Goal: Communication & Community: Connect with others

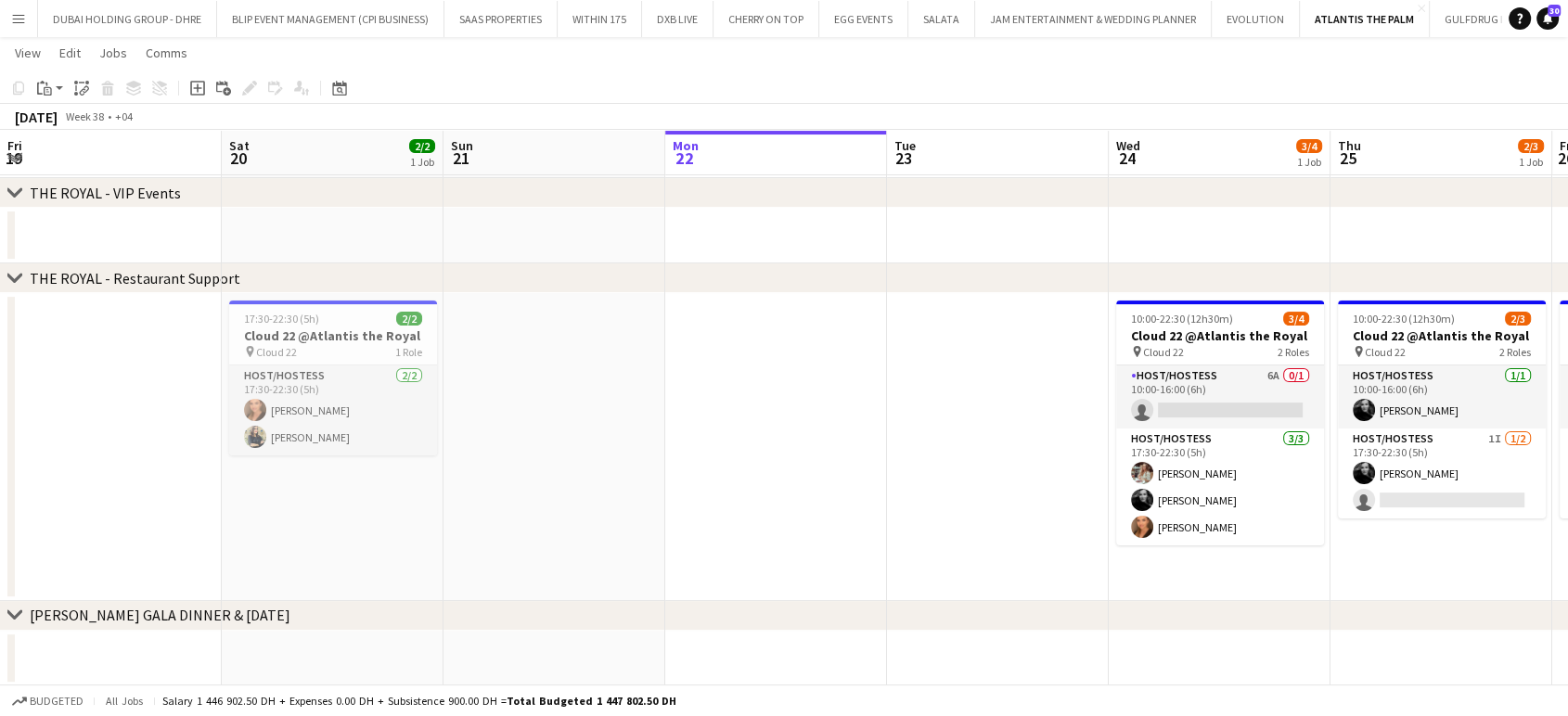
scroll to position [0, 443]
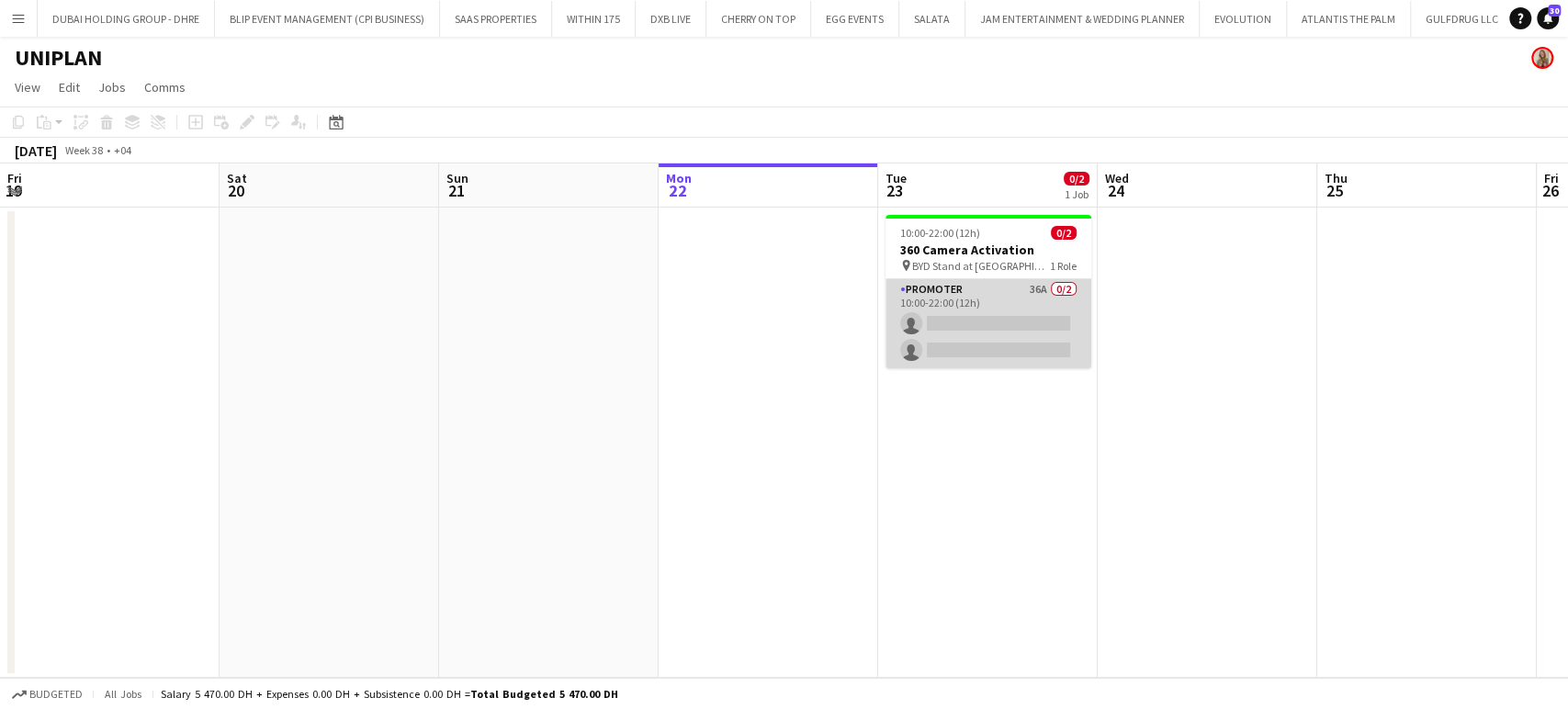
scroll to position [0, 628]
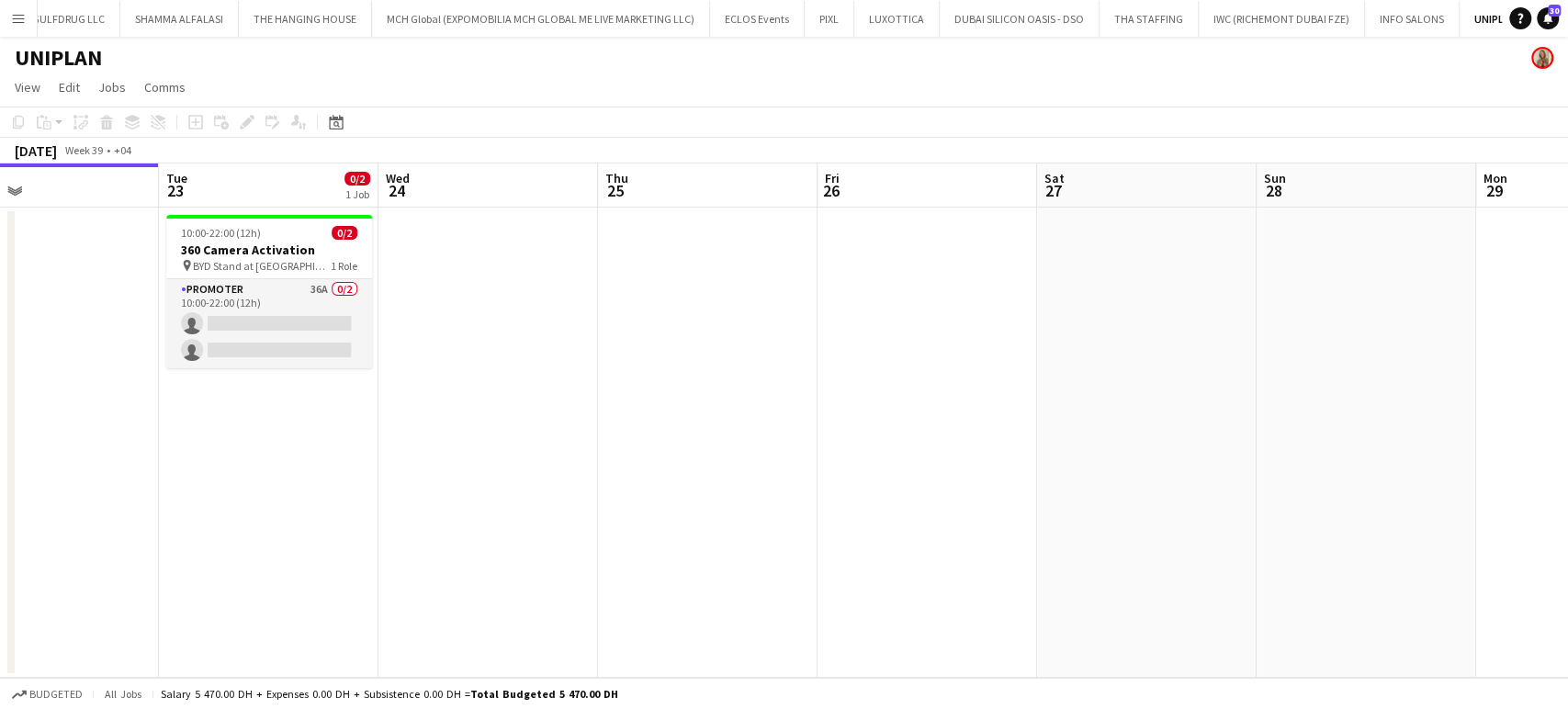
drag, startPoint x: 779, startPoint y: 395, endPoint x: 688, endPoint y: 383, distance: 91.8
click at [688, 383] on app-calendar-viewport "Fri 19 Sat 20 Sun 21 Mon 22 Tue 23 0/2 1 Job Wed 24 Thu 25 Fri 26 Sat 27 Sun 28…" at bounding box center [784, 420] width 1568 height 514
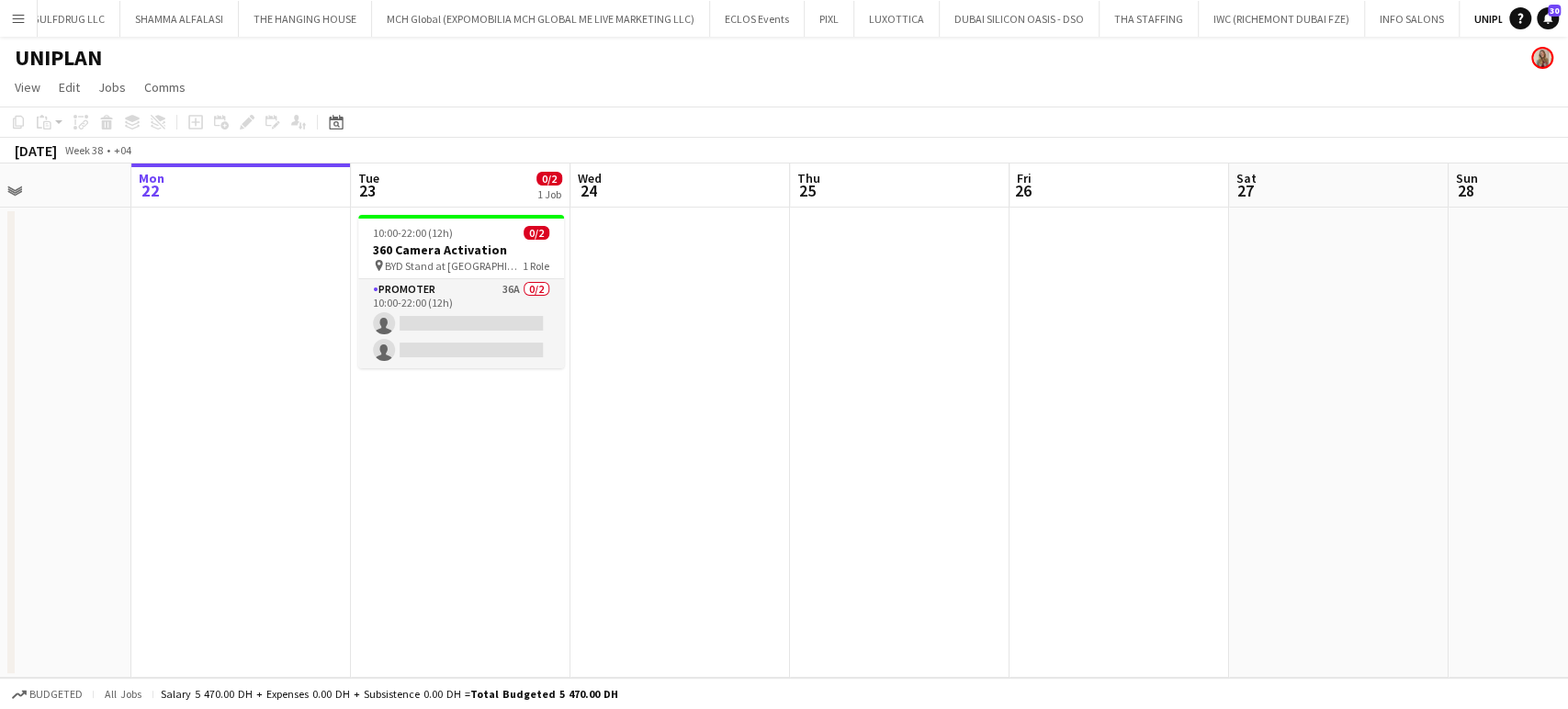
click at [424, 480] on app-calendar-viewport "Fri 19 Sat 20 Sun 21 Mon 22 Tue 23 0/2 1 Job Wed 24 Thu 25 Fri 26 Sat 27 Sun 28…" at bounding box center [784, 420] width 1568 height 514
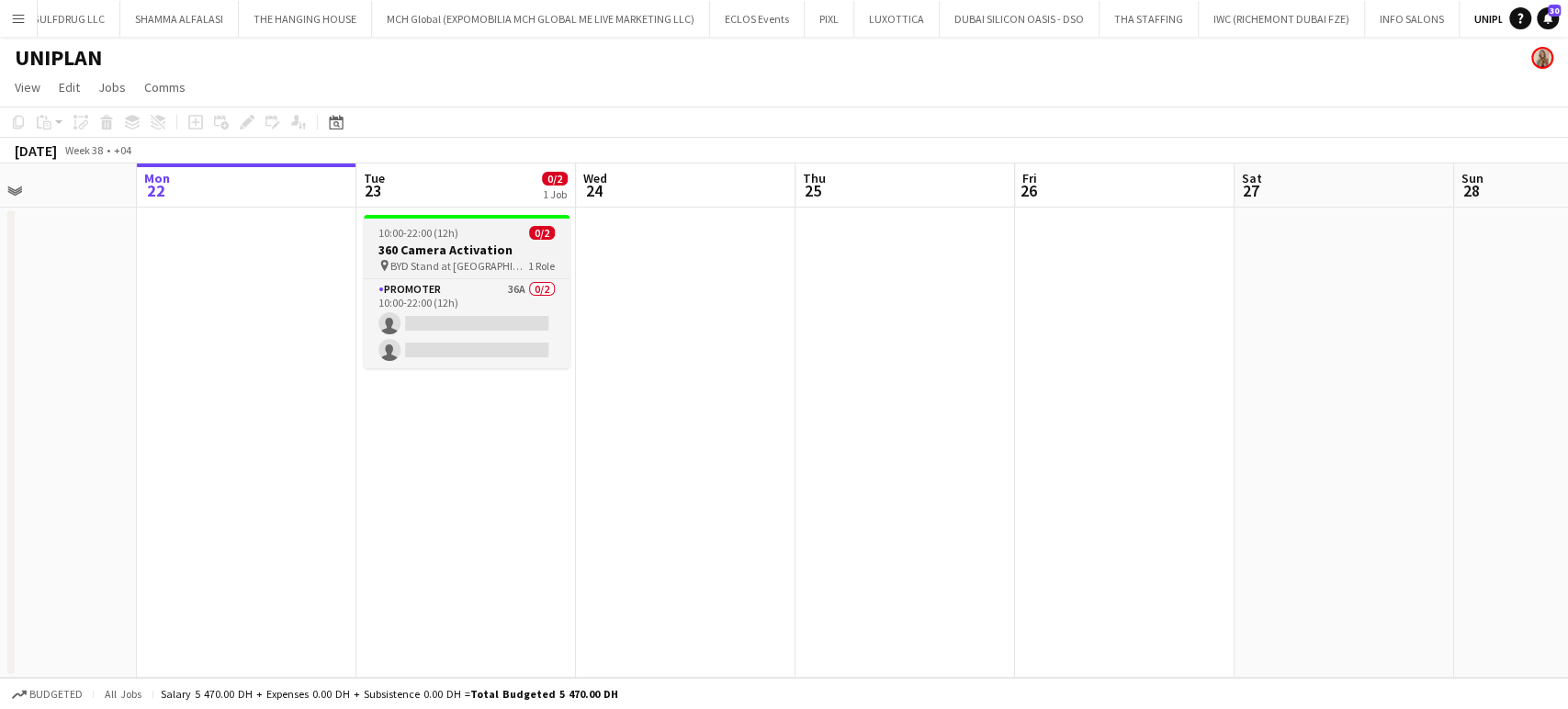
click at [451, 238] on span "10:00-22:00 (12h)" at bounding box center [419, 233] width 80 height 14
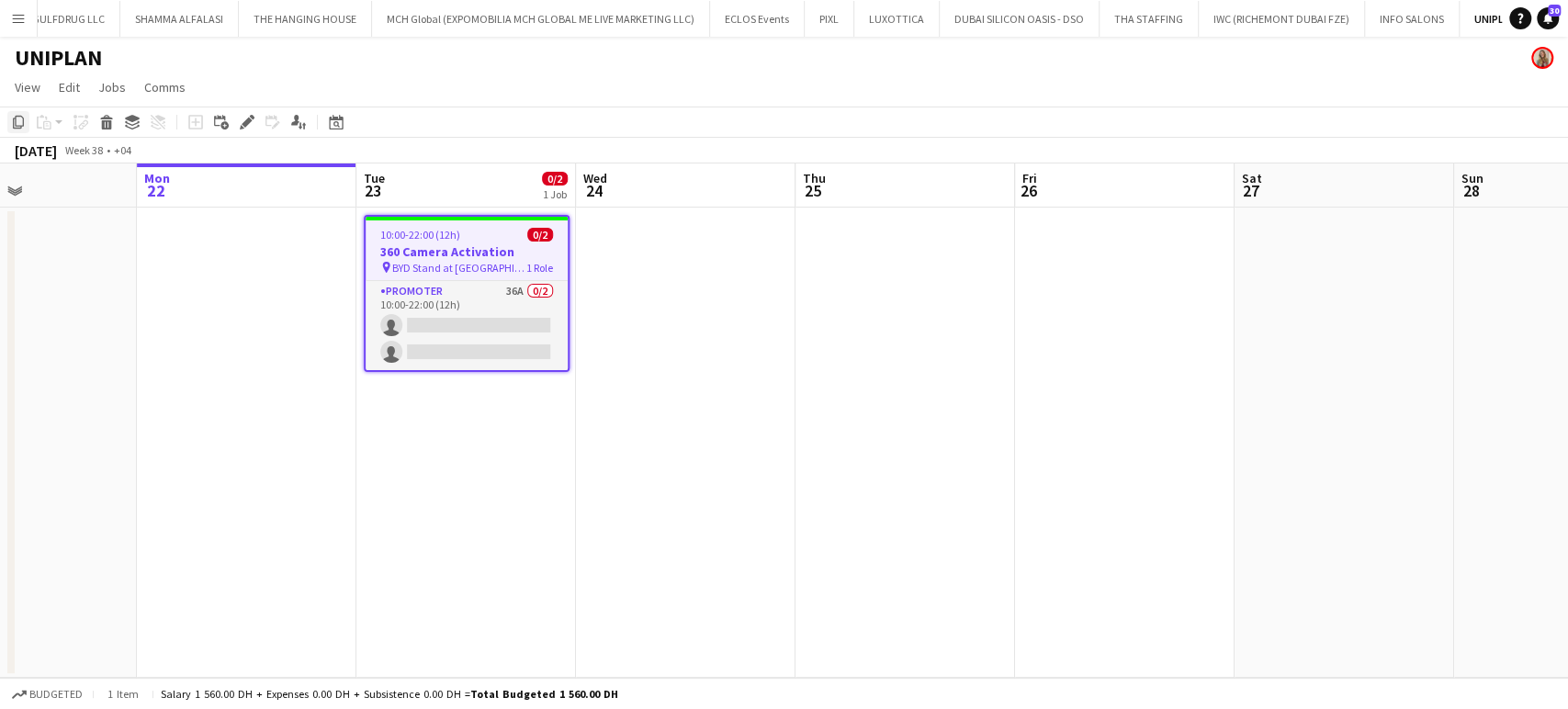
click at [16, 120] on icon "Copy" at bounding box center [18, 122] width 15 height 15
click at [882, 252] on app-date-cell at bounding box center [905, 443] width 220 height 470
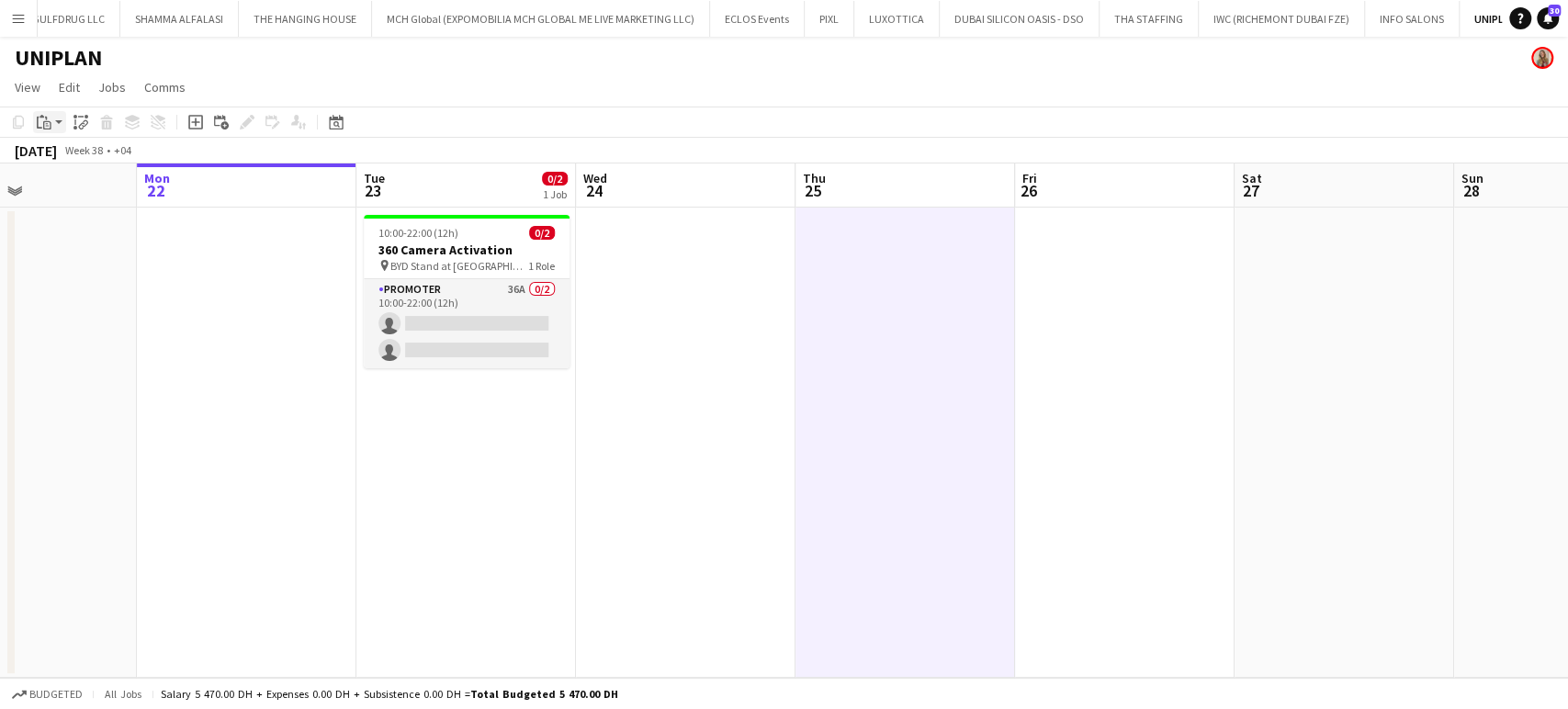
click at [39, 124] on icon "Paste" at bounding box center [44, 122] width 15 height 15
click at [55, 152] on link "Paste Ctrl+V" at bounding box center [135, 156] width 173 height 17
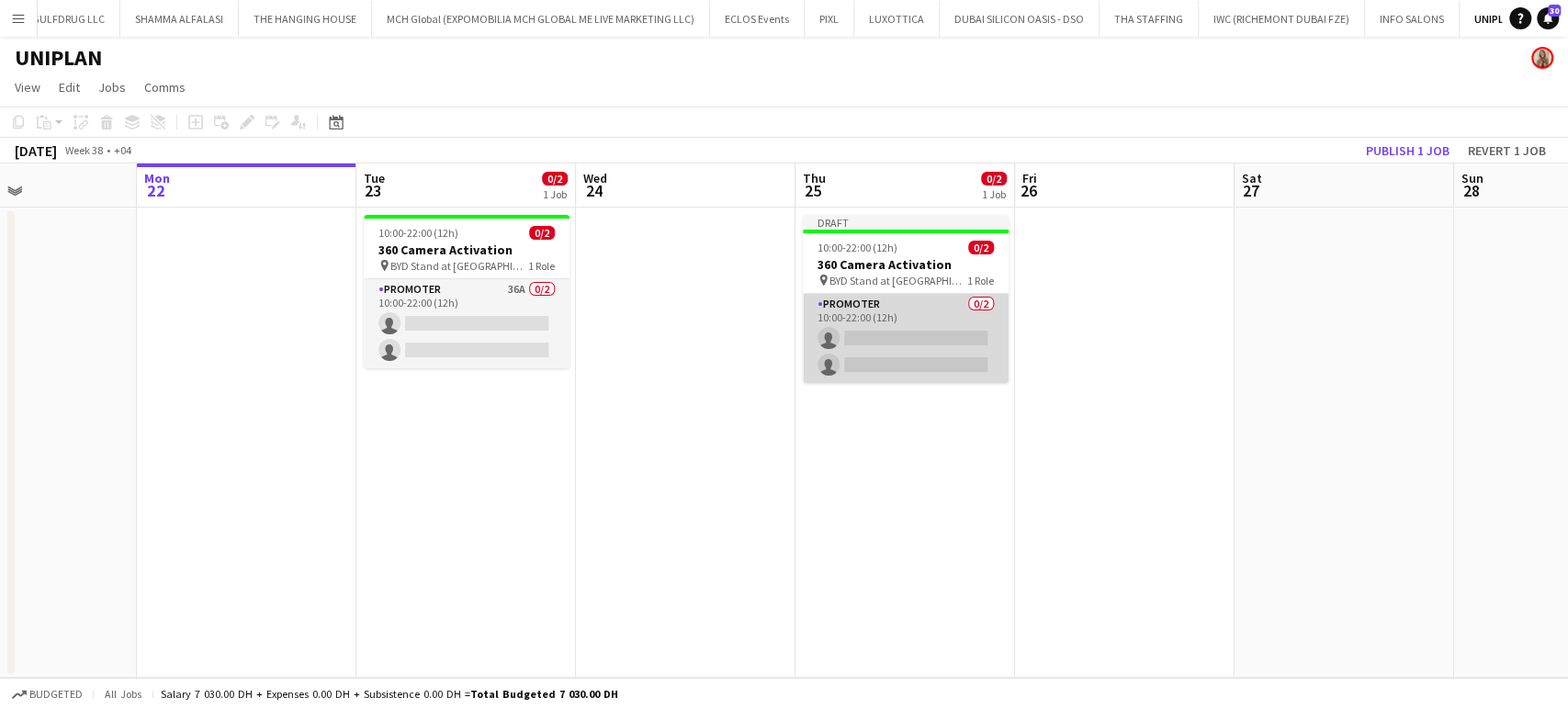
click at [892, 321] on app-card-role "Promoter 0/2 10:00-22:00 (12h) single-neutral-actions single-neutral-actions" at bounding box center [905, 337] width 206 height 89
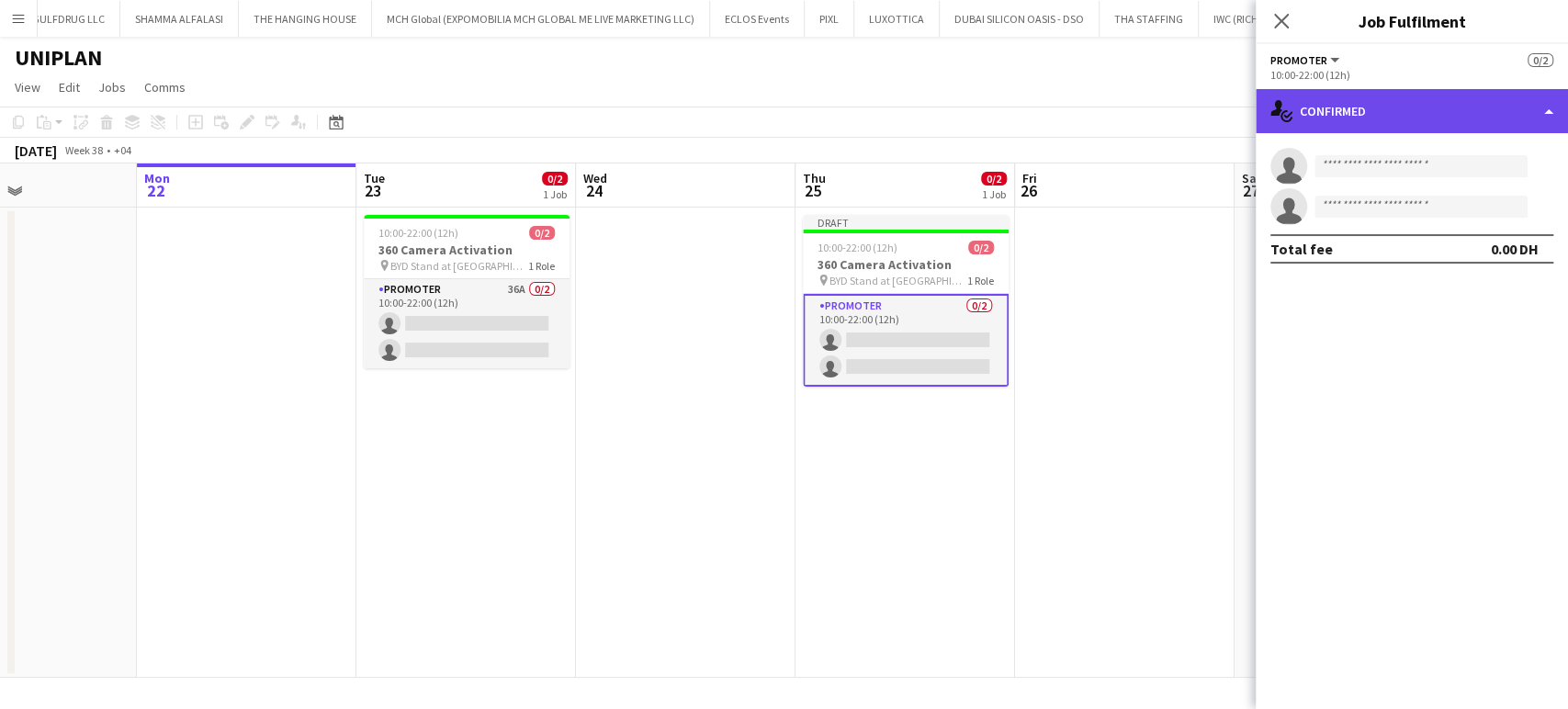
click at [1542, 101] on div "single-neutral-actions-check-2 Confirmed" at bounding box center [1412, 110] width 312 height 44
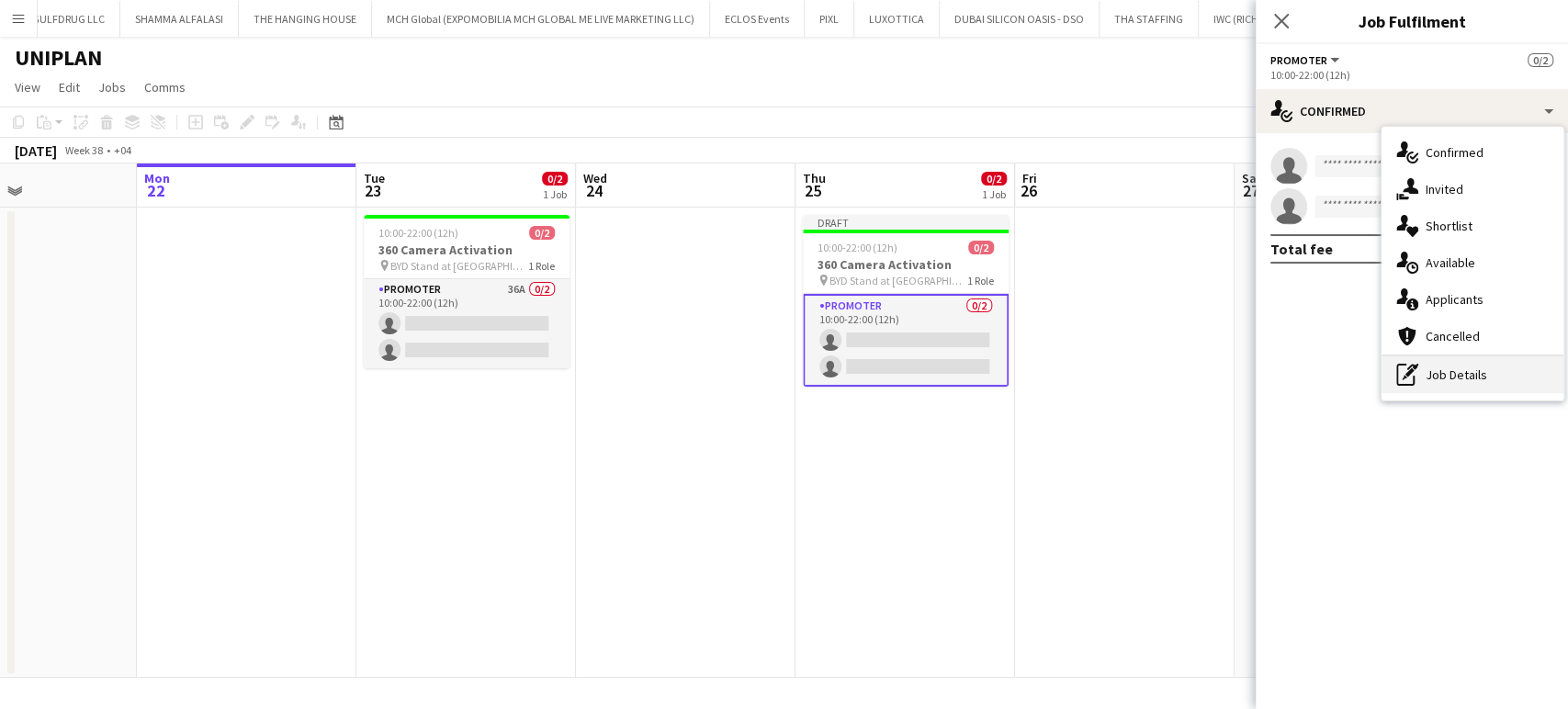
click at [1458, 376] on div "pen-write Job Details" at bounding box center [1472, 374] width 181 height 37
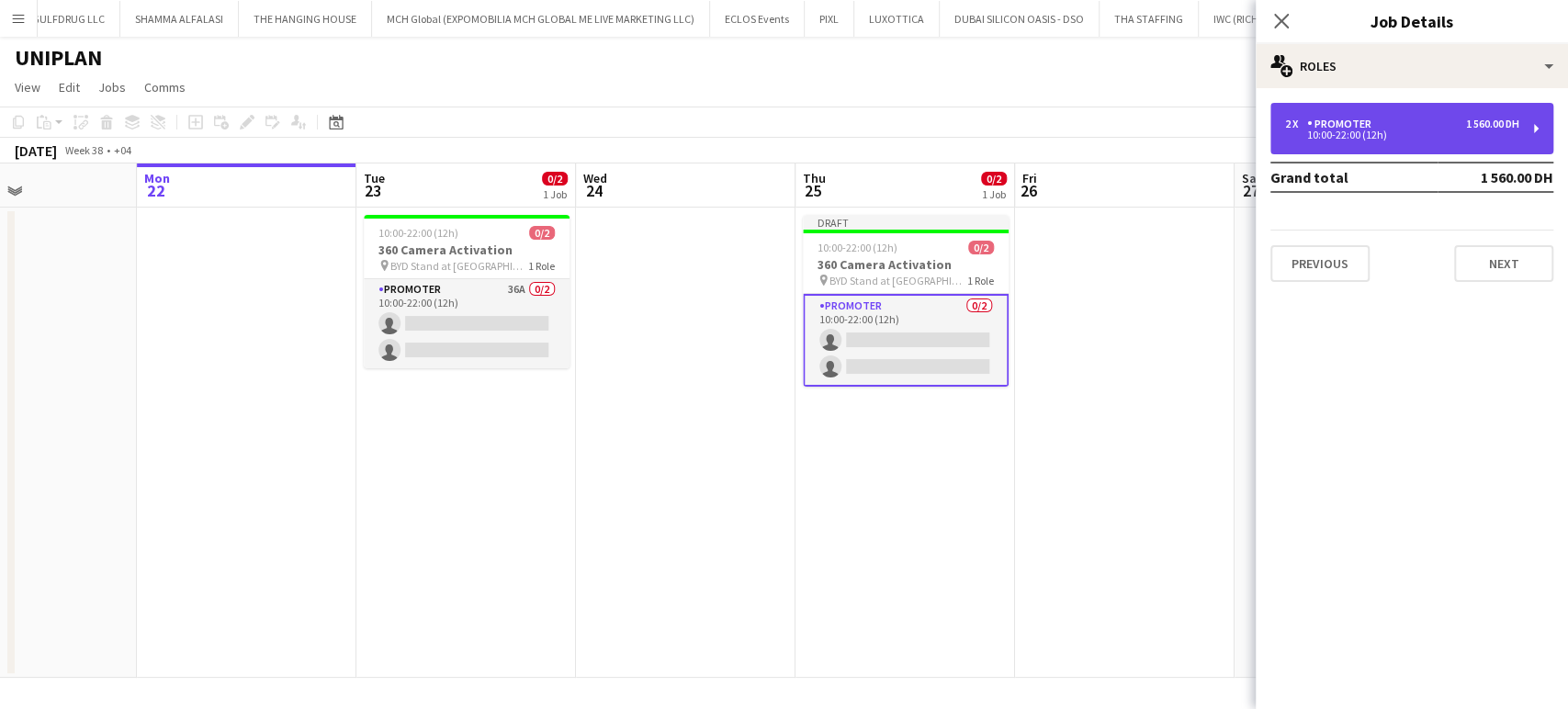
click at [1316, 124] on div "Promoter" at bounding box center [1343, 123] width 71 height 13
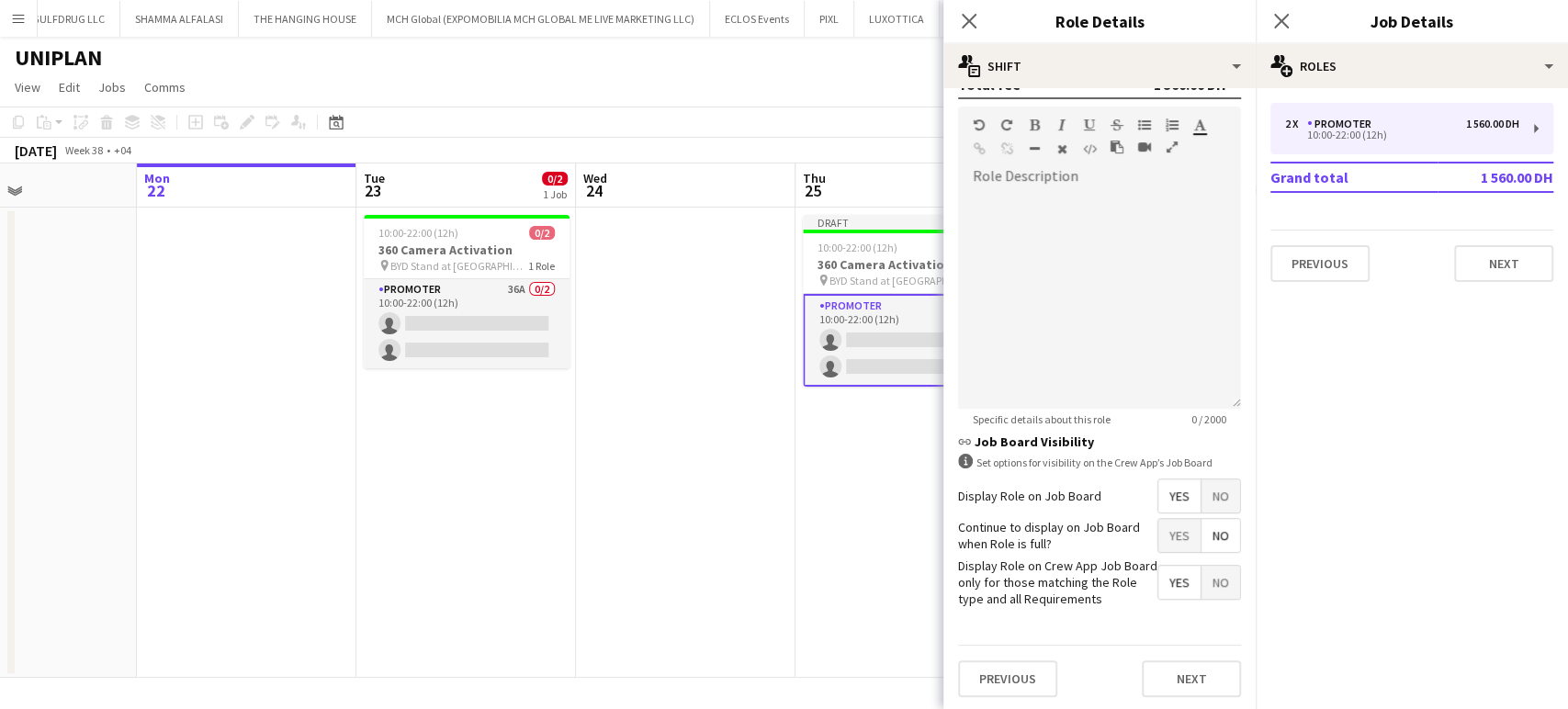
click at [1205, 491] on span "No" at bounding box center [1221, 495] width 39 height 33
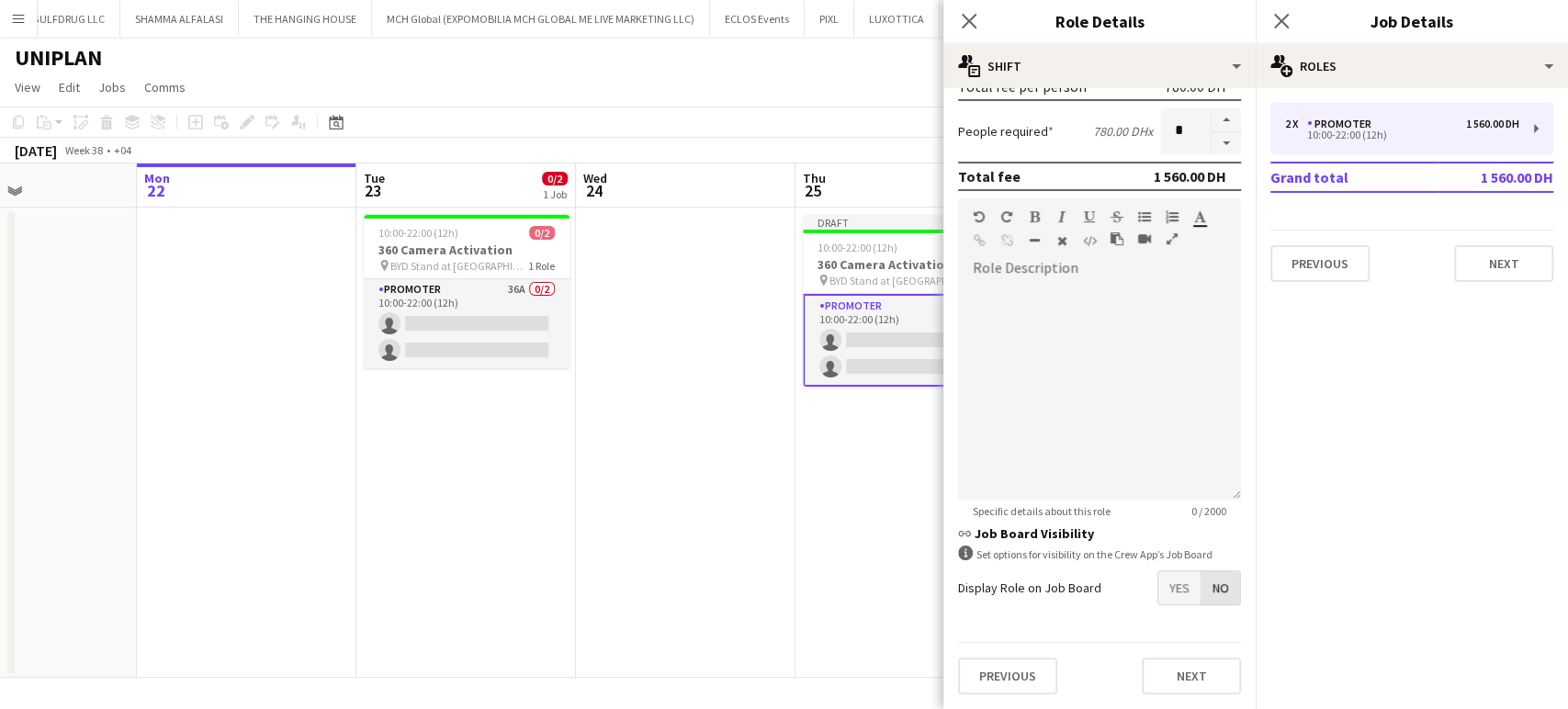
scroll to position [439, 0]
click at [774, 424] on app-date-cell at bounding box center [685, 443] width 220 height 470
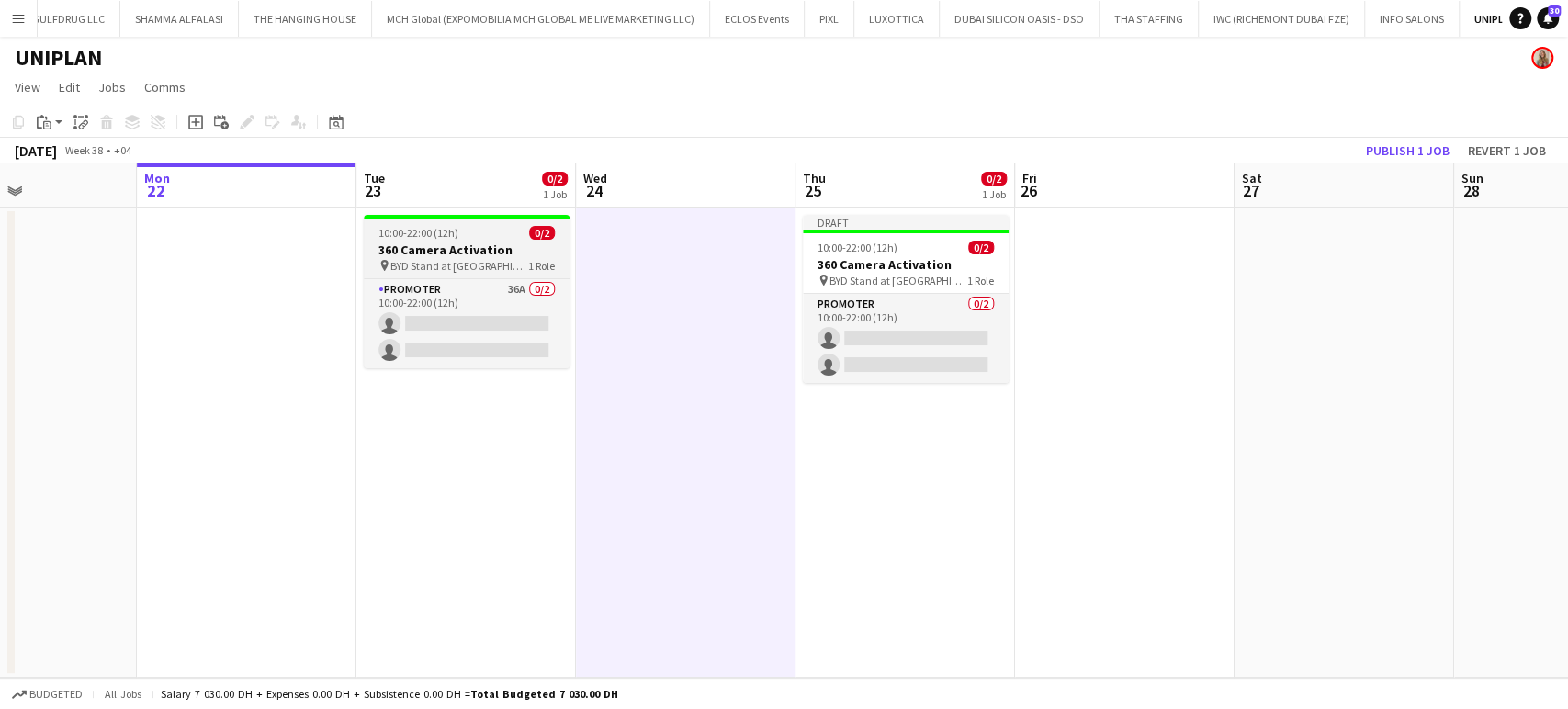
click at [444, 245] on h3 "360 Camera Activation" at bounding box center [466, 250] width 206 height 17
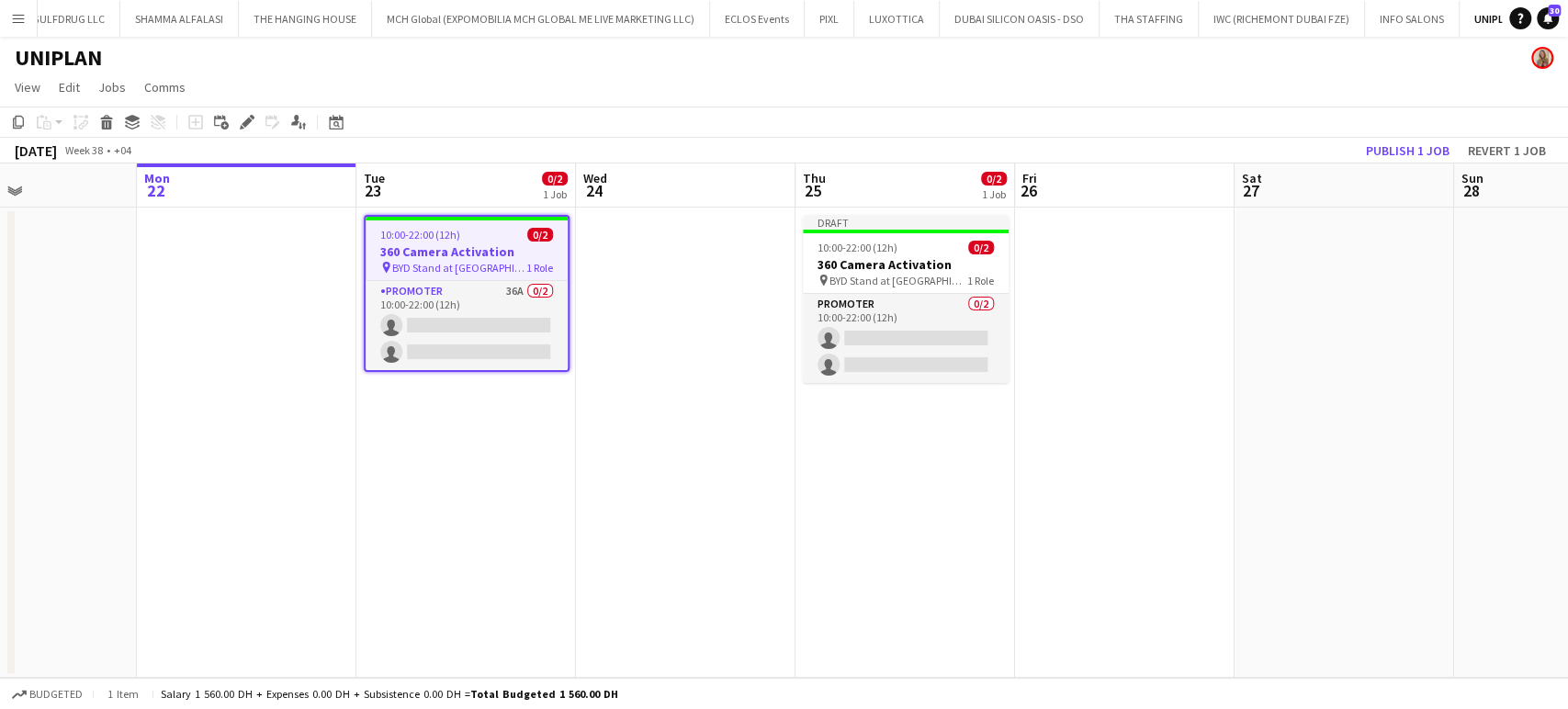
click at [458, 248] on h3 "360 Camera Activation" at bounding box center [466, 251] width 202 height 17
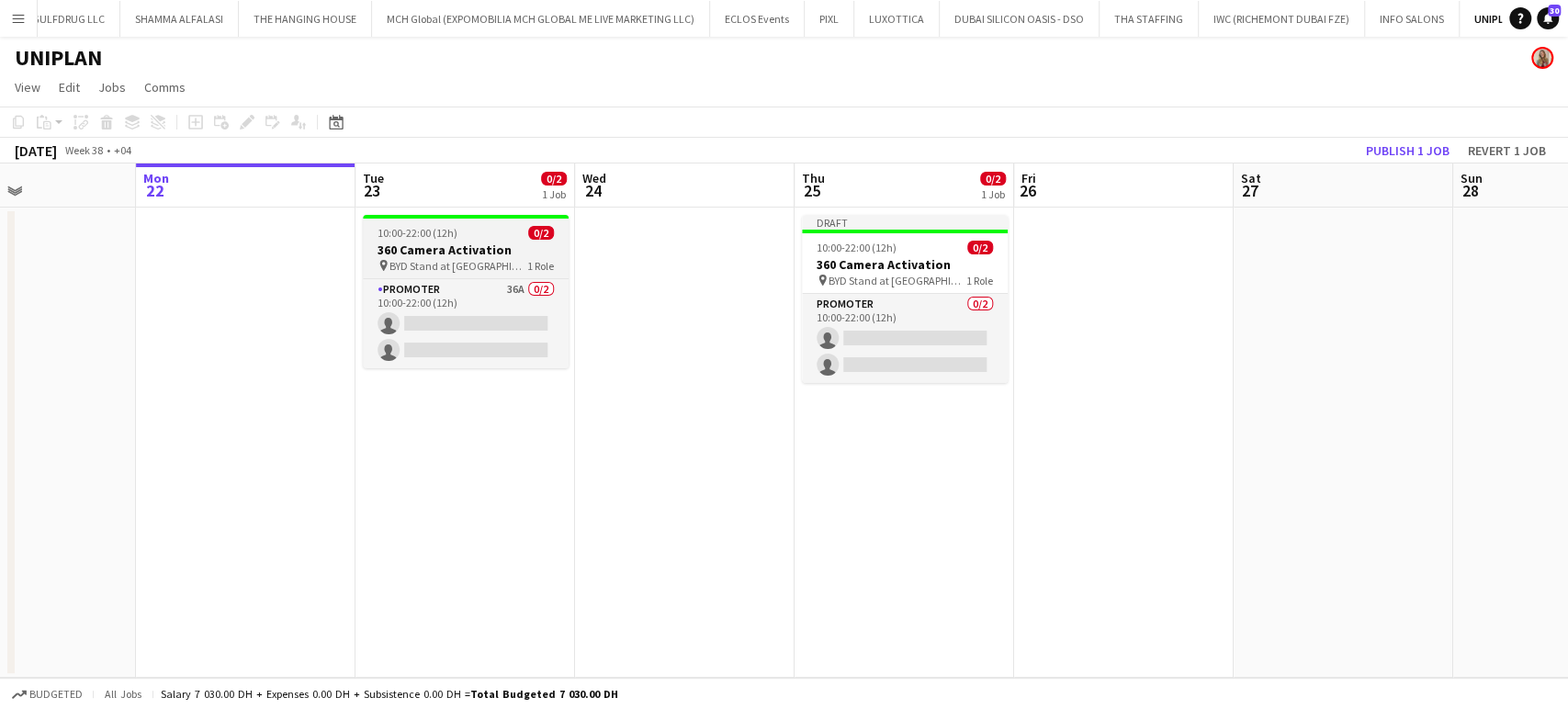
click at [462, 245] on h3 "360 Camera Activation" at bounding box center [465, 250] width 206 height 17
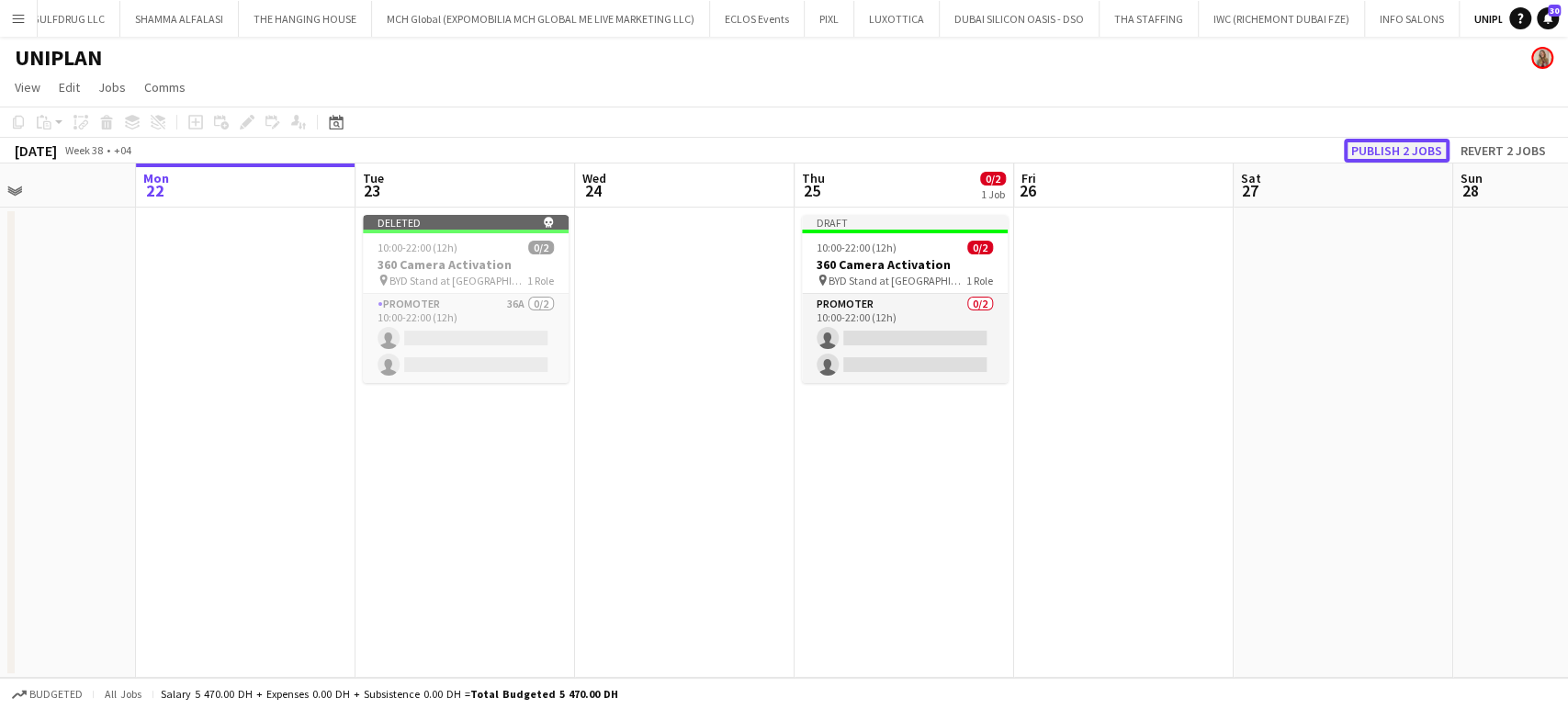
click at [1397, 156] on button "Publish 2 jobs" at bounding box center [1396, 150] width 105 height 23
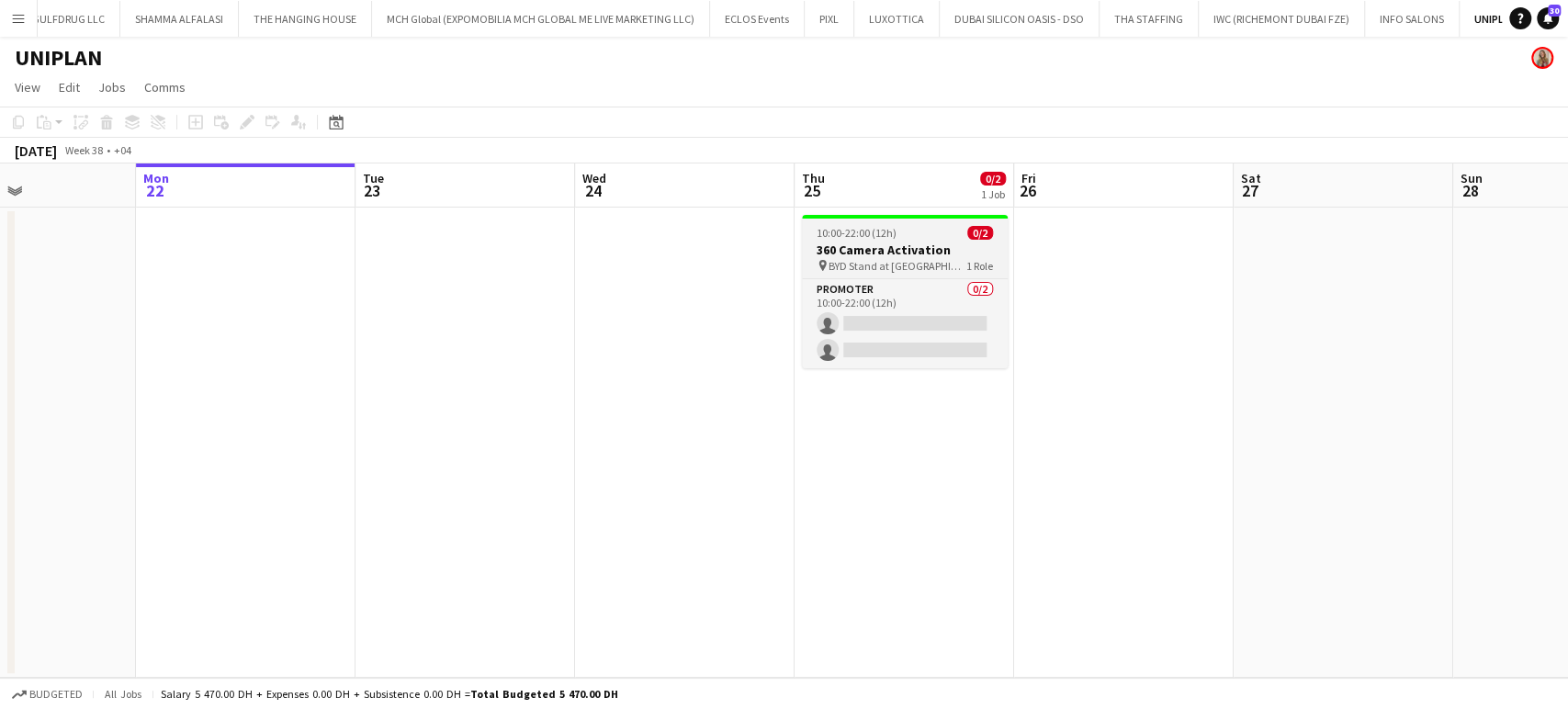
click at [859, 243] on h3 "360 Camera Activation" at bounding box center [905, 250] width 206 height 17
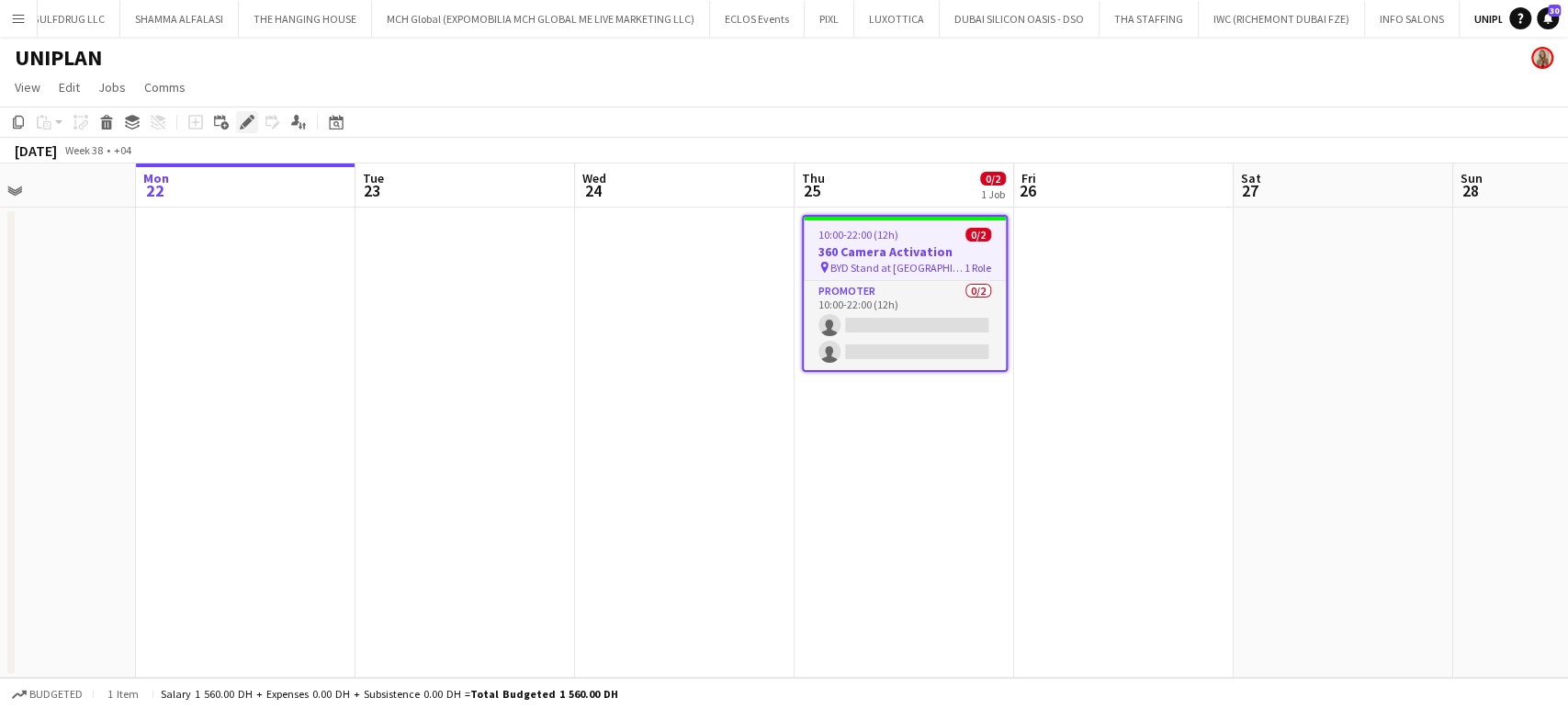
click at [236, 124] on div "Edit" at bounding box center [247, 122] width 22 height 22
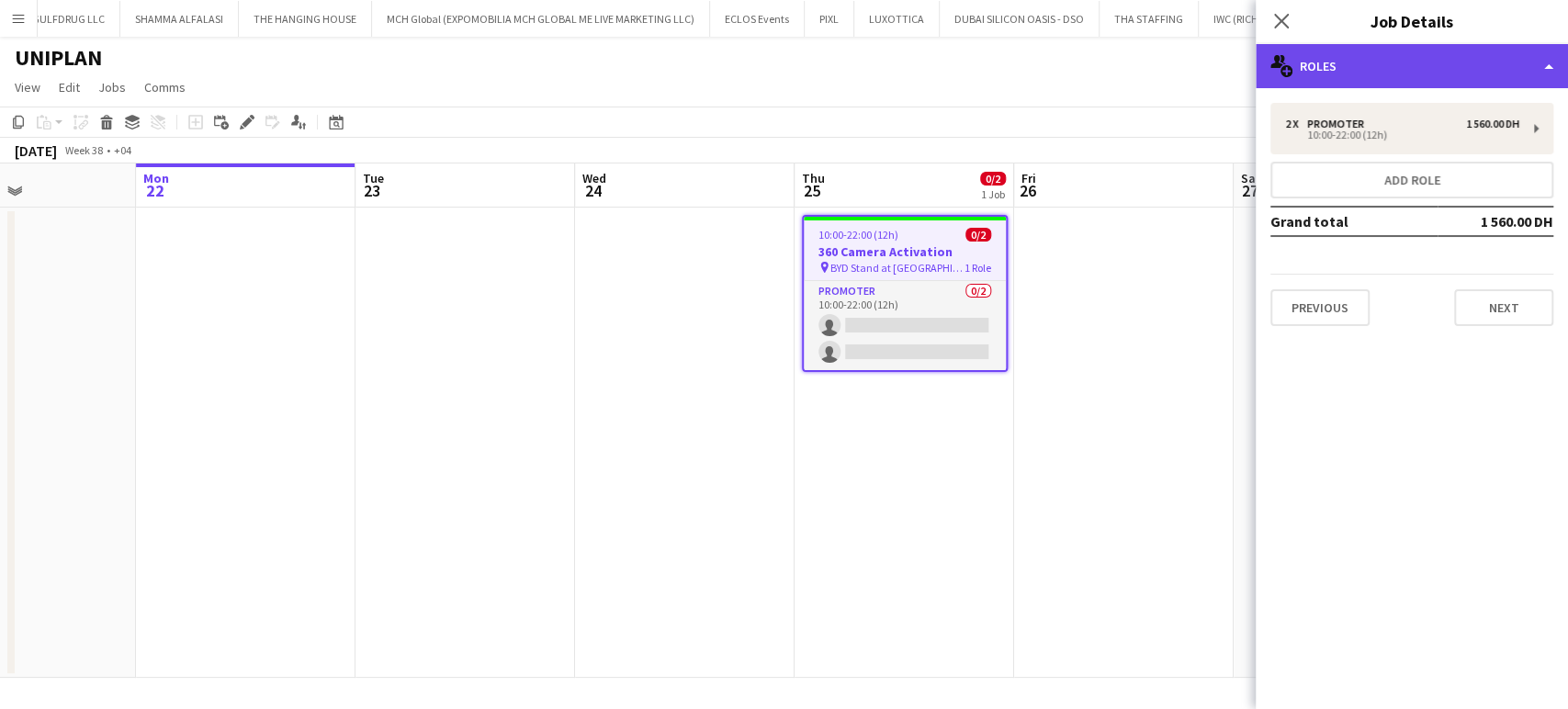
click at [1519, 52] on div "multiple-users-add Roles" at bounding box center [1412, 65] width 312 height 44
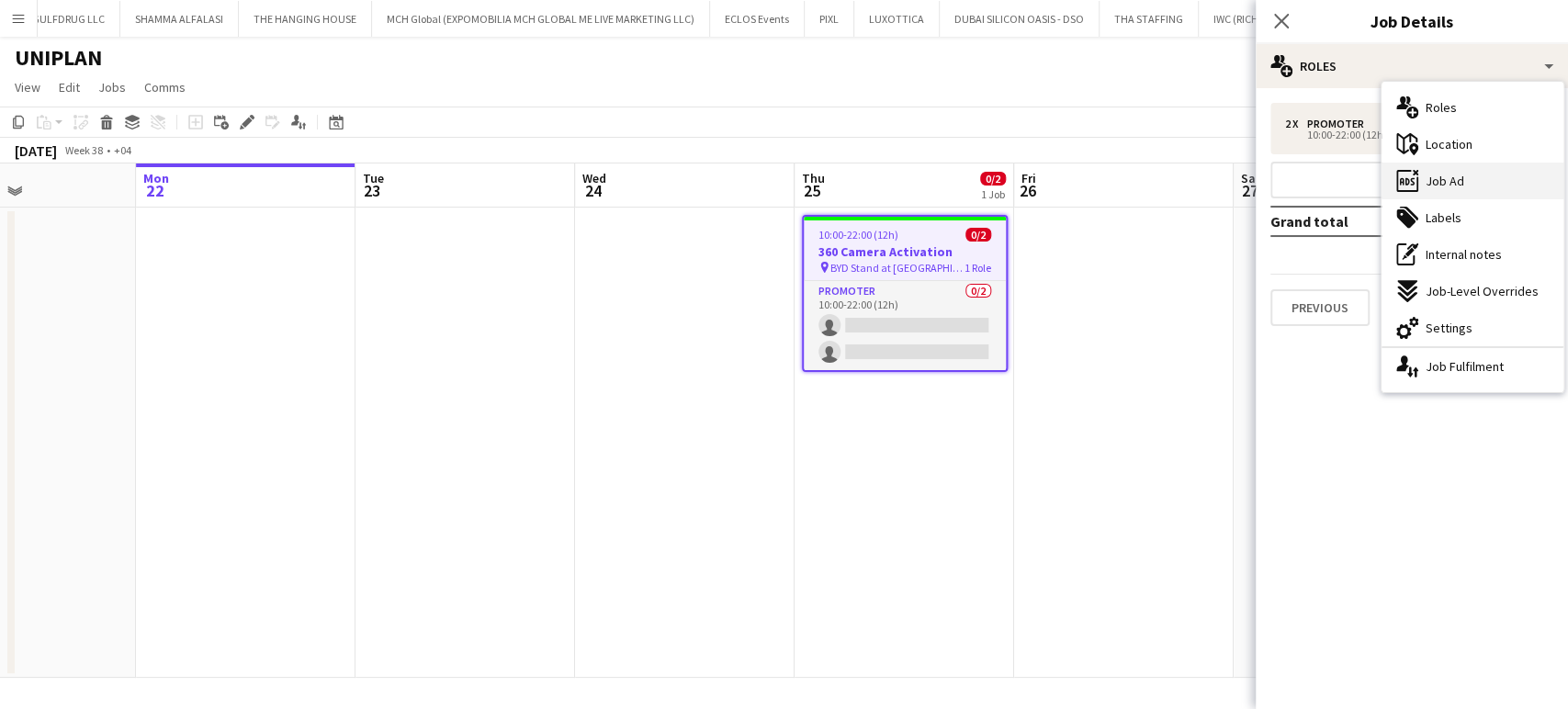
click at [1486, 187] on div "ads-window Job Ad" at bounding box center [1472, 181] width 181 height 37
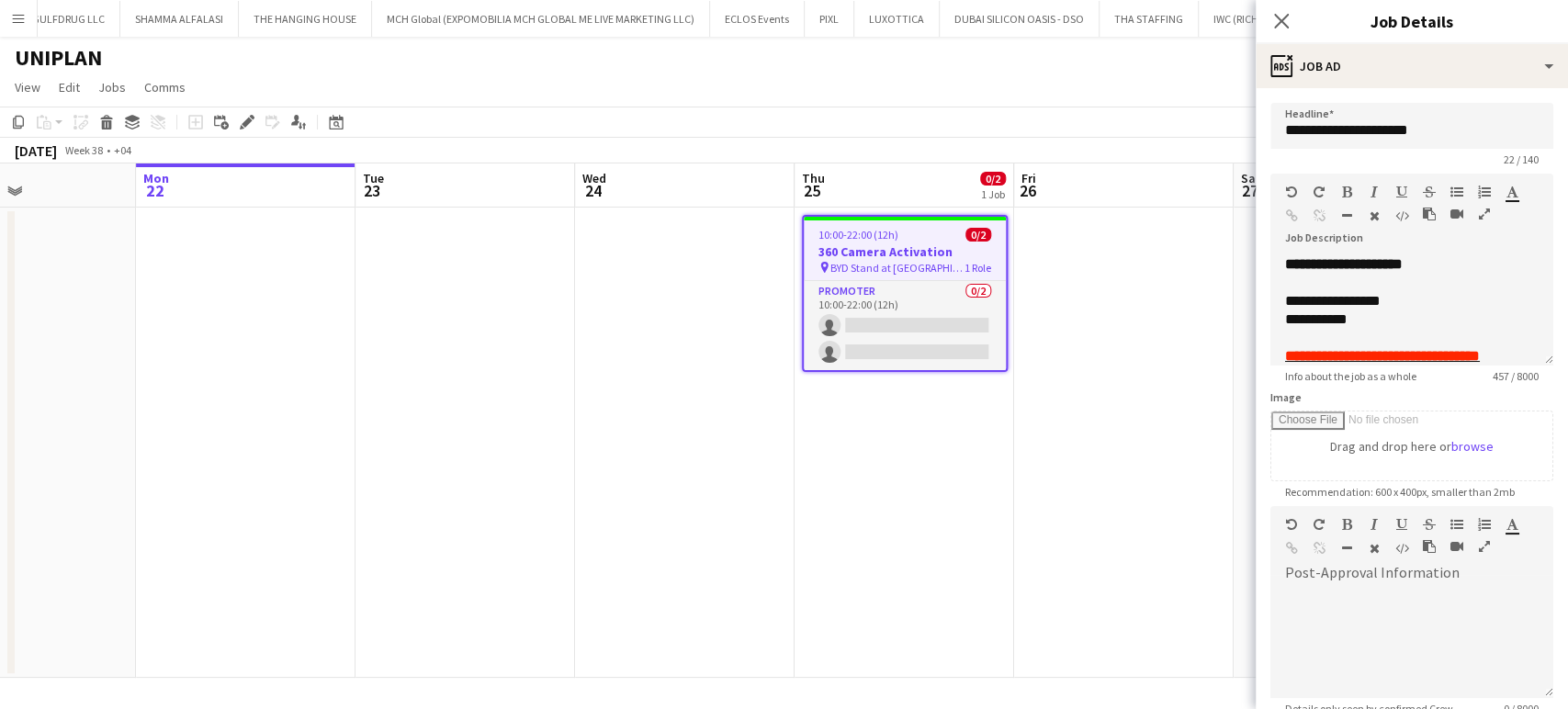
drag, startPoint x: 949, startPoint y: 461, endPoint x: 970, endPoint y: 451, distance: 23.3
click at [948, 461] on app-date-cell "10:00-22:00 (12h) 0/2 360 Camera Activation pin BYD Stand at DFC mall 1 Role Pr…" at bounding box center [904, 443] width 220 height 470
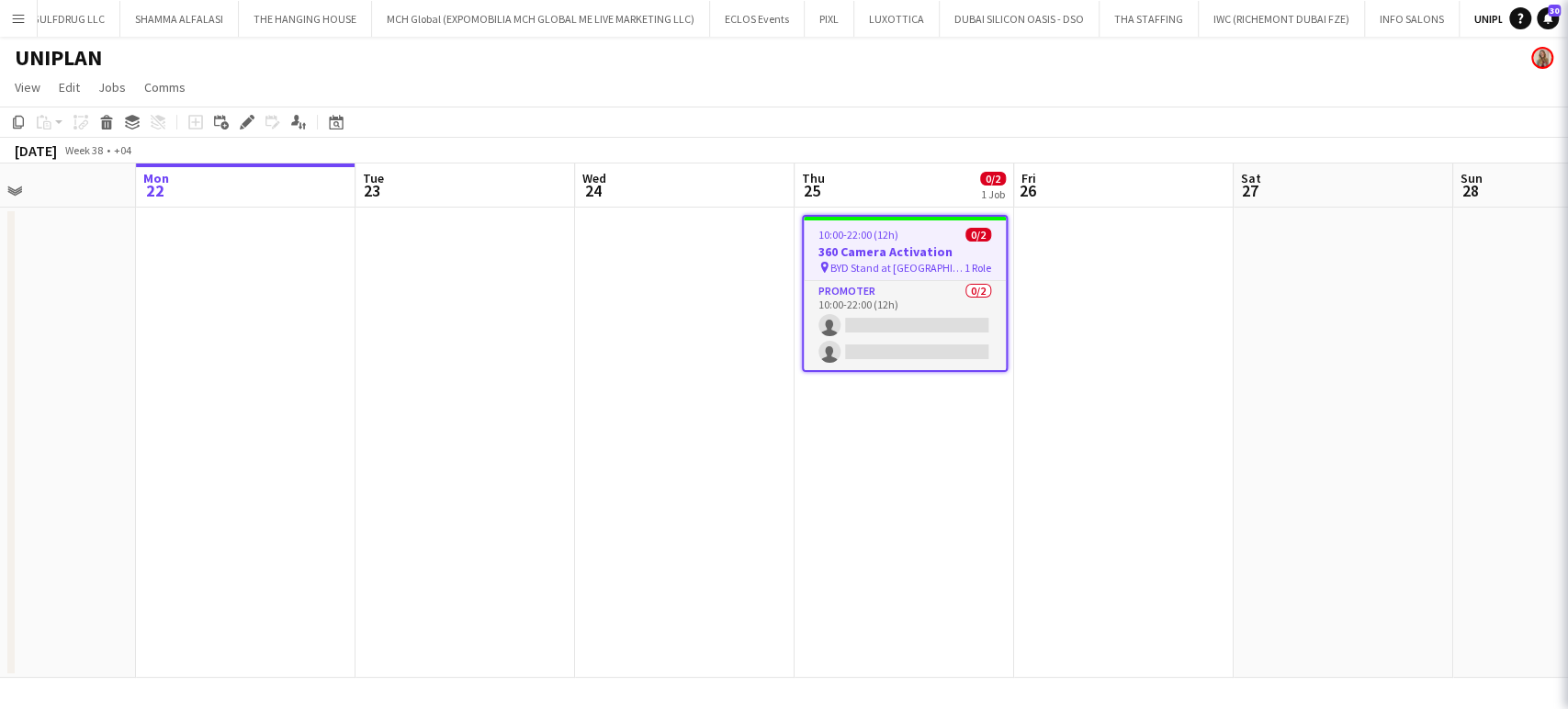
scroll to position [0, 524]
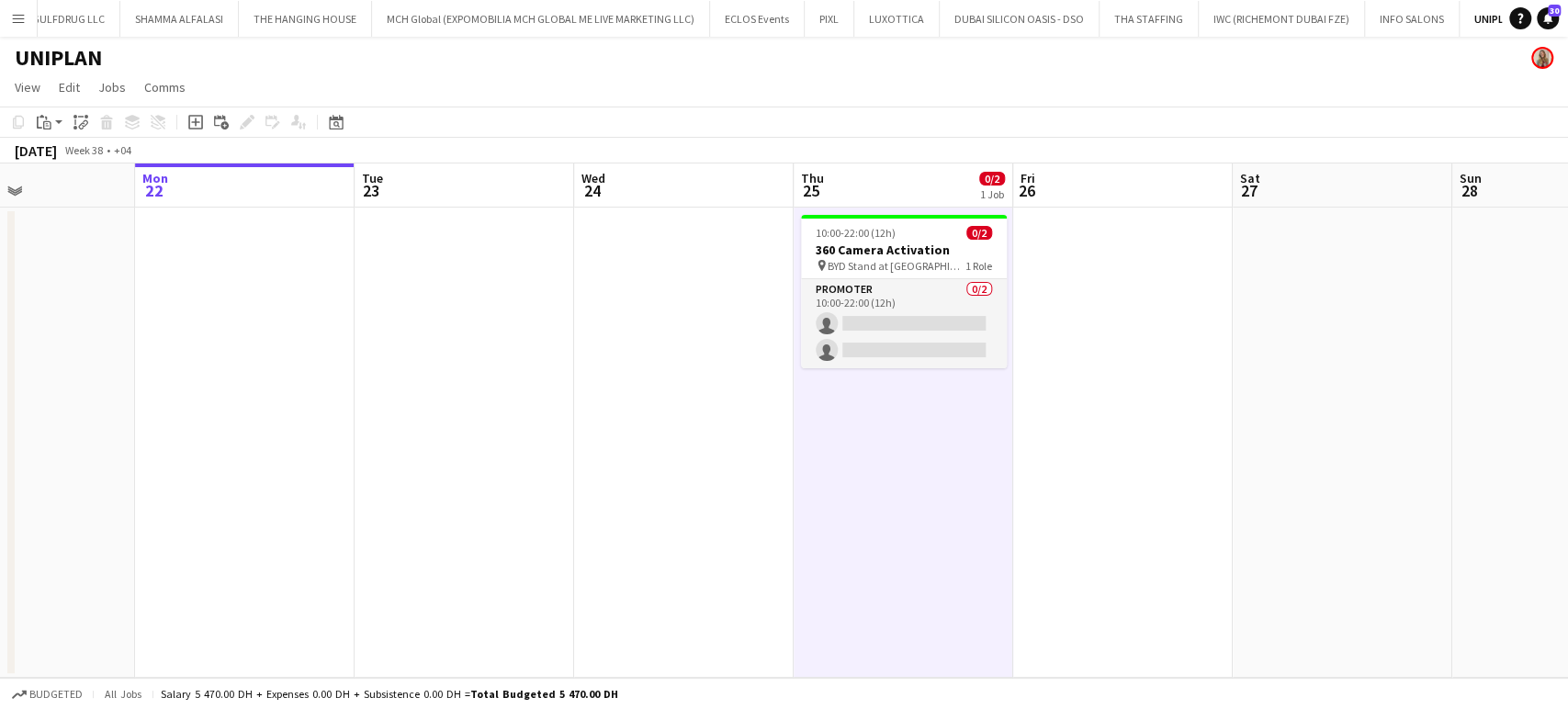
click at [15, 20] on app-icon "Menu" at bounding box center [18, 18] width 15 height 15
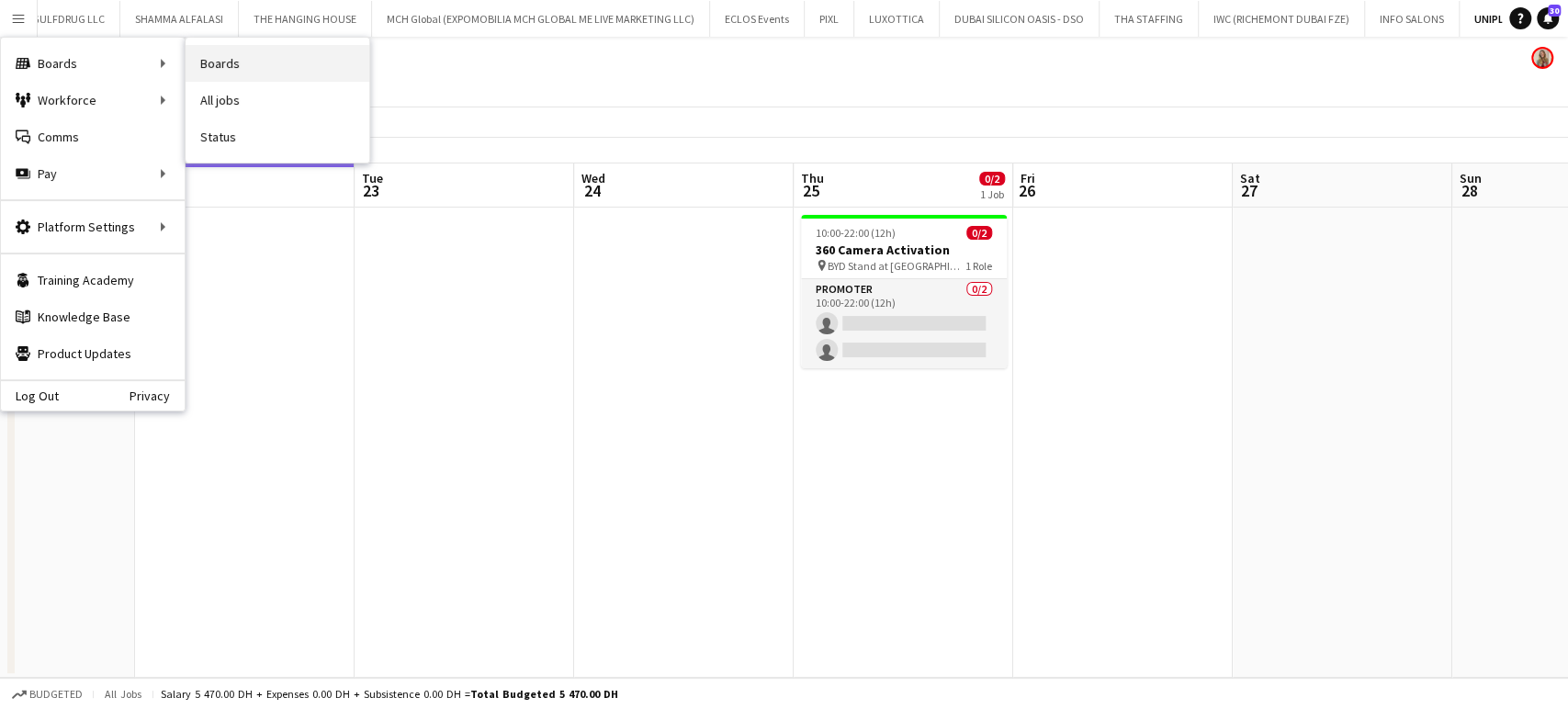
click at [234, 64] on link "Boards" at bounding box center [277, 63] width 183 height 37
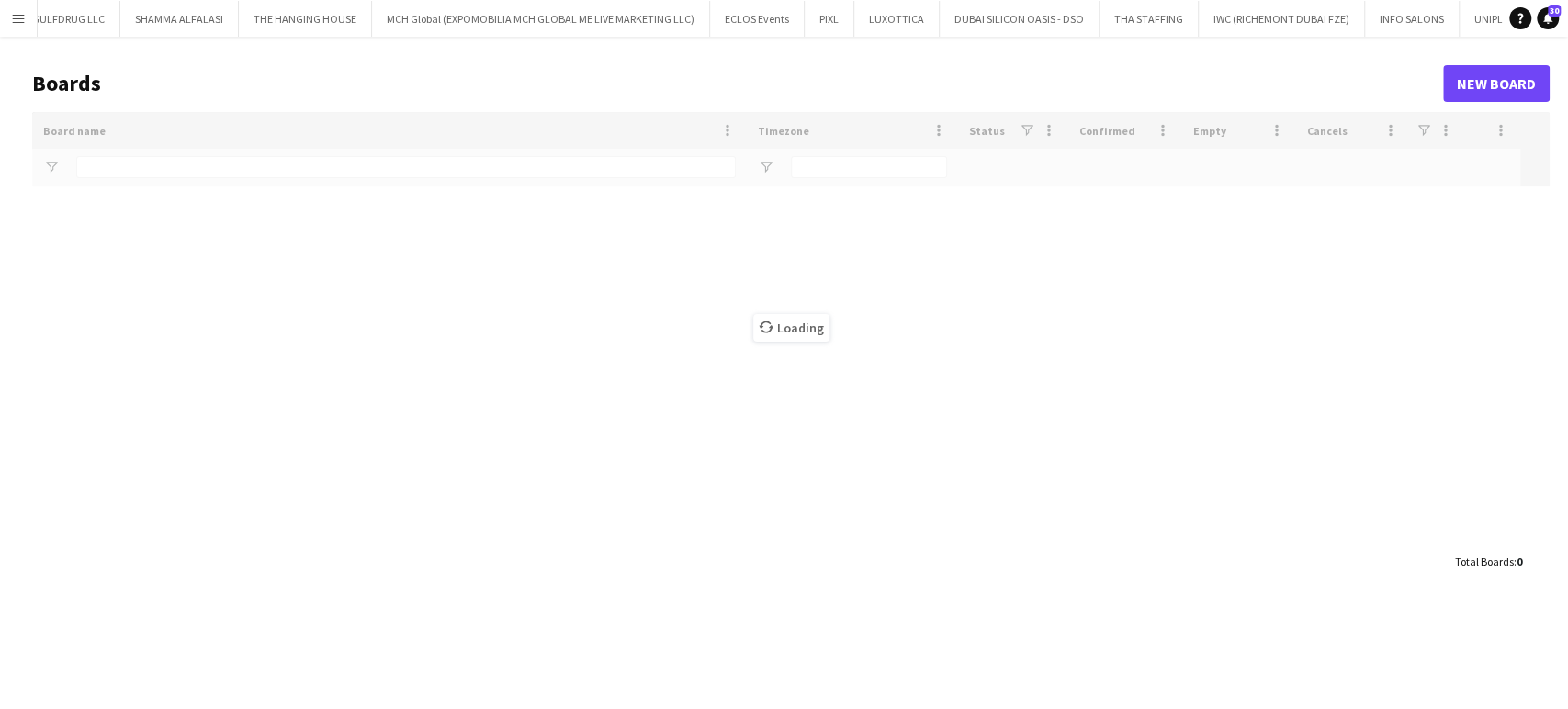
click at [148, 175] on div "Loading" at bounding box center [790, 328] width 1517 height 431
click at [134, 160] on div "Loading" at bounding box center [790, 328] width 1517 height 431
click at [124, 172] on div "Loading" at bounding box center [790, 328] width 1517 height 431
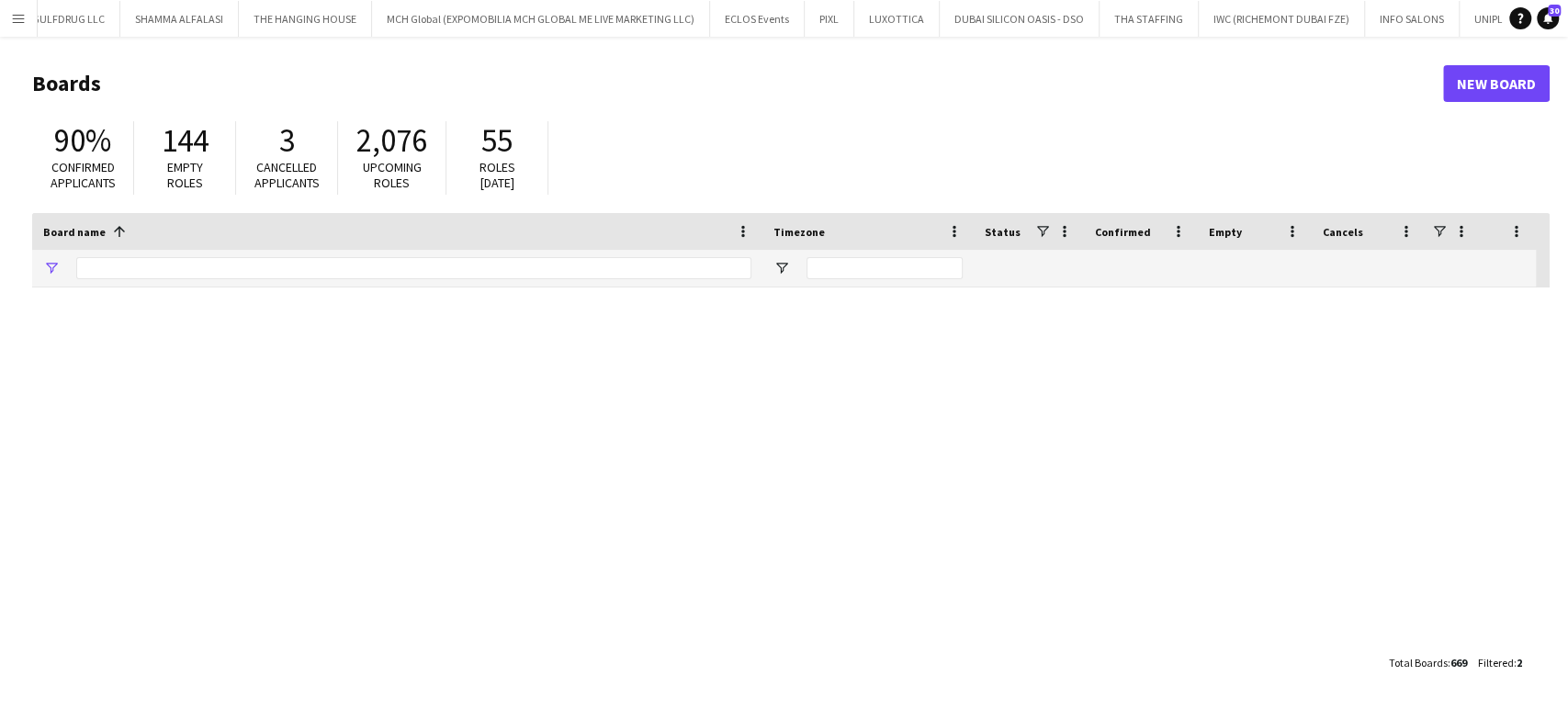
type input "********"
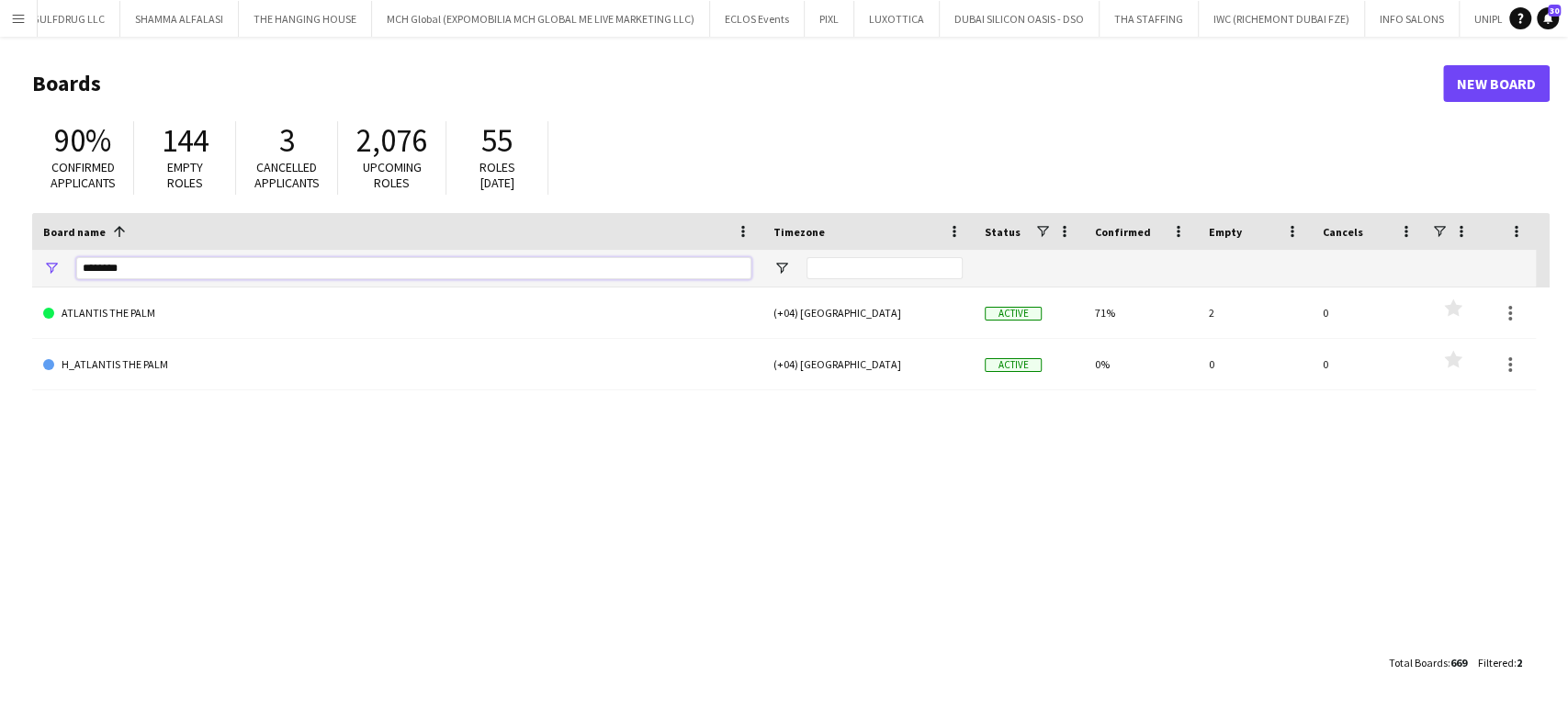
drag, startPoint x: 153, startPoint y: 267, endPoint x: 0, endPoint y: 266, distance: 153.0
click at [0, 266] on main "Boards New Board 90% Confirmed applicants 144 Empty roles 3 Cancelled applicant…" at bounding box center [784, 373] width 1568 height 671
type input "*"
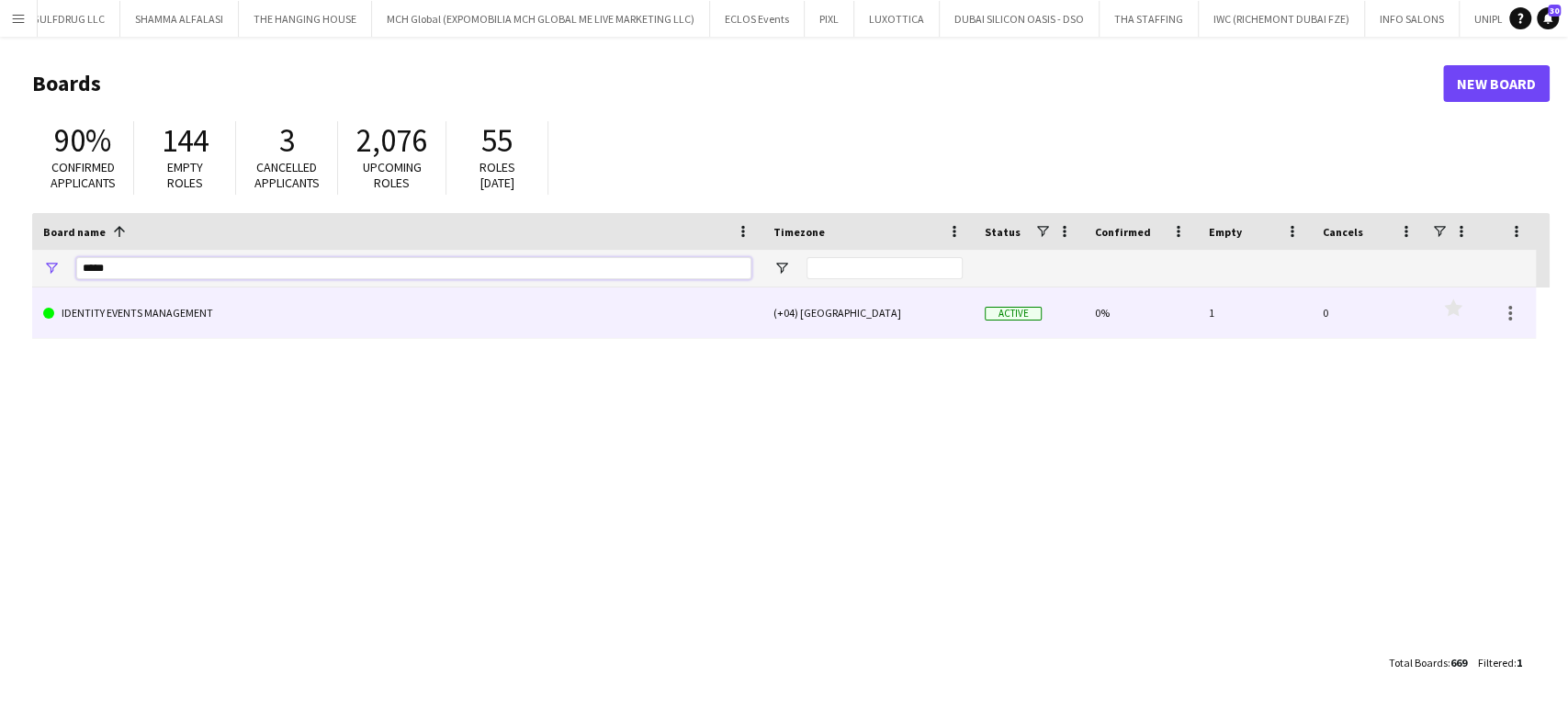
type input "*****"
click at [155, 317] on link "IDENTITY EVENTS MANAGEMENT" at bounding box center [397, 313] width 708 height 52
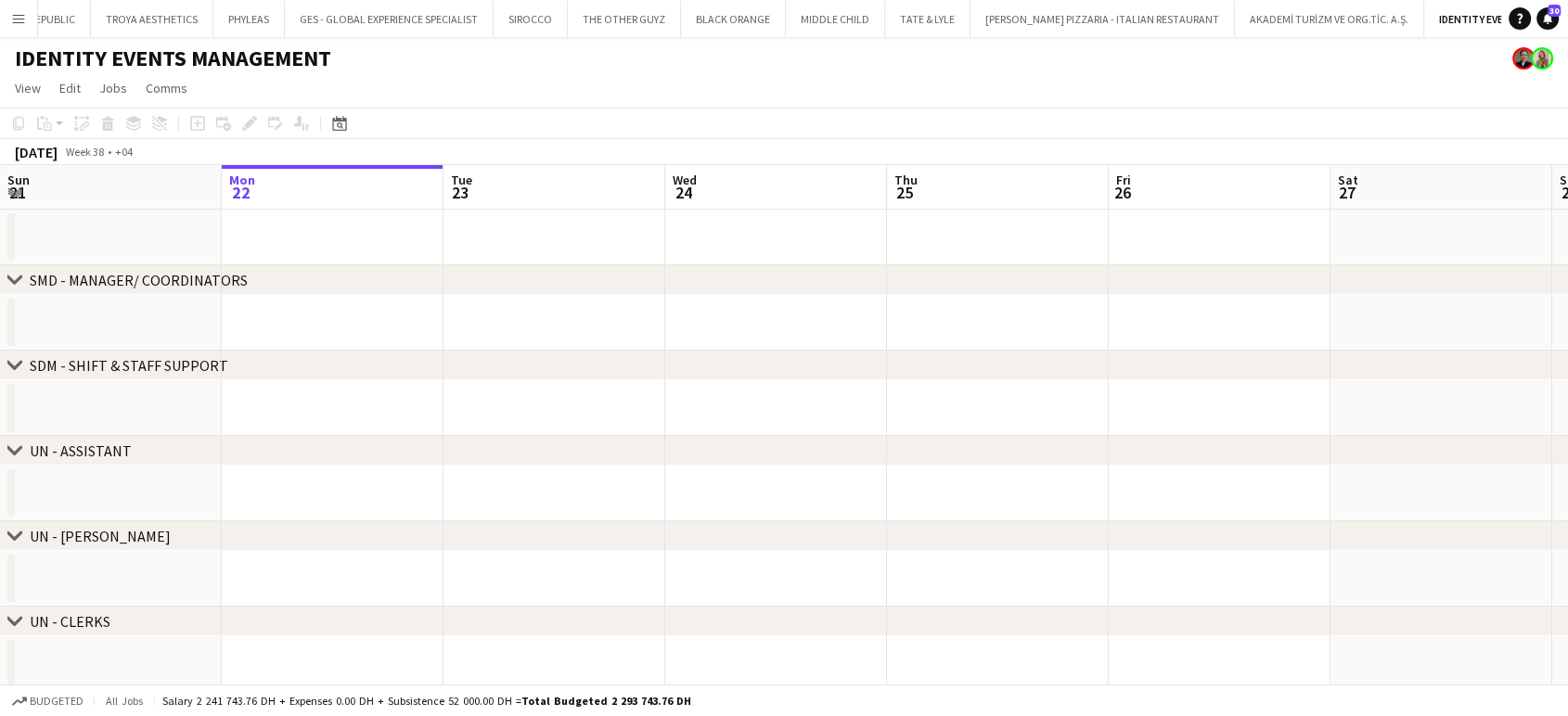
click at [93, 275] on div "SMD - MANAGER/ COORDINATORS" at bounding box center [138, 280] width 218 height 19
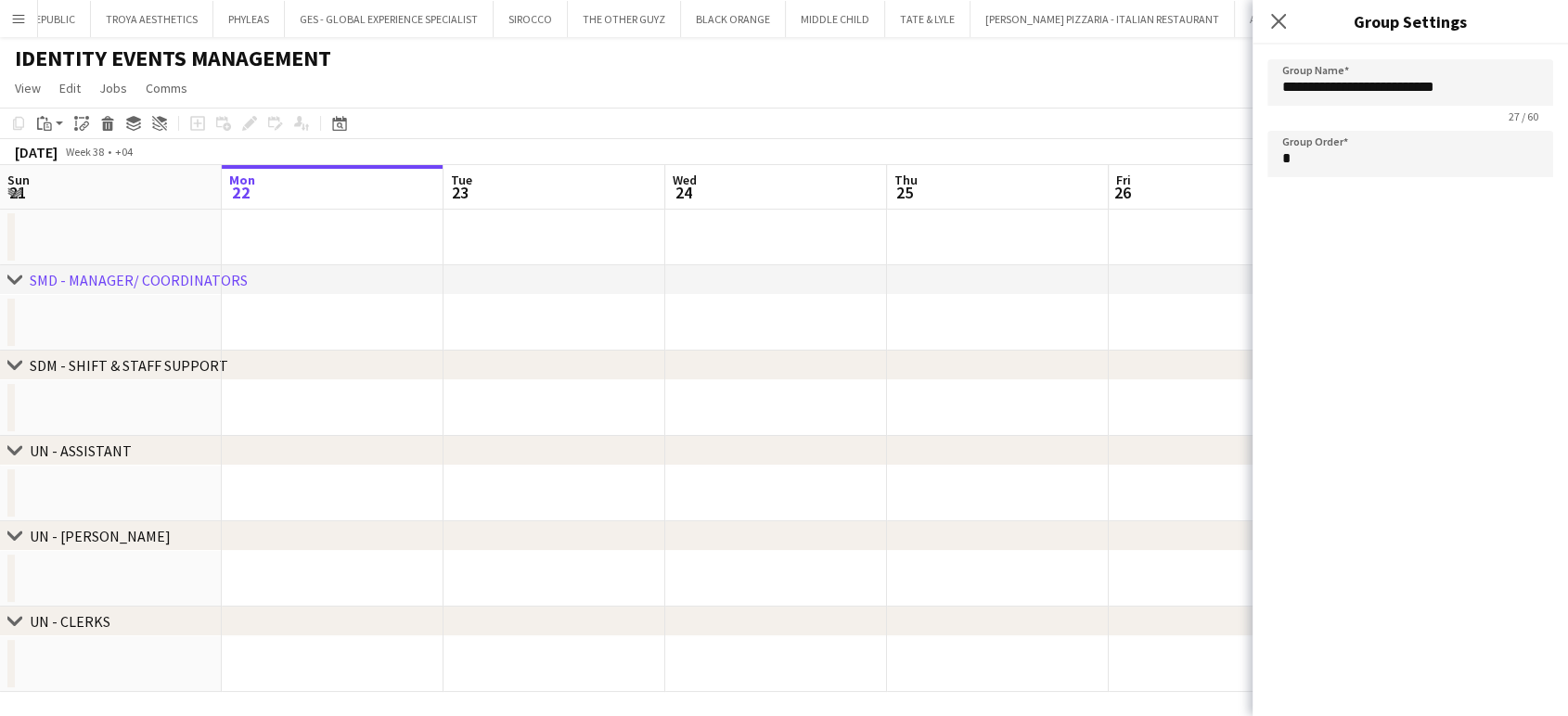
click at [152, 369] on div "SDM - SHIFT & STAFF SUPPORT" at bounding box center [128, 364] width 198 height 19
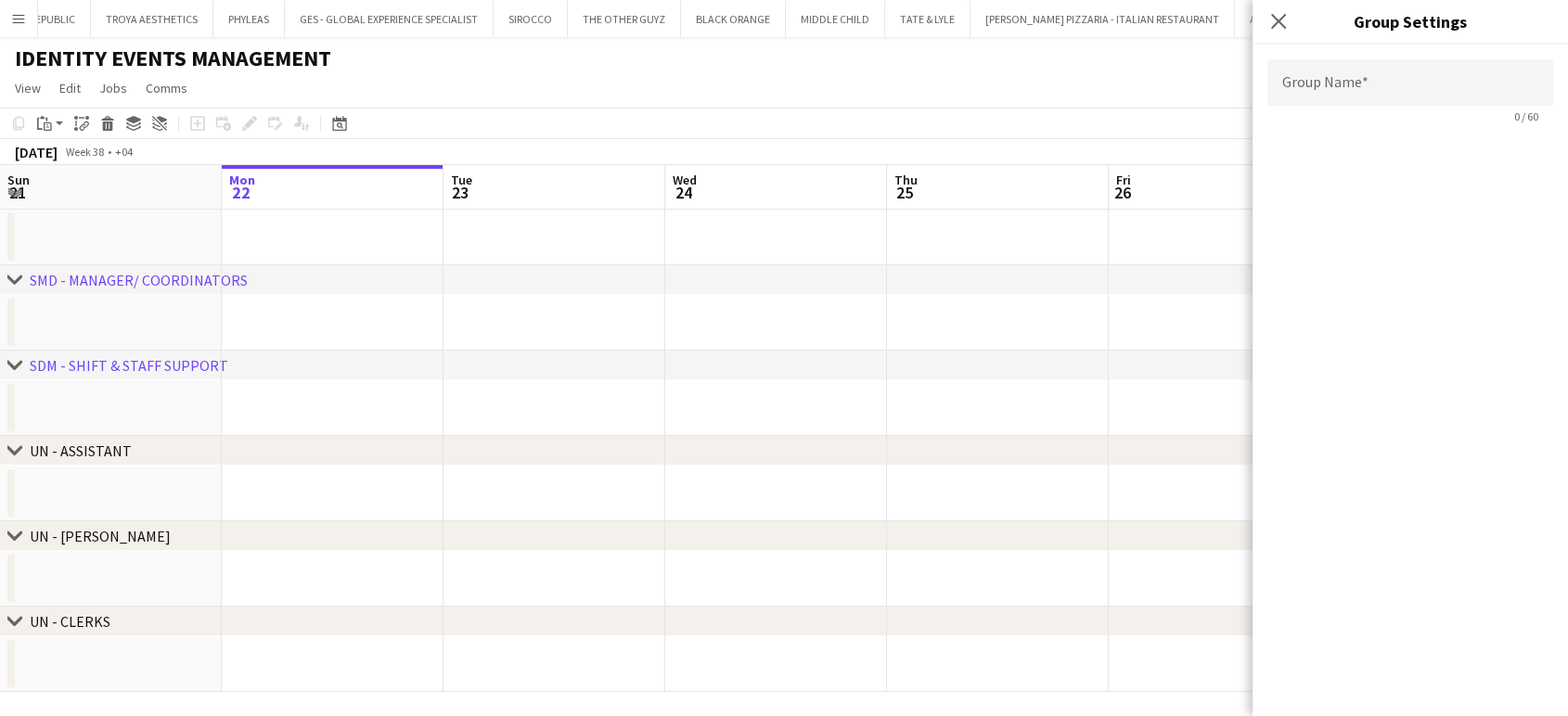
click at [122, 448] on div "UN - ASSISTANT" at bounding box center [81, 450] width 102 height 19
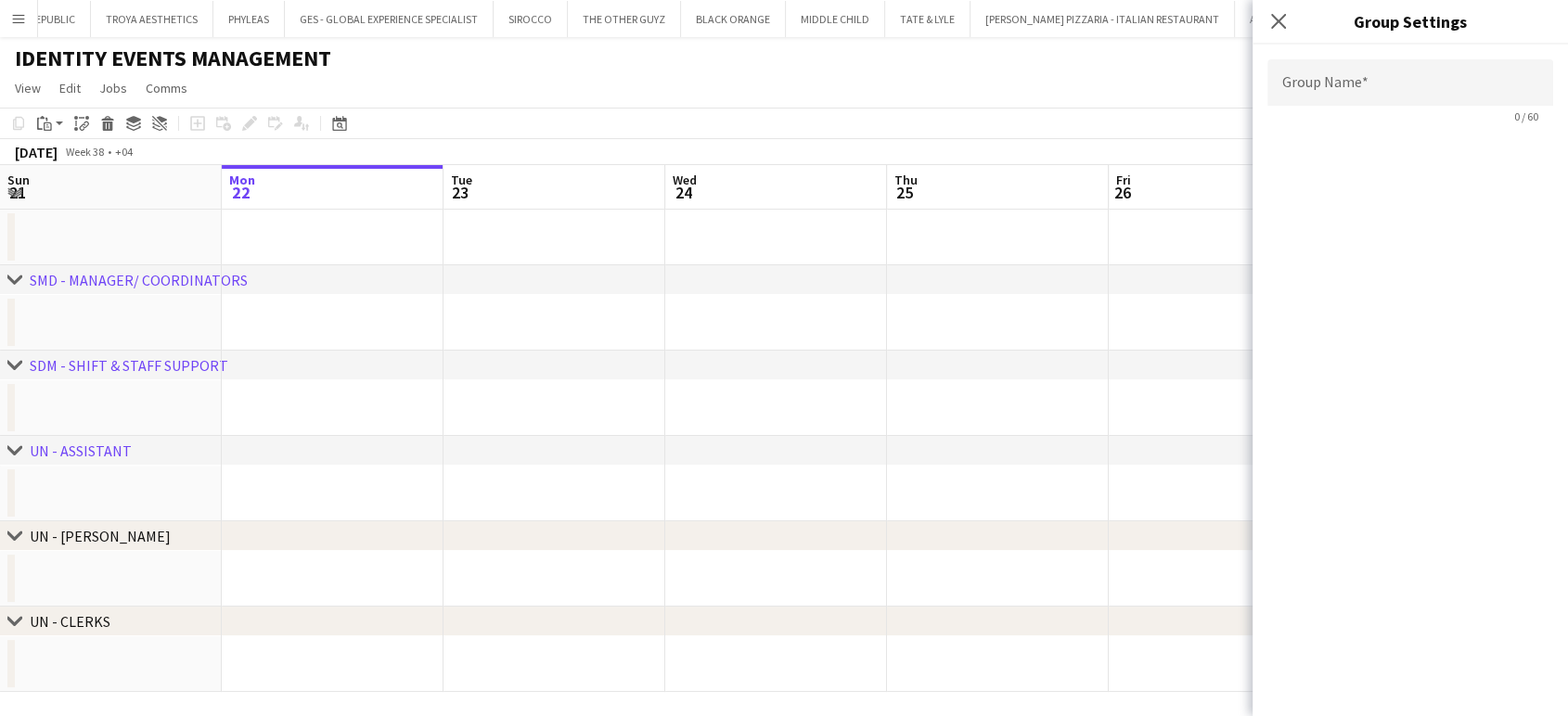
click at [79, 540] on div "UN - USHER" at bounding box center [100, 536] width 141 height 19
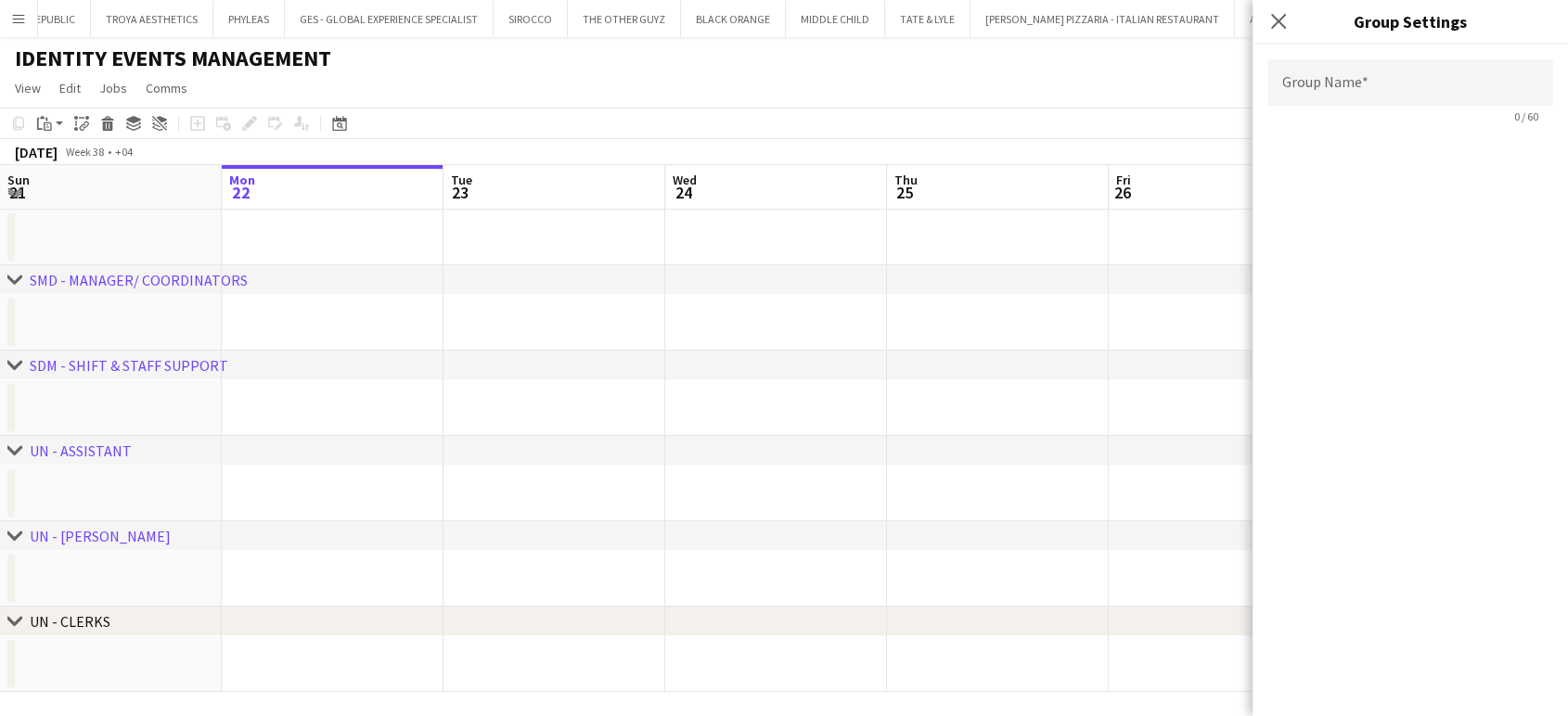
click at [82, 626] on div "UN - CLERKS" at bounding box center [70, 620] width 81 height 19
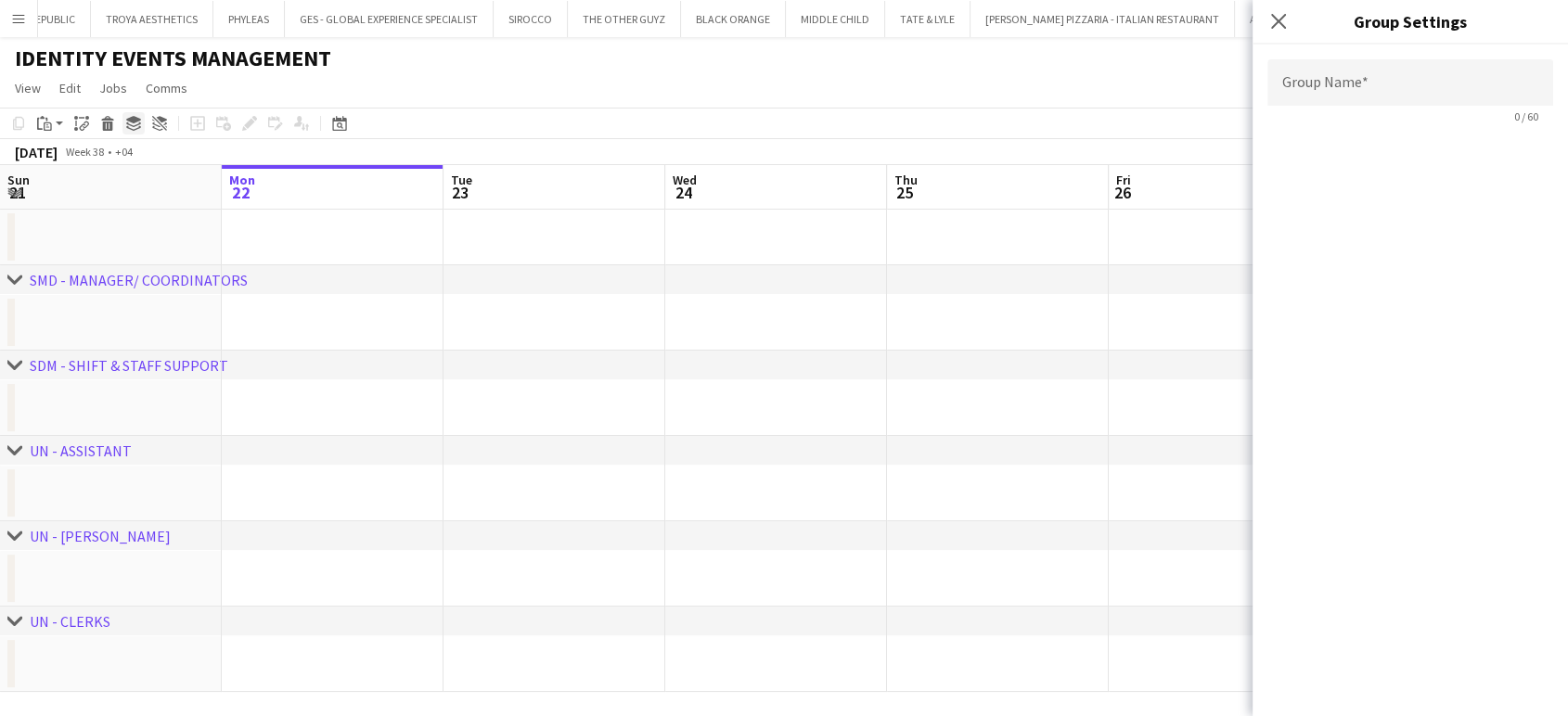
click at [134, 124] on icon "Group" at bounding box center [133, 123] width 15 height 15
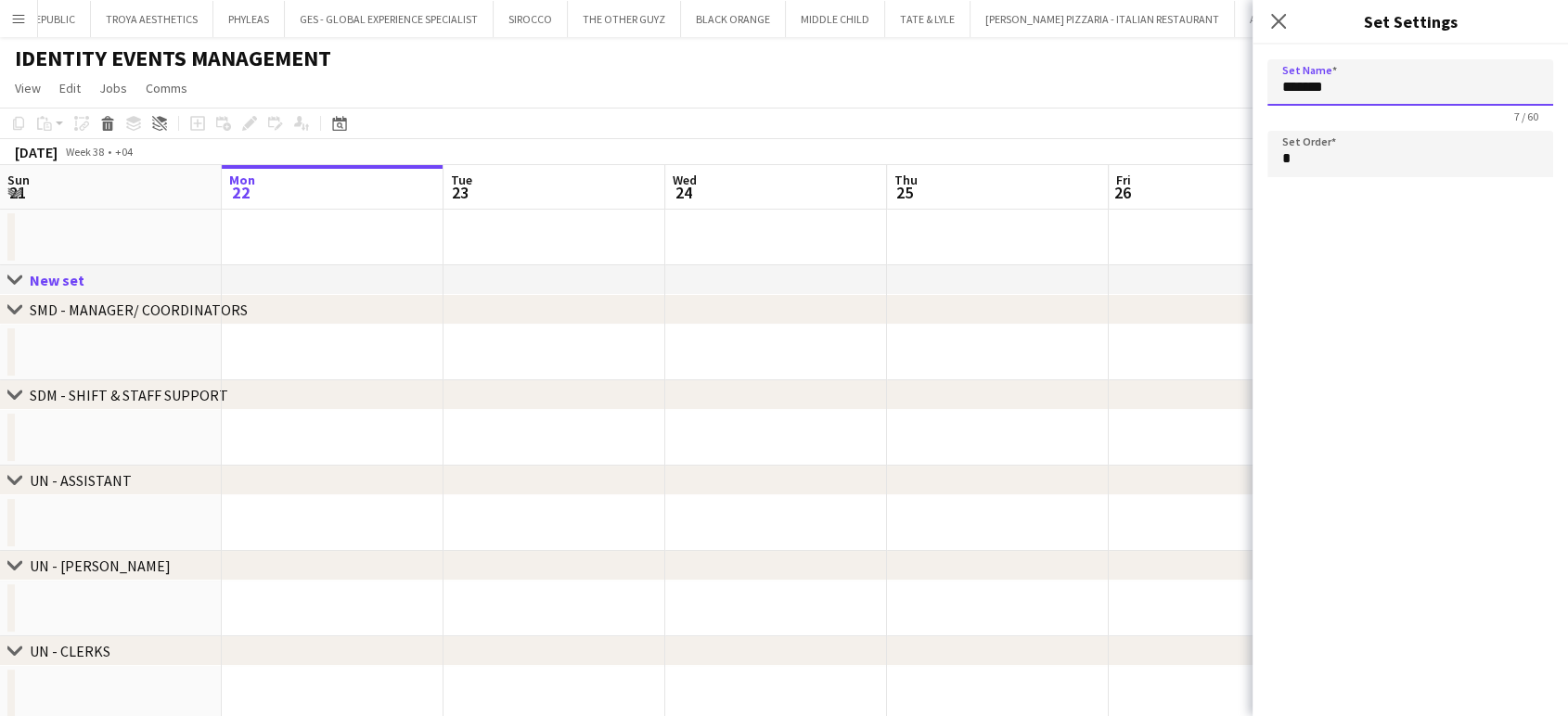
drag, startPoint x: 1351, startPoint y: 98, endPoint x: 1225, endPoint y: 98, distance: 126.0
click at [1225, 98] on body "Menu Boards Boards Boards All jobs Status Workforce Workforce My Workforce Recr…" at bounding box center [784, 376] width 1568 height 752
click at [1083, 239] on app-date-cell at bounding box center [997, 237] width 222 height 55
type input "*******"
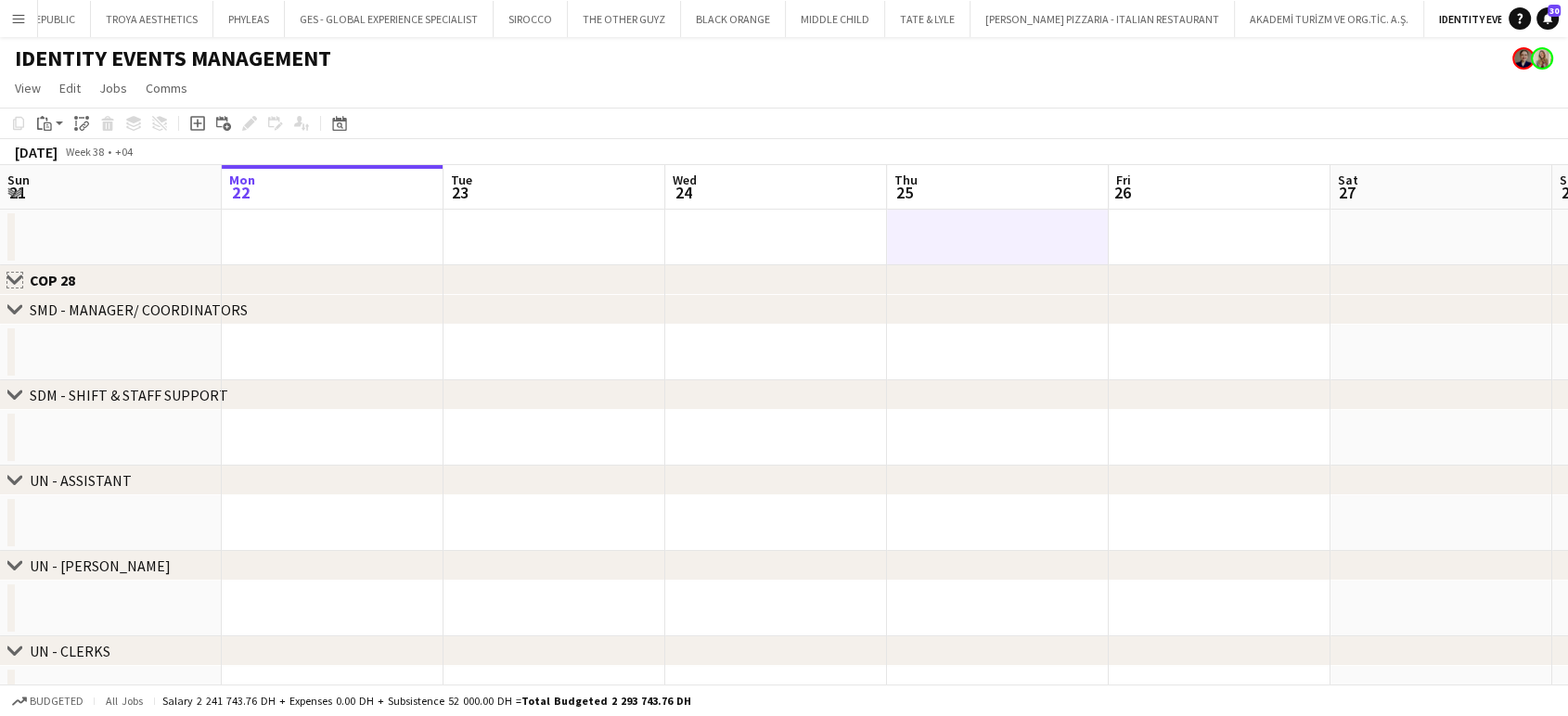
click at [11, 273] on app-icon "Close set" at bounding box center [15, 280] width 15 height 15
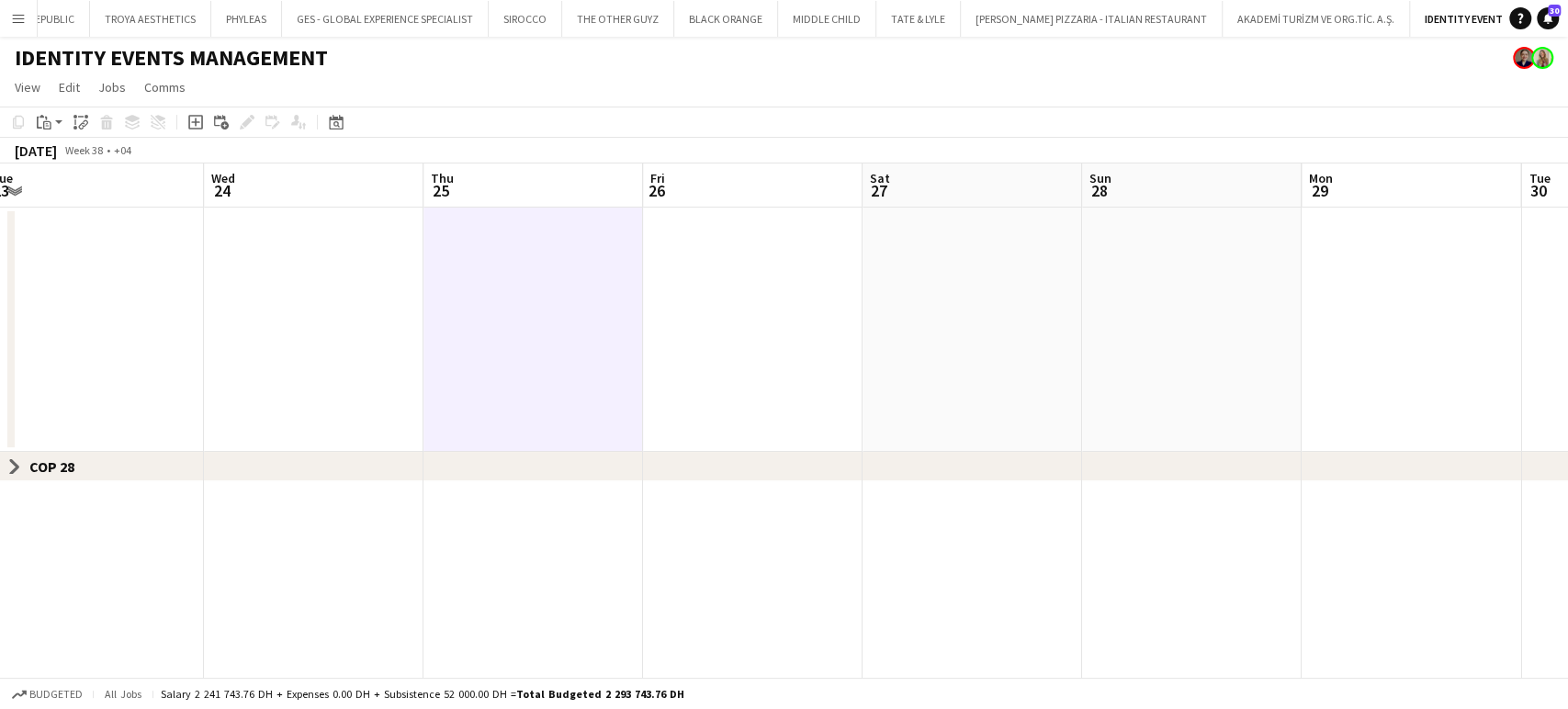
drag, startPoint x: 1131, startPoint y: 539, endPoint x: 746, endPoint y: 509, distance: 386.2
click at [705, 539] on app-calendar-viewport "Fri 19 Sat 20 Sun 21 Mon 22 Tue 23 Wed 24 Thu 25 Fri 26 Sat 27 Sun 28 Mon 29 Tu…" at bounding box center [784, 420] width 1568 height 514
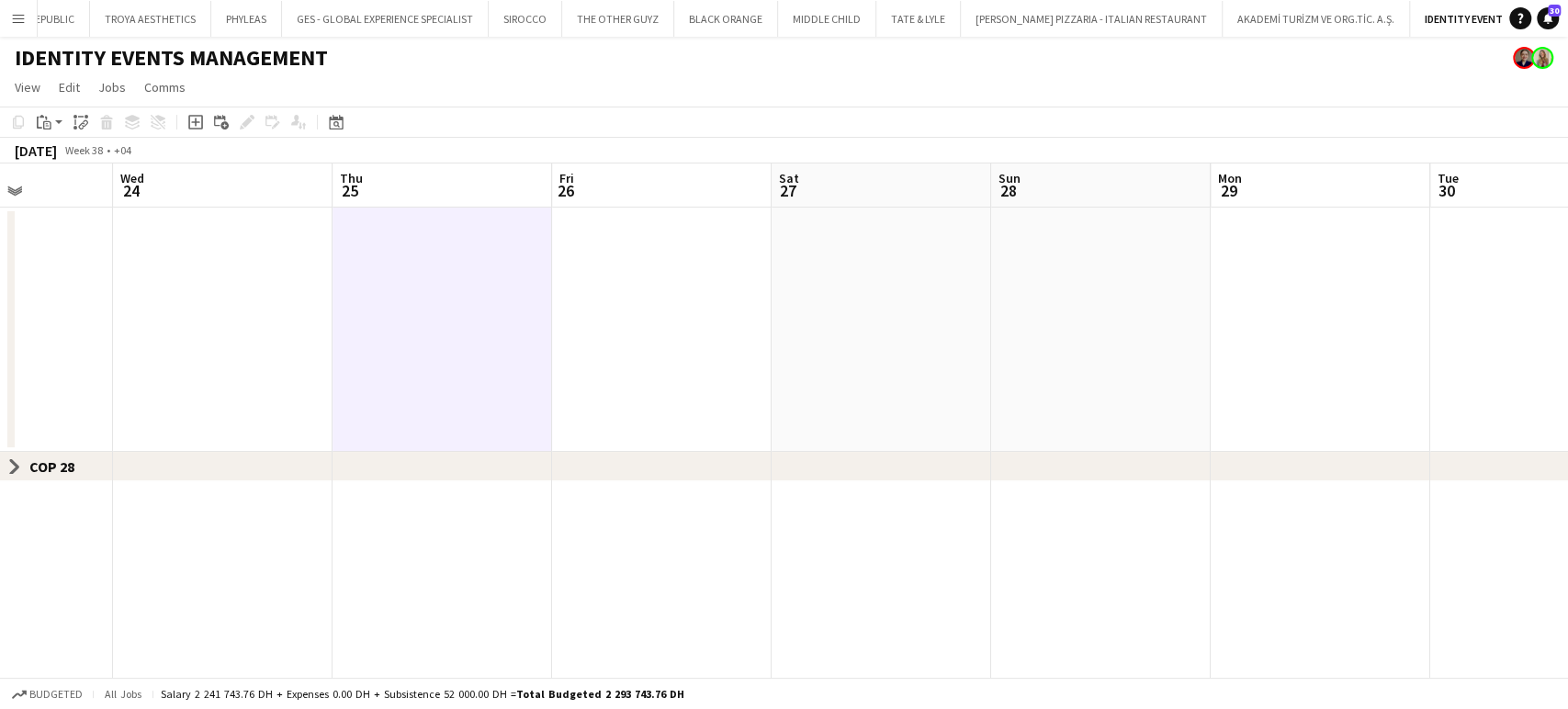
click at [704, 457] on div "Close set COP 28" at bounding box center [784, 466] width 1568 height 29
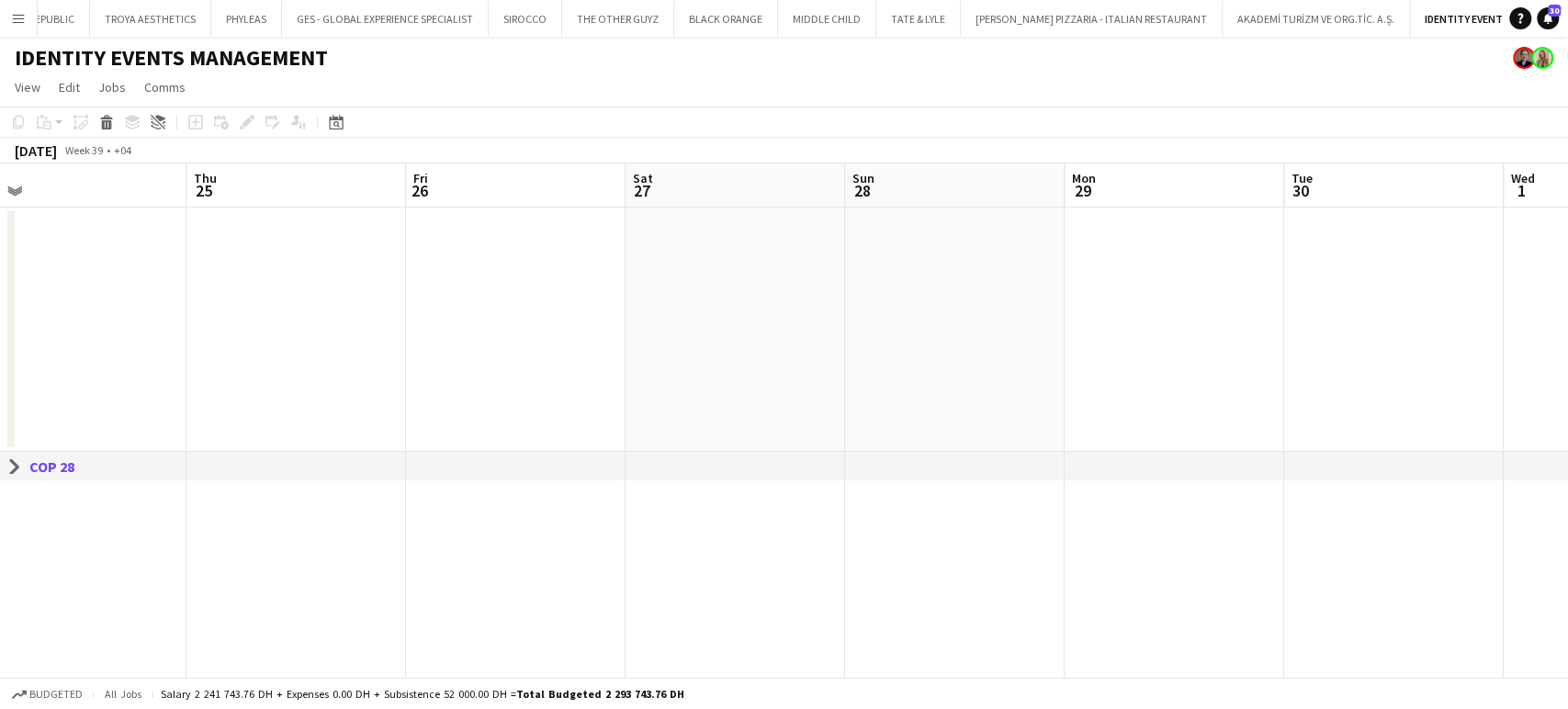
drag, startPoint x: 906, startPoint y: 342, endPoint x: 867, endPoint y: 326, distance: 42.2
click at [579, 342] on app-calendar-viewport "Sun 21 Mon 22 Tue 23 Wed 24 Thu 25 Fri 26 Sat 27 Sun 28 Mon 29 Tue 30 Wed 1 Thu…" at bounding box center [784, 420] width 1568 height 514
drag, startPoint x: 906, startPoint y: 329, endPoint x: 556, endPoint y: 333, distance: 350.0
click at [556, 333] on app-calendar-viewport "Tue 23 Wed 24 Thu 25 Fri 26 Sat 27 Sun 28 Mon 29 Tue 30 Wed 1 Thu 2 Fri 3 Sat 4…" at bounding box center [784, 420] width 1568 height 514
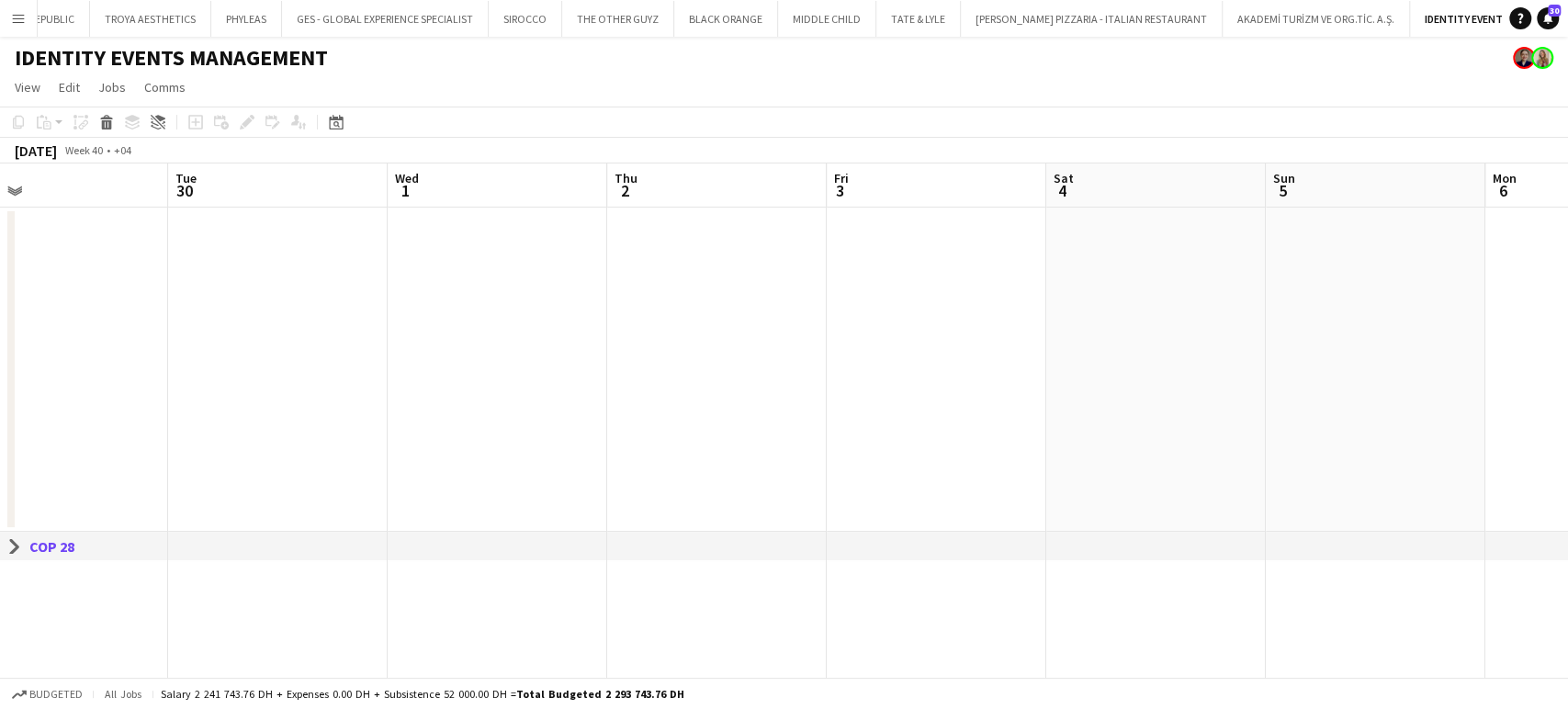
drag, startPoint x: 1197, startPoint y: 318, endPoint x: 414, endPoint y: 312, distance: 783.0
click at [414, 312] on app-calendar-viewport "Sat 27 Sun 28 Mon 29 Tue 30 Wed 1 Thu 2 Fri 3 Sat 4 Sun 5 Mon 6 Tue 7 0/2 1 Job…" at bounding box center [784, 420] width 1568 height 514
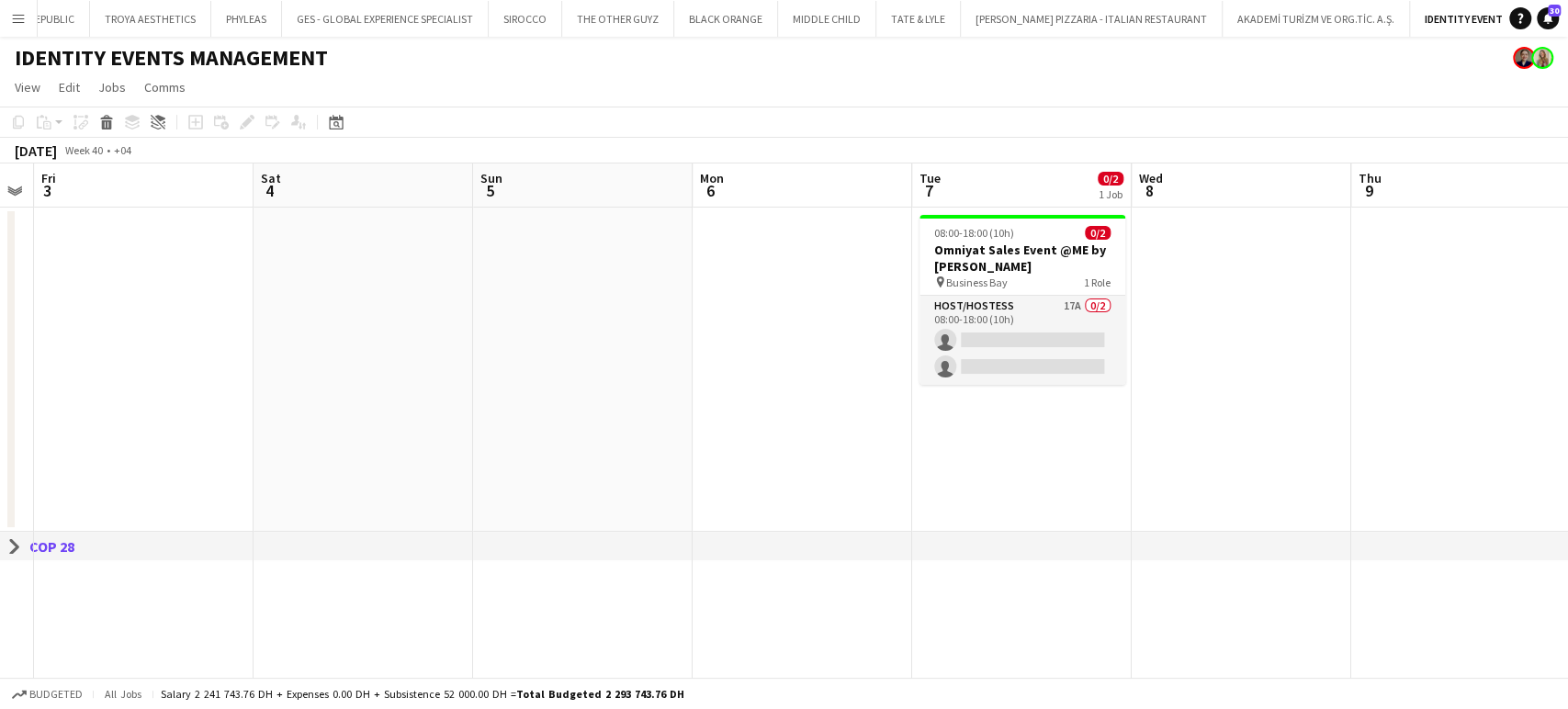
drag, startPoint x: 889, startPoint y: 374, endPoint x: 434, endPoint y: 388, distance: 455.2
click at [462, 359] on app-calendar-viewport "Tue 30 Wed 1 Thu 2 Fri 3 Sat 4 Sun 5 Mon 6 Tue 7 0/2 1 Job Wed 8 Thu 9 Fri 10 S…" at bounding box center [784, 420] width 1568 height 514
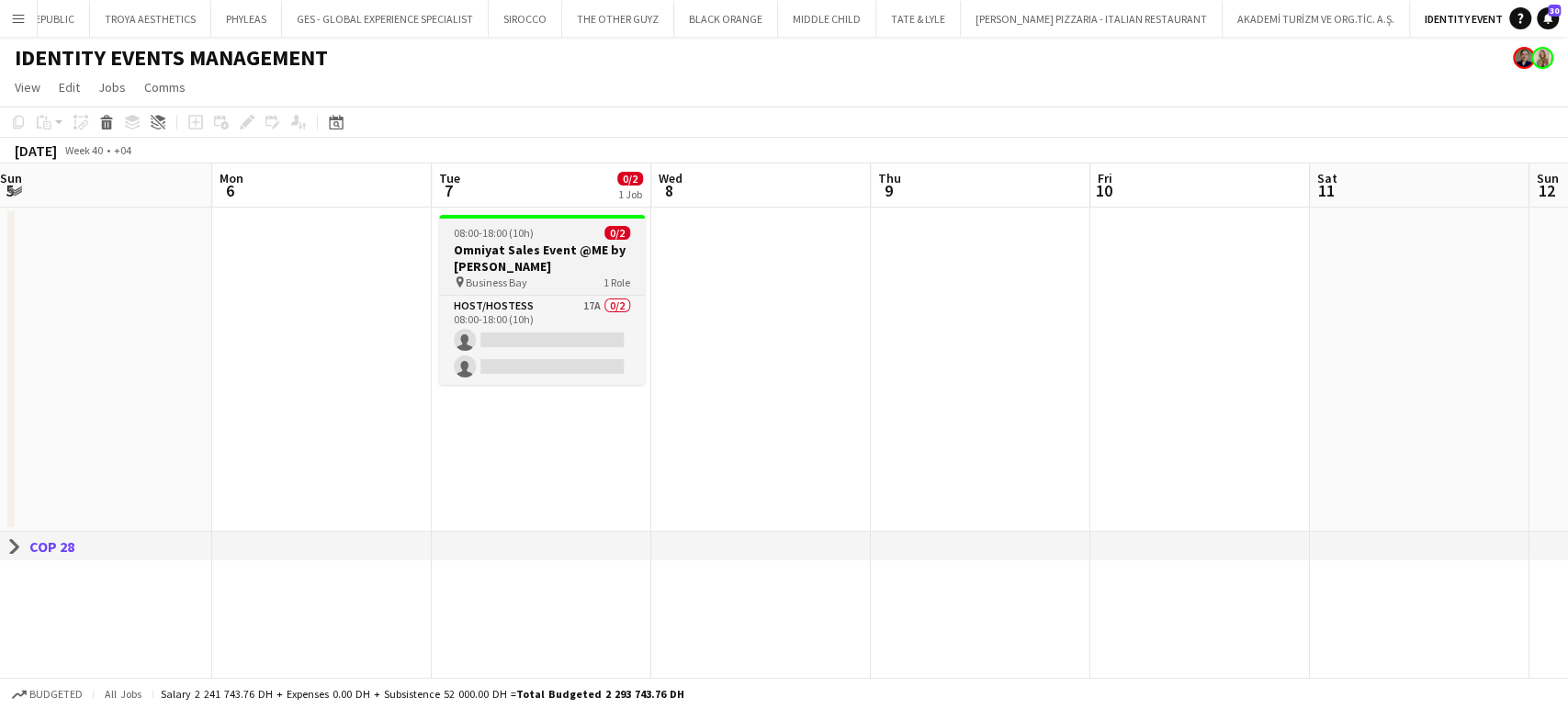
click at [529, 232] on span "08:00-18:00 (10h)" at bounding box center [494, 233] width 80 height 14
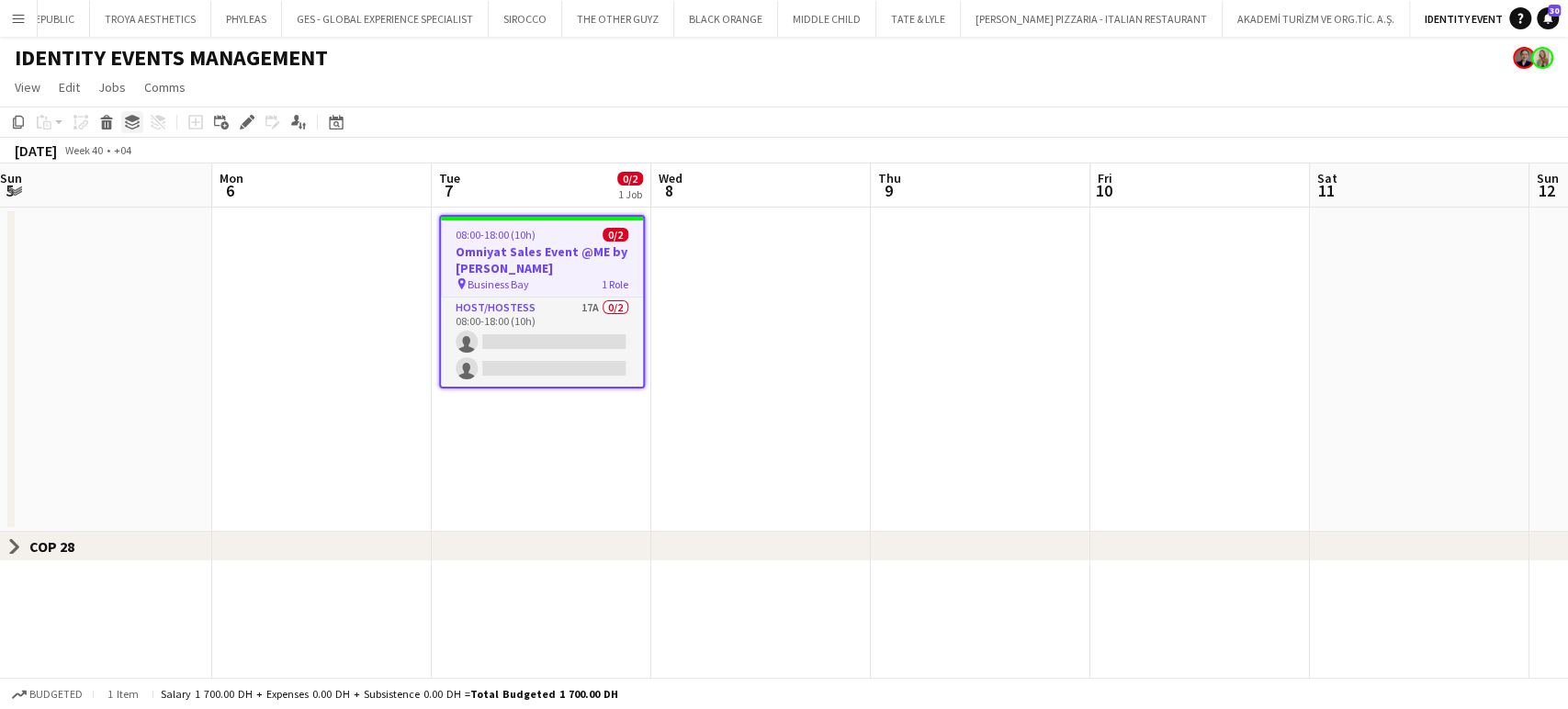
click at [139, 124] on div "Group" at bounding box center [132, 122] width 22 height 22
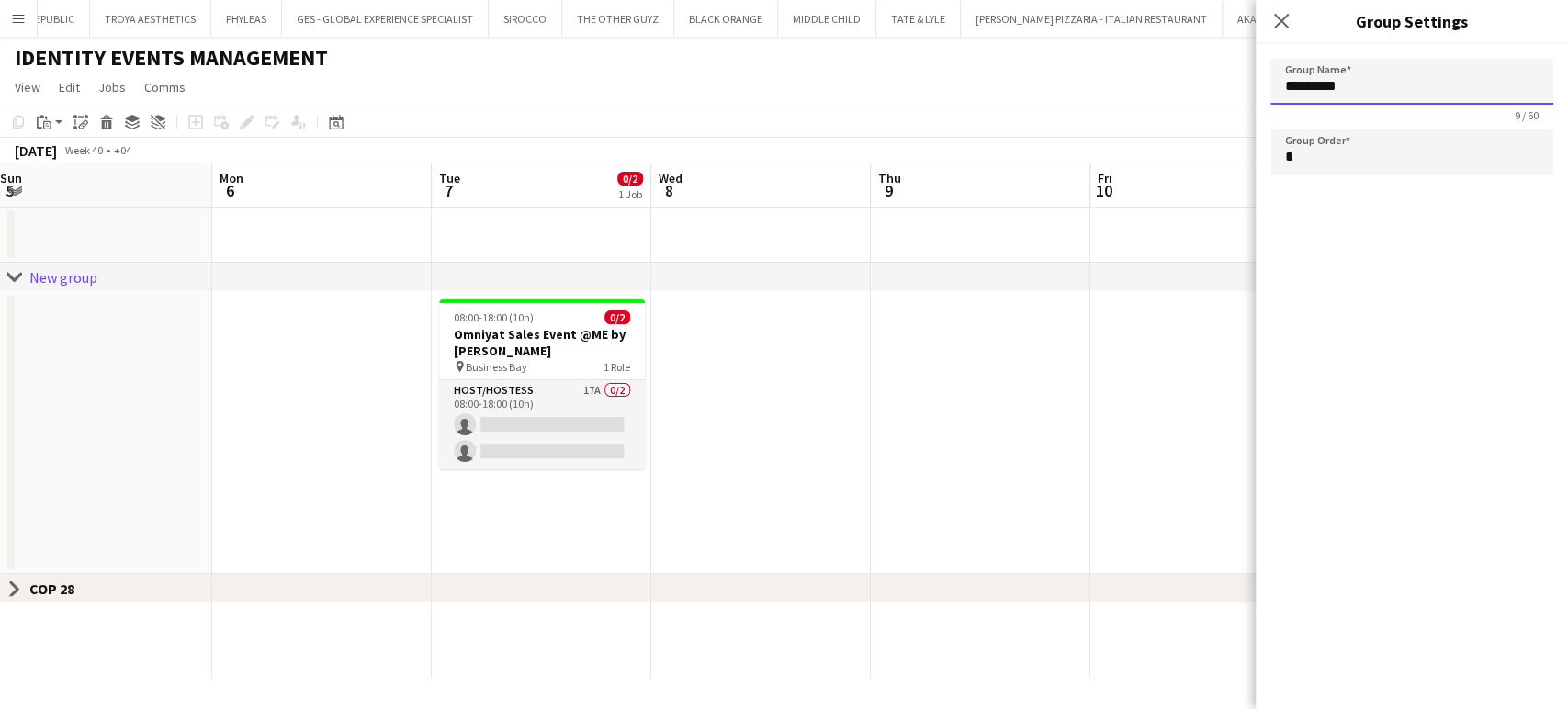
drag, startPoint x: 1413, startPoint y: 91, endPoint x: 1176, endPoint y: 92, distance: 237.0
click at [1176, 92] on body "Menu Boards Boards Boards All jobs Status Workforce Workforce My Workforce Recr…" at bounding box center [784, 354] width 1568 height 709
click at [930, 480] on app-date-cell at bounding box center [980, 432] width 220 height 282
type input "*********"
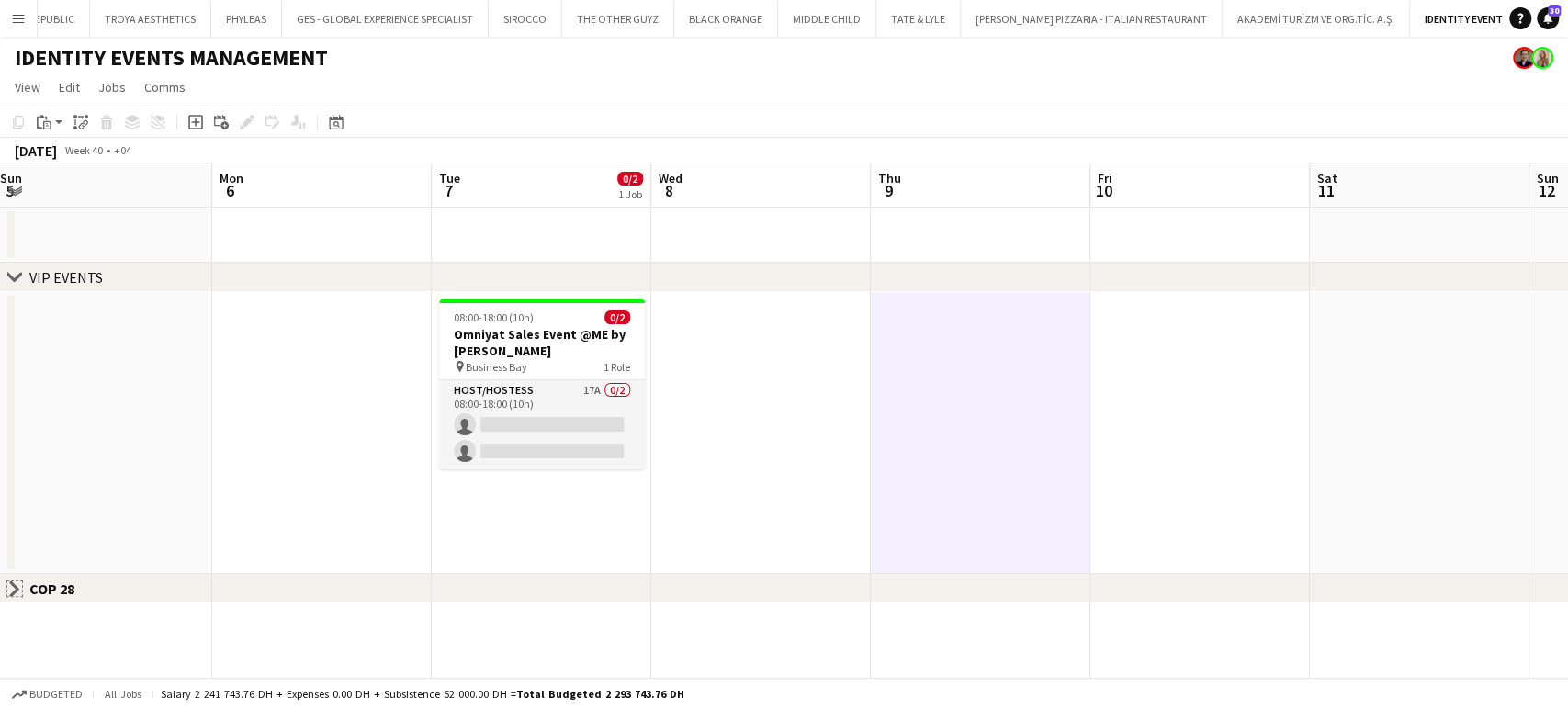
click at [13, 587] on app-icon "Close set" at bounding box center [15, 588] width 15 height 15
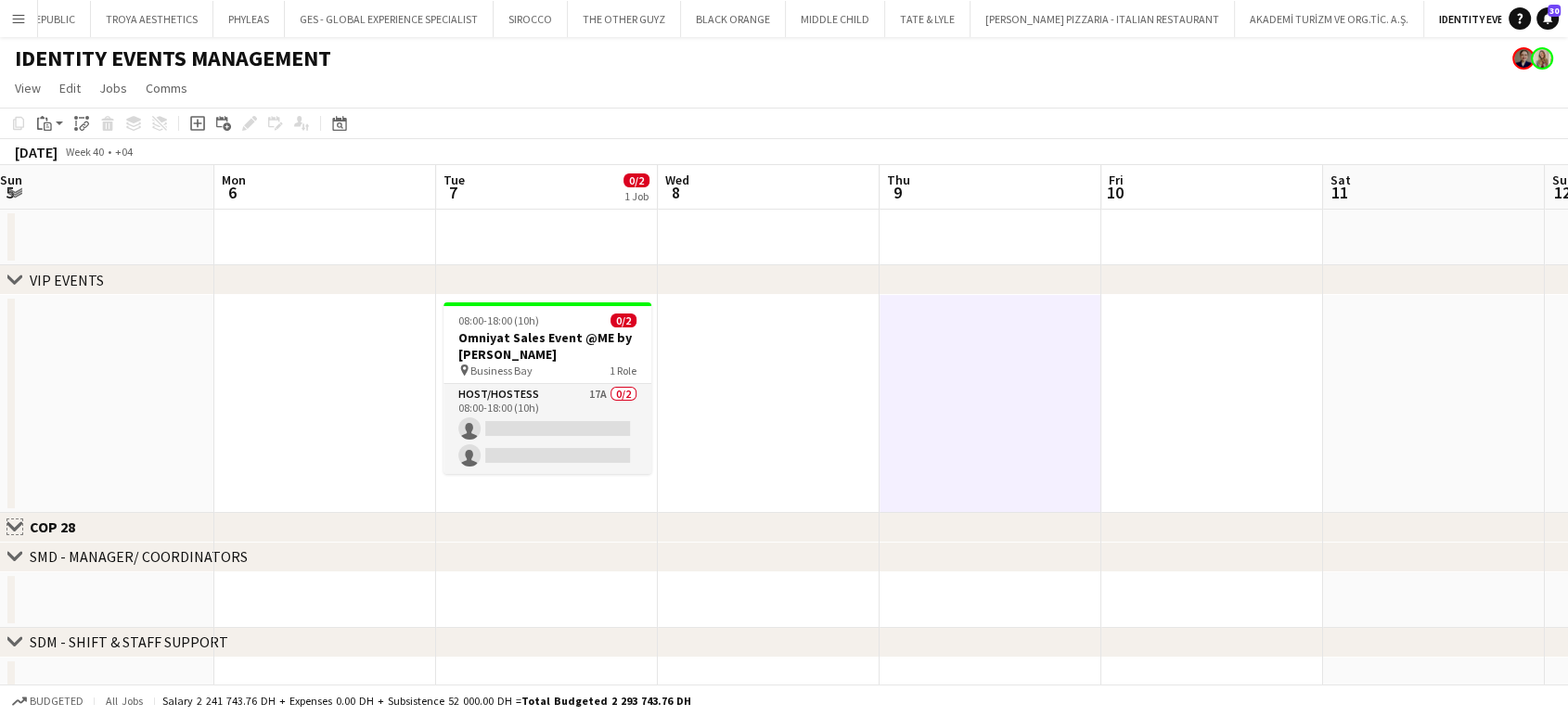
click at [17, 526] on app-icon "Close set" at bounding box center [15, 526] width 15 height 15
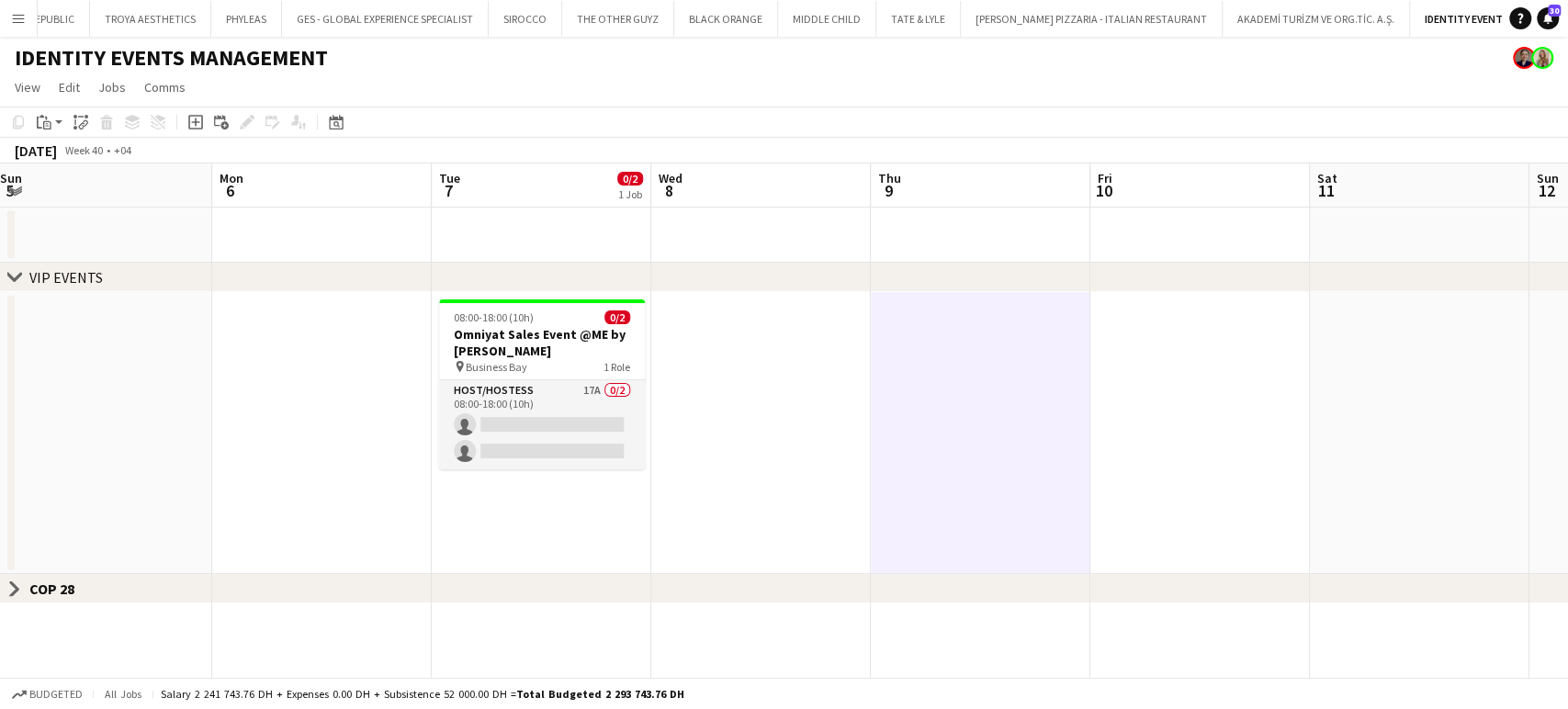
click at [11, 273] on icon "chevron-right" at bounding box center [15, 277] width 15 height 15
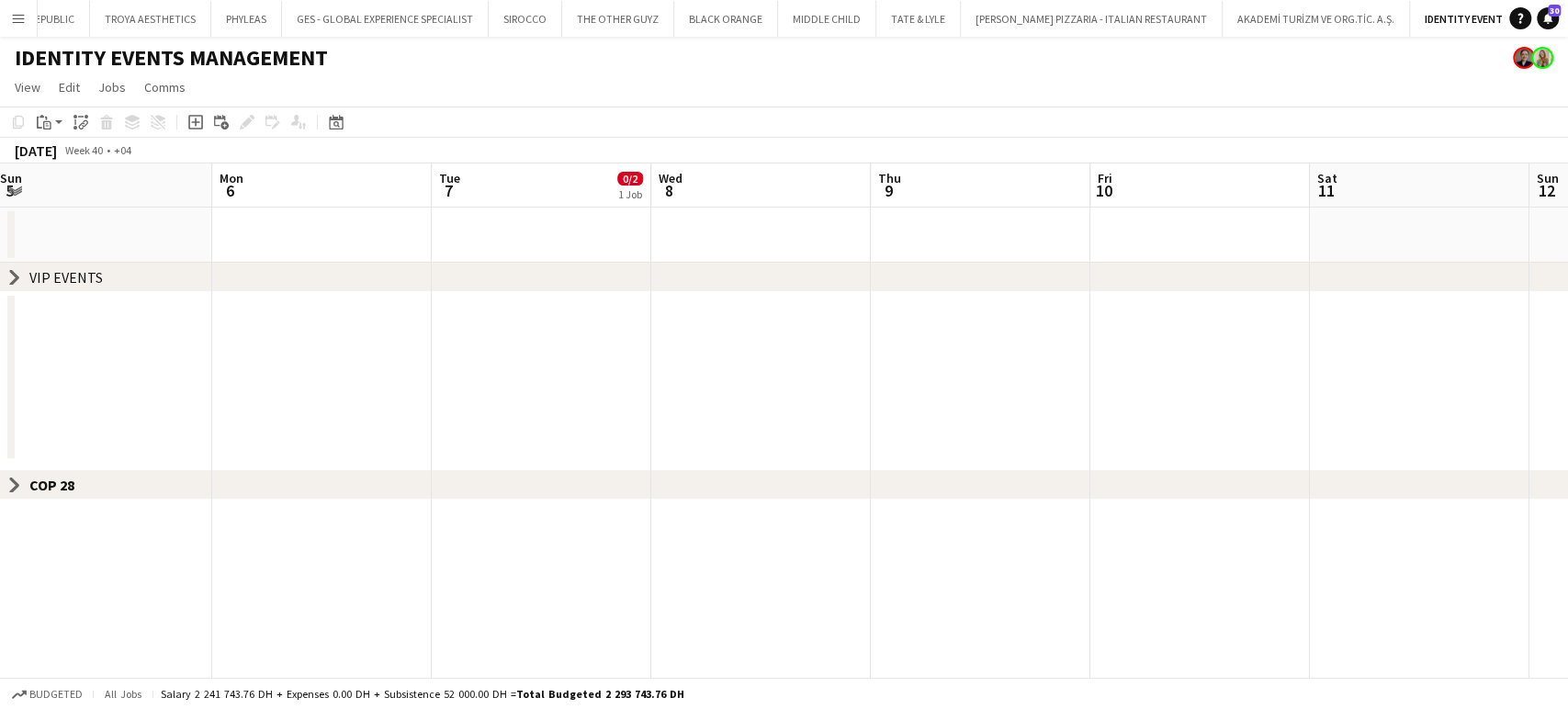
click at [11, 275] on icon "chevron-right" at bounding box center [15, 277] width 15 height 15
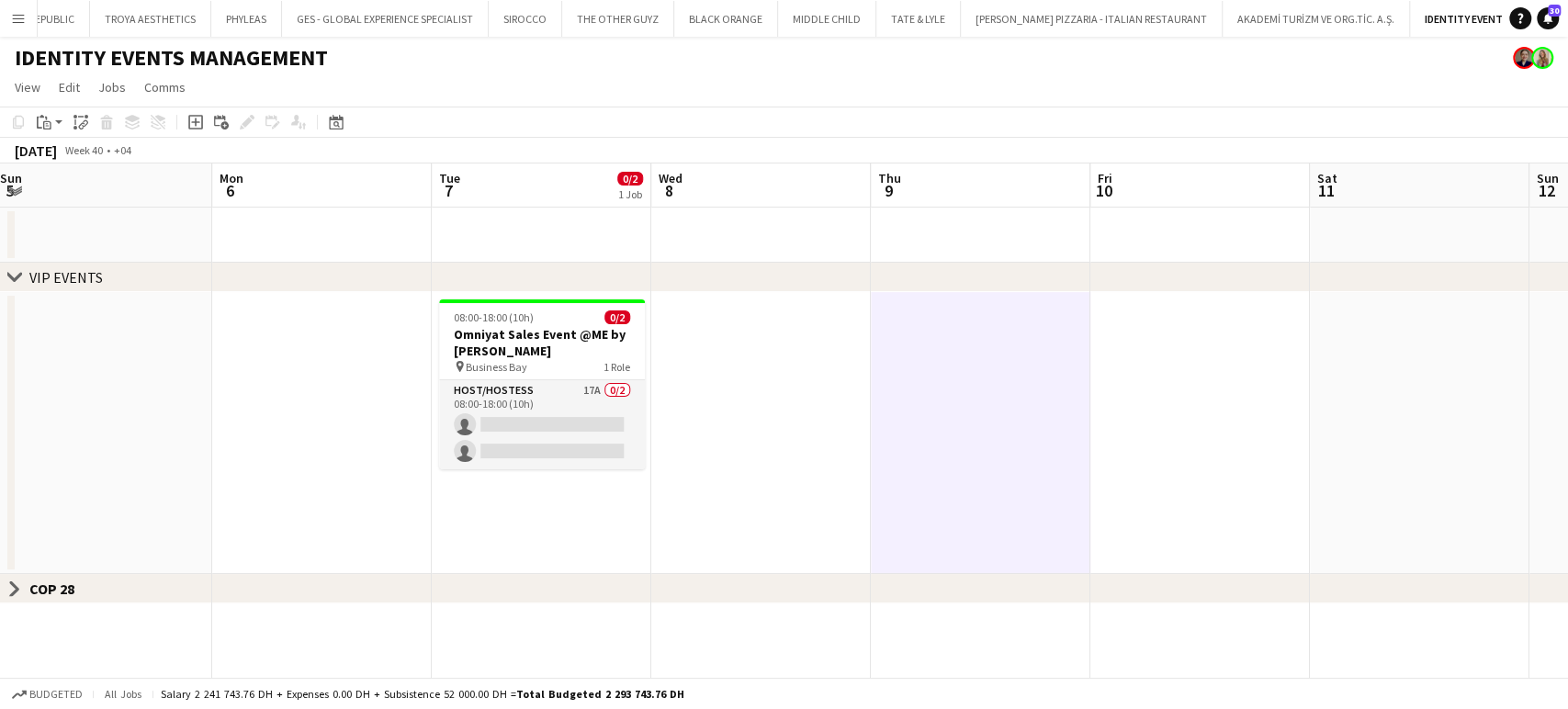
click at [196, 362] on app-date-cell at bounding box center [101, 432] width 220 height 282
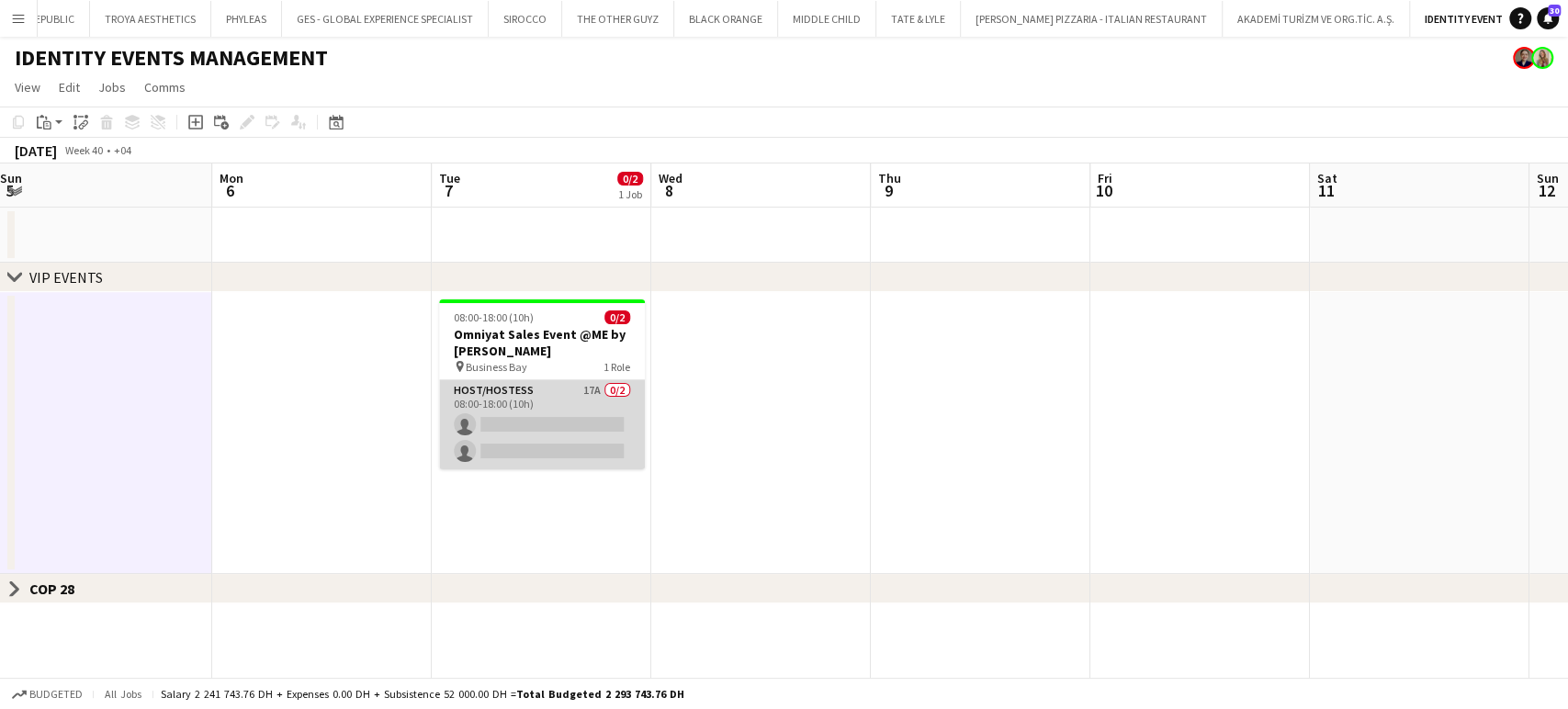
click at [524, 414] on app-card-role "Host/Hostess 17A 0/2 08:00-18:00 (10h) single-neutral-actions single-neutral-ac…" at bounding box center [542, 424] width 206 height 89
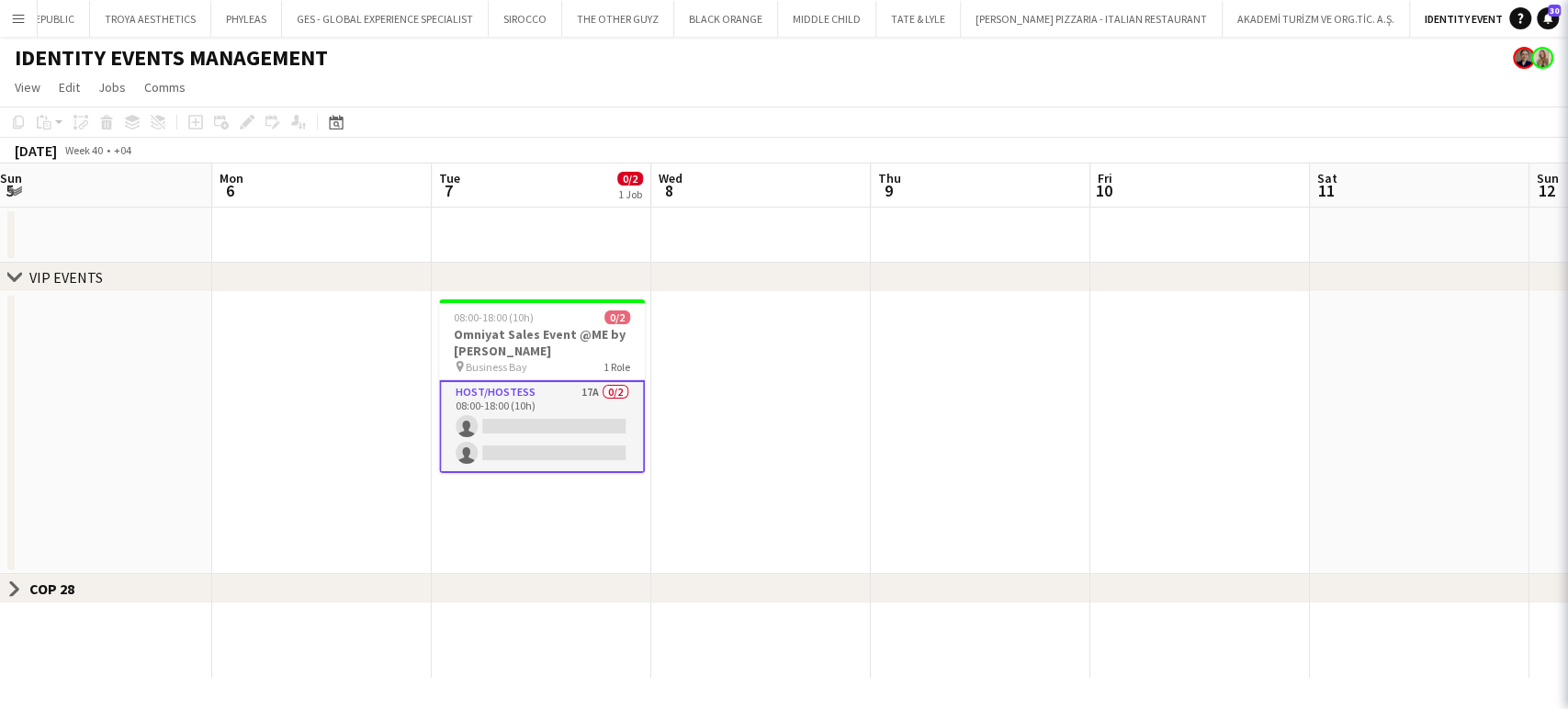
scroll to position [0, 664]
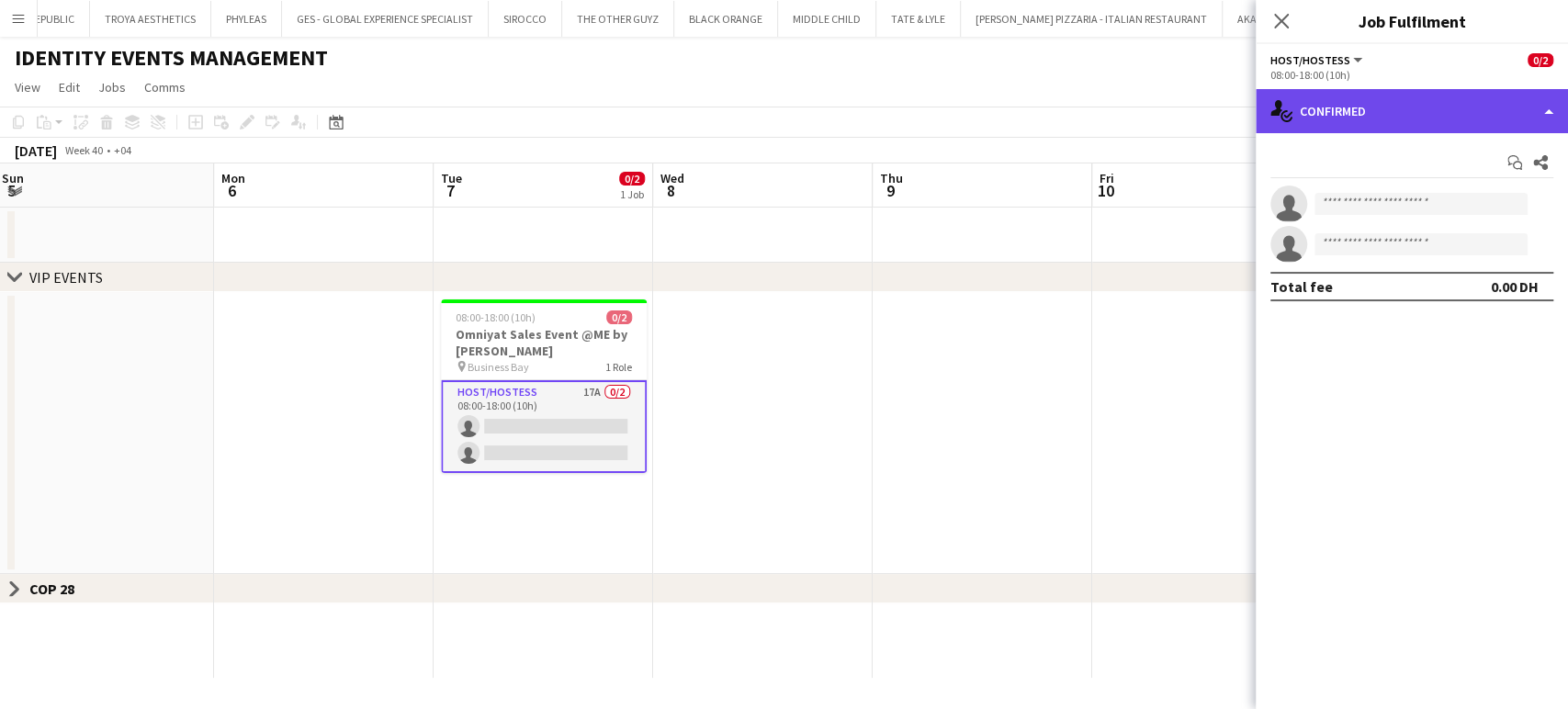
click at [1507, 89] on div "single-neutral-actions-check-2 Confirmed" at bounding box center [1412, 110] width 312 height 44
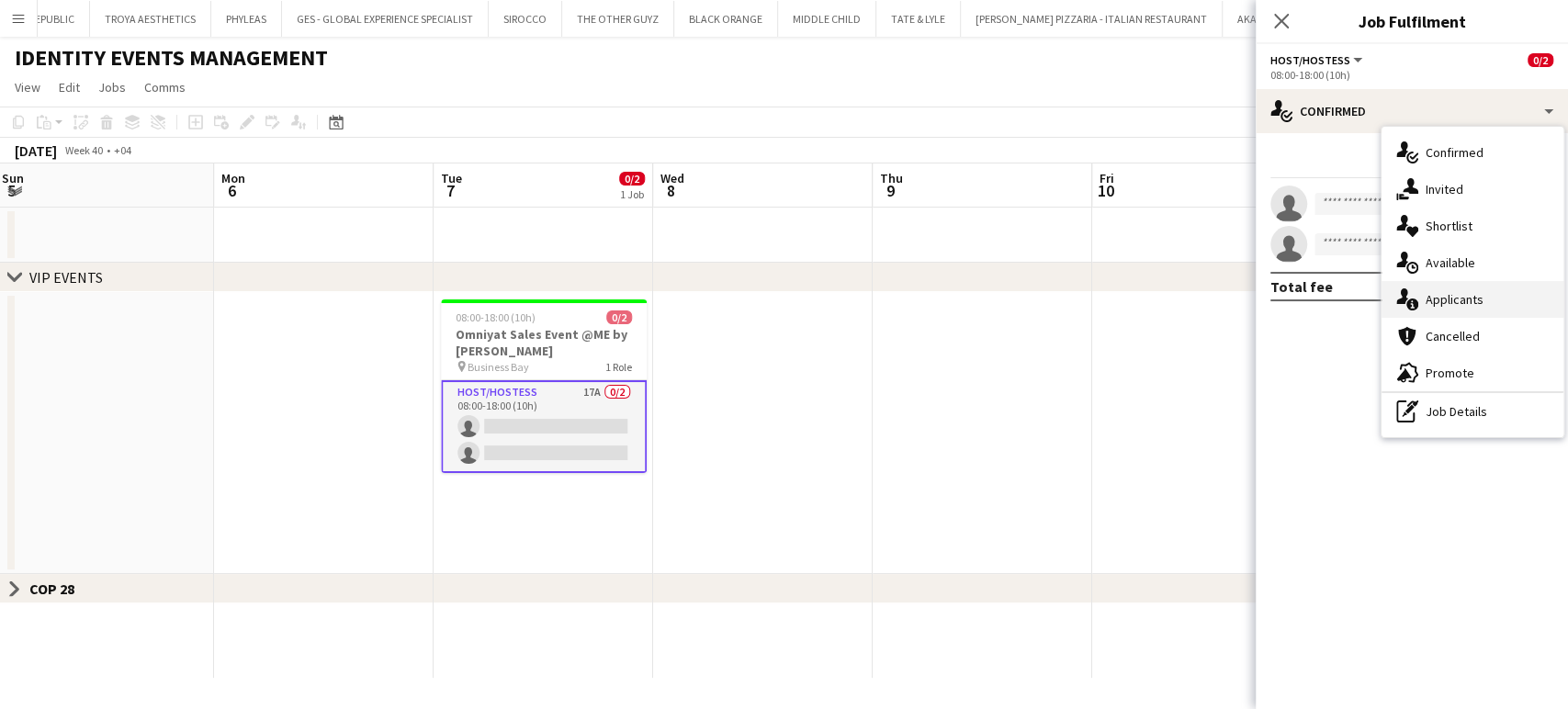
click at [1480, 304] on span "Applicants" at bounding box center [1454, 298] width 58 height 17
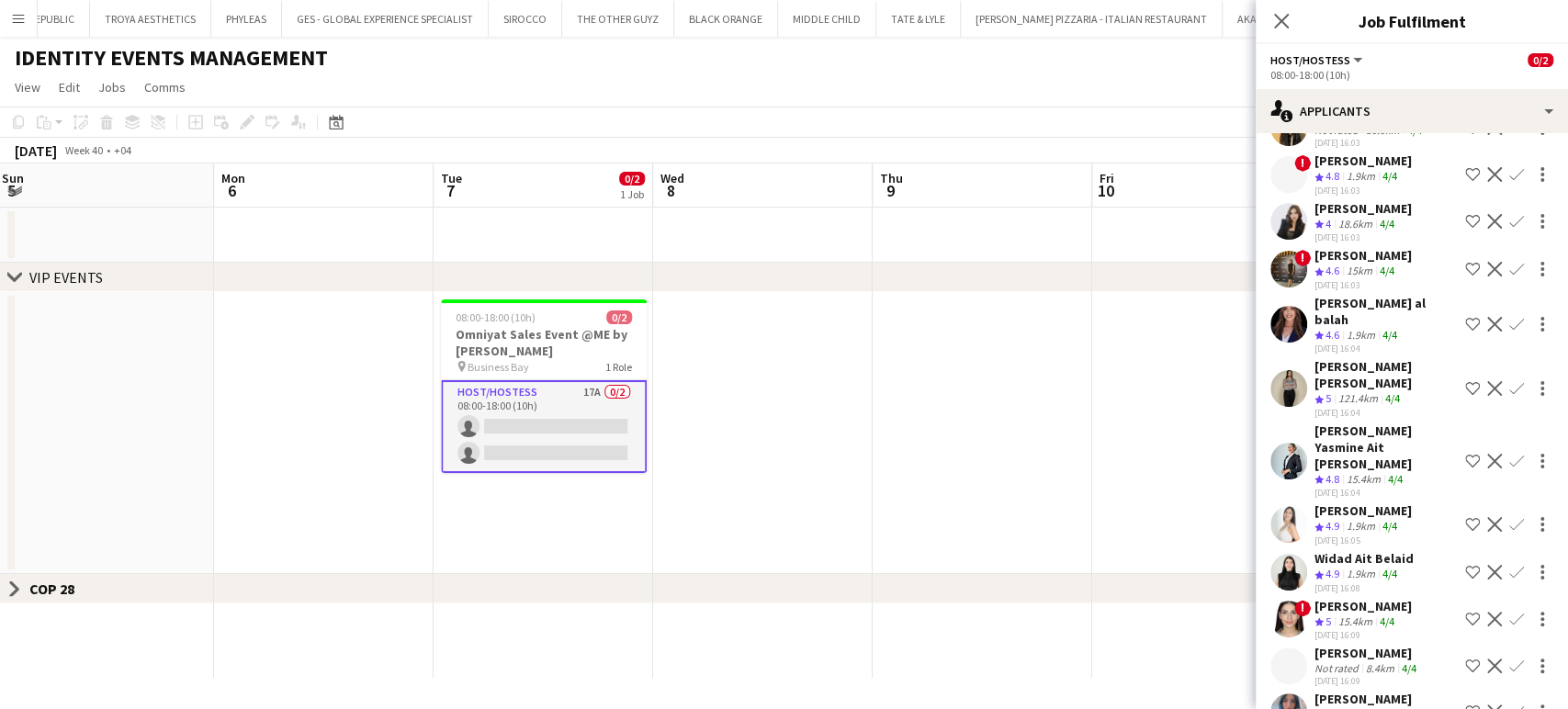
scroll to position [326, 0]
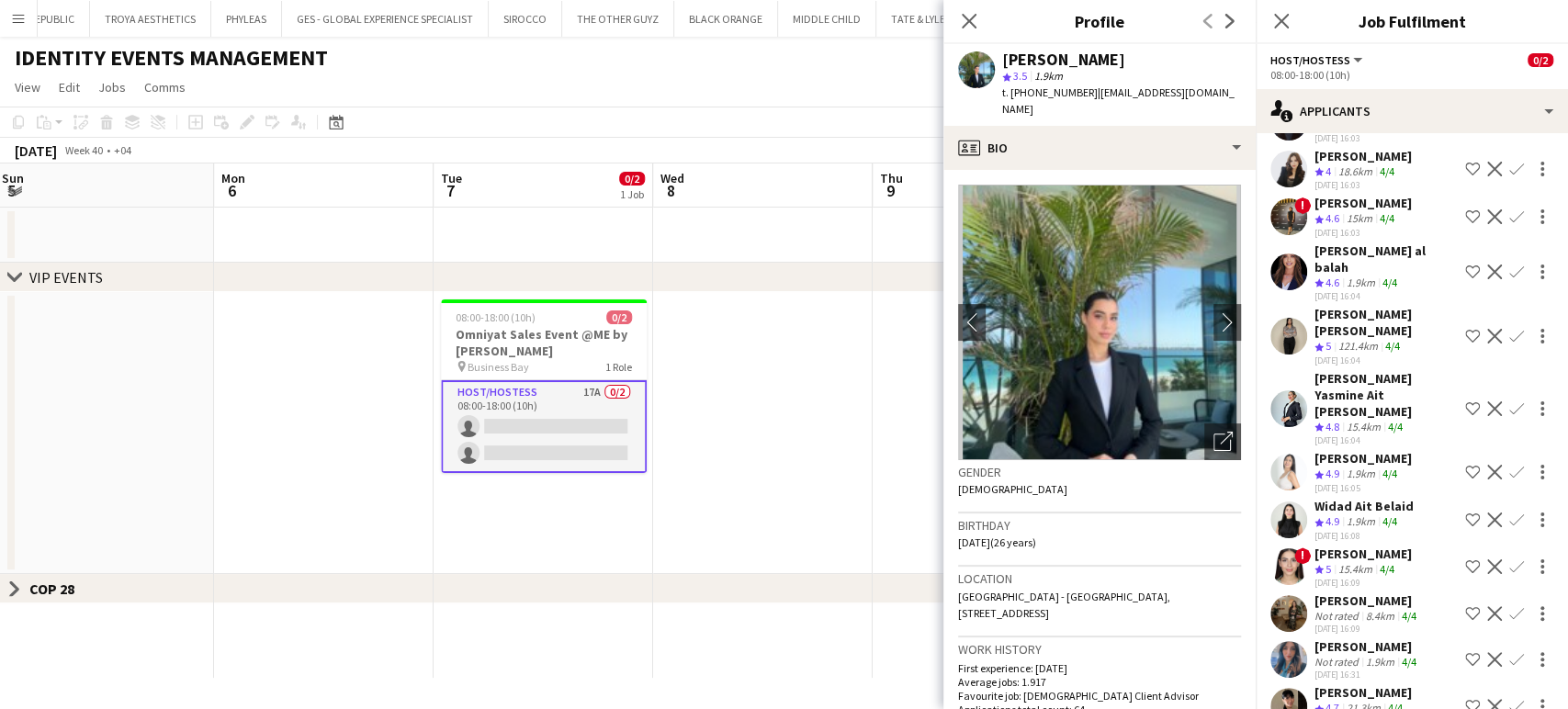
click at [1387, 609] on div "8.4km" at bounding box center [1380, 615] width 36 height 14
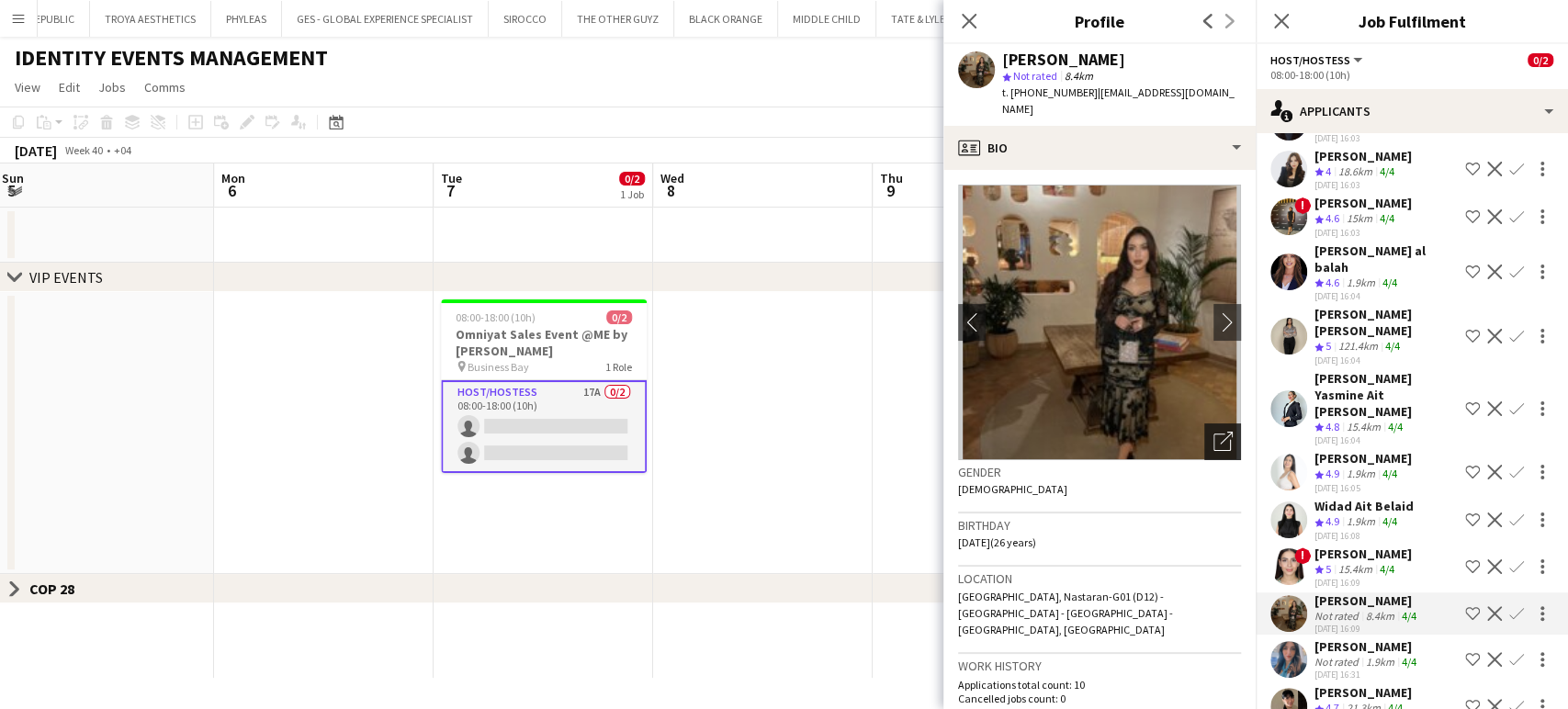
click at [1204, 423] on div "Open photos pop-in" at bounding box center [1223, 442] width 37 height 37
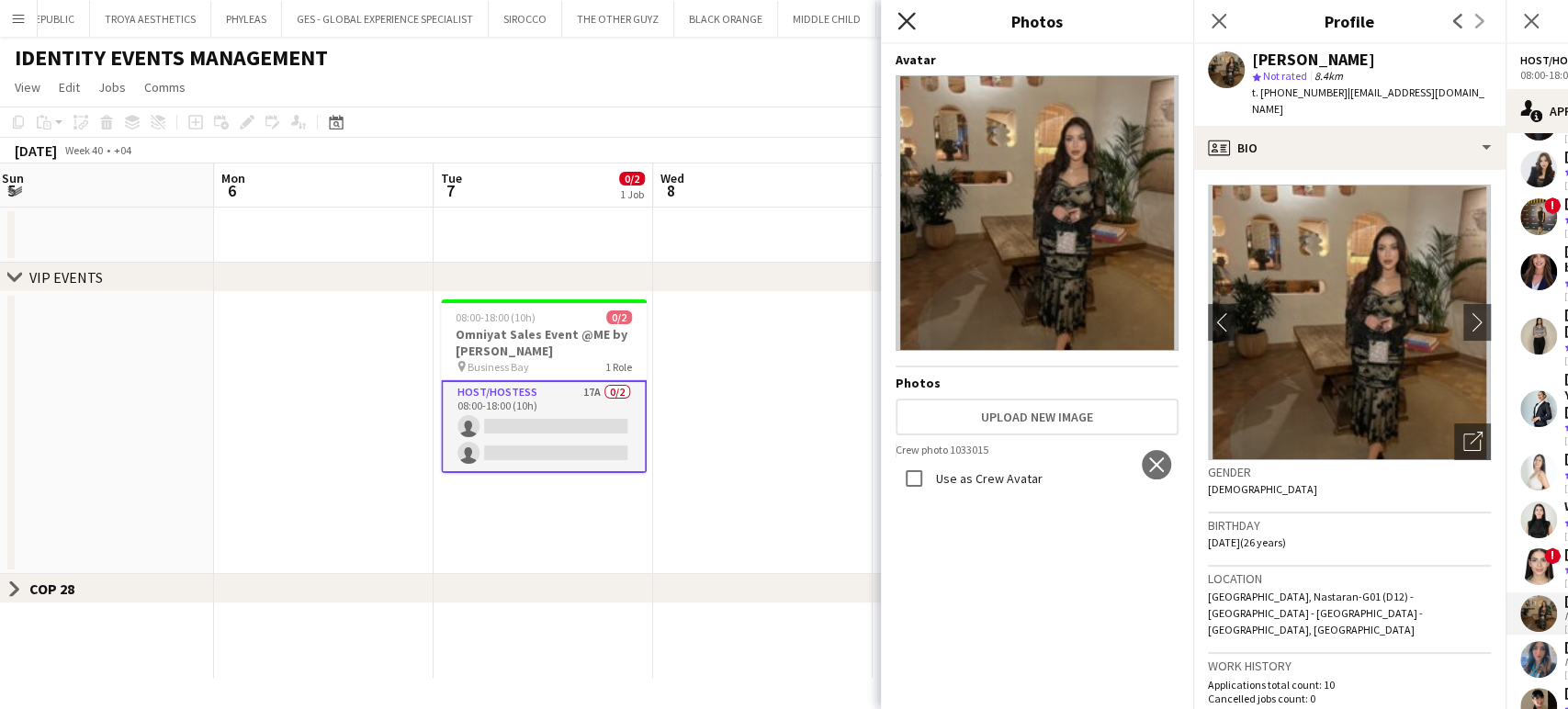
click at [904, 23] on icon at bounding box center [906, 20] width 18 height 18
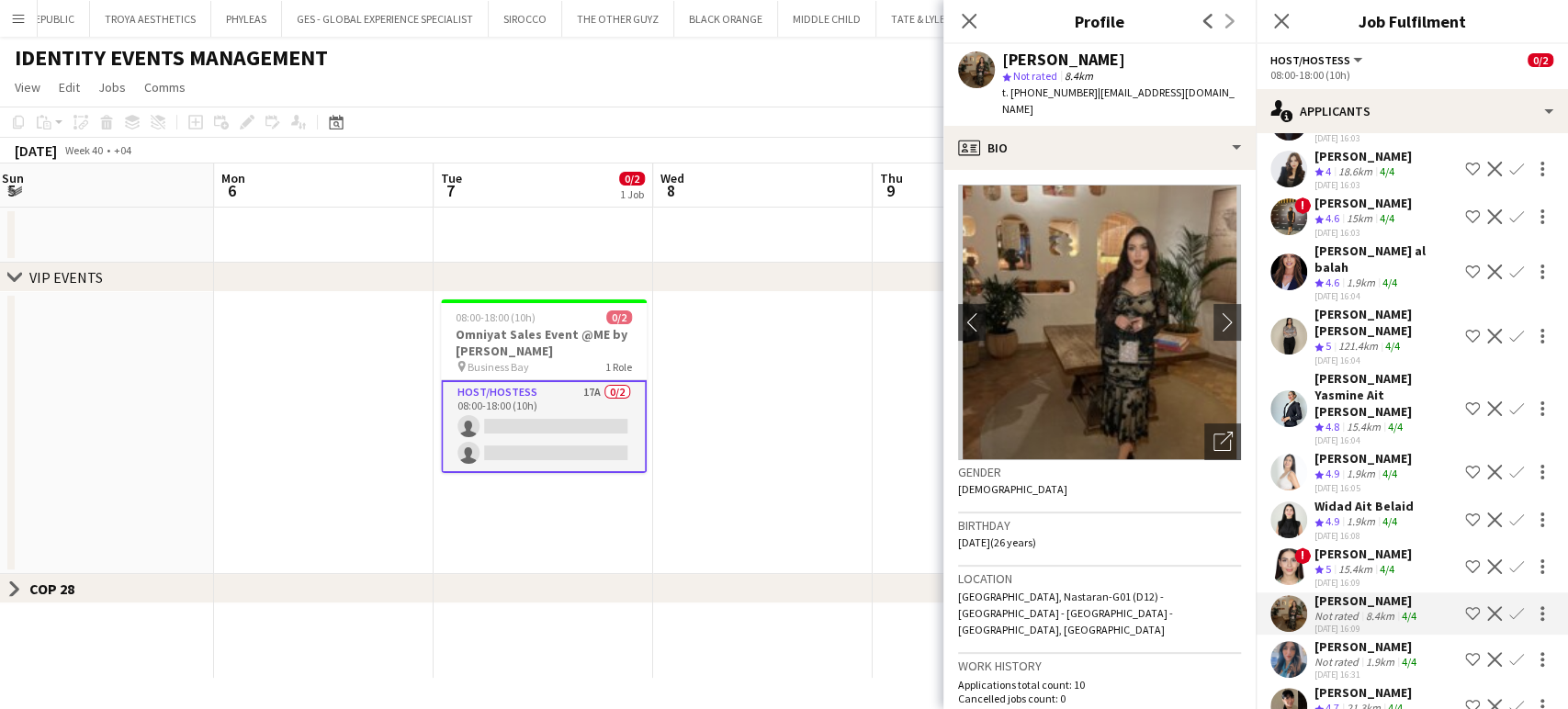
scroll to position [0, 0]
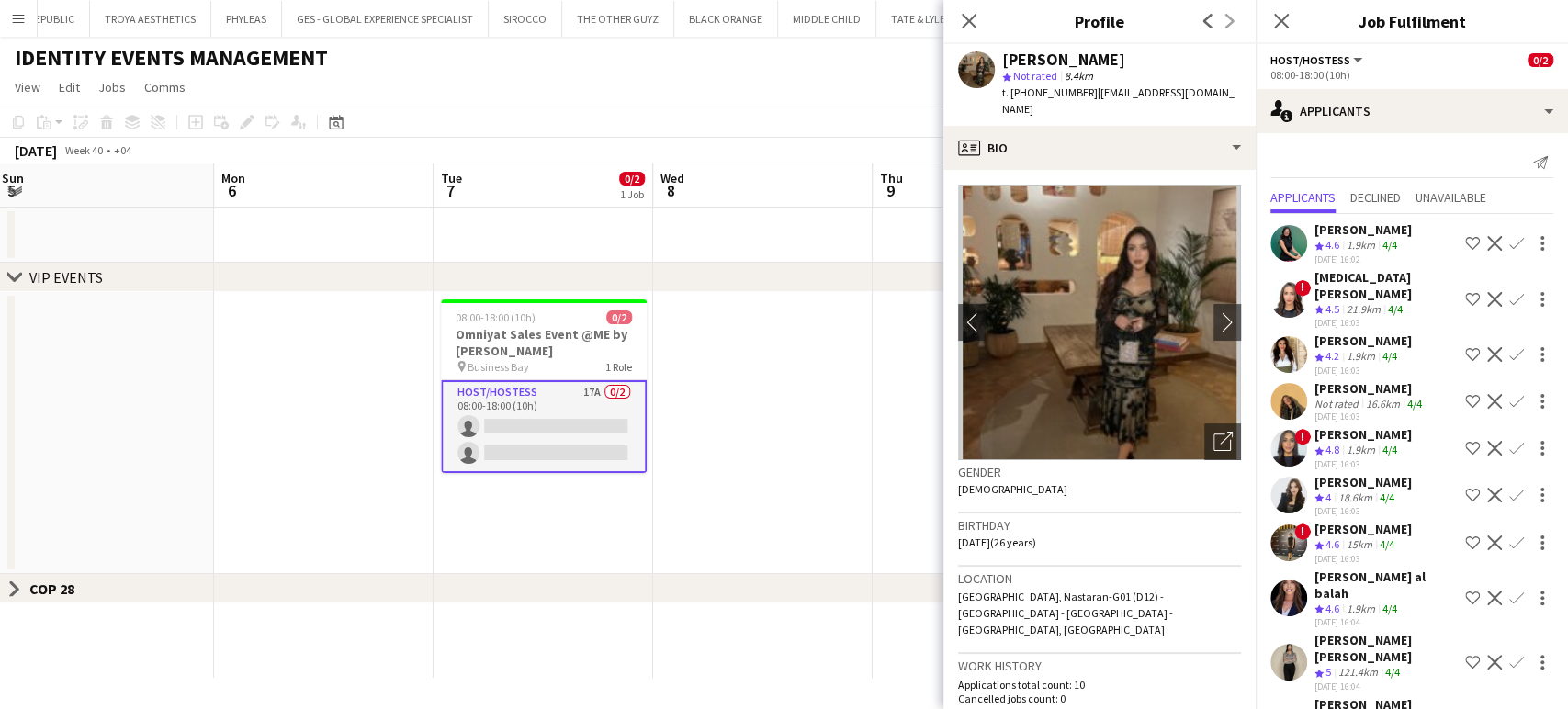
click at [1465, 242] on app-icon "Shortlist crew" at bounding box center [1471, 243] width 15 height 15
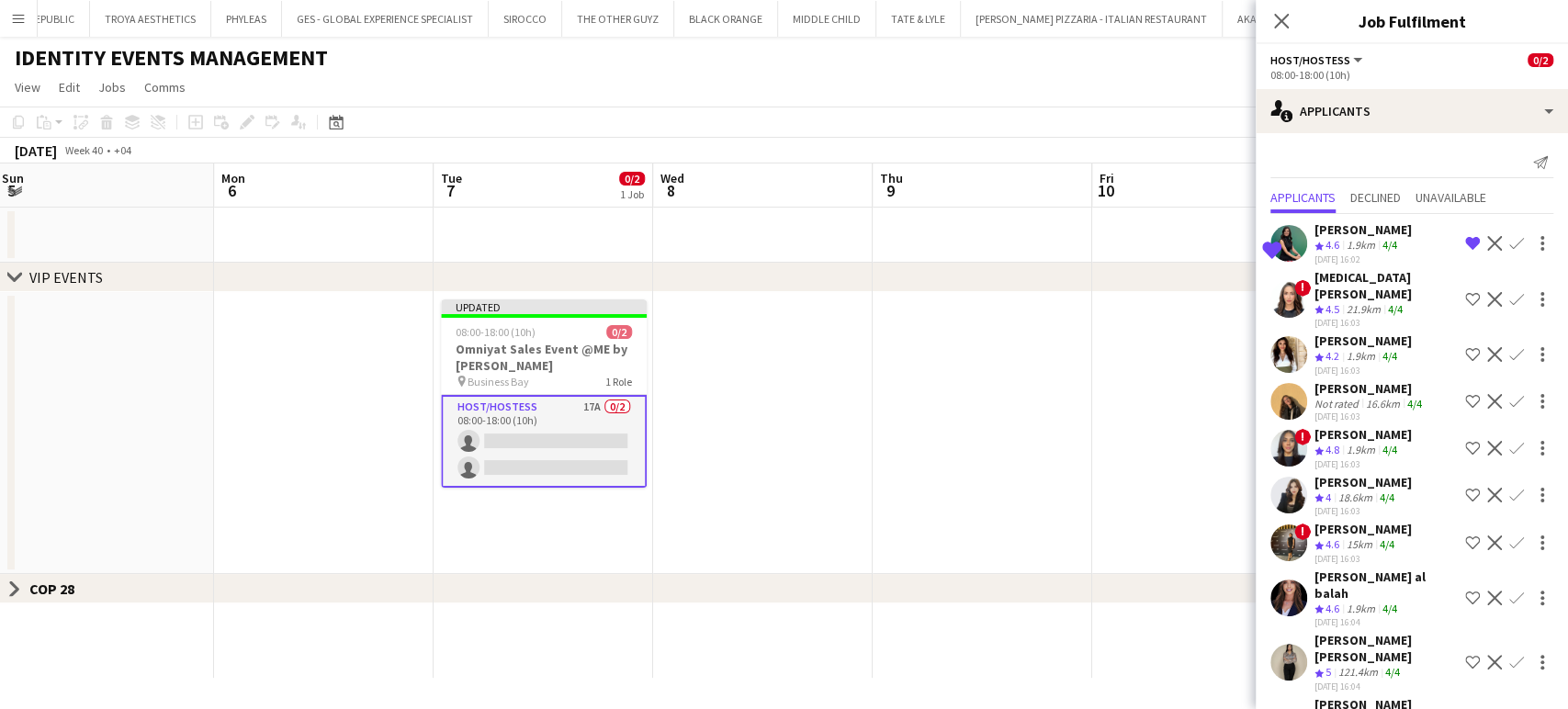
click at [1465, 292] on app-icon "Shortlist crew" at bounding box center [1471, 298] width 15 height 15
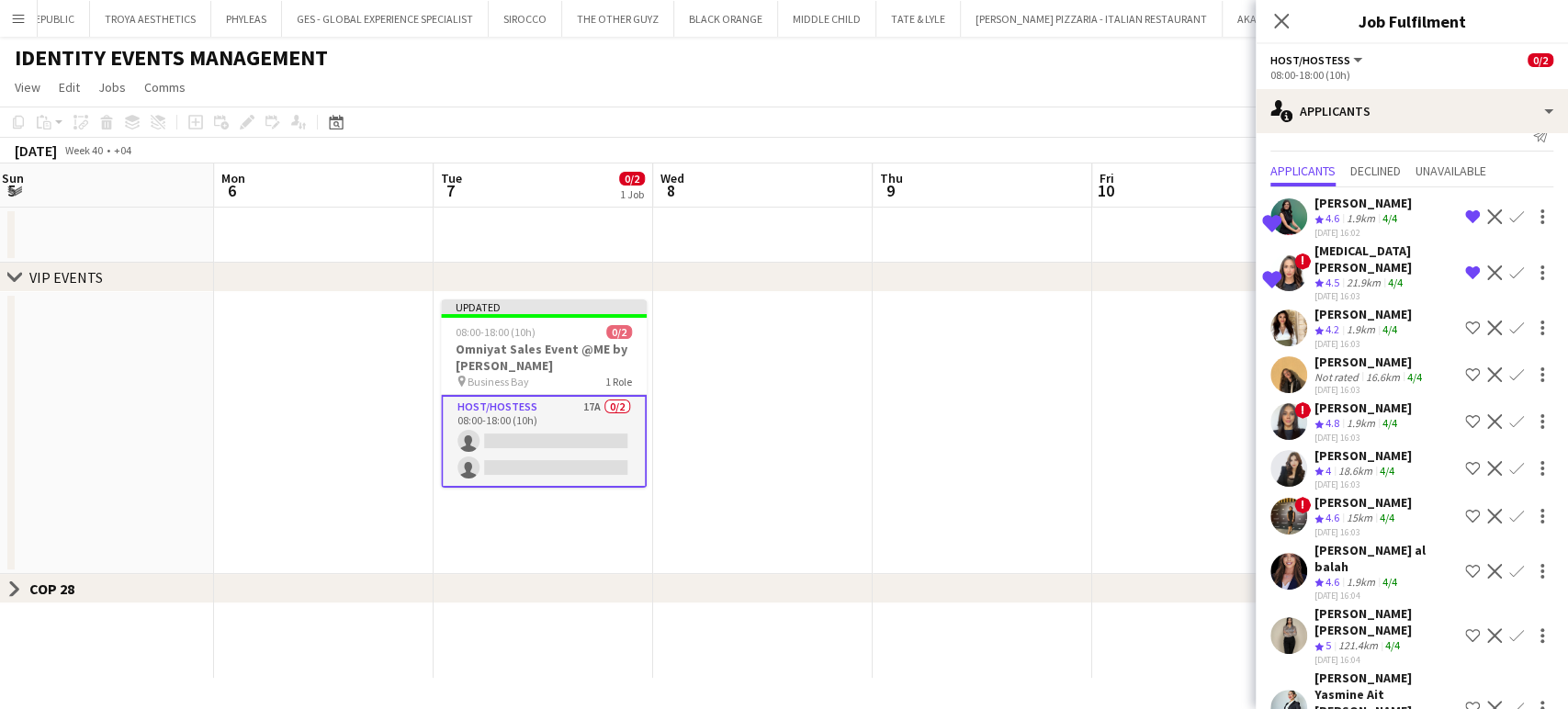
scroll to position [101, 0]
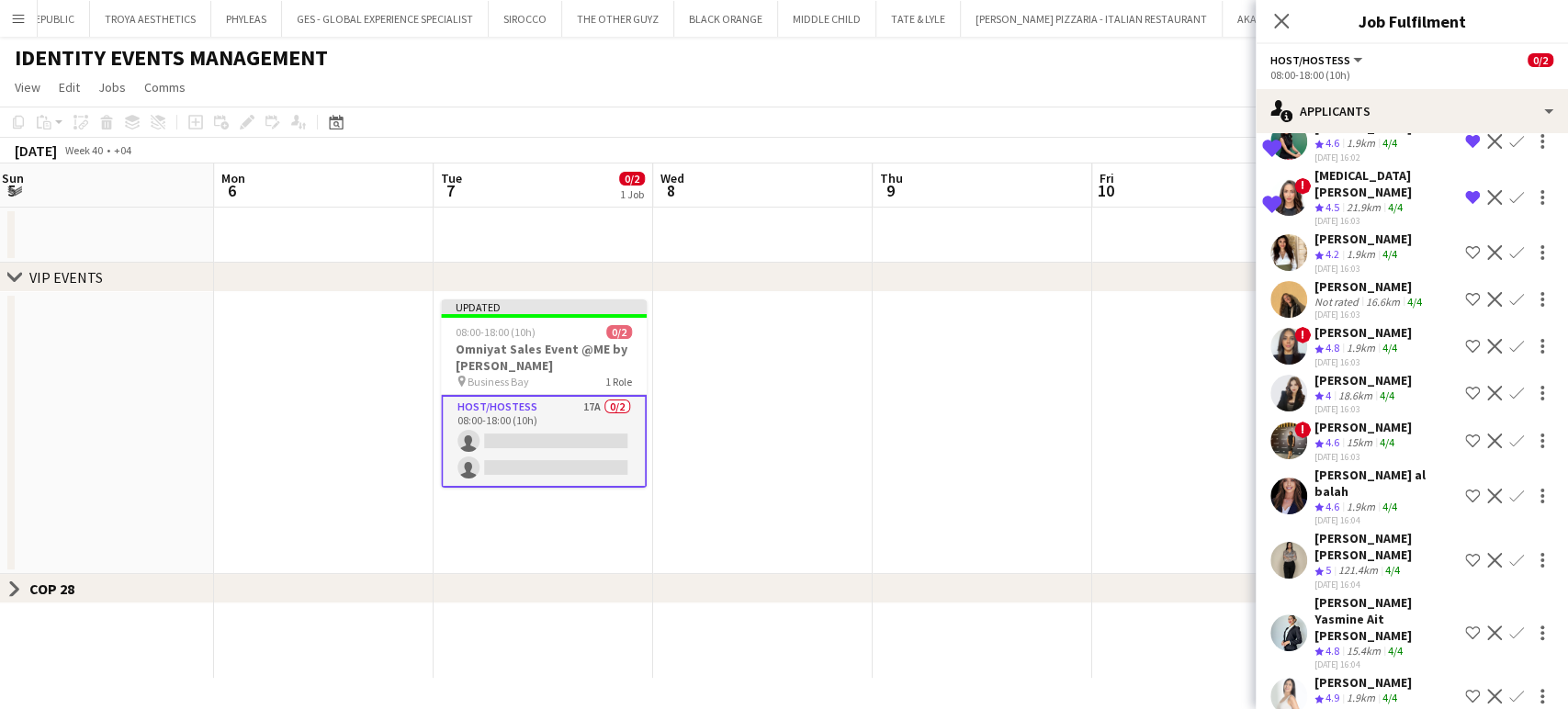
drag, startPoint x: 1370, startPoint y: 264, endPoint x: 1381, endPoint y: 257, distance: 13.0
click at [1372, 278] on div "Engy Mahmoud" at bounding box center [1370, 286] width 111 height 17
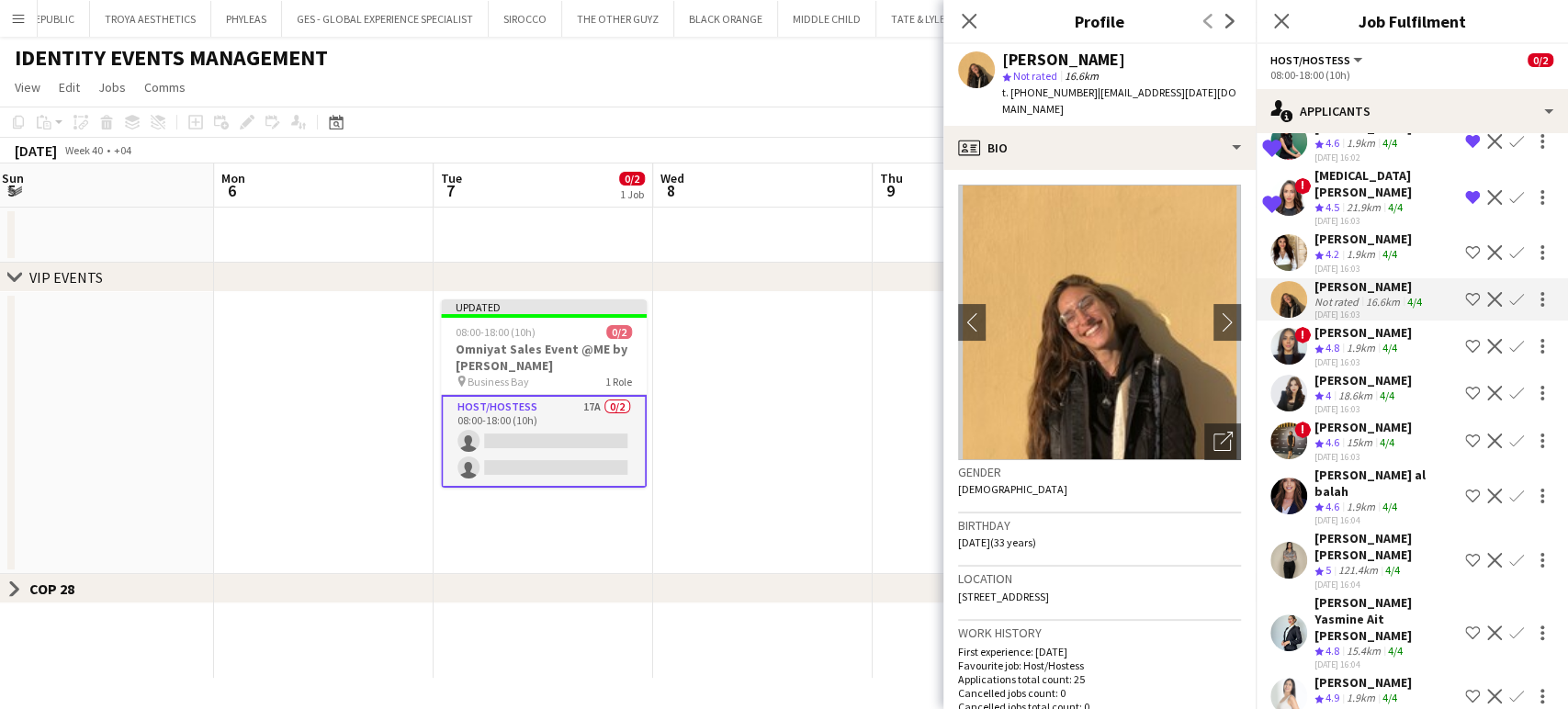
scroll to position [305, 0]
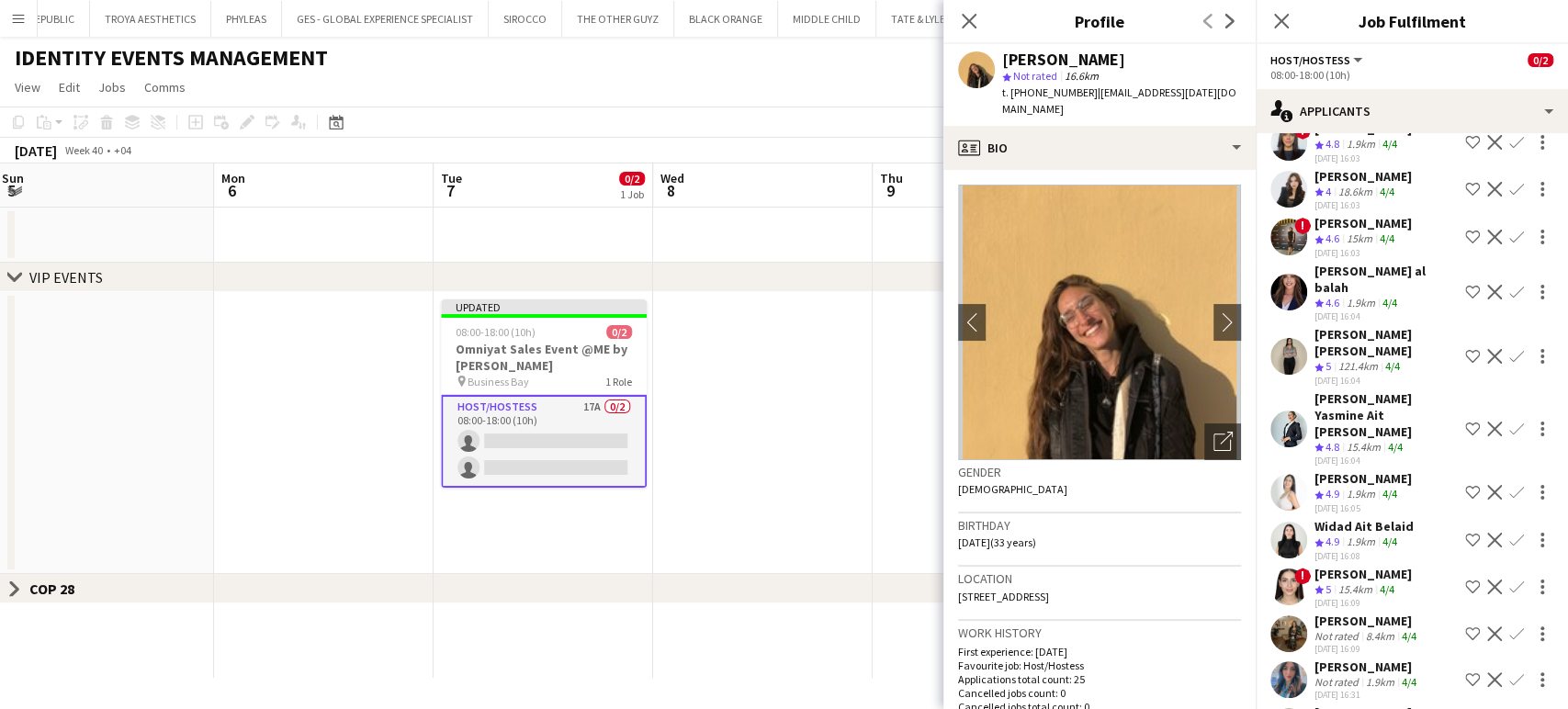
click at [1352, 184] on div "18.6km" at bounding box center [1355, 192] width 41 height 16
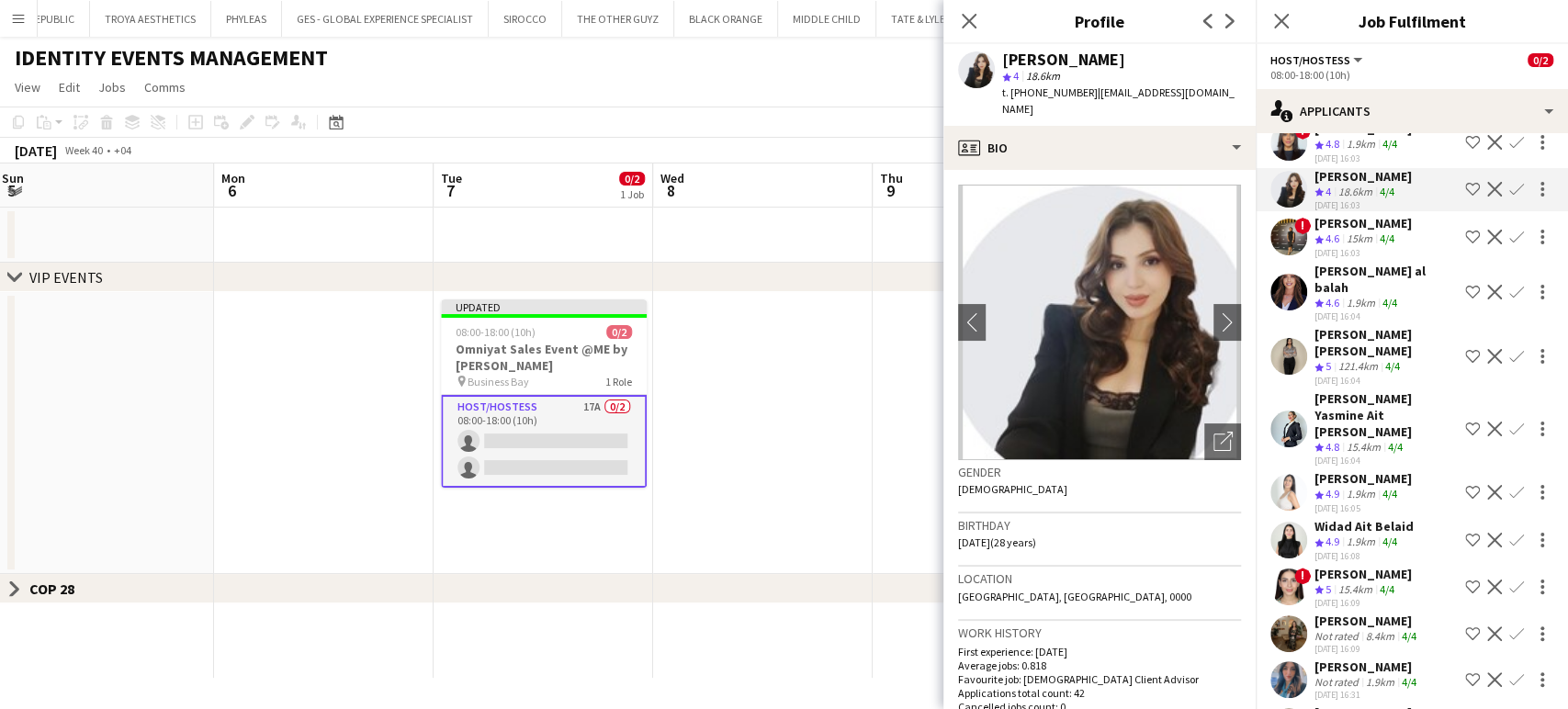
click at [1331, 247] on div "22-09-2025 16:03" at bounding box center [1363, 253] width 98 height 12
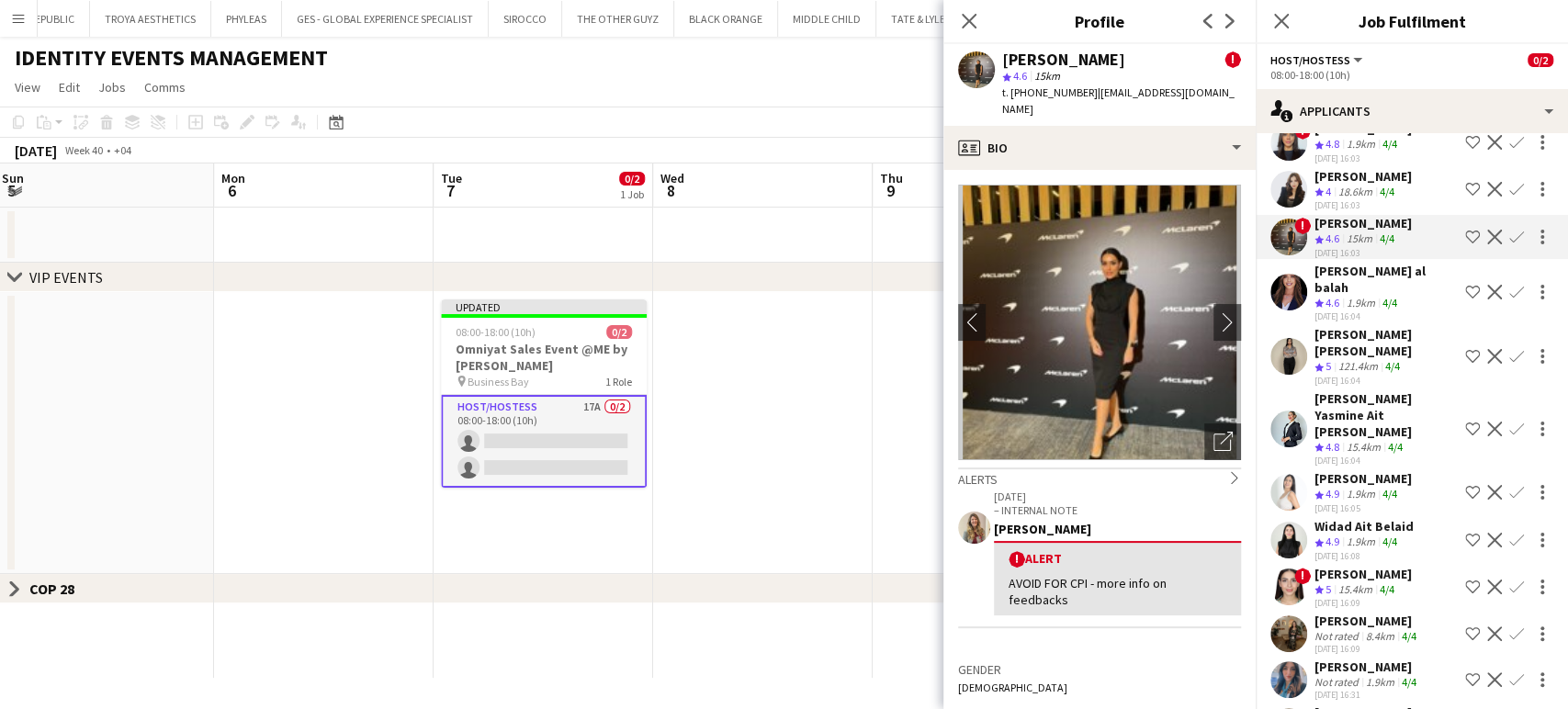
click at [1465, 229] on app-icon "Shortlist crew" at bounding box center [1471, 236] width 15 height 15
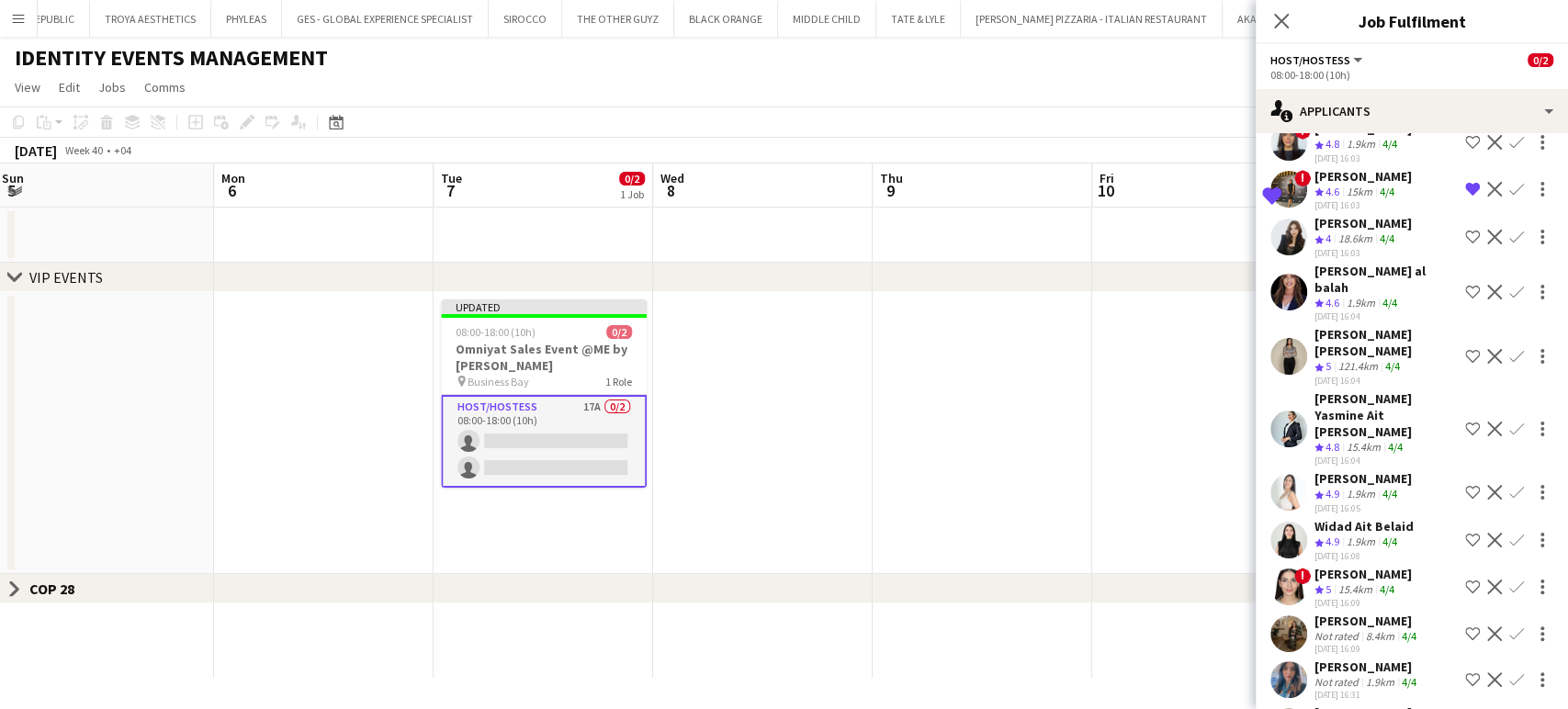
click at [1465, 285] on app-icon "Shortlist crew" at bounding box center [1471, 292] width 15 height 15
click at [1465, 349] on app-icon "Shortlist crew" at bounding box center [1471, 356] width 15 height 15
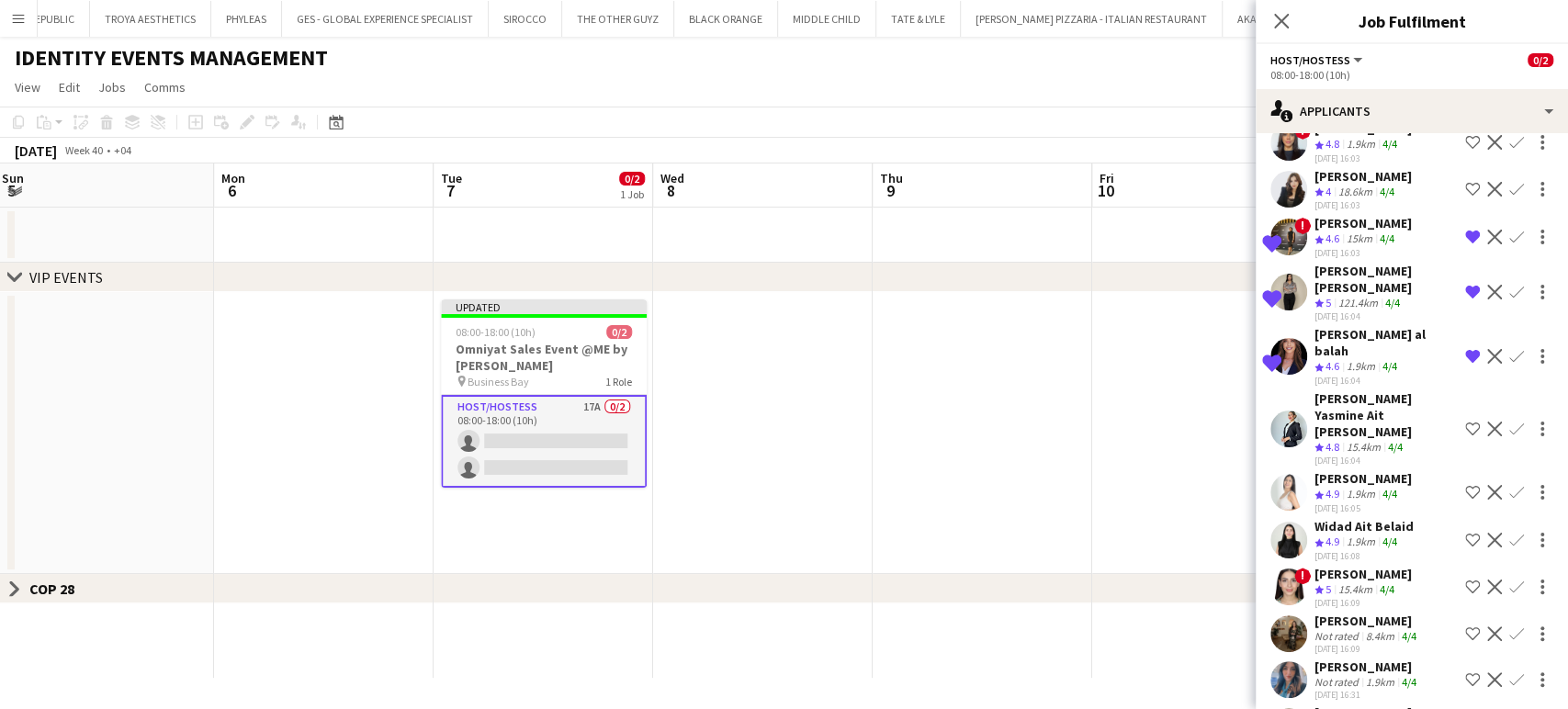
click at [1465, 421] on app-icon "Shortlist crew" at bounding box center [1471, 428] width 15 height 15
click at [1359, 470] on div "Amel Ferjani" at bounding box center [1363, 478] width 98 height 17
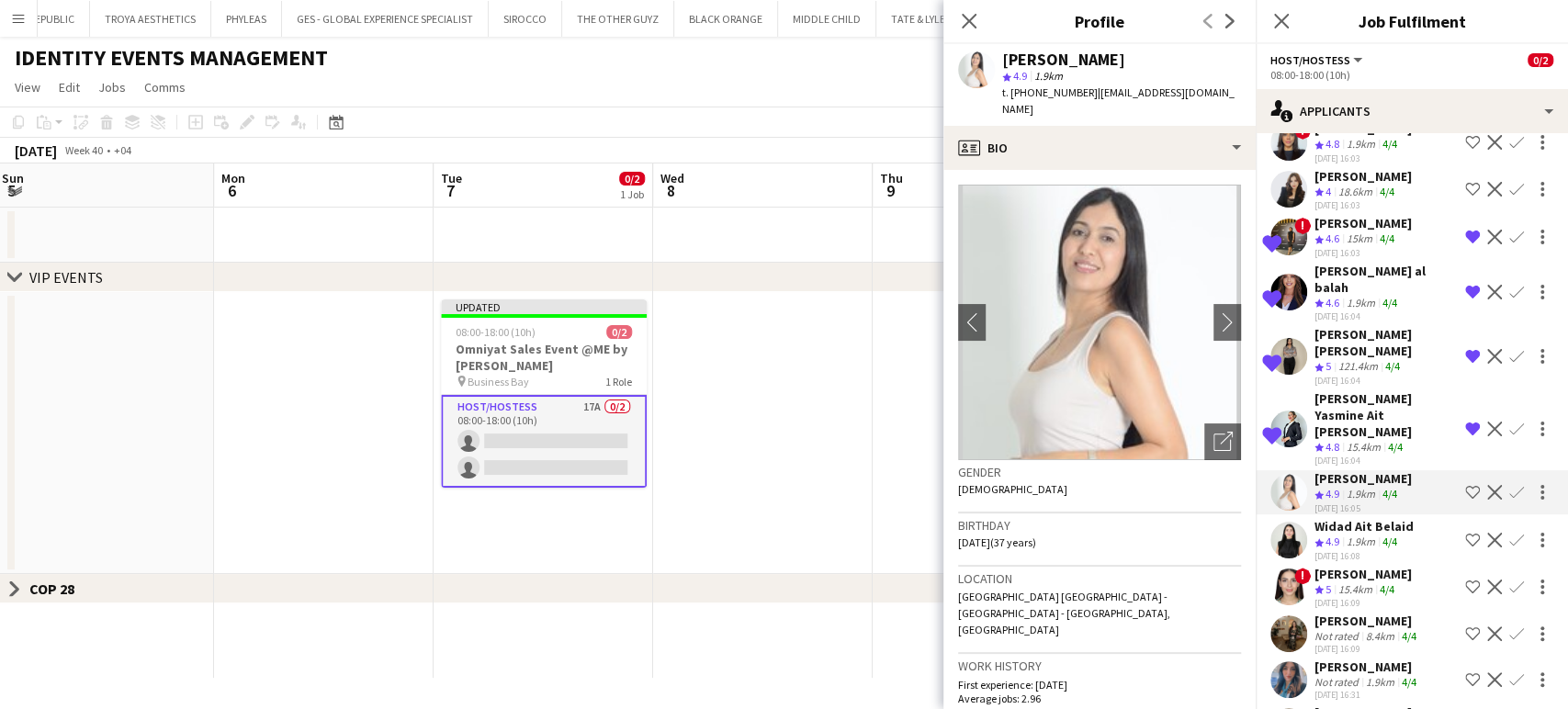
click at [1356, 390] on div "Melina Yasmine Ait bennour" at bounding box center [1386, 414] width 143 height 50
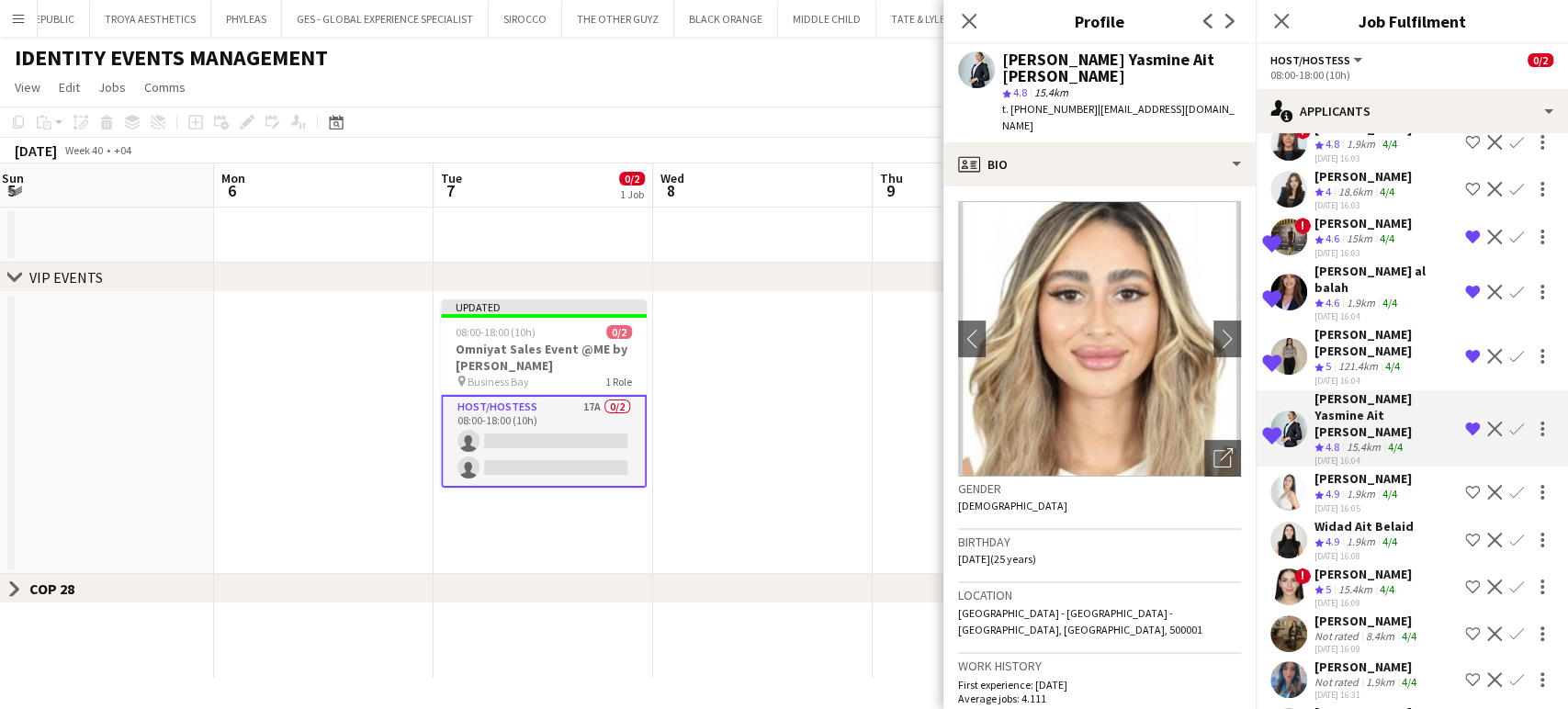
click at [1234, 438] on app-crew-profile-bio "chevron-left chevron-right Open photos pop-in Gender Female Birthday 31-03-2000…" at bounding box center [1100, 448] width 312 height 523
click at [1214, 448] on icon "Open photos pop-in" at bounding box center [1224, 457] width 20 height 20
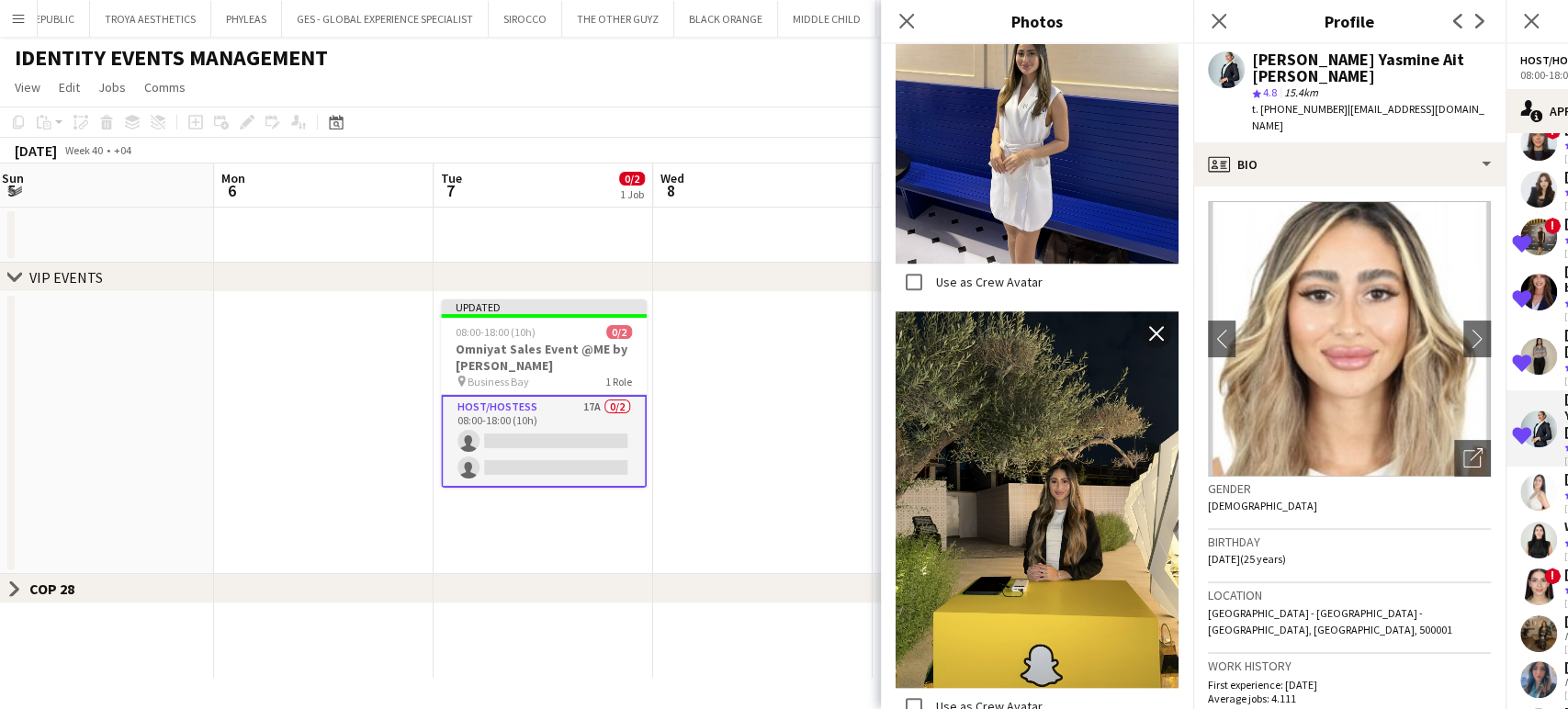
scroll to position [1122, 0]
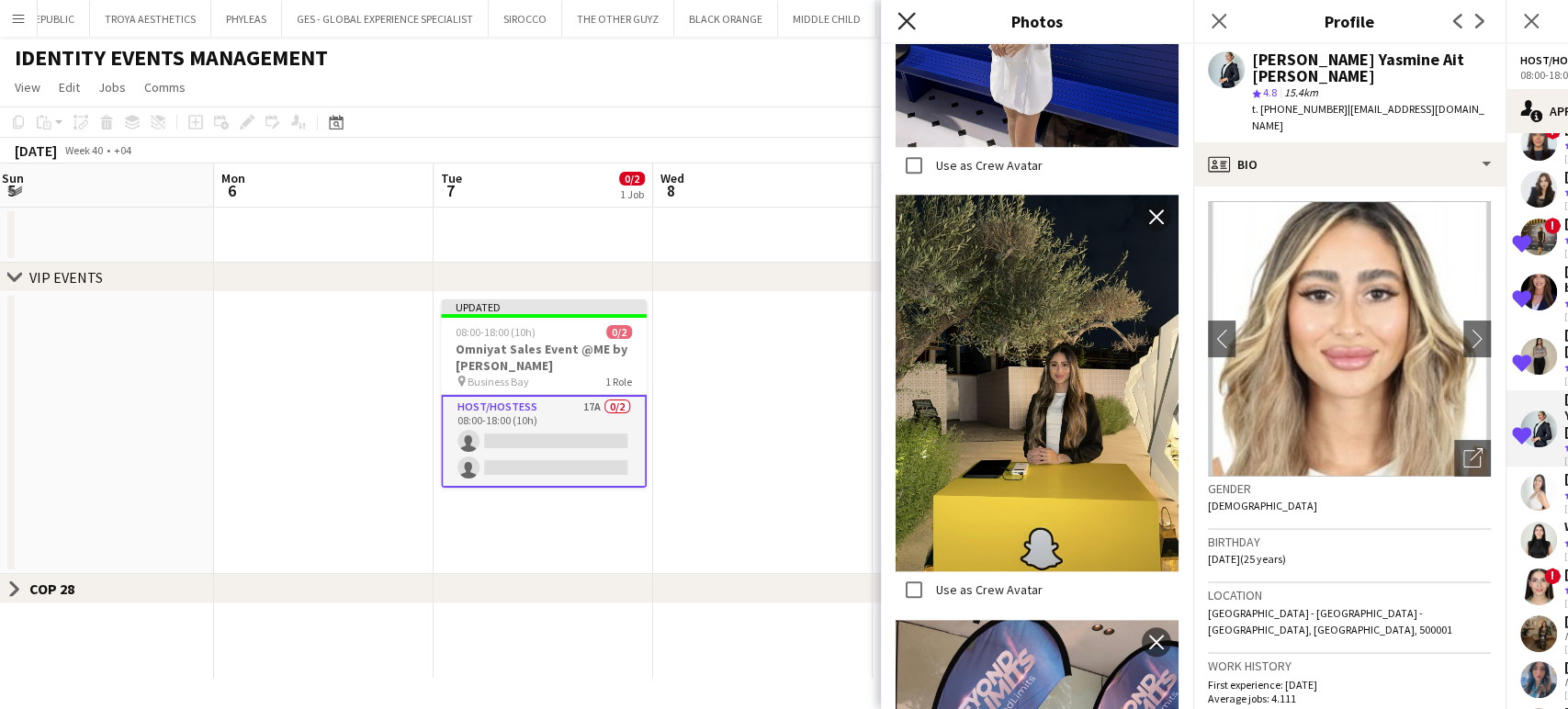
click at [915, 14] on icon at bounding box center [906, 20] width 18 height 18
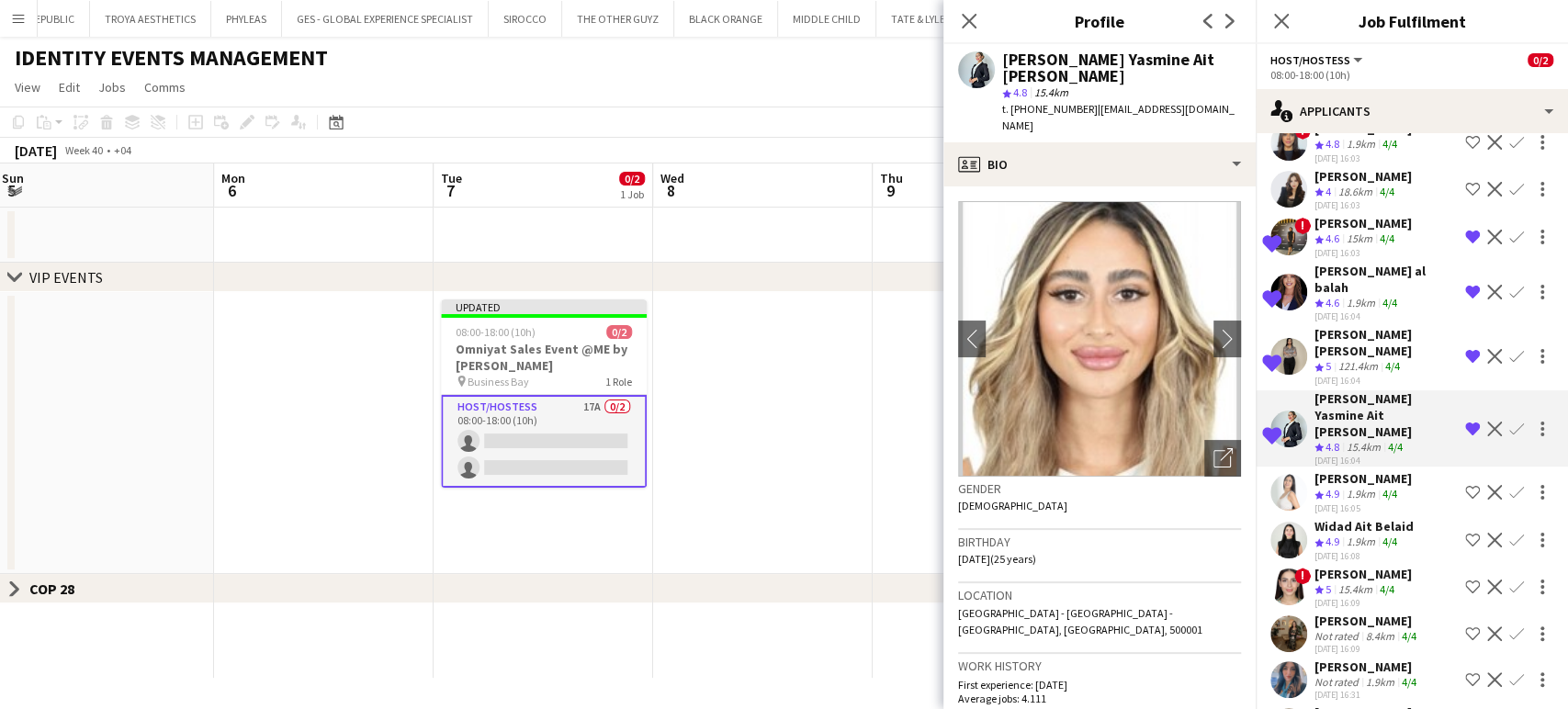
scroll to position [326, 0]
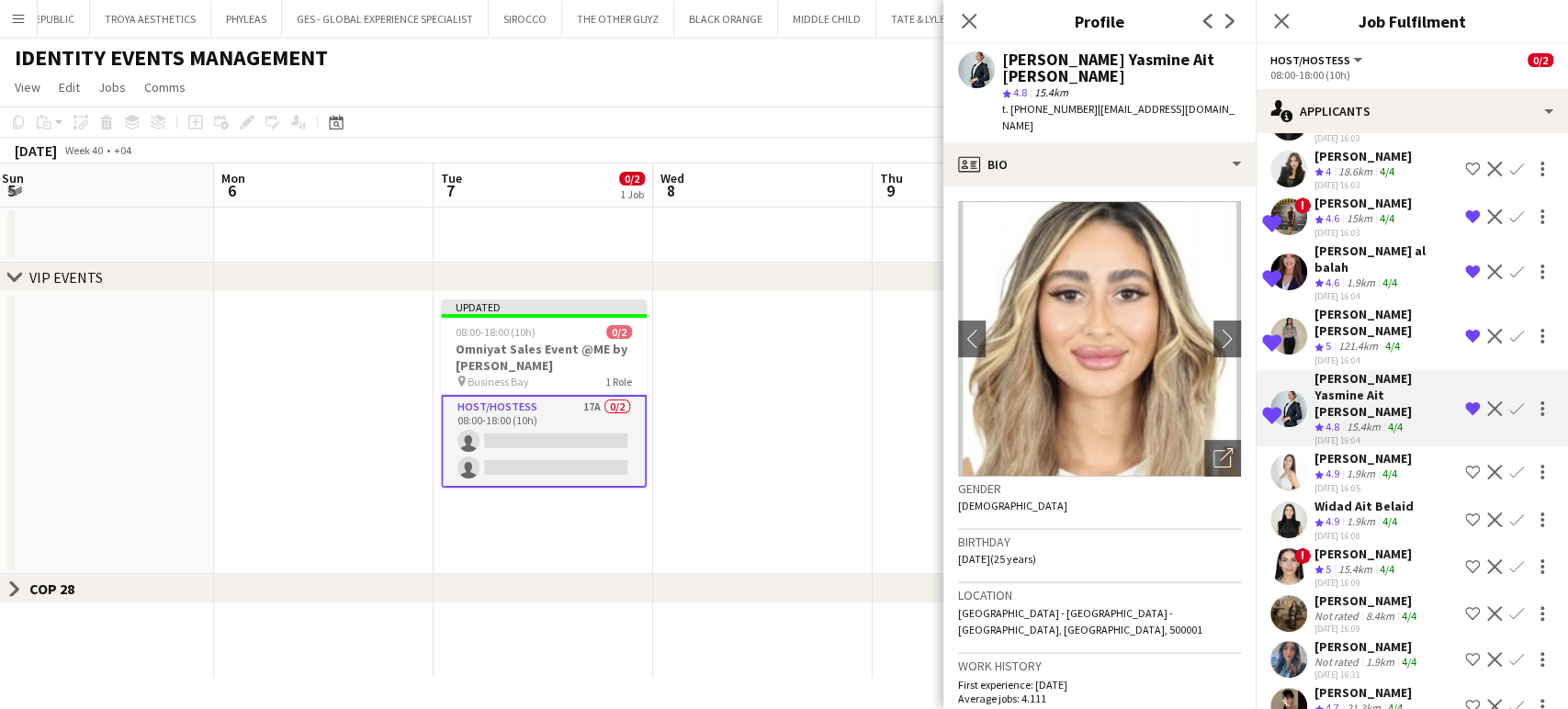
click at [1352, 497] on div "Widad Ait Belaid" at bounding box center [1364, 505] width 100 height 17
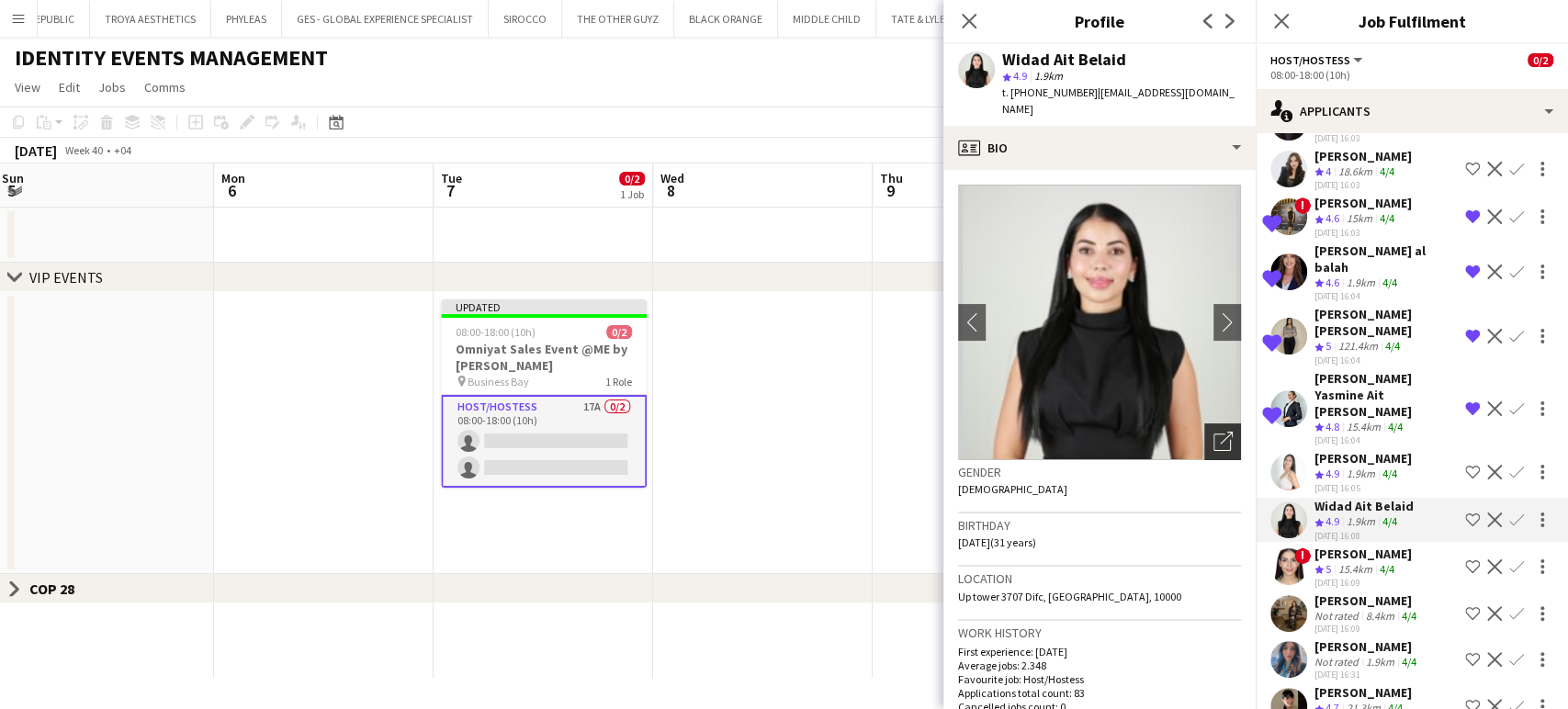
click at [1214, 431] on icon "Open photos pop-in" at bounding box center [1224, 441] width 20 height 20
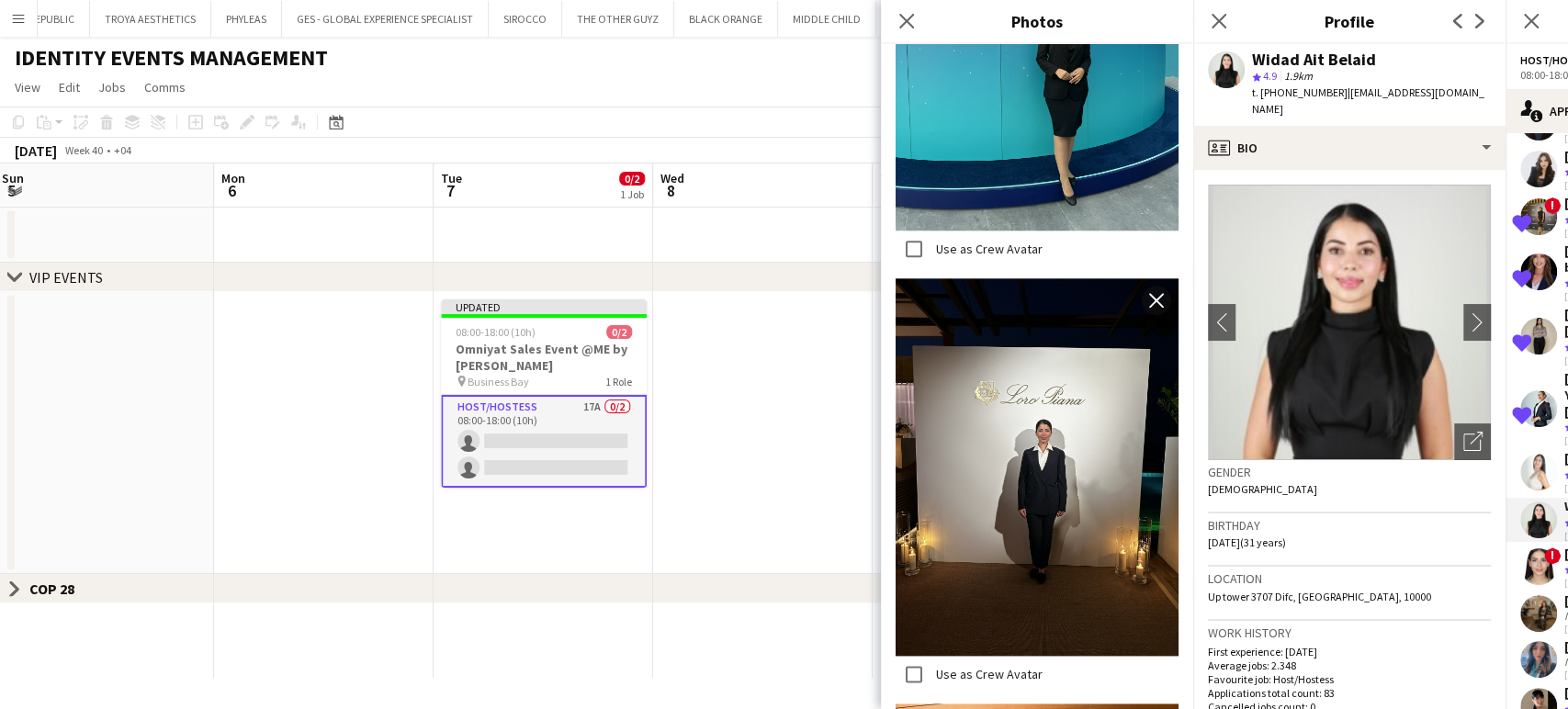
scroll to position [815, 0]
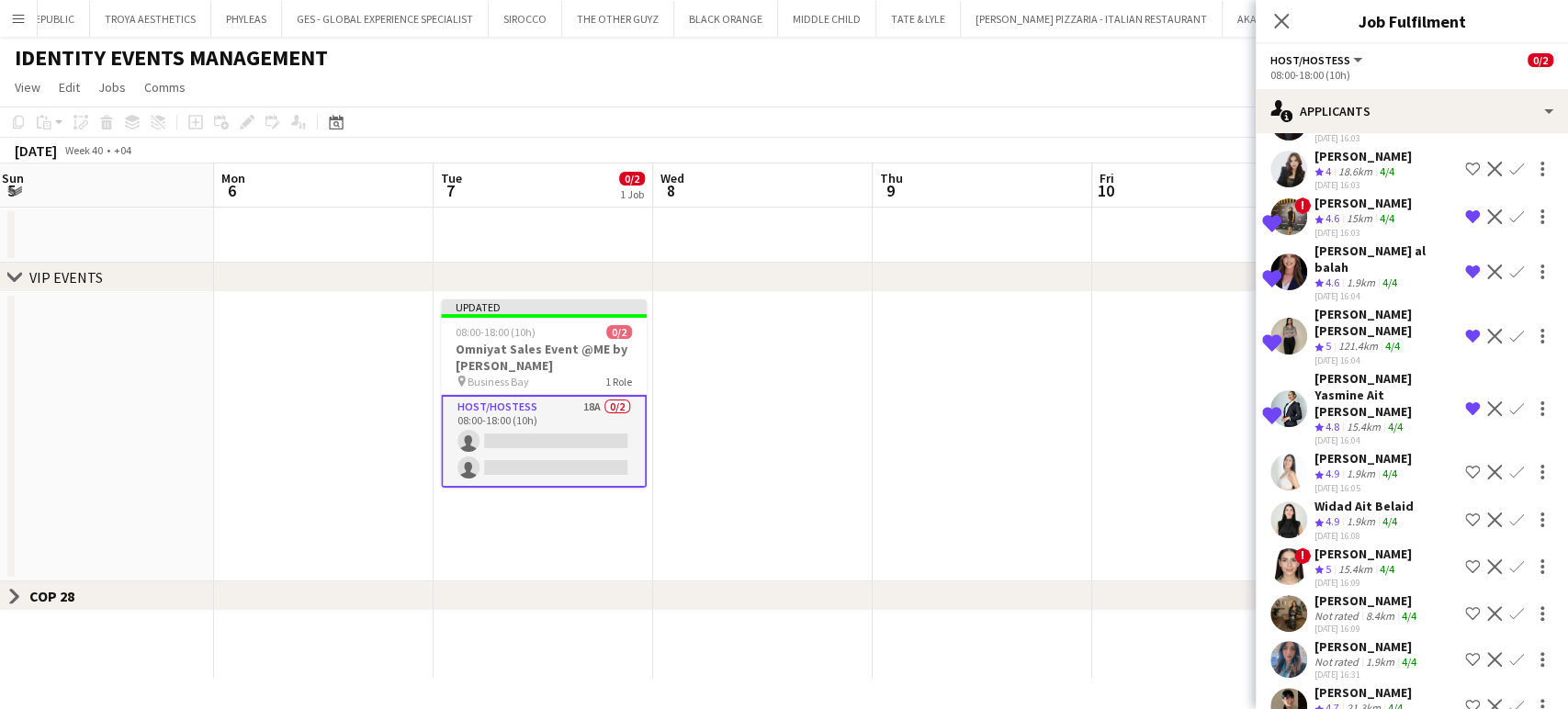
click at [1465, 512] on app-icon "Shortlist crew" at bounding box center [1471, 519] width 15 height 15
click at [1385, 545] on div "Asma Aloui" at bounding box center [1363, 553] width 98 height 17
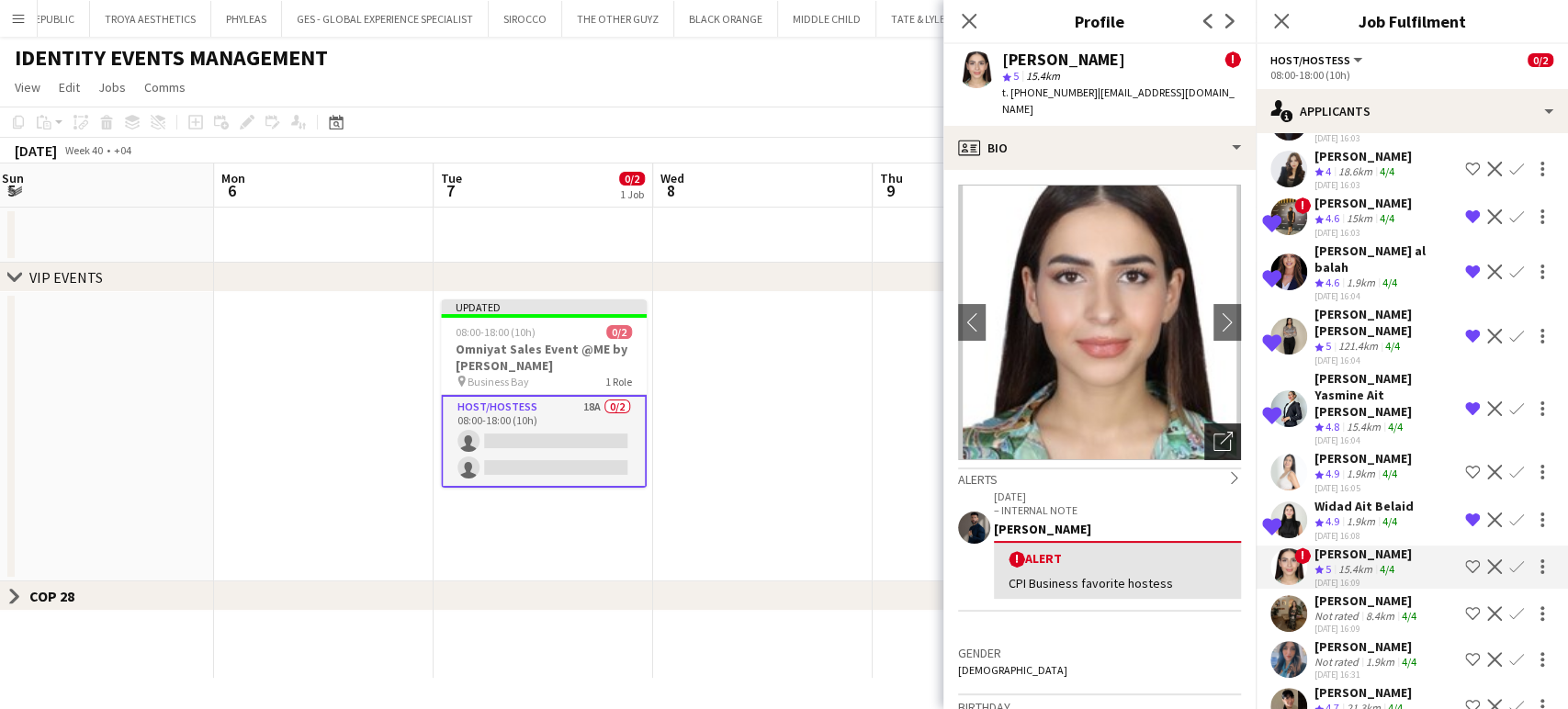
click at [1214, 431] on icon "Open photos pop-in" at bounding box center [1224, 441] width 20 height 20
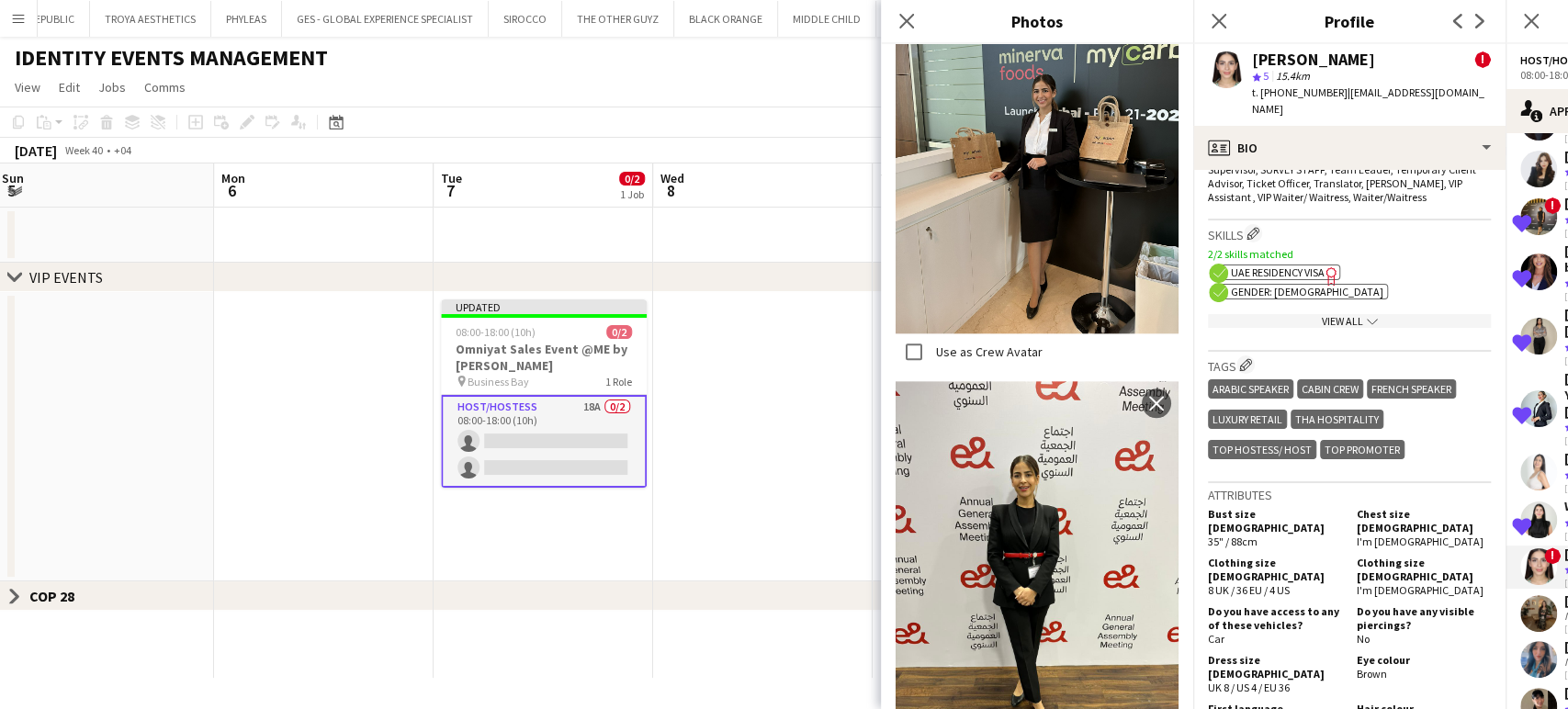
scroll to position [1224, 0]
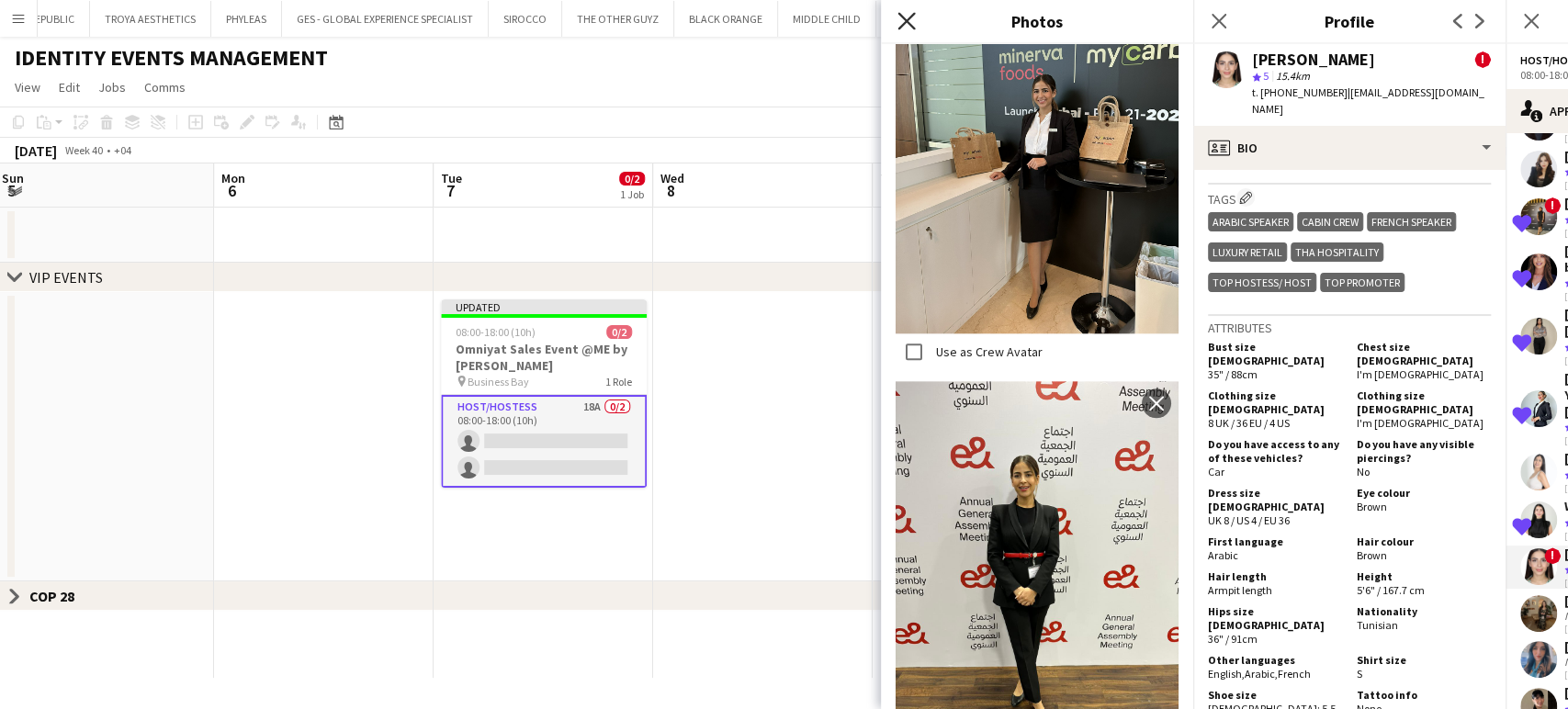
click at [900, 25] on icon "Close pop-in" at bounding box center [906, 20] width 18 height 18
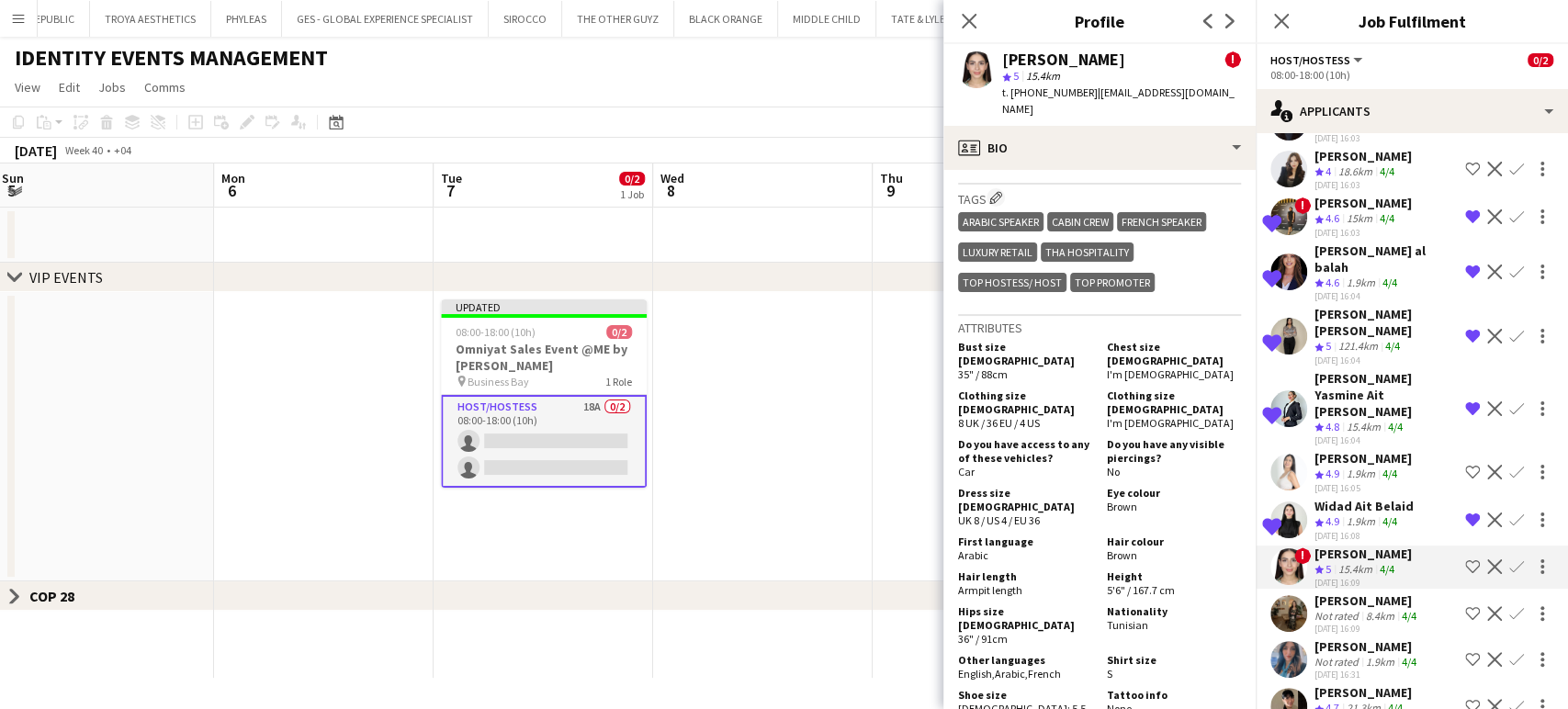
scroll to position [372, 0]
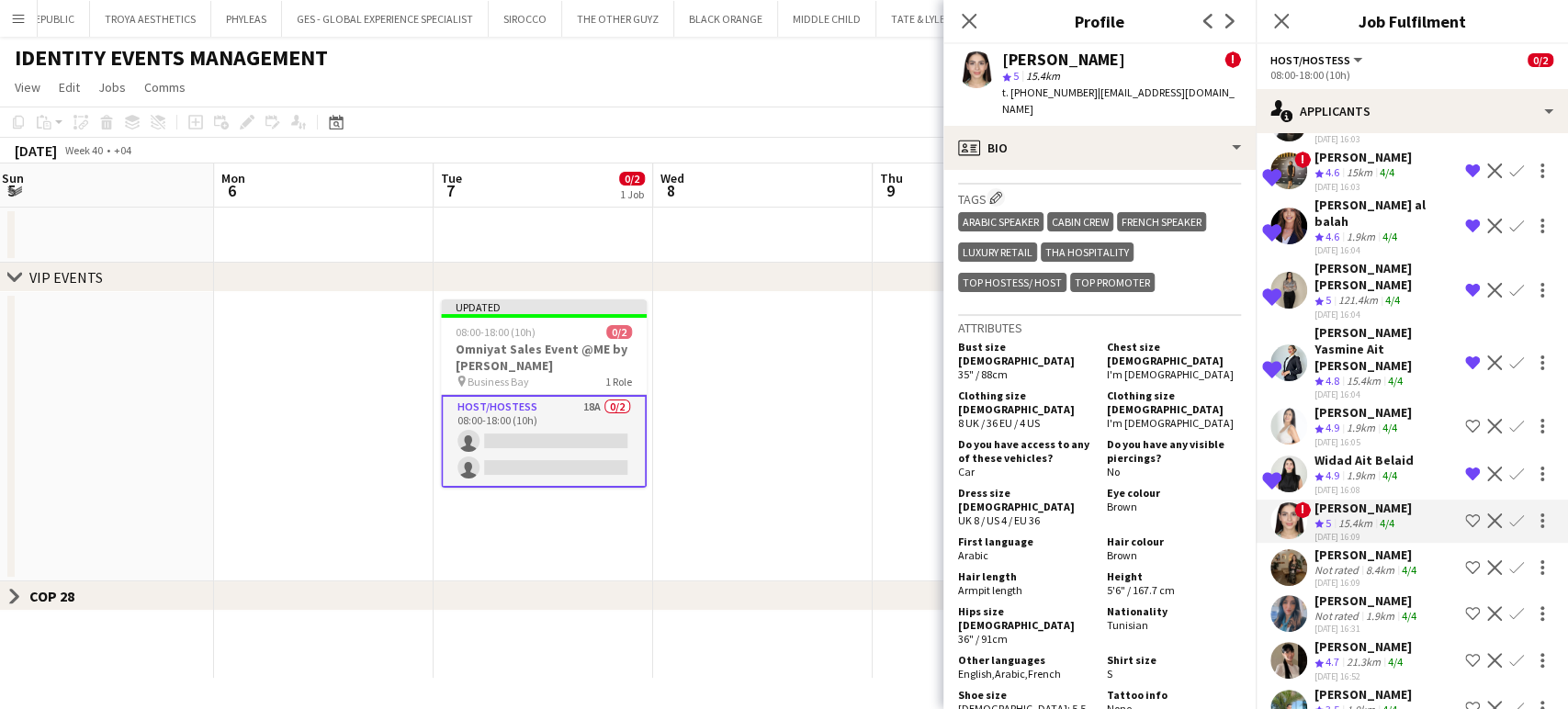
click at [1358, 563] on div "Not rated" at bounding box center [1338, 570] width 48 height 14
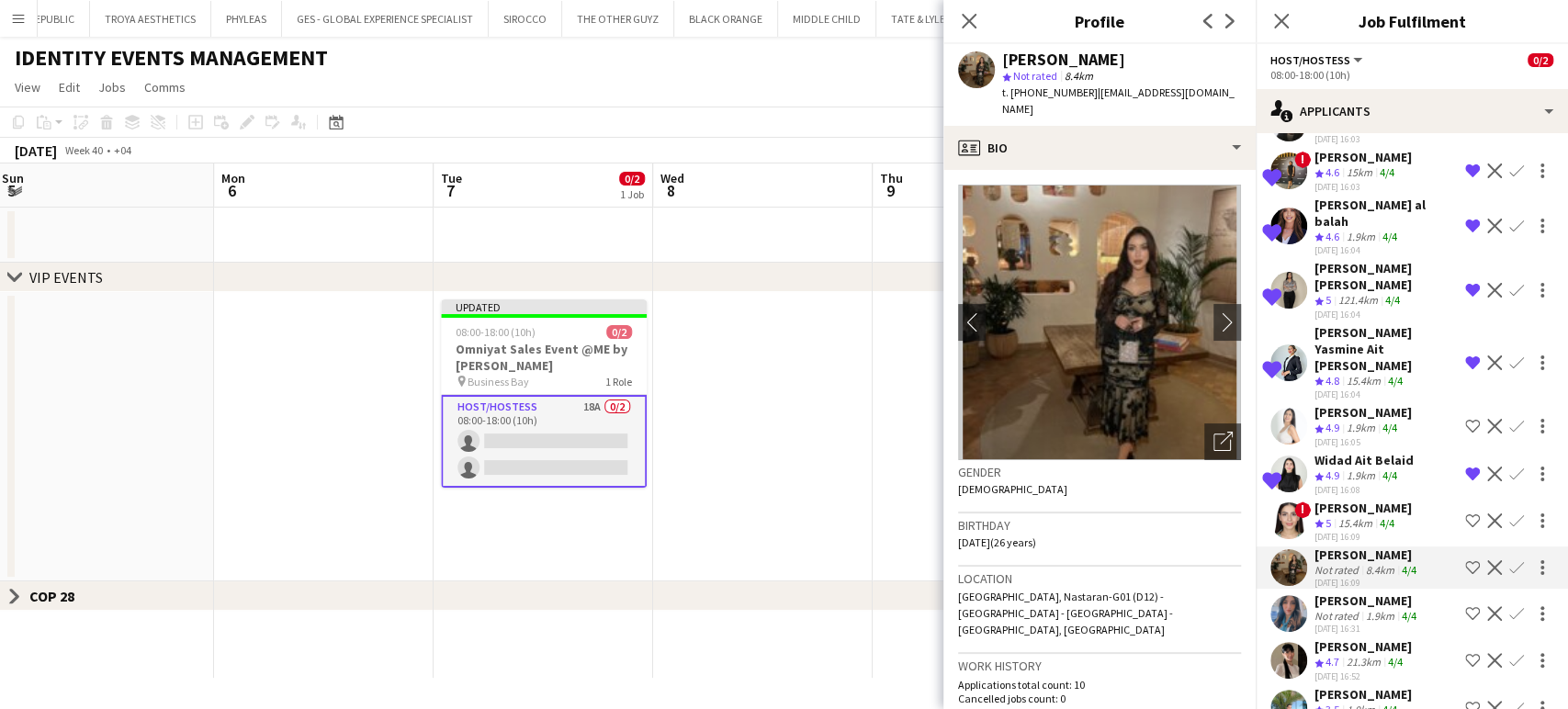
click at [1350, 609] on div "Not rated" at bounding box center [1338, 615] width 48 height 14
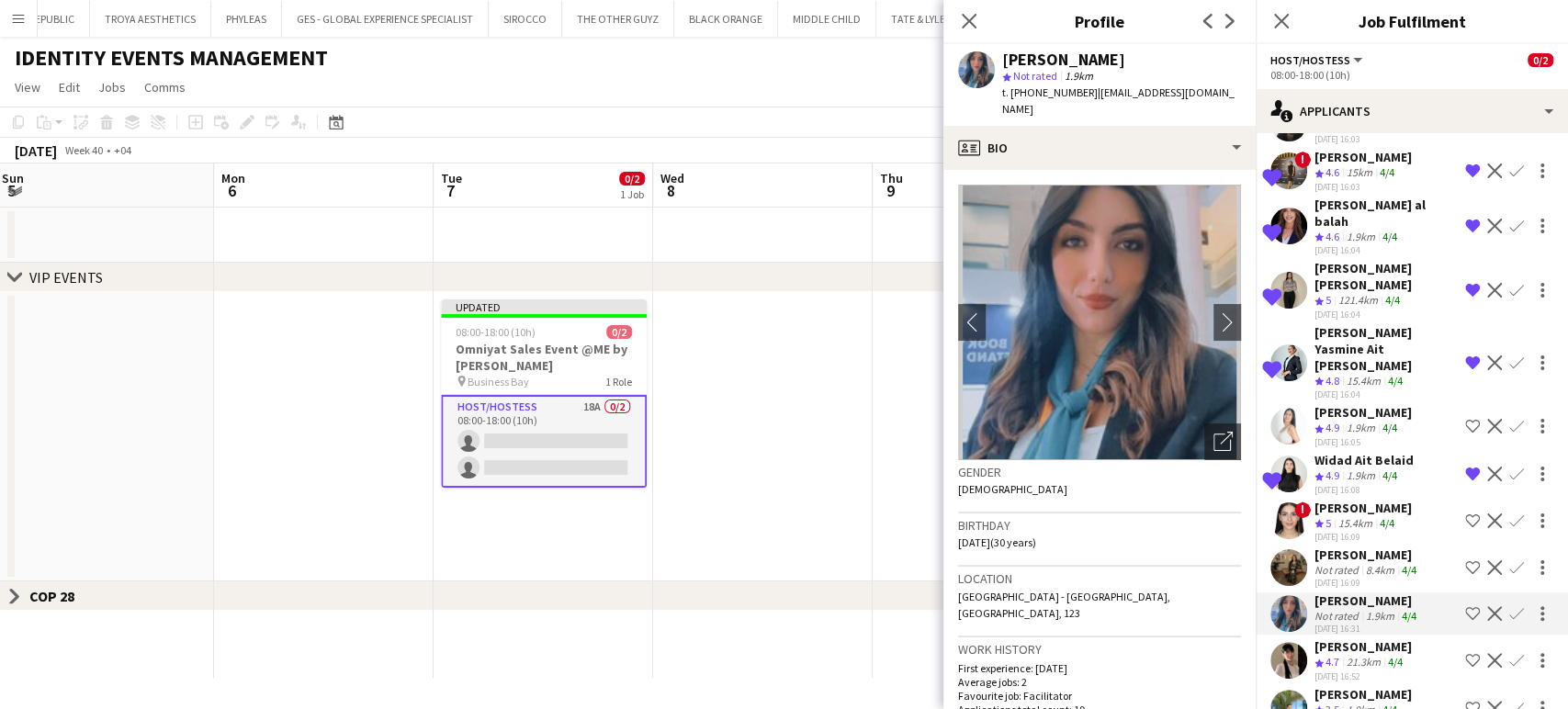
click at [1366, 654] on div "21.3km" at bounding box center [1363, 662] width 41 height 16
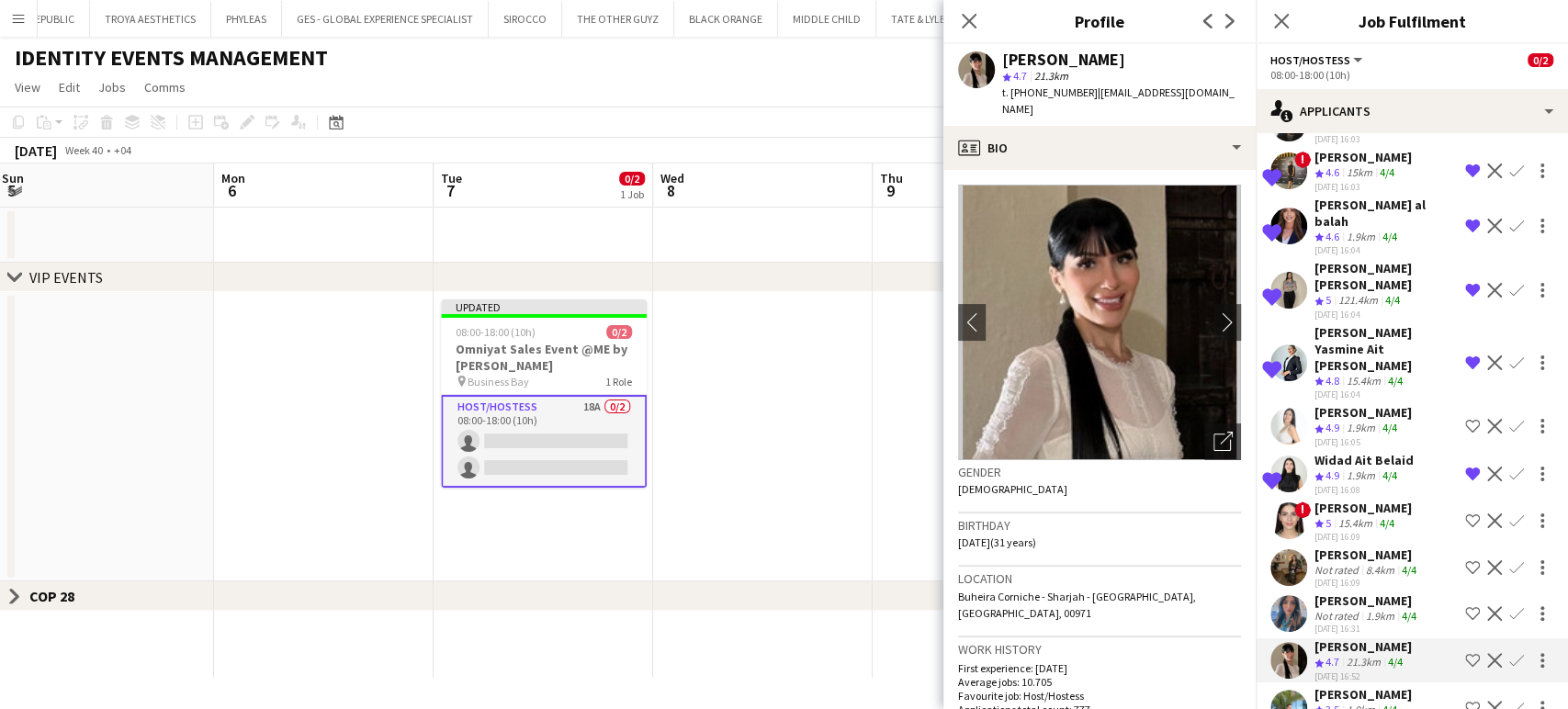
click at [1465, 652] on app-icon "Shortlist crew" at bounding box center [1471, 659] width 15 height 15
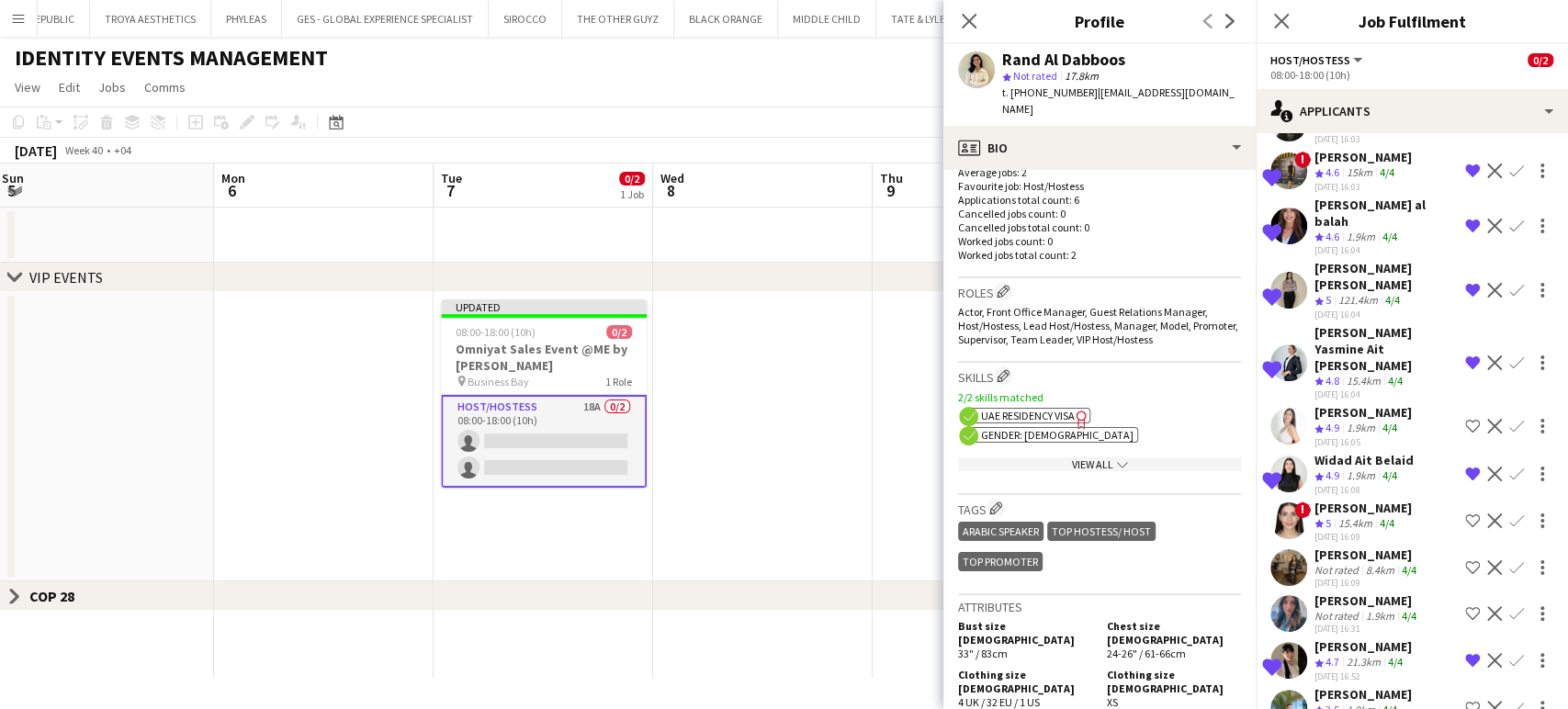
click at [1465, 513] on app-icon "Shortlist crew" at bounding box center [1471, 520] width 15 height 15
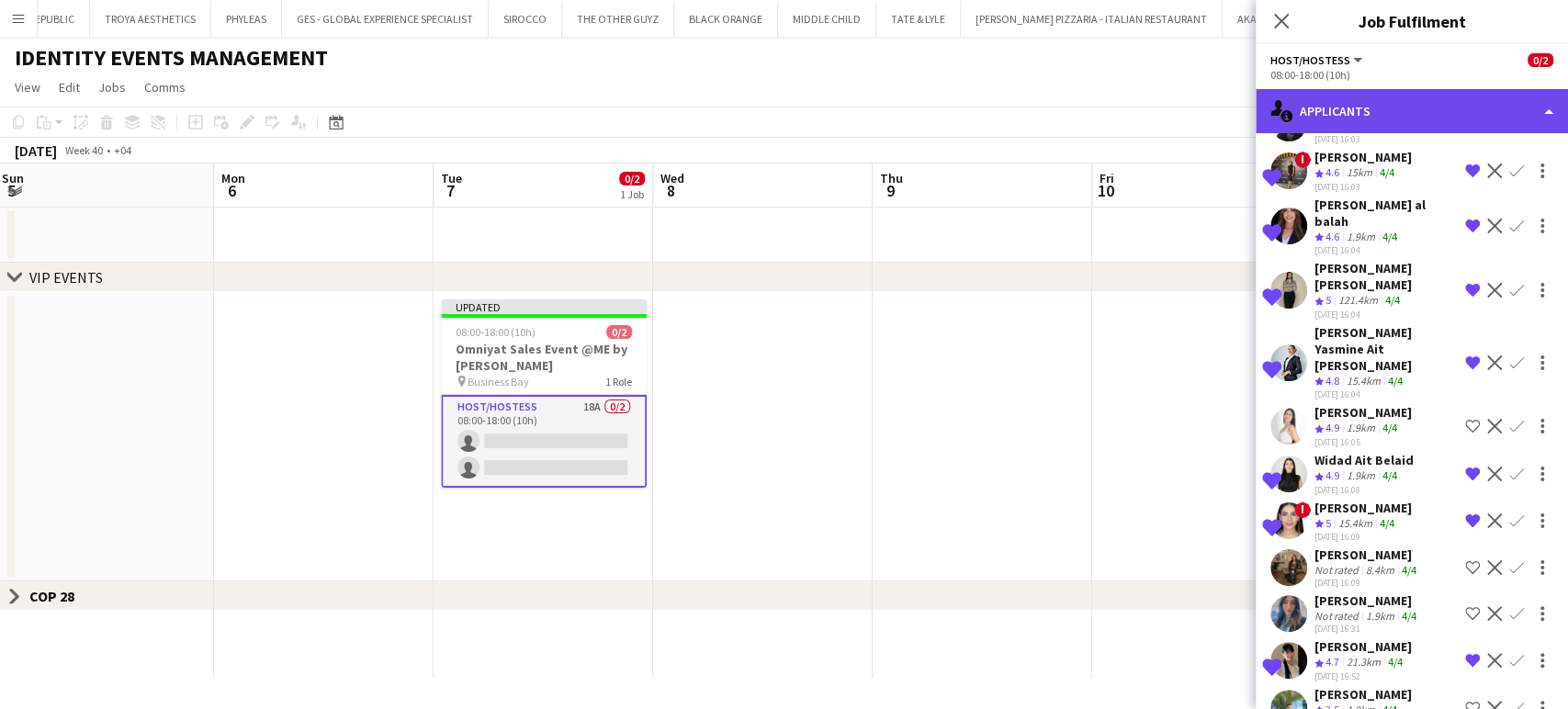
click at [1531, 100] on div "single-neutral-actions-information Applicants" at bounding box center [1412, 110] width 312 height 44
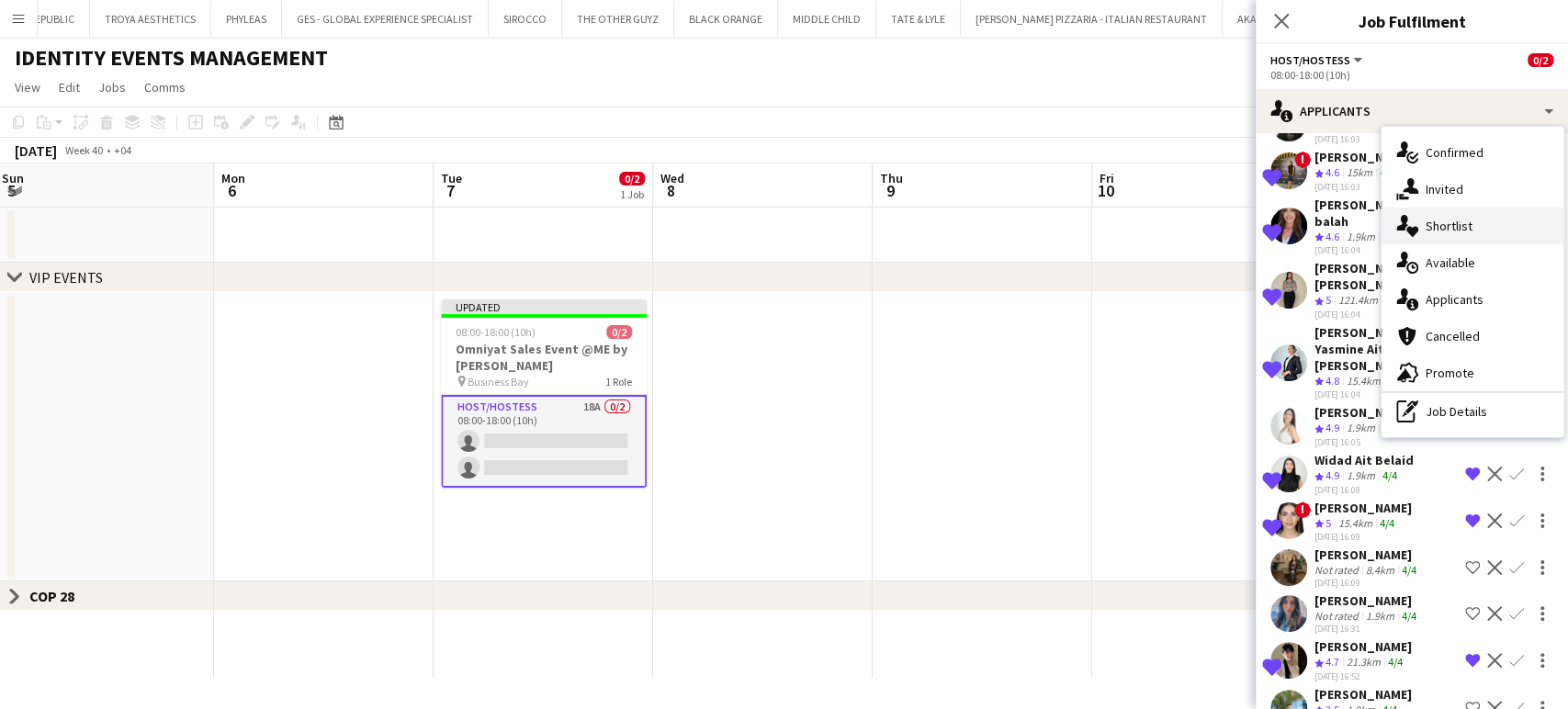
click at [1455, 227] on span "Shortlist" at bounding box center [1449, 225] width 47 height 17
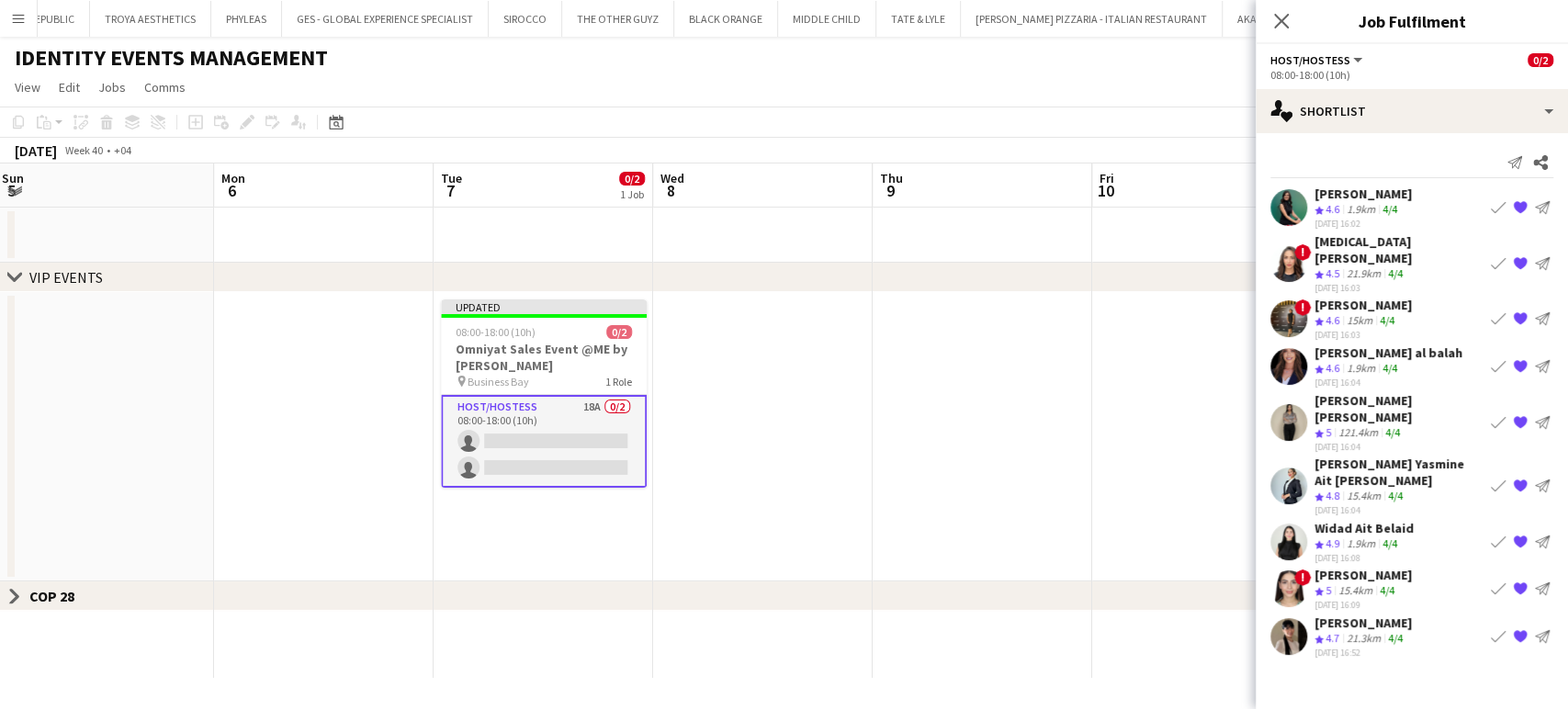
click at [1334, 202] on span "4.6" at bounding box center [1332, 209] width 14 height 14
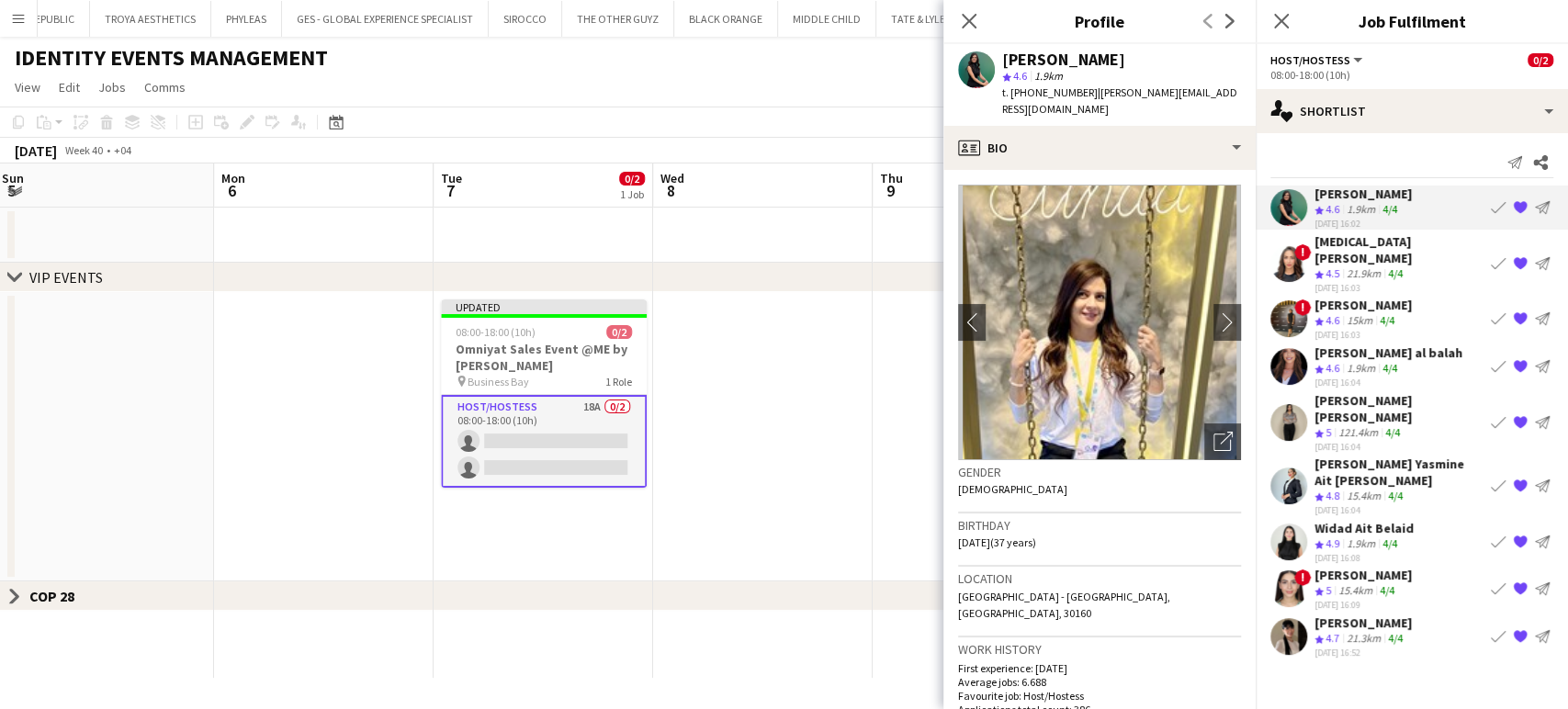
click at [1352, 243] on div "Amira Malek" at bounding box center [1398, 250] width 169 height 33
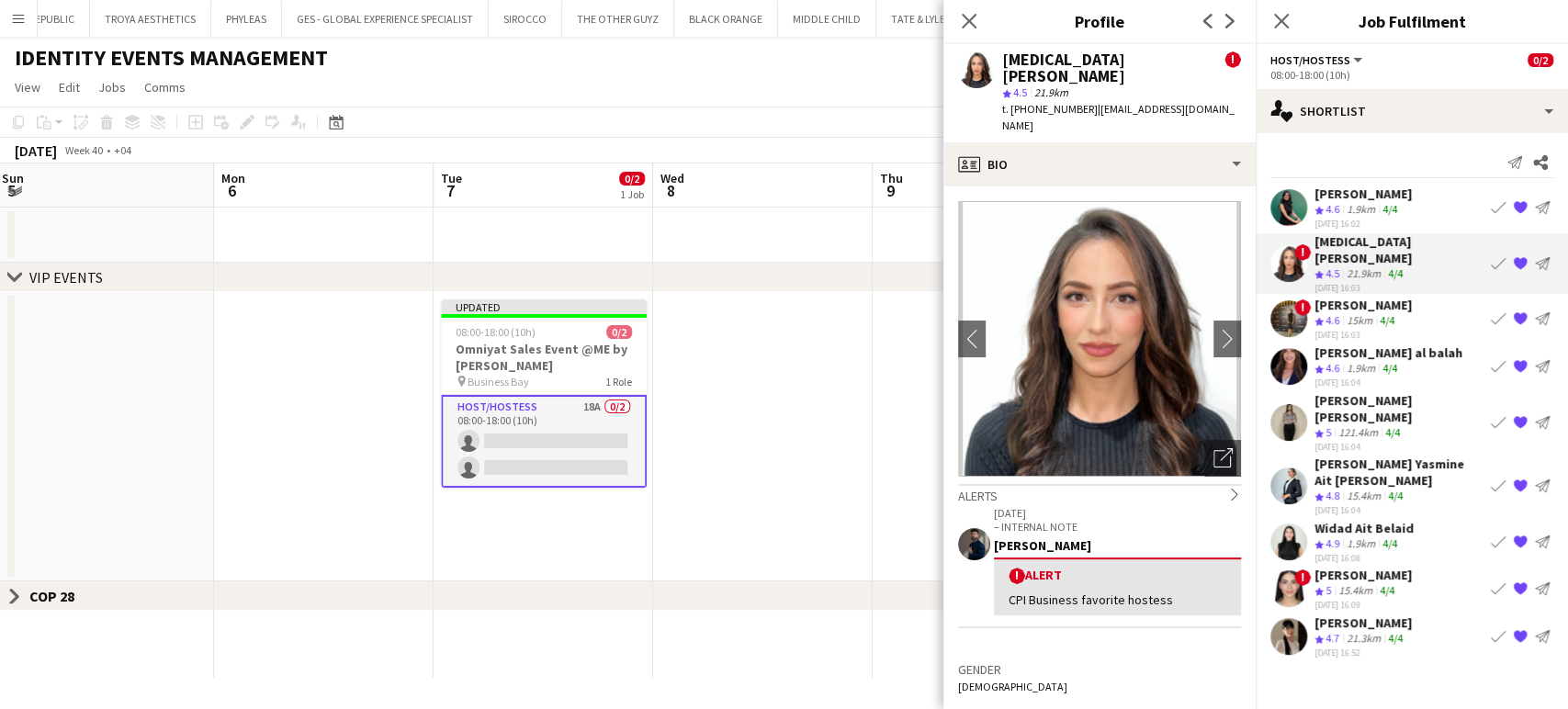
click at [1338, 313] on span "4.6" at bounding box center [1332, 320] width 14 height 14
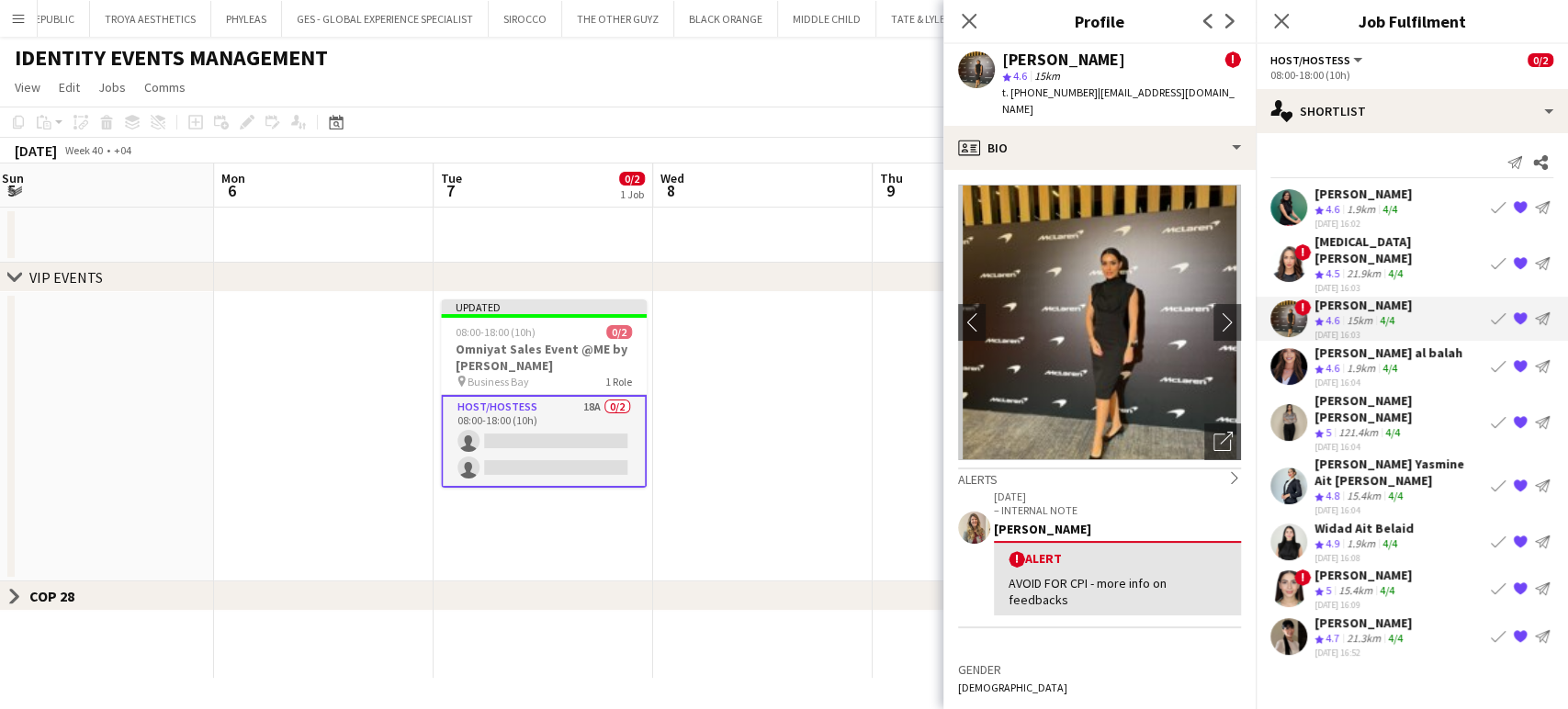
click at [1347, 392] on div "Khadija Khadija" at bounding box center [1398, 409] width 169 height 33
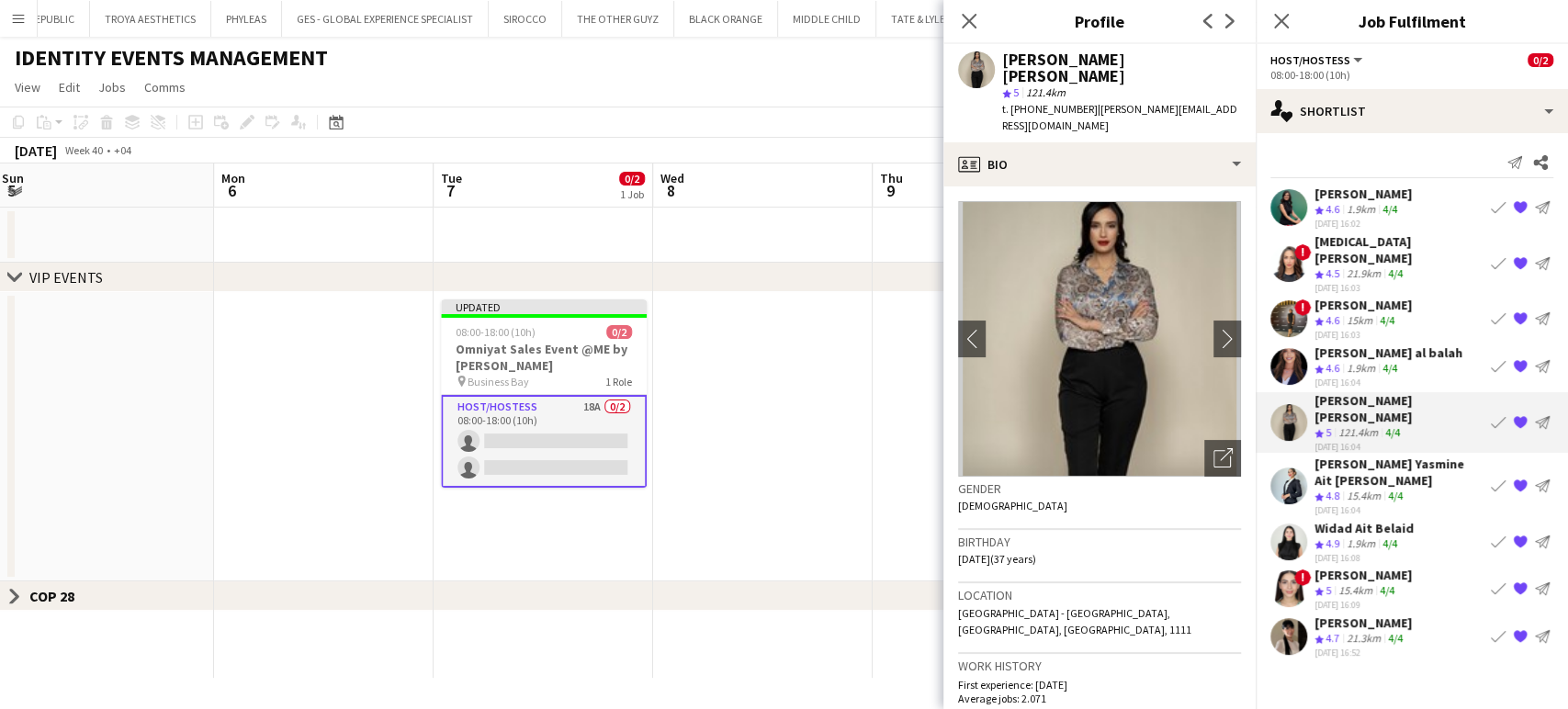
click at [1342, 455] on div "Melina Yasmine Ait bennour" at bounding box center [1398, 472] width 169 height 33
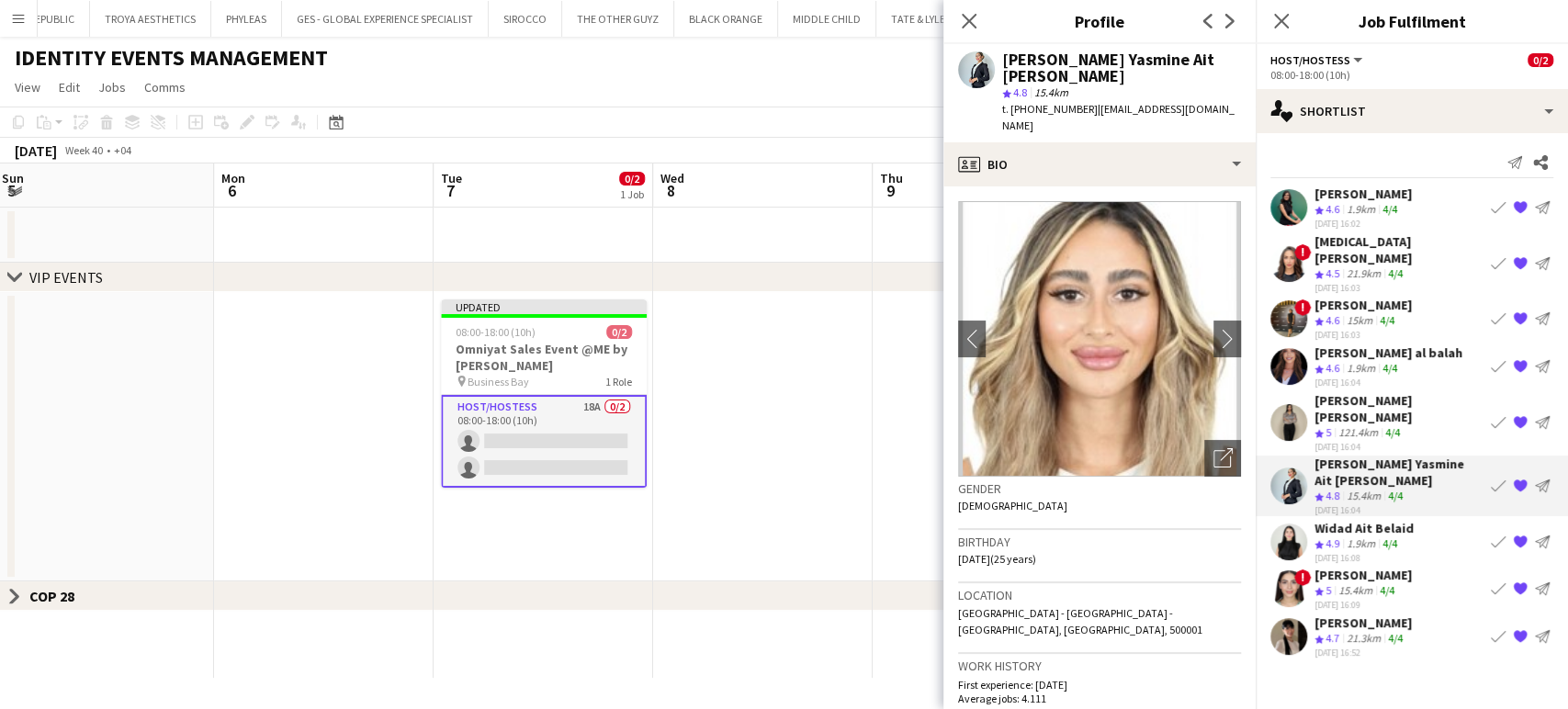
click at [1328, 551] on div "22-09-2025 16:08" at bounding box center [1364, 557] width 100 height 12
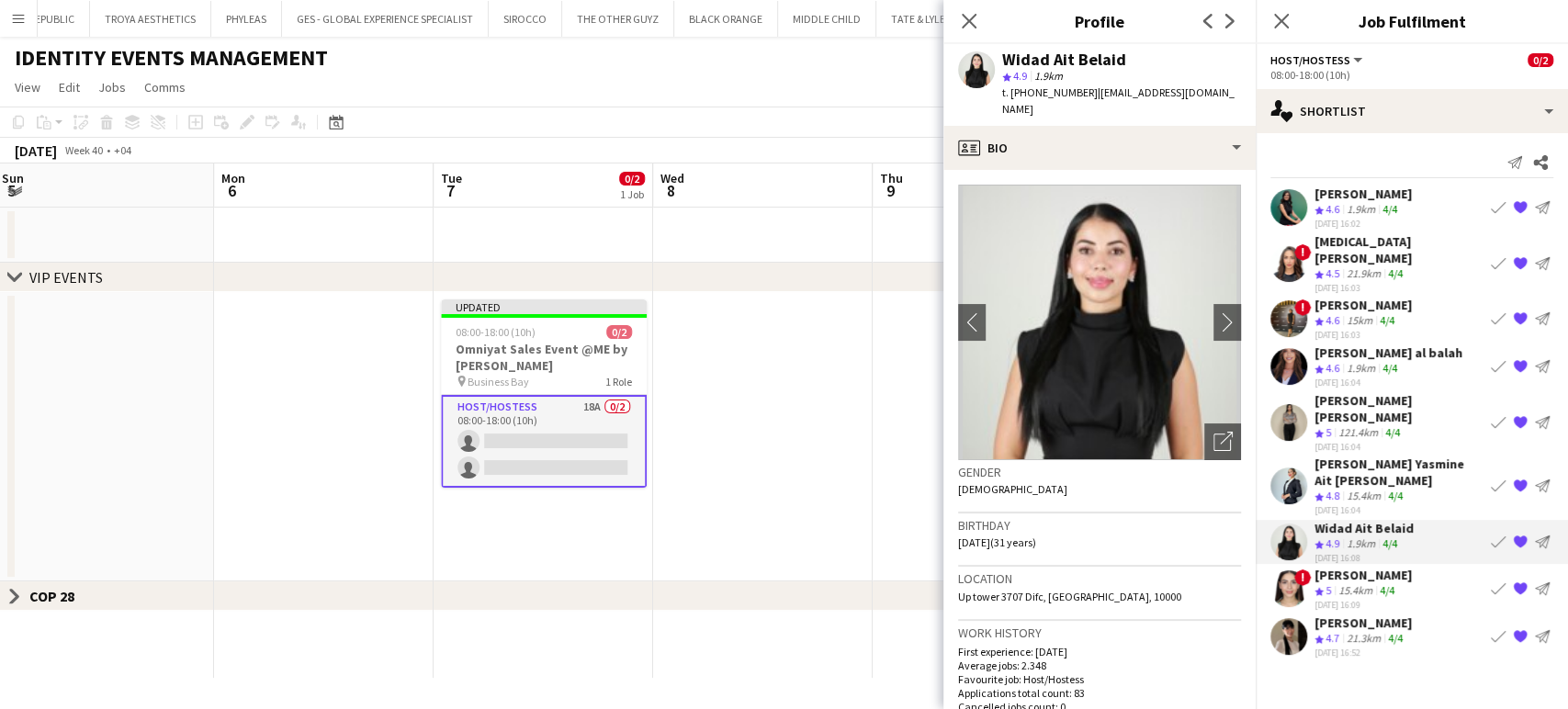
click at [1316, 587] on polygon at bounding box center [1318, 591] width 9 height 9
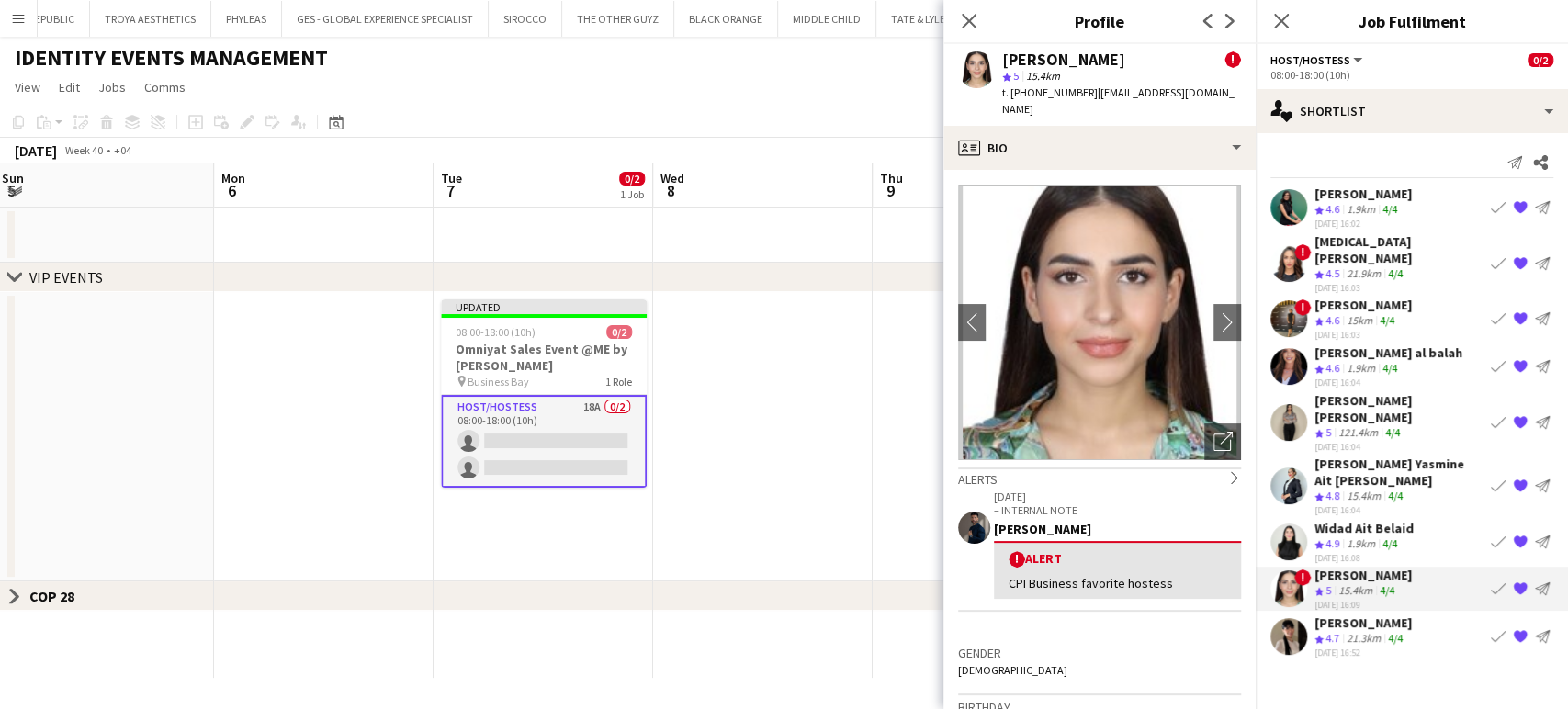
click at [1359, 455] on div "Melina Yasmine Ait bennour" at bounding box center [1398, 472] width 169 height 33
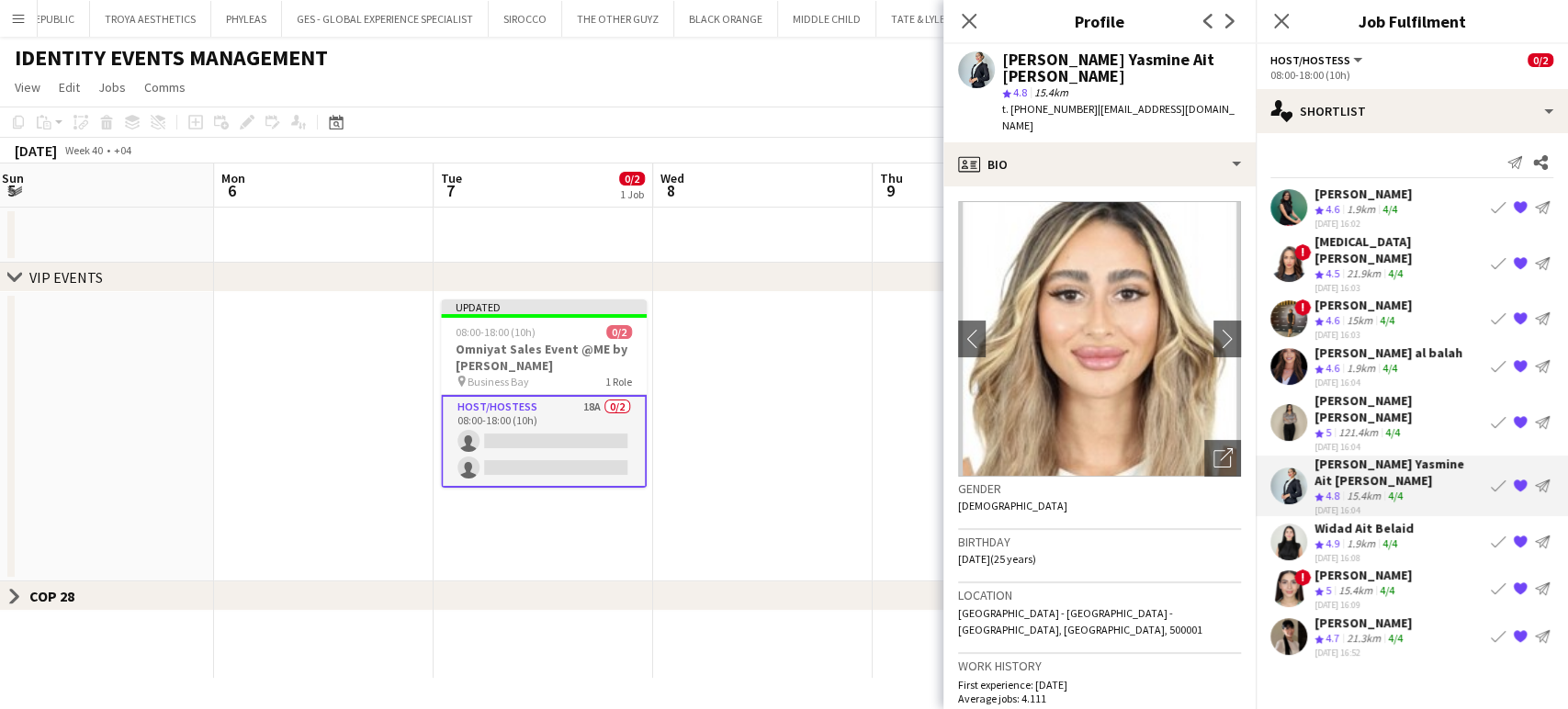
click at [1335, 392] on div "Khadija Khadija" at bounding box center [1398, 409] width 169 height 33
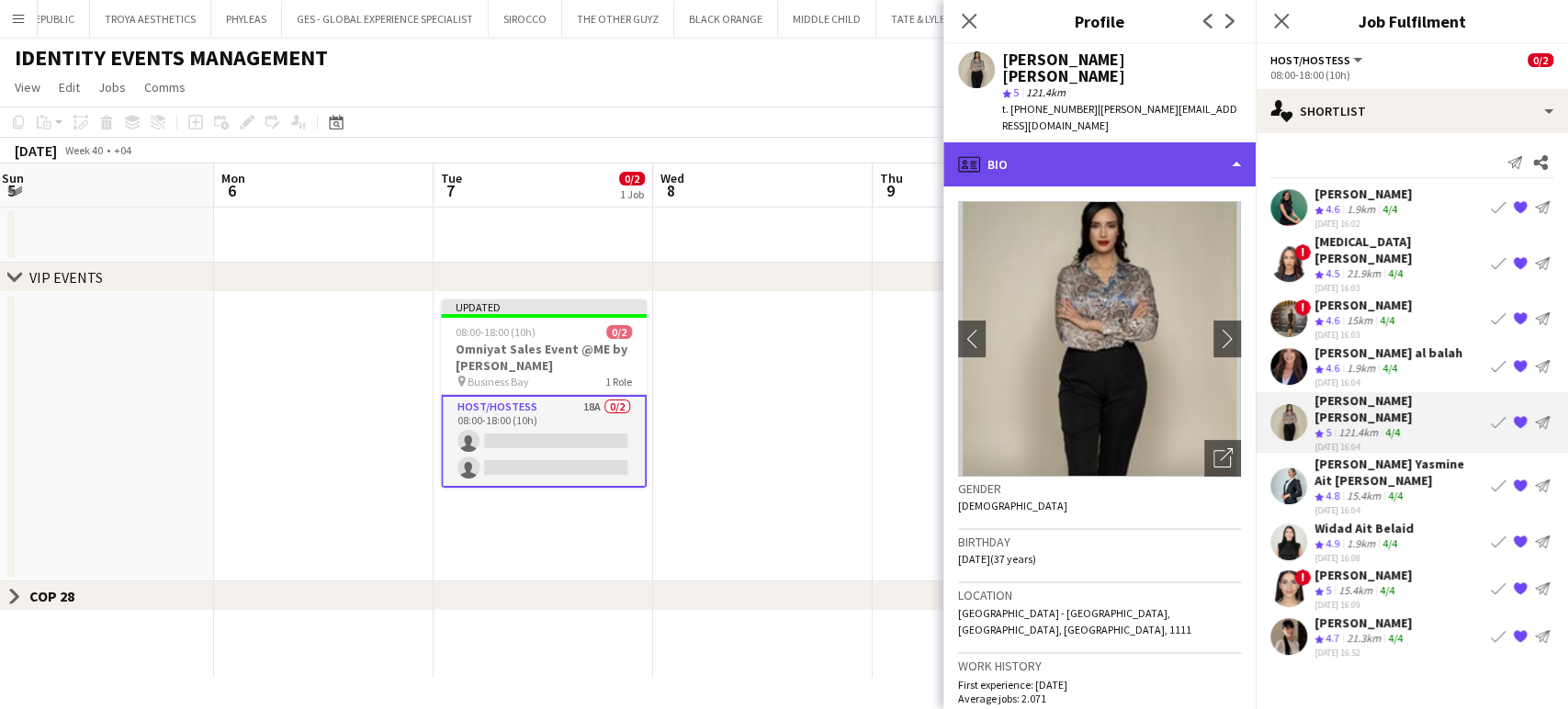
click at [1169, 142] on div "profile Bio" at bounding box center [1100, 164] width 312 height 44
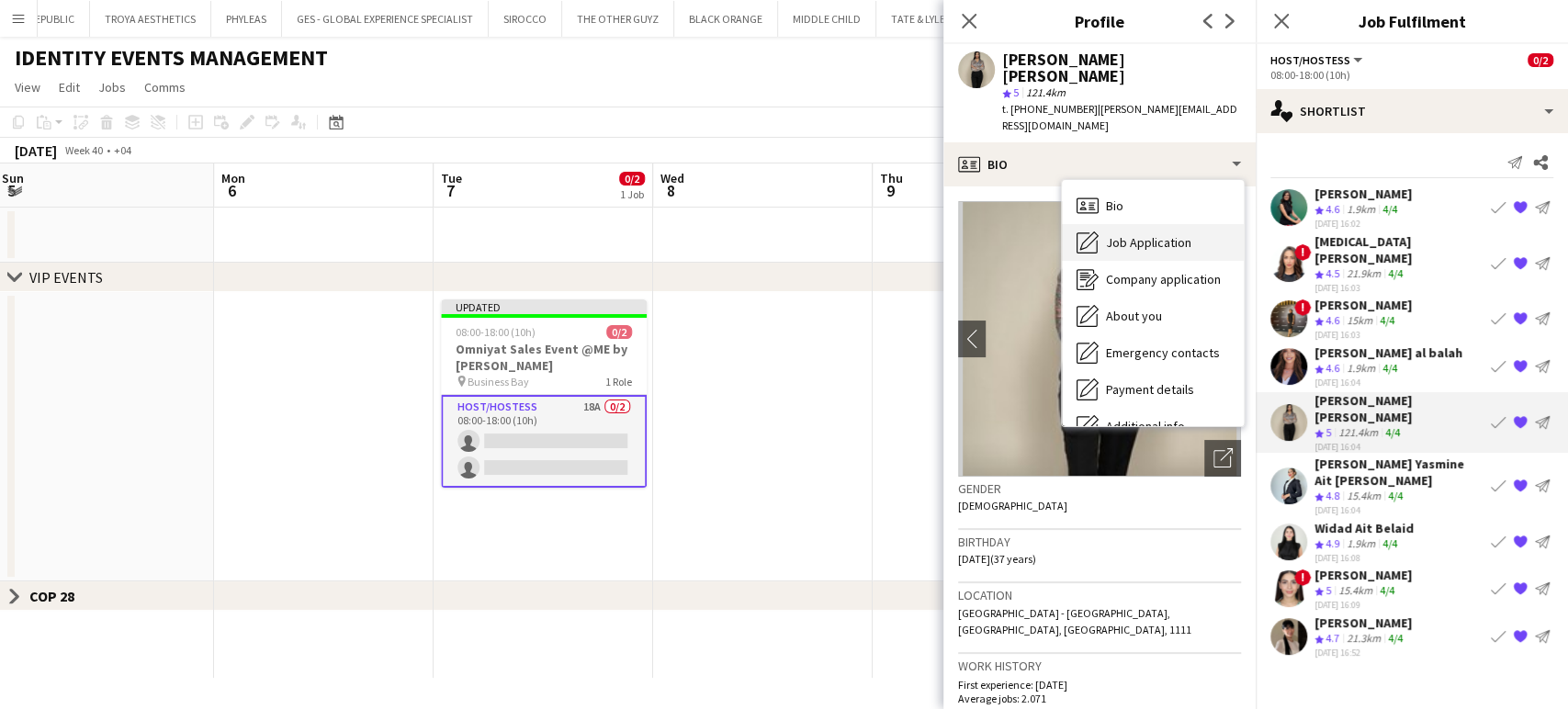
click at [1135, 234] on span "Job Application" at bounding box center [1148, 242] width 86 height 17
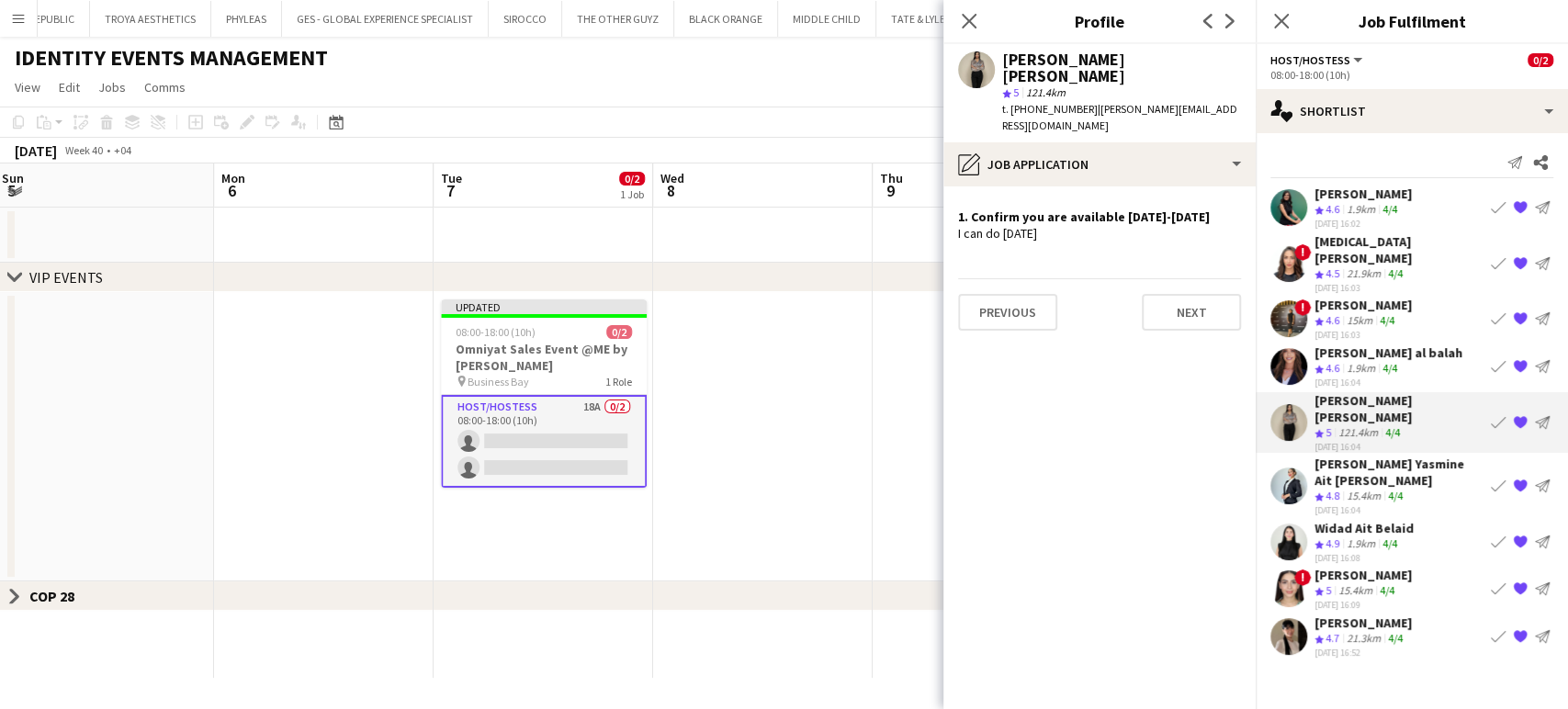
click at [1512, 414] on app-icon "{{ spriteTitle }}" at bounding box center [1519, 421] width 15 height 15
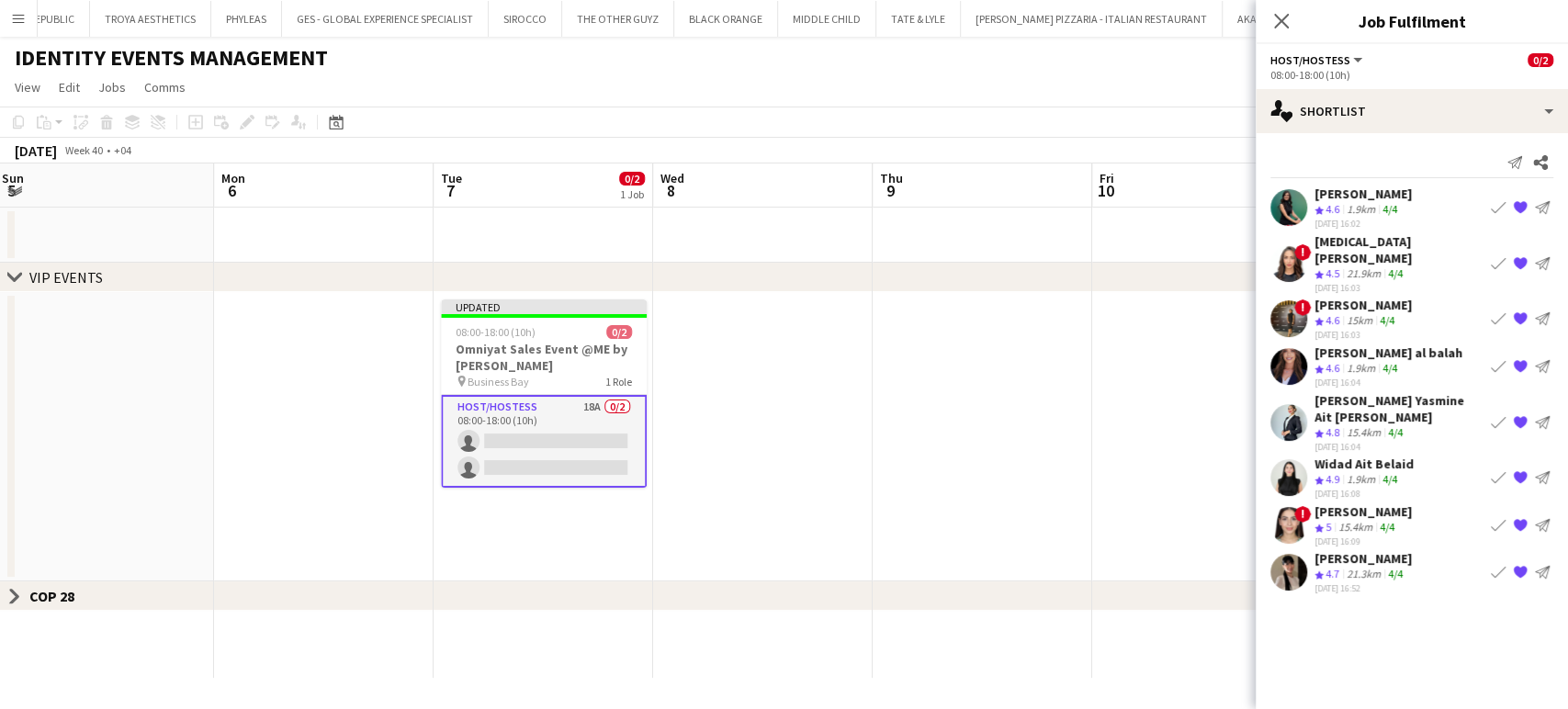
click at [1353, 189] on div "Zineb Seghier" at bounding box center [1363, 193] width 98 height 17
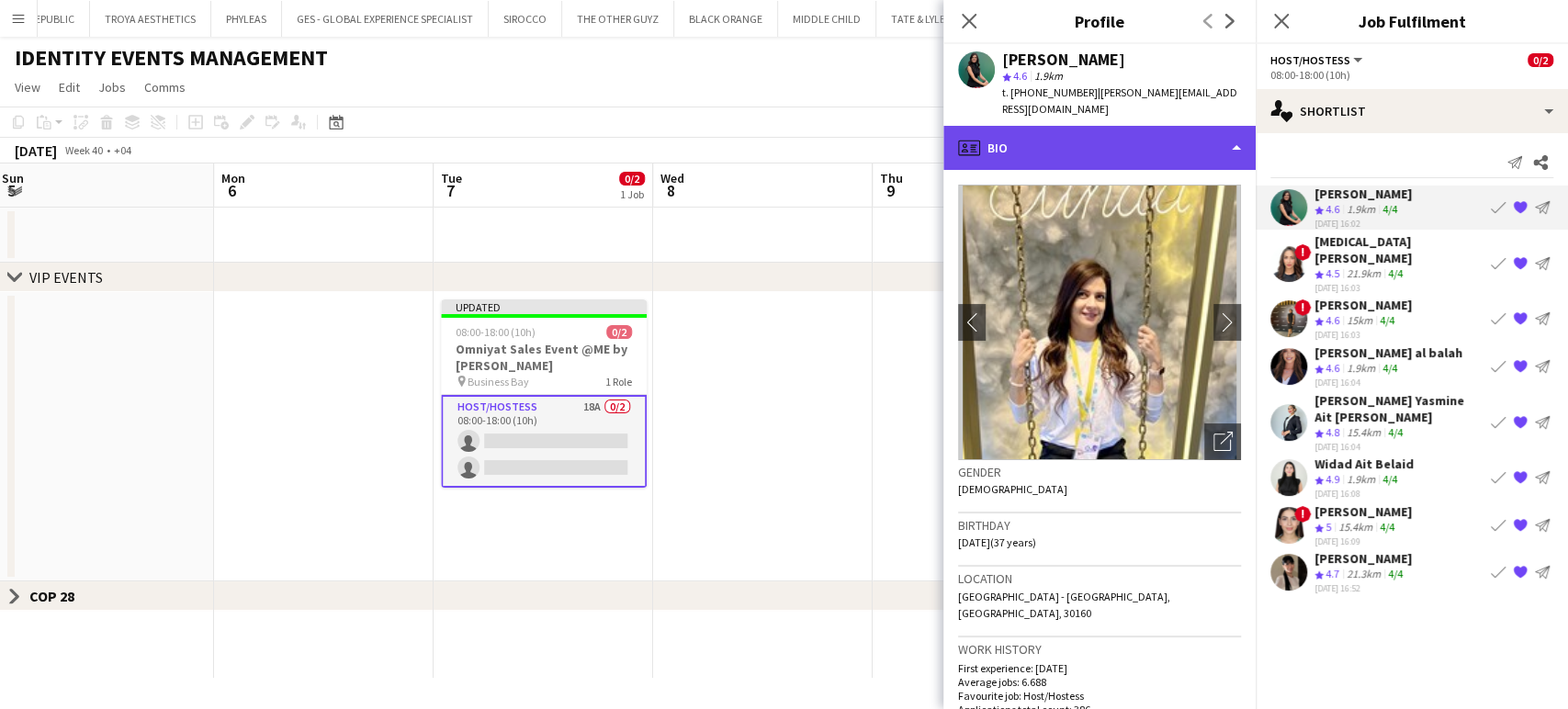
click at [1214, 126] on div "profile Bio" at bounding box center [1100, 147] width 312 height 44
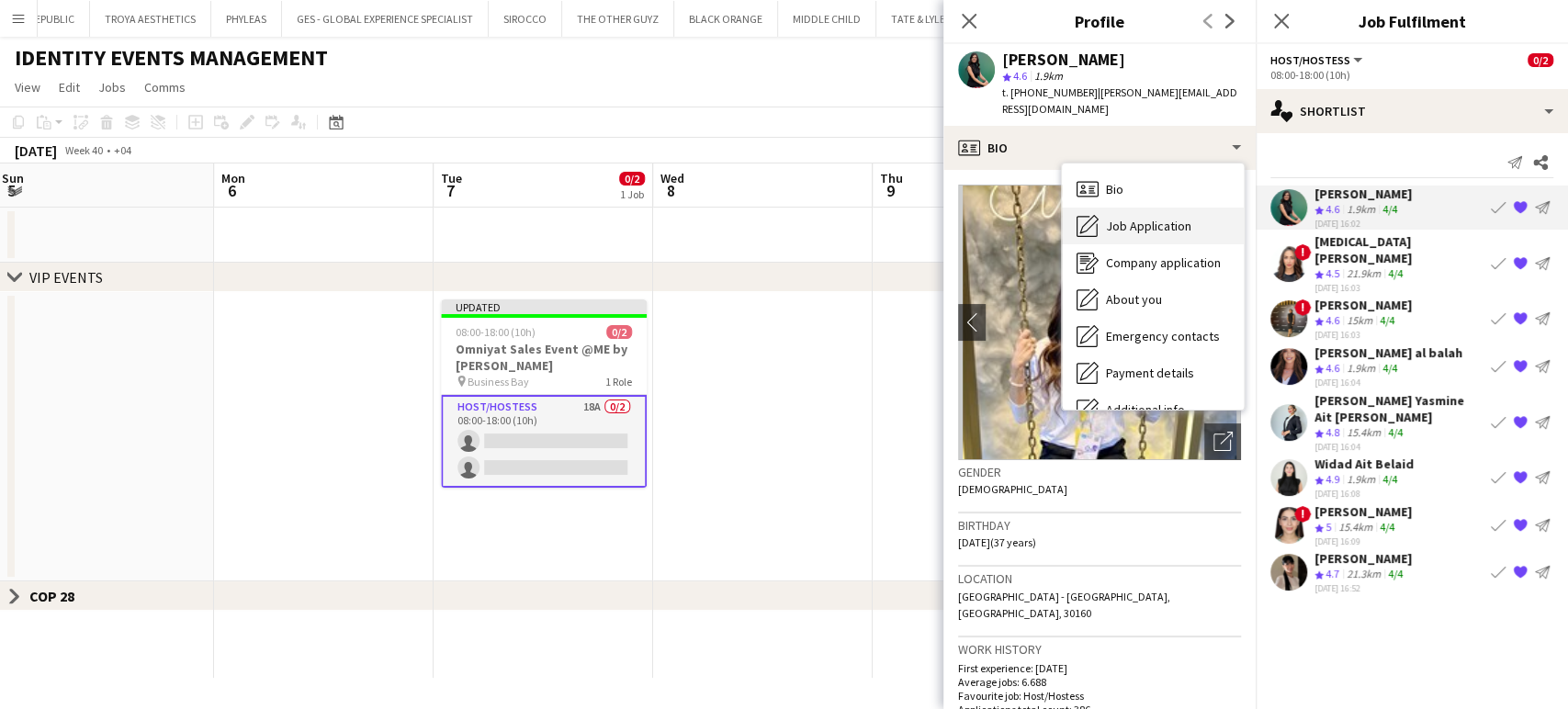
click at [1143, 217] on span "Job Application" at bounding box center [1148, 225] width 86 height 17
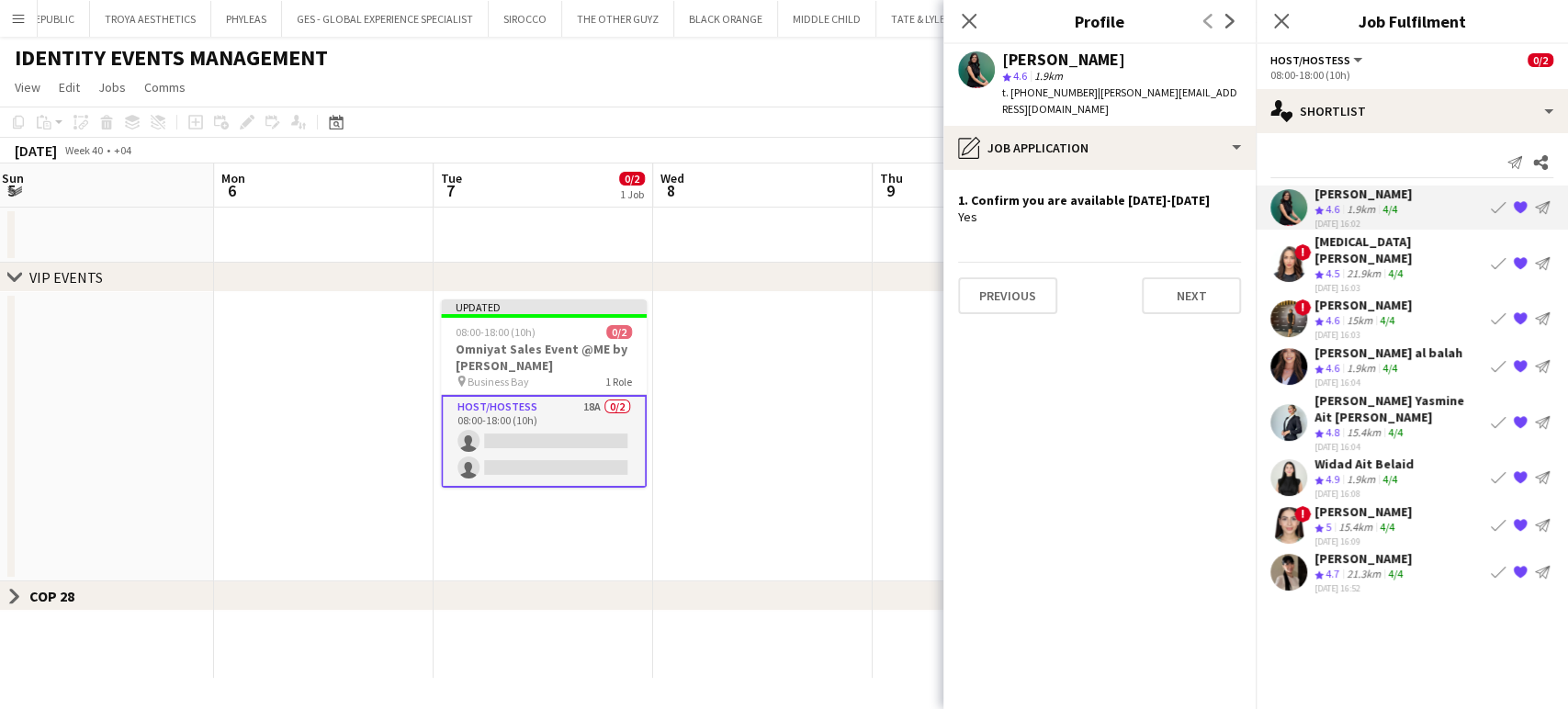
click at [1314, 243] on div "Amira Malek" at bounding box center [1398, 250] width 169 height 33
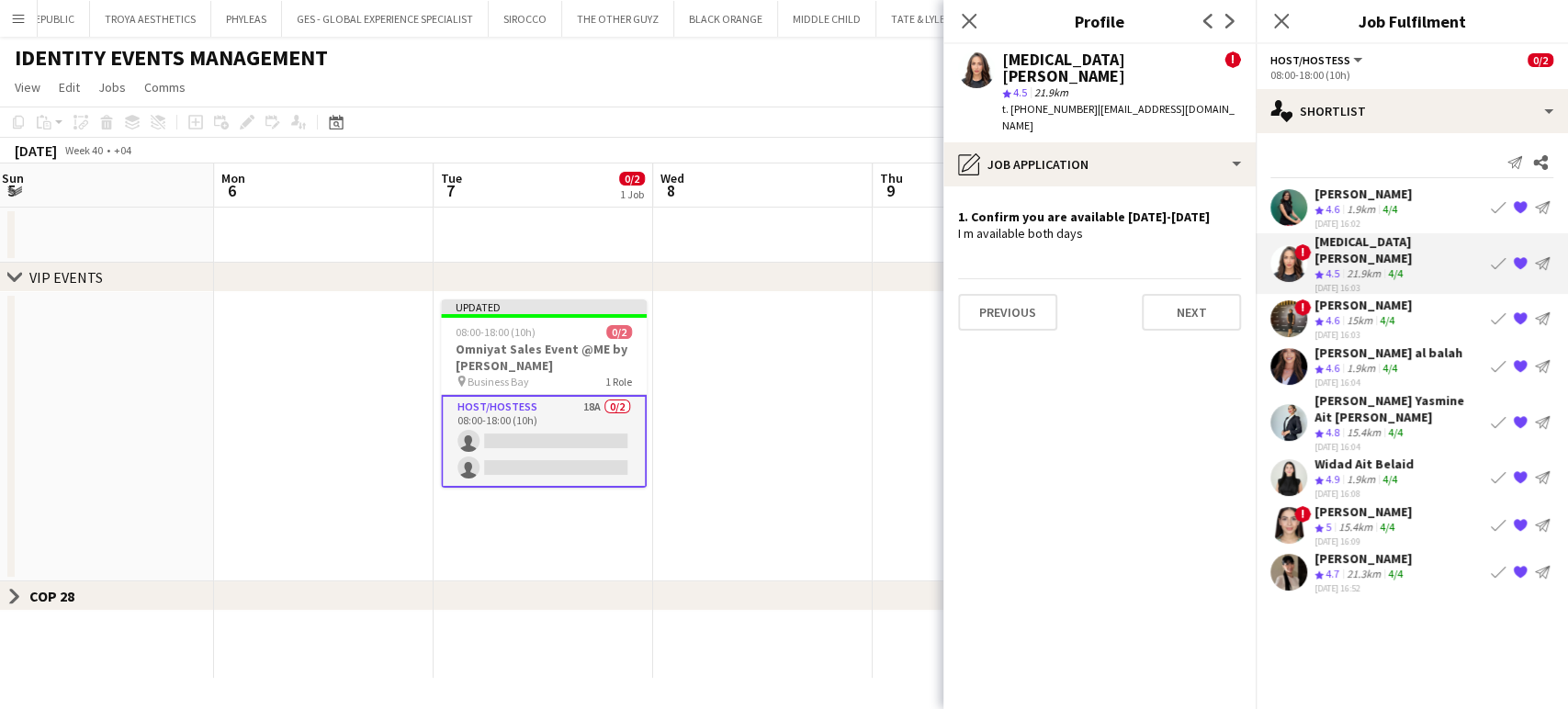
click at [1323, 317] on icon "Crew rating" at bounding box center [1318, 321] width 9 height 9
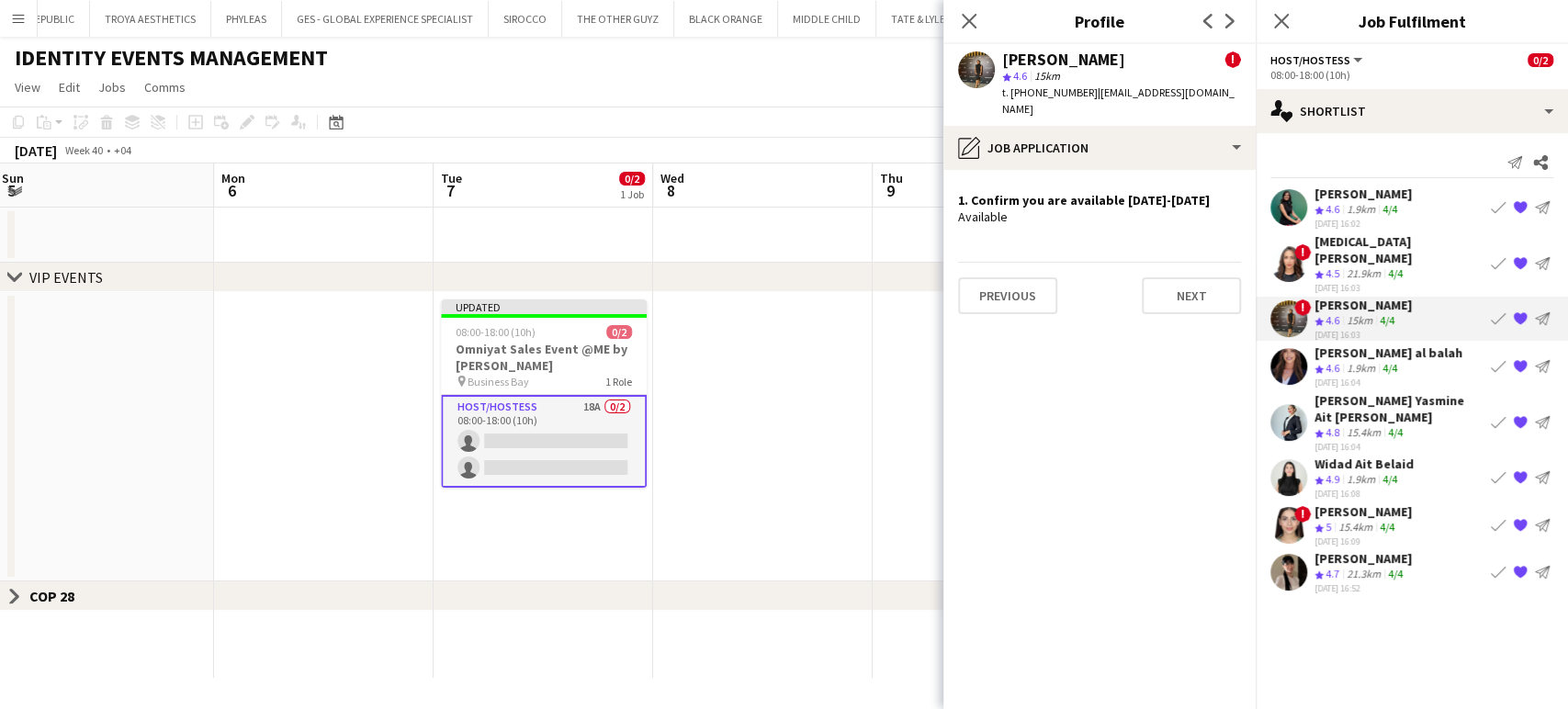
click at [1321, 344] on div "Maha Rawda al balah" at bounding box center [1388, 352] width 148 height 17
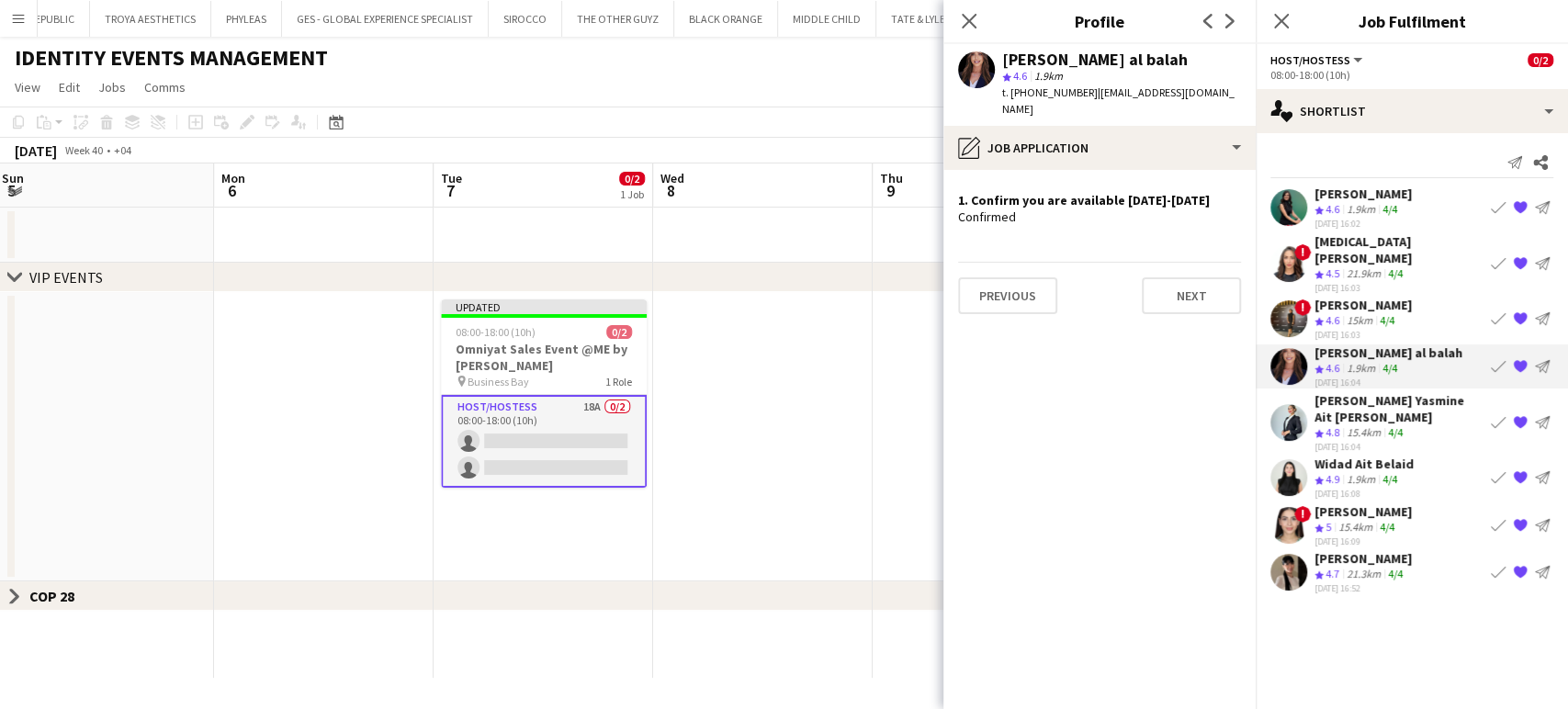
click at [1330, 425] on span "4.8" at bounding box center [1332, 432] width 14 height 14
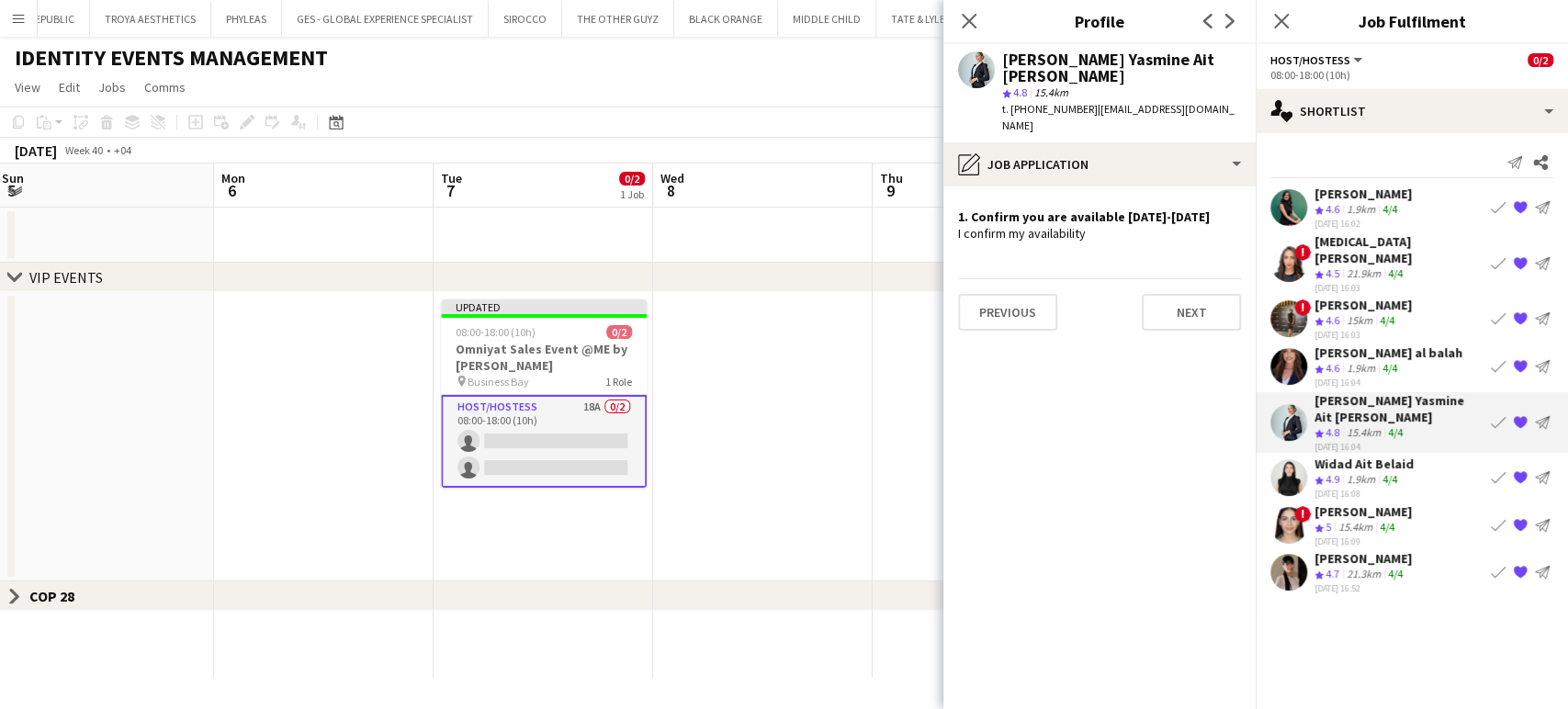
click at [1346, 472] on div "1.9km" at bounding box center [1360, 480] width 36 height 16
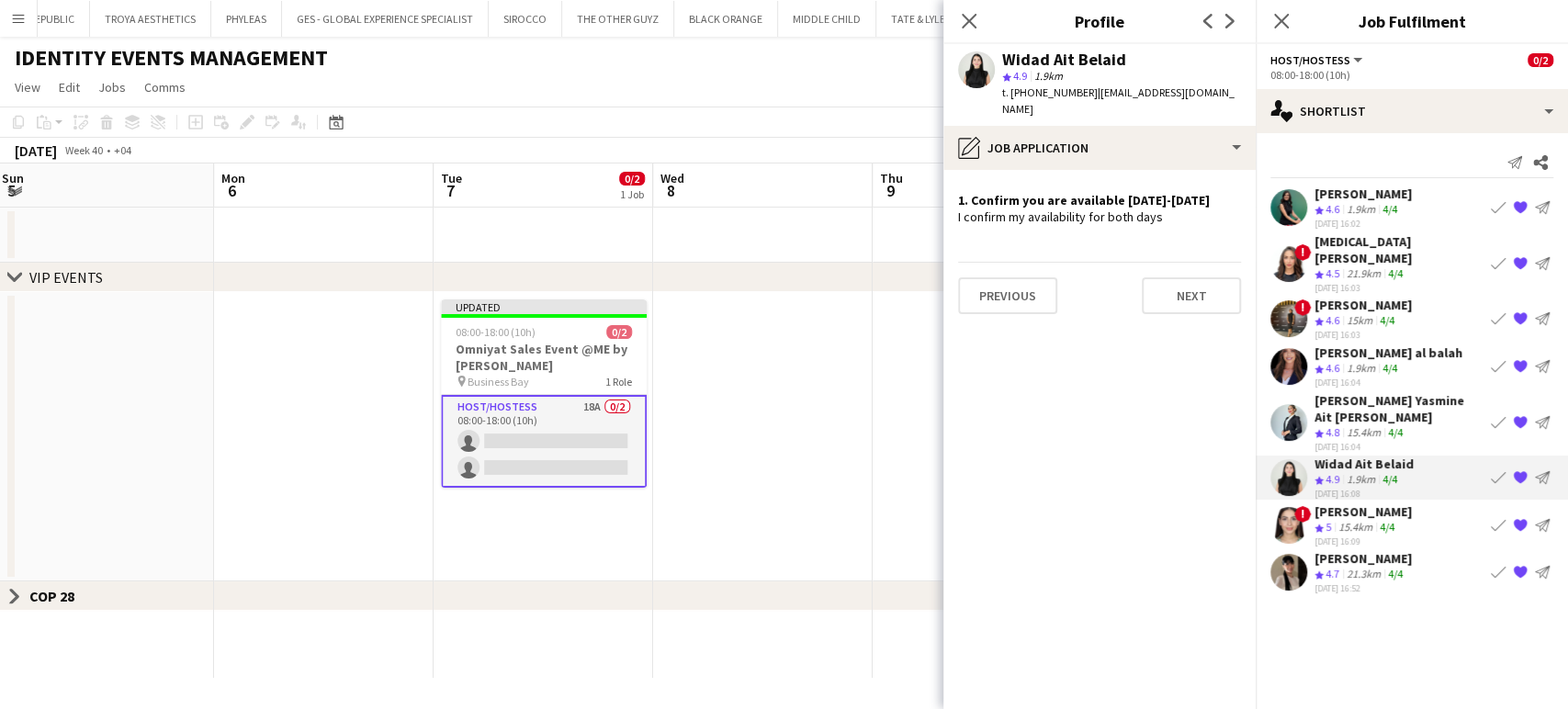
click at [1352, 520] on div "15.4km" at bounding box center [1355, 528] width 41 height 16
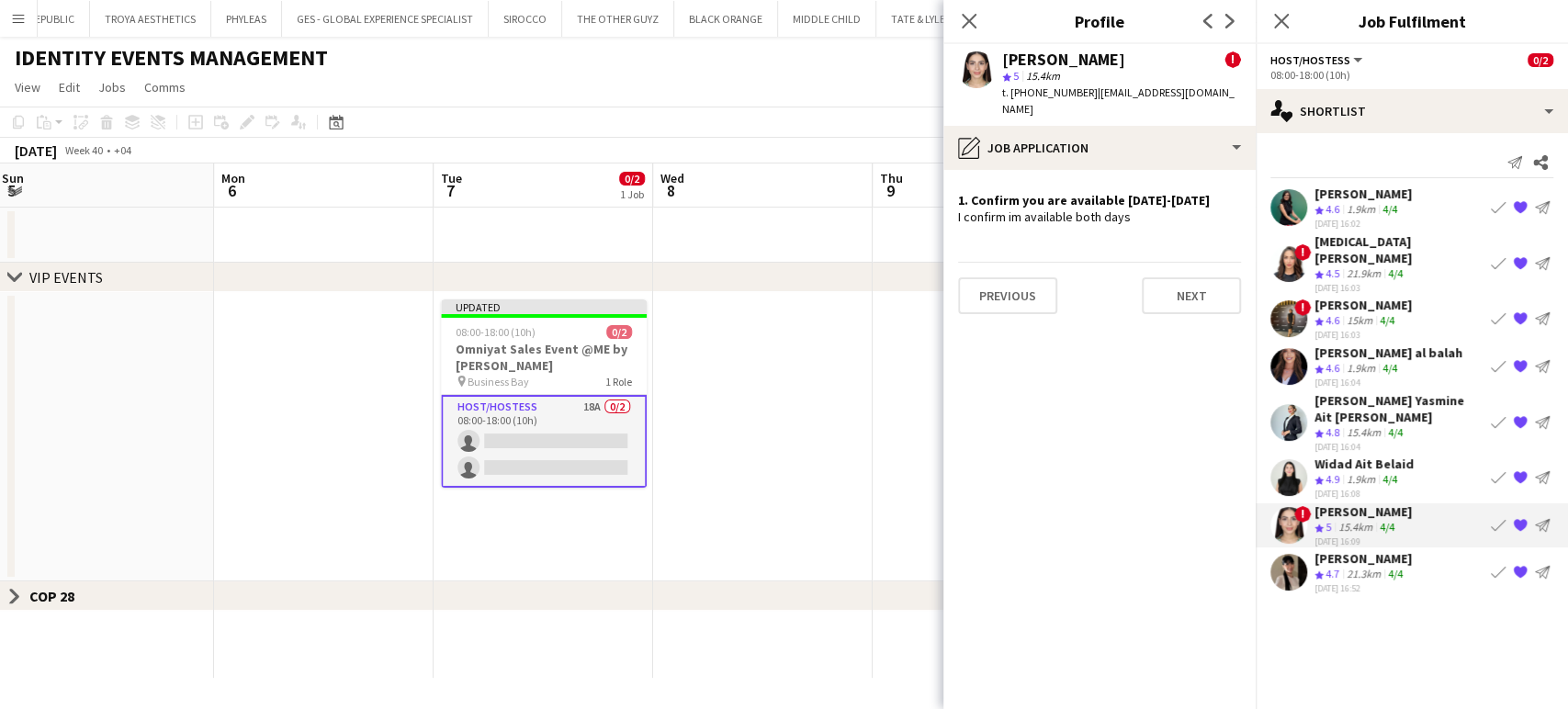
click at [1345, 582] on div "22-09-2025 16:52" at bounding box center [1363, 588] width 98 height 12
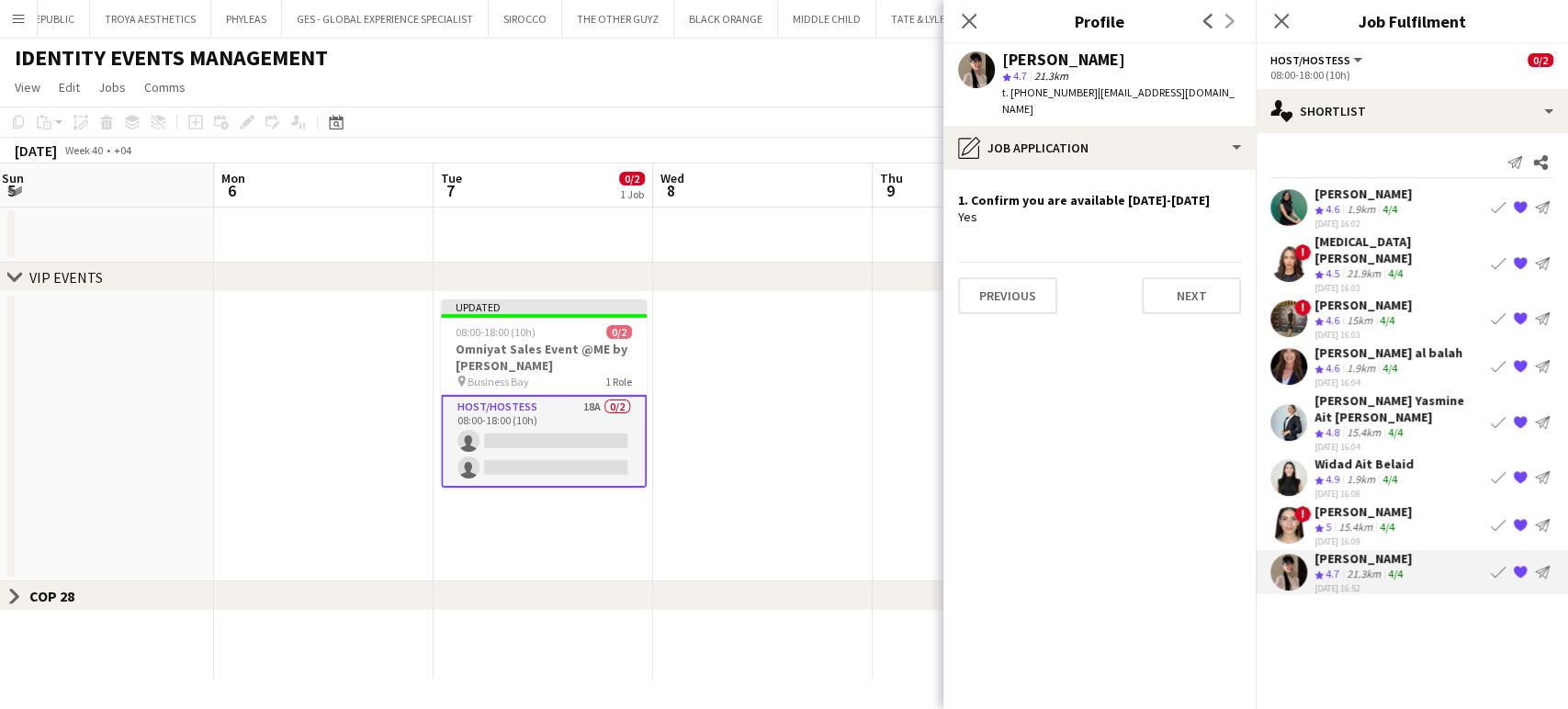
click at [691, 339] on app-date-cell at bounding box center [762, 436] width 220 height 290
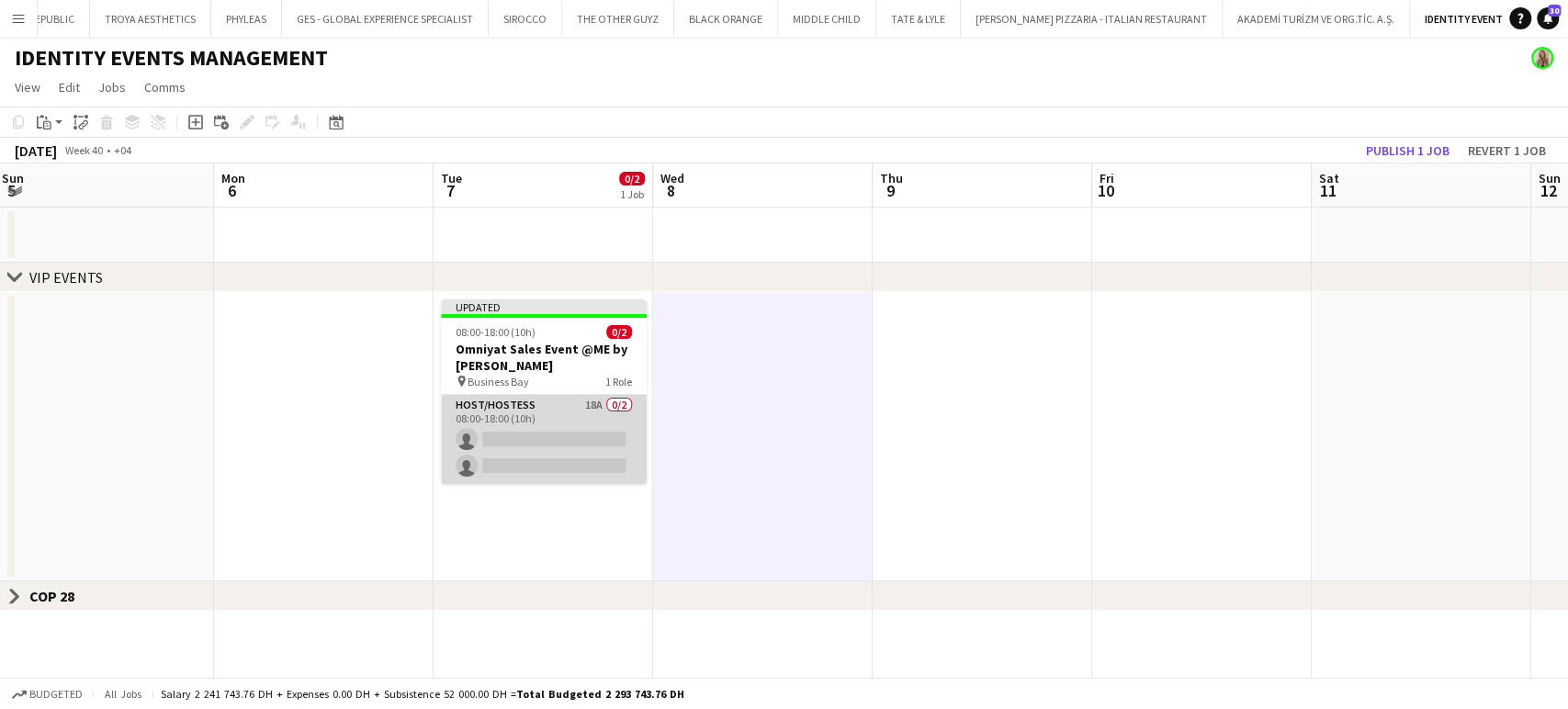
click at [508, 460] on app-card-role "Host/Hostess 18A 0/2 08:00-18:00 (10h) single-neutral-actions single-neutral-ac…" at bounding box center [543, 439] width 206 height 89
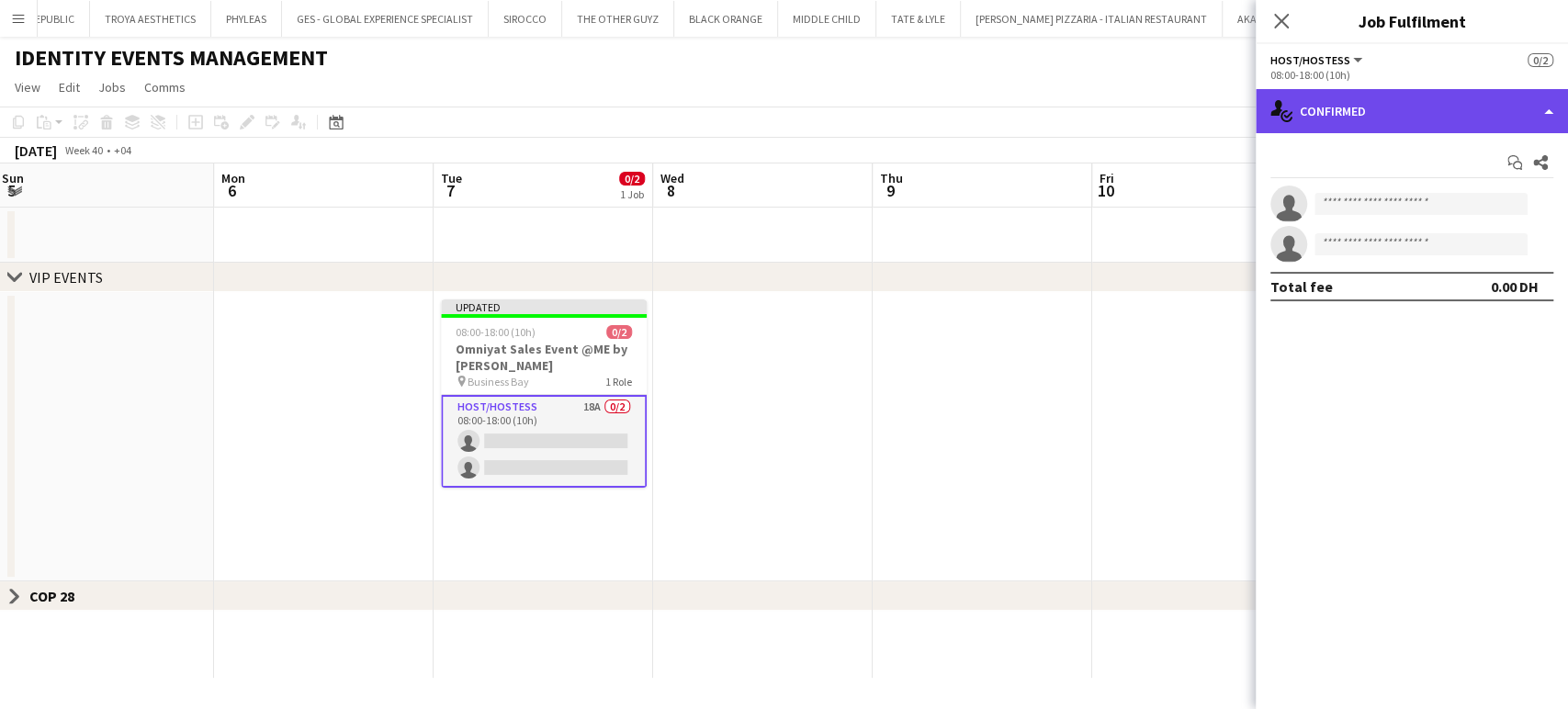
click at [1493, 109] on div "single-neutral-actions-check-2 Confirmed" at bounding box center [1412, 110] width 312 height 44
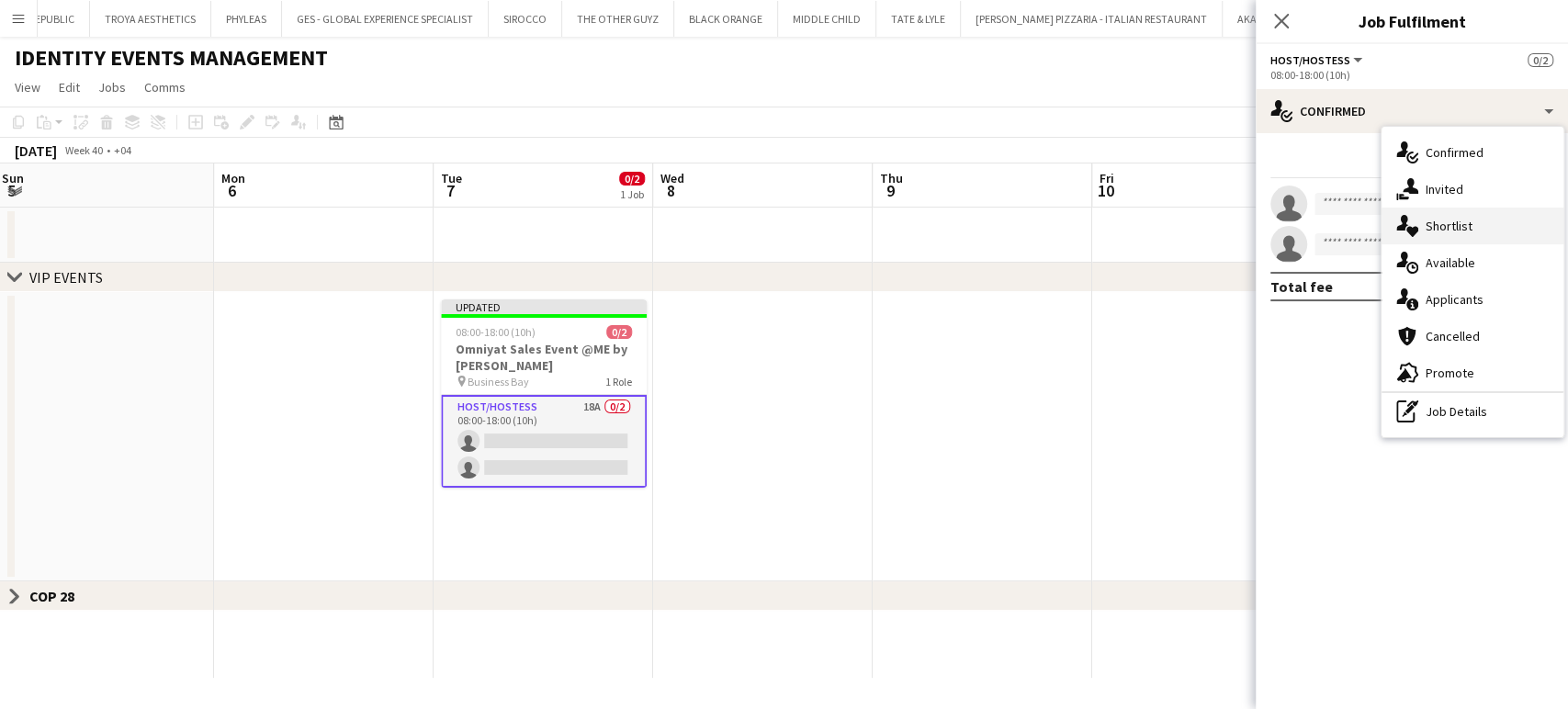
click at [1465, 222] on span "Shortlist" at bounding box center [1449, 225] width 47 height 17
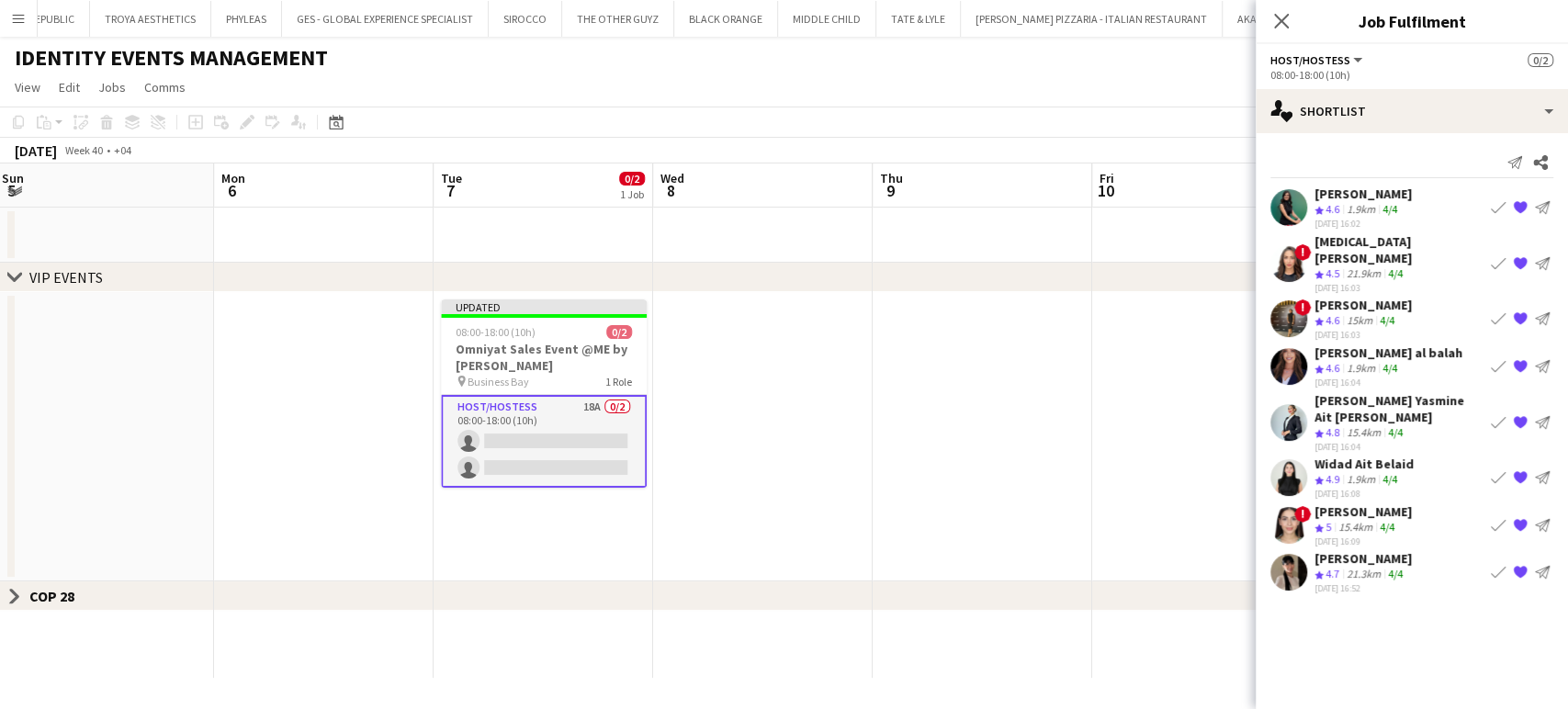
click at [1365, 550] on div "Dunia AbdulWahab" at bounding box center [1363, 558] width 98 height 17
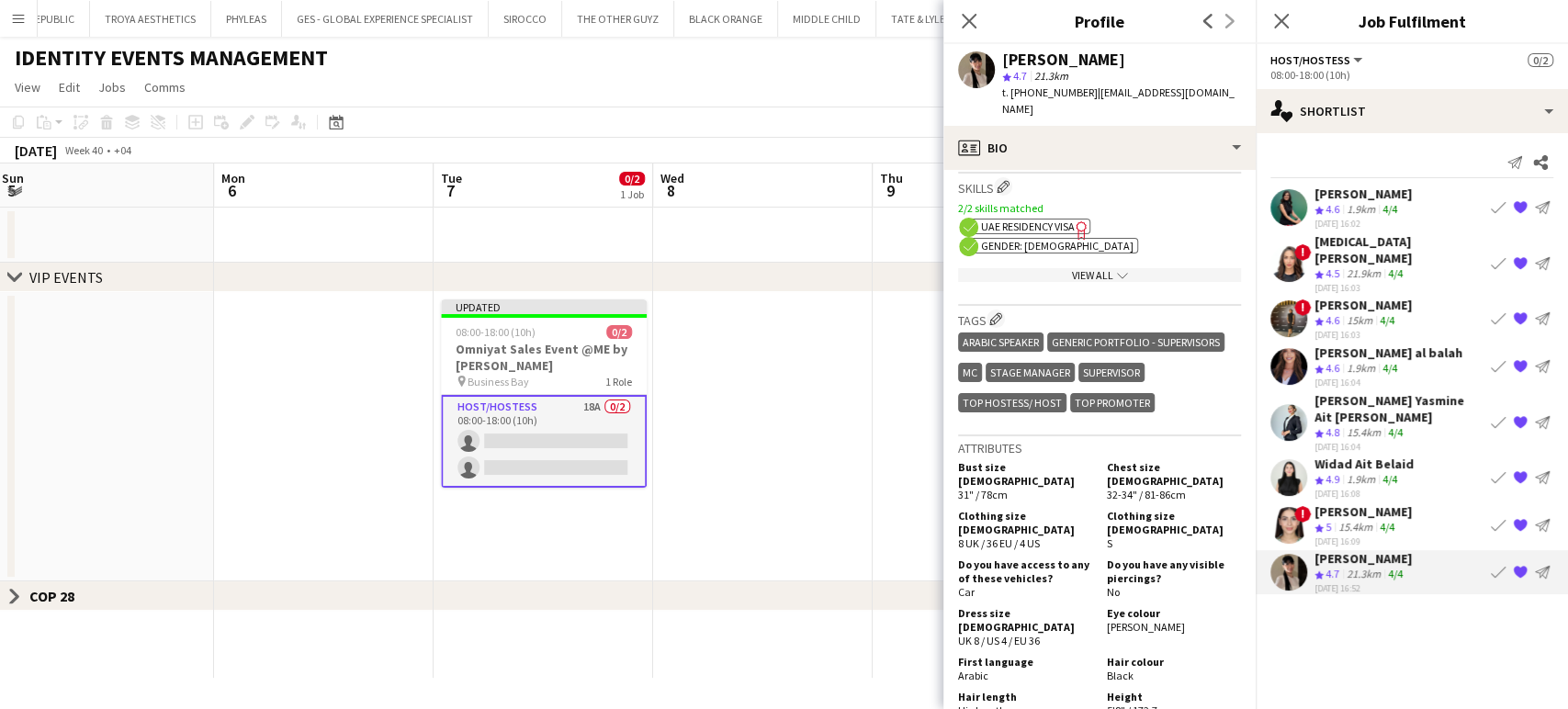
scroll to position [1122, 0]
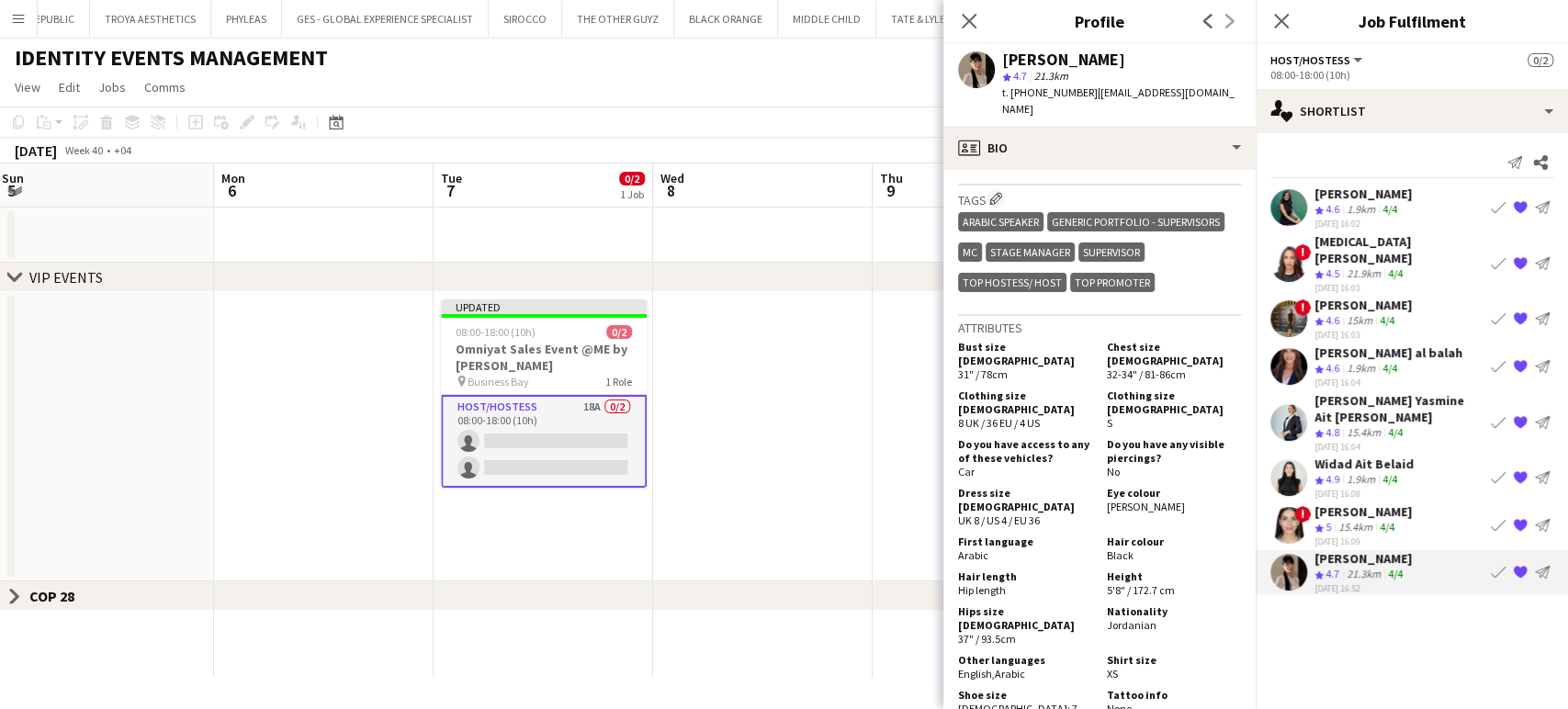
click at [1338, 425] on span "4.8" at bounding box center [1332, 432] width 14 height 14
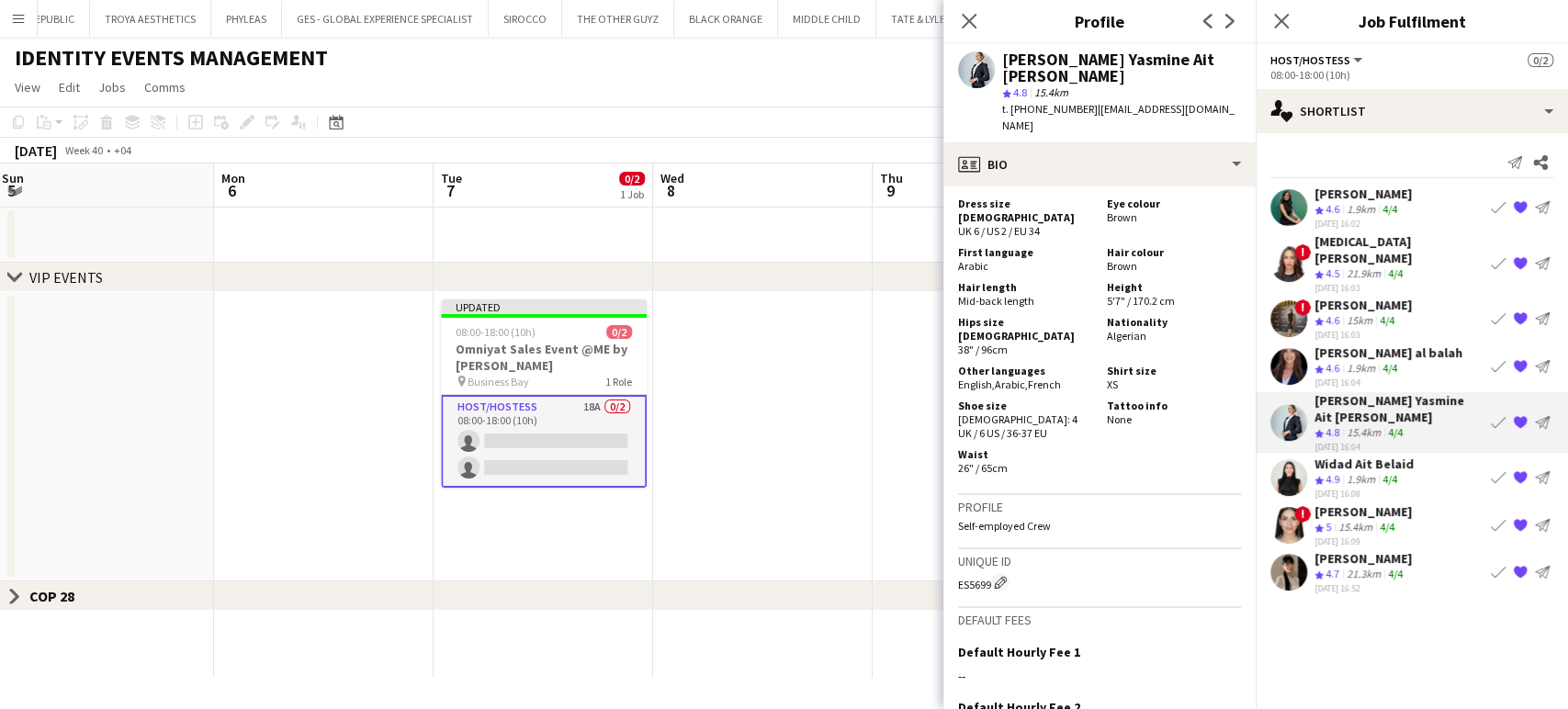
scroll to position [1020, 0]
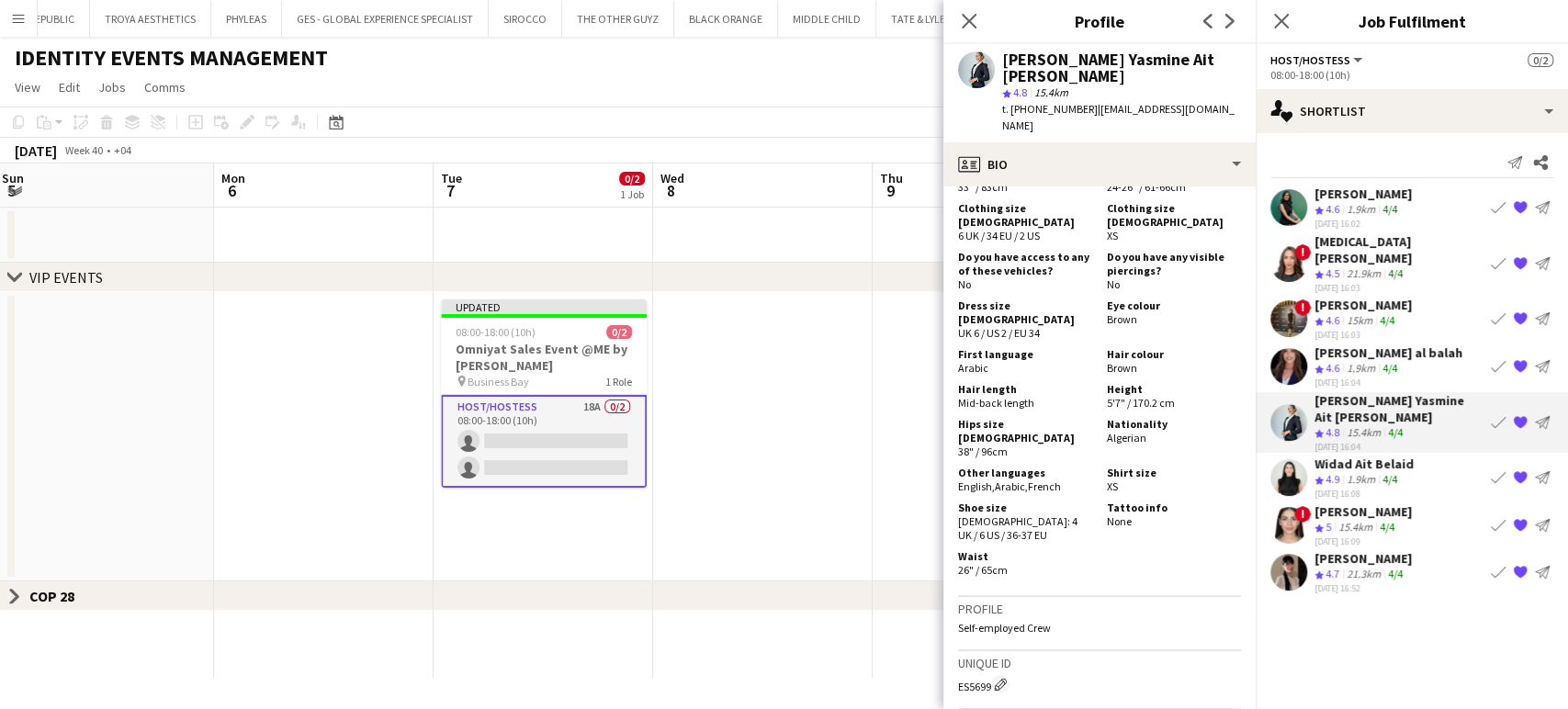
click at [722, 414] on app-date-cell at bounding box center [762, 436] width 220 height 290
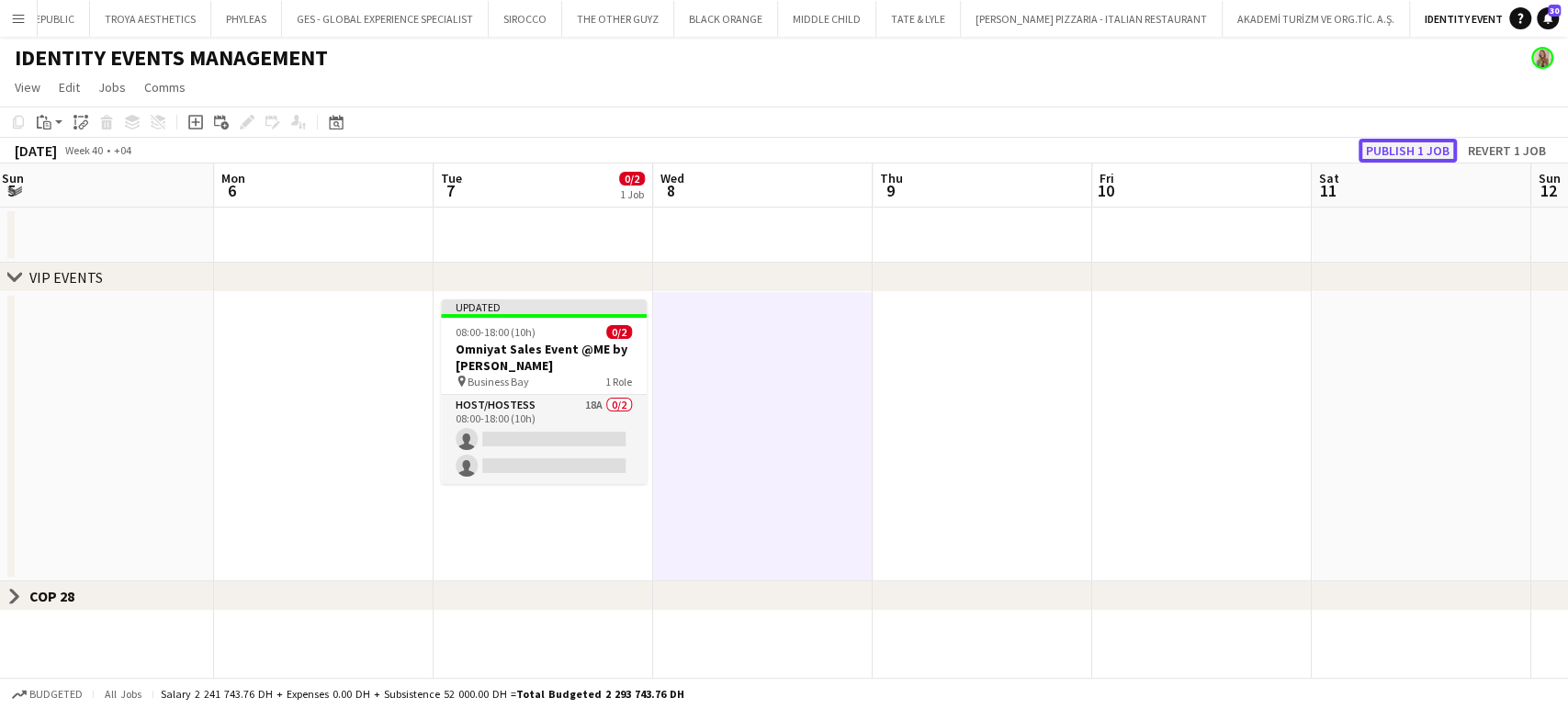
click at [1418, 146] on button "Publish 1 job" at bounding box center [1407, 150] width 99 height 23
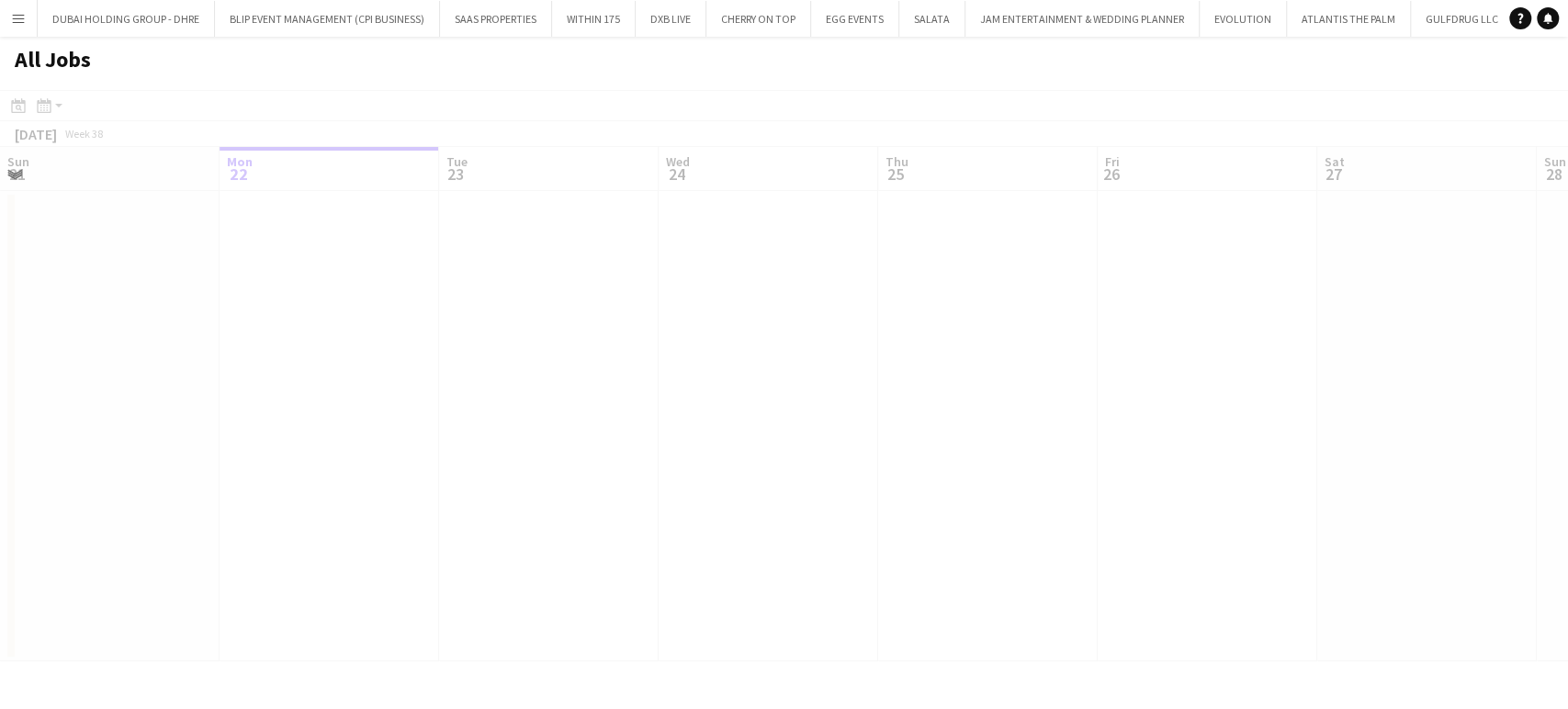
click at [15, 17] on app-icon "Menu" at bounding box center [18, 18] width 15 height 15
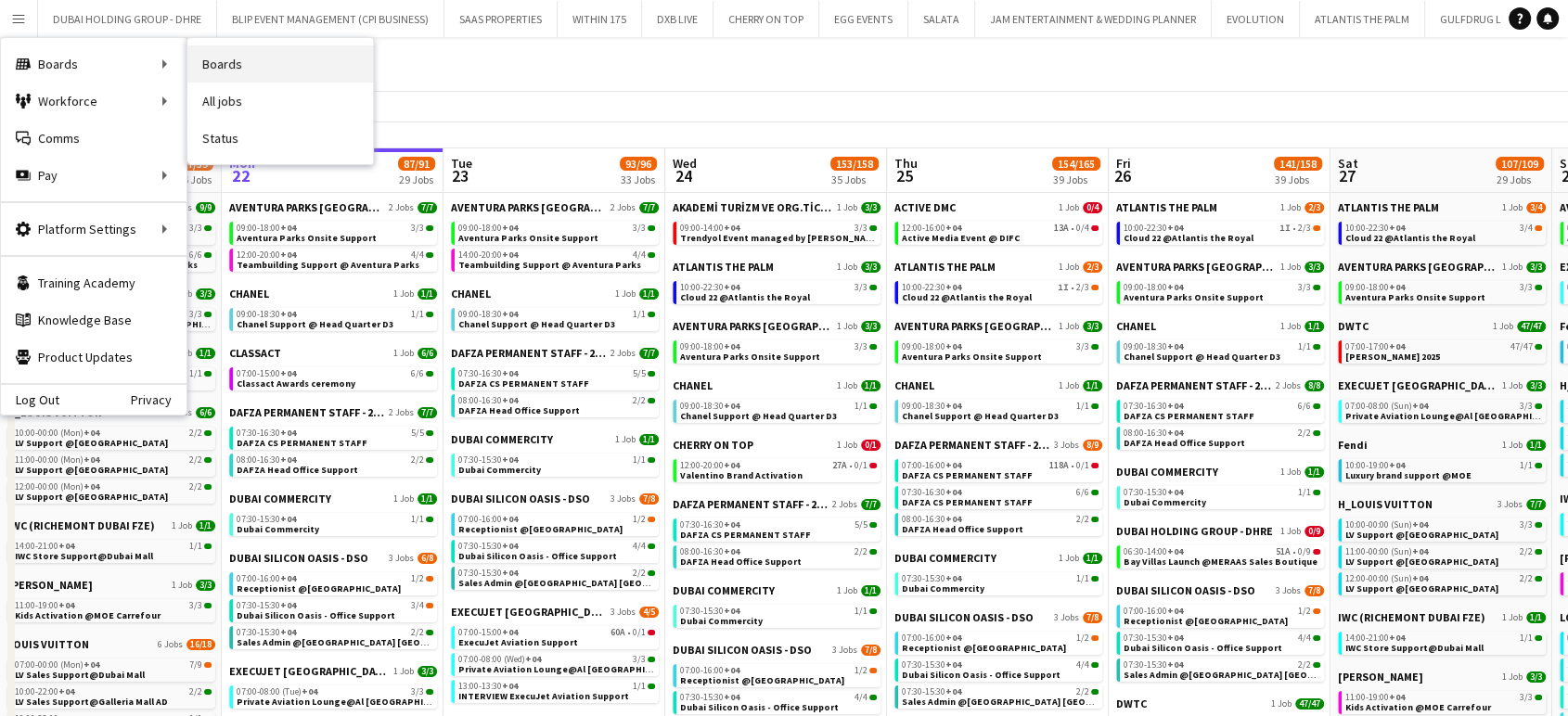
click at [223, 70] on link "Boards" at bounding box center [280, 64] width 185 height 37
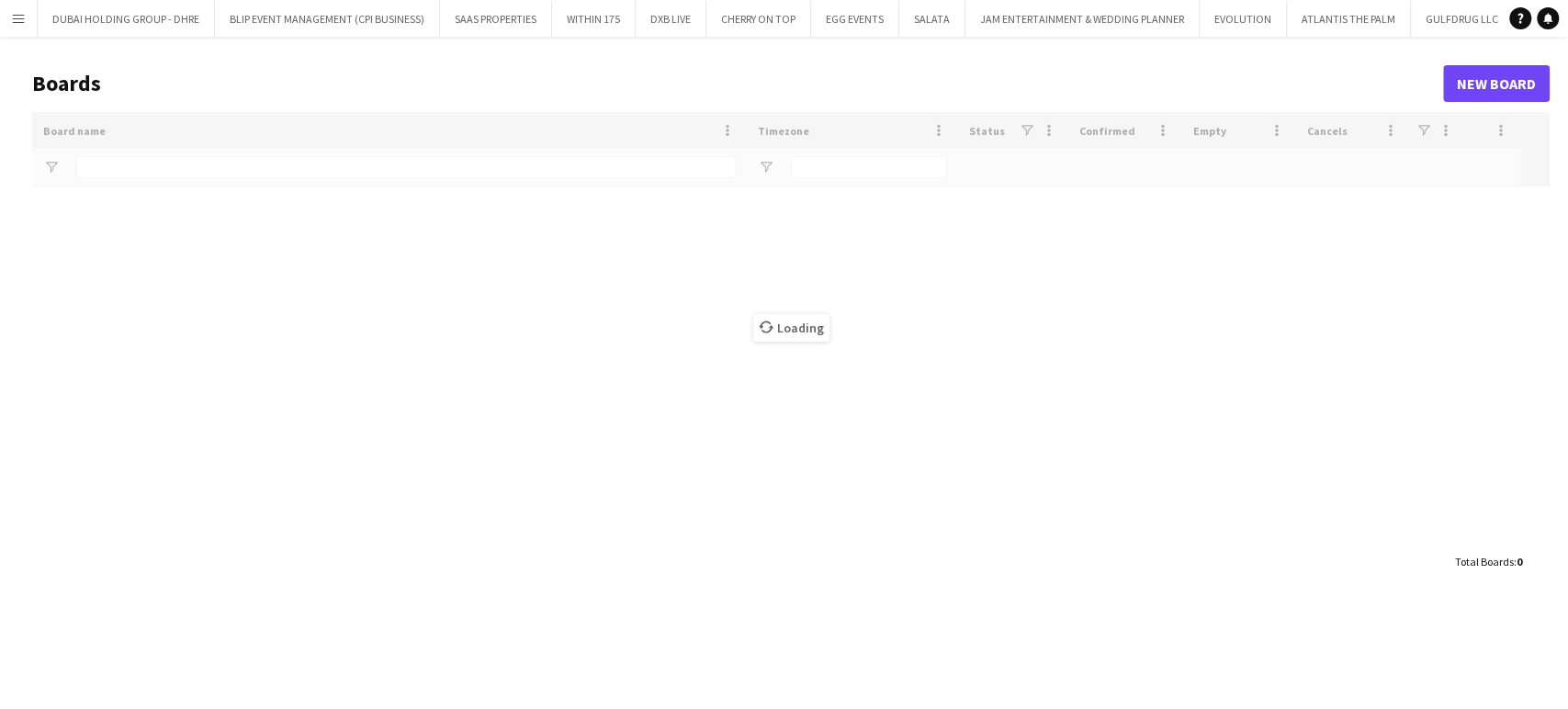
type input "*****"
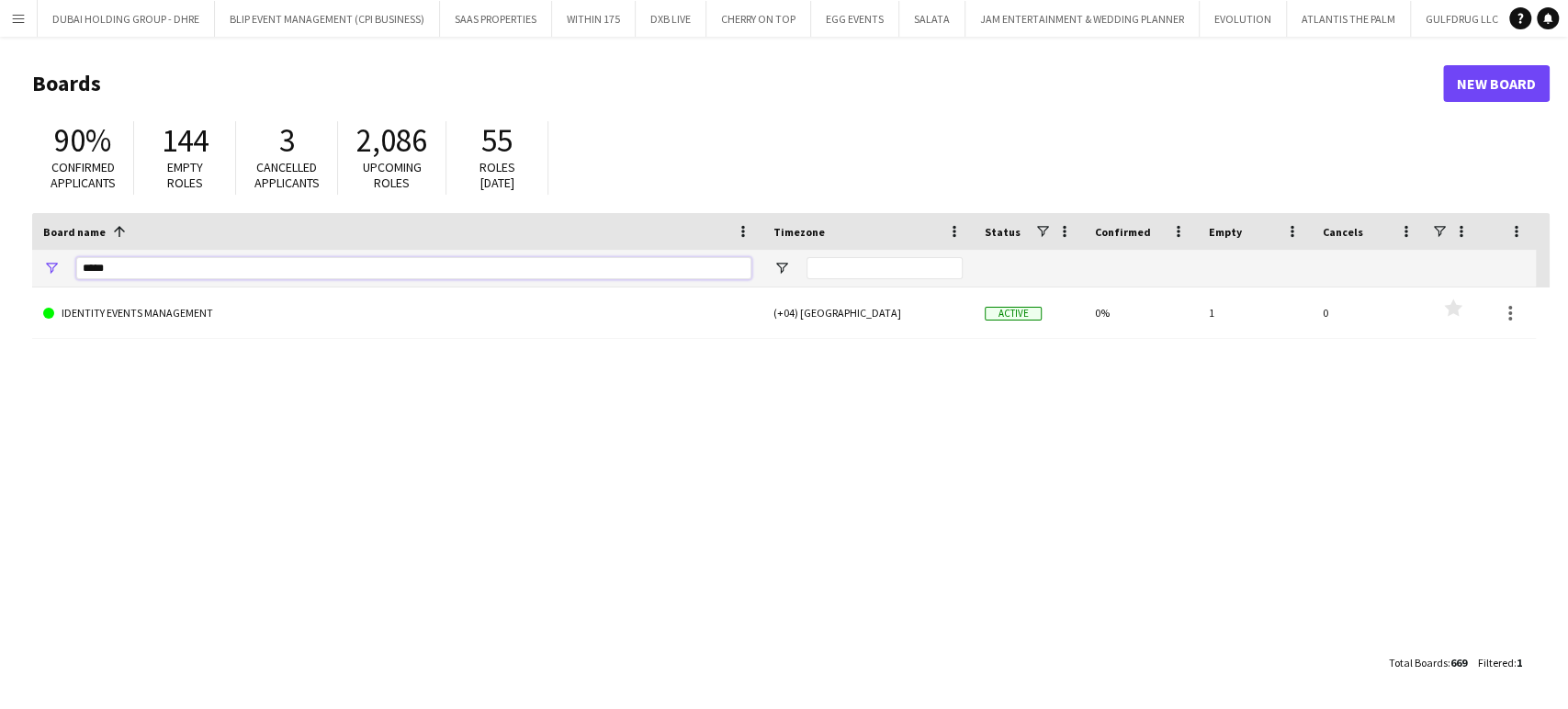
drag, startPoint x: 169, startPoint y: 277, endPoint x: 4, endPoint y: 277, distance: 165.0
click at [4, 277] on main "Boards New Board 90% Confirmed applicants 144 Empty roles 3 Cancelled applicant…" at bounding box center [784, 373] width 1568 height 671
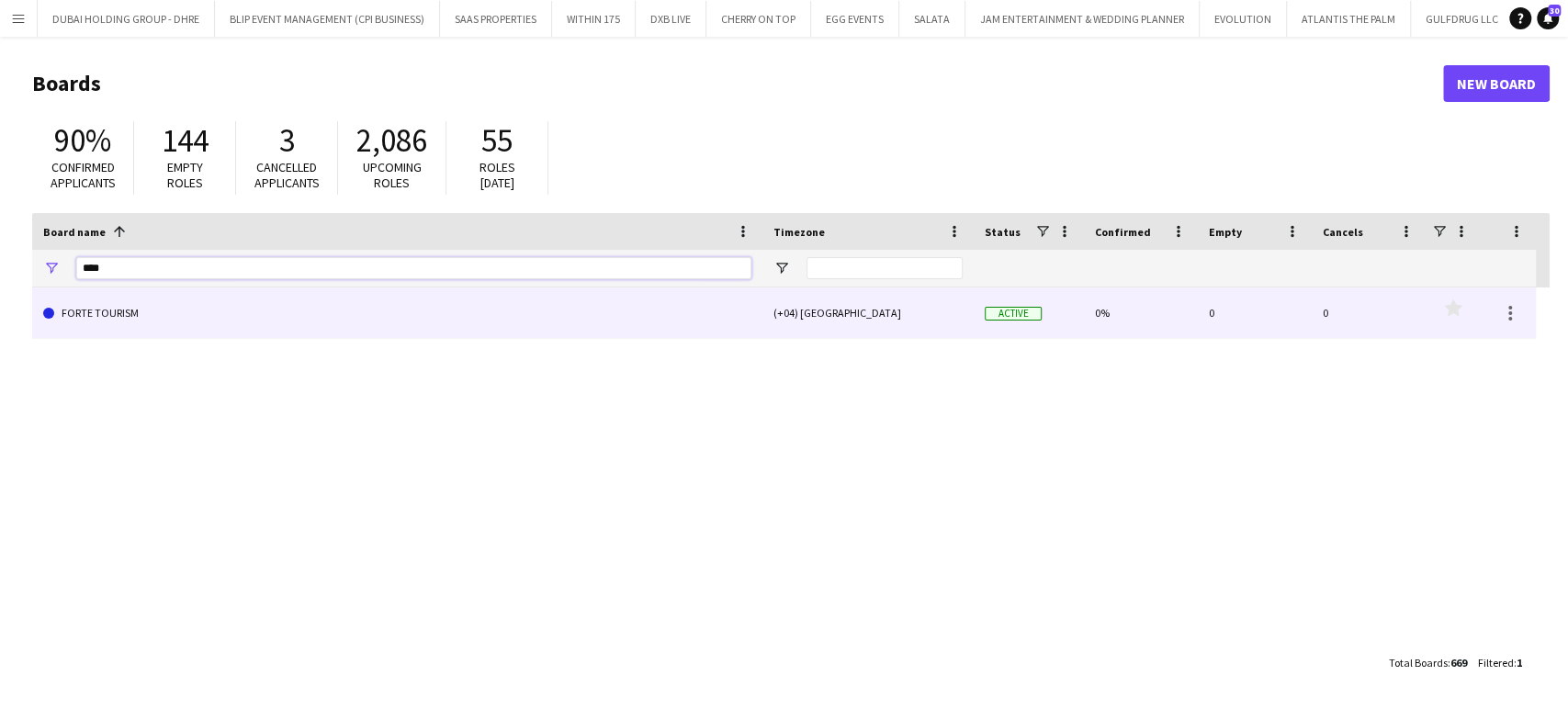
type input "****"
click at [89, 323] on link "FORTE TOURISM" at bounding box center [397, 313] width 708 height 52
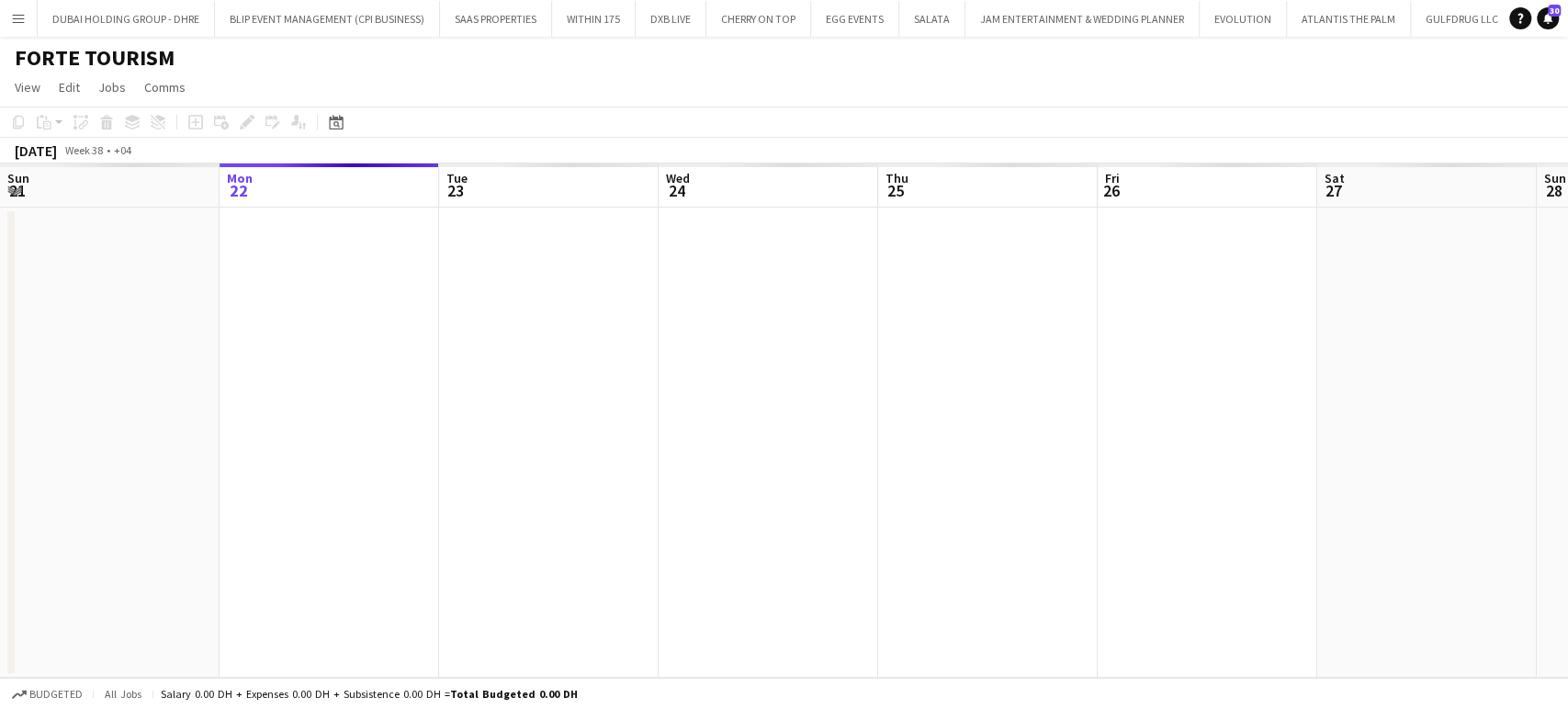
scroll to position [0, 6012]
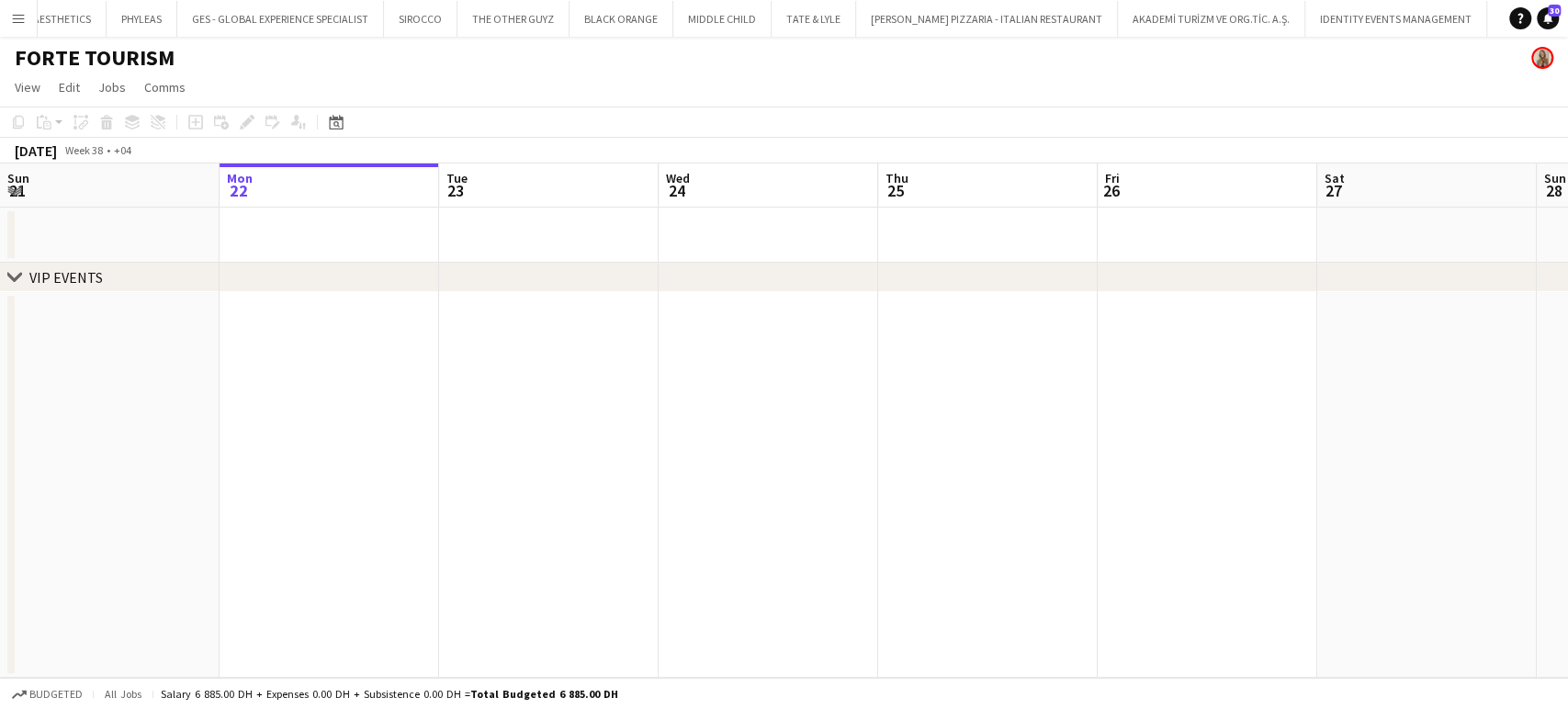
click at [119, 64] on h1 "FORTE TOURISM" at bounding box center [95, 58] width 160 height 27
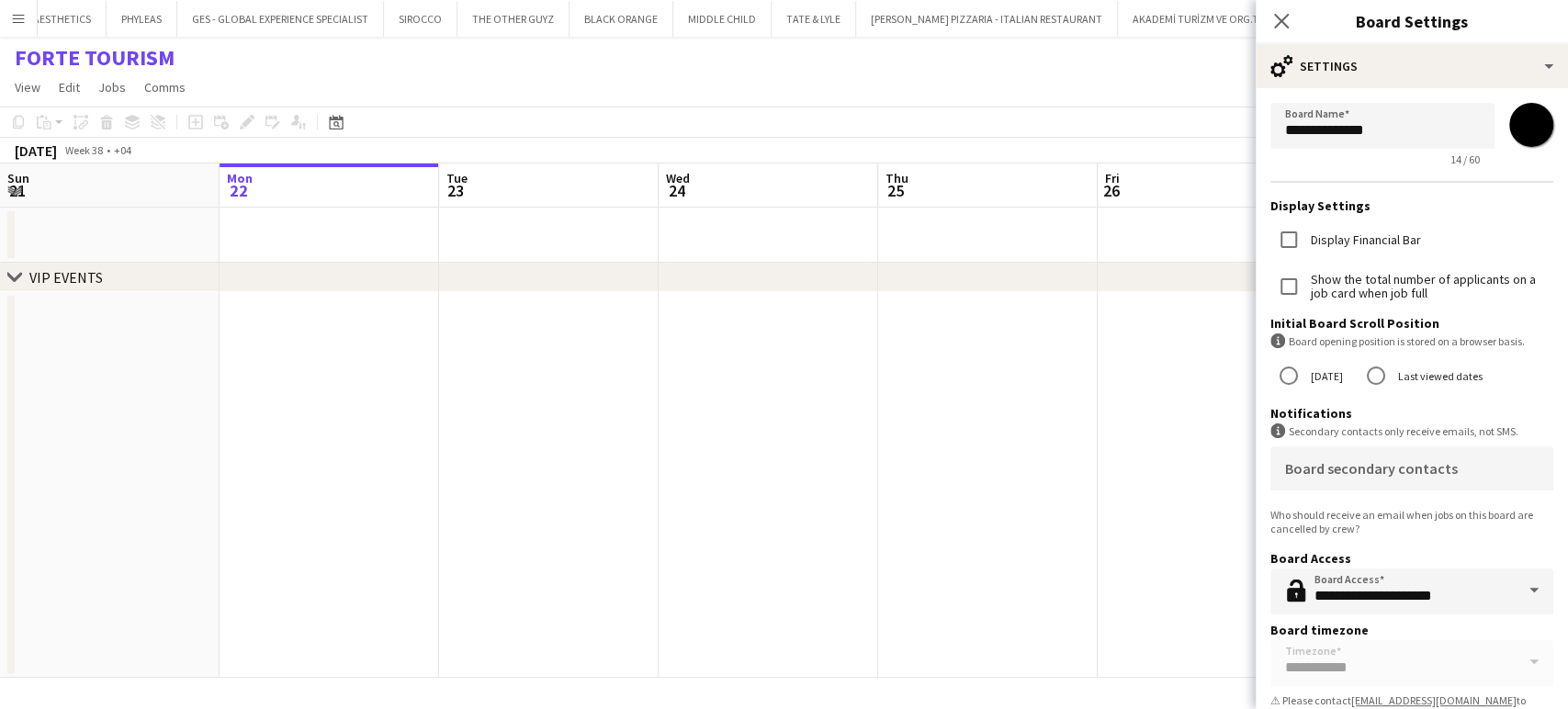
click at [1502, 131] on input "*******" at bounding box center [1531, 125] width 66 height 66
type input "*******"
click at [826, 476] on app-date-cell at bounding box center [768, 484] width 220 height 385
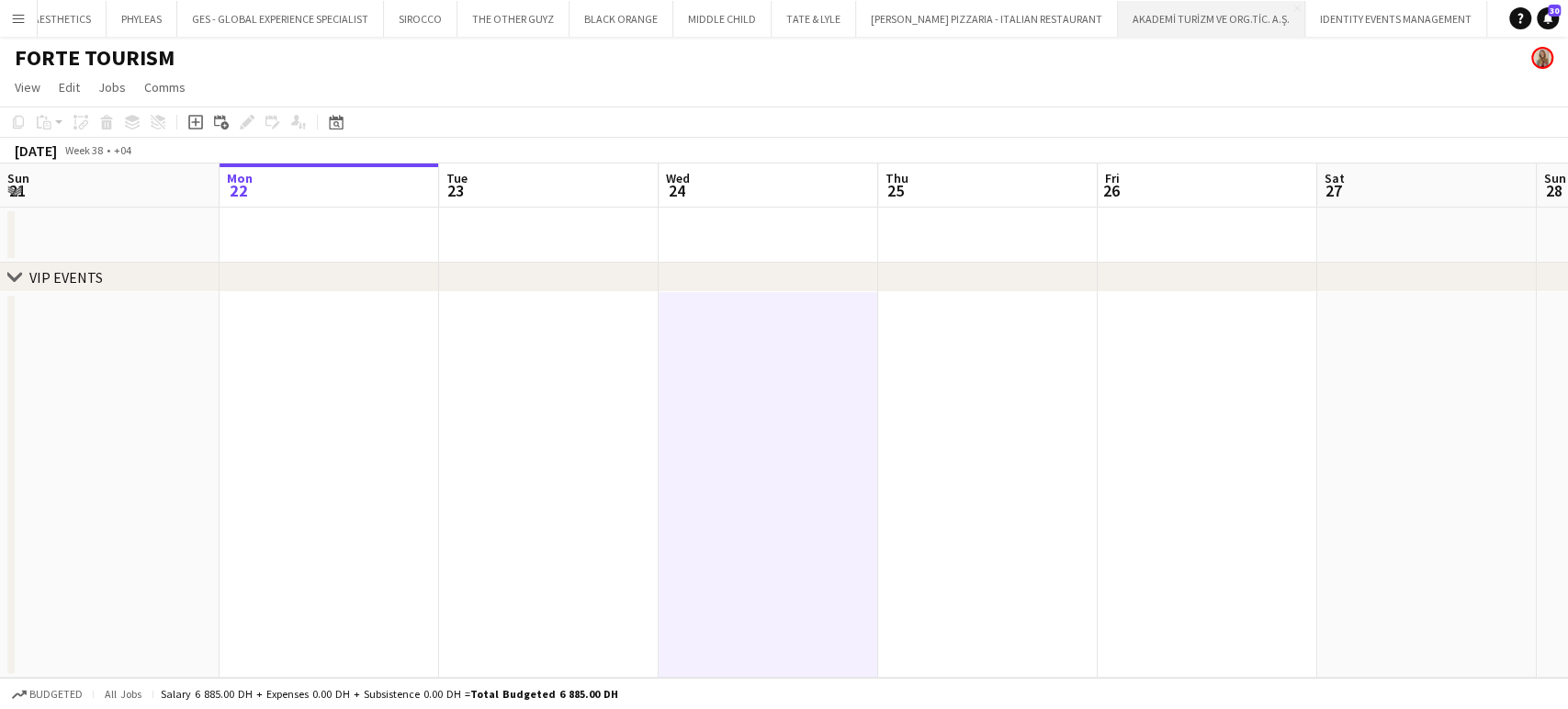
click at [1118, 13] on button "AKADEMİ TURİZM VE ORG.TİC. A.Ş. Close" at bounding box center [1212, 19] width 187 height 36
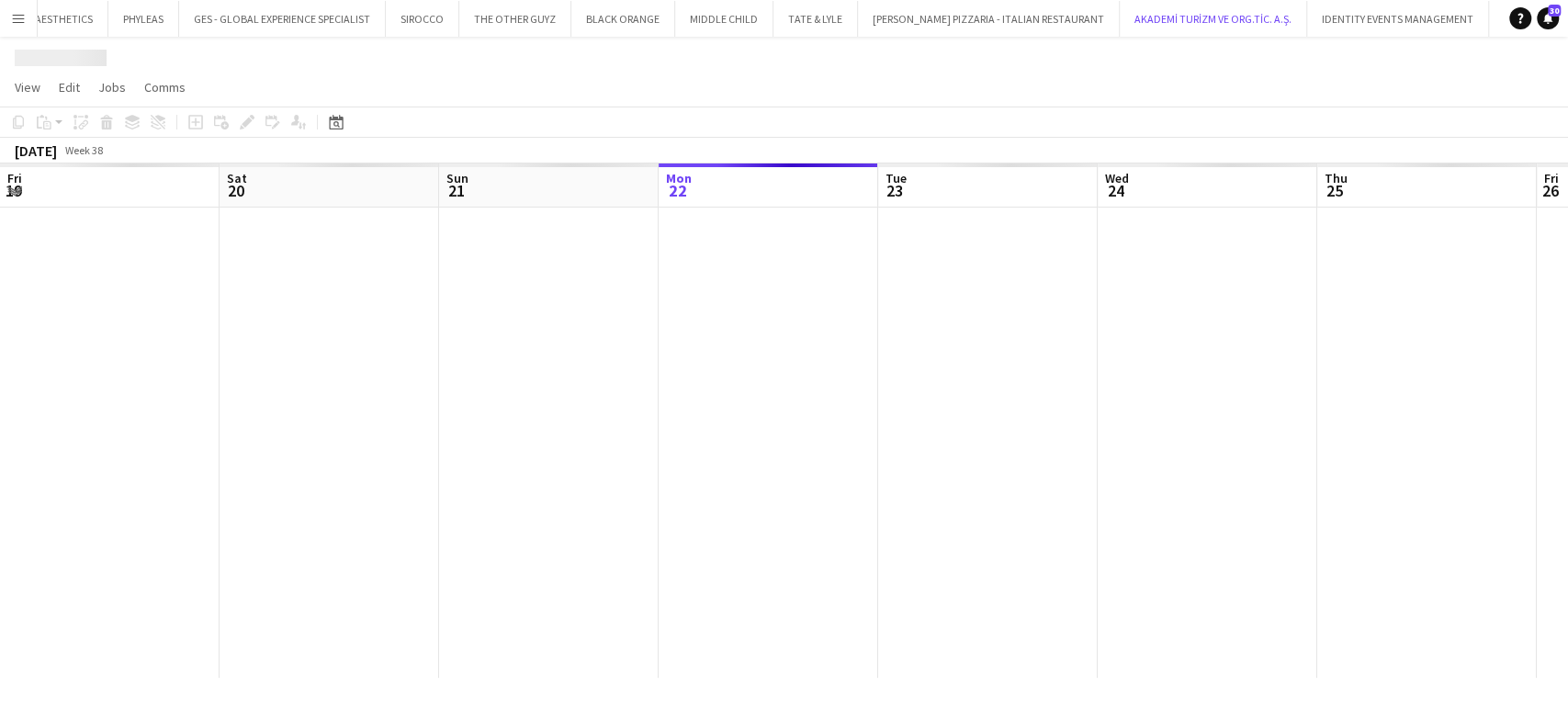
scroll to position [0, 439]
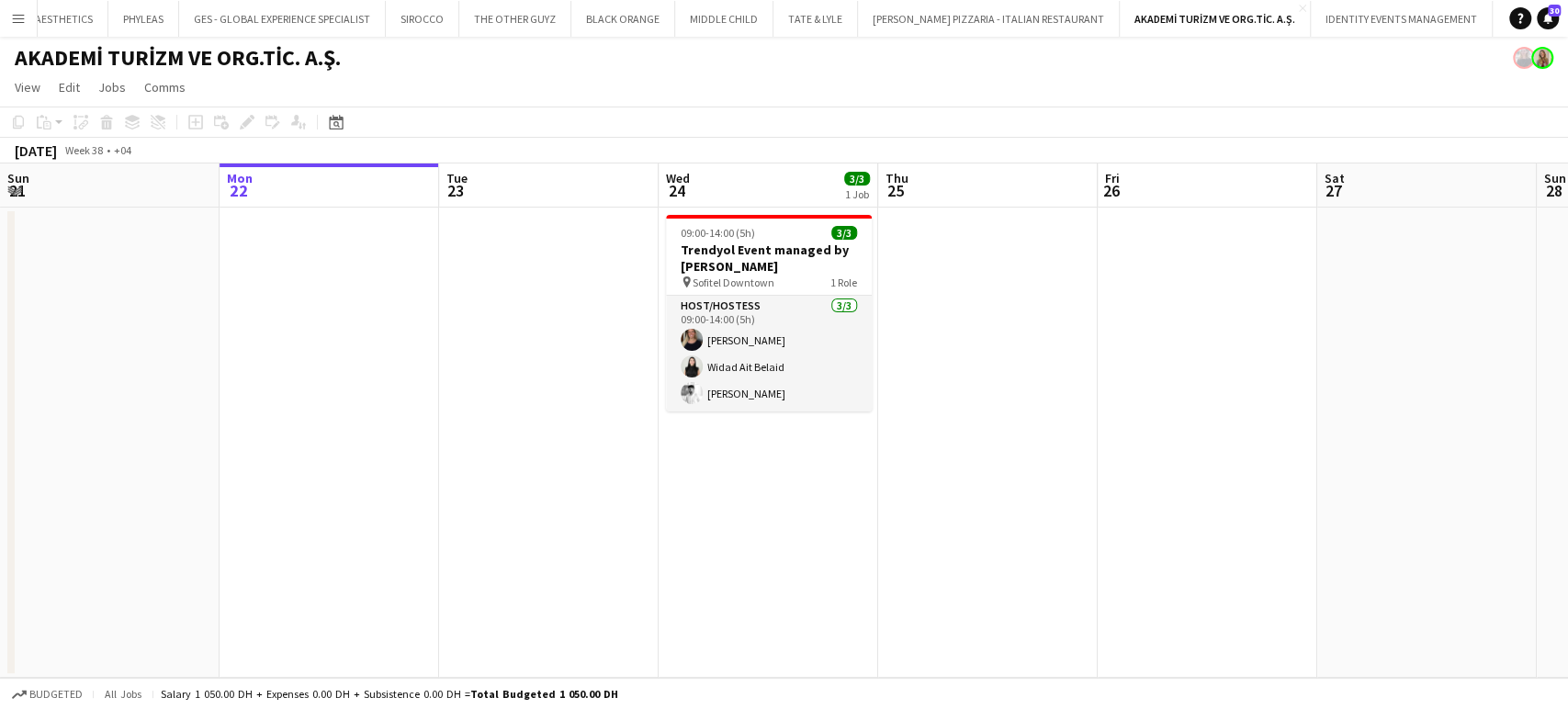
drag, startPoint x: 351, startPoint y: 59, endPoint x: 4, endPoint y: 52, distance: 347.1
click at [4, 52] on div "AKADEMİ TURİZM VE ORG.TİC. A.Ş." at bounding box center [784, 55] width 1568 height 35
copy h1 "AKADEMİ TURİZM VE ORG.TİC. A.Ş."
click at [733, 271] on h3 "Trendyol Event managed by [PERSON_NAME]" at bounding box center [768, 258] width 206 height 33
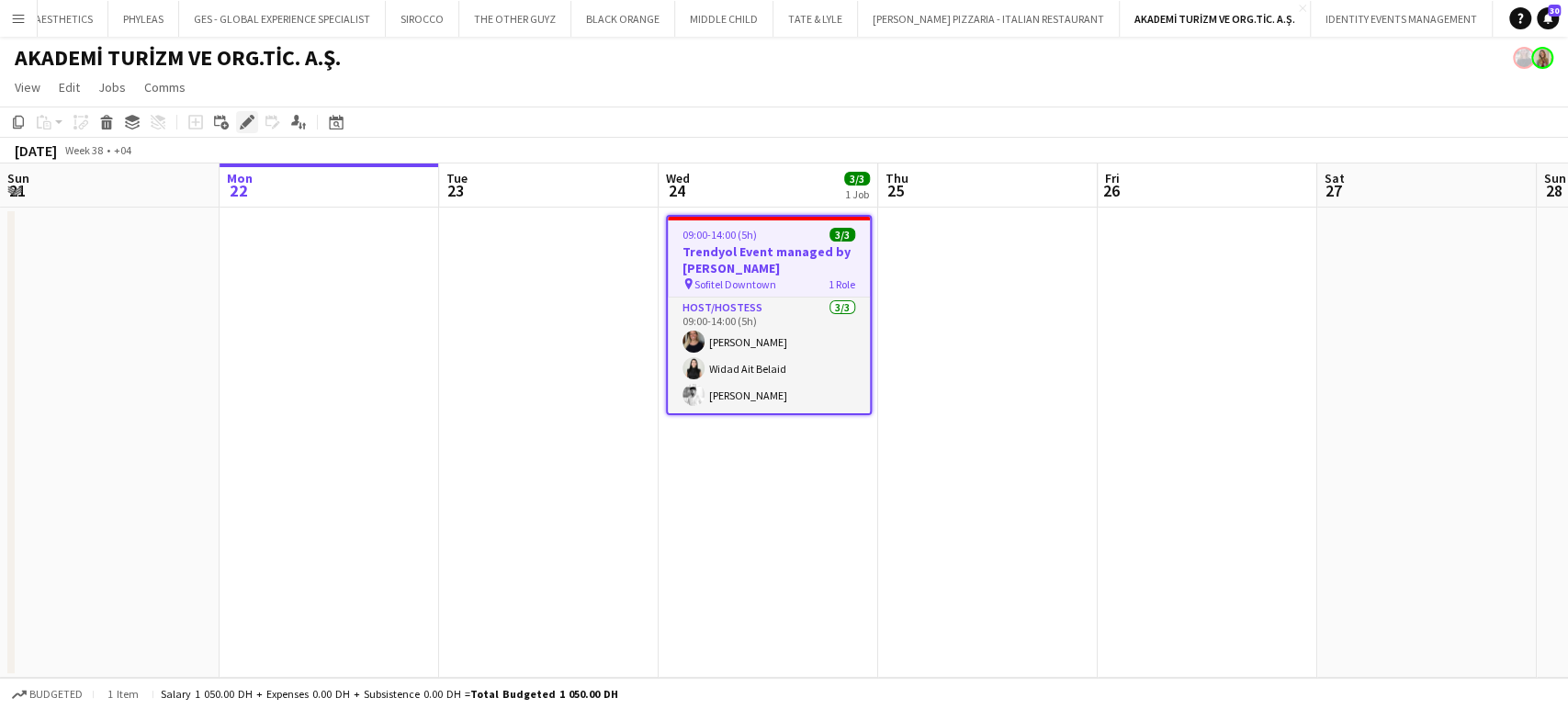
click at [243, 123] on icon at bounding box center [247, 122] width 10 height 10
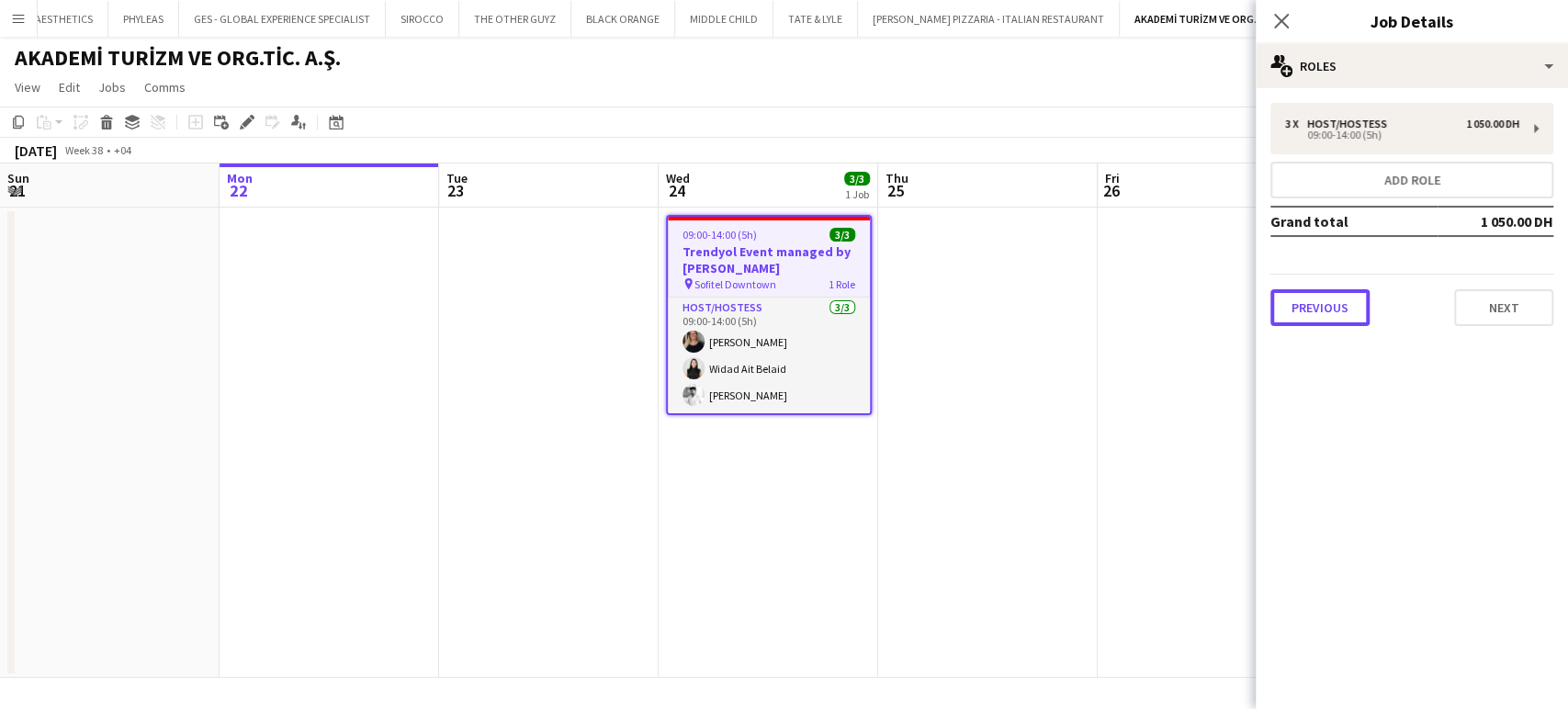
click at [1348, 308] on button "Previous" at bounding box center [1320, 308] width 100 height 37
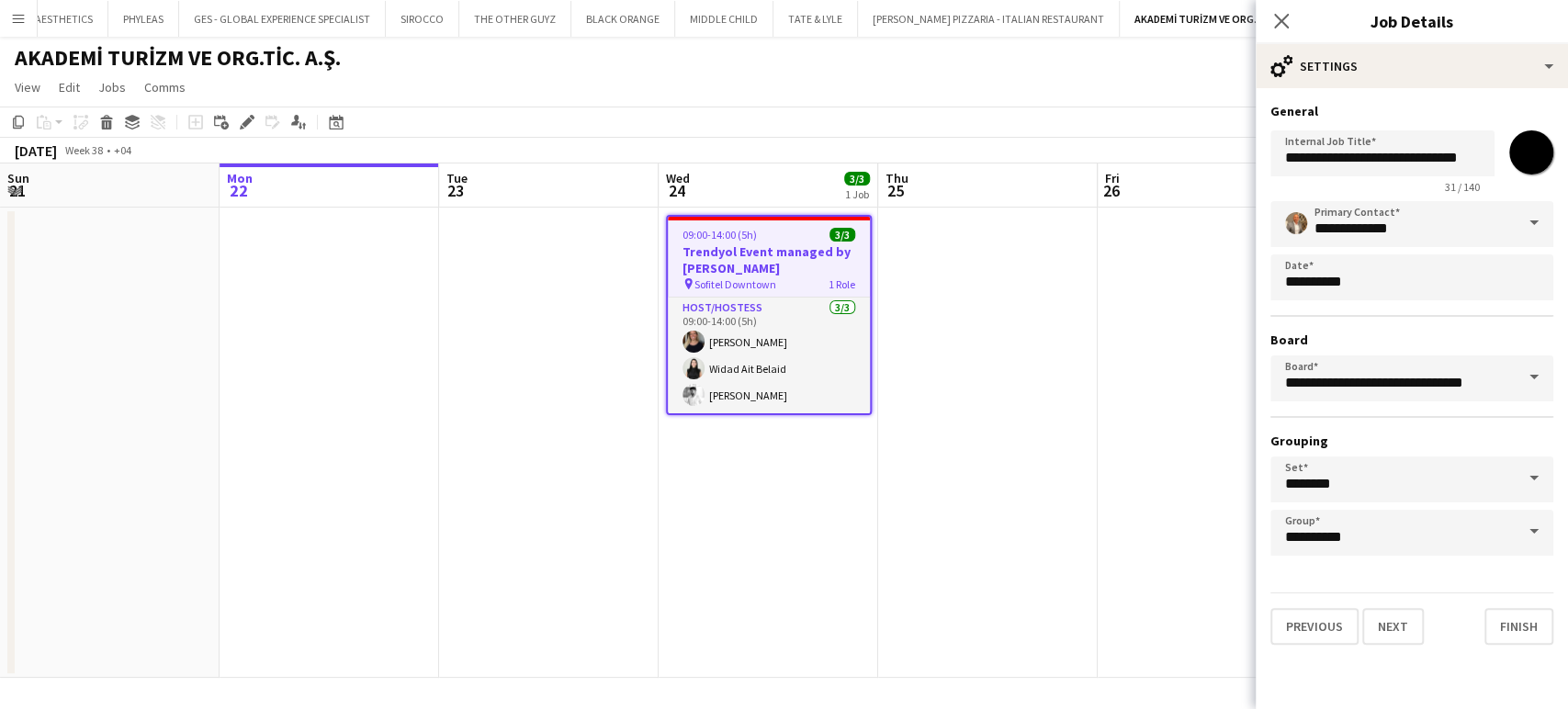
click at [1537, 380] on span at bounding box center [1534, 376] width 39 height 44
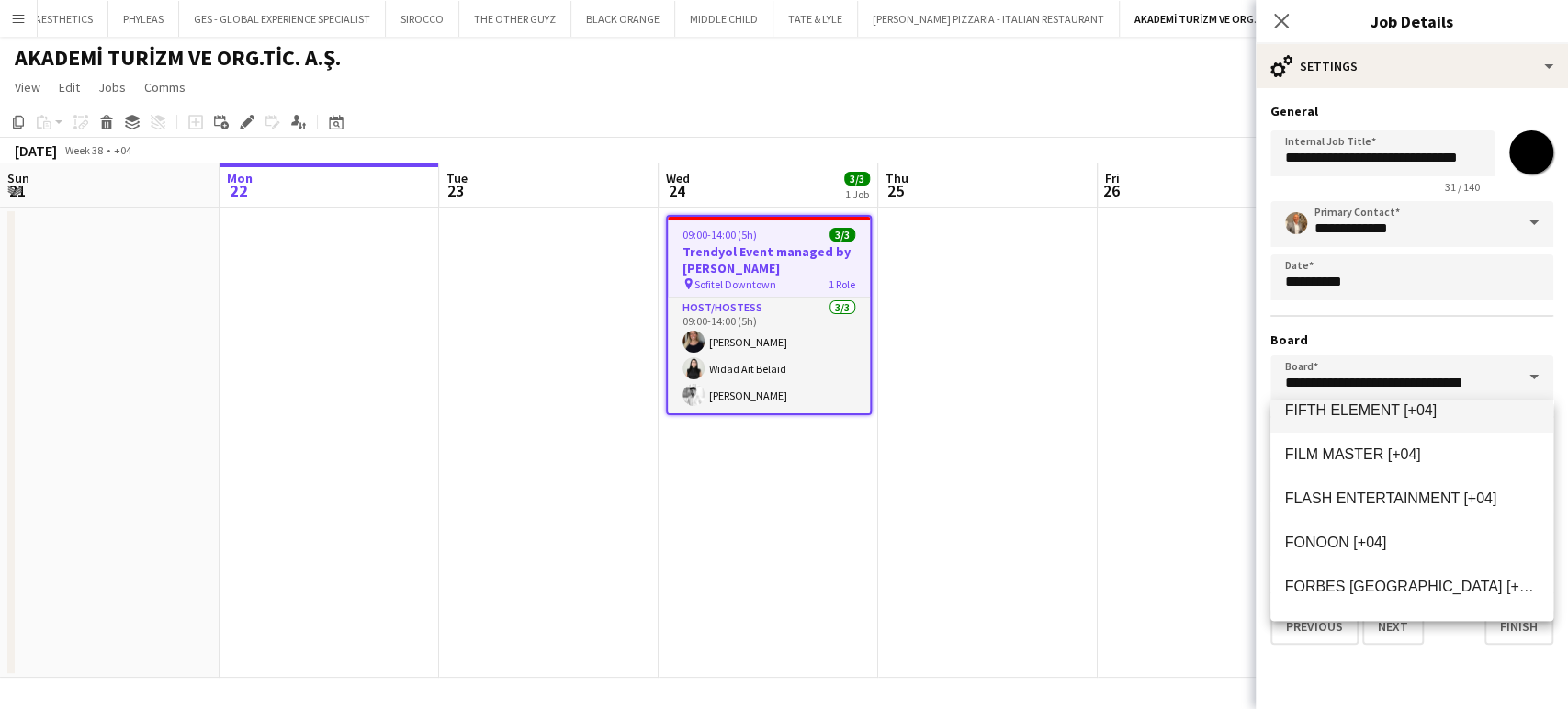
scroll to position [10135, 0]
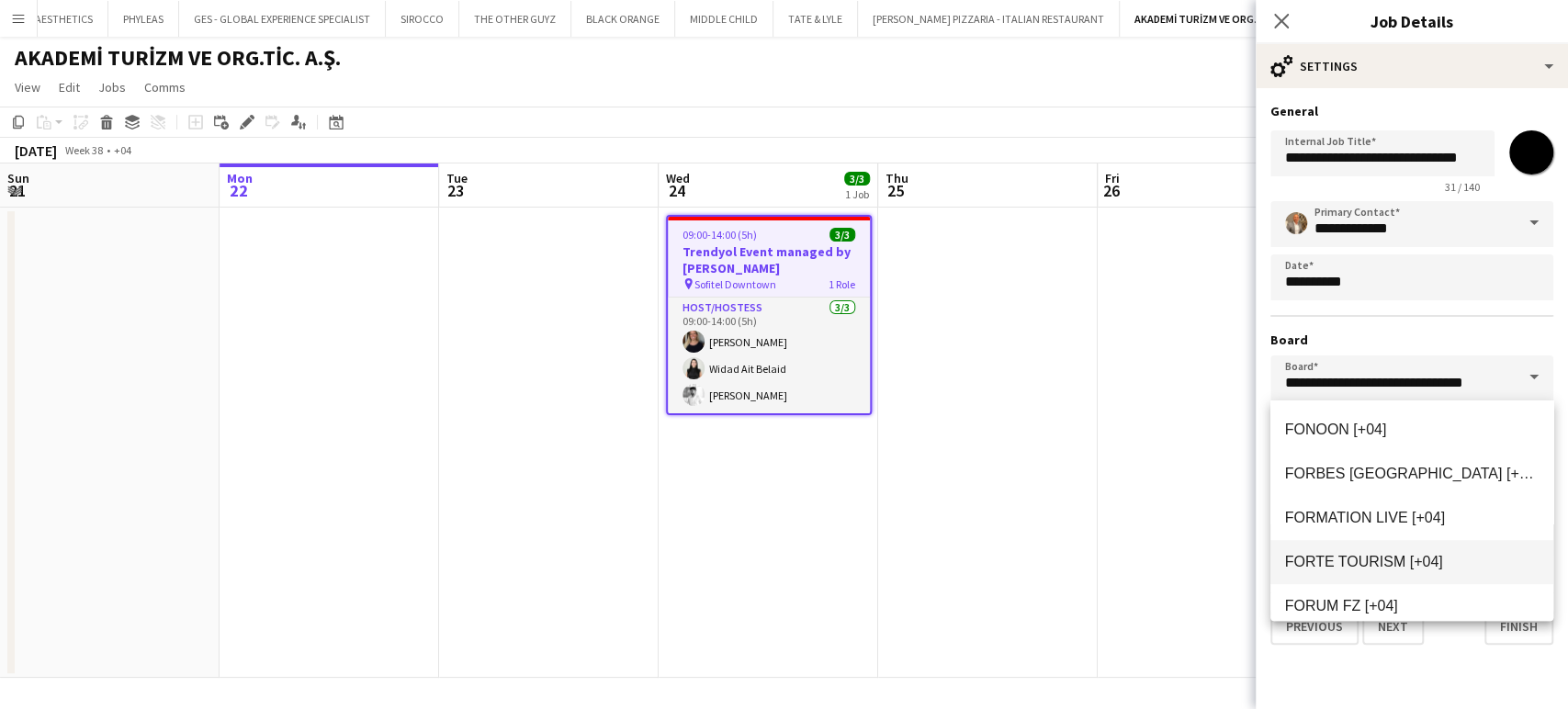
click at [1371, 566] on span "FORTE TOURISM [+04]" at bounding box center [1364, 562] width 158 height 16
type input "**********"
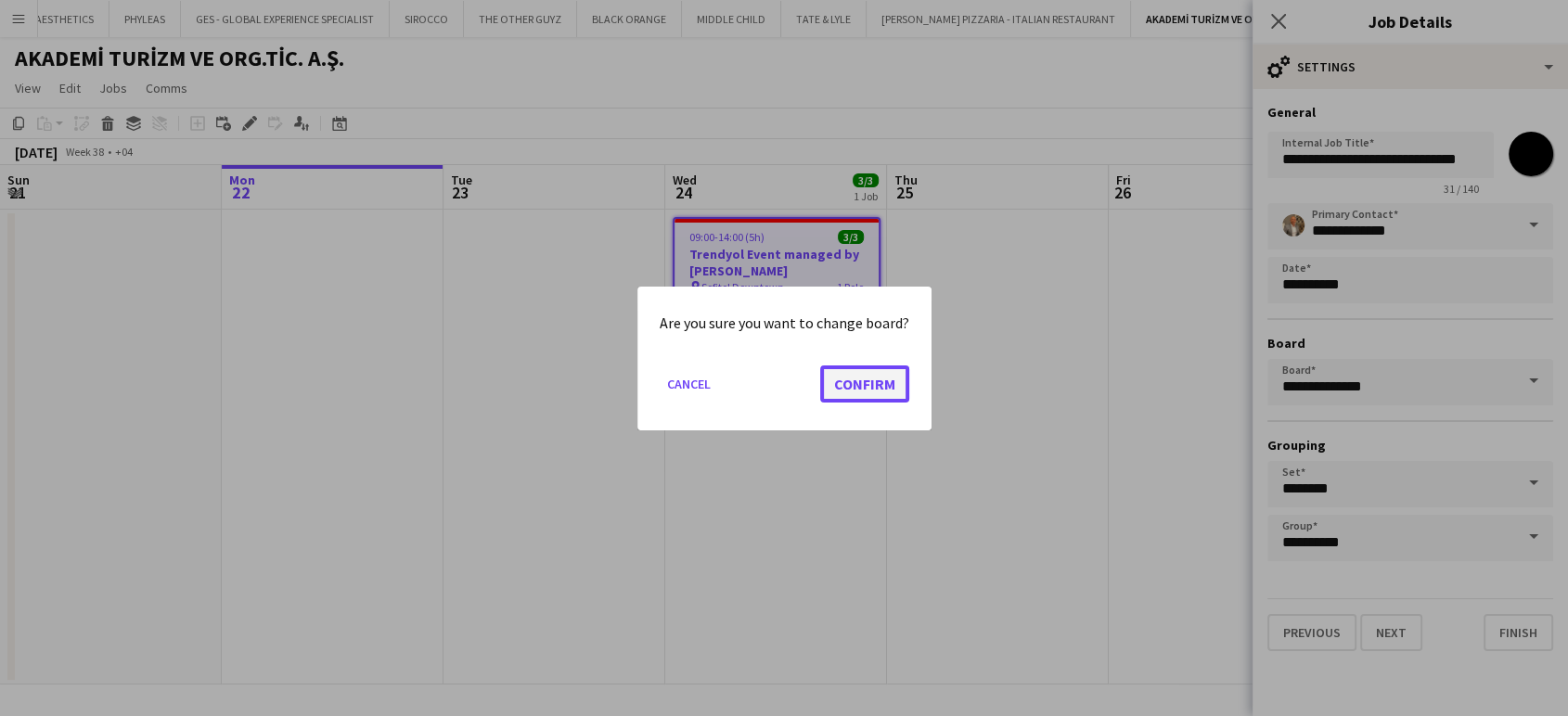
click at [865, 391] on button "Confirm" at bounding box center [864, 383] width 89 height 37
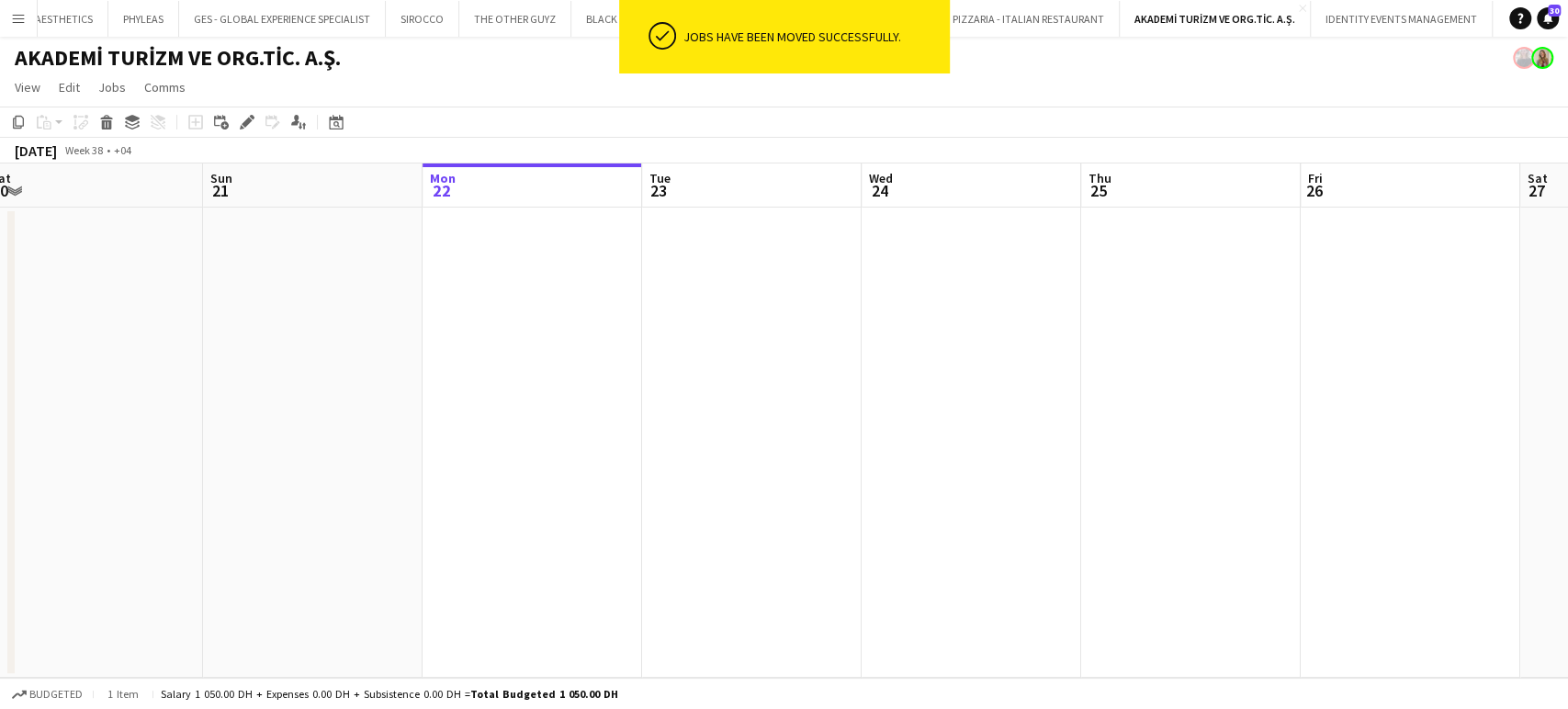
drag, startPoint x: 281, startPoint y: 340, endPoint x: 959, endPoint y: 330, distance: 678.1
click at [998, 334] on app-calendar-viewport "Thu 18 Fri 19 Sat 20 Sun 21 Mon 22 Tue 23 Wed 24 Thu 25 Fri 26 Sat 27 Sun 28 Mo…" at bounding box center [784, 420] width 1568 height 514
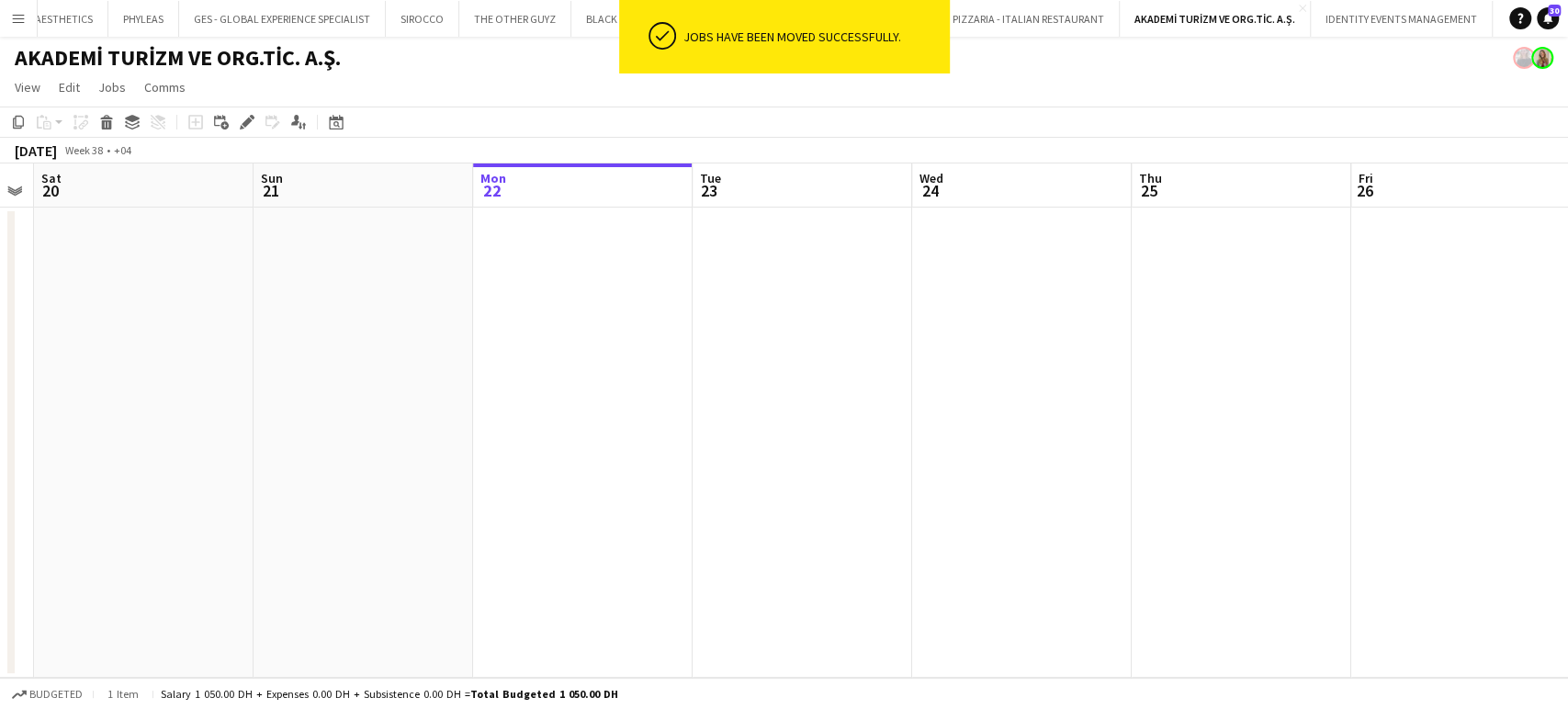
drag, startPoint x: 1260, startPoint y: 335, endPoint x: 249, endPoint y: 334, distance: 1011.0
click at [249, 335] on app-calendar-viewport "Wed 17 Thu 18 Fri 19 Sat 20 Sun 21 Mon 22 Tue 23 Wed 24 Thu 25 Fri 26 Sat 27 Su…" at bounding box center [784, 420] width 1568 height 514
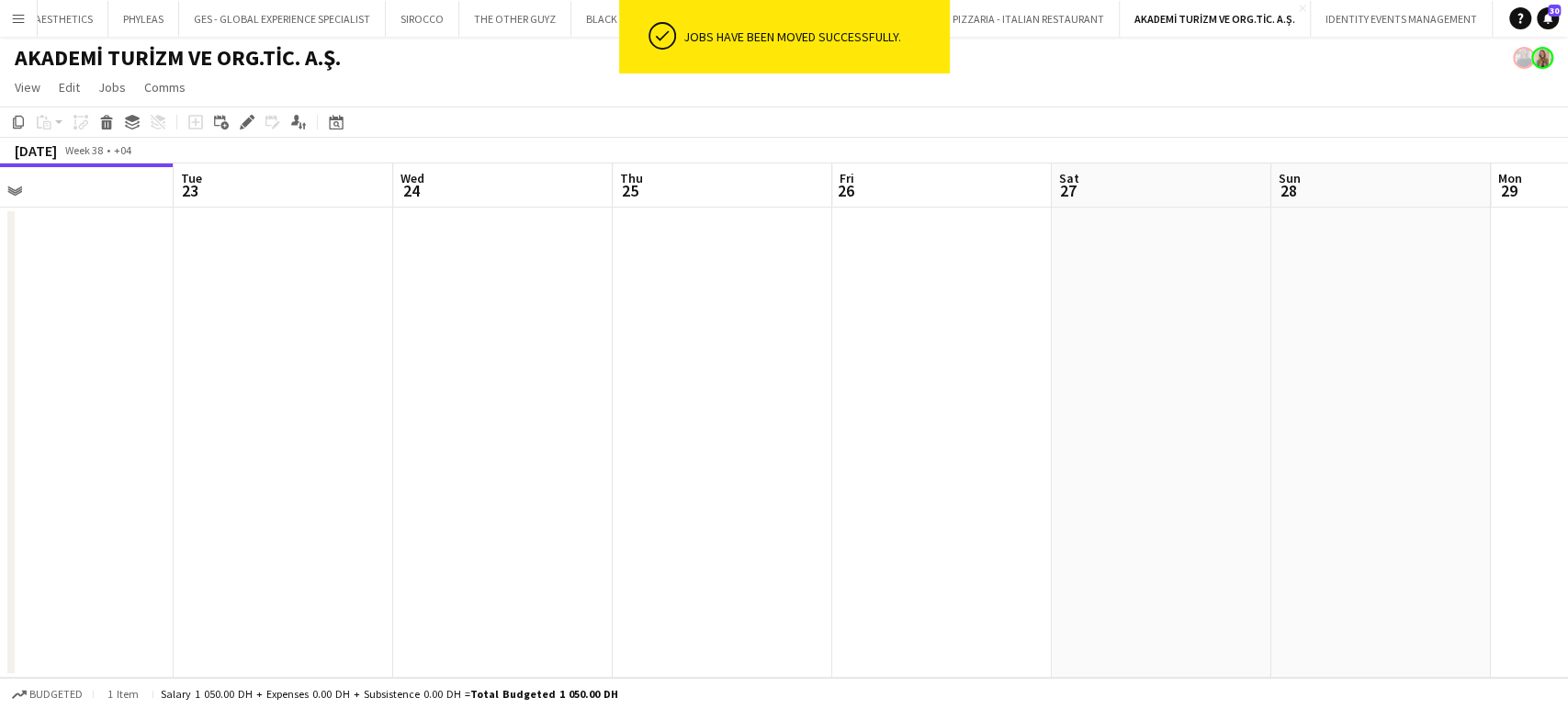
click at [296, 357] on app-calendar-viewport "Fri 19 Sat 20 Sun 21 Mon 22 Tue 23 Wed 24 Thu 25 Fri 26 Sat 27 Sun 28 Mon 29 Tu…" at bounding box center [784, 420] width 1568 height 514
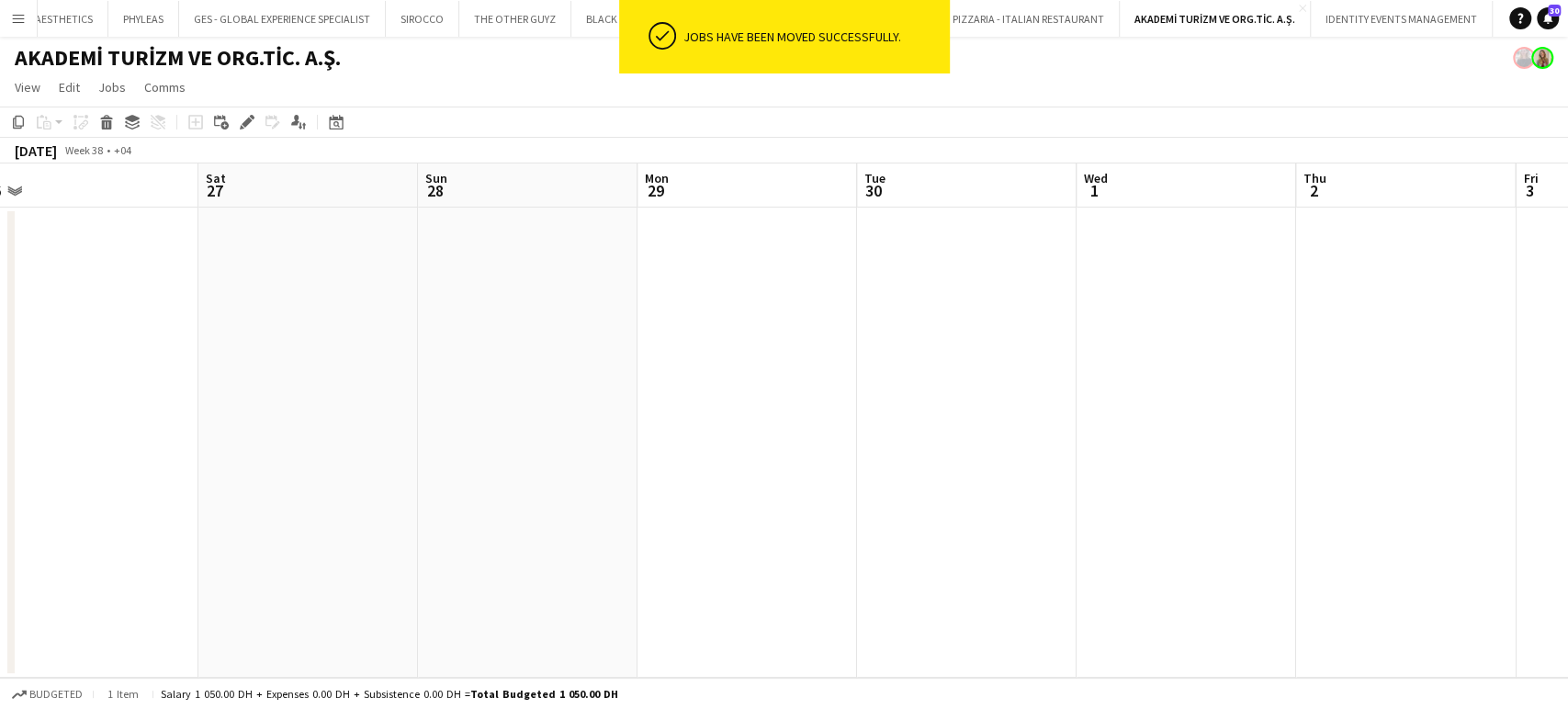
click at [274, 374] on app-calendar-viewport "Mon 22 Tue 23 Wed 24 Thu 25 Fri 26 Sat 27 Sun 28 Mon 29 Tue 30 Wed 1 Thu 2 Fri …" at bounding box center [784, 420] width 1568 height 514
drag, startPoint x: 1187, startPoint y: 378, endPoint x: 292, endPoint y: 381, distance: 895.0
click at [287, 381] on app-calendar-viewport "Tue 30 Wed 1 Thu 2 Fri 3 Sat 4 Sun 5 Mon 6 Tue 7 Wed 8 Thu 9 Fri 10 Sat 11 Sun …" at bounding box center [784, 420] width 1568 height 514
drag, startPoint x: 310, startPoint y: 397, endPoint x: 821, endPoint y: 377, distance: 511.4
click at [303, 397] on app-calendar-viewport "Tue 30 Wed 1 Thu 2 Fri 3 Sat 4 Sun 5 Mon 6 Tue 7 Wed 8 Thu 9 Fri 10 Sat 11 Sun …" at bounding box center [784, 420] width 1568 height 514
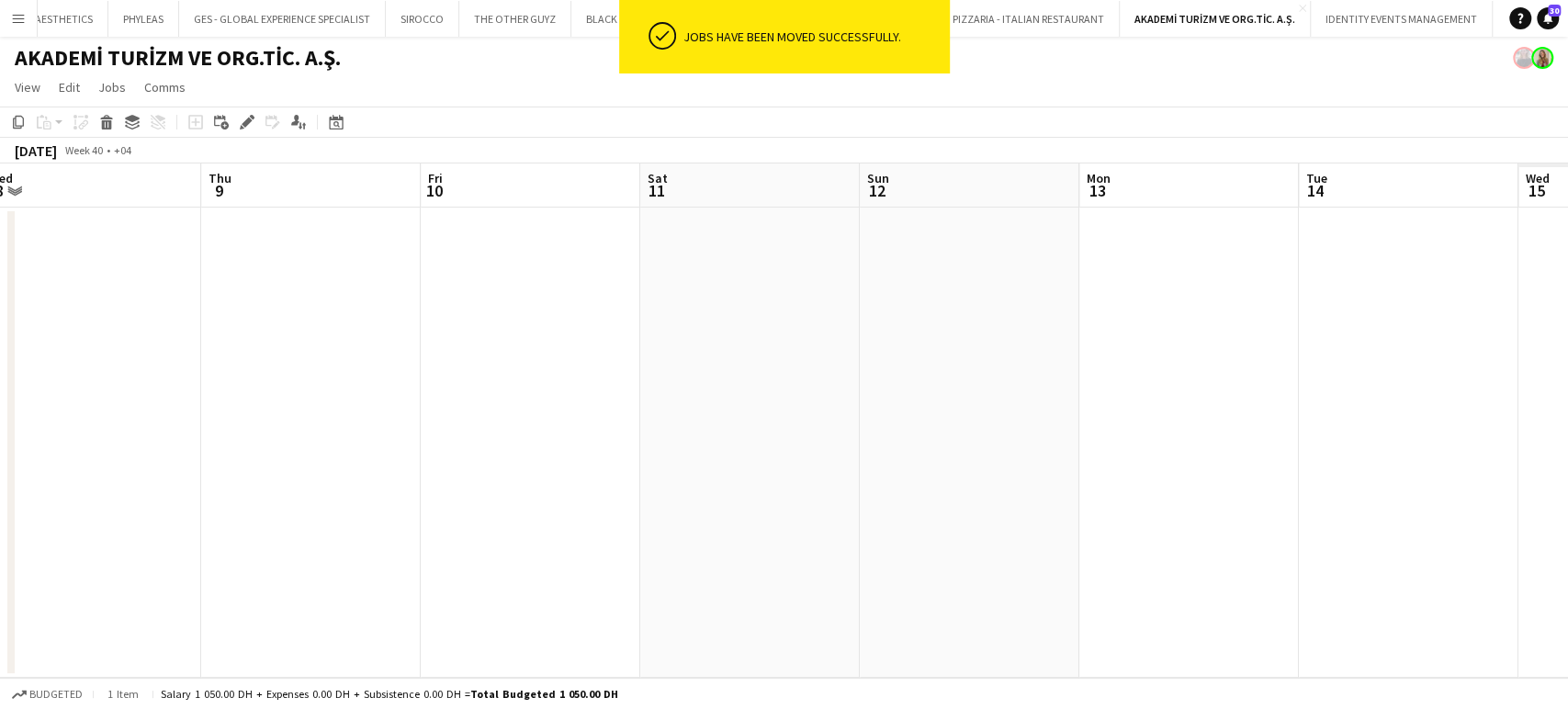
drag, startPoint x: 572, startPoint y: 389, endPoint x: 448, endPoint y: 389, distance: 124.0
click at [448, 389] on app-calendar-viewport "Sun 5 Mon 6 Tue 7 Wed 8 Thu 9 Fri 10 Sat 11 Sun 12 Mon 13 Tue 14 Wed 15 Thu 16 …" at bounding box center [784, 420] width 1568 height 514
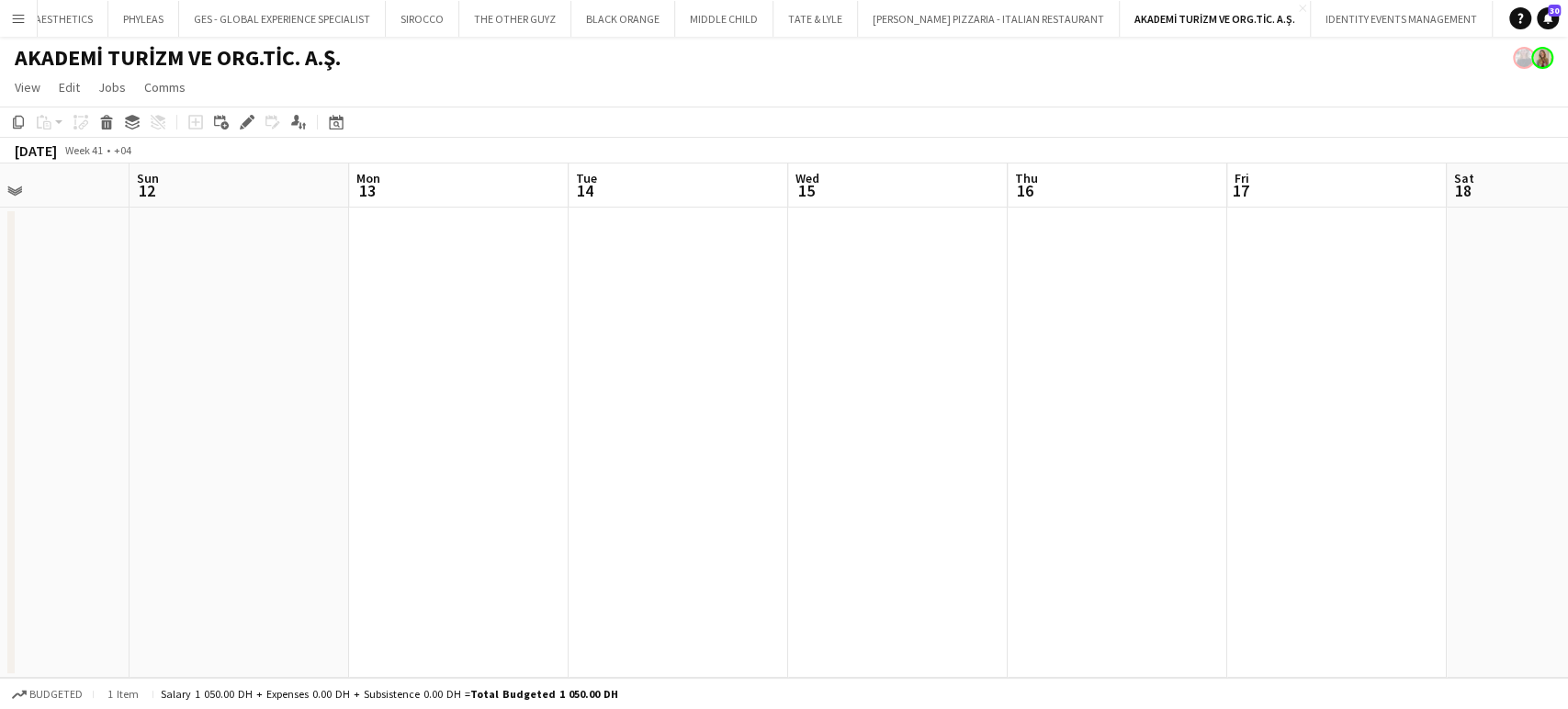
drag, startPoint x: 1006, startPoint y: 407, endPoint x: 1021, endPoint y: 389, distance: 23.4
click at [483, 403] on app-calendar-viewport "Wed 8 Thu 9 Fri 10 Sat 11 Sun 12 Mon 13 Tue 14 Wed 15 Thu 16 Fri 17 Sat 18 Sun …" at bounding box center [784, 420] width 1568 height 514
drag, startPoint x: 678, startPoint y: 392, endPoint x: 1043, endPoint y: 372, distance: 365.5
click at [514, 384] on app-calendar-viewport "Sat 11 Sun 12 Mon 13 Tue 14 Wed 15 Thu 16 Fri 17 Sat 18 Sun 19 Mon 20 Tue 21 We…" at bounding box center [784, 420] width 1568 height 514
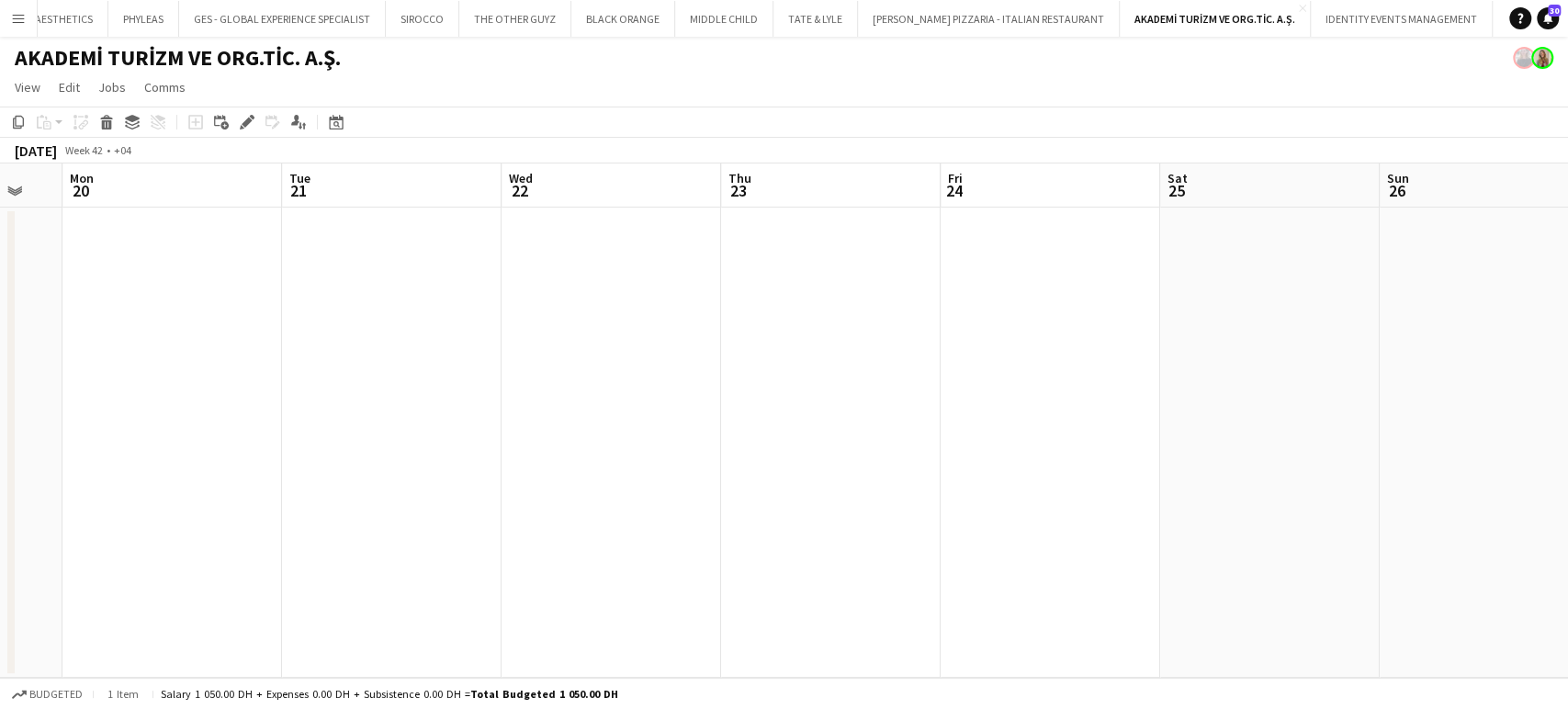
drag, startPoint x: 666, startPoint y: 363, endPoint x: 518, endPoint y: 357, distance: 148.1
click at [518, 357] on app-calendar-viewport "Thu 16 Fri 17 Sat 18 Sun 19 Mon 20 Tue 21 Wed 22 Thu 23 Fri 24 Sat 25 Sun 26 Mo…" at bounding box center [784, 420] width 1568 height 514
drag, startPoint x: 1405, startPoint y: 467, endPoint x: 583, endPoint y: 439, distance: 822.5
click at [583, 439] on app-calendar-viewport "Sat 18 Sun 19 Mon 20 Tue 21 Wed 22 Thu 23 Fri 24 Sat 25 Sun 26 Mon 27 Tue 28 We…" at bounding box center [784, 420] width 1568 height 514
drag, startPoint x: 674, startPoint y: 429, endPoint x: 595, endPoint y: 424, distance: 79.2
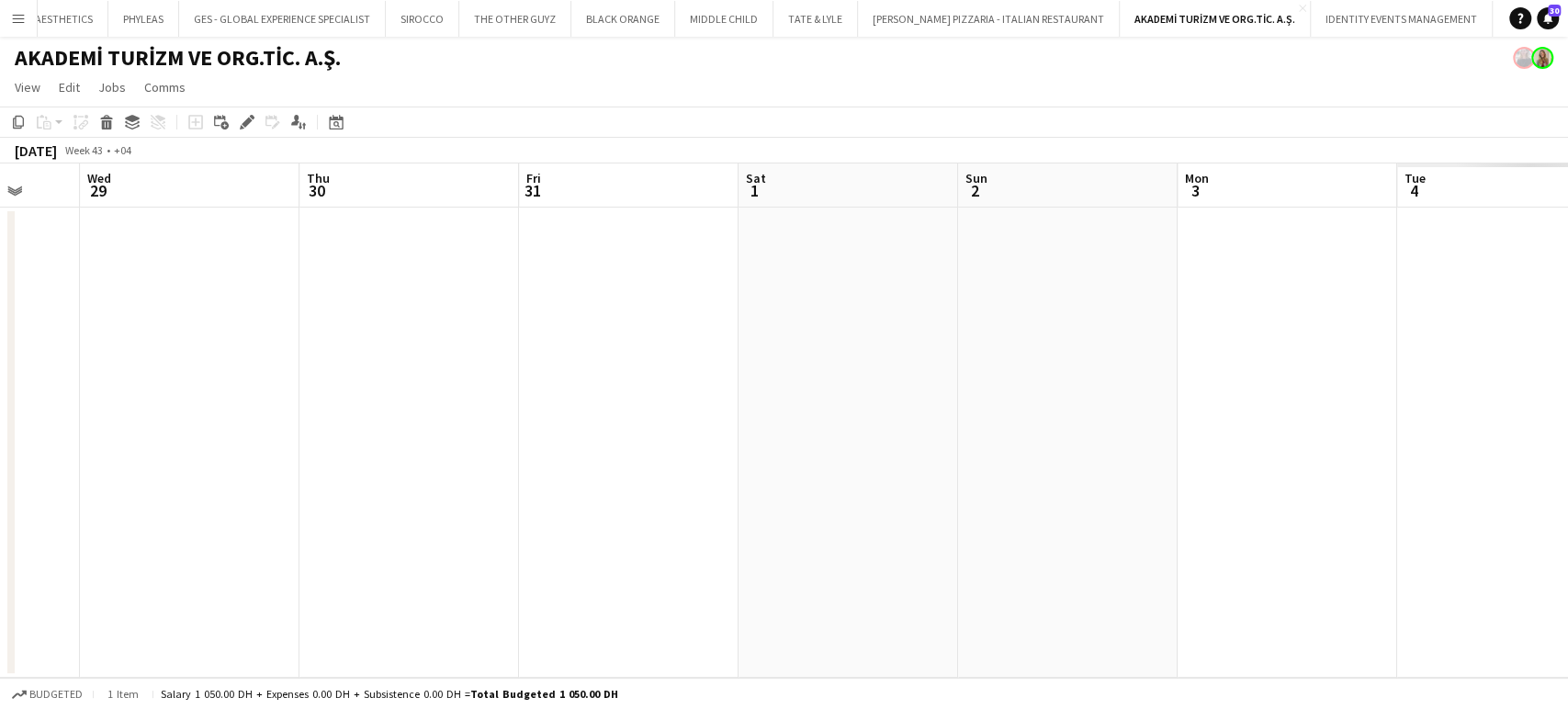
click at [584, 429] on app-calendar-viewport "Sun 26 Mon 27 Tue 28 Wed 29 Thu 30 Fri 31 Sat 1 Sun 2 Mon 3 Tue 4 Wed 5 Thu 6 F…" at bounding box center [784, 420] width 1568 height 514
drag, startPoint x: 1309, startPoint y: 452, endPoint x: 676, endPoint y: 436, distance: 633.2
click at [676, 436] on app-calendar-viewport "Sun 26 Mon 27 Tue 28 Wed 29 Thu 30 Fri 31 Sat 1 Sun 2 Mon 3 Tue 4 Wed 5 Thu 6 F…" at bounding box center [784, 420] width 1568 height 514
drag, startPoint x: 981, startPoint y: 453, endPoint x: 1121, endPoint y: 439, distance: 140.7
click at [773, 453] on app-calendar-viewport "Thu 30 Fri 31 Sat 1 Sun 2 Mon 3 Tue 4 Wed 5 Thu 6 Fri 7 Sat 8 Sun 9 Mon 10 Tue …" at bounding box center [784, 420] width 1568 height 514
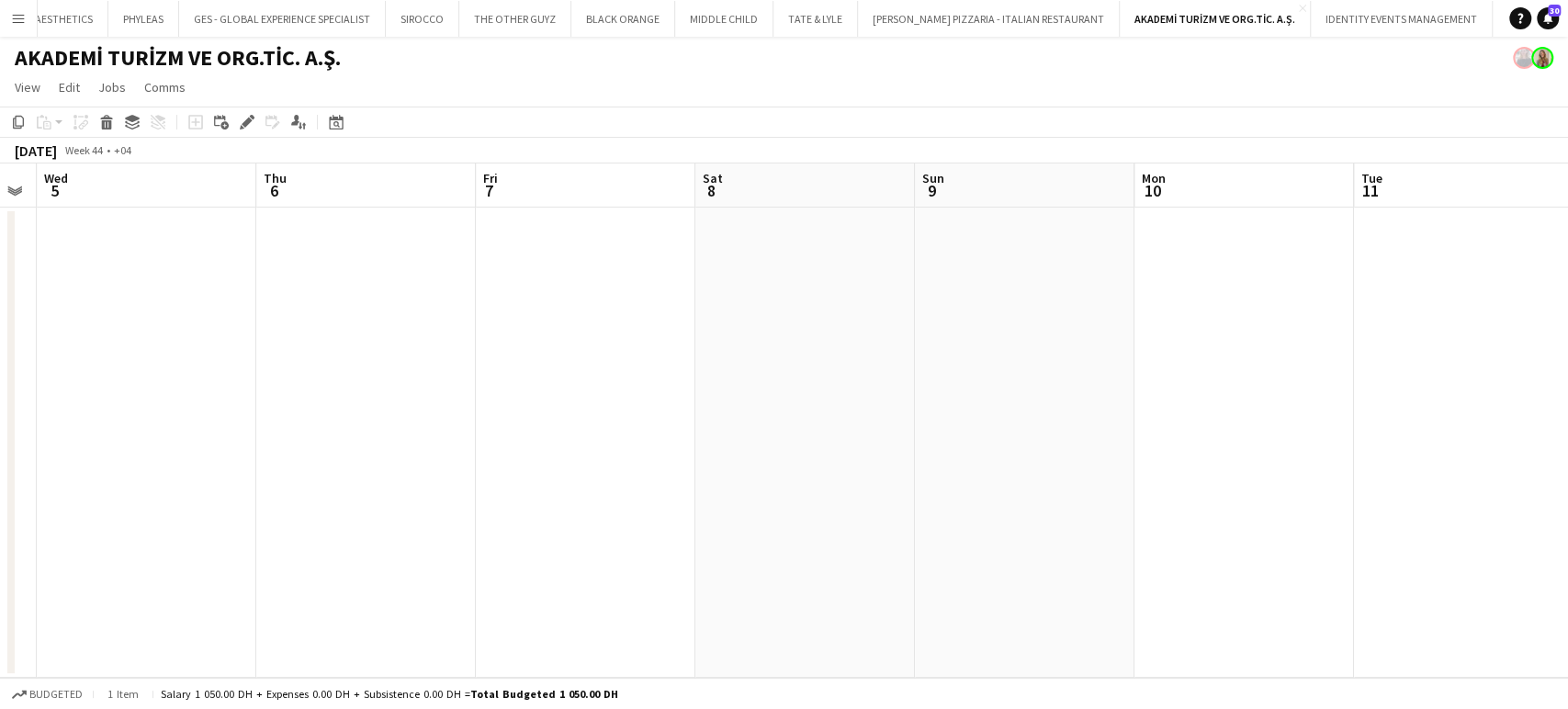
drag, startPoint x: 1099, startPoint y: 433, endPoint x: 728, endPoint y: 426, distance: 371.1
click at [728, 426] on app-calendar-viewport "Sat 1 Sun 2 Mon 3 Tue 4 Wed 5 Thu 6 Fri 7 Sat 8 Sun 9 Mon 10 Tue 11 Wed 12 Thu …" at bounding box center [784, 420] width 1568 height 514
drag, startPoint x: 1513, startPoint y: 455, endPoint x: 921, endPoint y: 452, distance: 592.0
click at [918, 455] on app-calendar-viewport "Thu 6 Fri 7 Sat 8 Sun 9 Mon 10 Tue 11 Wed 12 Thu 13 Fri 14 Sat 15 Sun 16 Mon 17…" at bounding box center [784, 420] width 1568 height 514
drag, startPoint x: 969, startPoint y: 453, endPoint x: 936, endPoint y: 453, distance: 33.0
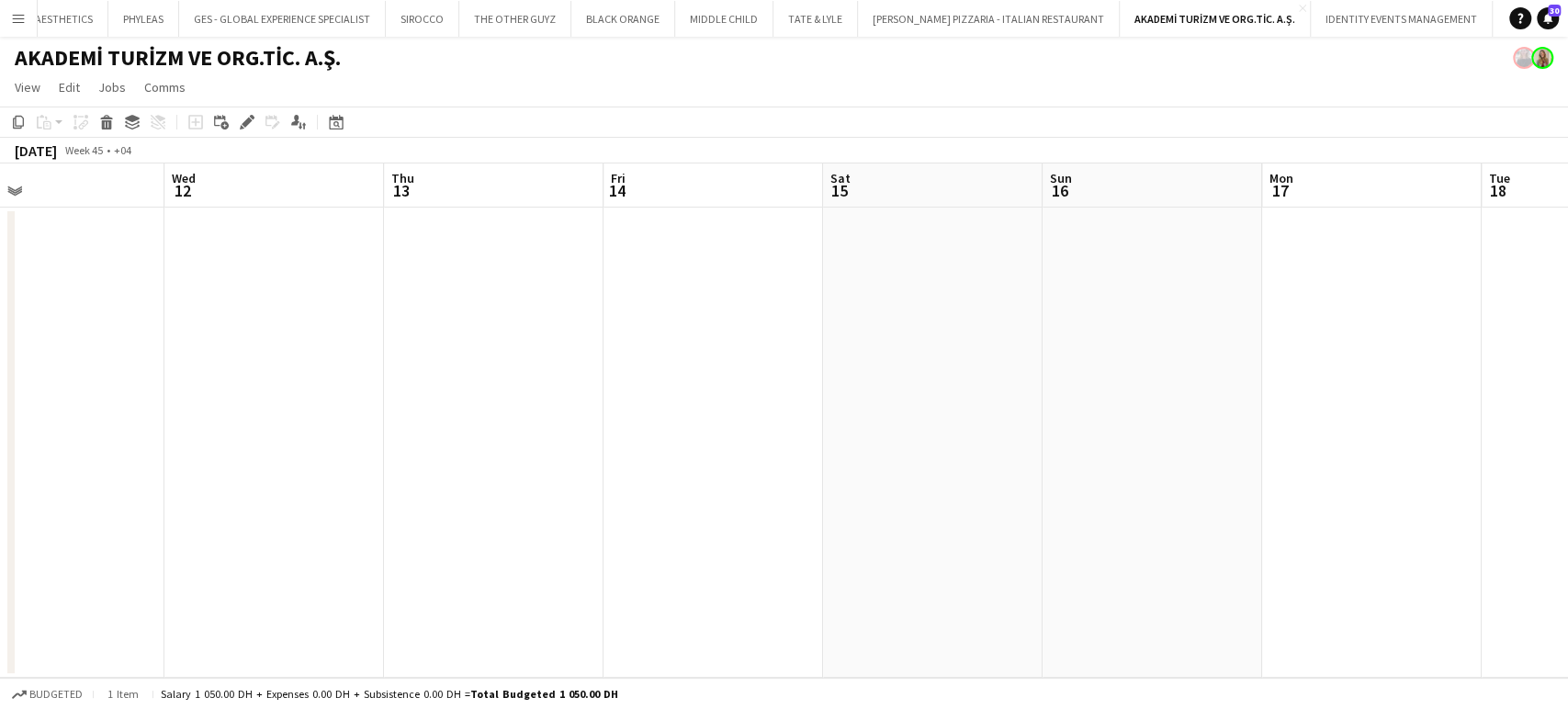
click at [951, 453] on app-calendar-viewport "Sat 8 Sun 9 Mon 10 Tue 11 Wed 12 Thu 13 Fri 14 Sat 15 Sun 16 Mon 17 Tue 18 Wed …" at bounding box center [784, 420] width 1568 height 514
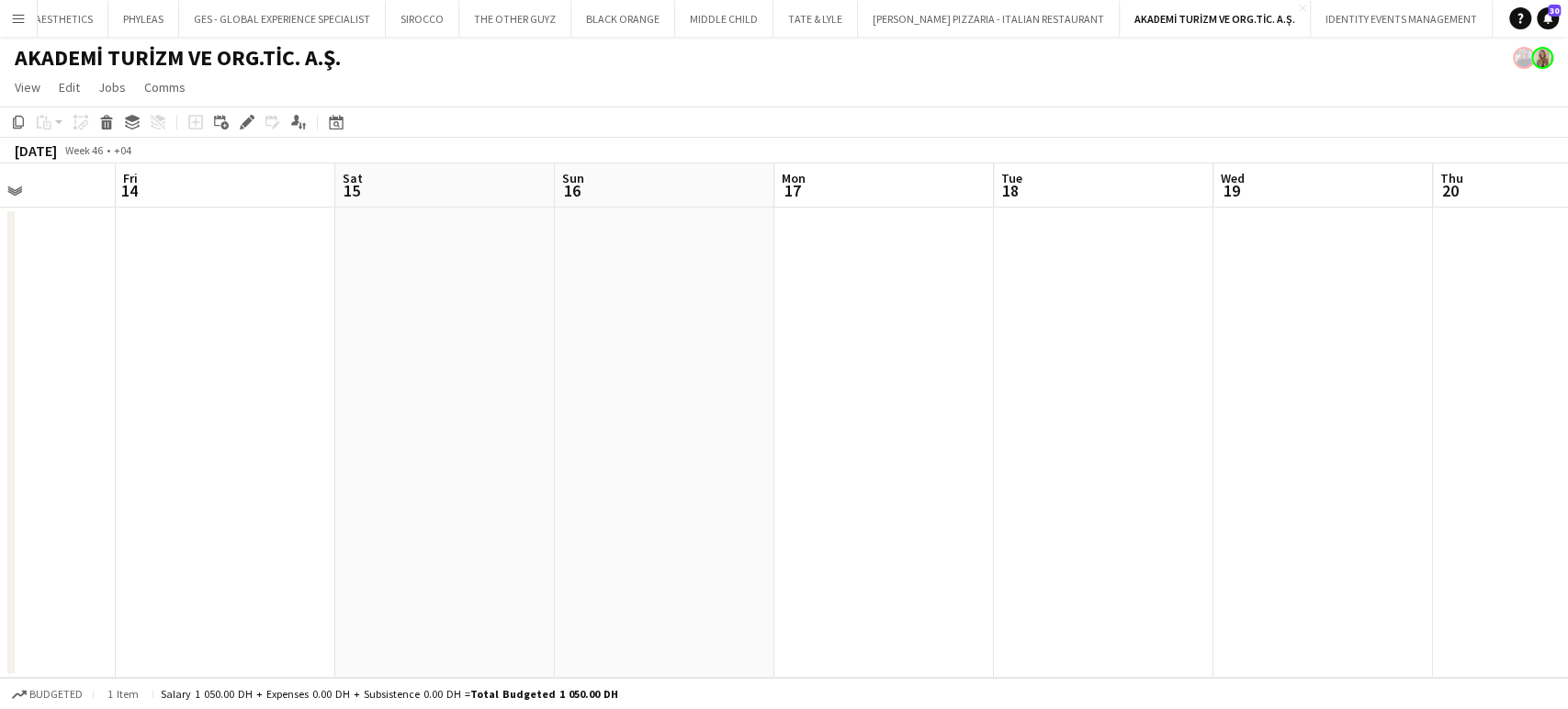
drag, startPoint x: 1542, startPoint y: 450, endPoint x: 1007, endPoint y: 430, distance: 535.4
click at [1006, 439] on app-calendar-viewport "Mon 10 Tue 11 Wed 12 Thu 13 Fri 14 Sat 15 Sun 16 Mon 17 Tue 18 Wed 19 Thu 20 Fr…" at bounding box center [784, 420] width 1568 height 514
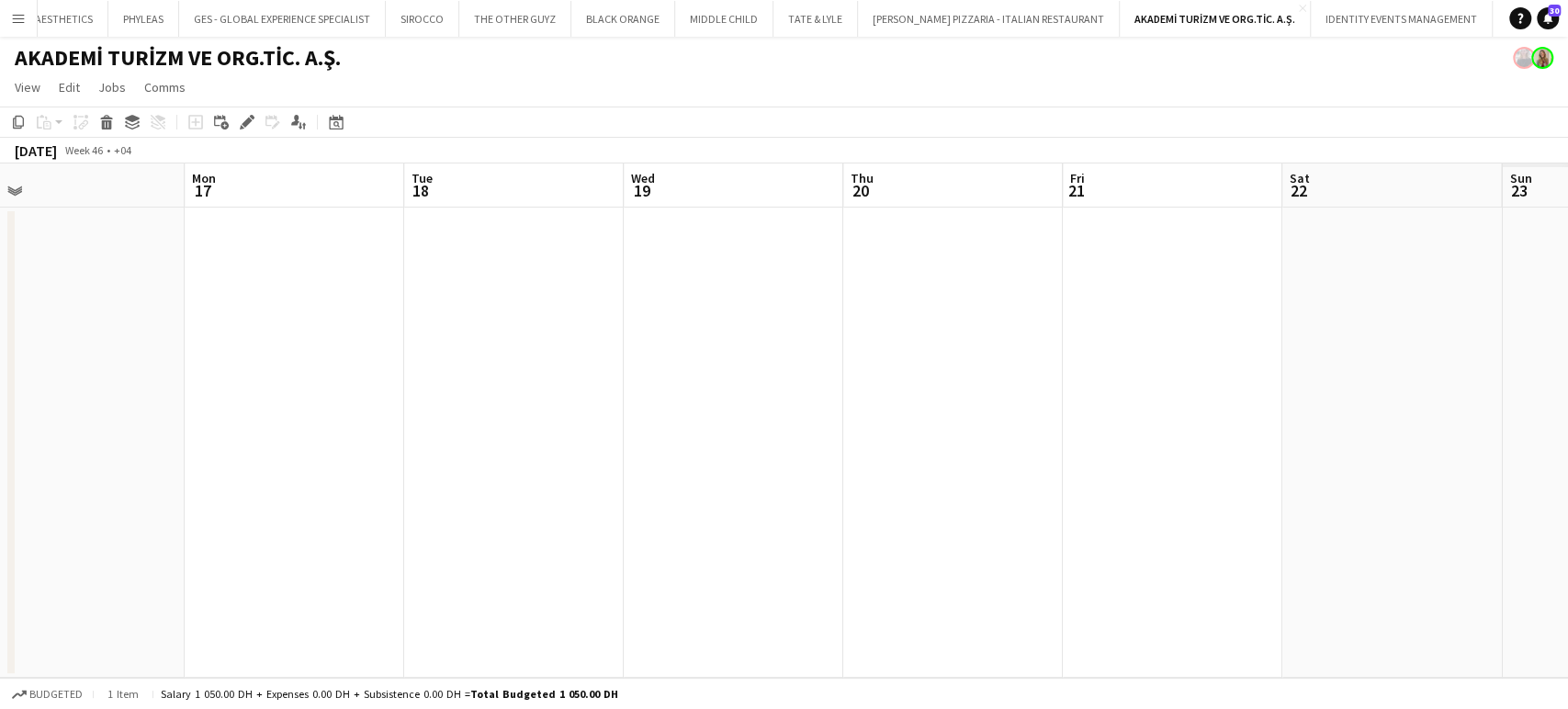
drag, startPoint x: 1419, startPoint y: 445, endPoint x: 905, endPoint y: 425, distance: 514.4
click at [924, 425] on app-calendar-viewport "Wed 12 Thu 13 Fri 14 Sat 15 Sun 16 Mon 17 Tue 18 Wed 19 Thu 20 Fri 21 Sat 22 Su…" at bounding box center [784, 420] width 1568 height 514
drag, startPoint x: 797, startPoint y: 402, endPoint x: 686, endPoint y: 343, distance: 125.7
click at [1492, 407] on app-calendar-viewport "Sun 16 Mon 17 Tue 18 Wed 19 Thu 20 Fri 21 Sat 22 Sun 23 Mon 24 Tue 25 Wed 26 Th…" at bounding box center [784, 420] width 1568 height 514
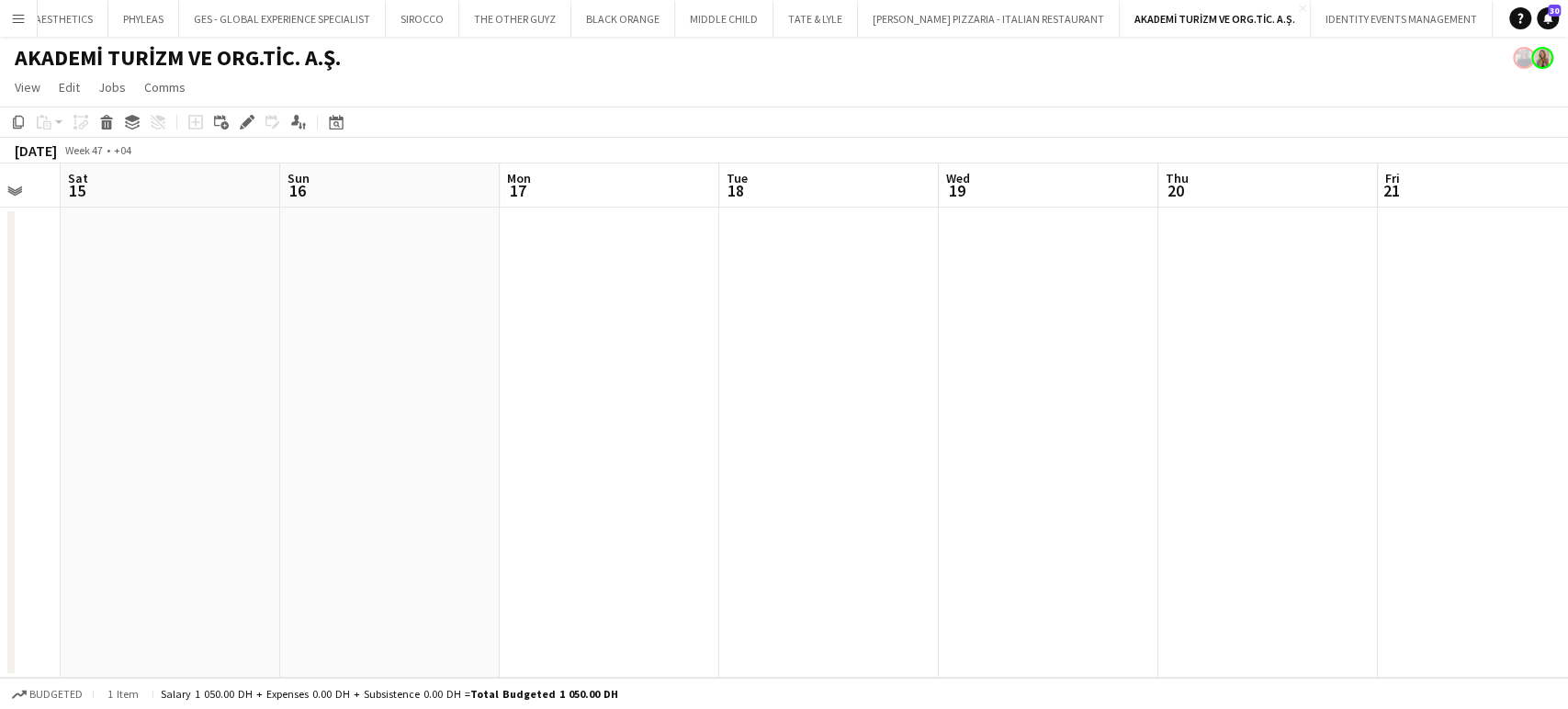
click at [1343, 377] on app-calendar-viewport "Thu 13 Fri 14 Sat 15 Sun 16 Mon 17 Tue 18 Wed 19 Thu 20 Fri 21 Sat 22 Sun 23 Mo…" at bounding box center [784, 420] width 1568 height 514
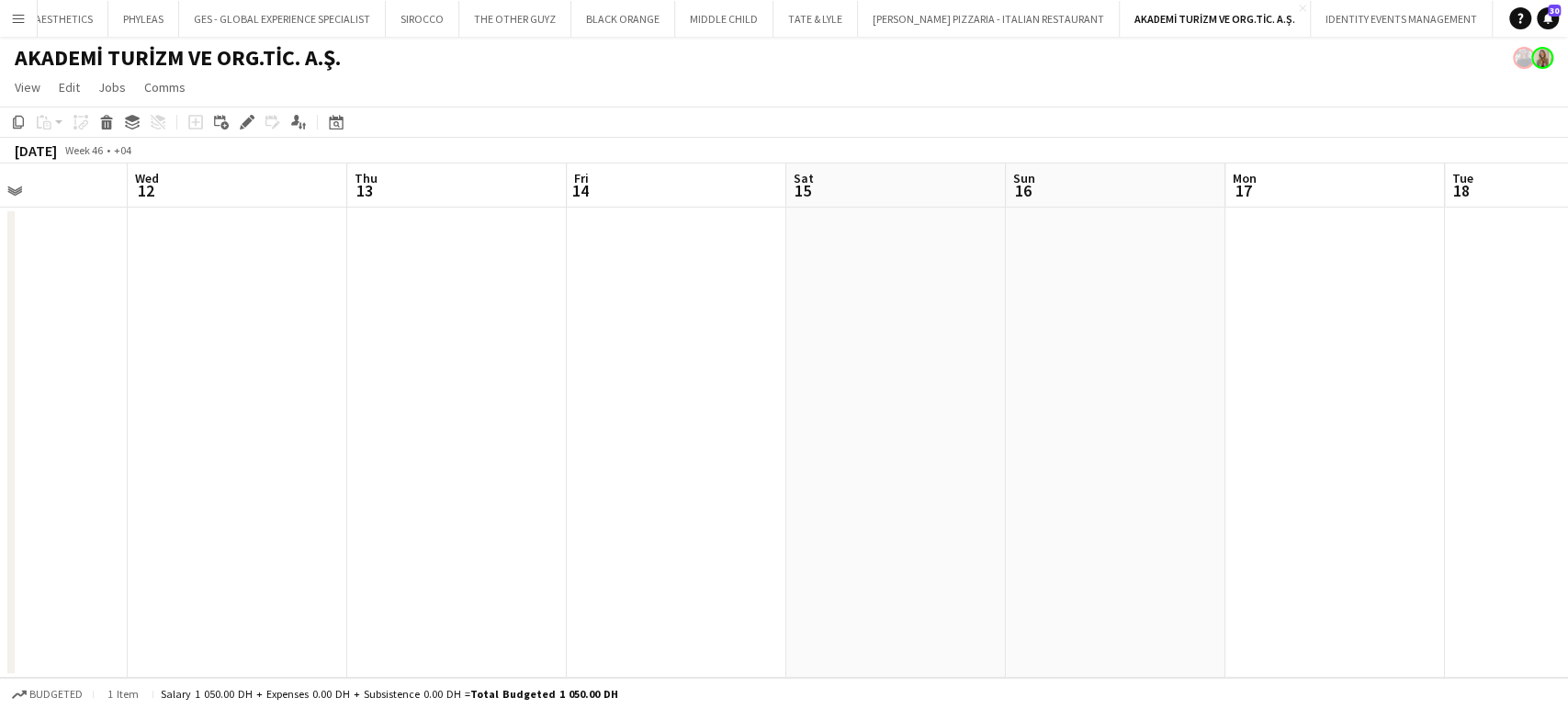
click at [1323, 358] on app-calendar-viewport "Sun 9 Mon 10 Tue 11 Wed 12 Thu 13 Fri 14 Sat 15 Sun 16 Mon 17 Tue 18 Wed 19 Thu…" at bounding box center [784, 420] width 1568 height 514
drag, startPoint x: 488, startPoint y: 330, endPoint x: 1190, endPoint y: 391, distance: 704.6
click at [1190, 390] on app-calendar-viewport "Thu 6 Fri 7 Sat 8 Sun 9 Mon 10 Tue 11 Wed 12 Thu 13 Fri 14 Sat 15 Sun 16 Mon 17…" at bounding box center [784, 420] width 1568 height 514
drag, startPoint x: 660, startPoint y: 304, endPoint x: 441, endPoint y: 325, distance: 220.0
click at [950, 325] on app-calendar-viewport "Fri 31 Sat 1 Sun 2 Mon 3 Tue 4 Wed 5 Thu 6 Fri 7 Sat 8 Sun 9 Mon 10 Tue 11 Wed …" at bounding box center [784, 420] width 1568 height 514
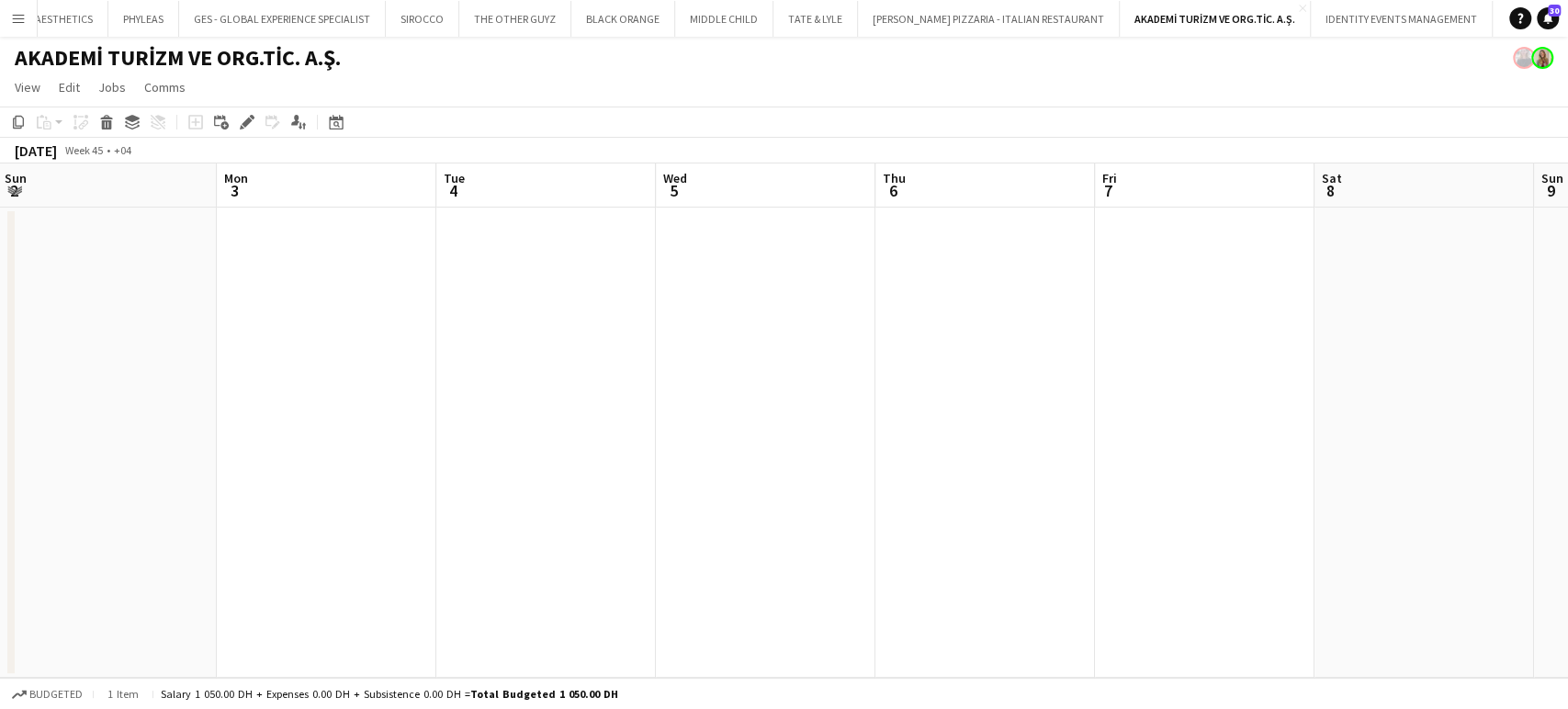
drag, startPoint x: 393, startPoint y: 307, endPoint x: 308, endPoint y: 314, distance: 85.3
click at [910, 348] on app-calendar-viewport "Fri 31 Sat 1 Sun 2 Mon 3 Tue 4 Wed 5 Thu 6 Fri 7 Sat 8 Sun 9 Mon 10 Tue 11 Wed …" at bounding box center [784, 420] width 1568 height 514
click at [929, 336] on app-calendar-viewport "Mon 27 Tue 28 Wed 29 Thu 30 Fri 31 Sat 1 Sun 2 Mon 3 Tue 4 Wed 5 Thu 6 Fri 7 Sa…" at bounding box center [784, 420] width 1568 height 514
drag, startPoint x: 514, startPoint y: 315, endPoint x: 379, endPoint y: 326, distance: 135.4
click at [851, 349] on app-calendar-viewport "Fri 24 Sat 25 Sun 26 Mon 27 Tue 28 Wed 29 Thu 30 Fri 31 Sat 1 Sun 2 Mon 3 Tue 4…" at bounding box center [784, 420] width 1568 height 514
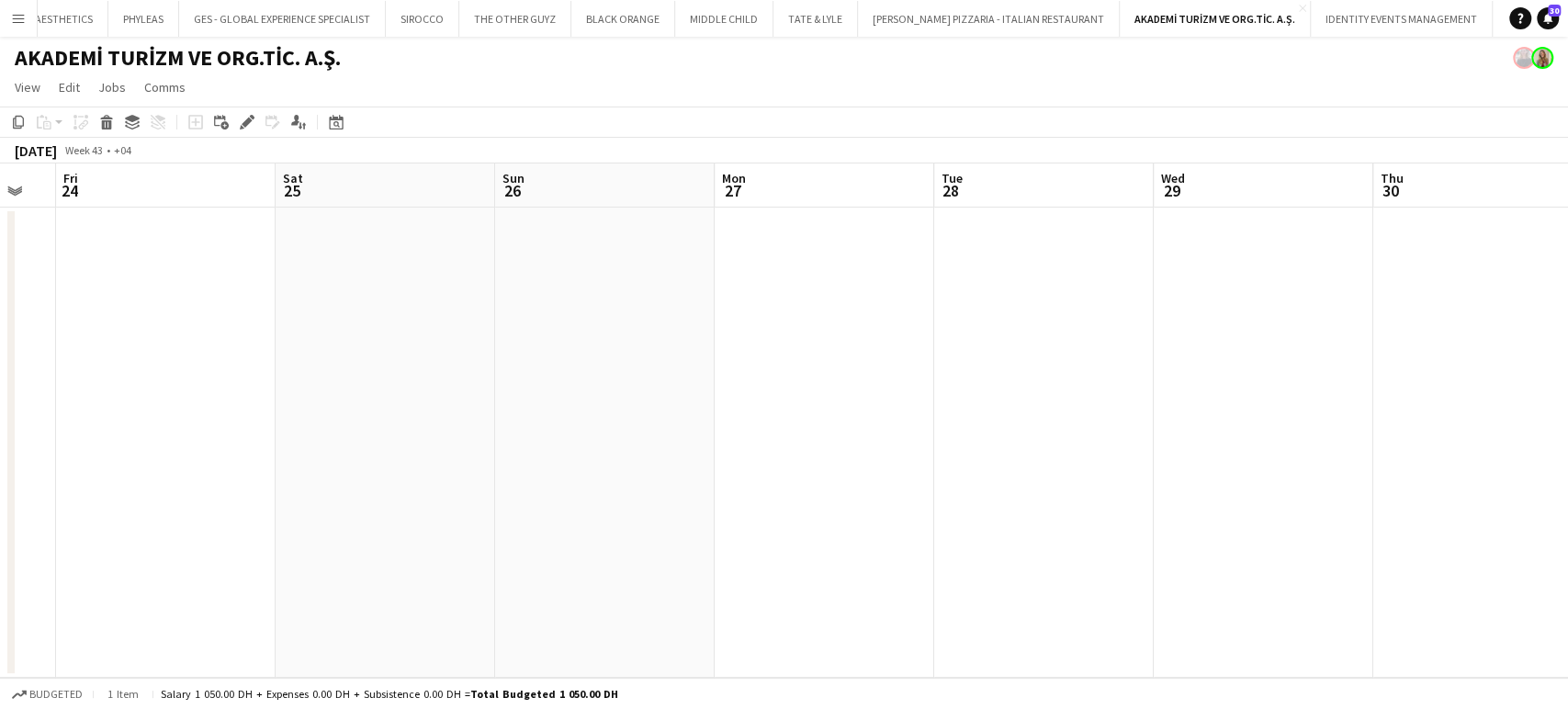
drag, startPoint x: 781, startPoint y: 334, endPoint x: 384, endPoint y: 326, distance: 397.1
click at [817, 344] on app-calendar-viewport "Wed 22 Thu 23 Fri 24 Sat 25 Sun 26 Mon 27 Tue 28 Wed 29 Thu 30 Fri 31 Sat 1 Sun…" at bounding box center [784, 420] width 1568 height 514
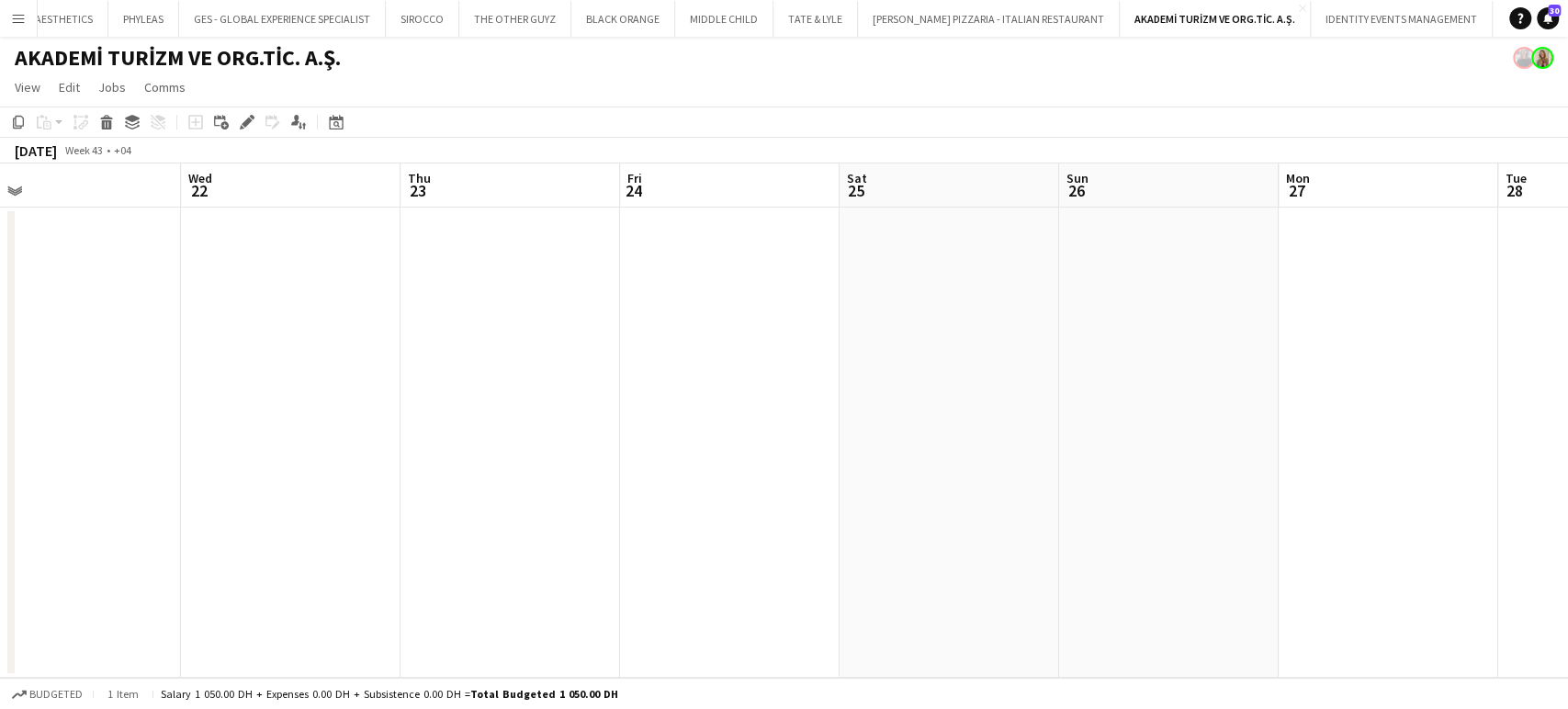
click at [711, 319] on app-calendar-viewport "Sun 19 Mon 20 Tue 21 Wed 22 Thu 23 Fri 24 Sat 25 Sun 26 Mon 27 Tue 28 Wed 29 Th…" at bounding box center [784, 420] width 1568 height 514
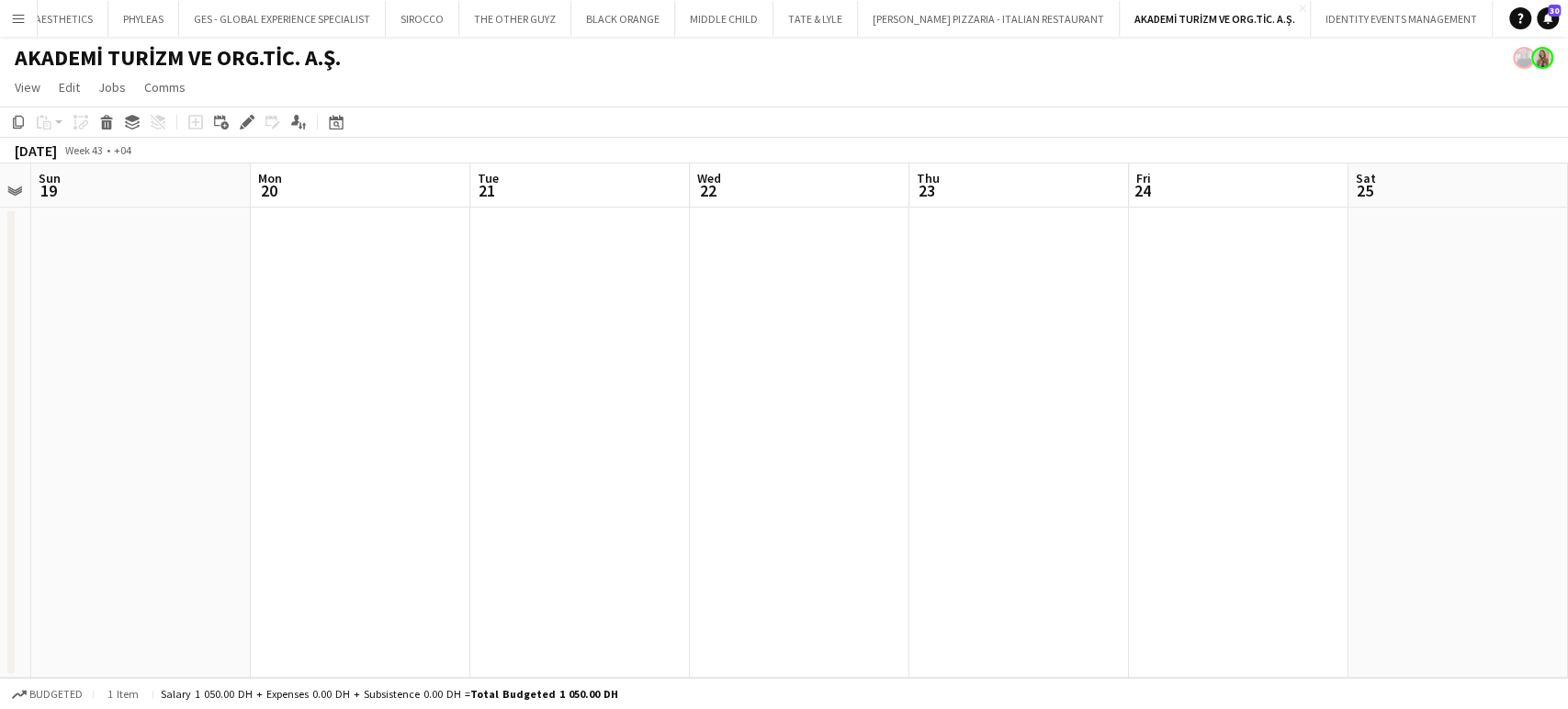
drag, startPoint x: 386, startPoint y: 247, endPoint x: 730, endPoint y: 287, distance: 346.3
click at [849, 283] on app-calendar-viewport "Fri 17 Sat 18 Sun 19 Mon 20 Tue 21 Wed 22 Thu 23 Fri 24 Sat 25 Sun 26 Mon 27 Tu…" at bounding box center [784, 420] width 1568 height 514
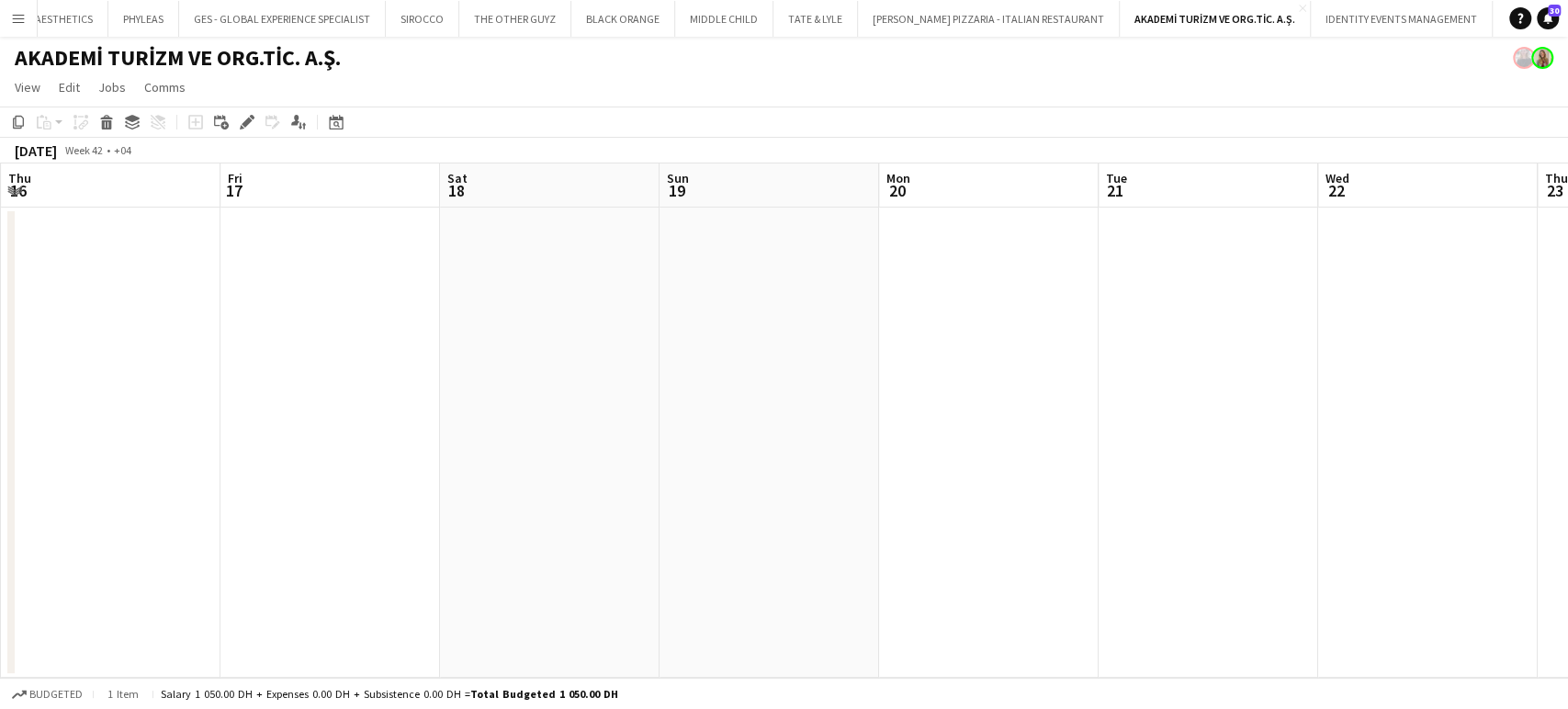
click at [891, 268] on app-calendar-viewport "Mon 13 Tue 14 Wed 15 Thu 16 Fri 17 Sat 18 Sun 19 Mon 20 Tue 21 Wed 22 Thu 23 Fr…" at bounding box center [784, 420] width 1568 height 514
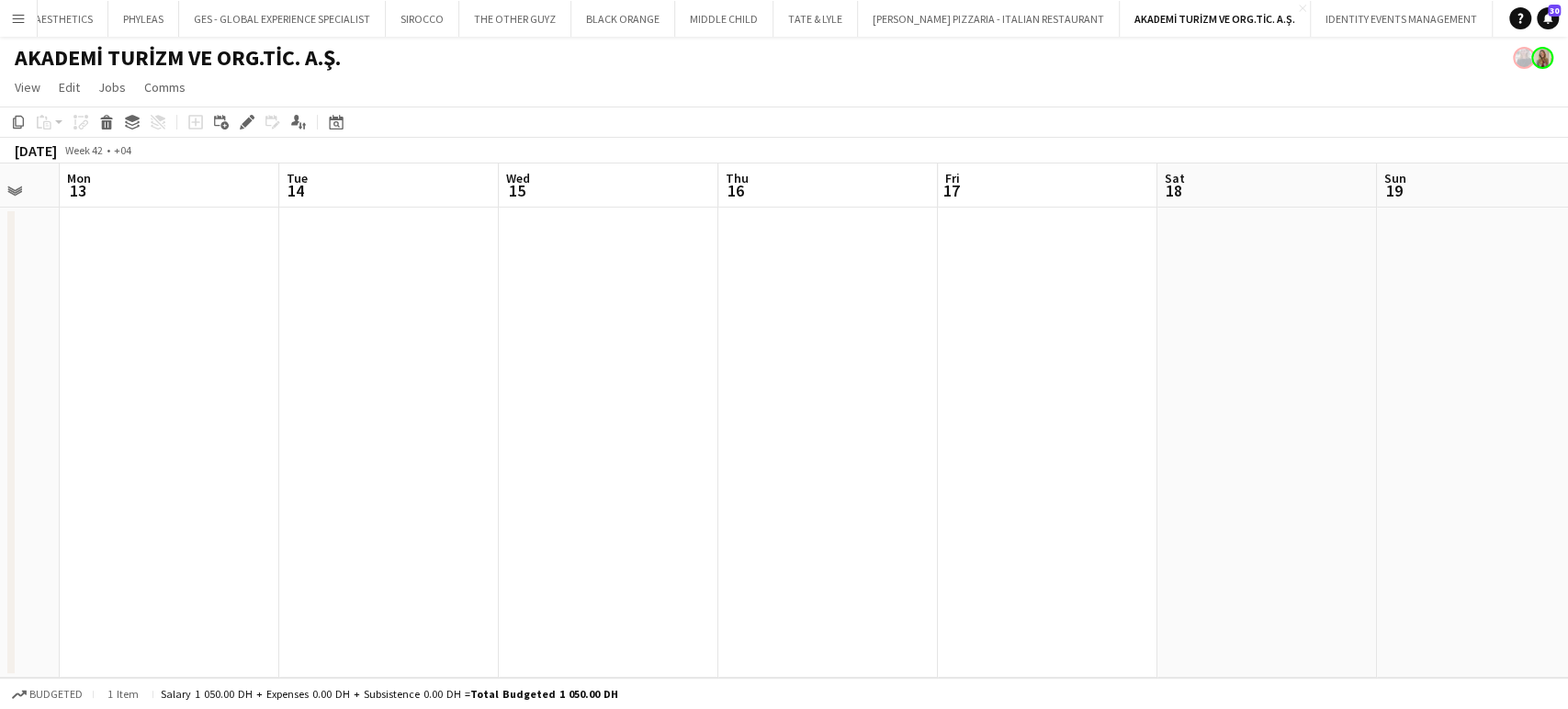
drag, startPoint x: 224, startPoint y: 262, endPoint x: 932, endPoint y: 317, distance: 710.1
click at [931, 317] on app-calendar-viewport "Sat 11 Sun 12 Mon 13 Tue 14 Wed 15 Thu 16 Fri 17 Sat 18 Sun 19 Mon 20 Tue 21 We…" at bounding box center [784, 420] width 1568 height 514
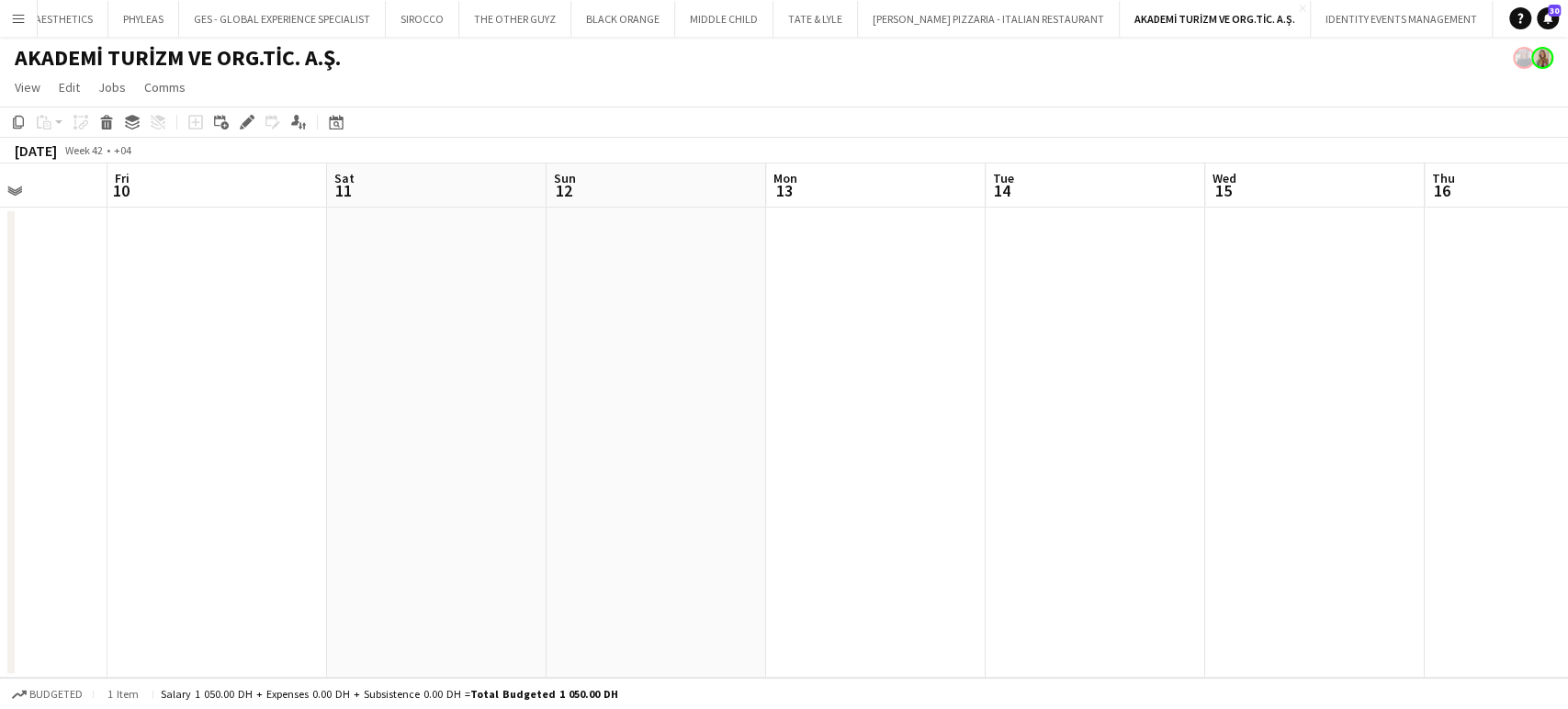
drag, startPoint x: 627, startPoint y: 290, endPoint x: 1071, endPoint y: 321, distance: 445.1
click at [1071, 321] on app-calendar-viewport "Tue 7 Wed 8 Thu 9 Fri 10 Sat 11 Sun 12 Mon 13 Tue 14 Wed 15 Thu 16 Fri 17 Sat 1…" at bounding box center [784, 420] width 1568 height 514
drag, startPoint x: 744, startPoint y: 327, endPoint x: 448, endPoint y: 329, distance: 296.0
click at [978, 364] on app-calendar-viewport "Sat 4 Sun 5 Mon 6 Tue 7 Wed 8 Thu 9 Fri 10 Sat 11 Sun 12 Mon 13 Tue 14 Wed 15 T…" at bounding box center [784, 420] width 1568 height 514
drag, startPoint x: 401, startPoint y: 329, endPoint x: 1087, endPoint y: 329, distance: 686.0
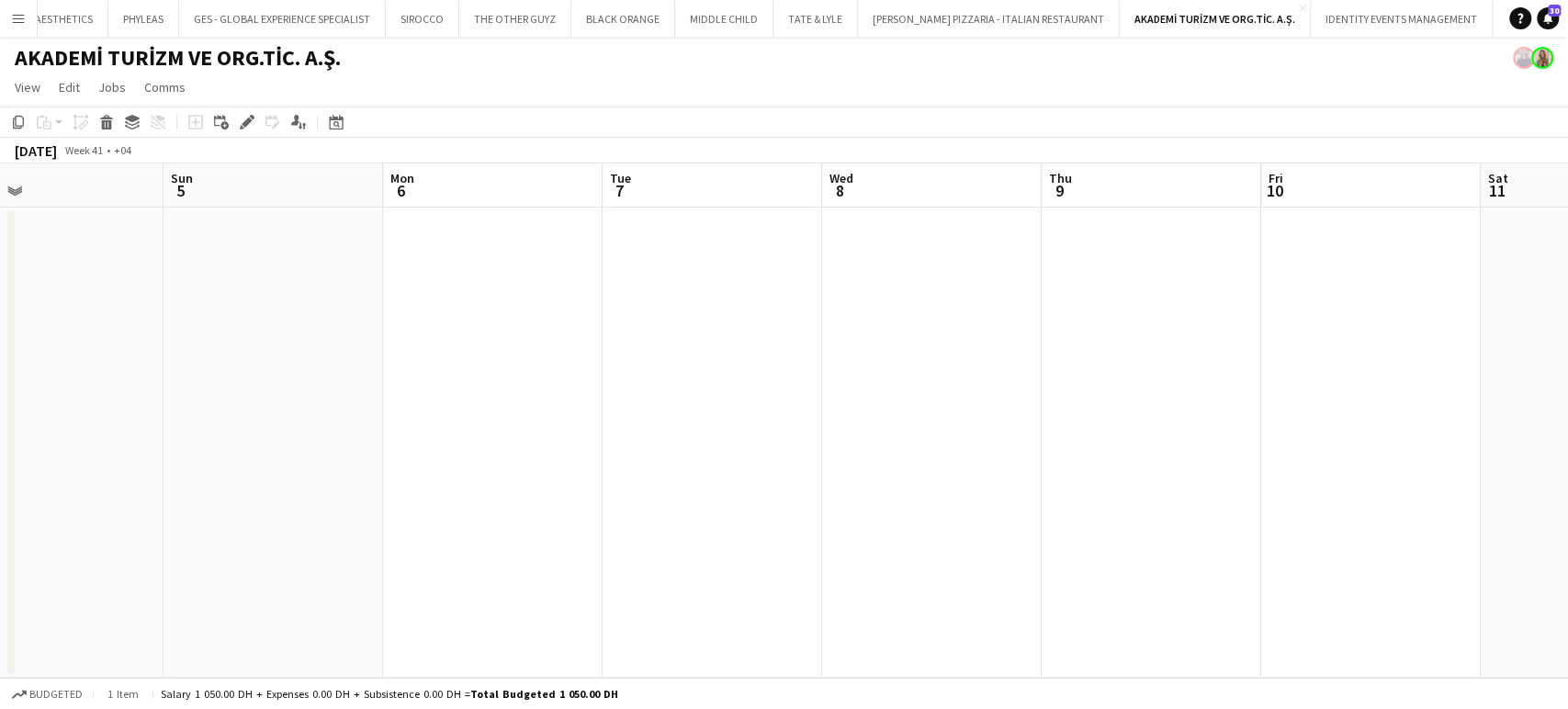
click at [1074, 329] on app-calendar-viewport "Thu 2 Fri 3 Sat 4 Sun 5 Mon 6 Tue 7 Wed 8 Thu 9 Fri 10 Sat 11 Sun 12 Mon 13 Tue…" at bounding box center [784, 420] width 1568 height 514
click at [1211, 321] on app-calendar-viewport "Mon 29 Tue 30 Wed 1 Thu 2 Fri 3 Sat 4 Sun 5 Mon 6 Tue 7 Wed 8 Thu 9 Fri 10 Sat …" at bounding box center [784, 420] width 1568 height 514
drag
click at [941, 332] on app-calendar-viewport "Fri 26 Sat 27 Sun 28 Mon 29 Tue 30 Wed 1 Thu 2 Fri 3 Sat 4 Sun 5 Mon 6 Tue 7 We…" at bounding box center [784, 420] width 1568 height 514
click at [1080, 354] on app-calendar-viewport "Tue 23 Wed 24 Thu 25 Fri 26 Sat 27 Sun 28 Mon 29 Tue 30 Wed 1 Thu 2 Fri 3 Sat 4…" at bounding box center [784, 420] width 1568 height 514
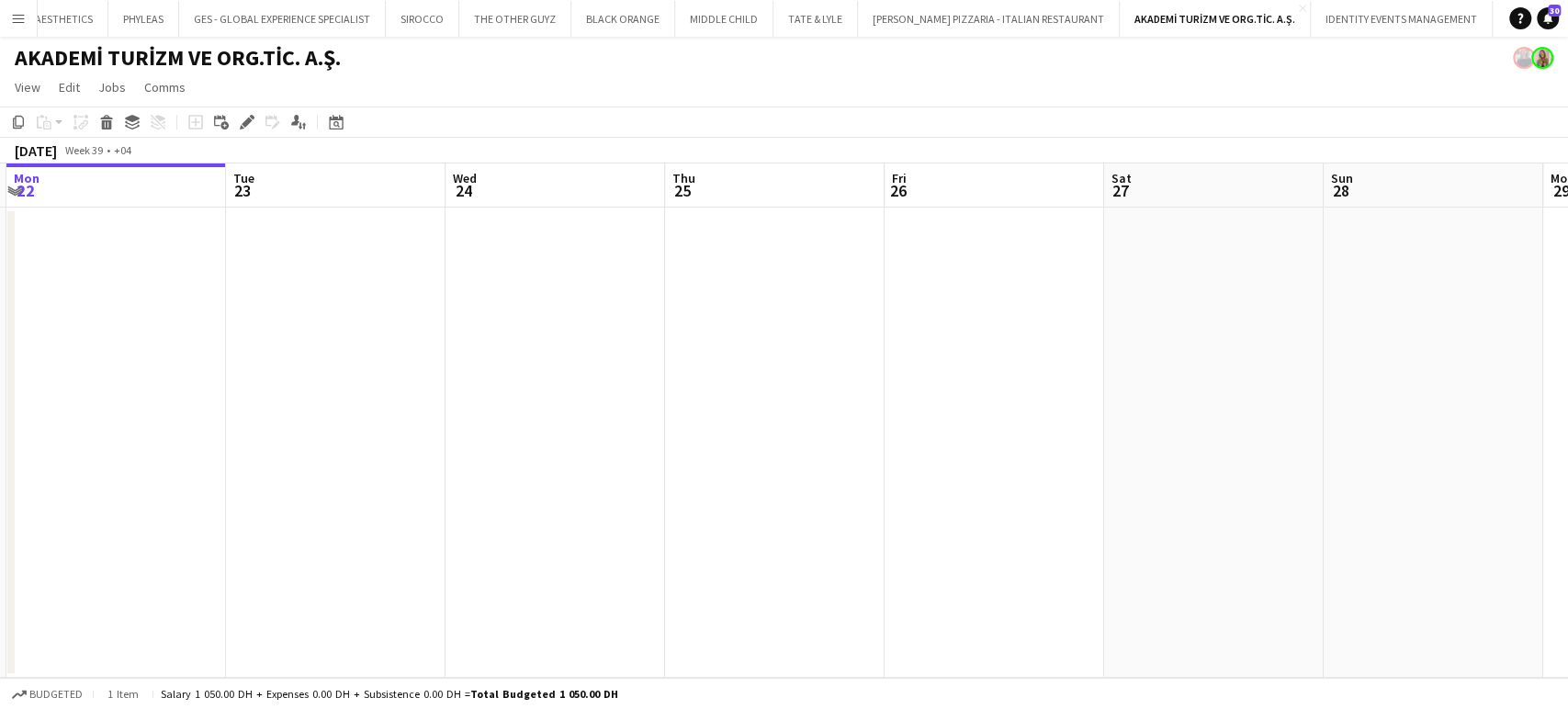
click at [926, 356] on app-calendar-viewport "Sat 20 Sun 21 Mon 22 Tue 23 Wed 24 Thu 25 Fri 26 Sat 27 Sun 28 Mon 29 Tue 30 We…" at bounding box center [784, 420] width 1568 height 514
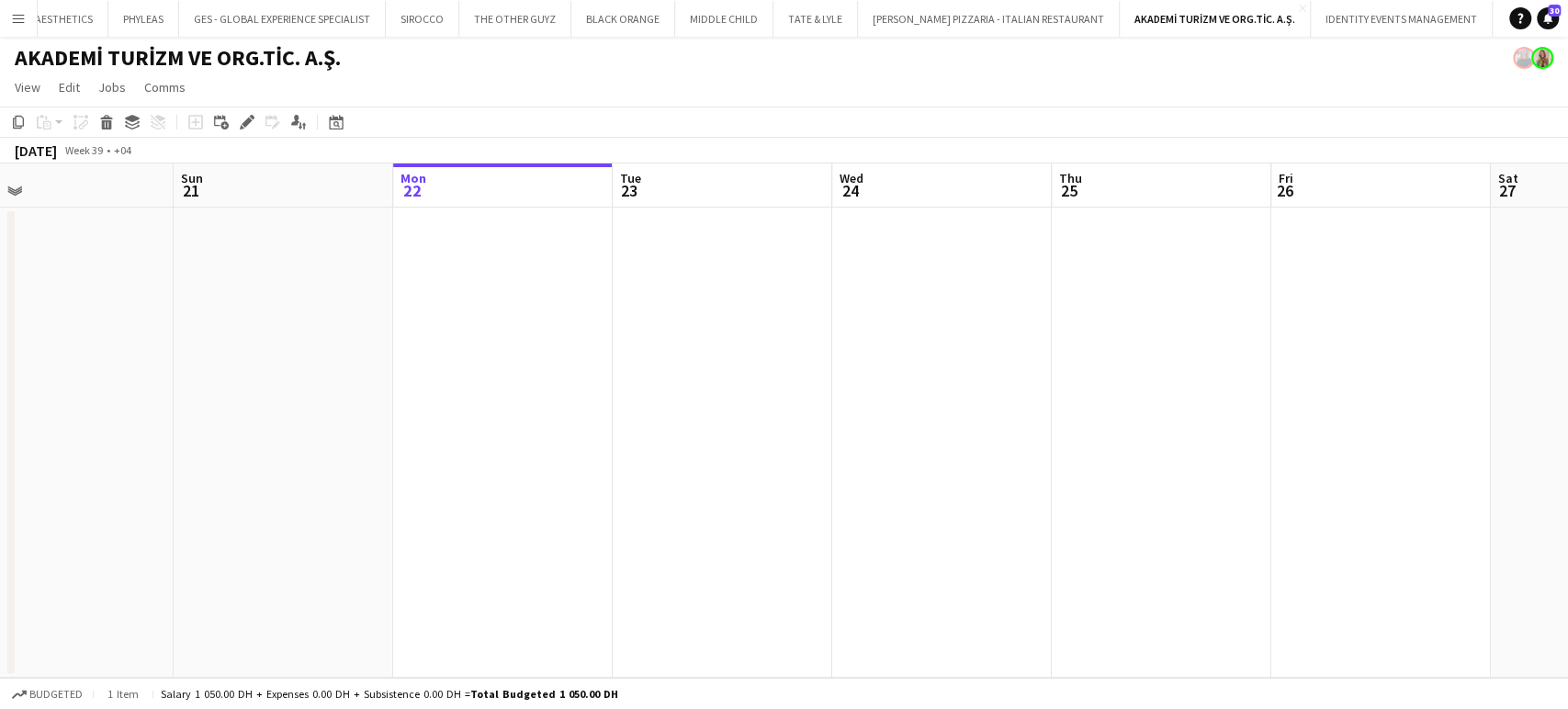
click at [1077, 361] on app-calendar-viewport "Thu 18 Fri 19 Sat 20 Sun 21 Mon 22 Tue 23 Wed 24 Thu 25 Fri 26 Sat 27 Sun 28 Mo…" at bounding box center [784, 420] width 1568 height 514
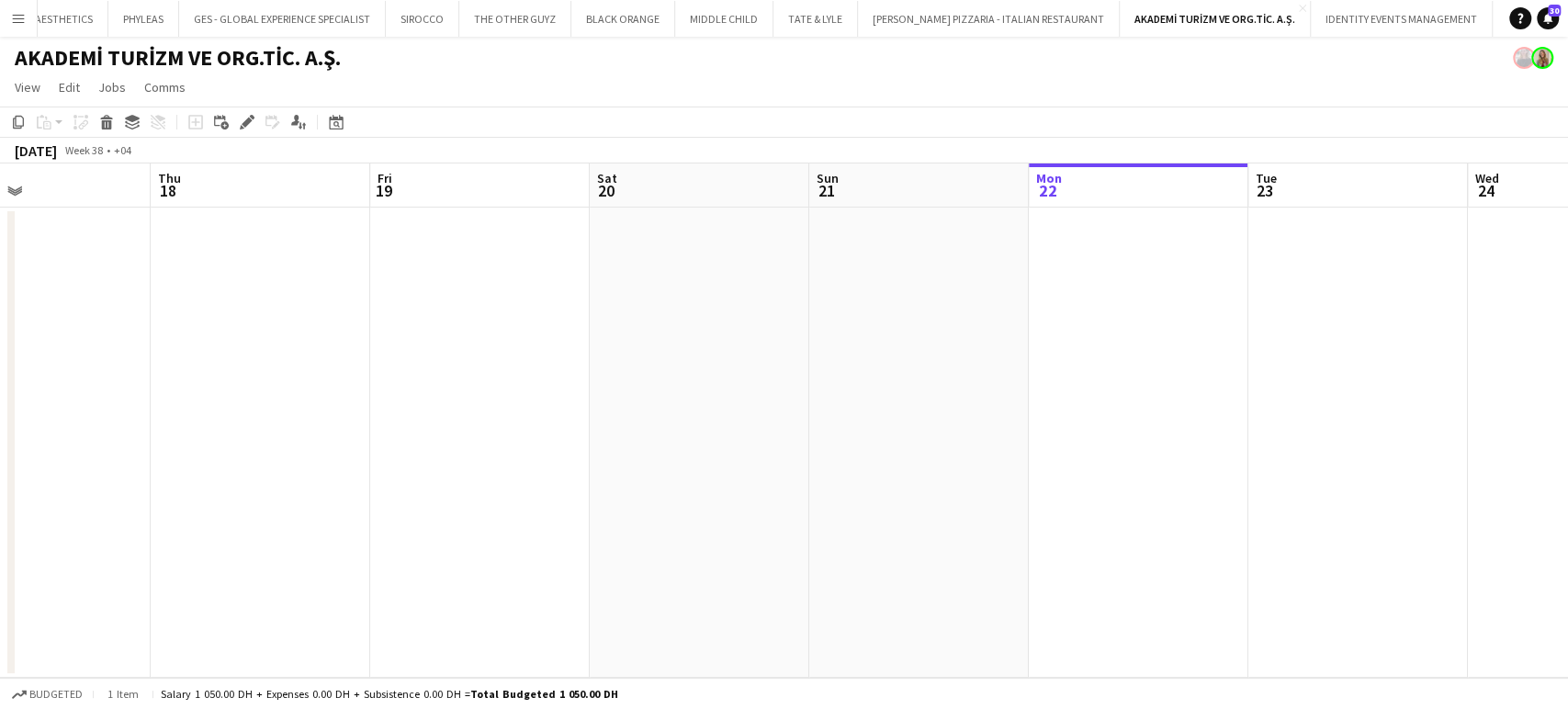
click at [930, 365] on app-calendar-viewport "Mon 15 Tue 16 Wed 17 Thu 18 Fri 19 Sat 20 Sun 21 Mon 22 Tue 23 Wed 24 Thu 25 Fr…" at bounding box center [784, 420] width 1568 height 514
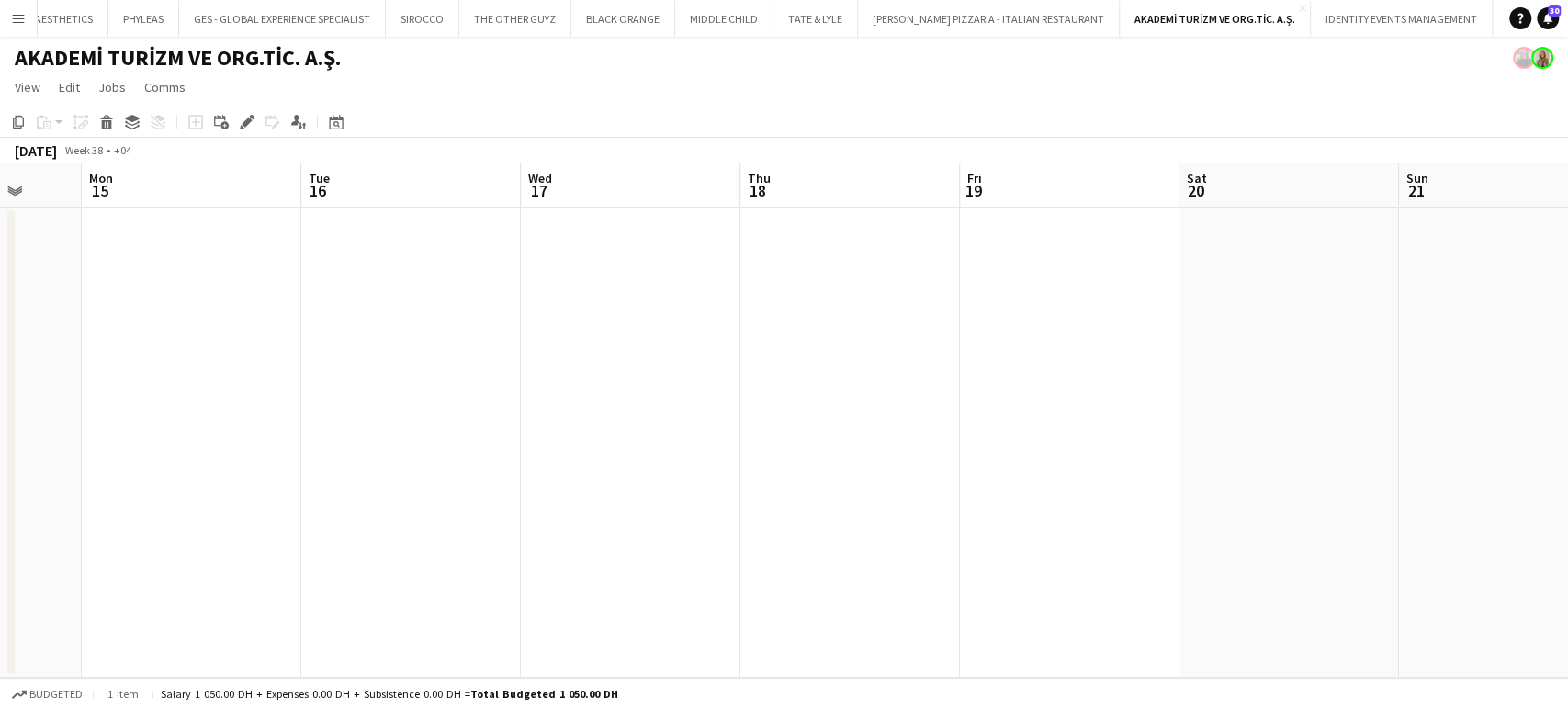
click at [1047, 365] on app-calendar-viewport "Fri 12 Sat 13 Sun 14 Mon 15 Tue 16 Wed 17 Thu 18 Fri 19 Sat 20 Sun 21 Mon 22 Tu…" at bounding box center [784, 420] width 1568 height 514
click at [977, 351] on app-calendar-viewport "Sat 6 Sun 7 Mon 8 Tue 9 Wed 10 Thu 11 Fri 12 Sat 13 Sun 14 Mon 15 Tue 16 Wed 17…" at bounding box center [784, 420] width 1568 height 514
click at [1121, 372] on app-calendar-viewport "Sat 6 Sun 7 Mon 8 Tue 9 Wed 10 Thu 11 Fri 12 Sat 13 Sun 14 Mon 15 Tue 16 Wed 17…" at bounding box center [784, 420] width 1568 height 514
click at [1062, 346] on app-calendar-viewport "Tue 2 Wed 3 Thu 4 Fri 5 Sat 6 Sun 7 Mon 8 Tue 9 Wed 10 Thu 11 Fri 12 Sat 13 Sun…" at bounding box center [784, 420] width 1568 height 514
click at [1108, 285] on app-calendar-viewport "Sun 31 Mon 1 Tue 2 Wed 3 Thu 4 Fri 5 Sat 6 Sun 7 Mon 8 Tue 9 Wed 10 Thu 11 Fri …" at bounding box center [784, 420] width 1568 height 514
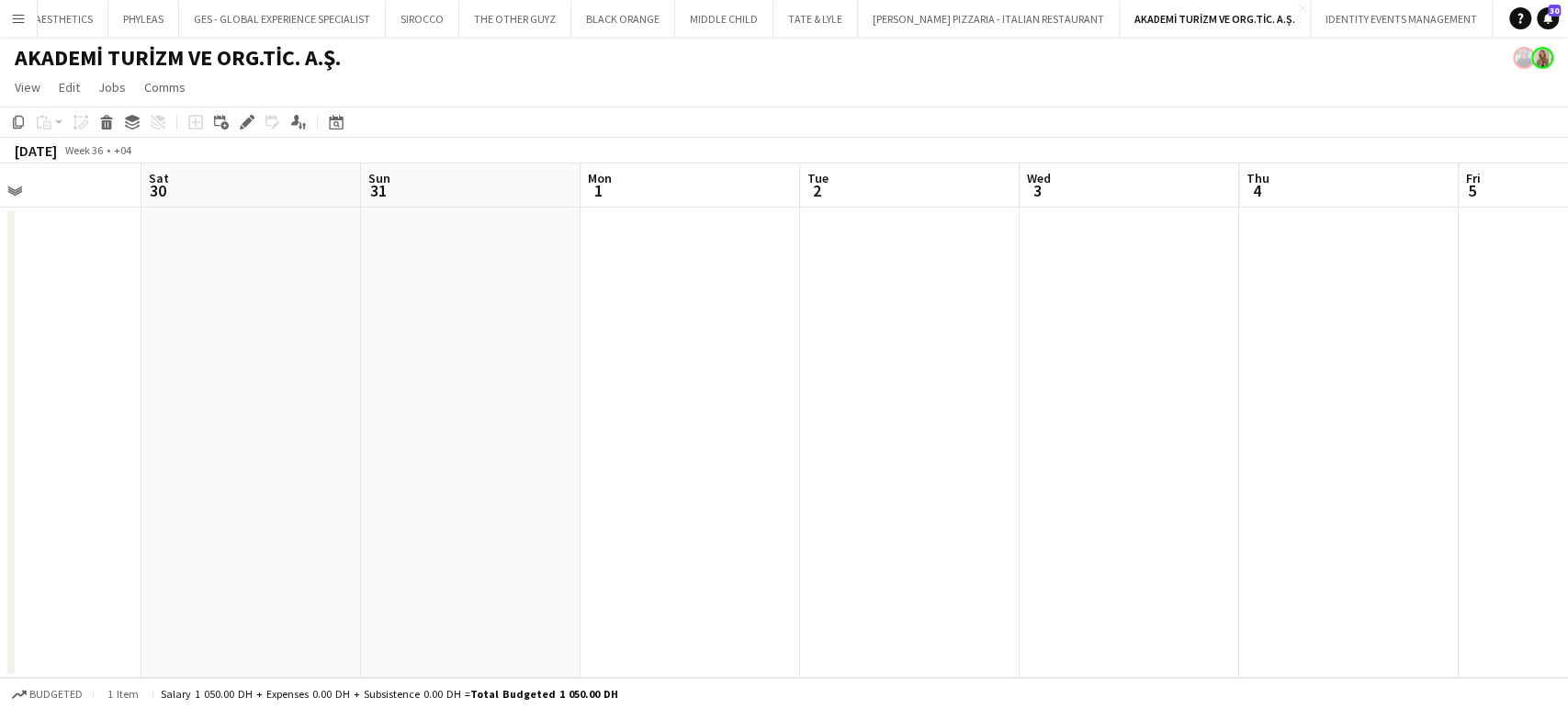
click at [1120, 307] on app-calendar-viewport "Wed 27 Thu 28 Fri 29 Sat 30 Sun 31 Mon 1 Tue 2 Wed 3 Thu 4 Fri 5 Sat 6 Sun 7 Mo…" at bounding box center [784, 420] width 1568 height 514
click at [1020, 321] on app-calendar-viewport "Sun 24 Mon 25 Tue 26 Wed 27 Thu 28 Fri 29 Sat 30 Sun 31 Mon 1 Tue 2 Wed 3 Thu 4…" at bounding box center [784, 420] width 1568 height 514
click at [931, 350] on app-calendar-viewport "Thu 21 Fri 22 Sat 23 Sun 24 Mon 25 Tue 26 Wed 27 Thu 28 Fri 29 Sat 30 Sun 31 Mo…" at bounding box center [784, 420] width 1568 height 514
click at [874, 336] on app-calendar-viewport "Tue 19 Wed 20 Thu 21 Fri 22 Sat 23 Sun 24 Mon 25 Tue 26 Wed 27 Thu 28 Fri 29 Sa…" at bounding box center [784, 420] width 1568 height 514
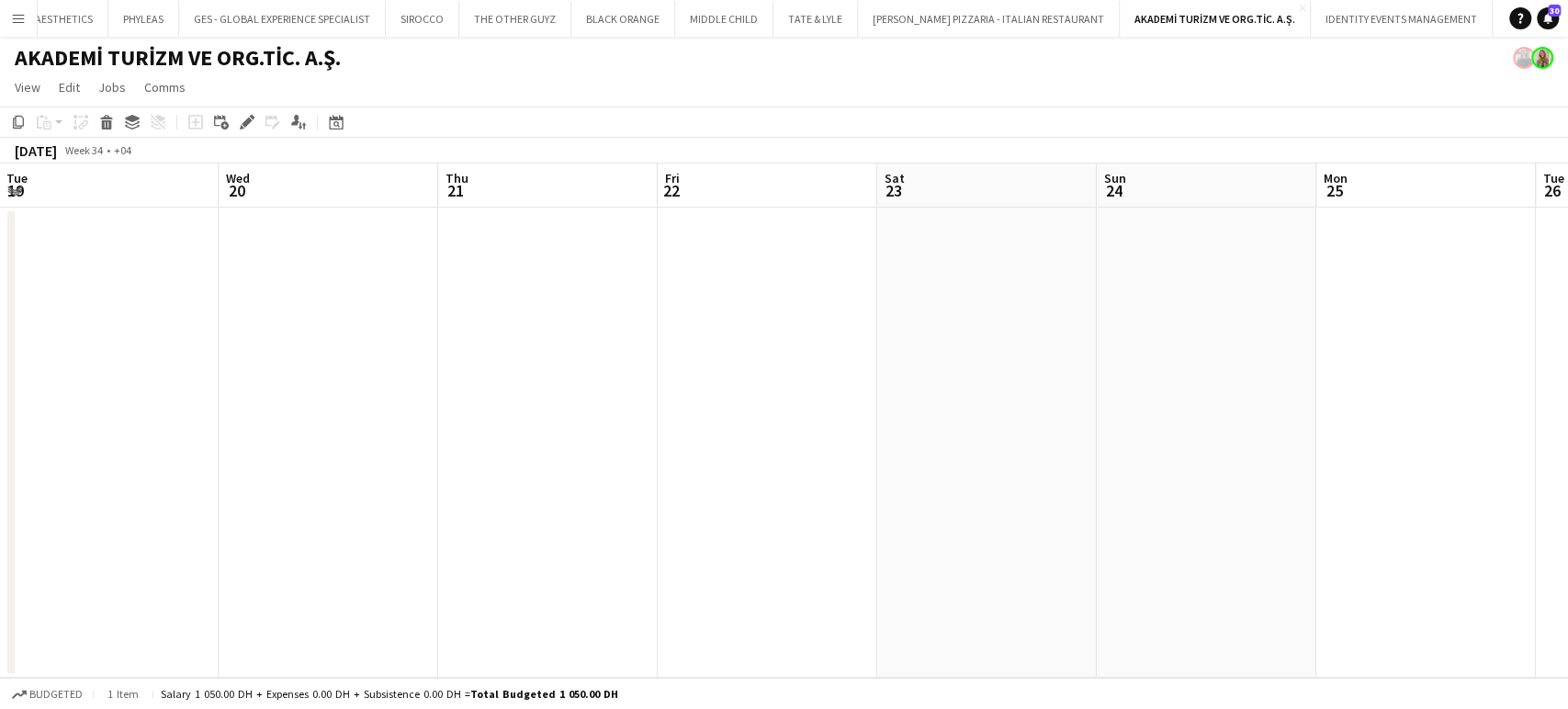
click at [1226, 336] on app-calendar-viewport "Sun 17 Mon 18 Tue 19 Wed 20 Thu 21 Fri 22 Sat 23 Sun 24 Mon 25 Tue 26 Wed 27 Th…" at bounding box center [784, 420] width 1568 height 514
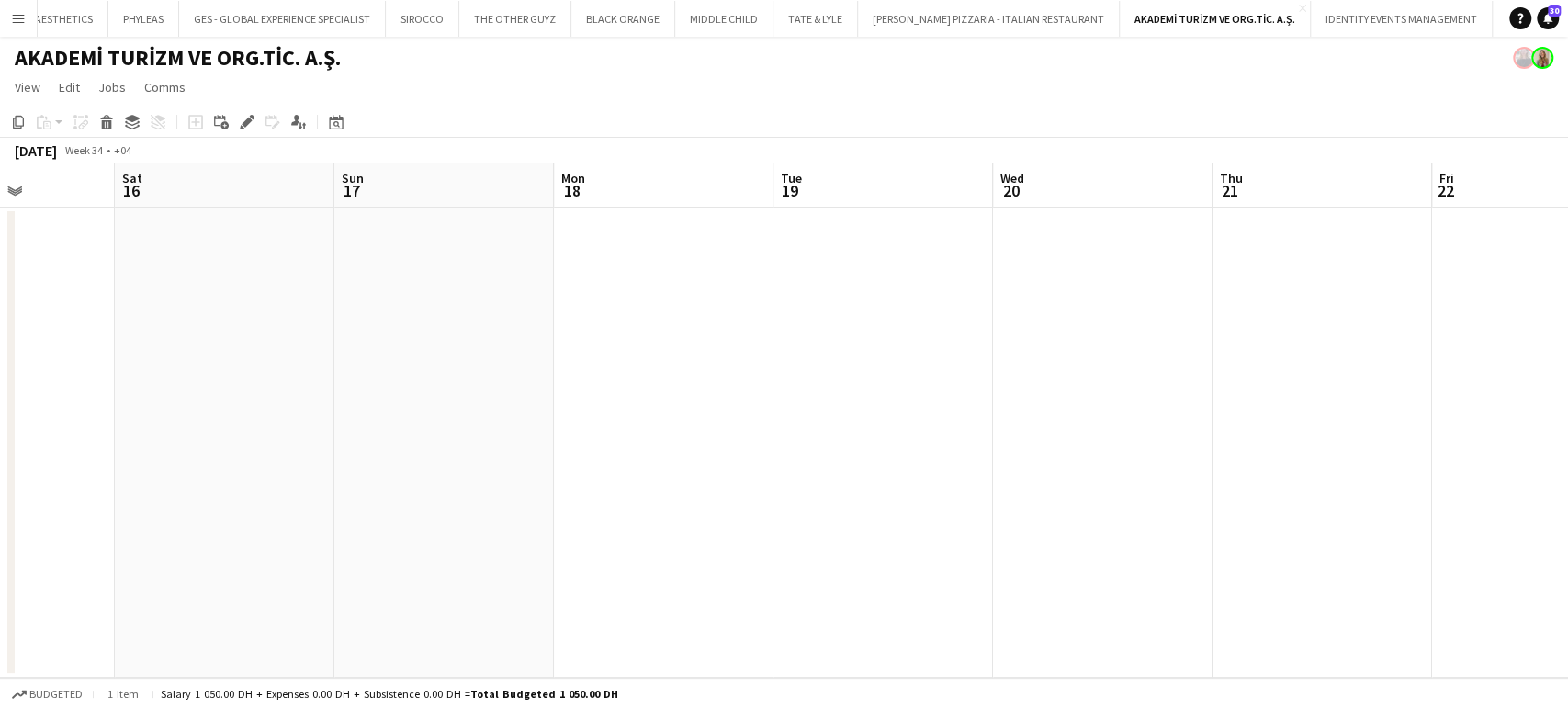
click at [994, 362] on app-calendar-viewport "Wed 13 Thu 14 Fri 15 Sat 16 Sun 17 Mon 18 Tue 19 Wed 20 Thu 21 Fri 22 Sat 23 Su…" at bounding box center [784, 420] width 1568 height 514
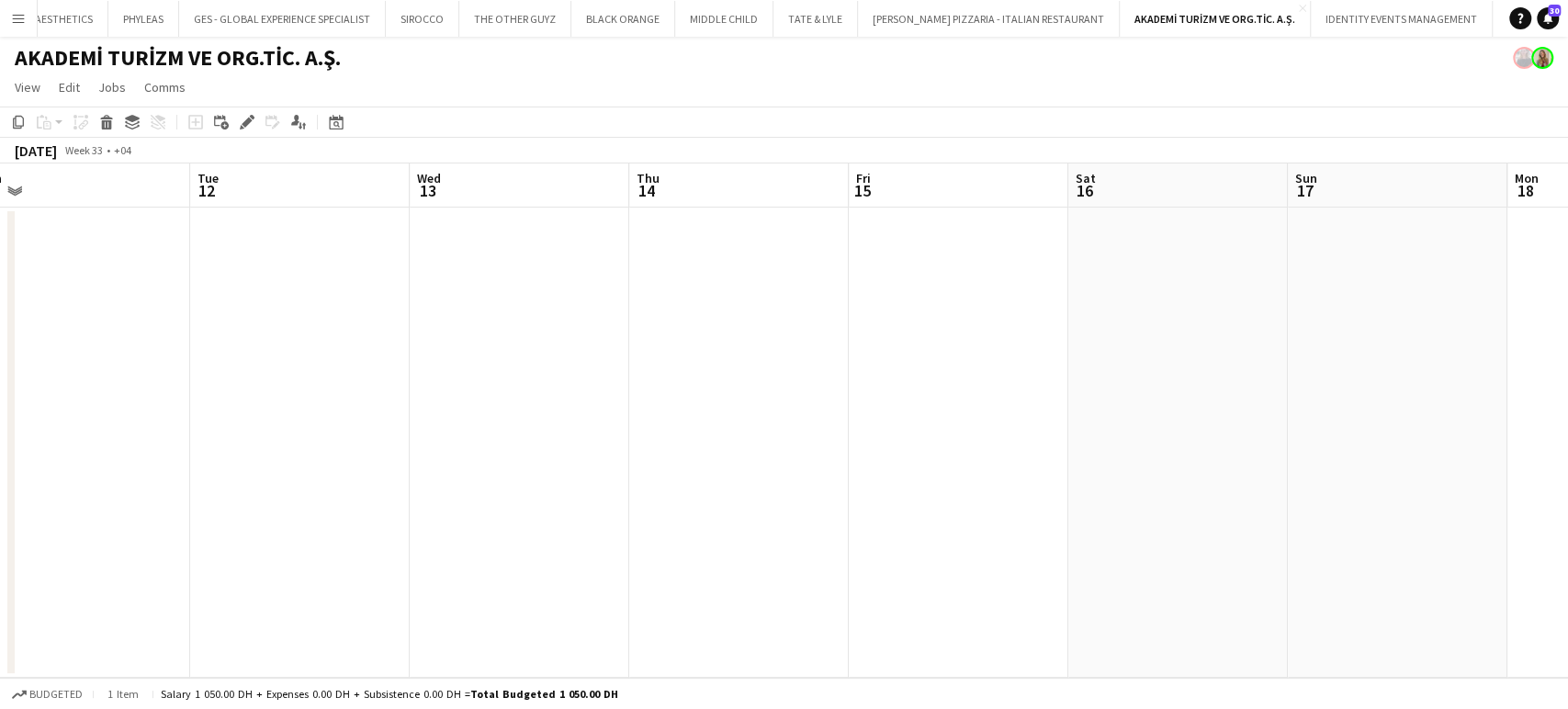
click at [1297, 384] on app-calendar-viewport "Sat 9 Sun 10 Mon 11 Tue 12 Wed 13 Thu 14 Fri 15 Sat 16 Sun 17 Mon 18 Tue 19 Wed…" at bounding box center [784, 420] width 1568 height 514
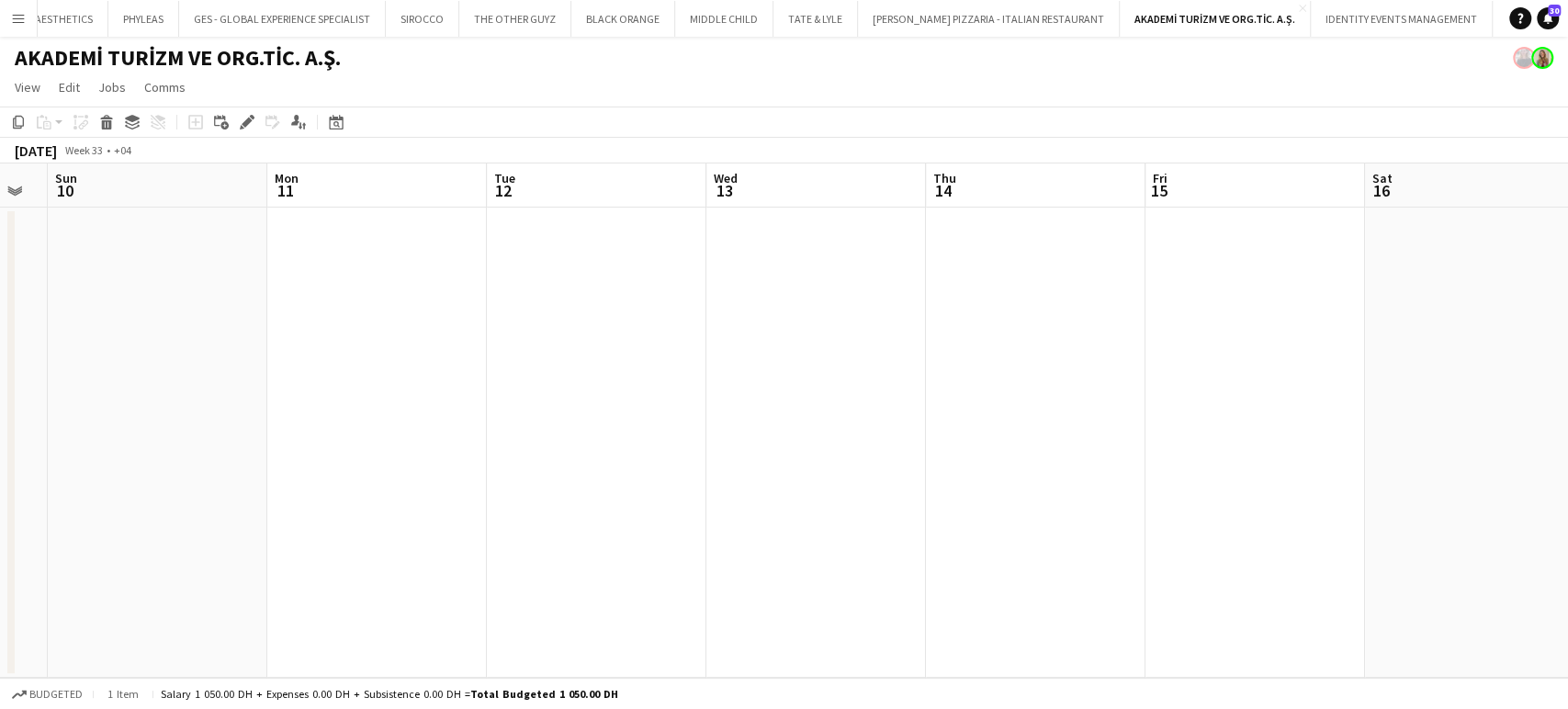
click at [1074, 349] on app-calendar-viewport "Fri 8 Sat 9 Sun 10 Mon 11 Tue 12 Wed 13 Thu 14 Fri 15 Sat 16 Sun 17 Mon 18 Tue …" at bounding box center [784, 420] width 1568 height 514
click at [995, 343] on app-calendar-viewport "Wed 6 Thu 7 Fri 8 Sat 9 Sun 10 Mon 11 Tue 12 Wed 13 Thu 14 Fri 15 Sat 16 Sun 17…" at bounding box center [784, 420] width 1568 height 514
click at [1029, 378] on app-calendar-viewport "Sat 2 Sun 3 Mon 4 Tue 5 Wed 6 Thu 7 Fri 8 Sat 9 Sun 10 Mon 11 Tue 12 Wed 13 Thu…" at bounding box center [784, 420] width 1568 height 514
click at [1066, 424] on app-calendar-viewport "Thu 31 Fri 1 Sat 2 Sun 3 Mon 4 Tue 5 Wed 6 Thu 7 Fri 8 Sat 9 Sun 10 Mon 11 Tue …" at bounding box center [784, 420] width 1568 height 514
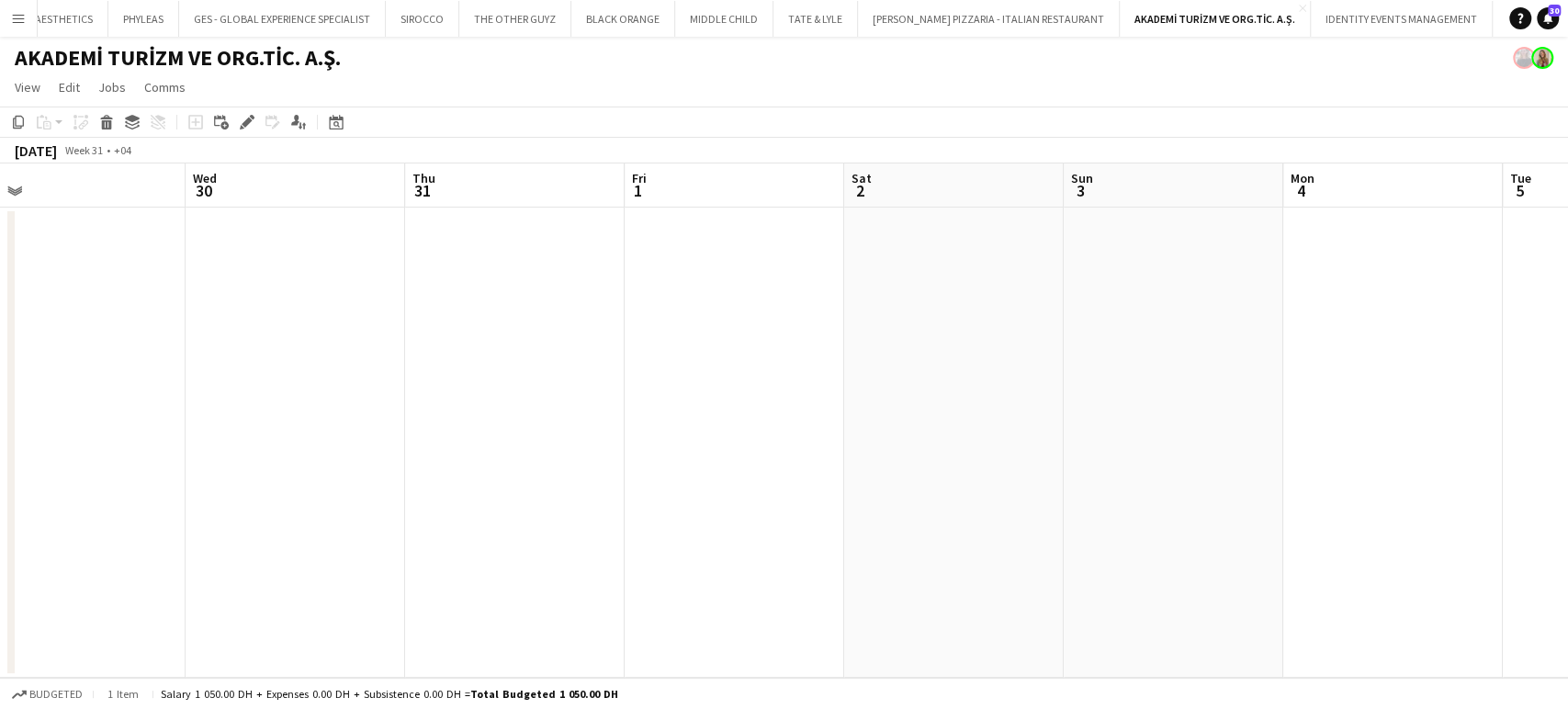
click at [1039, 411] on app-calendar-viewport "Sun 27 Mon 28 Tue 29 Wed 30 Thu 31 Fri 1 Sat 2 Sun 3 Mon 4 Tue 5 Wed 6 Thu 7 Fr…" at bounding box center [784, 420] width 1568 height 514
click at [1109, 395] on app-calendar-viewport "Sat 26 Sun 27 Mon 28 Tue 29 Wed 30 Thu 31 Fri 1 Sat 2 Sun 3 Mon 4 Tue 5 Wed 6 T…" at bounding box center [784, 420] width 1568 height 514
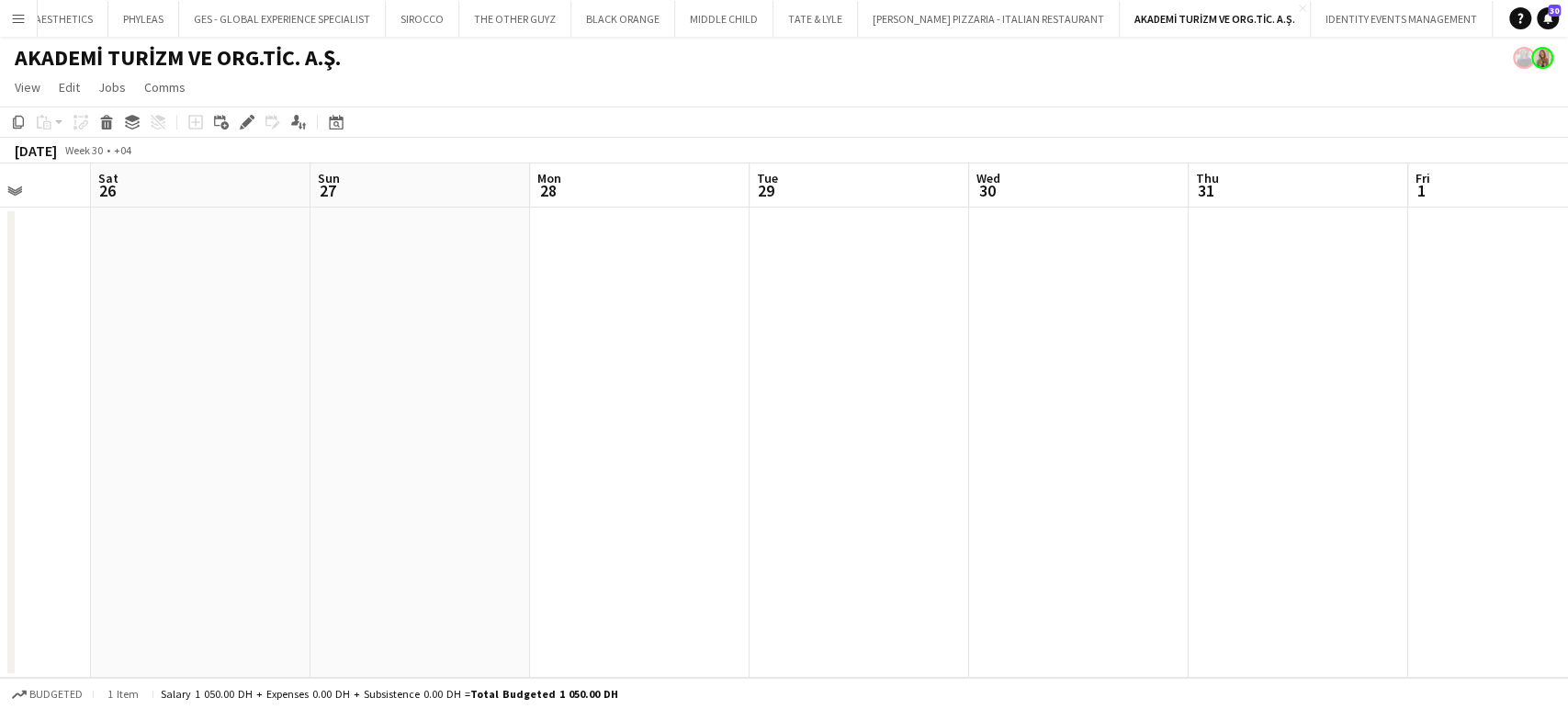
click at [1060, 342] on app-calendar-viewport "Wed 23 Thu 24 Fri 25 Sat 26 Sun 27 Mon 28 Tue 29 Wed 30 Thu 31 Fri 1 Sat 2 Sun …" at bounding box center [784, 420] width 1568 height 514
click at [1566, 390] on app-calendar-viewport "Mon 21 Tue 22 Wed 23 Thu 24 Fri 25 Sat 26 Sun 27 Mon 28 Tue 29 Wed 30 Thu 31 Fr…" at bounding box center [784, 420] width 1568 height 514
click at [1327, 384] on app-calendar-viewport "Tue 15 Wed 16 Thu 17 Fri 18 Sat 19 Sun 20 Mon 21 Tue 22 Wed 23 Thu 24 Fri 25 Sa…" at bounding box center [784, 420] width 1568 height 514
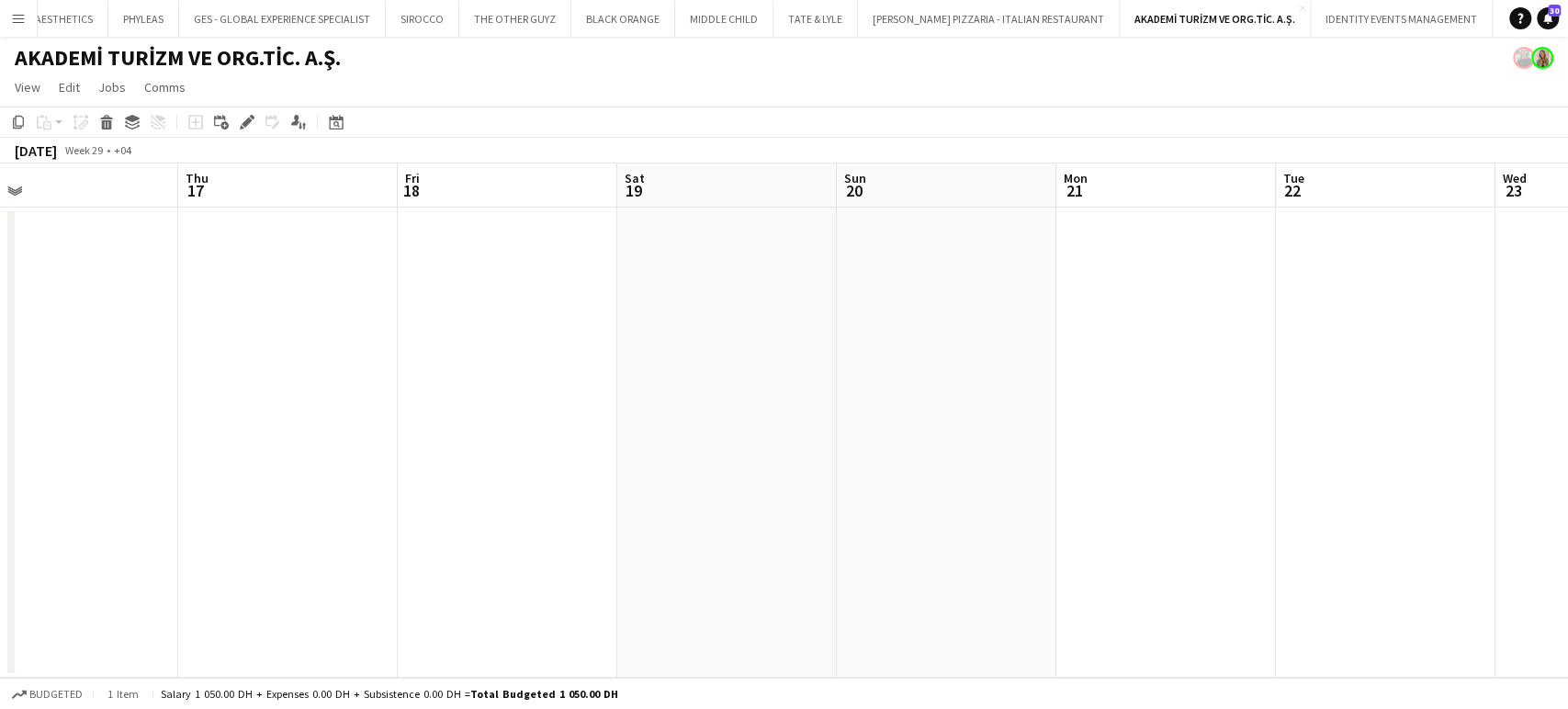
click at [1339, 413] on app-calendar-viewport "Mon 14 Tue 15 Wed 16 Thu 17 Fri 18 Sat 19 Sun 20 Mon 21 Tue 22 Wed 23 Thu 24 Fr…" at bounding box center [784, 420] width 1568 height 514
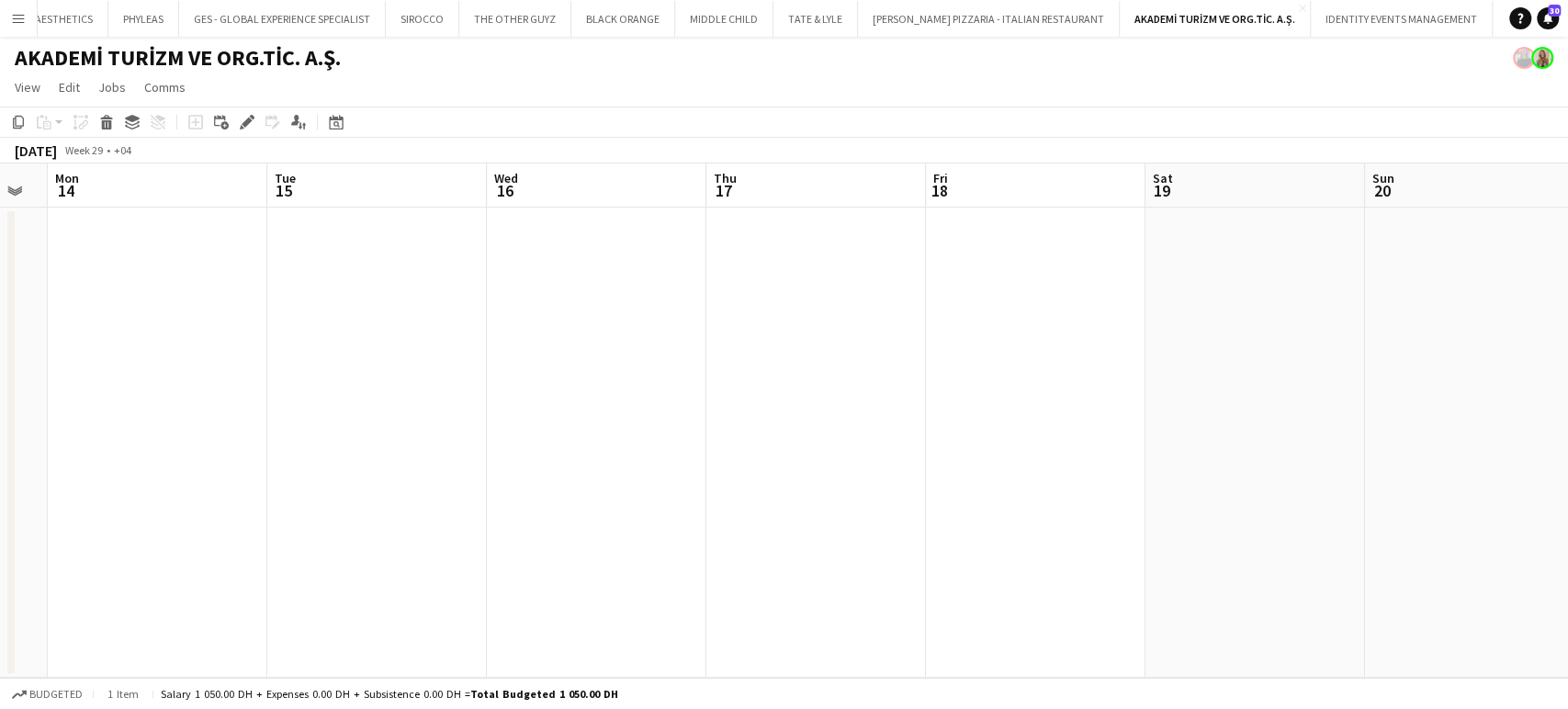
click at [1163, 427] on app-calendar-viewport "Sat 12 Sun 13 Mon 14 Tue 15 Wed 16 Thu 17 Fri 18 Sat 19 Sun 20 Mon 21 Tue 22 We…" at bounding box center [784, 420] width 1568 height 514
click at [916, 445] on app-calendar-viewport "Mon 7 Tue 8 Wed 9 Thu 10 Fri 11 Sat 12 Sun 13 Mon 14 Tue 15 Wed 16 Thu 17 Fri 1…" at bounding box center [784, 420] width 1568 height 514
click at [925, 454] on app-calendar-viewport "Sun 6 Mon 7 Tue 8 Wed 9 Thu 10 Fri 11 Sat 12 Sun 13 Mon 14 Tue 15 Wed 16 Thu 17…" at bounding box center [784, 420] width 1568 height 514
click at [1024, 461] on app-calendar-viewport "Fri 4 Sat 5 Sun 6 Mon 7 Tue 8 Wed 9 Thu 10 Fri 11 Sat 12 Sun 13 Mon 14 Tue 15 W…" at bounding box center [784, 420] width 1568 height 514
click at [1119, 498] on app-calendar-viewport "Tue 1 Wed 2 Thu 3 Fri 4 Sat 5 Sun 6 Mon 7 Tue 8 Wed 9 Thu 10 Fri 11 Sat 12 Sun …" at bounding box center [784, 420] width 1568 height 514
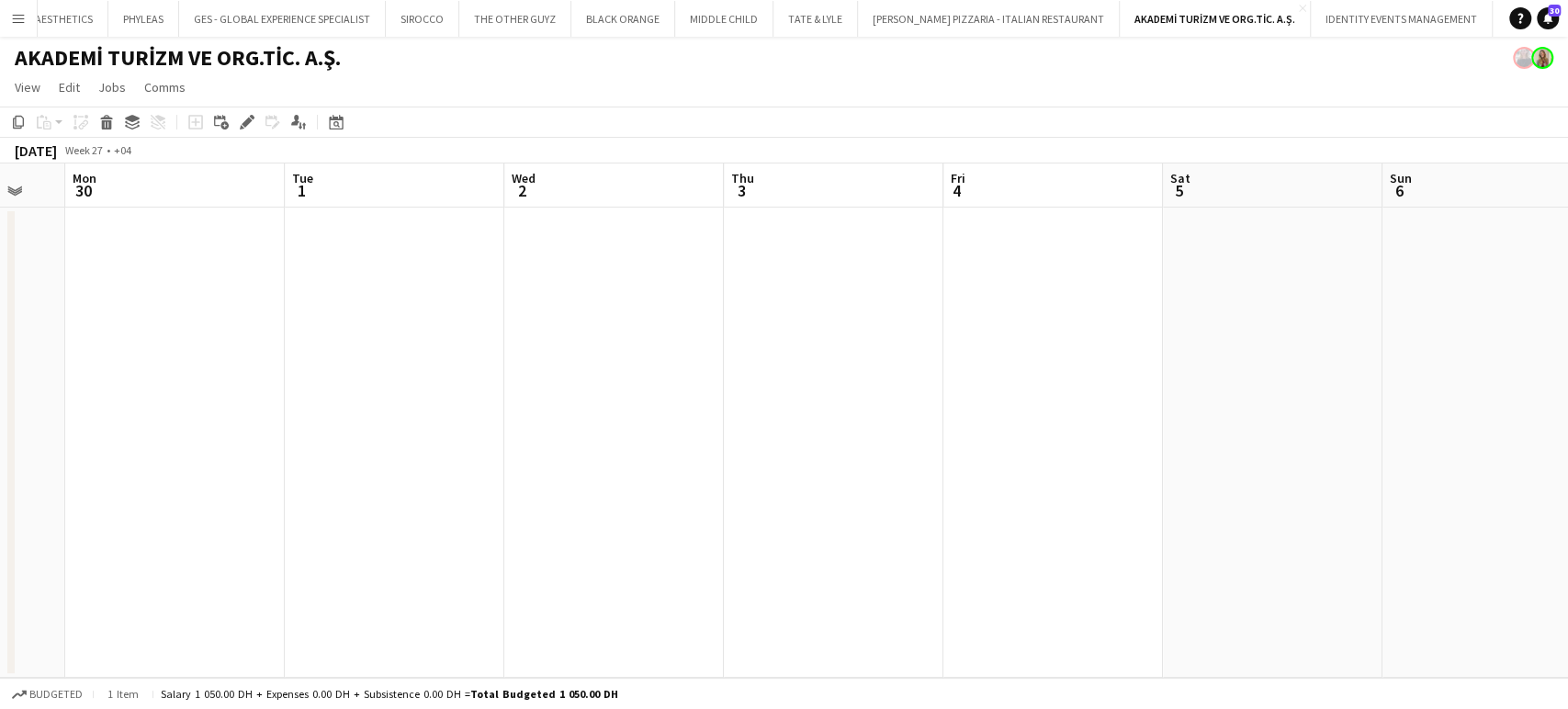
click at [918, 500] on app-calendar-viewport "Fri 27 Sat 28 Sun 29 Mon 30 Tue 1 Wed 2 Thu 3 Fri 4 Sat 5 Sun 6 Mon 7 Tue 8 Wed…" at bounding box center [784, 420] width 1568 height 514
click at [1058, 505] on app-calendar-viewport "Sun 22 Mon 23 Tue 24 Wed 25 Thu 26 Fri 27 Sat 28 Sun 29 Mon 30 Tue 1 Wed 2 Thu …" at bounding box center [784, 420] width 1568 height 514
click at [1008, 493] on app-calendar-viewport "Fri 20 Sat 21 Sun 22 Mon 23 Tue 24 Wed 25 Thu 26 Fri 27 Sat 28 Sun 29 Mon 30 Tu…" at bounding box center [784, 420] width 1568 height 514
click at [824, 529] on app-calendar-viewport "Fri 20 Sat 21 Sun 22 Mon 23 Tue 24 Wed 25 Thu 26 Fri 27 Sat 28 Sun 29 Mon 30 Tu…" at bounding box center [784, 420] width 1568 height 514
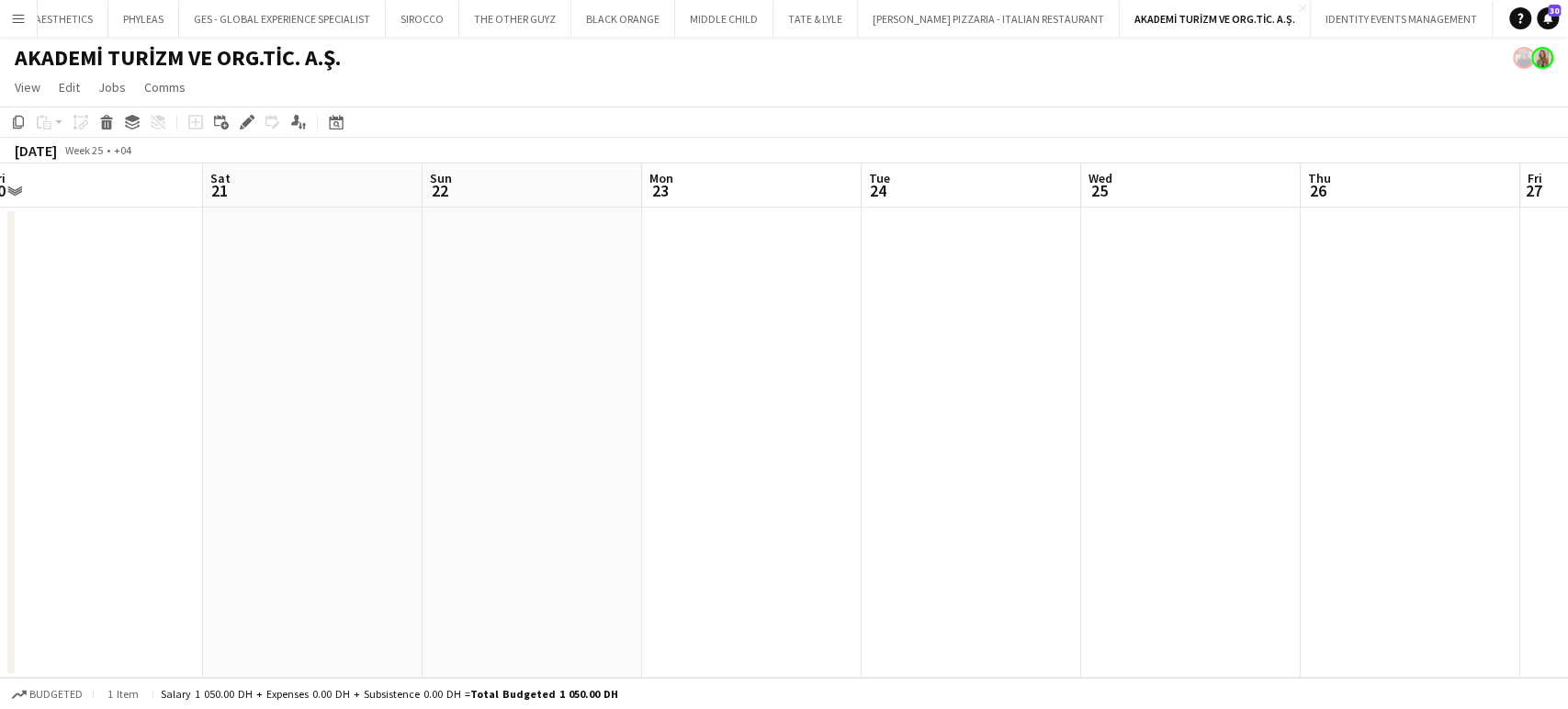
scroll to position [0, 432]
click at [1232, 556] on app-calendar-viewport "Wed 18 Thu 19 Fri 20 Sat 21 Sun 22 Mon 23 Tue 24 Wed 25 Thu 26 Fri 27 Sat 28 Su…" at bounding box center [784, 420] width 1568 height 514
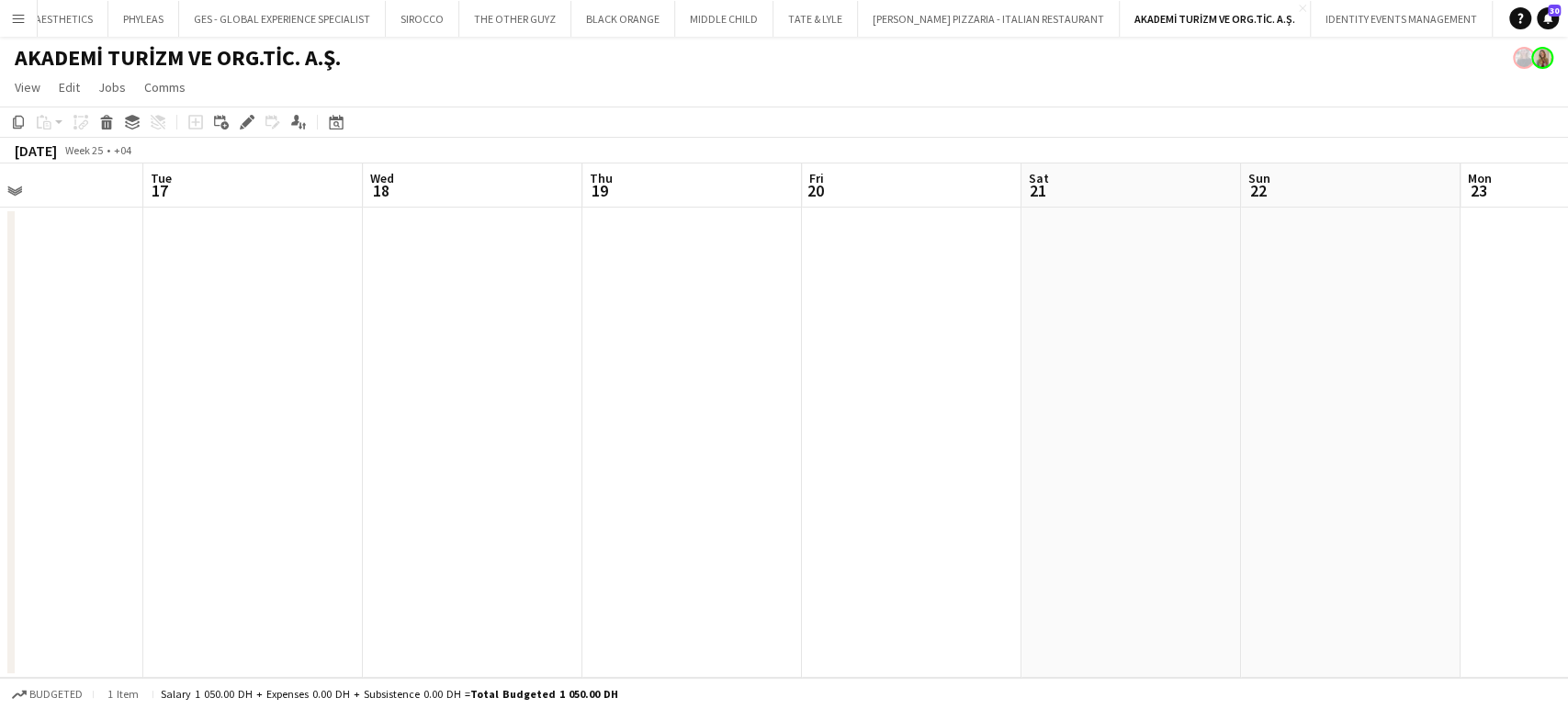
click at [912, 430] on app-calendar-viewport "Sat 14 Sun 15 Mon 16 Tue 17 Wed 18 Thu 19 Fri 20 Sat 21 Sun 22 Mon 23 Tue 24 We…" at bounding box center [784, 420] width 1568 height 514
click at [786, 438] on app-calendar-viewport "Fri 13 Sat 14 Sun 15 Mon 16 Tue 17 Wed 18 Thu 19 Fri 20 Sat 21 Sun 22 Mon 23 Tu…" at bounding box center [784, 420] width 1568 height 514
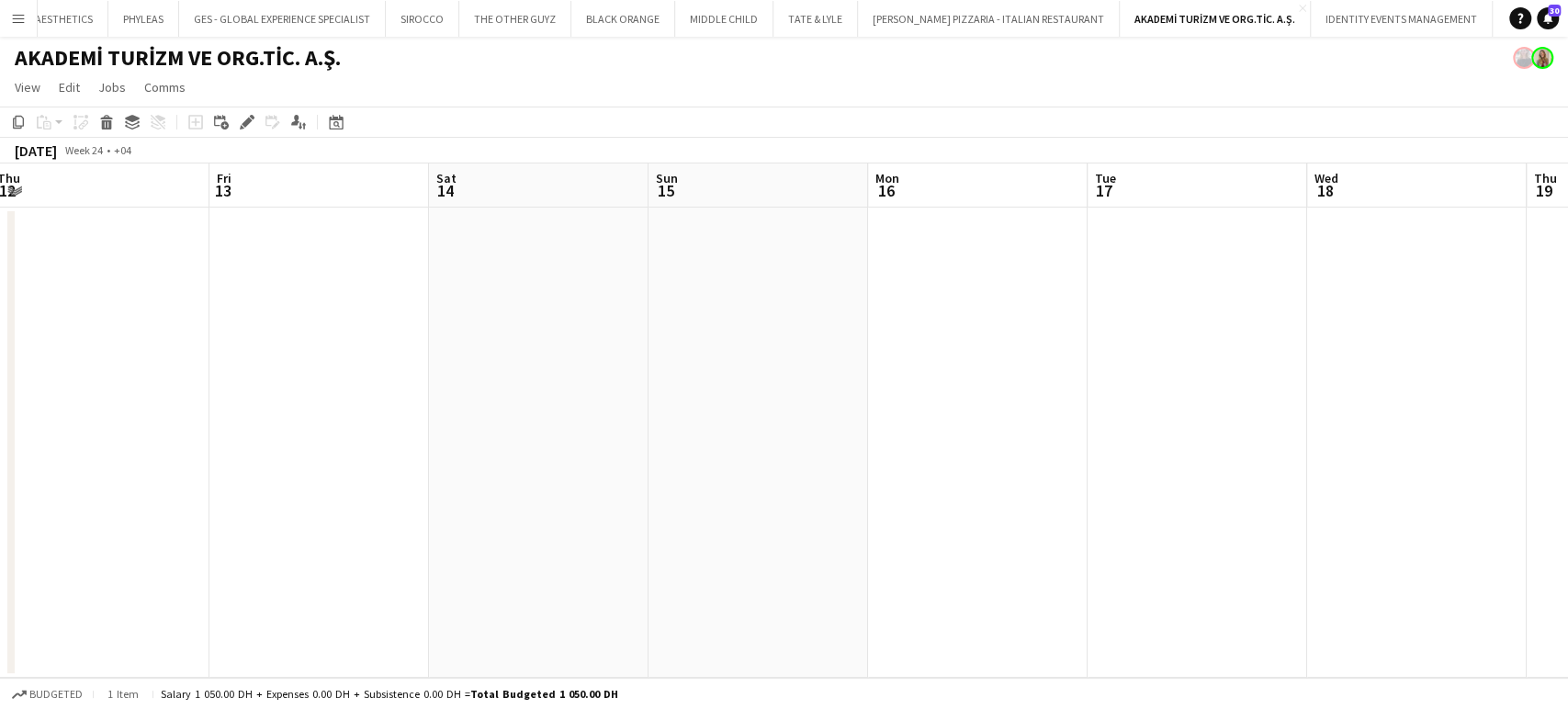
click at [820, 409] on app-calendar-viewport "Tue 10 Wed 11 Thu 12 Fri 13 Sat 14 Sun 15 Mon 16 Tue 17 Wed 18 Thu 19 Fri 20 Sa…" at bounding box center [784, 420] width 1568 height 514
click at [772, 290] on app-calendar-viewport "Sun 8 Mon 9 Tue 10 Wed 11 Thu 12 Fri 13 Sat 14 Sun 15 Mon 16 Tue 17 Wed 18 Thu …" at bounding box center [784, 420] width 1568 height 514
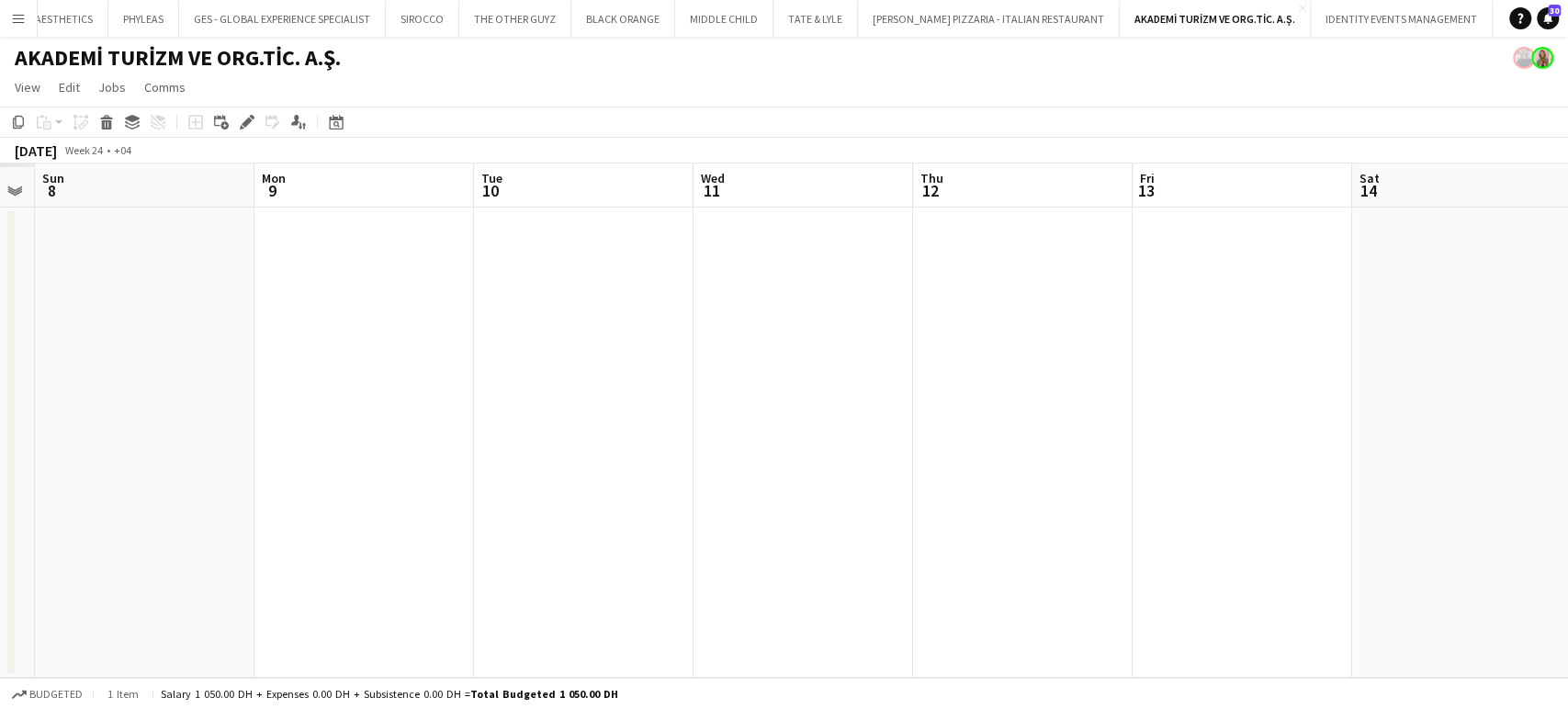
click at [695, 290] on app-calendar-viewport "Fri 6 Sat 7 Sun 8 Mon 9 Tue 10 Wed 11 Thu 12 Fri 13 Sat 14 Sun 15 Mon 16 Tue 17…" at bounding box center [784, 420] width 1568 height 514
click at [864, 293] on app-calendar-viewport "Mon 2 Tue 3 Wed 4 Thu 5 Fri 6 Sat 7 Sun 8 Mon 9 Tue 10 Wed 11 Thu 12 Fri 13 Sat…" at bounding box center [784, 420] width 1568 height 514
click at [806, 299] on app-calendar-viewport "Sun 1 Mon 2 Tue 3 Wed 4 Thu 5 Fri 6 Sat 7 Sun 8 Mon 9 Tue 10 Wed 11 Thu 12 Fri …" at bounding box center [784, 420] width 1568 height 514
click at [904, 297] on app-calendar-viewport "Fri 30 Sat 31 Sun 1 Mon 2 Tue 3 Wed 4 Thu 5 Fri 6 Sat 7 Sun 8 Mon 9 Tue 10 Wed …" at bounding box center [784, 420] width 1568 height 514
click at [1051, 391] on app-calendar-viewport "Sat 24 Sun 25 Mon 26 Tue 27 Wed 28 Thu 29 Fri 30 Sat 31 Sun 1 Mon 2 Tue 3 Wed 4…" at bounding box center [784, 420] width 1568 height 514
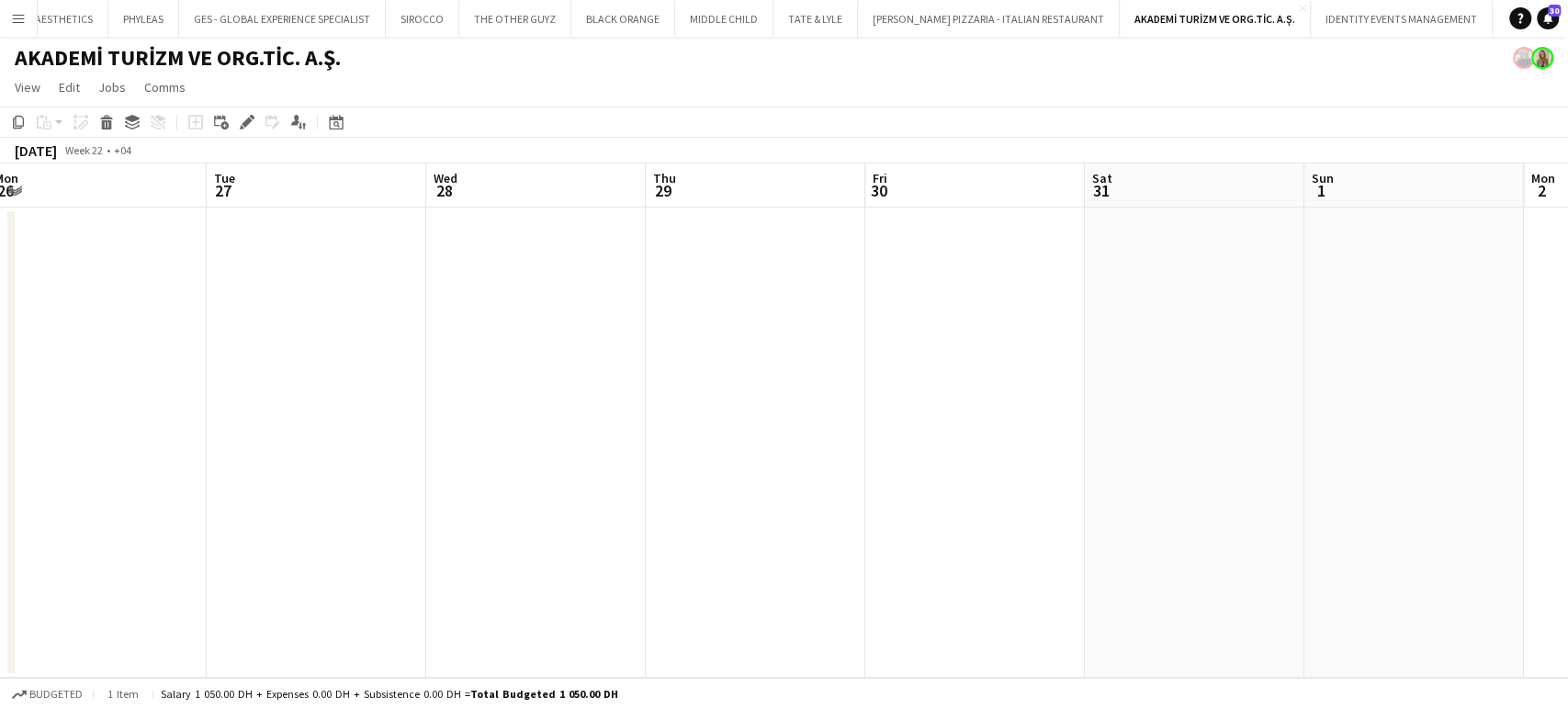
click at [969, 388] on app-calendar-viewport "Sat 24 Sun 25 Mon 26 Tue 27 Wed 28 Thu 29 Fri 30 Sat 31 Sun 1 Mon 2 Tue 3 Wed 4…" at bounding box center [784, 420] width 1568 height 514
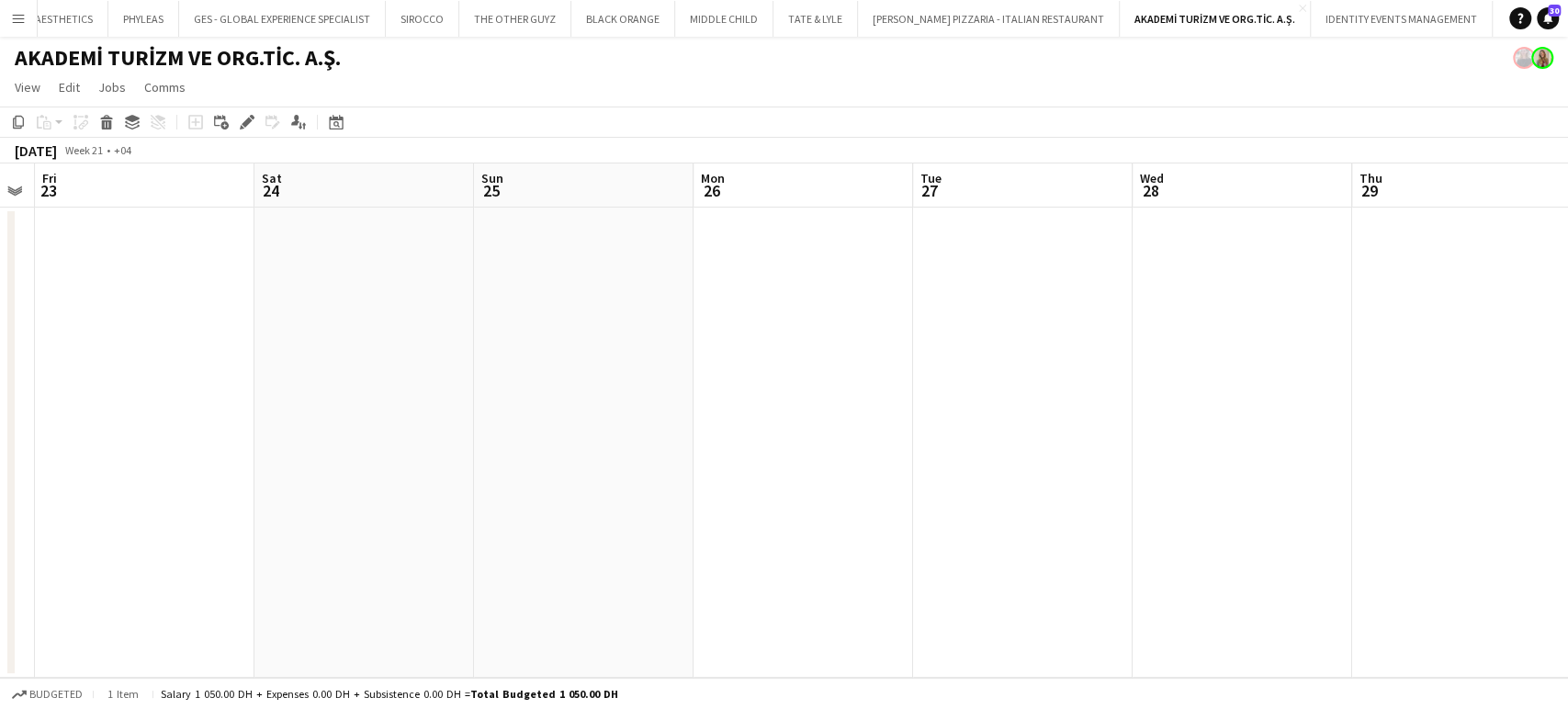
click at [914, 390] on app-calendar-viewport "Wed 21 Thu 22 Fri 23 Sat 24 Sun 25 Mon 26 Tue 27 Wed 28 Thu 29 Fri 30 Sat 31 Su…" at bounding box center [784, 420] width 1568 height 514
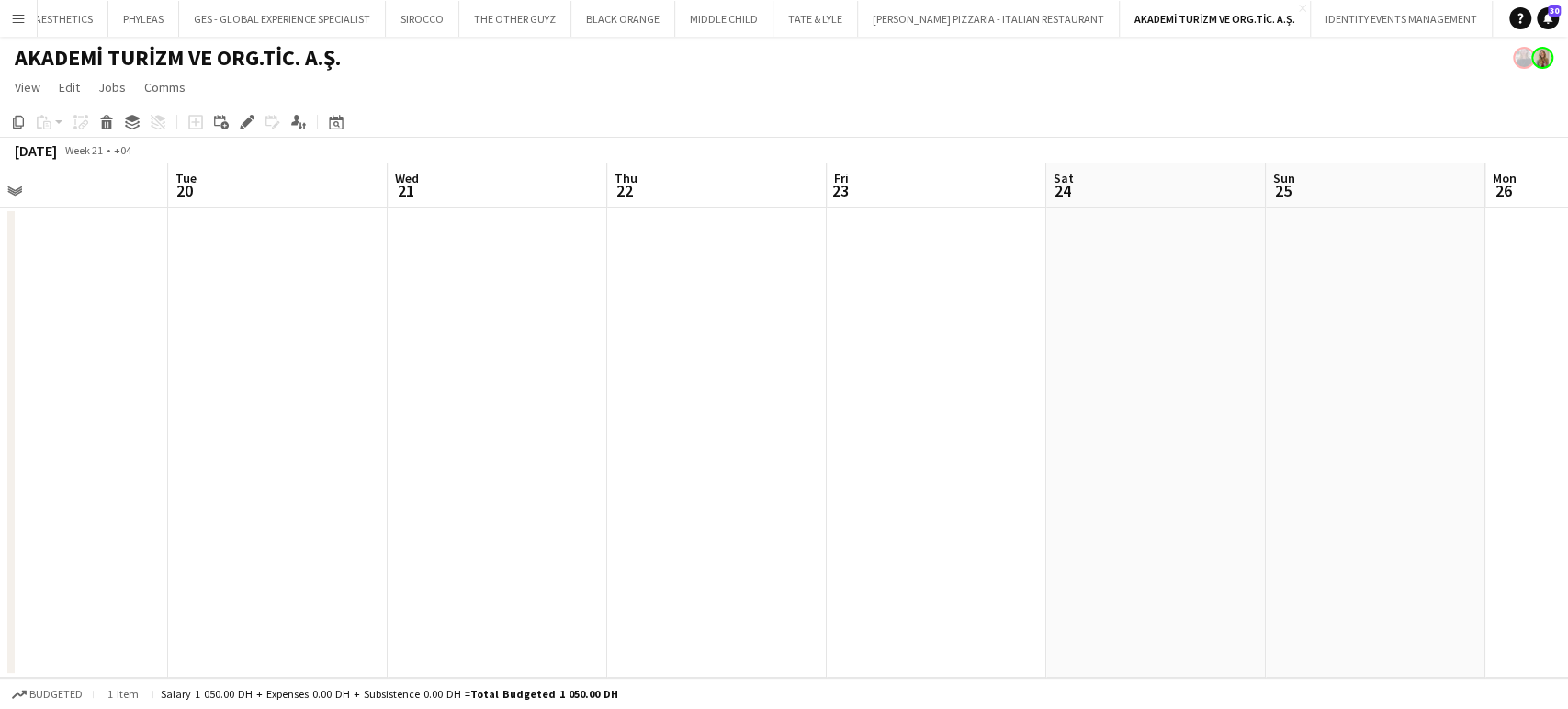
click at [947, 393] on app-calendar-viewport "Sat 17 Sun 18 Mon 19 Tue 20 Wed 21 Thu 22 Fri 23 Sat 24 Sun 25 Mon 26 Tue 27 We…" at bounding box center [784, 420] width 1568 height 514
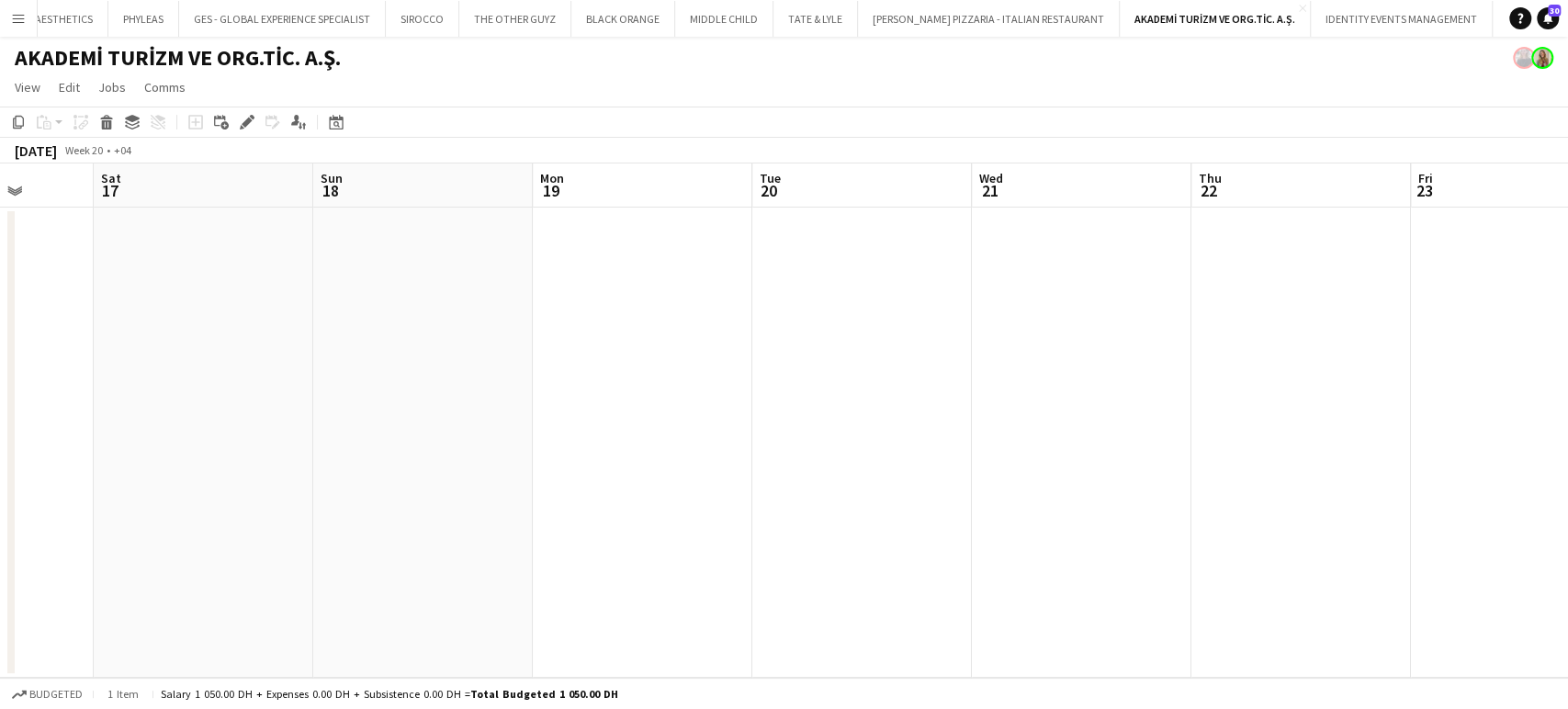
click at [1333, 380] on app-calendar-viewport "Wed 14 Thu 15 Fri 16 Sat 17 Sun 18 Mon 19 Tue 20 Wed 21 Thu 22 Fri 23 Sat 24 Su…" at bounding box center [784, 420] width 1568 height 514
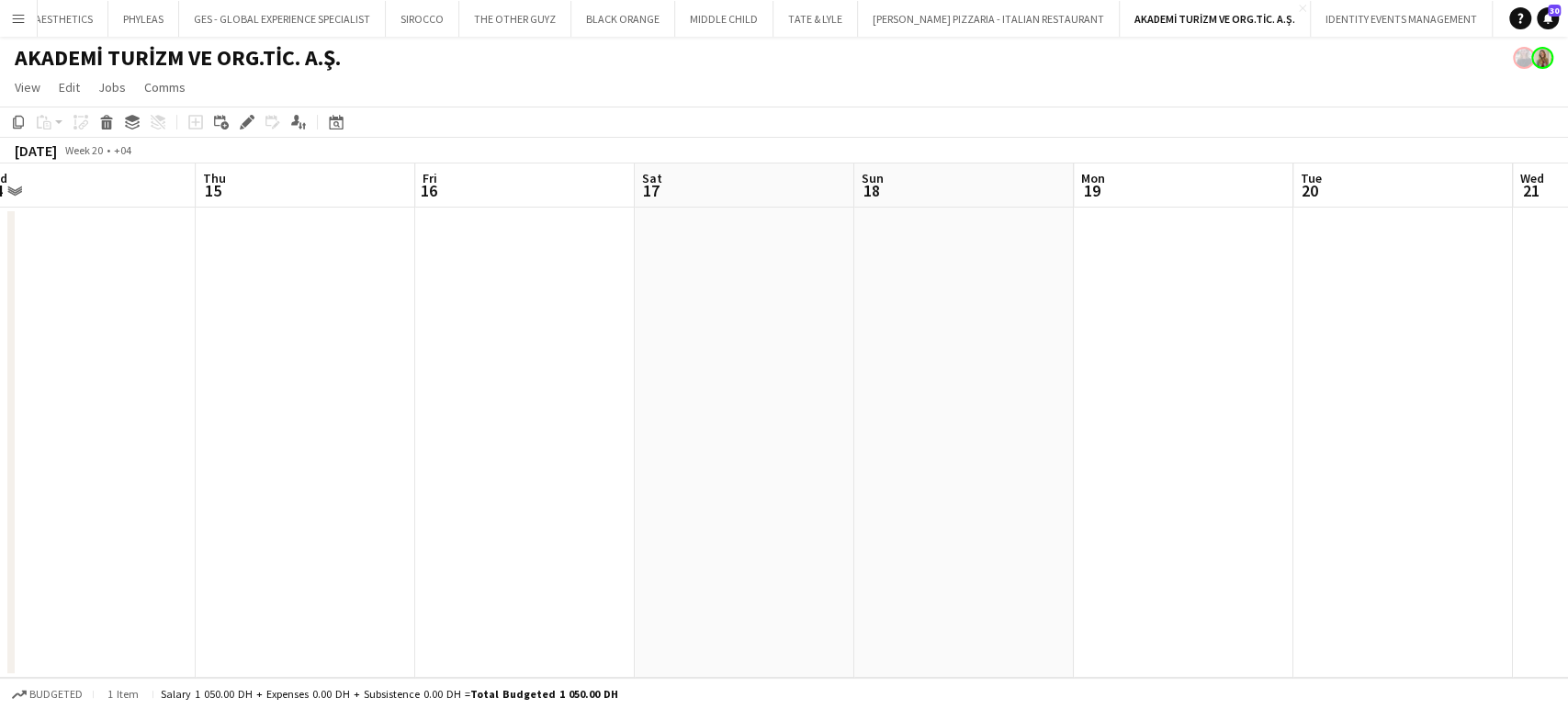
click at [1433, 370] on app-calendar-viewport "Mon 12 Tue 13 Wed 14 Thu 15 Fri 16 Sat 17 Sun 18 Mon 19 Tue 20 Wed 21 Thu 22 Fr…" at bounding box center [784, 420] width 1568 height 514
click at [1120, 389] on app-calendar-viewport "Fri 9 Sat 10 Sun 11 Mon 12 Tue 13 Wed 14 Thu 15 Fri 16 Sat 17 Sun 18 Mon 19 Tue…" at bounding box center [784, 420] width 1568 height 514
click at [887, 414] on app-calendar-viewport "Sun 4 Mon 5 Tue 6 Wed 7 Thu 8 Fri 9 Sat 10 Sun 11 Mon 12 Tue 13 Wed 14 Thu 15 F…" at bounding box center [784, 420] width 1568 height 514
click at [759, 436] on app-calendar-viewport "Sun 4 Mon 5 Tue 6 Wed 7 Thu 8 Fri 9 Sat 10 Sun 11 Mon 12 Tue 13 Wed 14 Thu 15 F…" at bounding box center [784, 420] width 1568 height 514
click at [822, 451] on app-calendar-viewport "Thu 1 Fri 2 Sat 3 Sun 4 Mon 5 Tue 6 Wed 7 Thu 8 Fri 9 Sat 10 Sun 11 Mon 12 Tue …" at bounding box center [784, 420] width 1568 height 514
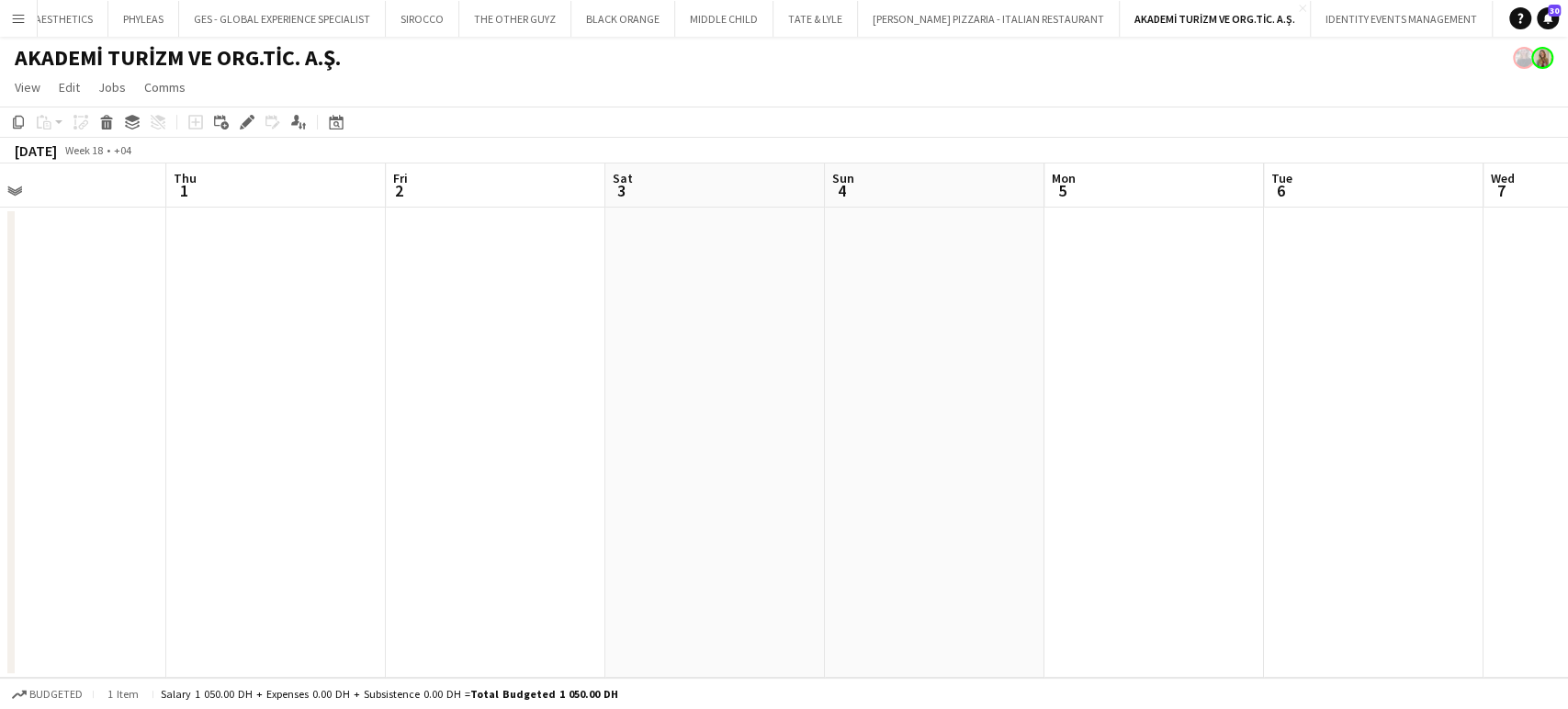
click at [897, 458] on app-calendar-viewport "Mon 28 Tue 29 Wed 30 Thu 1 Fri 2 Sat 3 Sun 4 Mon 5 Tue 6 Wed 7 Thu 8 Fri 9 Sat …" at bounding box center [784, 420] width 1568 height 514
click at [702, 470] on app-calendar-viewport "Fri 25 Sat 26 Sun 27 Mon 28 Tue 29 Wed 30 Thu 1 Fri 2 Sat 3 Sun 4 Mon 5 Tue 6 W…" at bounding box center [784, 420] width 1568 height 514
click at [933, 469] on app-calendar-viewport "Wed 23 Thu 24 Fri 25 Sat 26 Sun 27 Mon 28 Tue 29 Wed 30 Thu 1 Fri 2 Sat 3 Sun 4…" at bounding box center [784, 420] width 1568 height 514
click at [917, 479] on app-calendar-viewport "Sat 19 Sun 20 Mon 21 Tue 22 Wed 23 Thu 24 Fri 25 Sat 26 Sun 27 Mon 28 Tue 29 We…" at bounding box center [784, 420] width 1568 height 514
click at [824, 490] on app-calendar-viewport "Wed 16 Thu 17 Fri 18 Sat 19 Sun 20 Mon 21 Tue 22 Wed 23 Thu 24 Fri 25 Sat 26 Su…" at bounding box center [784, 420] width 1568 height 514
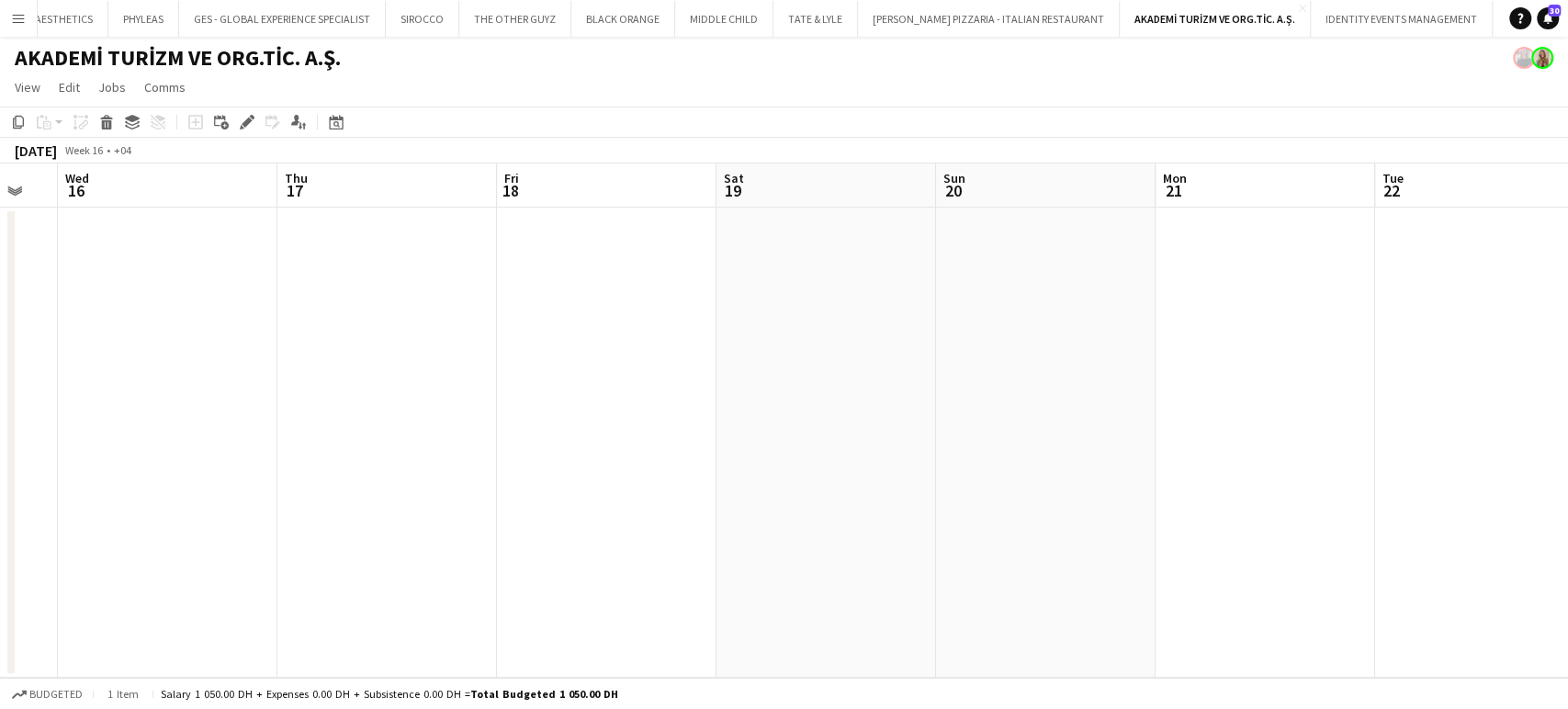
click at [775, 497] on app-calendar-viewport "Mon 14 Tue 15 Wed 16 Thu 17 Fri 18 Sat 19 Sun 20 Mon 21 Tue 22 Wed 23 Thu 24 Fr…" at bounding box center [784, 420] width 1568 height 514
click at [814, 505] on app-calendar-viewport "Wed 9 Thu 10 Fri 11 Sat 12 Sun 13 Mon 14 Tue 15 Wed 16 Thu 17 Fri 18 Sat 19 Sun…" at bounding box center [784, 420] width 1568 height 514
click at [822, 505] on app-calendar-viewport "Tue 8 Wed 9 Thu 10 Fri 11 Sat 12 Sun 13 Mon 14 Tue 15 Wed 16 Thu 17 Fri 18 Sat …" at bounding box center [784, 420] width 1568 height 514
click at [944, 498] on app-calendar-viewport "Sun 6 Mon 7 Tue 8 Wed 9 Thu 10 Fri 11 Sat 12 Sun 13 Mon 14 Tue 15 Wed 16 Thu 17…" at bounding box center [784, 420] width 1568 height 514
click at [851, 491] on app-calendar-viewport "Thu 3 Fri 4 Sat 5 Sun 6 Mon 7 Tue 8 Wed 9 Thu 10 Fri 11 Sat 12 Sun 13 Mon 14 Tu…" at bounding box center [784, 420] width 1568 height 514
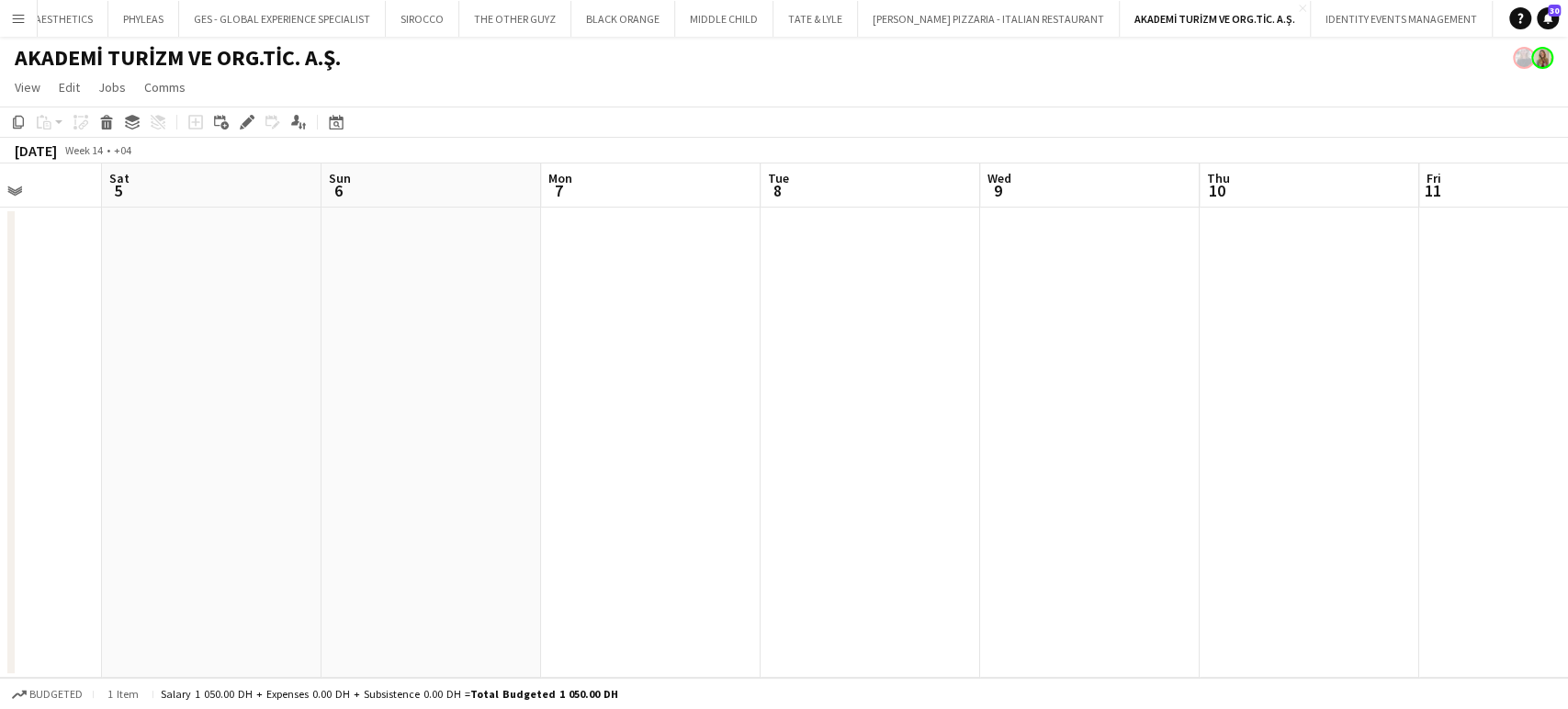
click at [842, 469] on app-calendar-viewport "Wed 2 Thu 3 Fri 4 Sat 5 Sun 6 Mon 7 Tue 8 Wed 9 Thu 10 Fri 11 Sat 12 Sun 13 Mon…" at bounding box center [784, 420] width 1568 height 514
click at [859, 454] on app-calendar-viewport "Fri 28 Sat 29 Sun 30 Mon 31 Tue 1 Wed 2 Thu 3 Fri 4 Sat 5 Sun 6 Mon 7 Tue 8 Wed…" at bounding box center [784, 420] width 1568 height 514
click at [841, 453] on app-calendar-viewport "Fri 28 Sat 29 Sun 30 Mon 31 Tue 1 Wed 2 Thu 3 Fri 4 Sat 5 Sun 6 Mon 7 Tue 8 Wed…" at bounding box center [784, 420] width 1568 height 514
click at [729, 466] on app-calendar-viewport "Tue 25 Wed 26 Thu 27 Fri 28 Sat 29 Sun 30 Mon 31 Tue 1 Wed 2 Thu 3 Fri 4 Sat 5 …" at bounding box center [784, 420] width 1568 height 514
click at [871, 423] on app-calendar-viewport "Fri 21 Sat 22 Sun 23 Mon 24 Tue 25 Wed 26 Thu 27 Fri 28 Sat 29 Sun 30 Mon 31 Tu…" at bounding box center [784, 420] width 1568 height 514
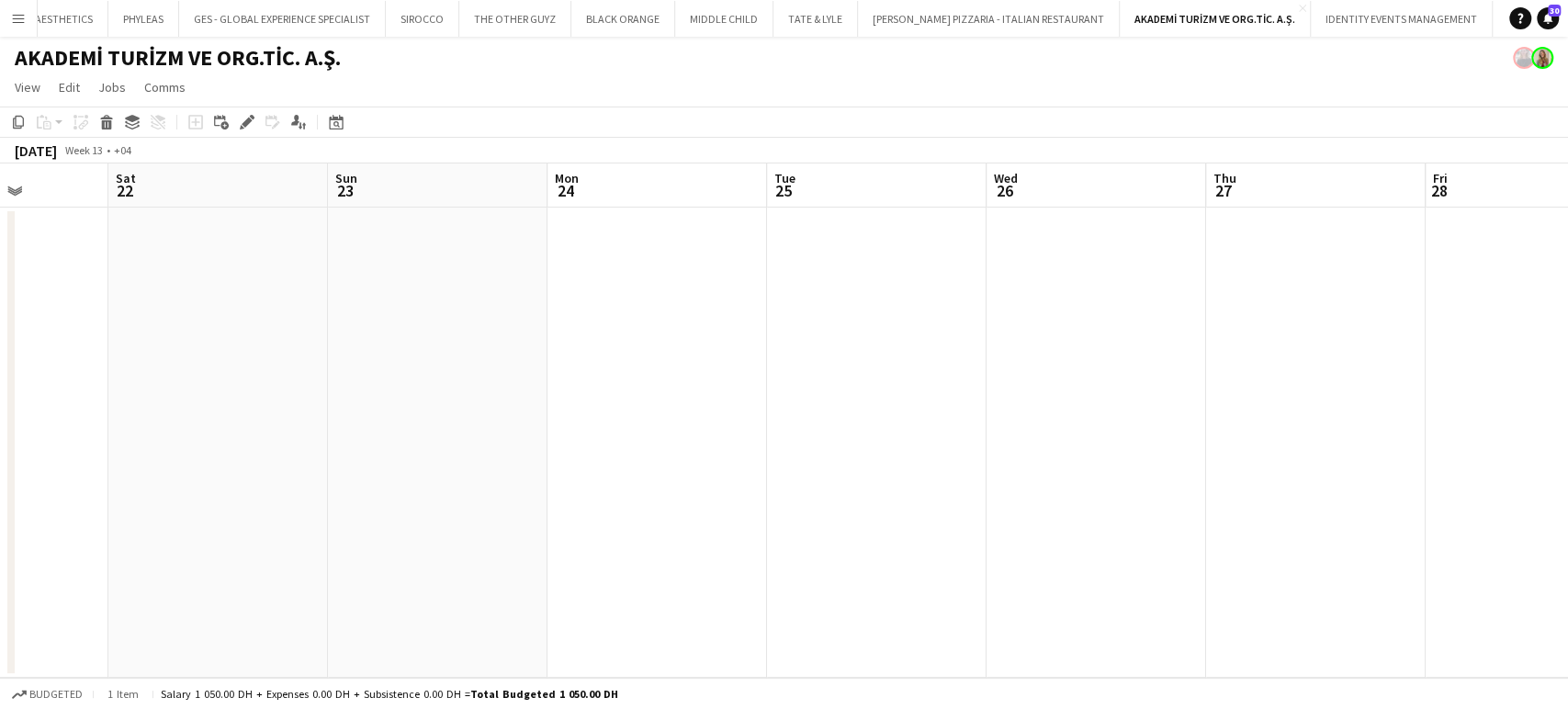
click at [815, 400] on app-calendar-viewport "Wed 19 Thu 20 Fri 21 Sat 22 Sun 23 Mon 24 Tue 25 Wed 26 Thu 27 Fri 28 Sat 29 Su…" at bounding box center [784, 420] width 1568 height 514
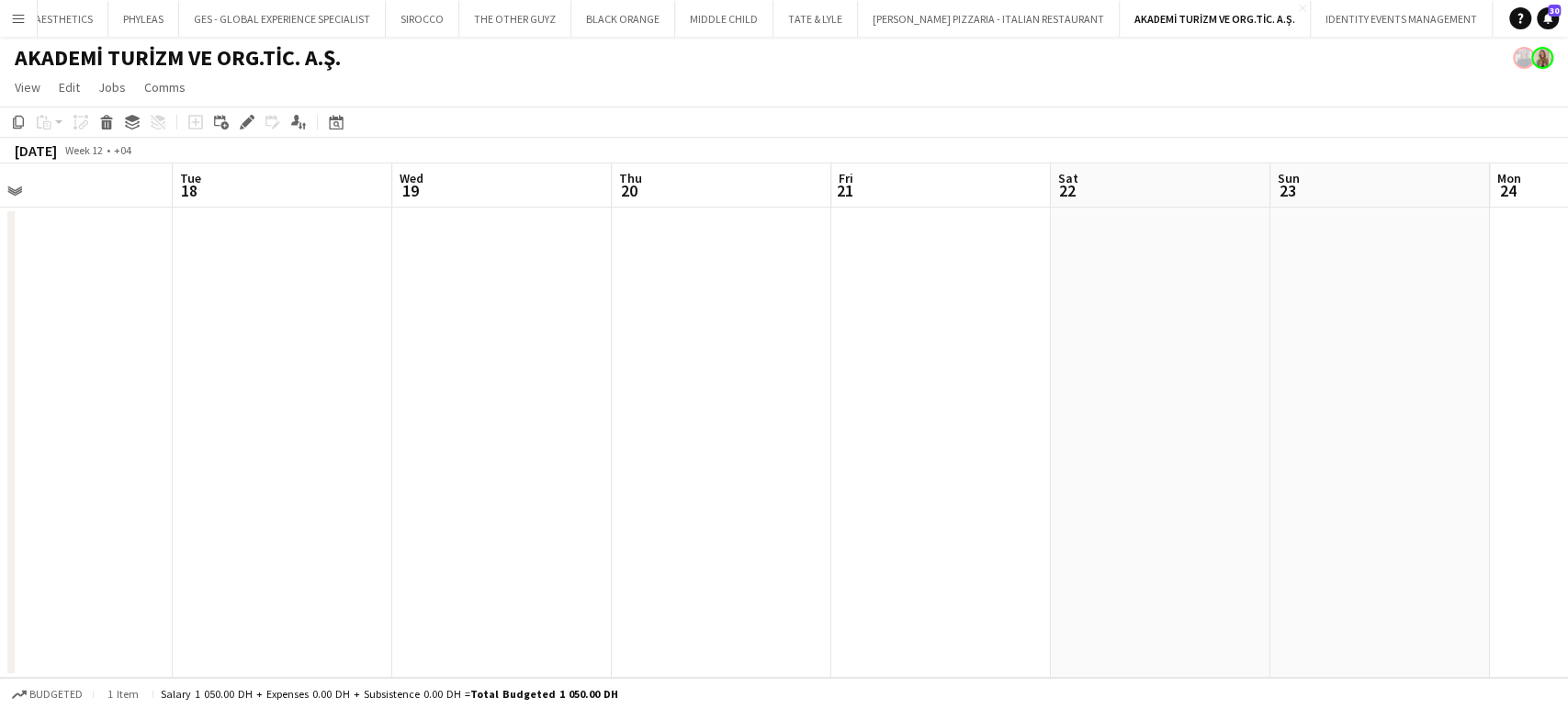
click at [897, 392] on app-calendar-viewport "Sat 15 Sun 16 Mon 17 Tue 18 Wed 19 Thu 20 Fri 21 Sat 22 Sun 23 Mon 24 Tue 25 We…" at bounding box center [784, 420] width 1568 height 514
click at [834, 444] on app-calendar-viewport "Sat 15 Sun 16 Mon 17 Tue 18 Wed 19 Thu 20 Fri 21 Sat 22 Sun 23 Mon 24 Tue 25 We…" at bounding box center [784, 420] width 1568 height 514
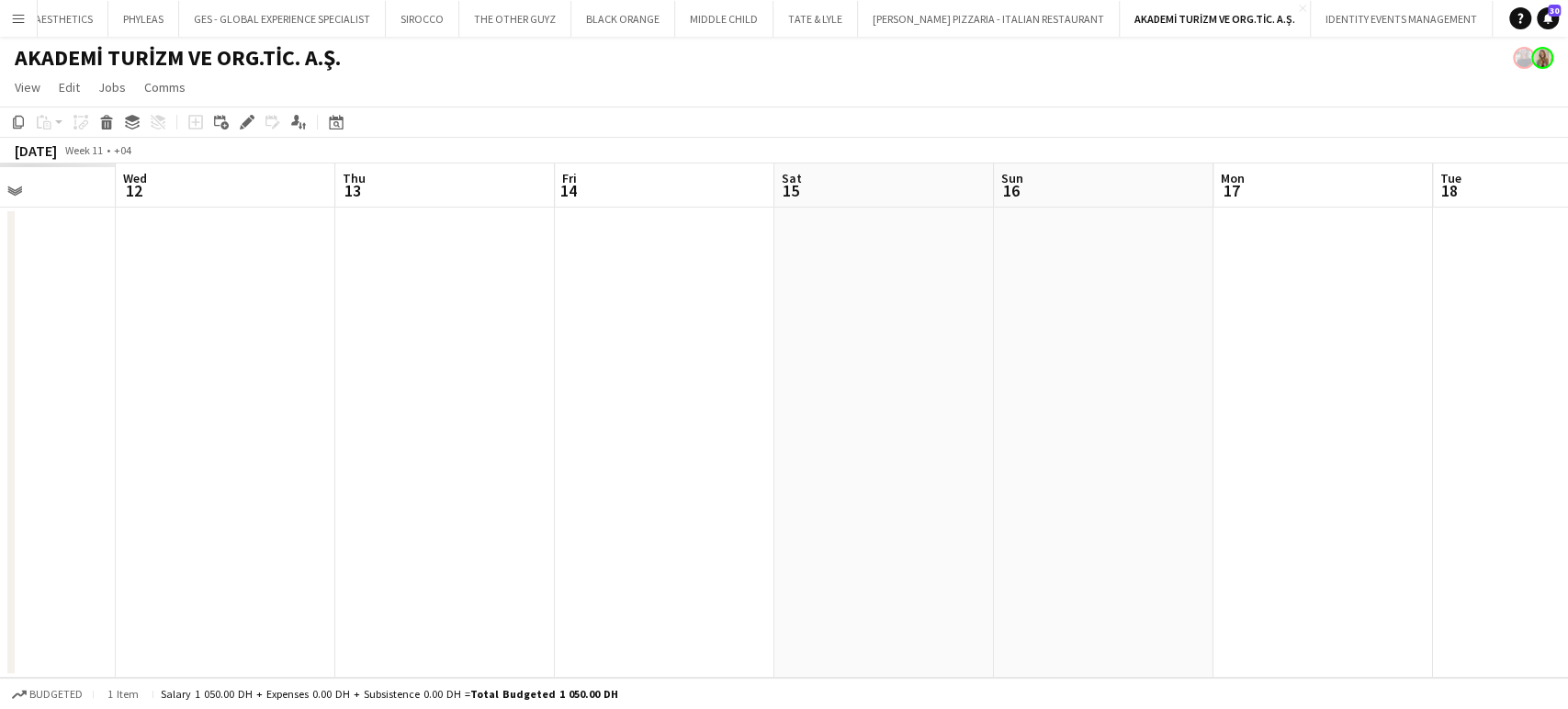
click at [816, 468] on app-calendar-viewport "Sun 9 Mon 10 Tue 11 Wed 12 Thu 13 Fri 14 Sat 15 Sun 16 Mon 17 Tue 18 Wed 19 Thu…" at bounding box center [784, 420] width 1568 height 514
click at [772, 453] on app-calendar-viewport "Sun 9 Mon 10 Tue 11 Wed 12 Thu 13 Fri 14 Sat 15 Sun 16 Mon 17 Tue 18 Wed 19 Thu…" at bounding box center [784, 420] width 1568 height 514
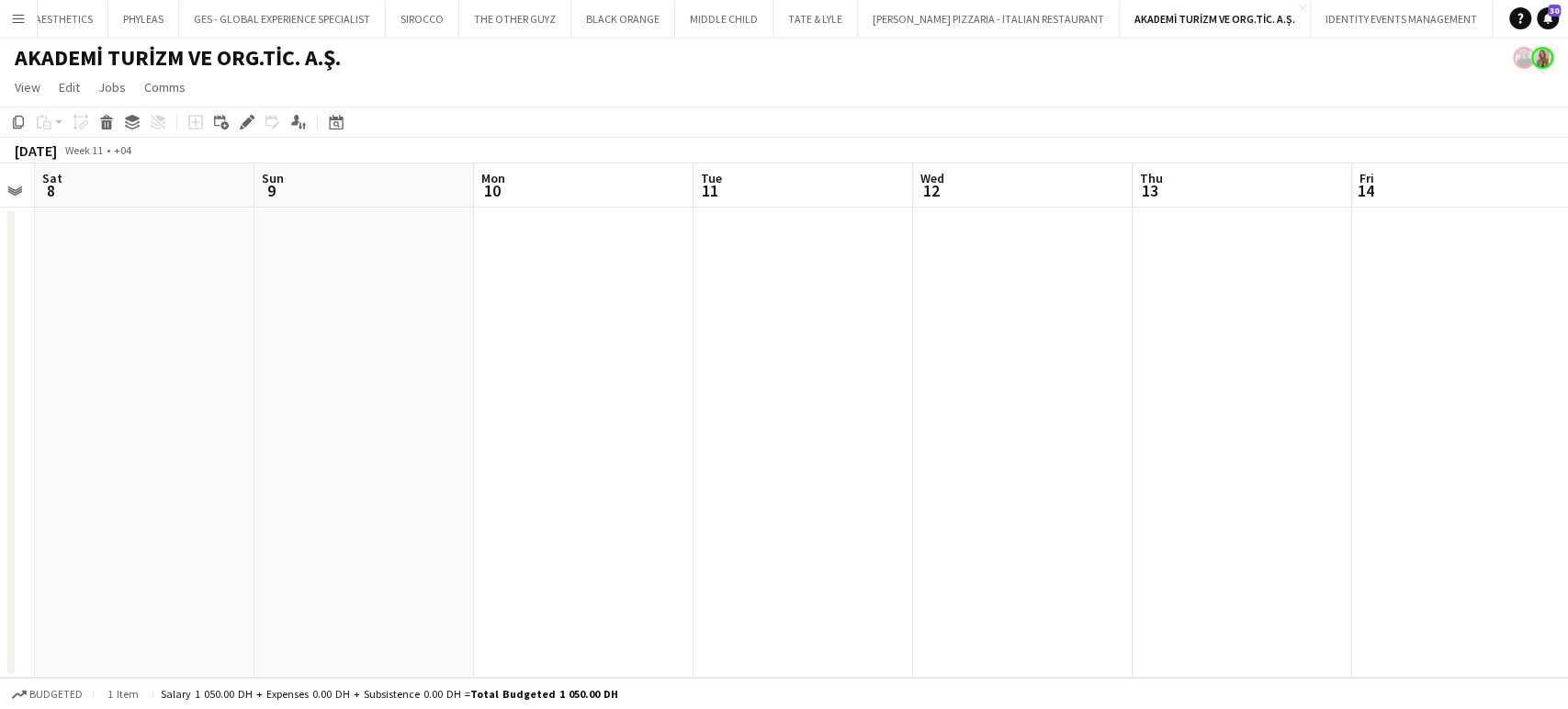
click at [747, 459] on app-calendar-viewport "Thu 6 Fri 7 Sat 8 Sun 9 Mon 10 Tue 11 Wed 12 Thu 13 Fri 14 Sat 15 Sun 16 Mon 17…" at bounding box center [784, 420] width 1568 height 514
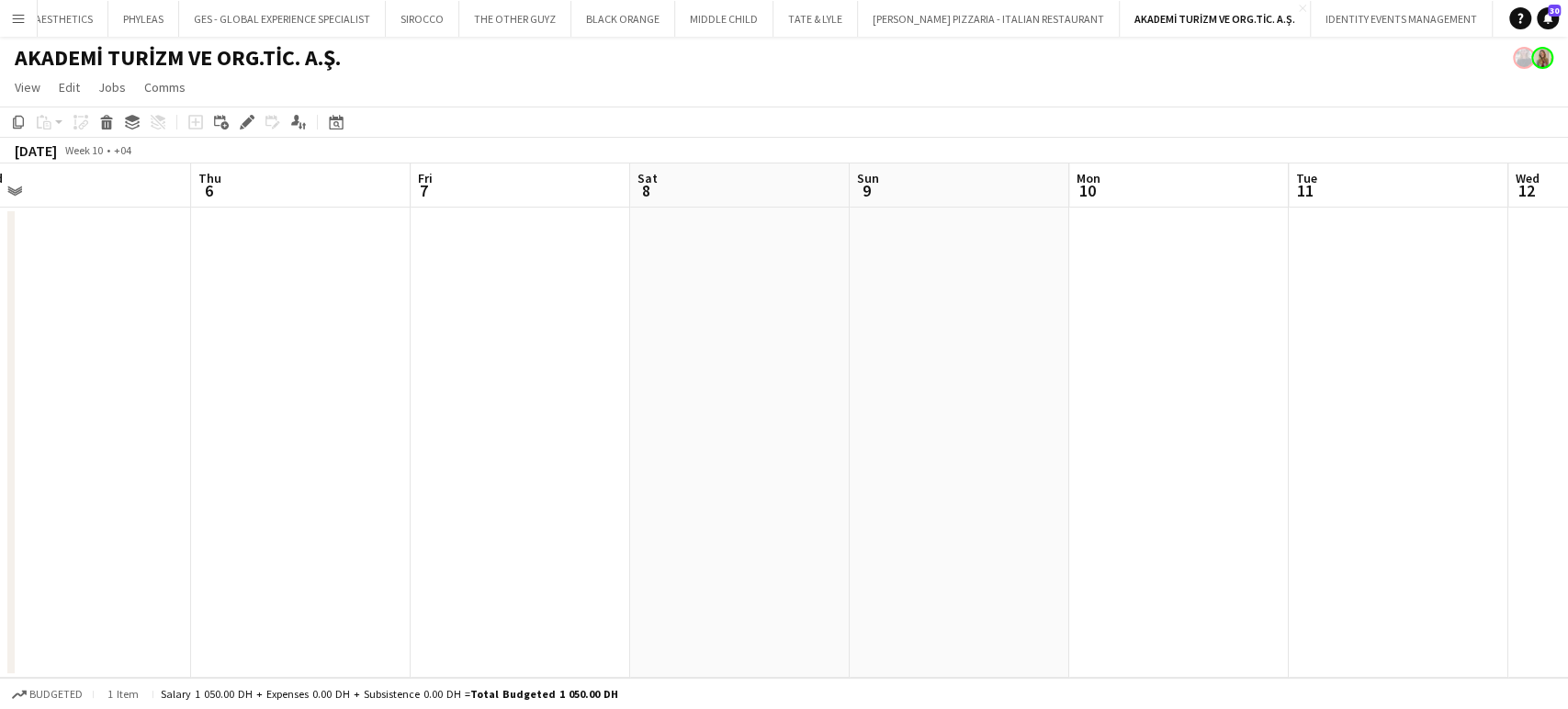
click at [874, 450] on app-calendar-viewport "Mon 3 Tue 4 Wed 5 Thu 6 Fri 7 Sat 8 Sun 9 Mon 10 Tue 11 Wed 12 Thu 13 Fri 14 Sa…" at bounding box center [784, 420] width 1568 height 514
click at [654, 508] on app-calendar-viewport "Fri 28 Sat 1 Sun 2 Mon 3 Tue 4 Wed 5 Thu 6 Fri 7 Sat 8 Sun 9 Mon 10 Tue 11 Wed …" at bounding box center [784, 420] width 1568 height 514
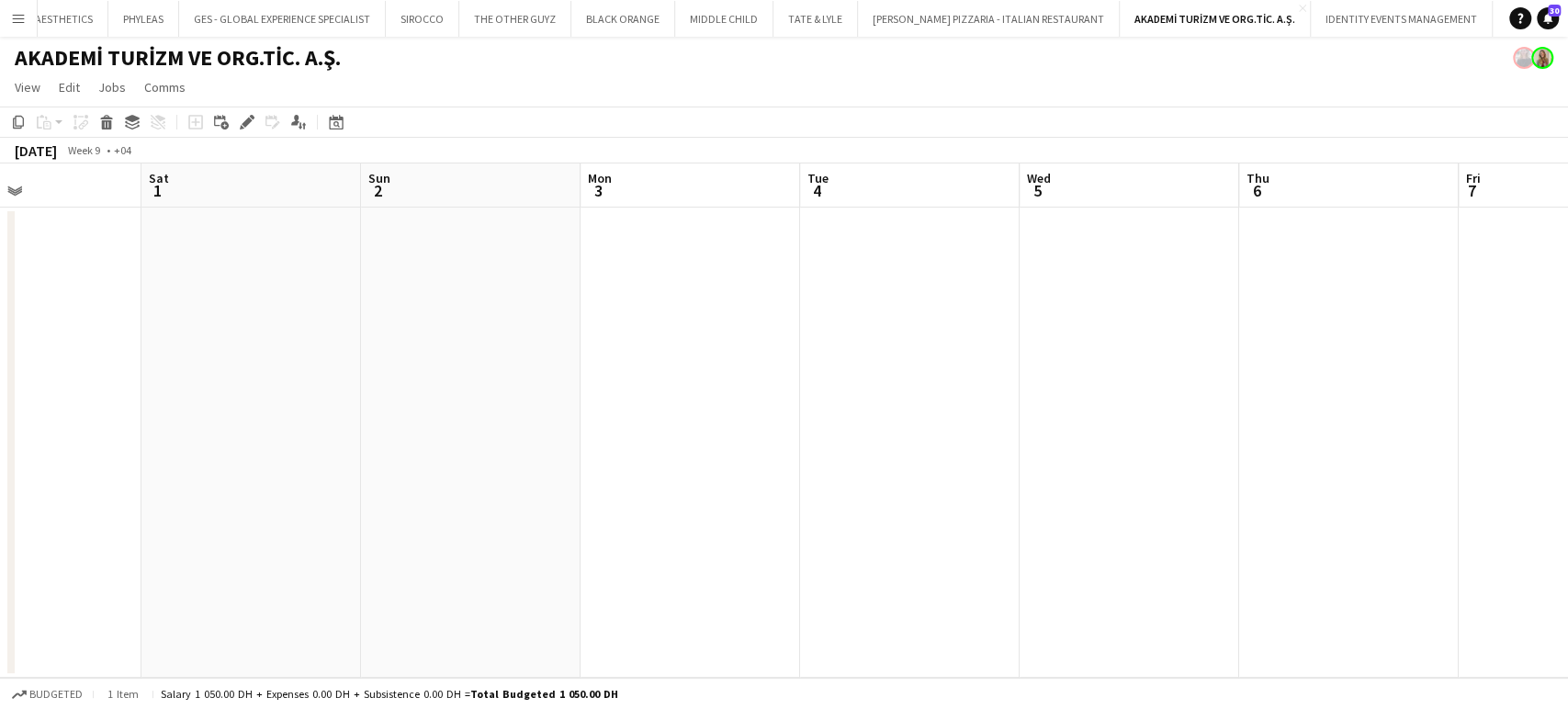
click at [702, 585] on app-calendar-viewport "Wed 26 Thu 27 Fri 28 Sat 1 Sun 2 Mon 3 Tue 4 Wed 5 Thu 6 Fri 7 Sat 8 Sun 9 Mon …" at bounding box center [784, 420] width 1568 height 514
click at [566, 522] on app-calendar-viewport "Sun 23 Mon 24 Tue 25 Wed 26 Thu 27 Fri 28 Sat 1 Sun 2 Mon 3 Tue 4 Wed 5 Thu 6 F…" at bounding box center [784, 420] width 1568 height 514
click at [550, 515] on app-calendar-viewport "Sat 22 Sun 23 Mon 24 Tue 25 Wed 26 Thu 27 Fri 28 Sat 1 Sun 2 Mon 3 Tue 4 Wed 5 …" at bounding box center [784, 420] width 1568 height 514
click at [599, 496] on app-calendar-viewport "Fri 21 Sat 22 Sun 23 Mon 24 Tue 25 Wed 26 Thu 27 Fri 28 Sat 1 Sun 2 Mon 3 Tue 4…" at bounding box center [784, 420] width 1568 height 514
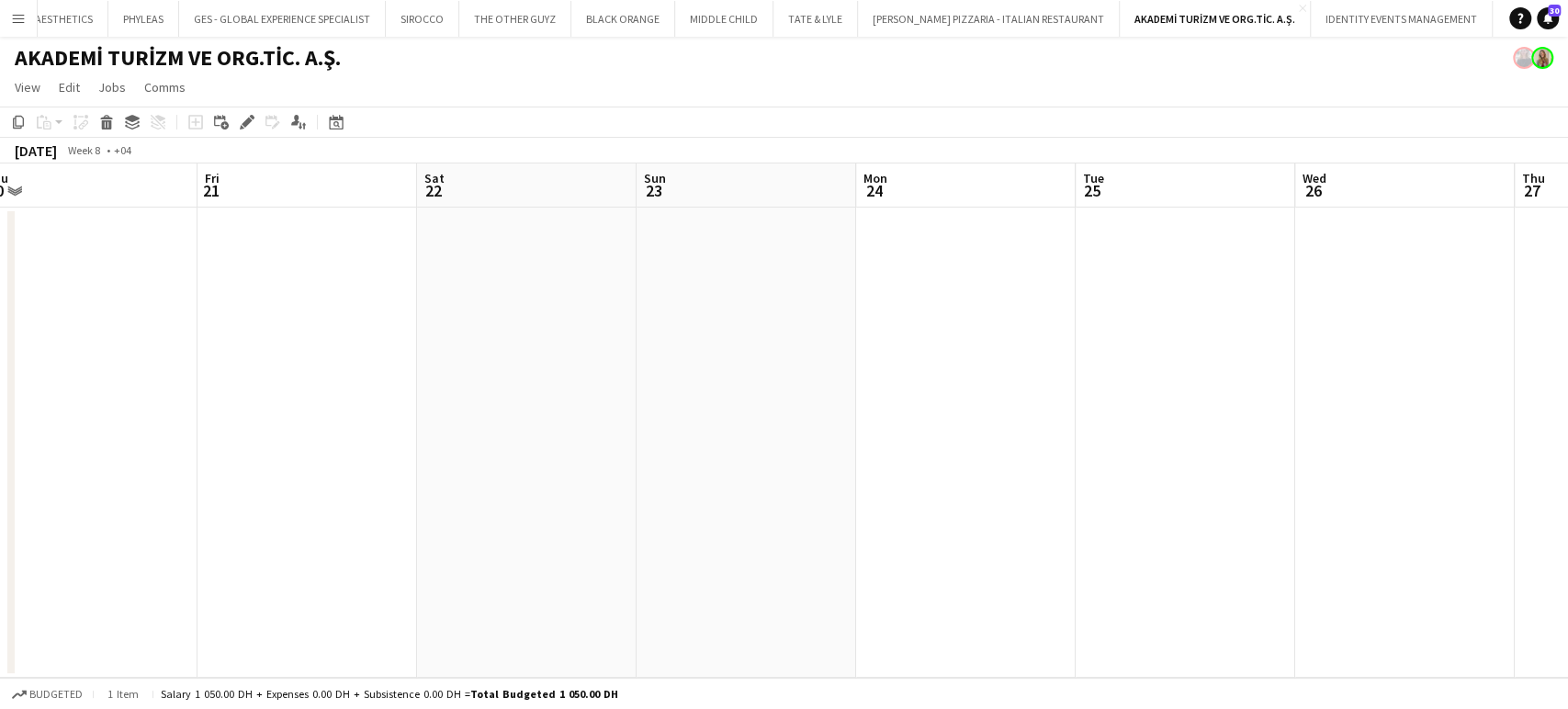
click at [628, 538] on app-calendar-viewport "Tue 18 Wed 19 Thu 20 Fri 21 Sat 22 Sun 23 Mon 24 Tue 25 Wed 26 Thu 27 Fri 28 Sa…" at bounding box center [784, 420] width 1568 height 514
click at [512, 481] on app-calendar-viewport "Sat 15 Sun 16 Mon 17 Tue 18 Wed 19 Thu 20 Fri 21 Sat 22 Sun 23 Mon 24 Tue 25 We…" at bounding box center [784, 420] width 1568 height 514
click at [756, 458] on app-calendar-viewport "Fri 14 Sat 15 Sun 16 Mon 17 Tue 18 Wed 19 Thu 20 Fri 21 Sat 22 Sun 23 Mon 24 Tu…" at bounding box center [784, 420] width 1568 height 514
click at [721, 411] on app-calendar-viewport "Wed 12 Thu 13 Fri 14 Sat 15 Sun 16 Mon 17 Tue 18 Wed 19 Thu 20 Fri 21 Sat 22 Su…" at bounding box center [784, 420] width 1568 height 514
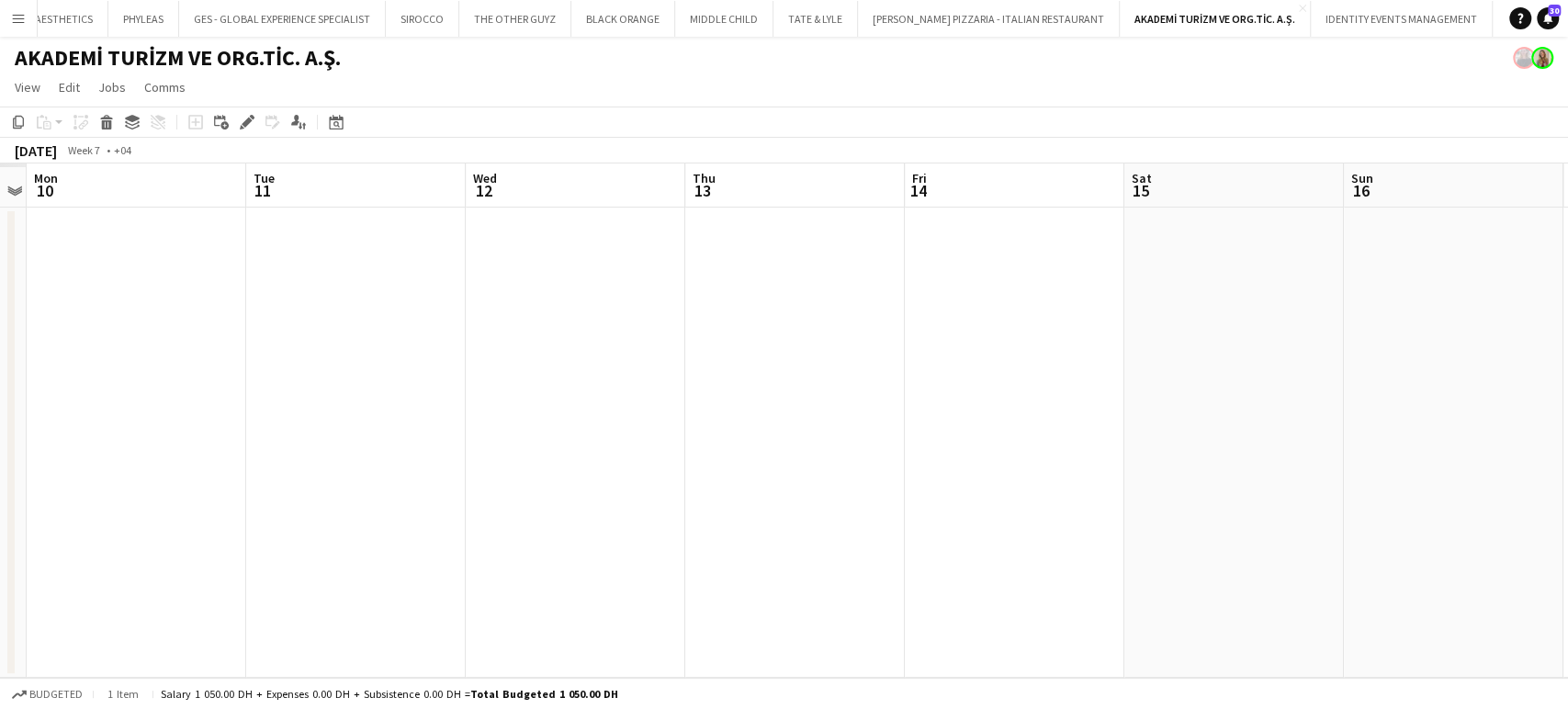
click at [746, 422] on app-calendar-viewport "Sat 8 Sun 9 Mon 10 Tue 11 Wed 12 Thu 13 Fri 14 Sat 15 Sun 16 Mon 17 Tue 18 Wed …" at bounding box center [784, 420] width 1568 height 514
click at [974, 449] on app-calendar-viewport "Sat 8 Sun 9 Mon 10 Tue 11 Wed 12 Thu 13 Fri 14 Sat 15 Sun 16 Mon 17 Tue 18 Wed …" at bounding box center [784, 420] width 1568 height 514
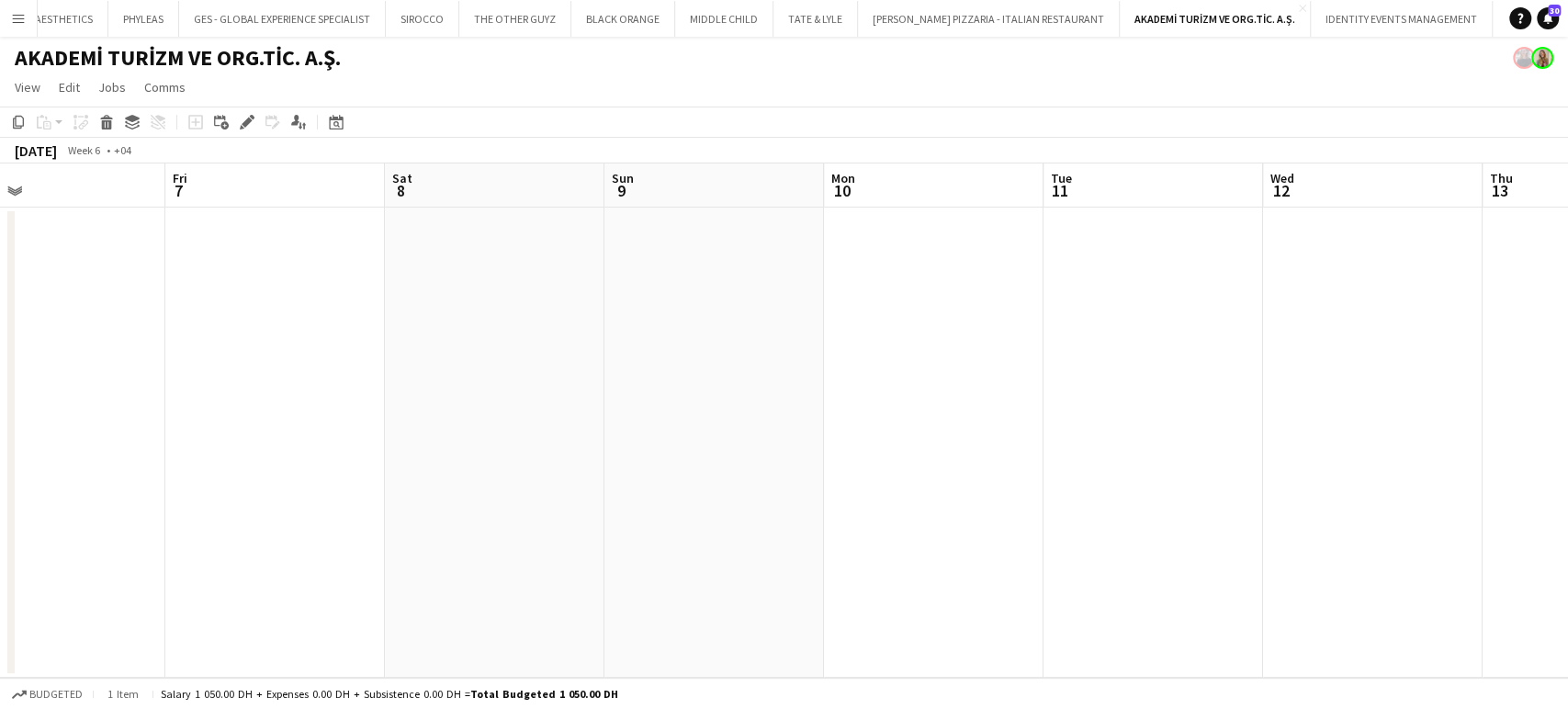
click at [851, 414] on app-calendar-viewport "Tue 4 Wed 5 Thu 6 Fri 7 Sat 8 Sun 9 Mon 10 Tue 11 Wed 12 Thu 13 Fri 14 Sat 15 S…" at bounding box center [784, 420] width 1568 height 514
drag, startPoint x: 709, startPoint y: 505, endPoint x: 993, endPoint y: 478, distance: 285.3
click at [1300, 479] on app-calendar-viewport "Mon 3 Tue 4 Wed 5 Thu 6 Fri 7 Sat 8 Sun 9 Mon 10 Tue 11 Wed 12 Thu 13 Fri 14 Sa…" at bounding box center [784, 420] width 1568 height 514
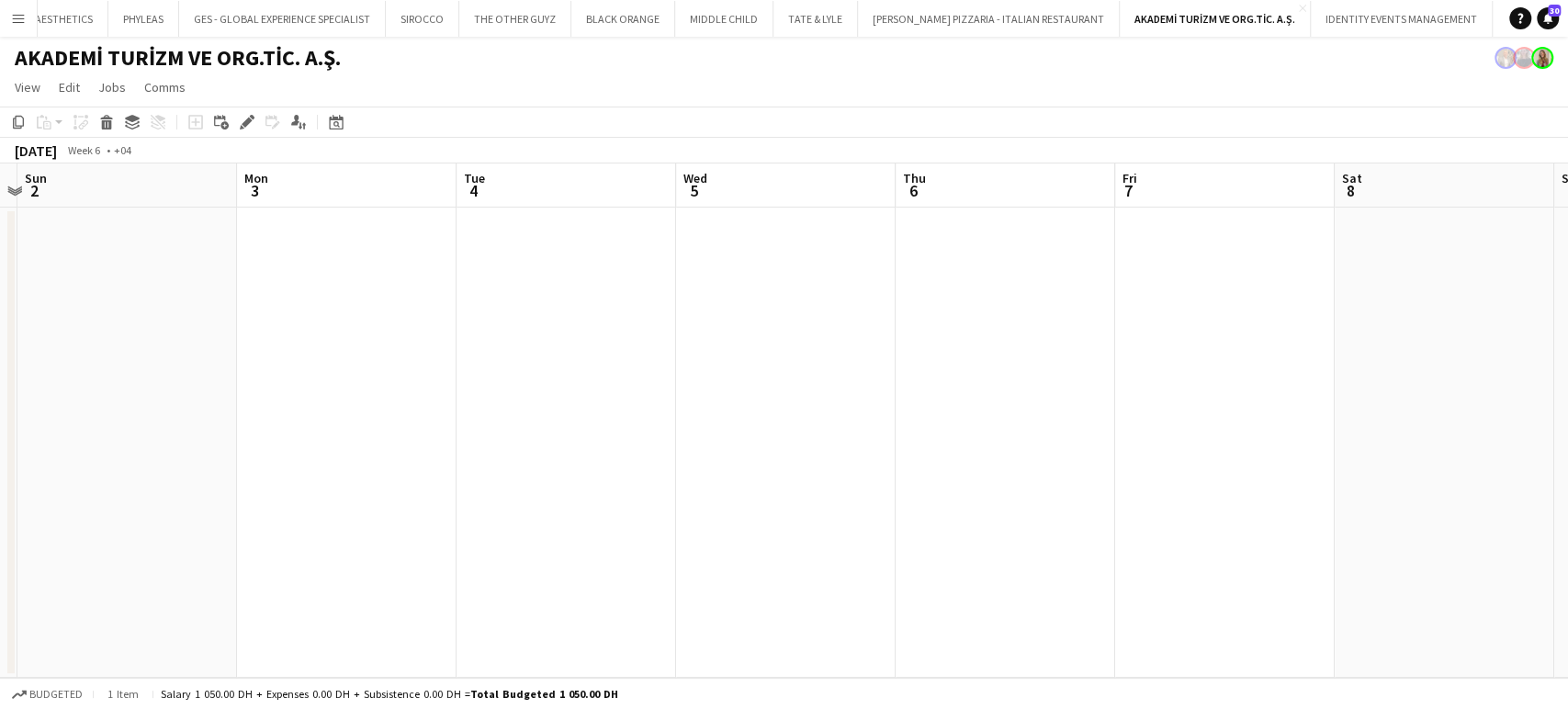
drag, startPoint x: 864, startPoint y: 480, endPoint x: 755, endPoint y: 478, distance: 109.0
click at [1072, 480] on app-calendar-viewport "Fri 31 Sat 1 Sun 2 Mon 3 Tue 4 Wed 5 Thu 6 Fri 7 Sat 8 Sun 9 Mon 10 Tue 11 Wed …" at bounding box center [784, 420] width 1568 height 514
drag, startPoint x: 1089, startPoint y: 481, endPoint x: 1250, endPoint y: 478, distance: 161.0
click at [1267, 478] on app-calendar-viewport "Tue 28 Wed 29 Thu 30 Fri 31 Sat 1 Sun 2 Mon 3 Tue 4 Wed 5 Thu 6 Fri 7 Sat 8 Sun…" at bounding box center [784, 420] width 1568 height 514
drag, startPoint x: 985, startPoint y: 478, endPoint x: 479, endPoint y: 495, distance: 506.3
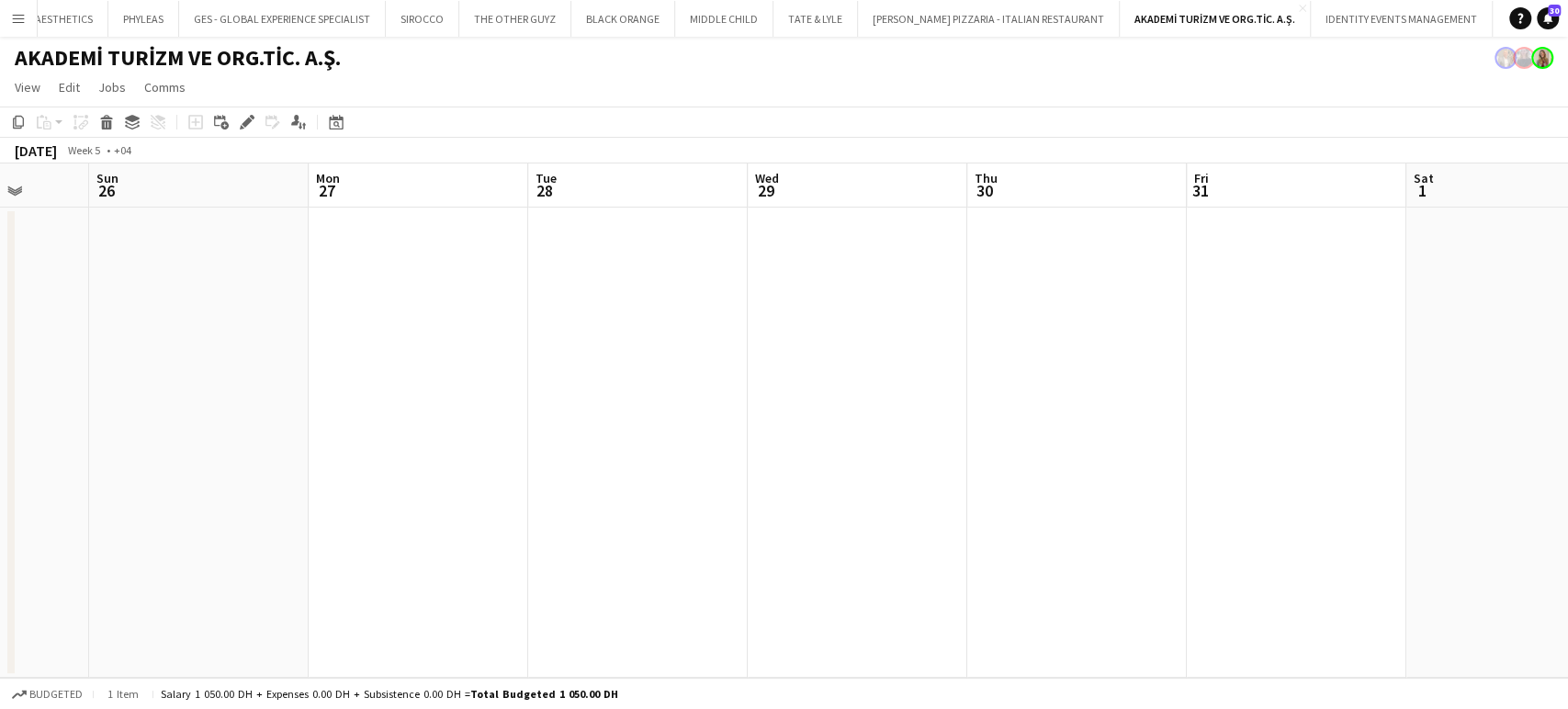
click at [1182, 472] on app-calendar-viewport "Thu 23 Fri 24 Sat 25 Sun 26 Mon 27 Tue 28 Wed 29 Thu 30 Fri 31 Sat 1 Sun 2 Mon …" at bounding box center [784, 420] width 1568 height 514
drag, startPoint x: 592, startPoint y: 494, endPoint x: 541, endPoint y: 507, distance: 52.6
click at [1266, 494] on app-calendar-viewport "Tue 21 Wed 22 Thu 23 Fri 24 Sat 25 Sun 26 Mon 27 Tue 28 Wed 29 Thu 30 Fri 31 Sa…" at bounding box center [784, 420] width 1568 height 514
drag, startPoint x: 1135, startPoint y: 476, endPoint x: 1155, endPoint y: 485, distance: 21.9
click at [1182, 476] on app-calendar-viewport "Sat 18 Sun 19 Mon 20 Tue 21 Wed 22 Thu 23 Fri 24 Sat 25 Sun 26 Mon 27 Tue 28 We…" at bounding box center [784, 420] width 1568 height 514
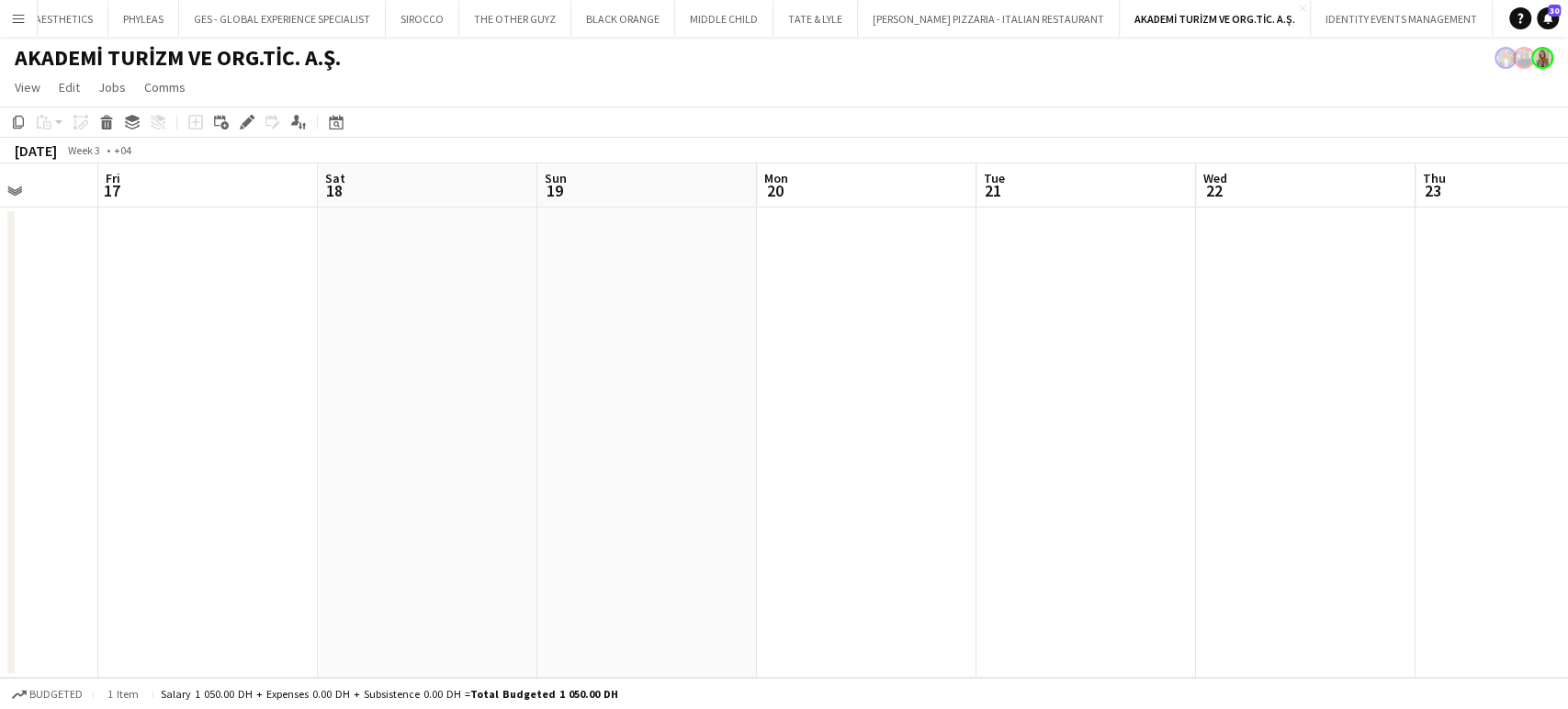
drag, startPoint x: 1054, startPoint y: 449, endPoint x: 1566, endPoint y: 468, distance: 512.4
click at [1495, 449] on app-calendar-viewport "Tue 14 Wed 15 Thu 16 Fri 17 Sat 18 Sun 19 Mon 20 Tue 21 Wed 22 Thu 23 Fri 24 Sa…" at bounding box center [784, 420] width 1568 height 514
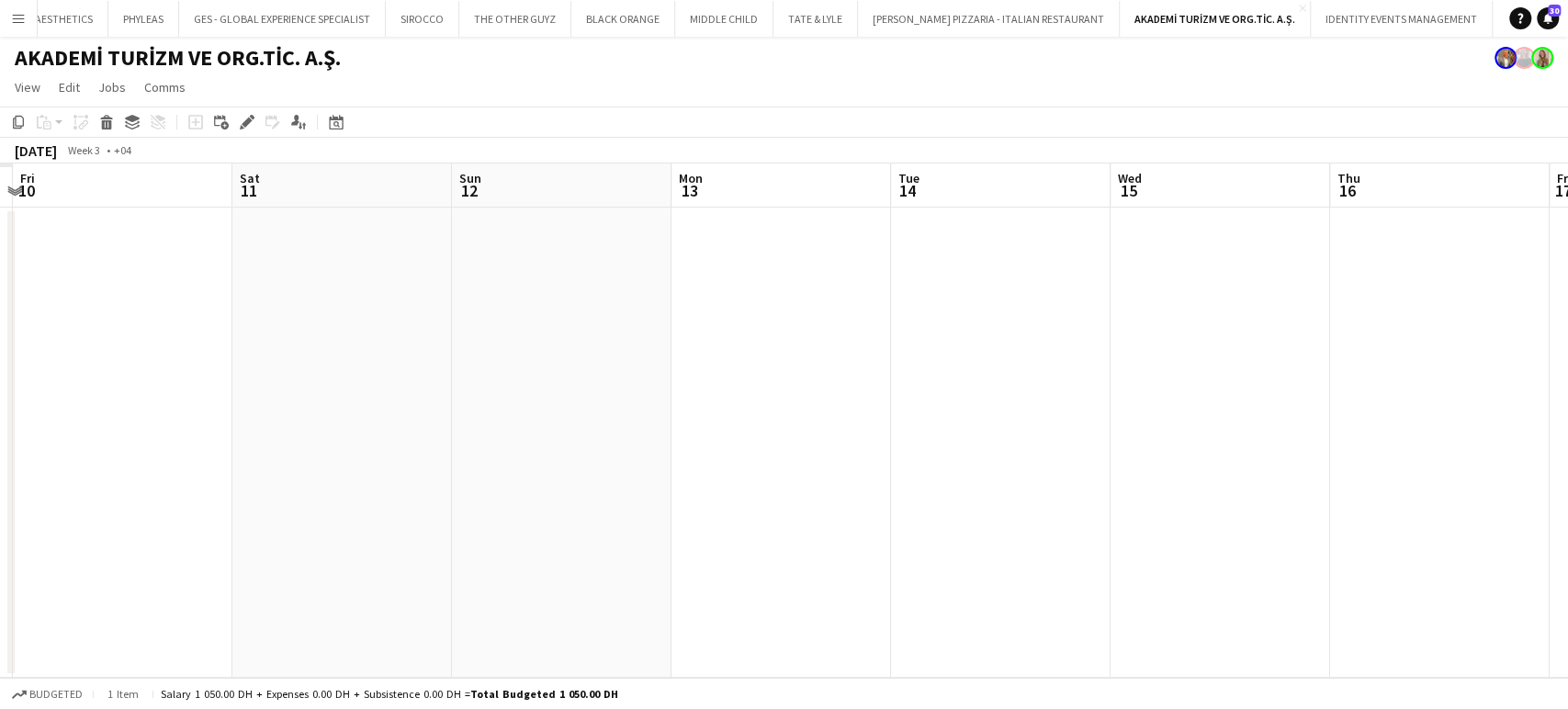
drag, startPoint x: 1023, startPoint y: 502, endPoint x: 648, endPoint y: 512, distance: 375.1
click at [1244, 502] on app-calendar-viewport "Wed 8 Thu 9 Fri 10 Sat 11 Sun 12 Mon 13 Tue 14 Wed 15 Thu 16 Fri 17 Sat 18 Sun …" at bounding box center [784, 420] width 1568 height 514
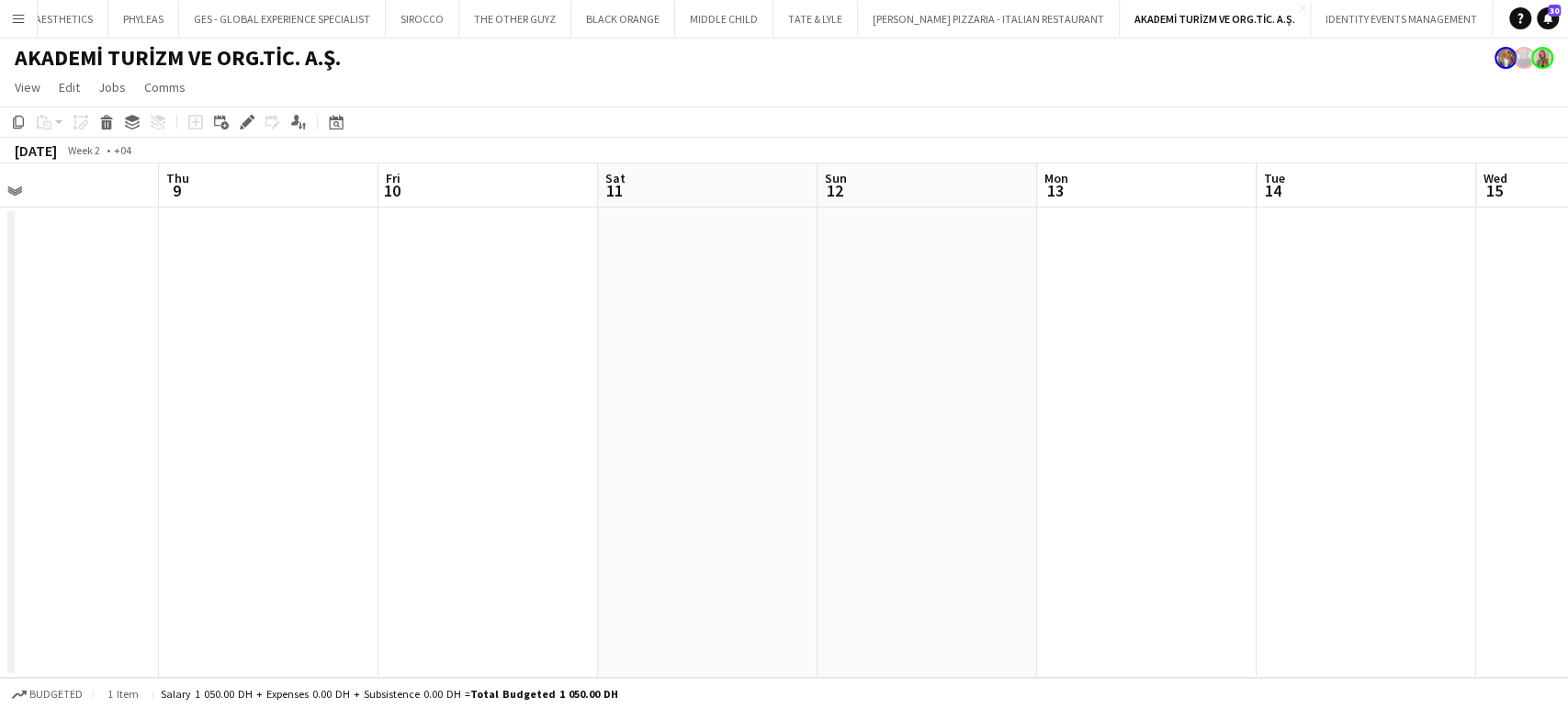
drag, startPoint x: 896, startPoint y: 494, endPoint x: 1152, endPoint y: 507, distance: 256.3
click at [1152, 507] on app-calendar-viewport "Mon 6 Tue 7 Wed 8 Thu 9 Fri 10 Sat 11 Sun 12 Mon 13 Tue 14 Wed 15 Thu 16 Fri 17…" at bounding box center [784, 420] width 1568 height 514
drag, startPoint x: 806, startPoint y: 483, endPoint x: 1181, endPoint y: 489, distance: 375.0
click at [1191, 483] on app-calendar-viewport "Sat 4 Sun 5 Mon 6 Tue 7 Wed 8 Thu 9 Fri 10 Sat 11 Sun 12 Mon 13 Tue 14 Wed 15 T…" at bounding box center [784, 420] width 1568 height 514
drag, startPoint x: 683, startPoint y: 426, endPoint x: 433, endPoint y: 438, distance: 250.3
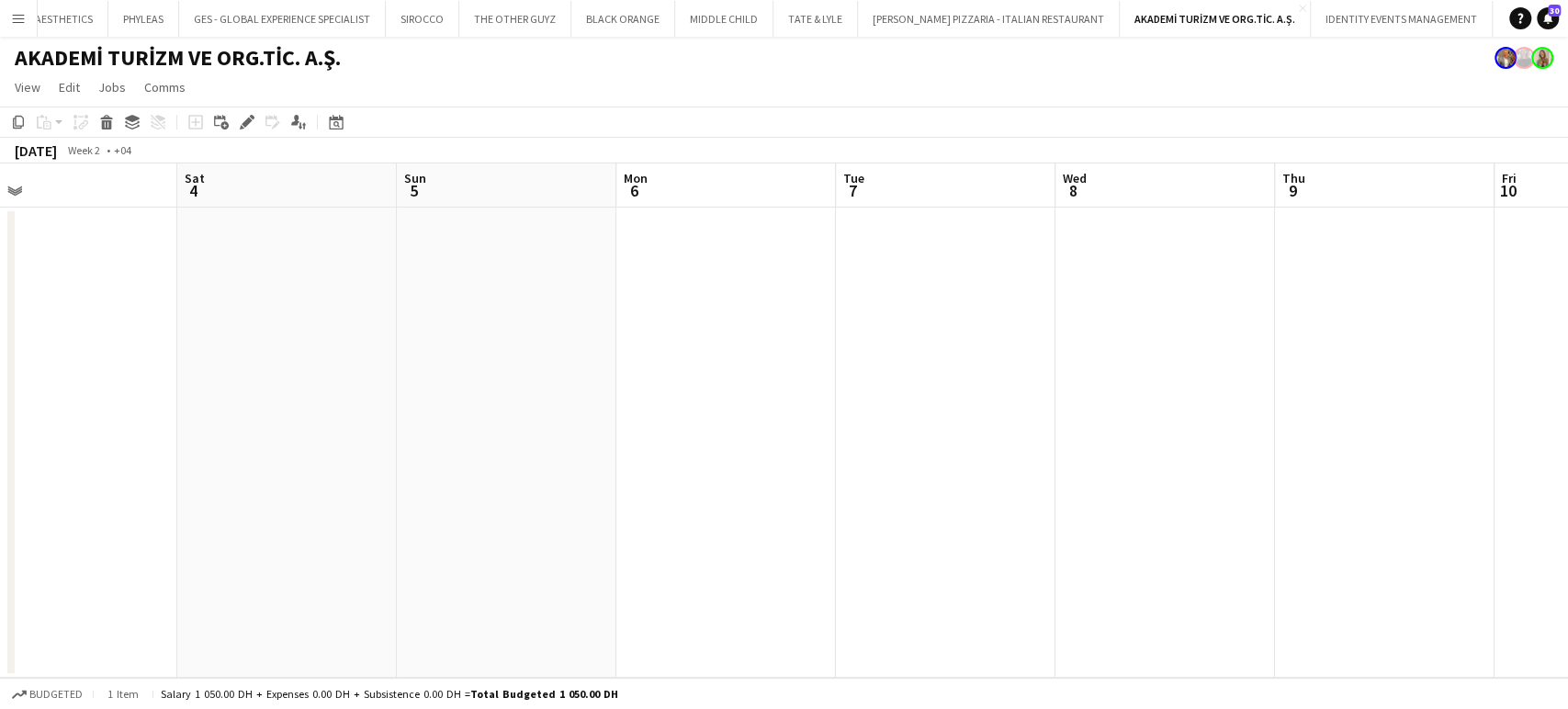
click at [1171, 426] on app-calendar-viewport "Wed 1 Thu 2 Fri 3 Sat 4 Sun 5 Mon 6 Tue 7 Wed 8 Thu 9 Fri 10 Sat 11 Sun 12 Mon …" at bounding box center [784, 420] width 1568 height 514
drag, startPoint x: 551, startPoint y: 451, endPoint x: 1130, endPoint y: 478, distance: 579.6
click at [1130, 476] on app-calendar-viewport "Sun 29 Mon 30 Tue 31 Wed 1 Thu 2 Fri 3 Sat 4 Sun 5 Mon 6 Tue 7 Wed 8 Thu 9 Fri …" at bounding box center [784, 420] width 1568 height 514
drag, startPoint x: 441, startPoint y: 455, endPoint x: 693, endPoint y: 476, distance: 252.9
click at [1131, 475] on app-calendar-viewport "Thu 26 Fri 27 Sat 28 Sun 29 Mon 30 Tue 31 Wed 1 Thu 2 Fri 3 Sat 4 Sun 5 Mon 6 T…" at bounding box center [784, 420] width 1568 height 514
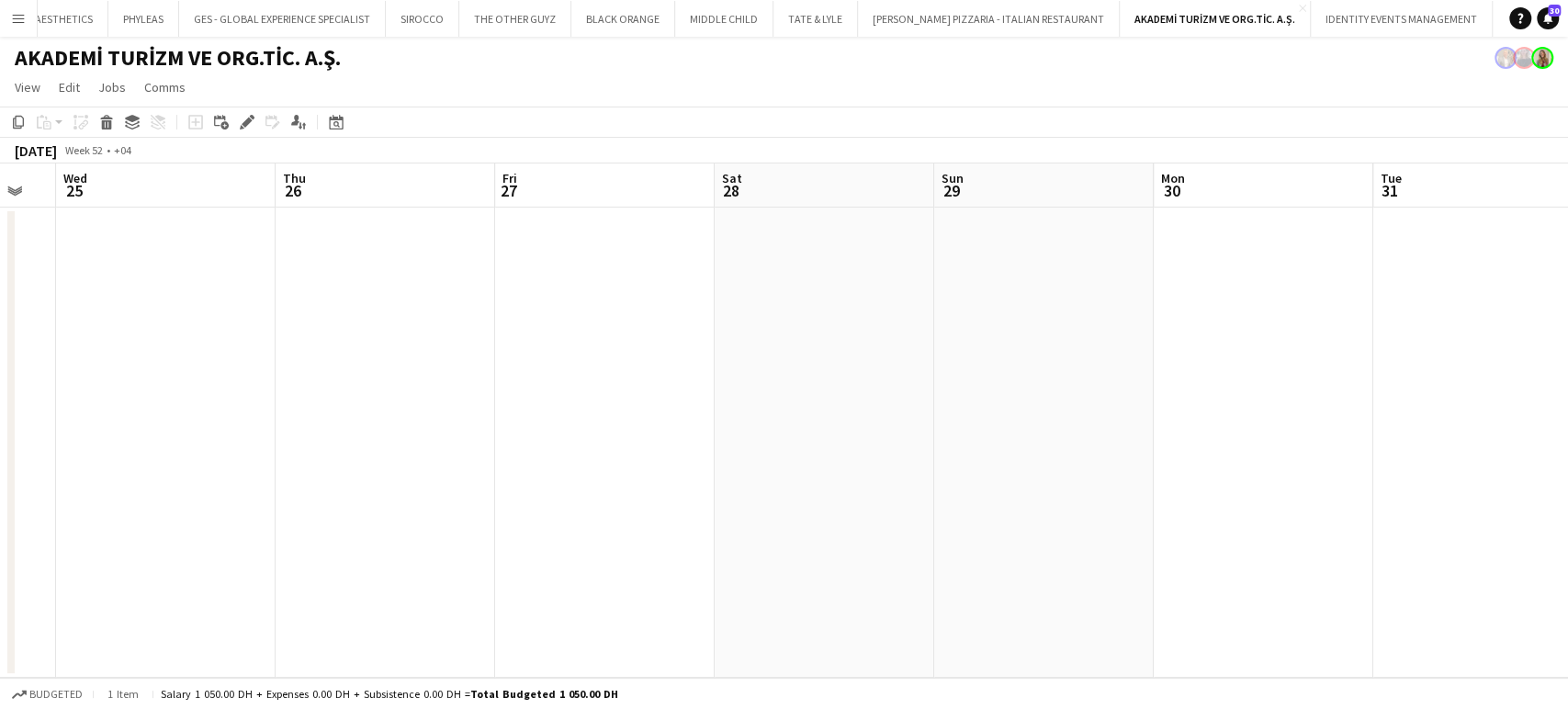
click at [1012, 399] on app-calendar-viewport "Mon 23 Tue 24 Wed 25 Thu 26 Fri 27 Sat 28 Sun 29 Mon 30 Tue 31 Wed 1 Thu 2 Fri …" at bounding box center [784, 420] width 1568 height 514
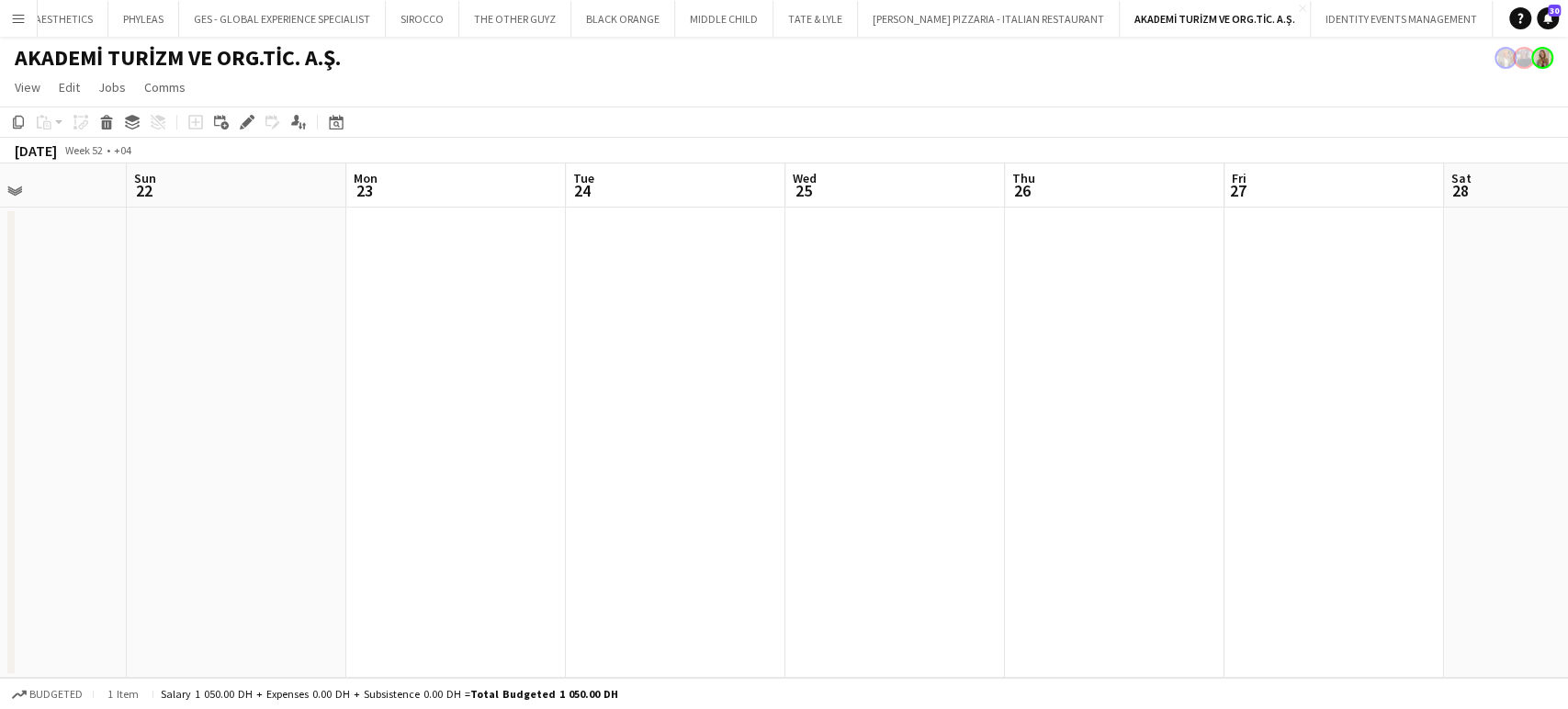
drag, startPoint x: 227, startPoint y: 362, endPoint x: 689, endPoint y: 386, distance: 462.6
click at [1029, 372] on app-calendar-viewport "Thu 19 Fri 20 Sat 21 Sun 22 Mon 23 Tue 24 Wed 25 Thu 26 Fri 27 Sat 28 Sun 29 Mo…" at bounding box center [784, 420] width 1568 height 514
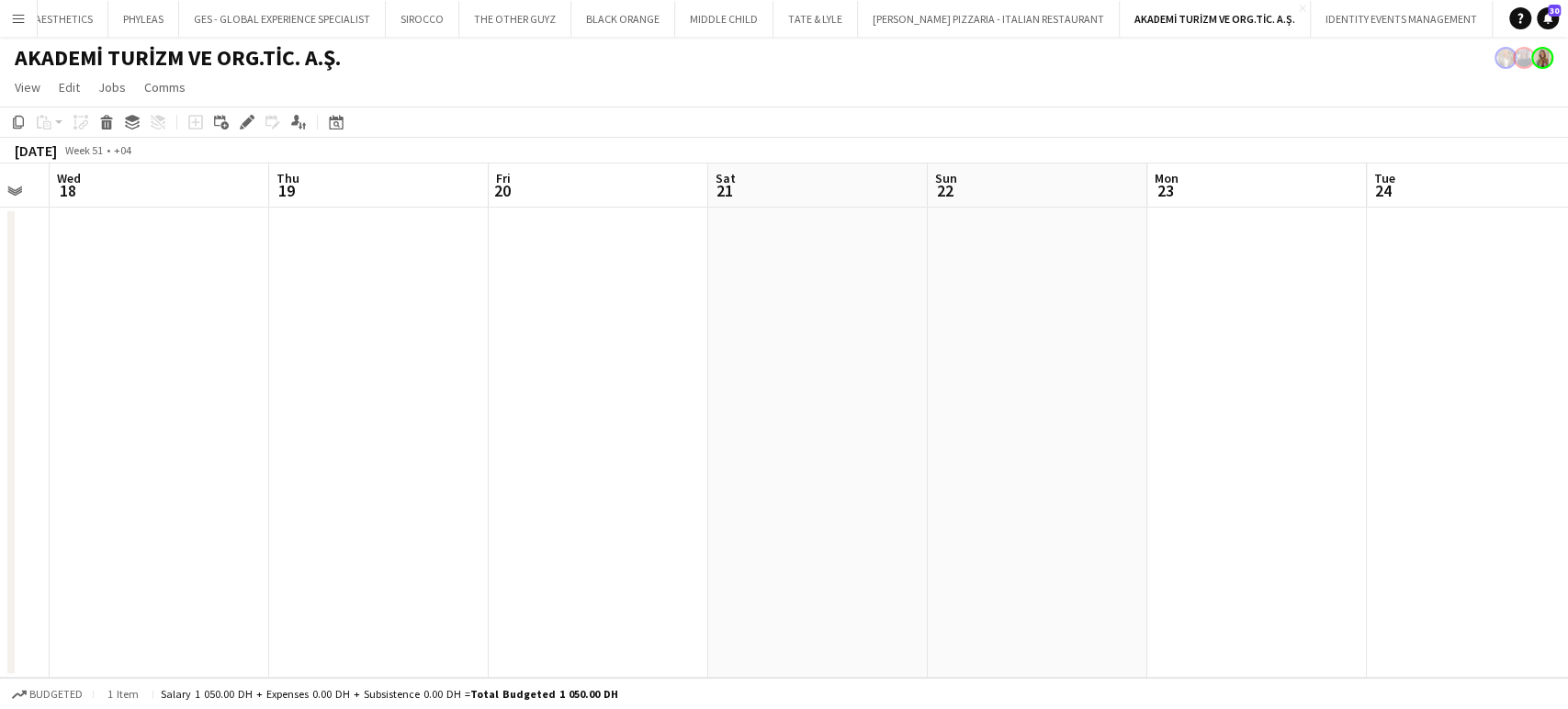
drag, startPoint x: 1025, startPoint y: 354, endPoint x: 470, endPoint y: 383, distance: 555.8
click at [1059, 366] on app-calendar-viewport "Mon 16 Tue 17 Wed 18 Thu 19 Fri 20 Sat 21 Sun 22 Mon 23 Tue 24 Wed 25 Thu 26 Fr…" at bounding box center [784, 420] width 1568 height 514
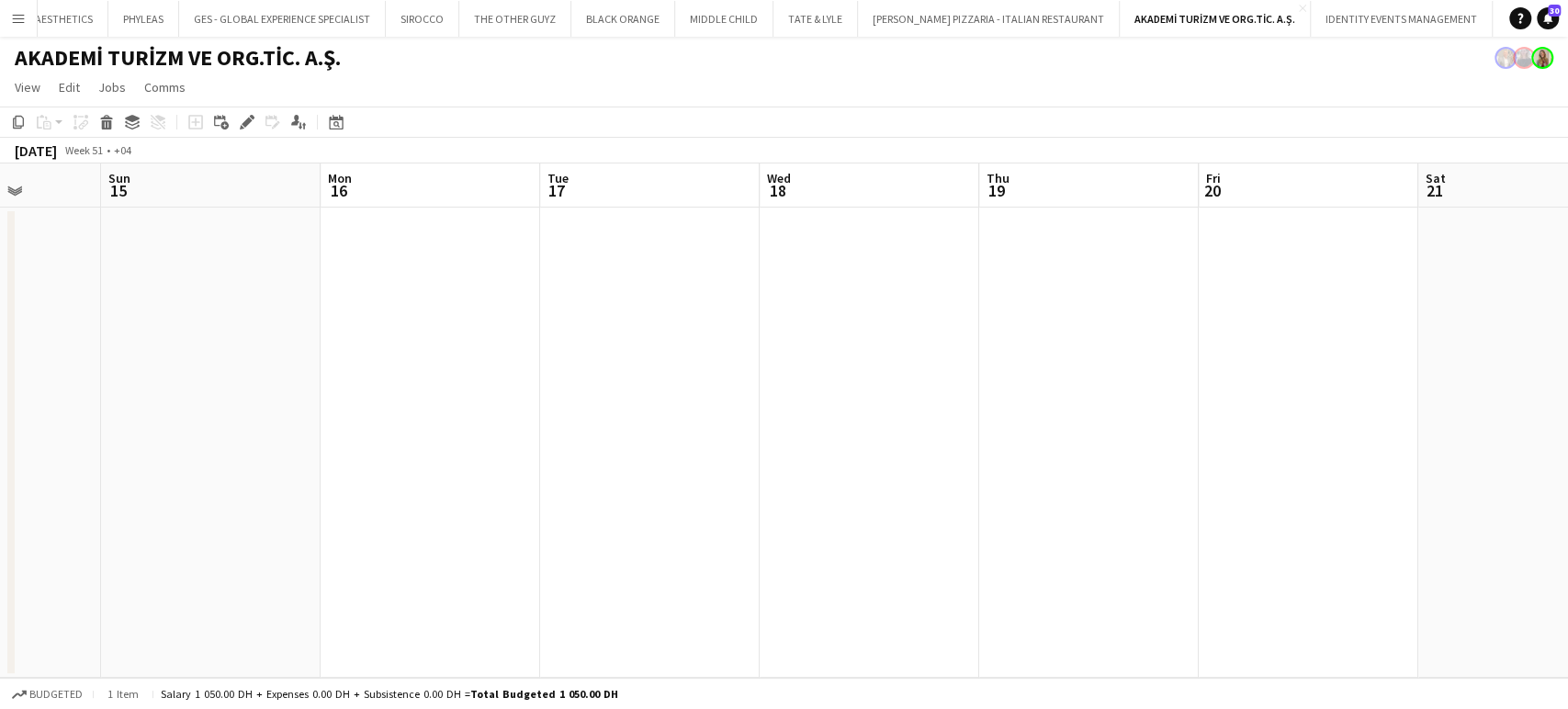
click at [1096, 495] on app-calendar-viewport "Thu 12 Fri 13 Sat 14 Sun 15 Mon 16 Tue 17 Wed 18 Thu 19 Fri 20 Sat 21 Sun 22 Mo…" at bounding box center [784, 420] width 1568 height 514
drag, startPoint x: 848, startPoint y: 479, endPoint x: 817, endPoint y: 482, distance: 31.1
click at [1218, 492] on app-calendar-viewport "Mon 9 Tue 10 Wed 11 Thu 12 Fri 13 Sat 14 Sun 15 Mon 16 Tue 17 Wed 18 Thu 19 Fri…" at bounding box center [784, 420] width 1568 height 514
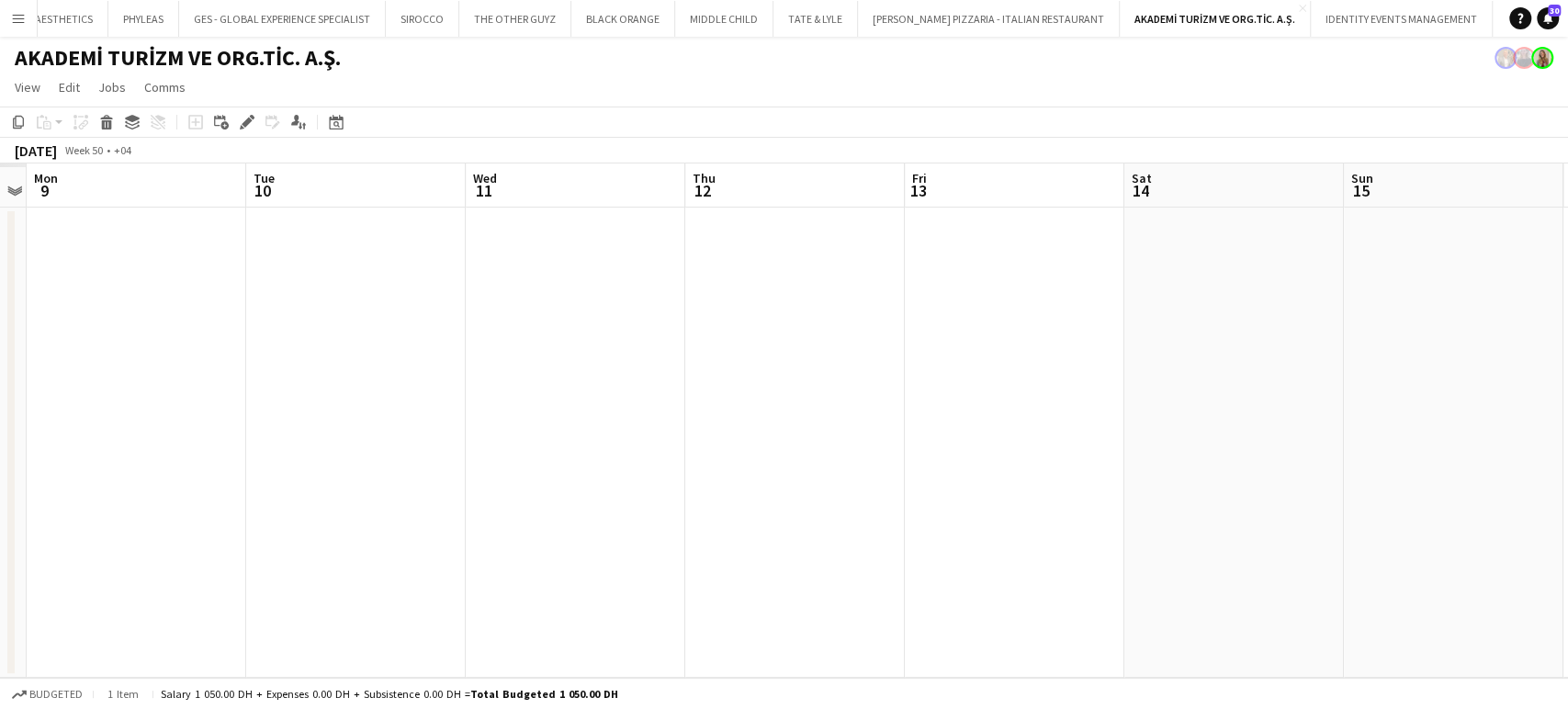
click at [1266, 467] on app-calendar-viewport "Sat 7 Sun 8 Mon 9 Tue 10 Wed 11 Thu 12 Fri 13 Sat 14 Sun 15 Mon 16 Tue 17 Wed 1…" at bounding box center [784, 420] width 1568 height 514
drag, startPoint x: 518, startPoint y: 334, endPoint x: 1101, endPoint y: 346, distance: 583.1
click at [1101, 346] on app-calendar-viewport "Wed 4 Thu 5 Fri 6 Sat 7 Sun 8 Mon 9 Tue 10 Wed 11 Thu 12 Fri 13 Sat 14 Sun 15 M…" at bounding box center [784, 420] width 1568 height 514
click at [1493, 27] on button "FORTE TOURISM Close" at bounding box center [1547, 19] width 107 height 36
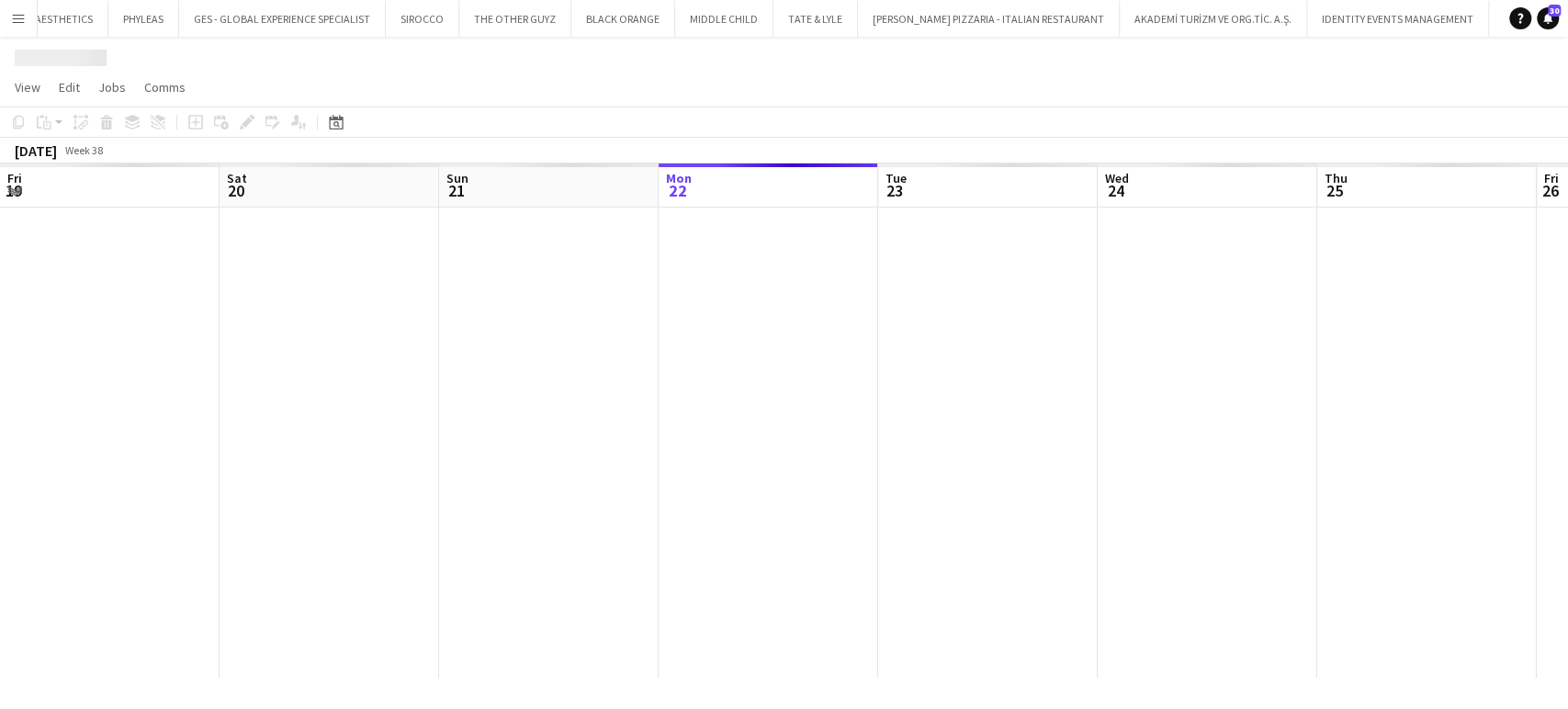
scroll to position [0, 439]
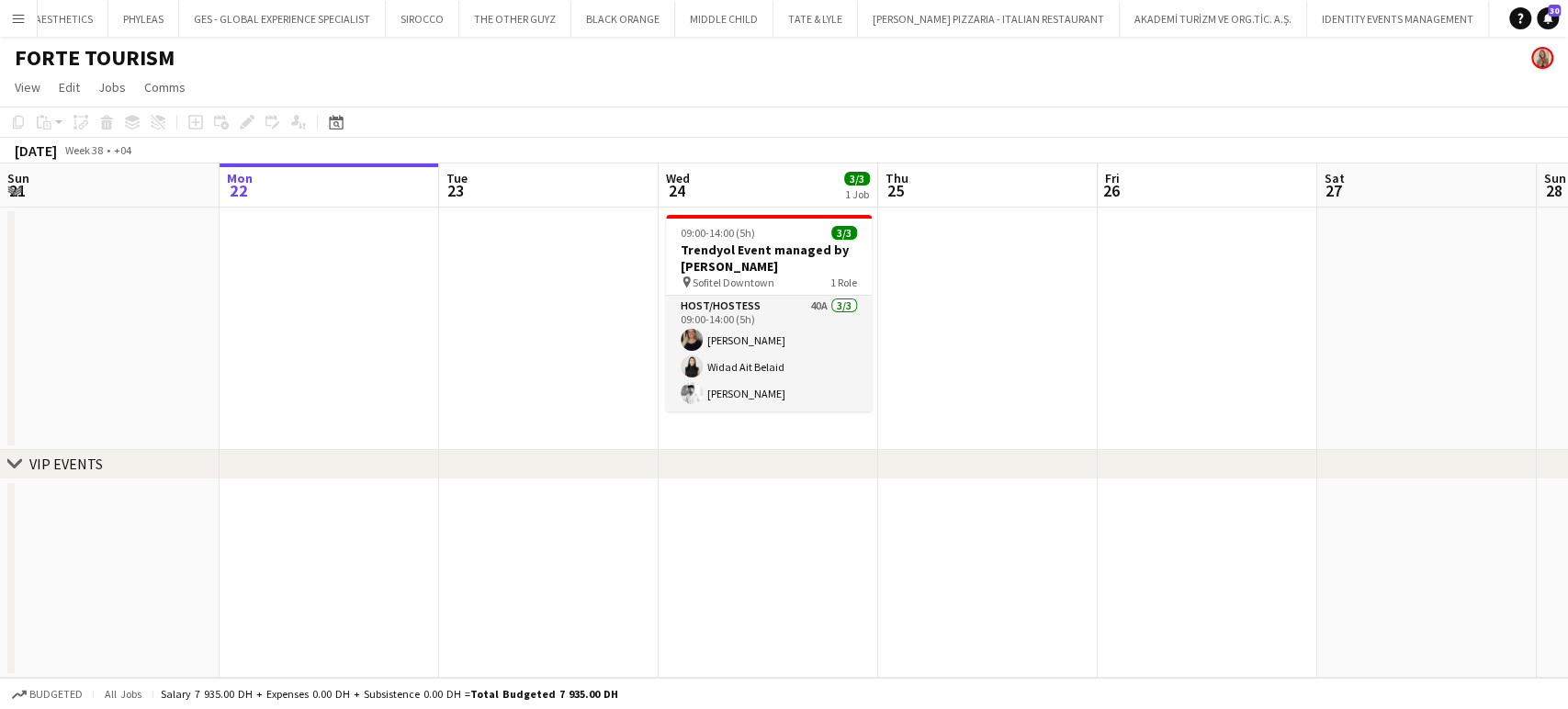
drag, startPoint x: 664, startPoint y: 454, endPoint x: 1273, endPoint y: 463, distance: 609.1
click at [1230, 458] on div "chevron-right VIP EVENTS" at bounding box center [784, 464] width 1568 height 29
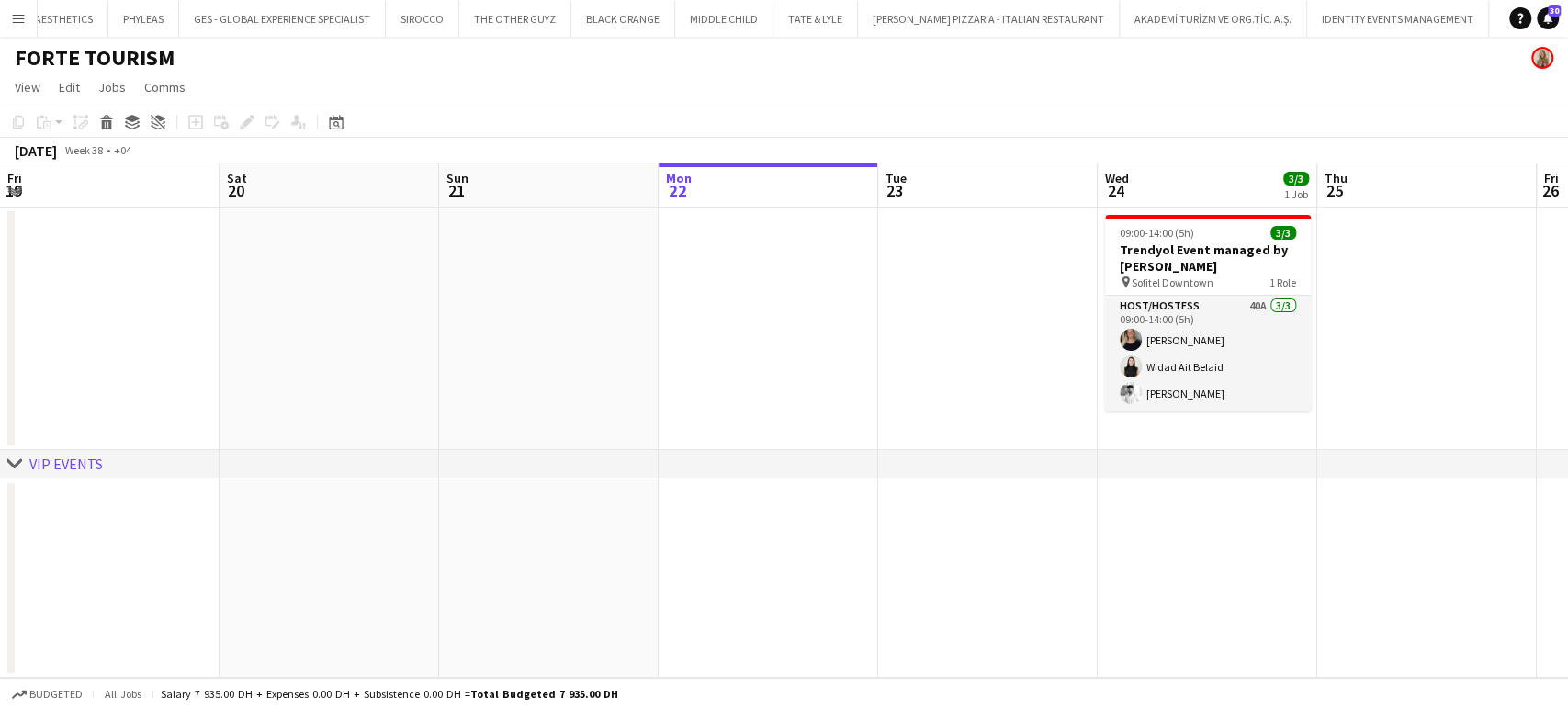
drag, startPoint x: 1061, startPoint y: 587, endPoint x: 992, endPoint y: 603, distance: 70.8
click at [1292, 598] on app-calendar-viewport "Wed 17 Thu 18 Fri 19 Sat 20 Sun 21 Mon 22 Tue 23 Wed 24 3/3 1 Job Thu 25 Fri 26…" at bounding box center [784, 420] width 1568 height 514
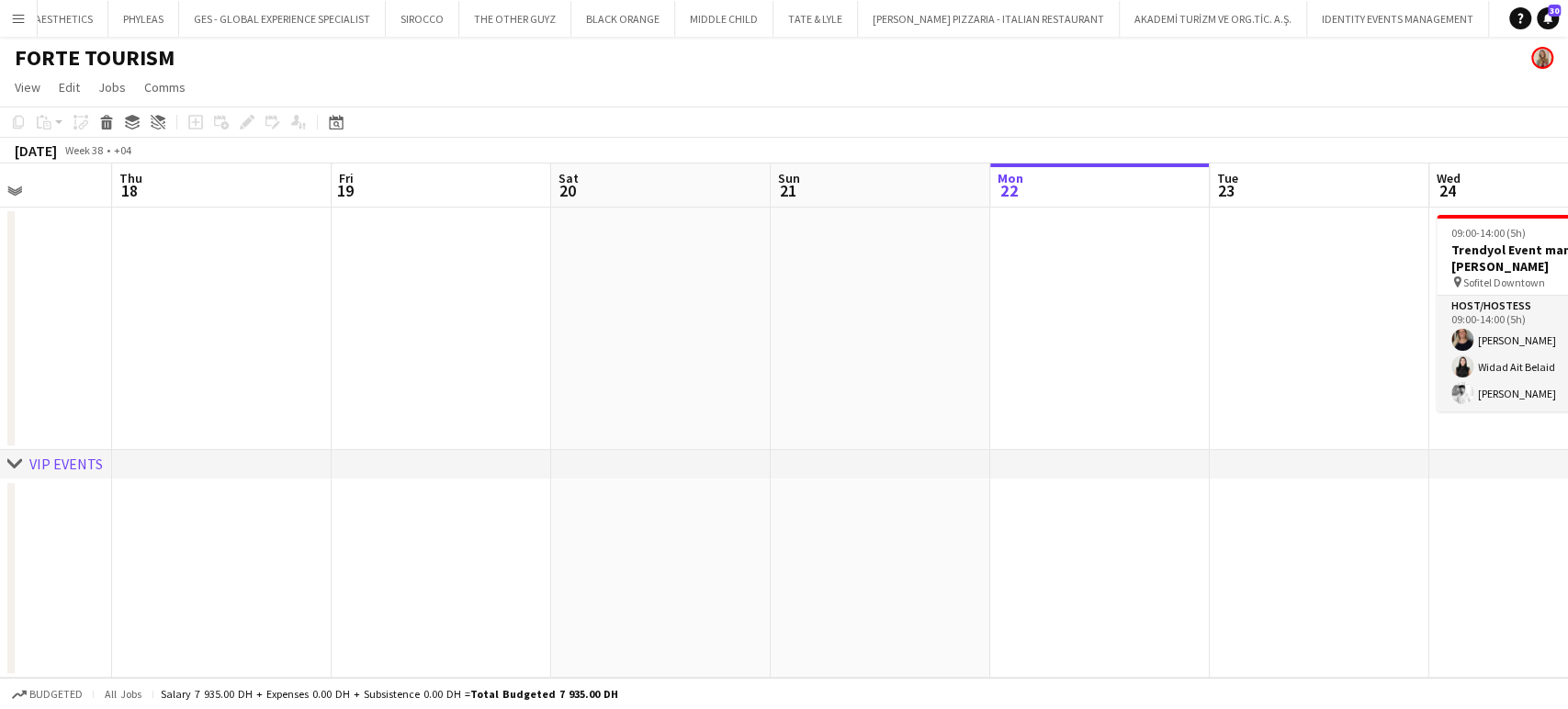
drag, startPoint x: 1038, startPoint y: 644, endPoint x: 914, endPoint y: 627, distance: 125.2
click at [1285, 650] on app-calendar-viewport "Mon 15 Tue 16 Wed 17 Thu 18 Fri 19 Sat 20 Sun 21 Mon 22 Tue 23 Wed 24 3/3 1 Job…" at bounding box center [784, 420] width 1568 height 514
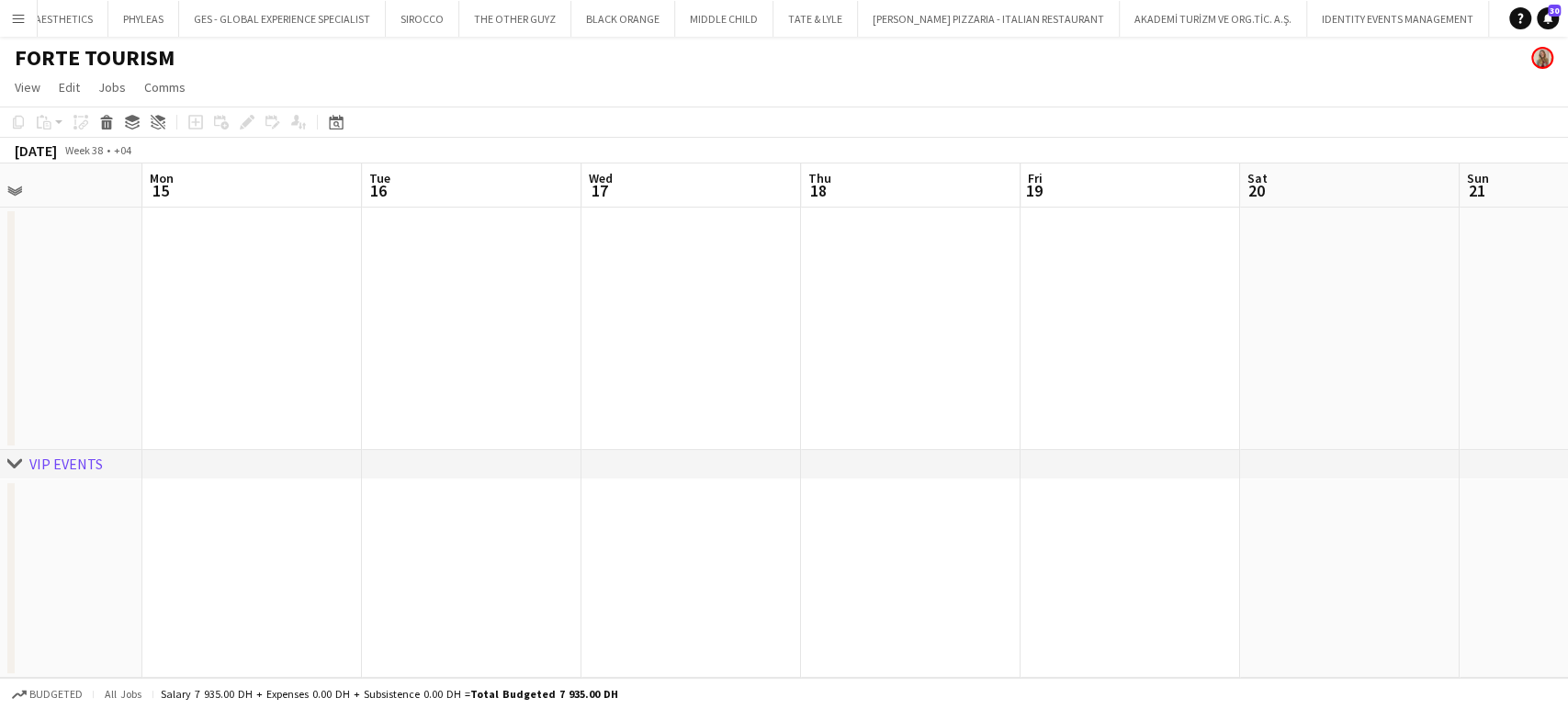
click at [1408, 612] on app-calendar-viewport "Fri 12 Sat 13 Sun 14 Mon 15 Tue 16 Wed 17 Thu 18 Fri 19 Sat 20 Sun 21 Mon 22 Tu…" at bounding box center [784, 420] width 1568 height 514
drag, startPoint x: 902, startPoint y: 578, endPoint x: 1321, endPoint y: 542, distance: 420.5
click at [1540, 584] on app-calendar-viewport "Tue 9 Wed 10 Thu 11 Fri 12 Sat 13 Sun 14 Mon 15 Tue 16 Wed 17 Thu 18 Fri 19 Sat…" at bounding box center [784, 420] width 1568 height 514
drag, startPoint x: 735, startPoint y: 256, endPoint x: 1249, endPoint y: 275, distance: 514.4
click at [1275, 269] on app-calendar-viewport "Sat 6 Sun 7 Mon 8 Tue 9 Wed 10 Thu 11 Fri 12 Sat 13 Sun 14 Mon 15 Tue 16 Wed 17…" at bounding box center [784, 420] width 1568 height 514
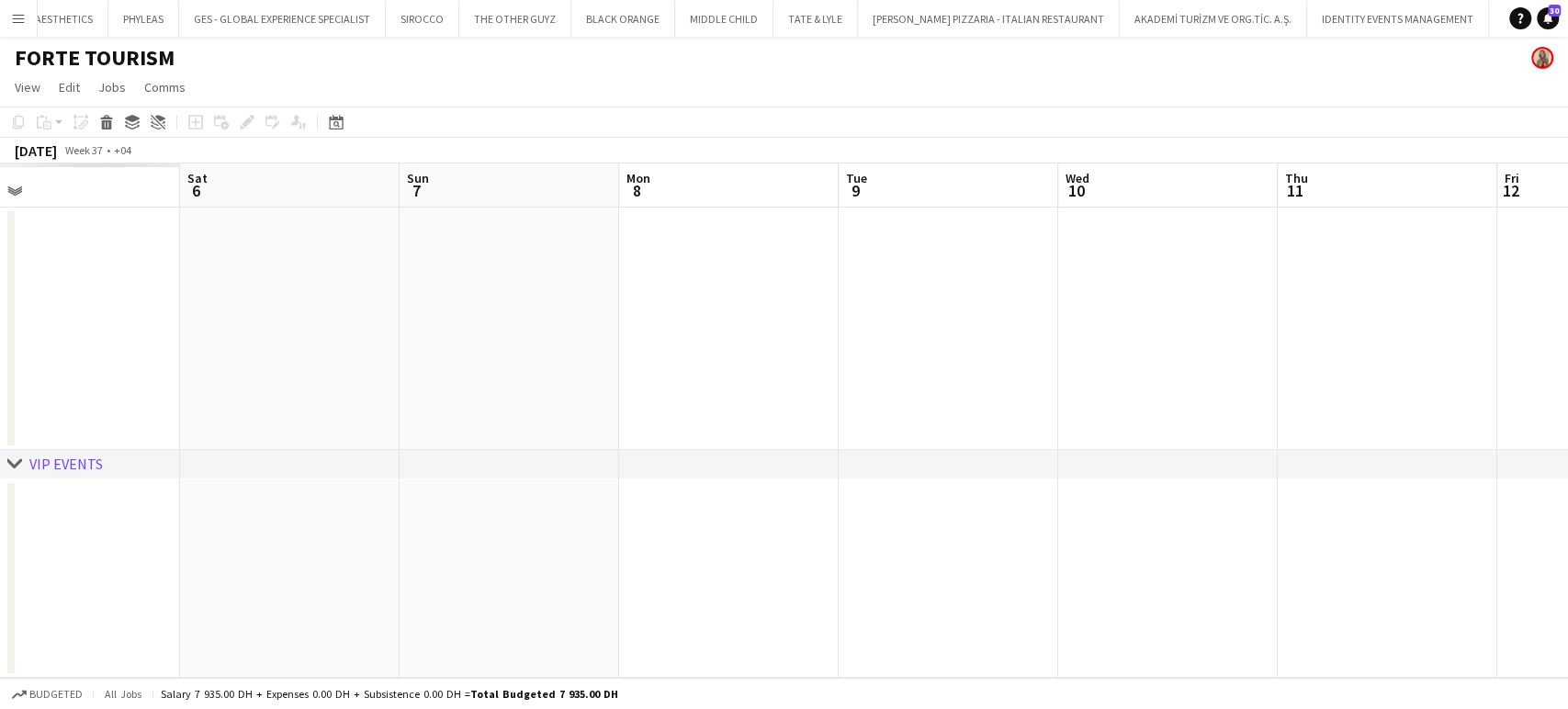
drag, startPoint x: 654, startPoint y: 338, endPoint x: 1272, endPoint y: 388, distance: 620.0
click at [1264, 386] on app-calendar-viewport "Wed 3 Thu 4 Fri 5 Sat 6 Sun 7 Mon 8 Tue 9 Wed 10 Thu 11 Fri 12 Sat 13 Sun 14 Mo…" at bounding box center [784, 420] width 1568 height 514
drag, startPoint x: 1227, startPoint y: 467, endPoint x: 631, endPoint y: 422, distance: 597.7
click at [1229, 468] on div "chevron-right VIP EVENTS Thu 28 Fri 29 Sat 30 Sun 31 Mon 1 Tue 2 Wed 3 Thu 4 Fr…" at bounding box center [784, 420] width 1568 height 514
drag, startPoint x: 1127, startPoint y: 469, endPoint x: 1166, endPoint y: 475, distance: 39.5
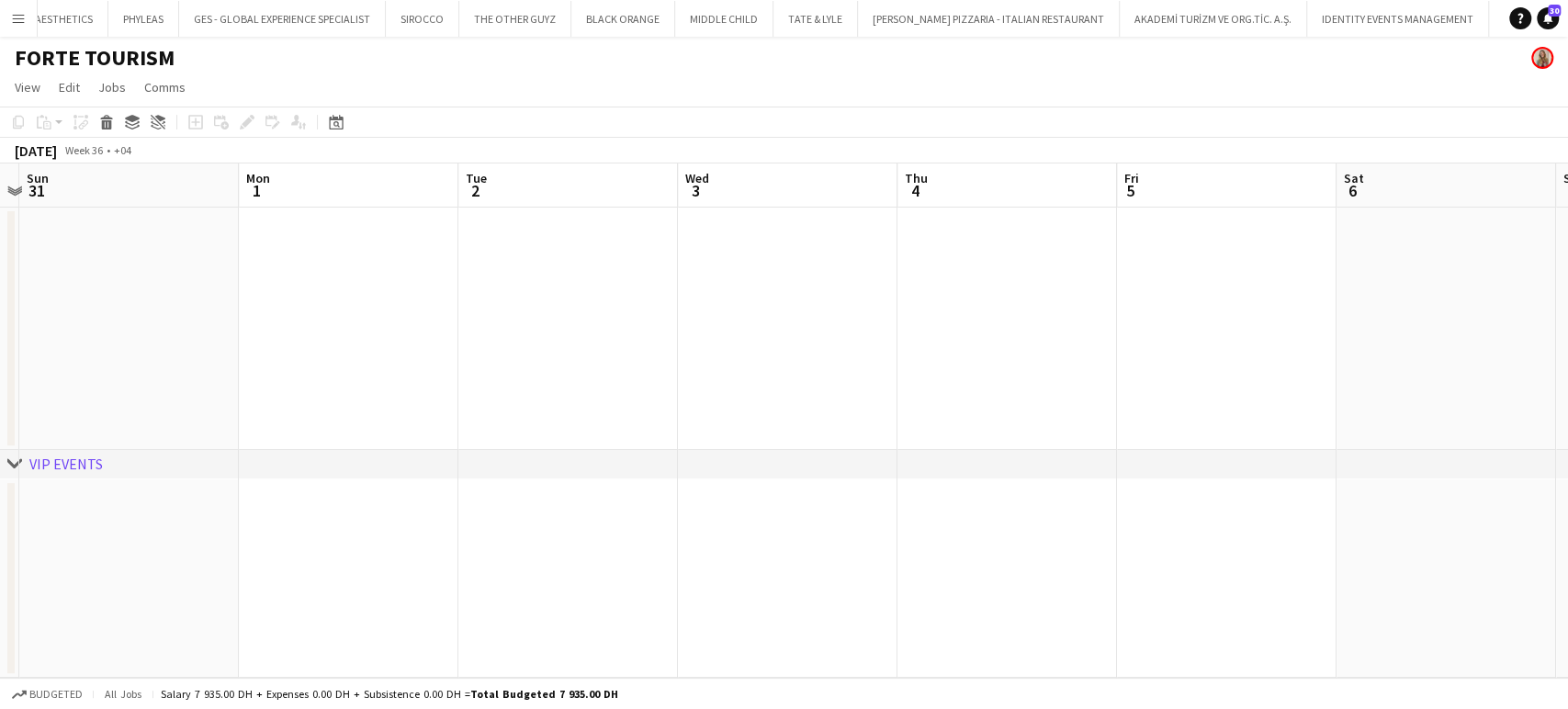
click at [1191, 477] on div "chevron-right VIP EVENTS Thu 28 Fri 29 Sat 30 Sun 31 Mon 1 Tue 2 Wed 3 Thu 4 Fr…" at bounding box center [784, 420] width 1568 height 514
drag, startPoint x: 675, startPoint y: 374, endPoint x: 756, endPoint y: 343, distance: 86.7
click at [1135, 379] on app-calendar-viewport "Wed 27 Thu 28 Fri 29 Sat 30 Sun 31 Mon 1 Tue 2 Wed 3 Thu 4 Fri 5 Sat 6 Sun 7 Mo…" at bounding box center [784, 420] width 1568 height 514
drag, startPoint x: 587, startPoint y: 322, endPoint x: 478, endPoint y: 324, distance: 109.0
click at [1072, 330] on app-calendar-viewport "Mon 25 Tue 26 Wed 27 Thu 28 Fri 29 Sat 30 Sun 31 Mon 1 Tue 2 Wed 3 Thu 4 Fri 5 …" at bounding box center [784, 420] width 1568 height 514
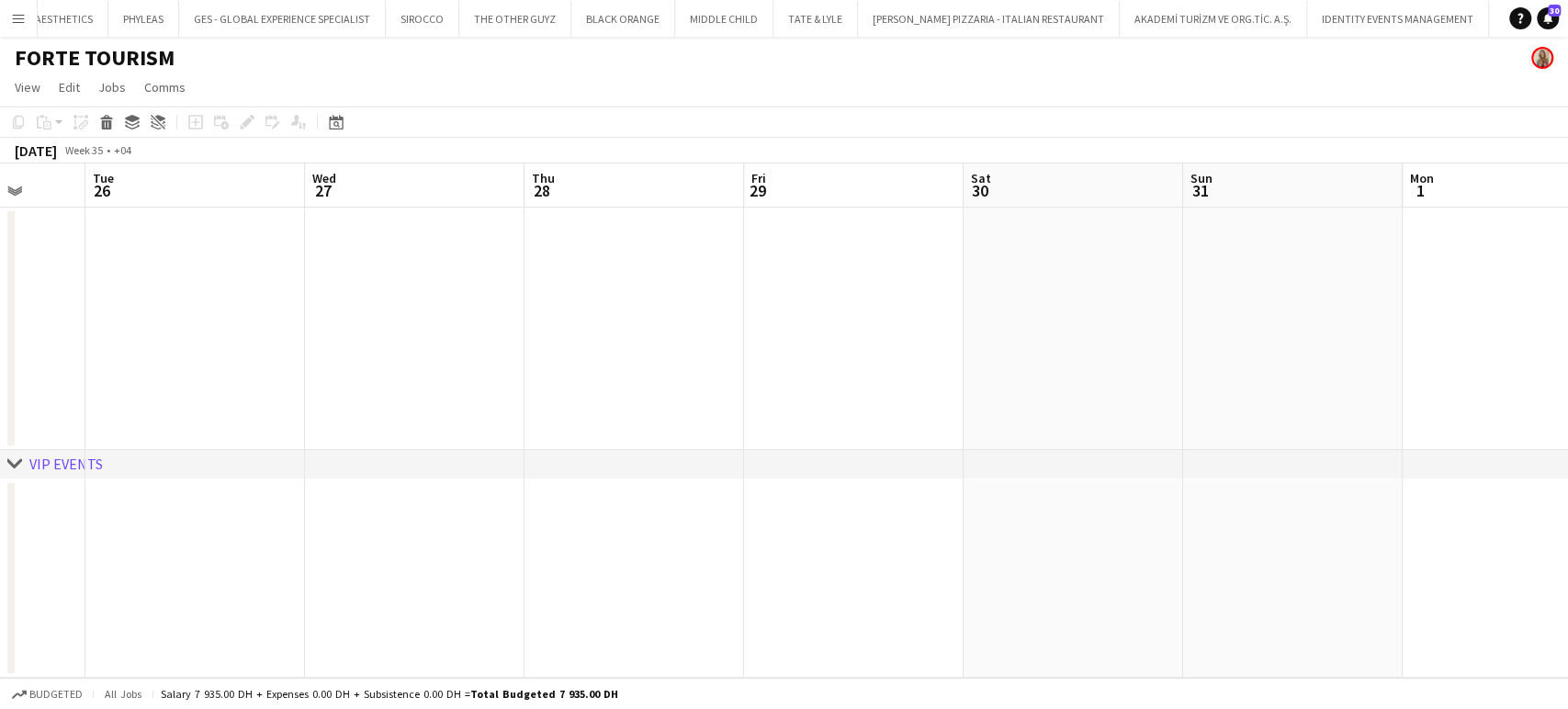
drag, startPoint x: 485, startPoint y: 324, endPoint x: 1090, endPoint y: 331, distance: 605.0
click at [1088, 331] on app-calendar-viewport "Sat 23 Sun 24 Mon 25 Tue 26 Wed 27 Thu 28 Fri 29 Sat 30 Sun 31 Mon 1 Tue 2 Wed …" at bounding box center [784, 420] width 1568 height 514
drag, startPoint x: 470, startPoint y: 299, endPoint x: 894, endPoint y: 347, distance: 426.7
click at [1058, 346] on app-calendar-viewport "Wed 20 Thu 21 Fri 22 Sat 23 Sun 24 Mon 25 Tue 26 Wed 27 Thu 28 Fri 29 Sat 30 Su…" at bounding box center [784, 420] width 1568 height 514
drag, startPoint x: 723, startPoint y: 366, endPoint x: 666, endPoint y: 414, distance: 74.5
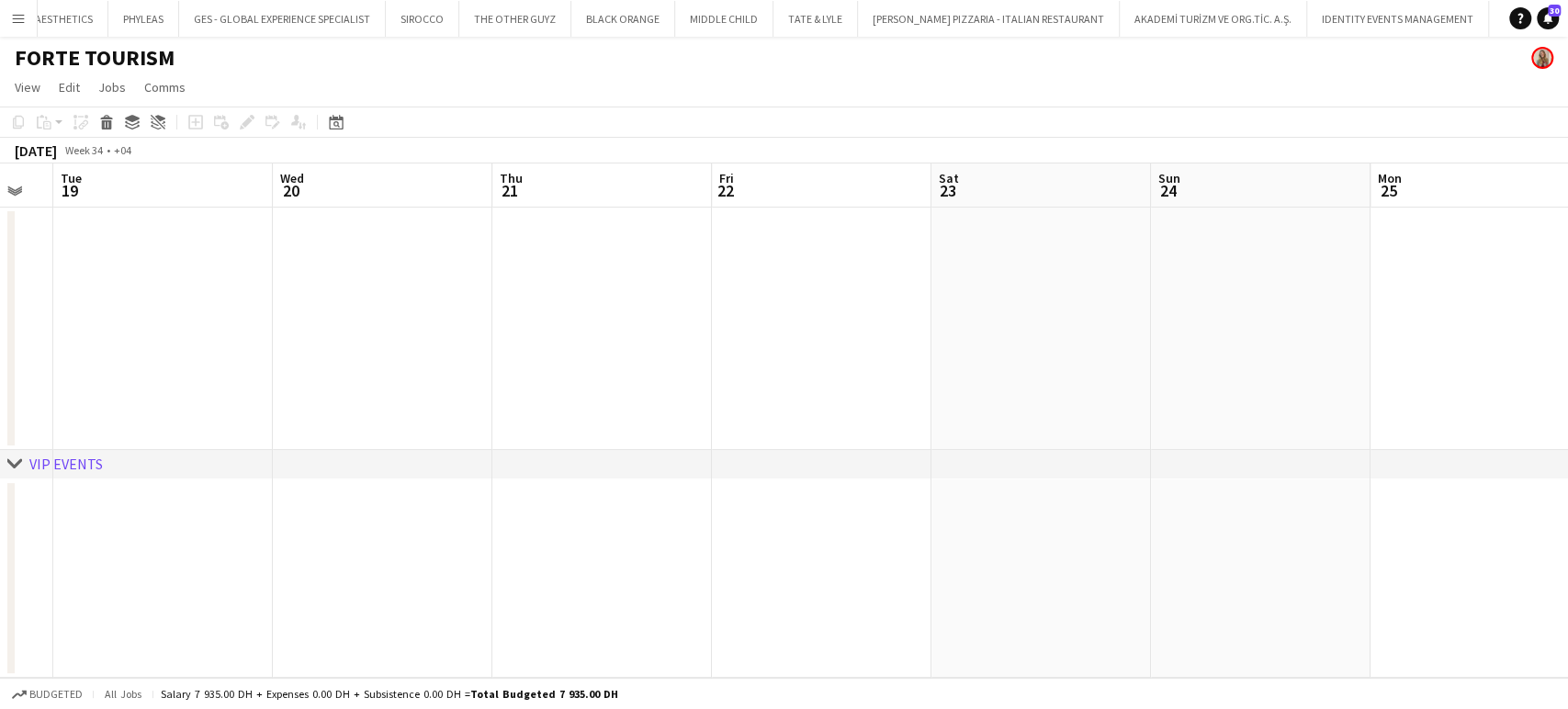
click at [979, 414] on app-calendar-viewport "Sun 17 Mon 18 Tue 19 Wed 20 Thu 21 Fri 22 Sat 23 Sun 24 Mon 25 Tue 26 Wed 27 Th…" at bounding box center [784, 420] width 1568 height 514
click at [1028, 431] on app-calendar-viewport "Fri 15 Sat 16 Sun 17 Mon 18 Tue 19 Wed 20 Thu 21 Fri 22 Sat 23 Sun 24 Mon 25 Tu…" at bounding box center [784, 420] width 1568 height 514
click at [1068, 458] on div "chevron-right VIP EVENTS Tue 12 Wed 13 Thu 14 Fri 15 Sat 16 Sun 17 Mon 18 Tue 1…" at bounding box center [784, 420] width 1568 height 514
click at [1045, 481] on app-calendar-viewport "Fri 8 Sat 9 Sun 10 Mon 11 Tue 12 Wed 13 Thu 14 Fri 15 Sat 16 Sun 17 Mon 18 Tue …" at bounding box center [784, 420] width 1568 height 514
click at [1139, 463] on div "chevron-right VIP EVENTS" at bounding box center [784, 464] width 1568 height 29
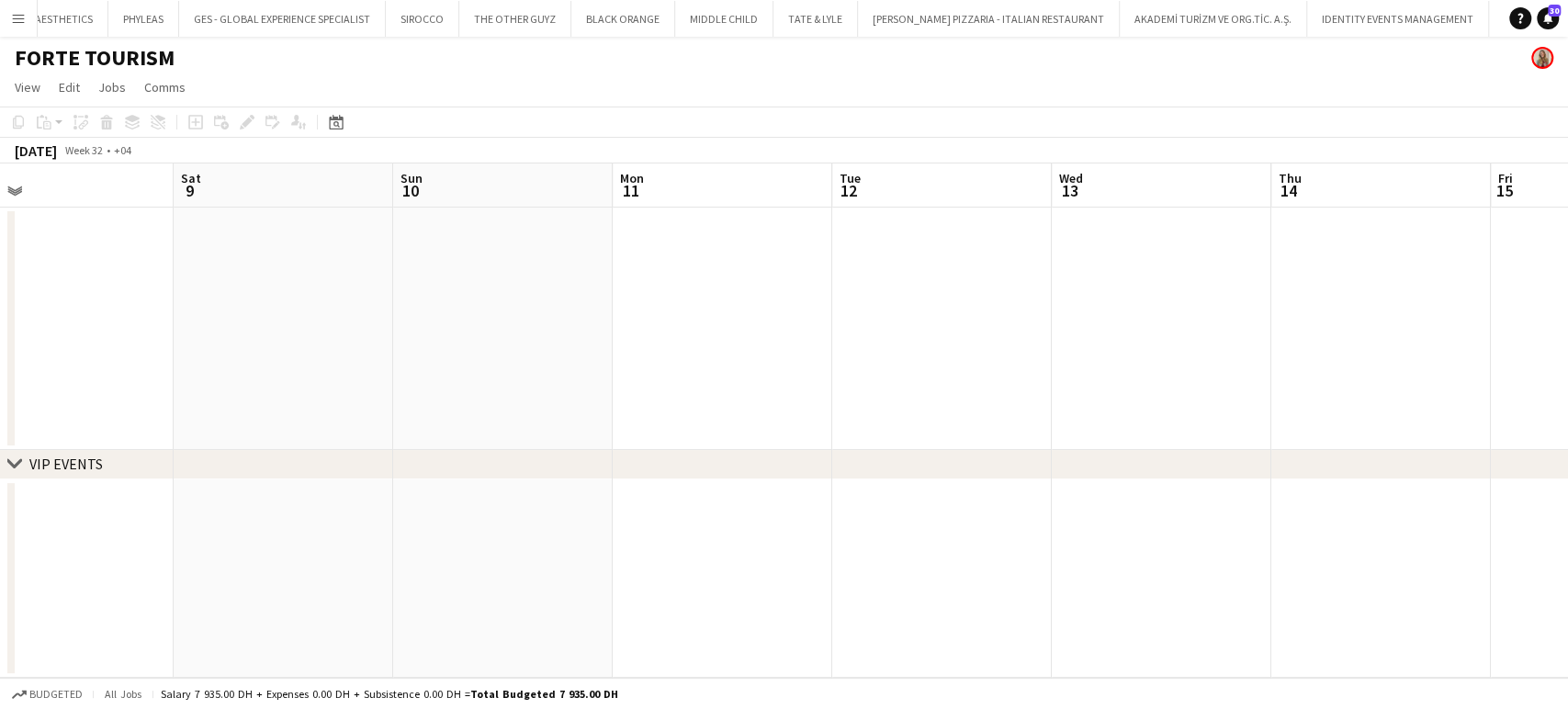
click at [1055, 343] on app-calendar-viewport "Wed 6 Thu 7 Fri 8 Sat 9 Sun 10 Mon 11 Tue 12 Wed 13 Thu 14 Fri 15 Sat 16 Sun 17…" at bounding box center [784, 420] width 1568 height 514
click at [1115, 385] on app-calendar-viewport "Sun 3 Mon 4 Tue 5 Wed 6 Thu 7 Fri 8 Sat 9 Sun 10 Mon 11 Tue 12 Wed 13 Thu 14 Fr…" at bounding box center [784, 420] width 1568 height 514
click at [1104, 585] on app-calendar-viewport "Thu 31 Fri 1 Sat 2 Sun 3 Mon 4 Tue 5 Wed 6 Thu 7 Fri 8 Sat 9 Sun 10 Mon 11 Tue …" at bounding box center [784, 420] width 1568 height 514
click at [955, 667] on app-calendar-viewport "Mon 28 Tue 29 Wed 30 Thu 31 Fri 1 Sat 2 Sun 3 Mon 4 Tue 5 Wed 6 Thu 7 Fri 8 Sat…" at bounding box center [784, 420] width 1568 height 514
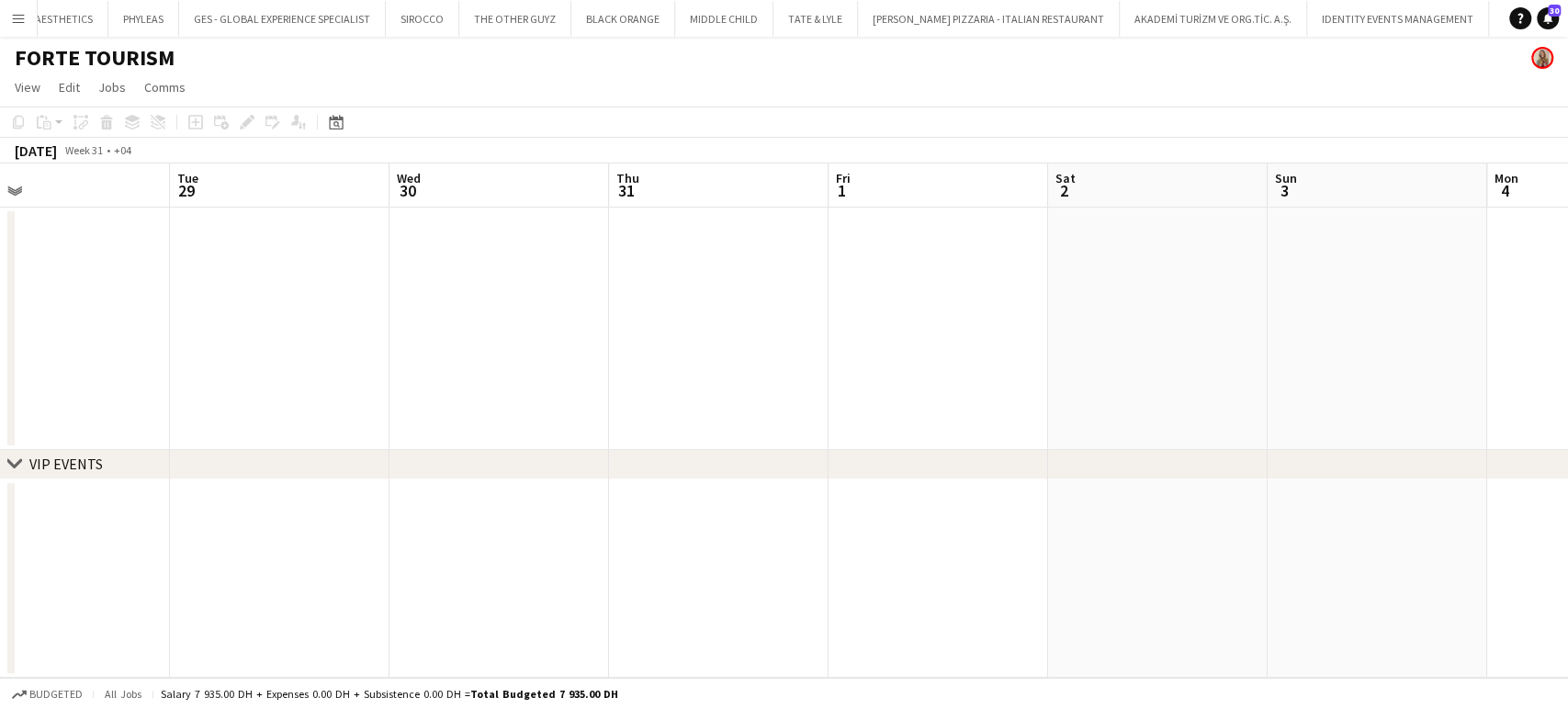
click at [1172, 675] on app-calendar-viewport "Sat 26 Sun 27 Mon 28 Tue 29 Wed 30 Thu 31 Fri 1 Sat 2 Sun 3 Mon 4 Tue 5 Wed 6 T…" at bounding box center [784, 420] width 1568 height 514
click at [1235, 708] on html "Menu Boards Boards Boards All jobs Status Workforce Workforce My Workforce Recr…" at bounding box center [784, 354] width 1568 height 709
click at [1195, 708] on html "Menu Boards Boards Boards All jobs Status Workforce Workforce My Workforce Recr…" at bounding box center [784, 354] width 1568 height 709
click at [1261, 708] on html "Menu Boards Boards Boards All jobs Status Workforce Workforce My Workforce Recr…" at bounding box center [784, 354] width 1568 height 709
click at [933, 604] on app-calendar-viewport "Mon 21 Tue 22 Wed 23 Thu 24 Fri 25 Sat 26 Sun 27 Mon 28 Tue 29 Wed 30 Thu 31 Fr…" at bounding box center [784, 420] width 1568 height 514
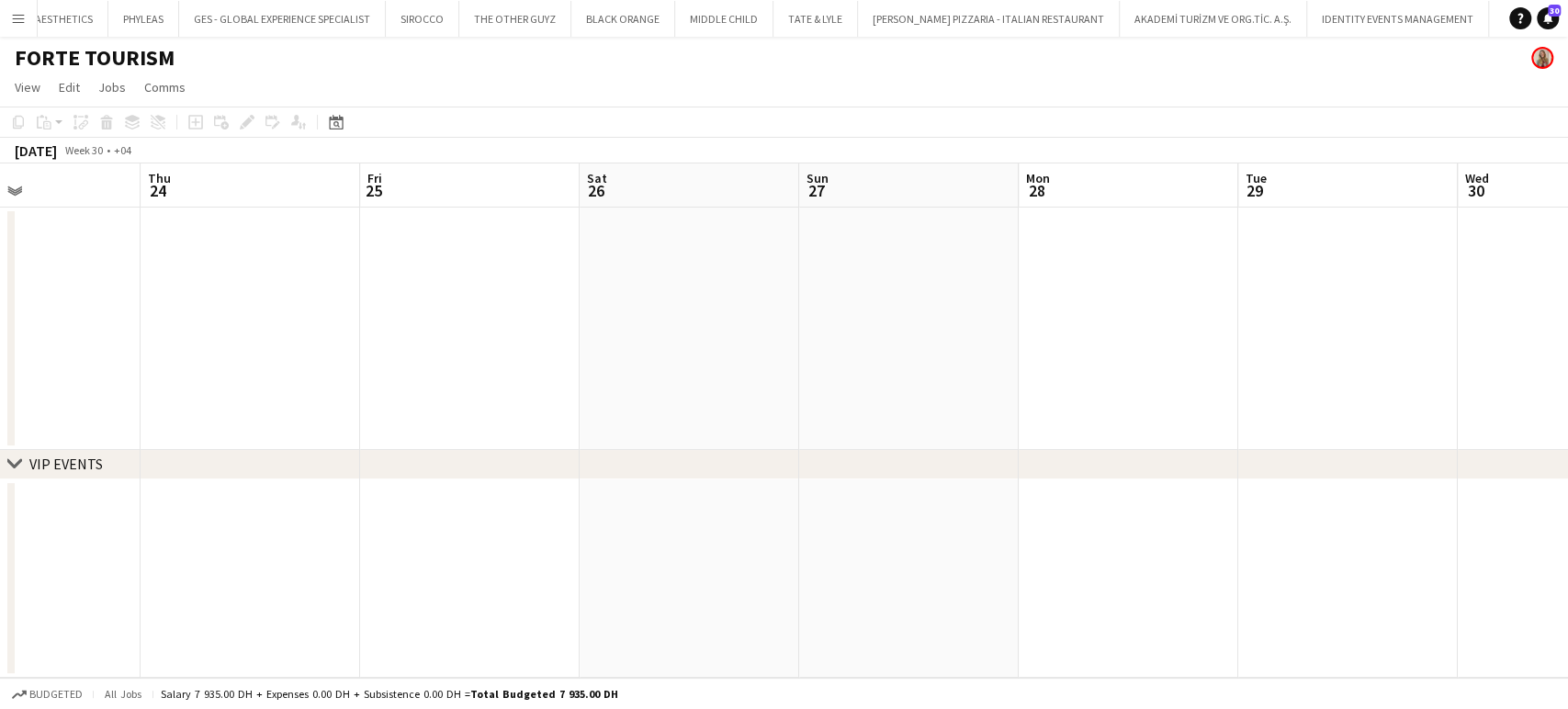
click at [1010, 576] on app-calendar-viewport "Mon 21 Tue 22 Wed 23 Thu 24 Fri 25 Sat 26 Sun 27 Mon 28 Tue 29 Wed 30 Thu 31 Fr…" at bounding box center [784, 420] width 1568 height 514
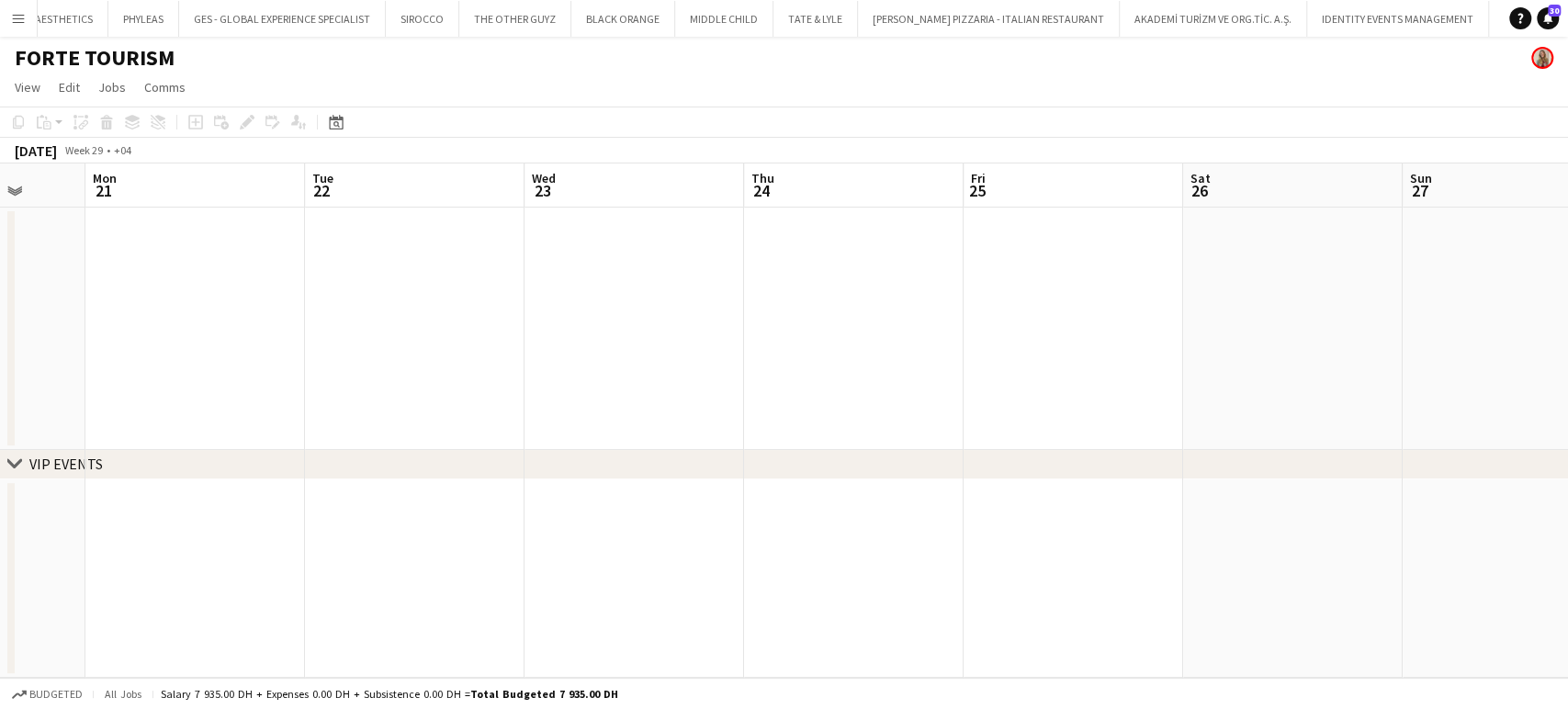
click at [534, 414] on app-calendar-viewport "Fri 18 Sat 19 Sun 20 Mon 21 Tue 22 Wed 23 Thu 24 Fri 25 Sat 26 Sun 27 Mon 28 Tu…" at bounding box center [784, 420] width 1568 height 514
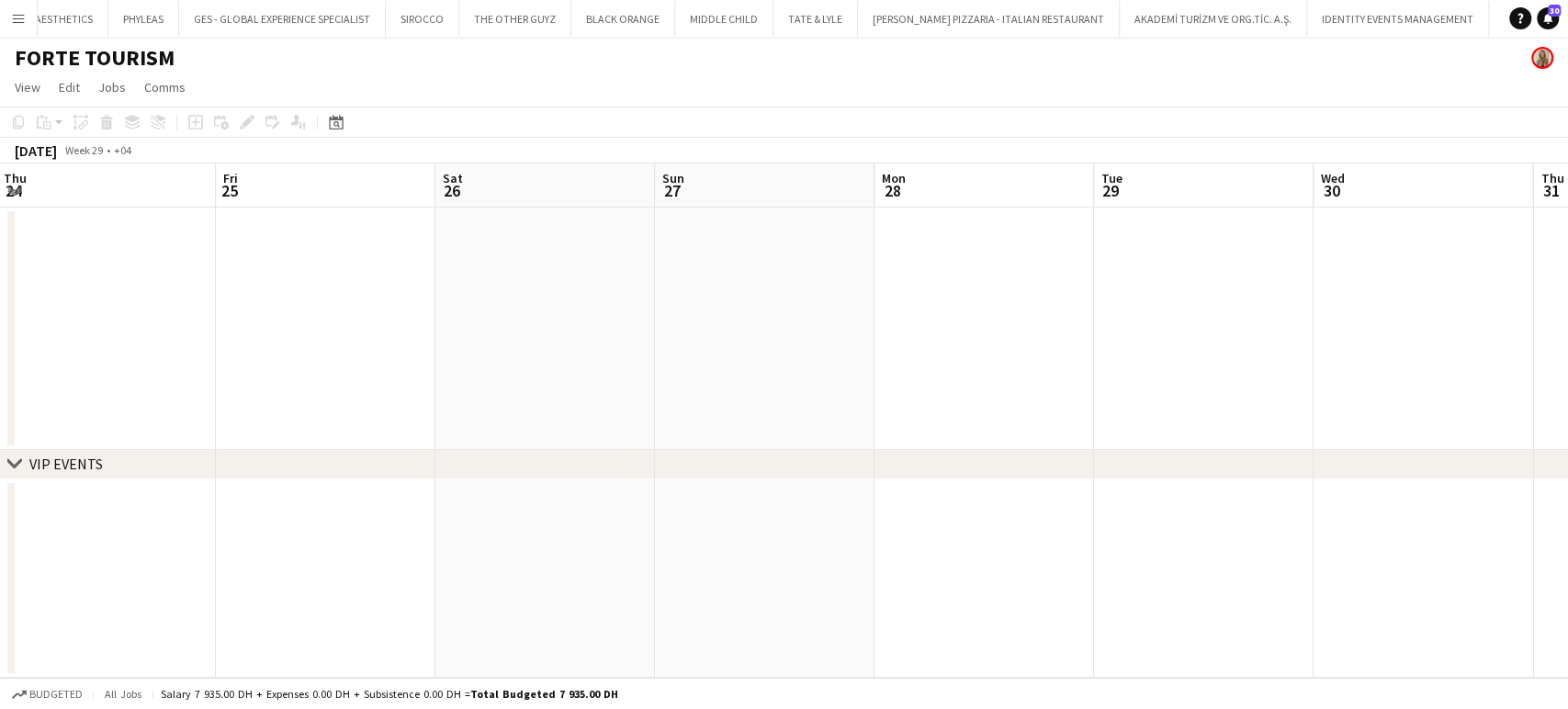
click at [362, 371] on app-calendar-viewport "Sun 20 Mon 21 Tue 22 Wed 23 Thu 24 Fri 25 Sat 26 Sun 27 Mon 28 Tue 29 Wed 30 Th…" at bounding box center [784, 420] width 1568 height 514
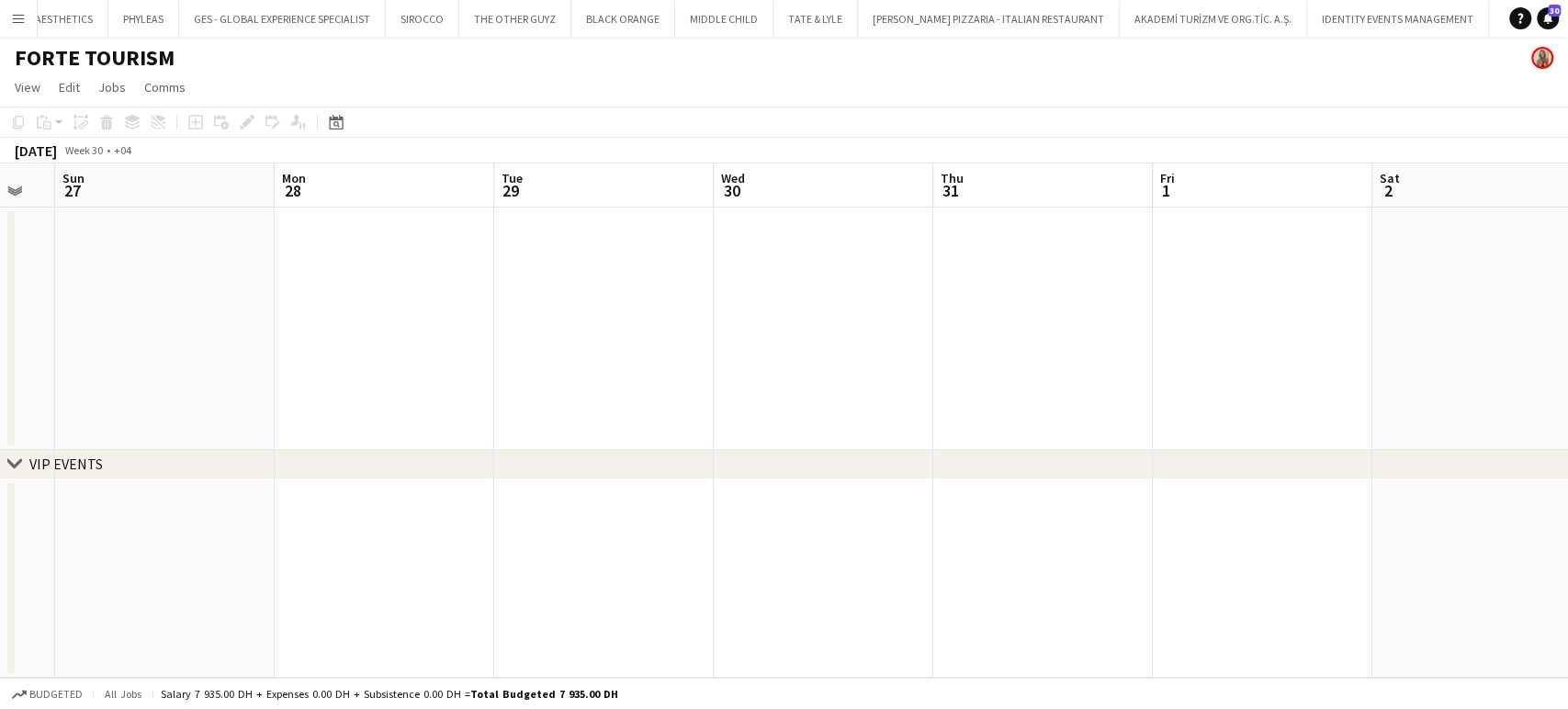
click at [94, 57] on h1 "FORTE TOURISM" at bounding box center [95, 58] width 160 height 27
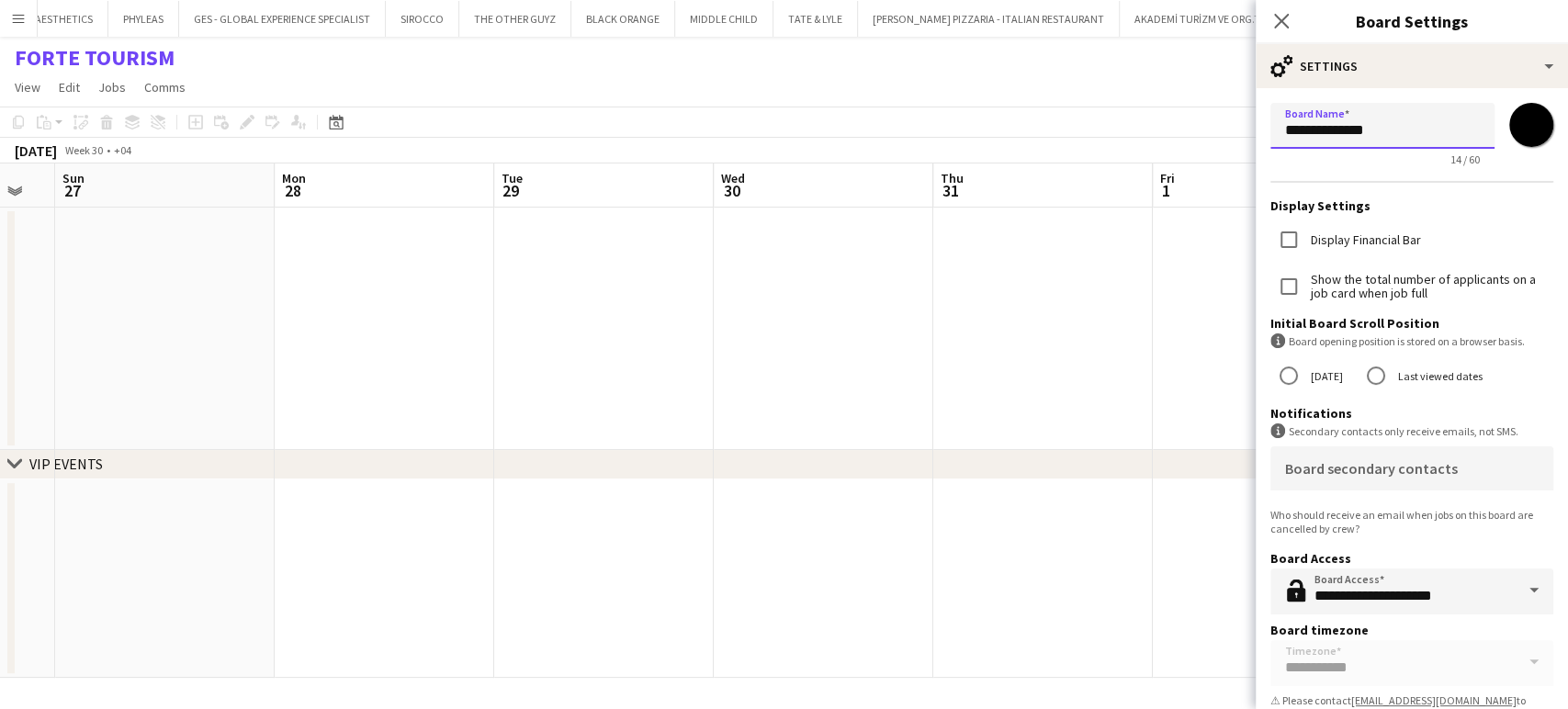
click at [1426, 131] on input "**********" at bounding box center [1383, 125] width 224 height 46
paste input "**********"
type input "**********"
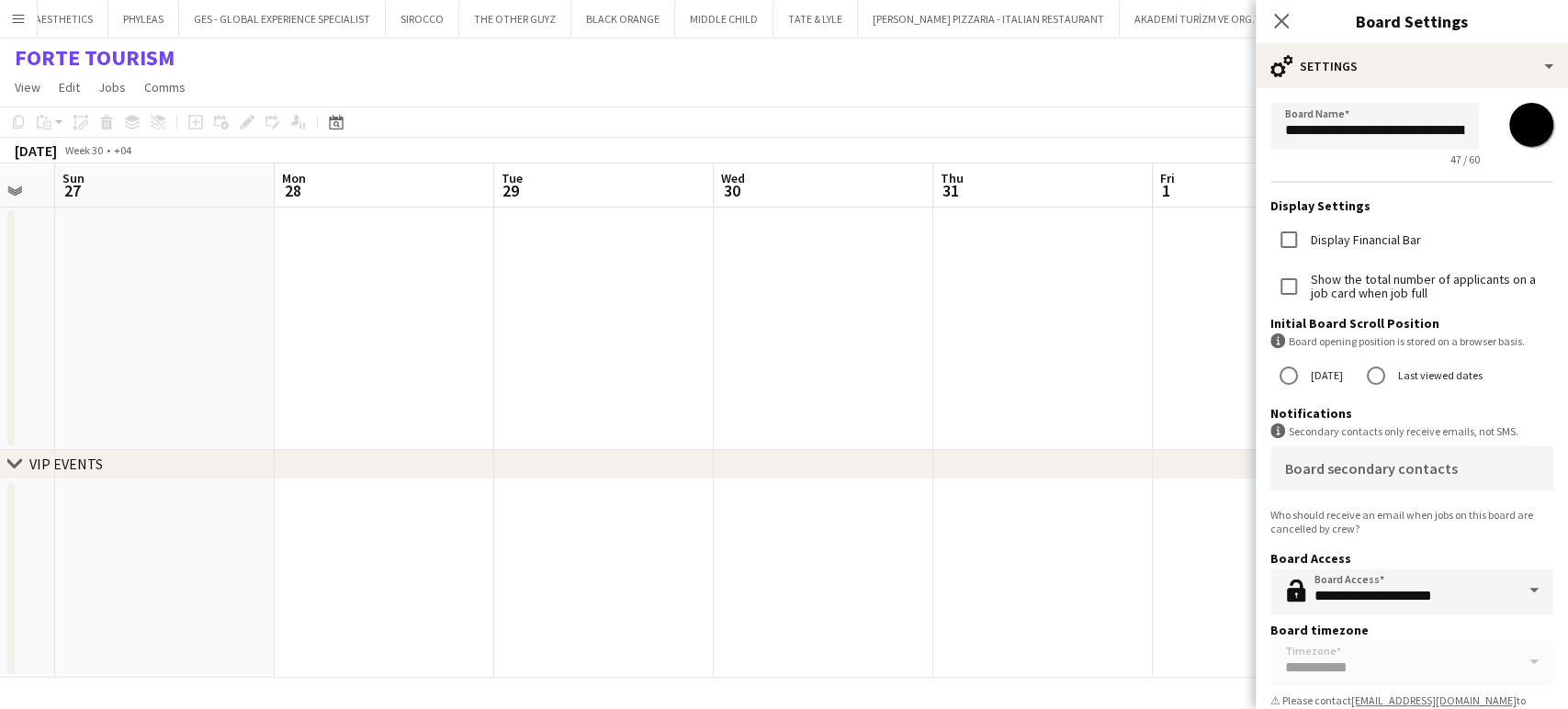
click at [971, 319] on app-date-cell at bounding box center [1042, 329] width 220 height 243
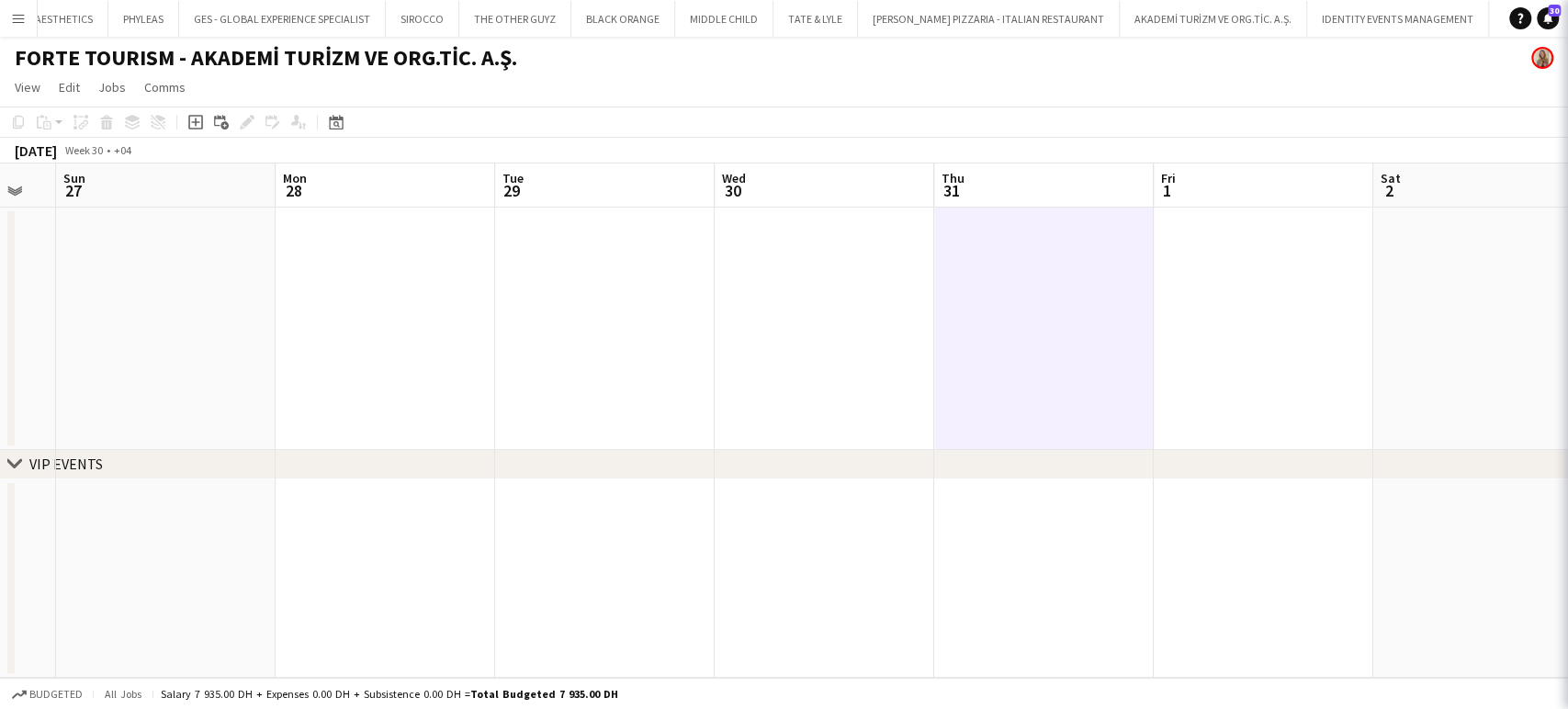
scroll to position [0, 6159]
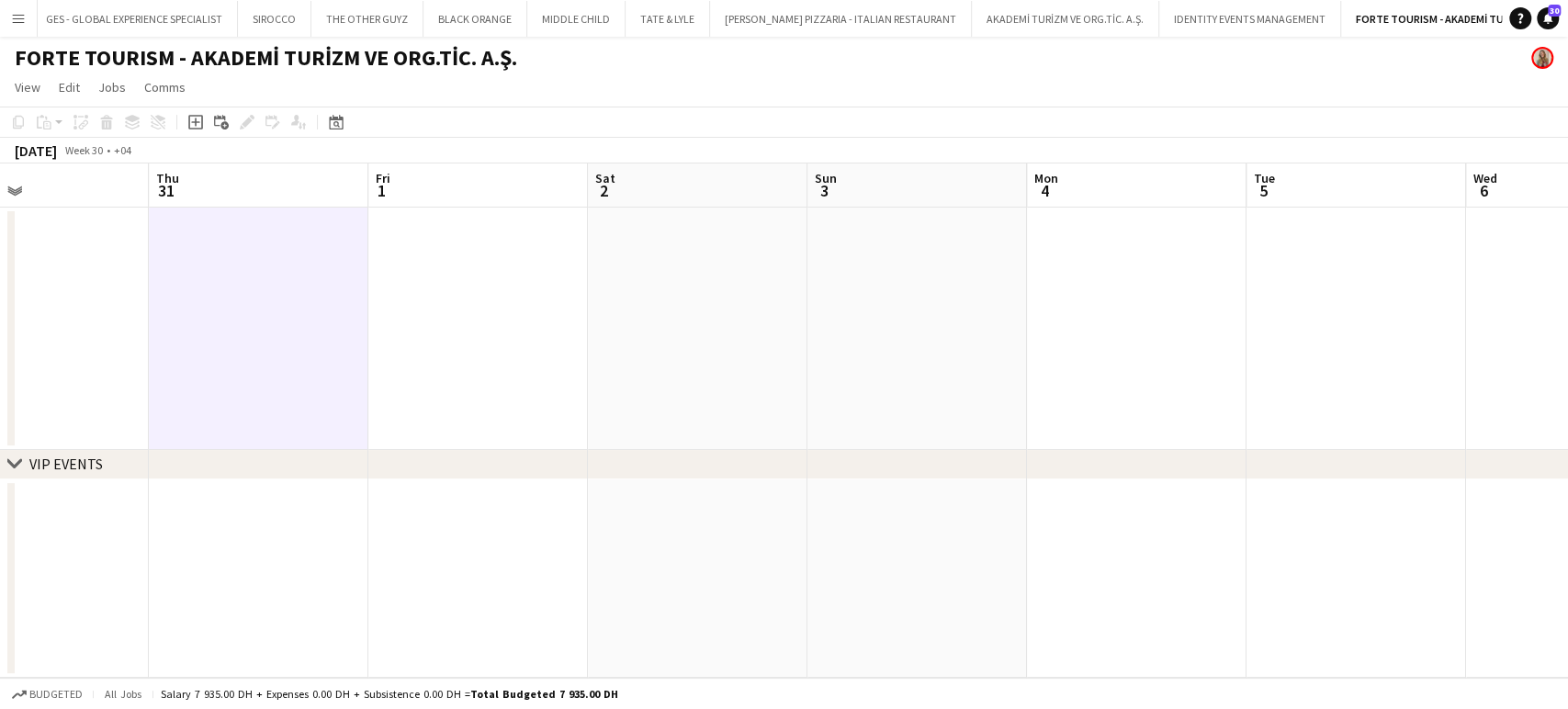
drag, startPoint x: 723, startPoint y: 270, endPoint x: 477, endPoint y: 261, distance: 246.2
click at [477, 261] on app-calendar-viewport "Sun 27 Mon 28 Tue 29 Wed 30 Thu 31 Fri 1 Sat 2 Sun 3 Mon 4 Tue 5 Wed 6 Thu 7 Fr…" at bounding box center [784, 420] width 1568 height 514
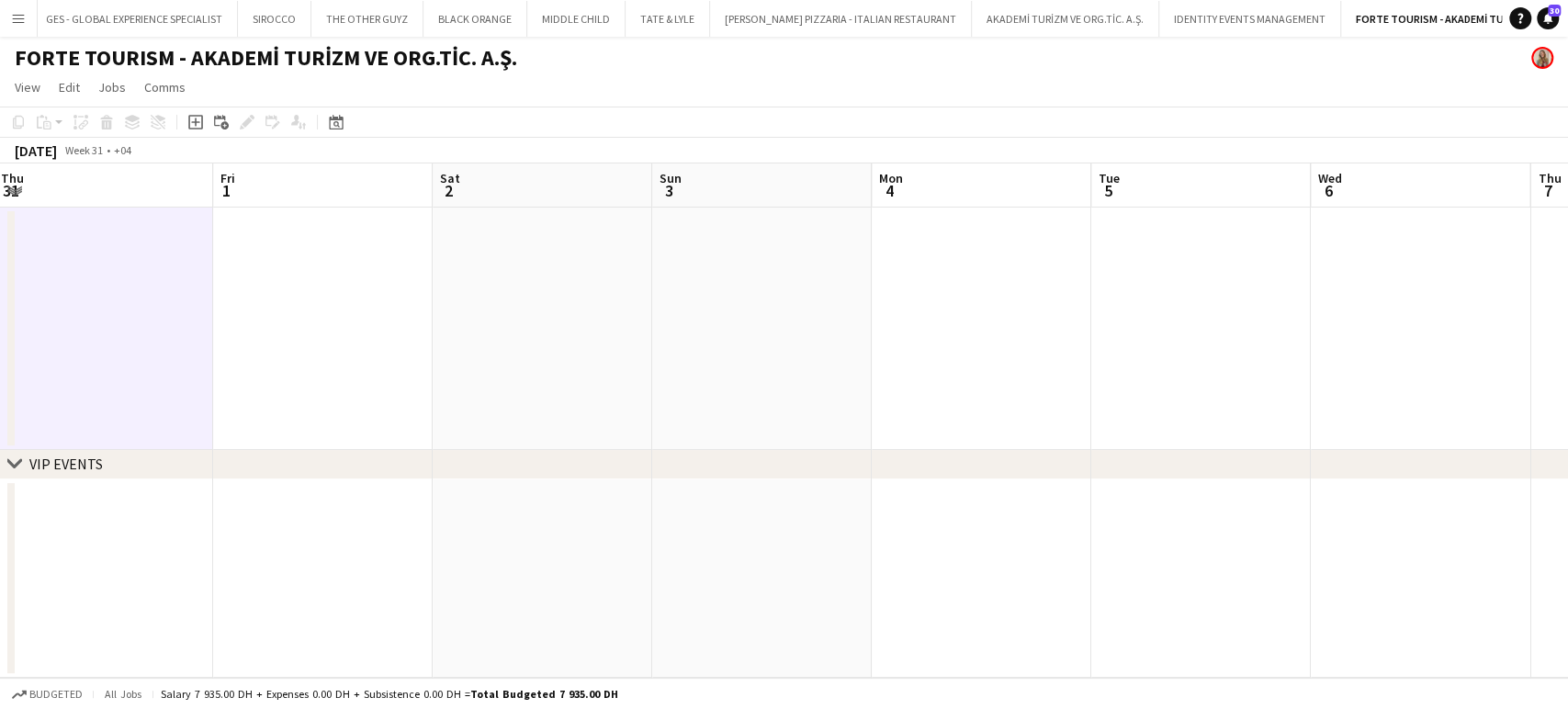
drag, startPoint x: 1198, startPoint y: 366, endPoint x: 715, endPoint y: 341, distance: 483.6
click at [645, 362] on app-calendar-viewport "Sun 27 Mon 28 Tue 29 Wed 30 Thu 31 Fri 1 Sat 2 Sun 3 Mon 4 Tue 5 Wed 6 Thu 7 Fr…" at bounding box center [784, 420] width 1568 height 514
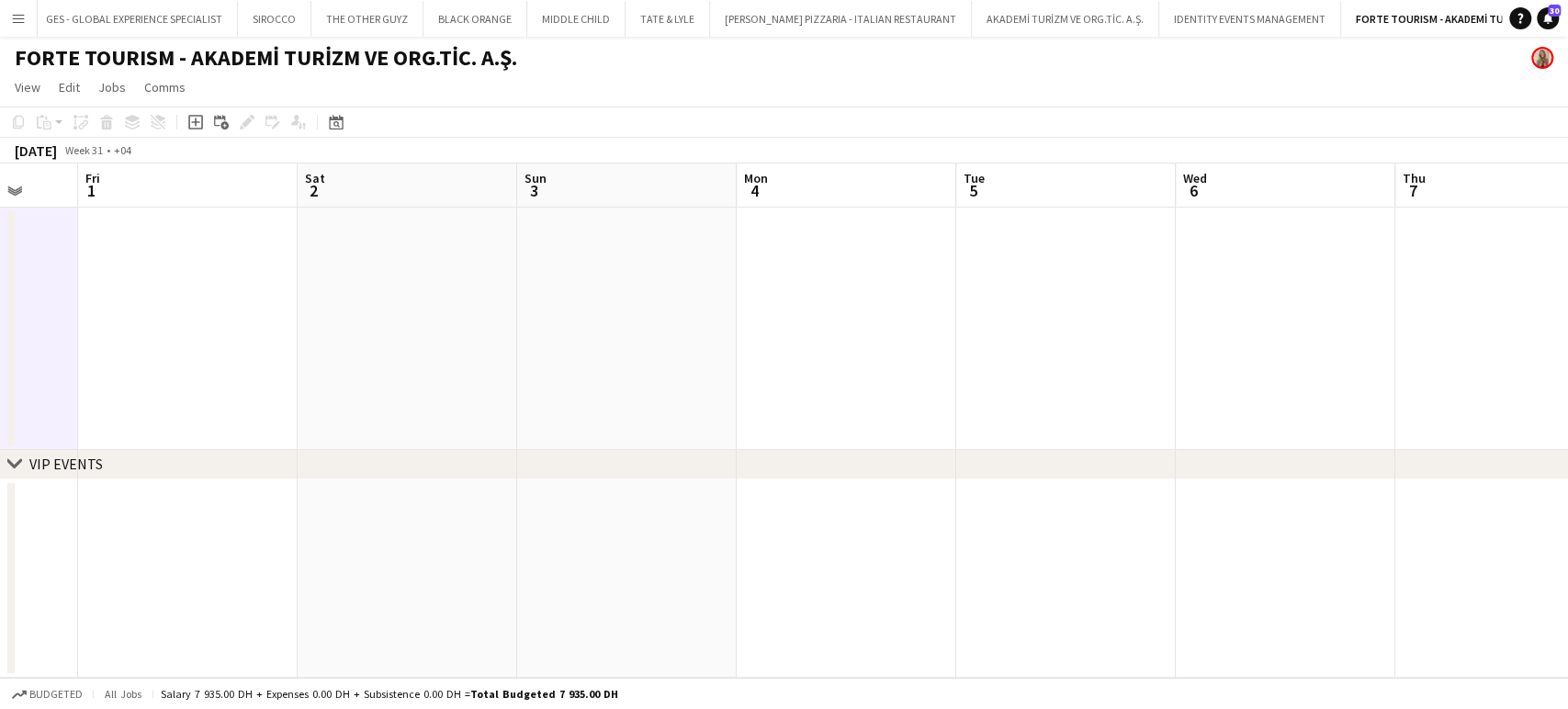
drag, startPoint x: 1129, startPoint y: 335, endPoint x: 621, endPoint y: 332, distance: 508.0
click at [624, 335] on app-calendar-viewport "Tue 29 Wed 30 Thu 31 Fri 1 Sat 2 Sun 3 Mon 4 Tue 5 Wed 6 Thu 7 Fri 8 Sat 9 Sun …" at bounding box center [784, 420] width 1568 height 514
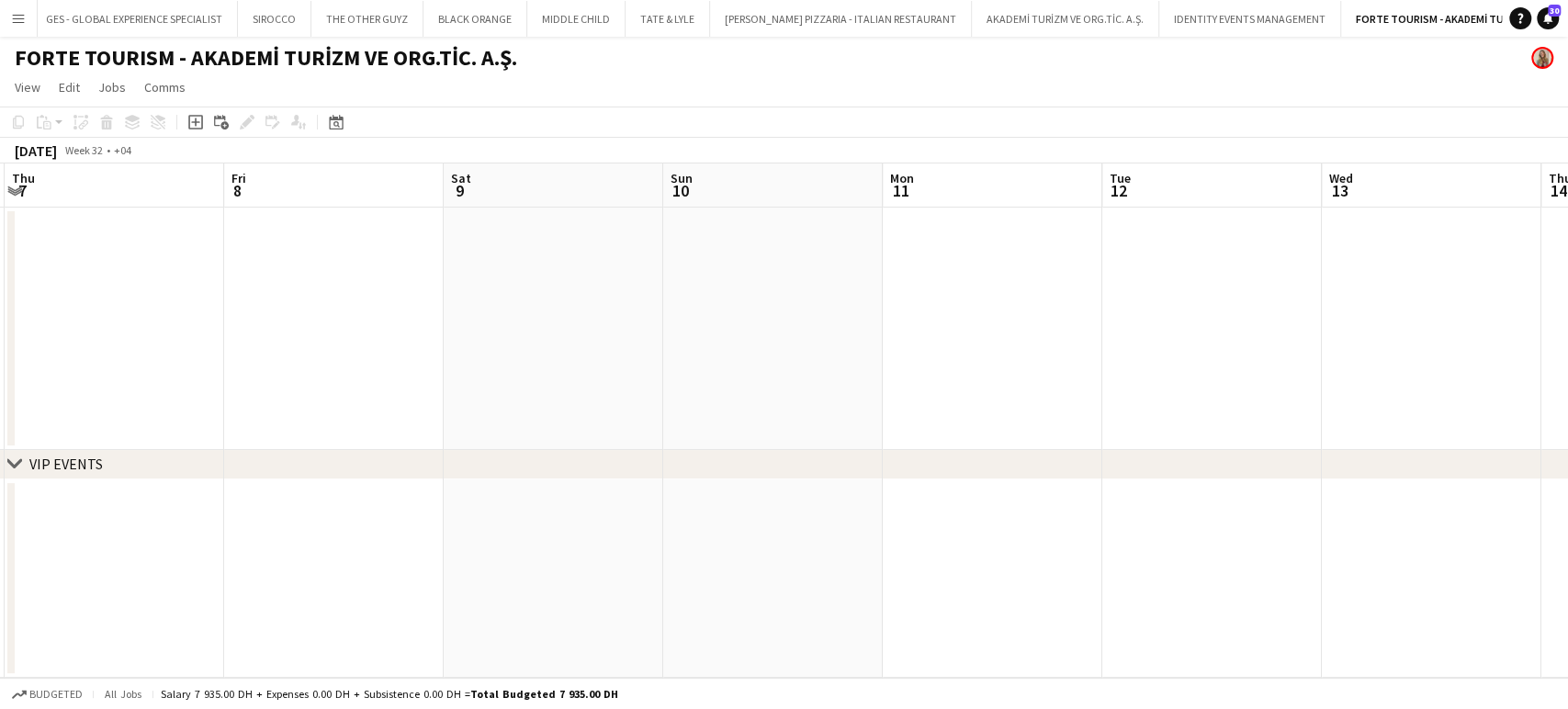
drag, startPoint x: 1234, startPoint y: 341, endPoint x: 777, endPoint y: 332, distance: 457.1
click at [782, 330] on app-calendar-viewport "Mon 4 Tue 5 Wed 6 Thu 7 Fri 8 Sat 9 Sun 10 Mon 11 Tue 12 Wed 13 Thu 14 Fri 15 S…" at bounding box center [784, 420] width 1568 height 514
drag, startPoint x: 595, startPoint y: 335, endPoint x: 558, endPoint y: 330, distance: 37.3
click at [556, 335] on app-calendar-viewport "Mon 4 Tue 5 Wed 6 Thu 7 Fri 8 Sat 9 Sun 10 Mon 11 Tue 12 Wed 13 Thu 14 Fri 15 S…" at bounding box center [784, 420] width 1568 height 514
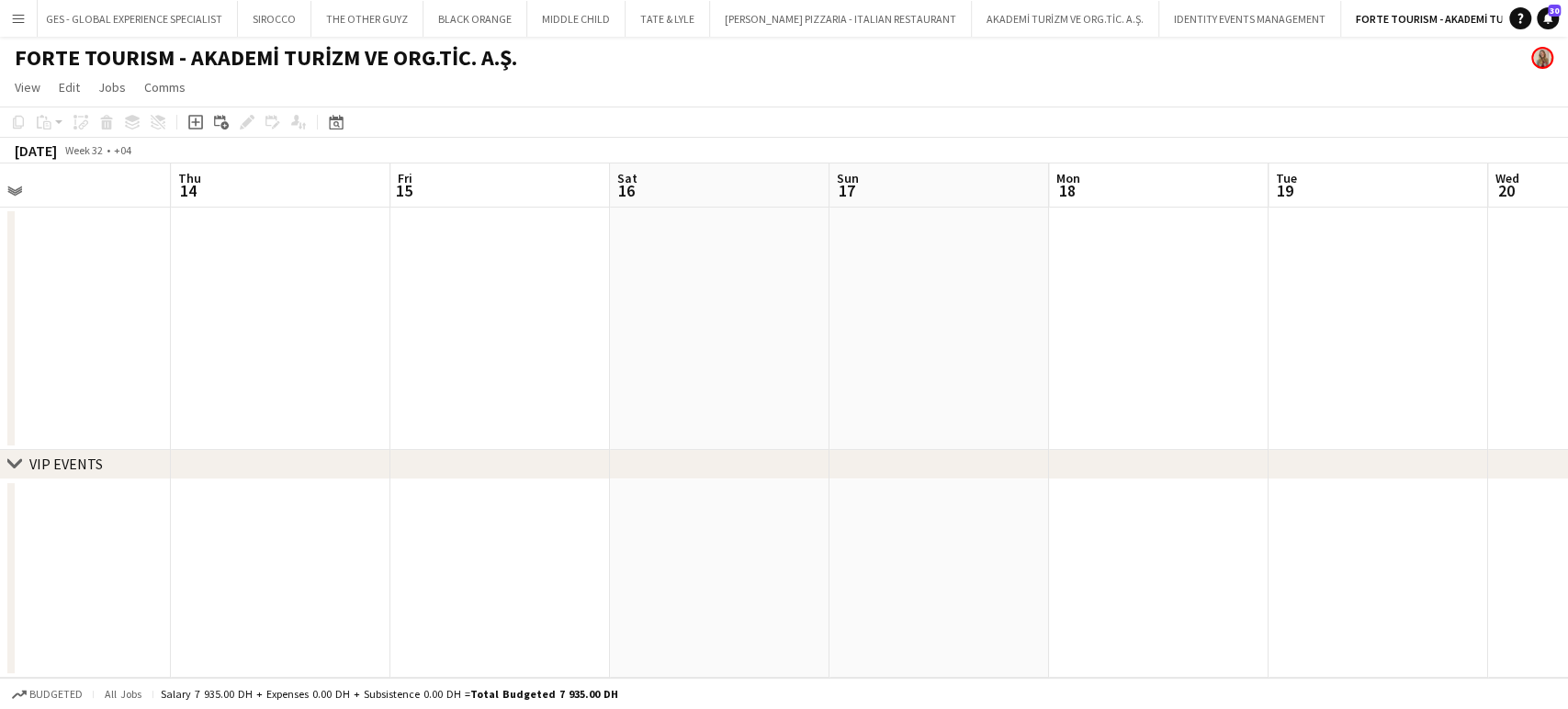
drag, startPoint x: 823, startPoint y: 344, endPoint x: 466, endPoint y: 336, distance: 357.1
click at [419, 336] on app-calendar-viewport "Sun 10 Mon 11 Tue 12 Wed 13 Thu 14 Fri 15 Sat 16 Sun 17 Mon 18 Tue 19 Wed 20 Th…" at bounding box center [784, 420] width 1568 height 514
click at [342, 129] on div "Date picker" at bounding box center [336, 122] width 22 height 22
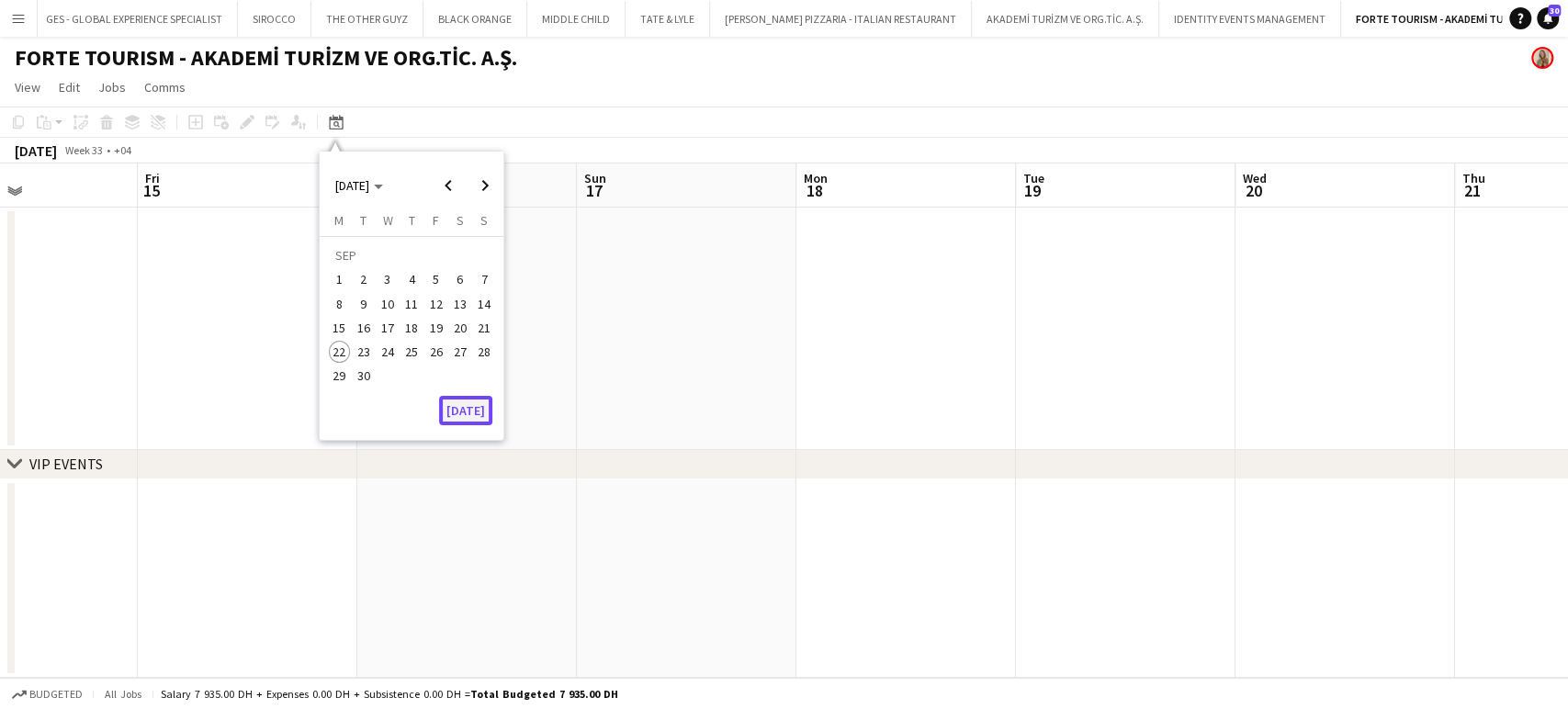
click at [487, 404] on button "[DATE]" at bounding box center [465, 411] width 54 height 29
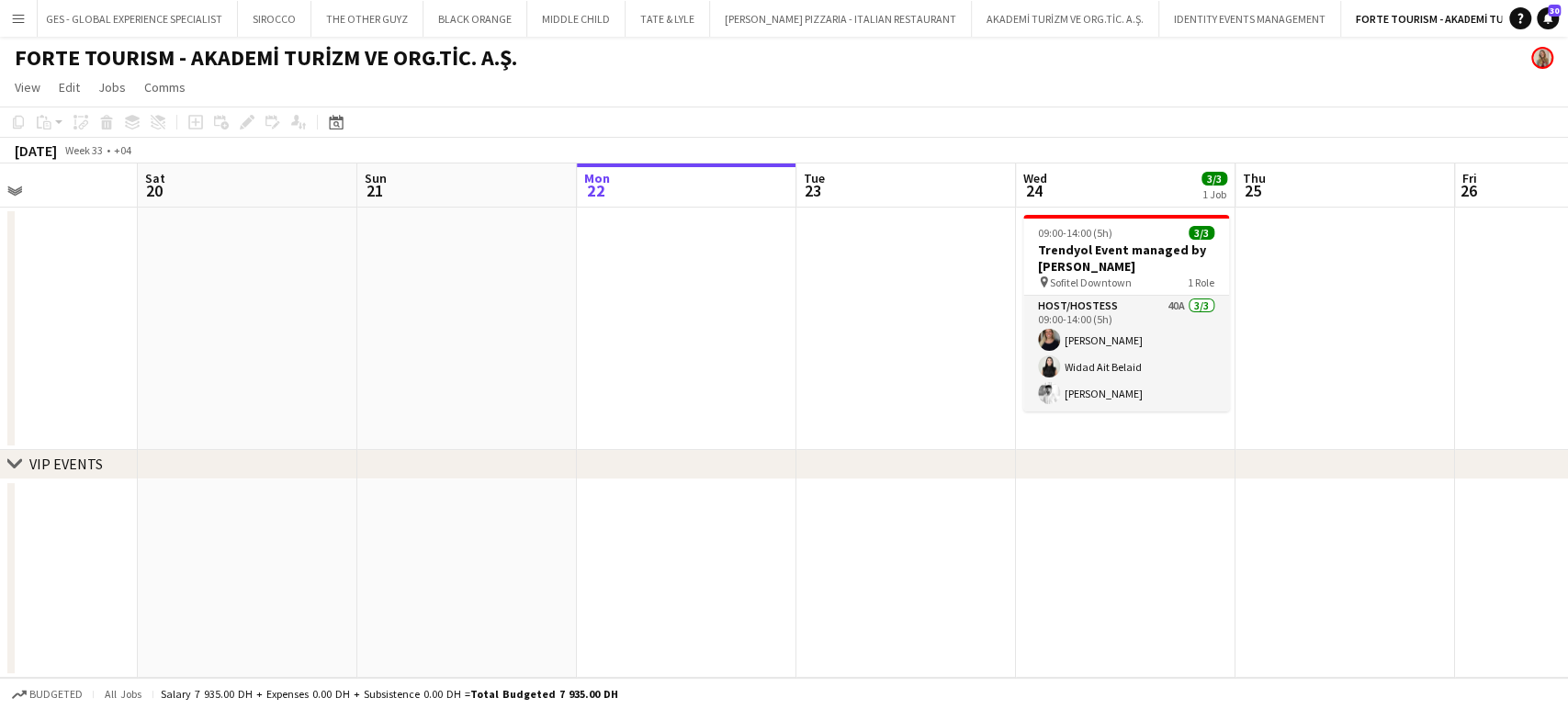
scroll to position [0, 632]
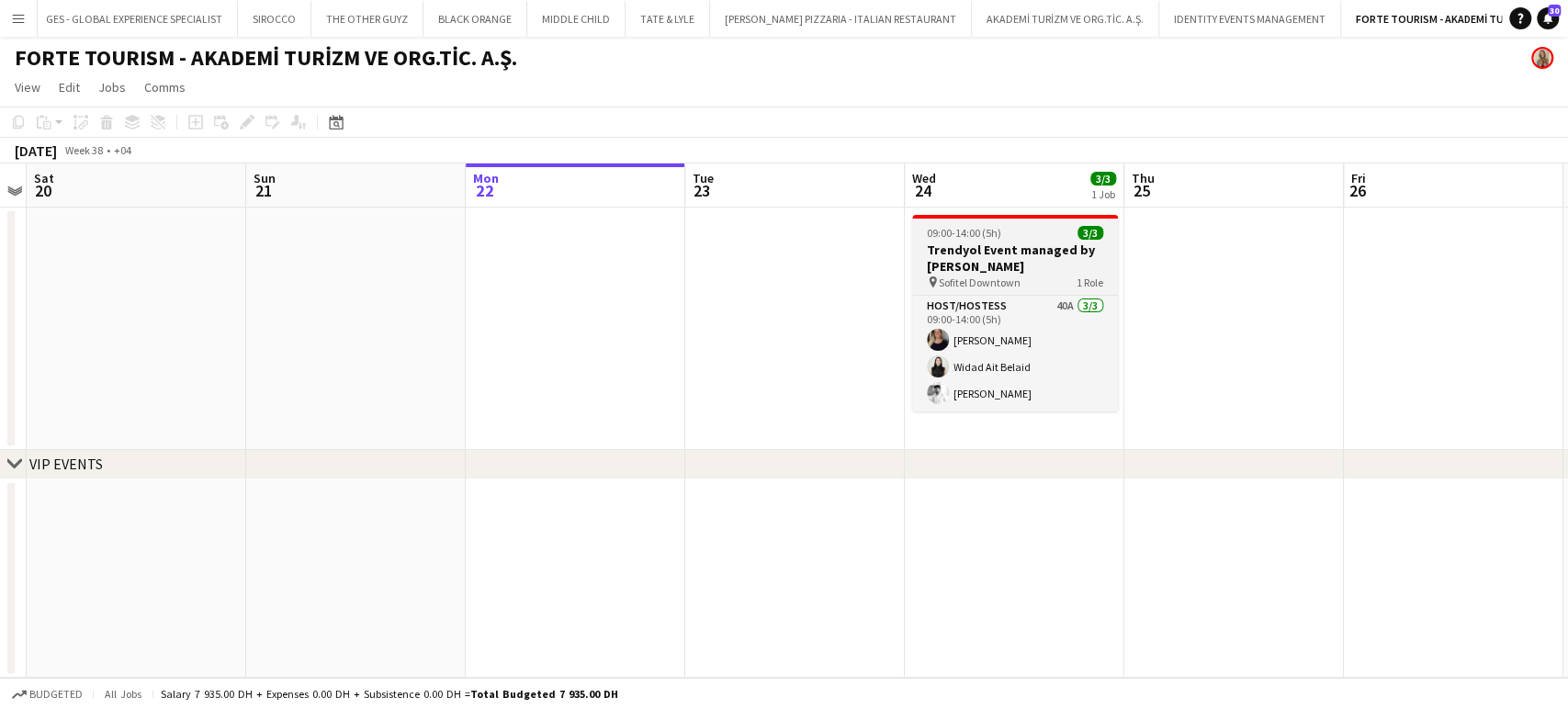
click at [1050, 252] on h3 "Trendyol Event managed by [PERSON_NAME]" at bounding box center [1015, 258] width 206 height 33
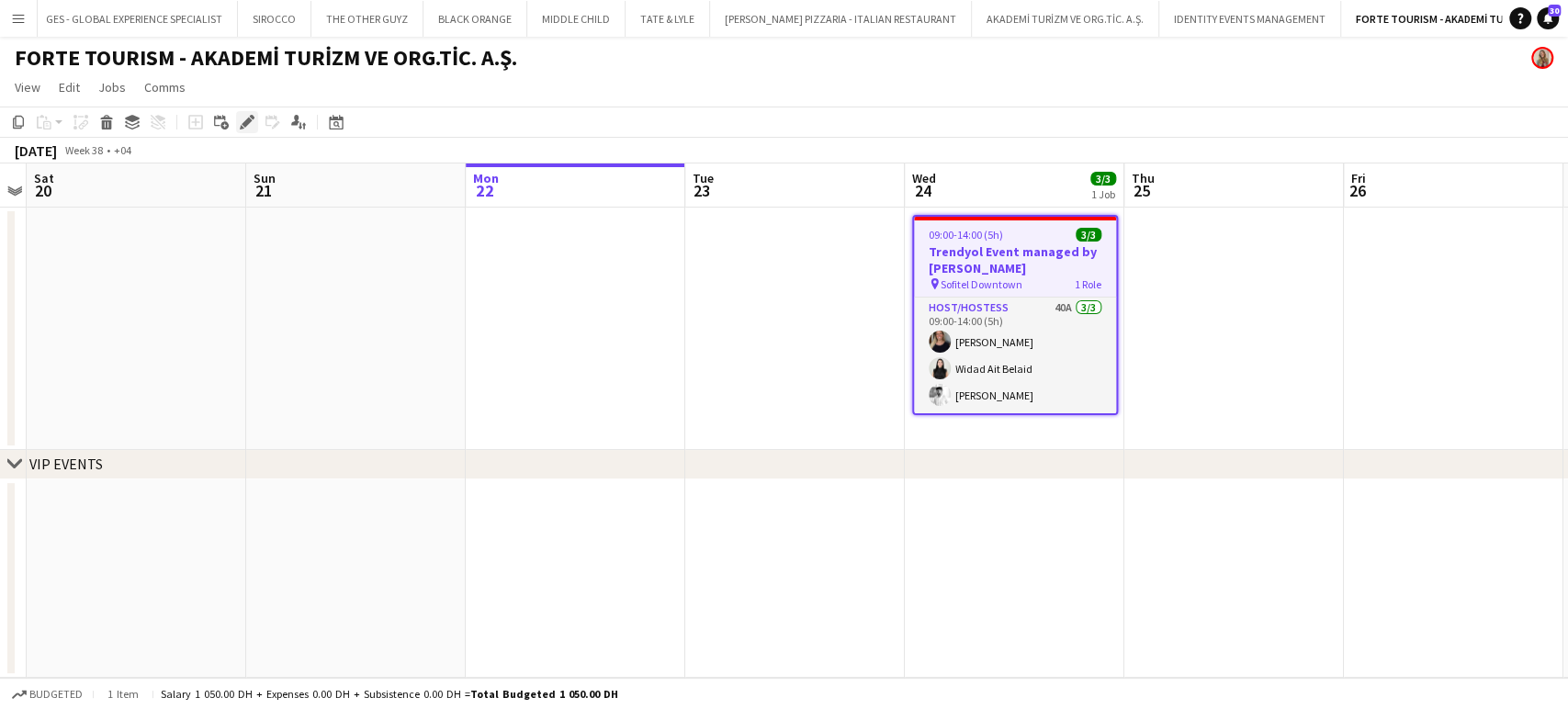
click at [246, 116] on icon "Edit" at bounding box center [247, 122] width 15 height 15
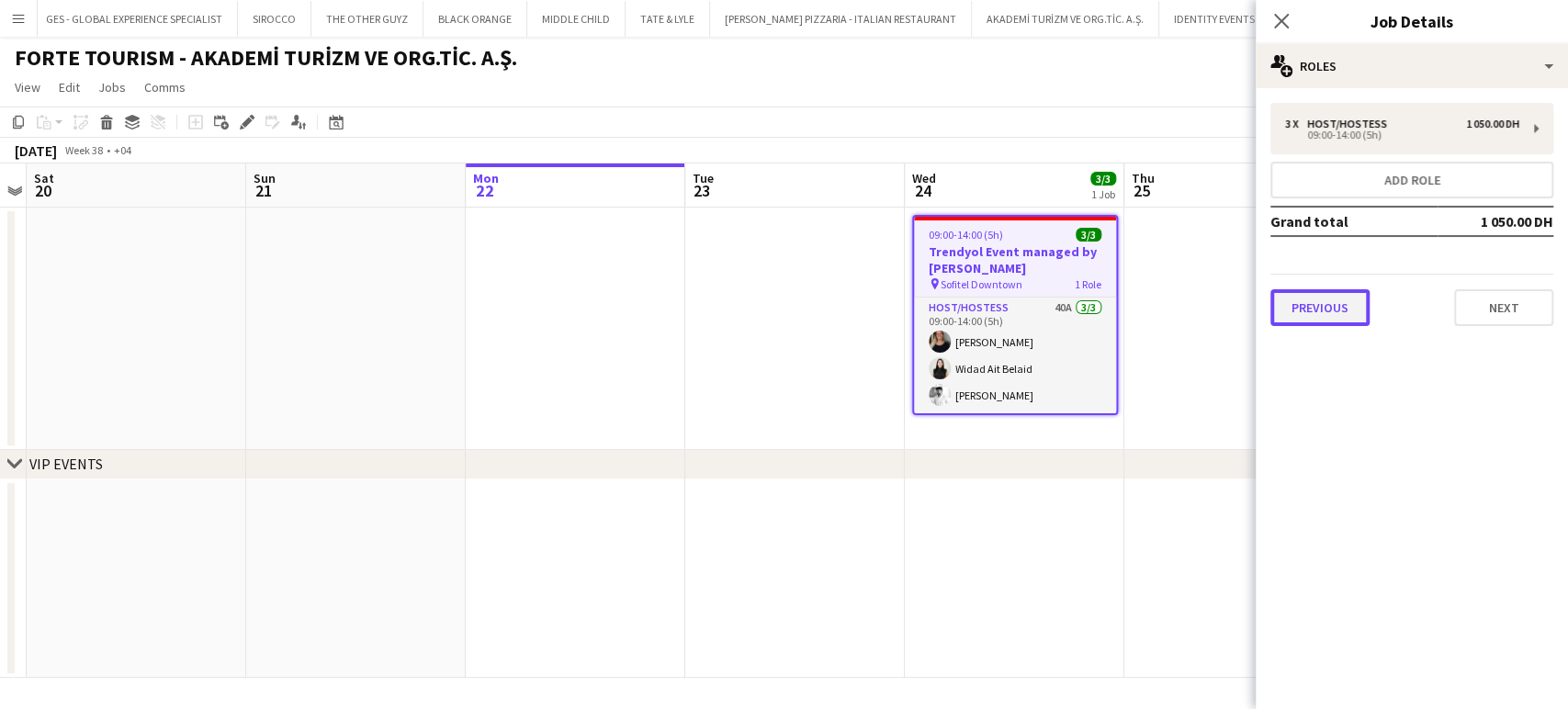
click at [1345, 315] on button "Previous" at bounding box center [1320, 308] width 100 height 37
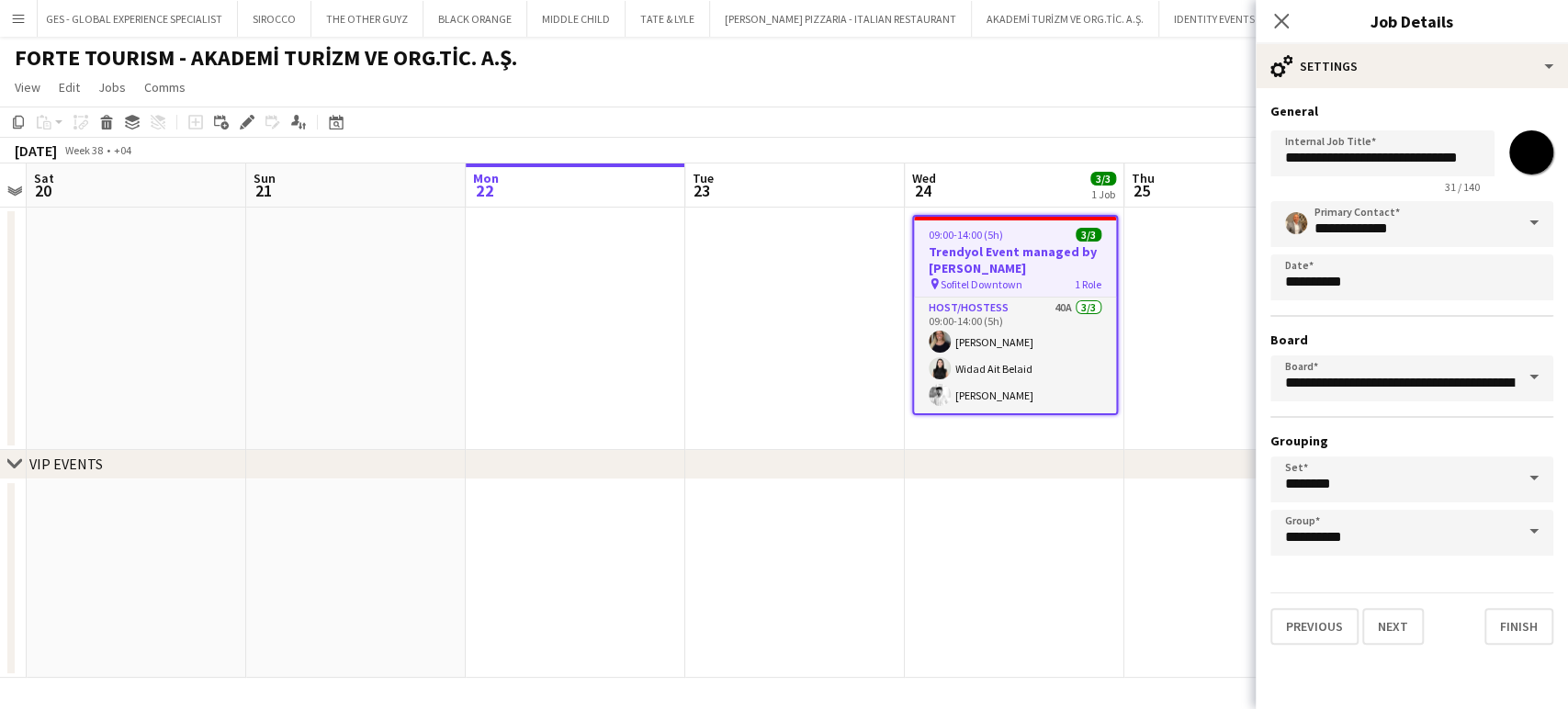
click at [1544, 538] on span at bounding box center [1534, 531] width 39 height 44
click at [1348, 624] on span "VIP EVENTS" at bounding box center [1328, 627] width 86 height 16
type input "**********"
click at [1147, 361] on app-date-cell at bounding box center [1233, 329] width 220 height 243
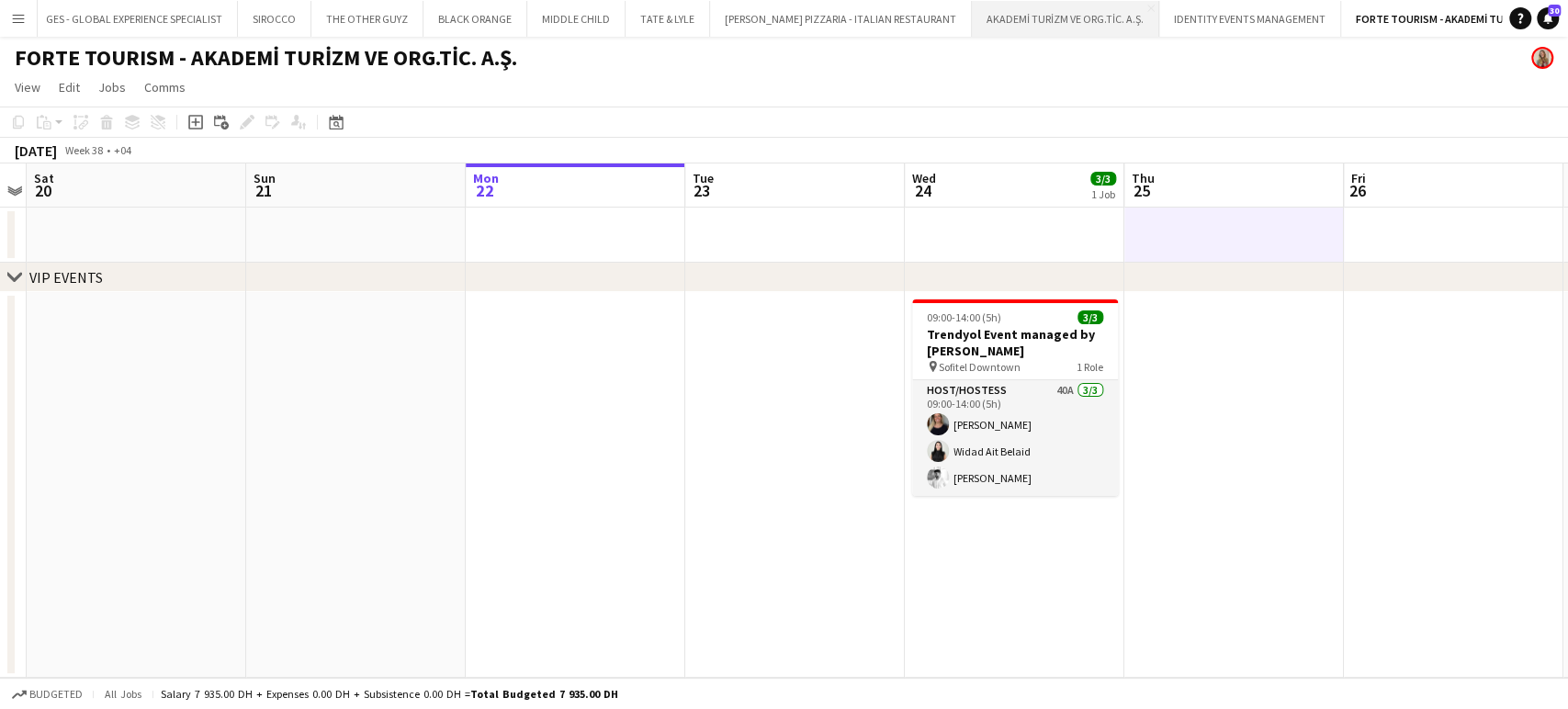
click at [972, 23] on button "AKADEMİ TURİZM VE ORG.TİC. A.Ş. Close" at bounding box center [1065, 19] width 187 height 36
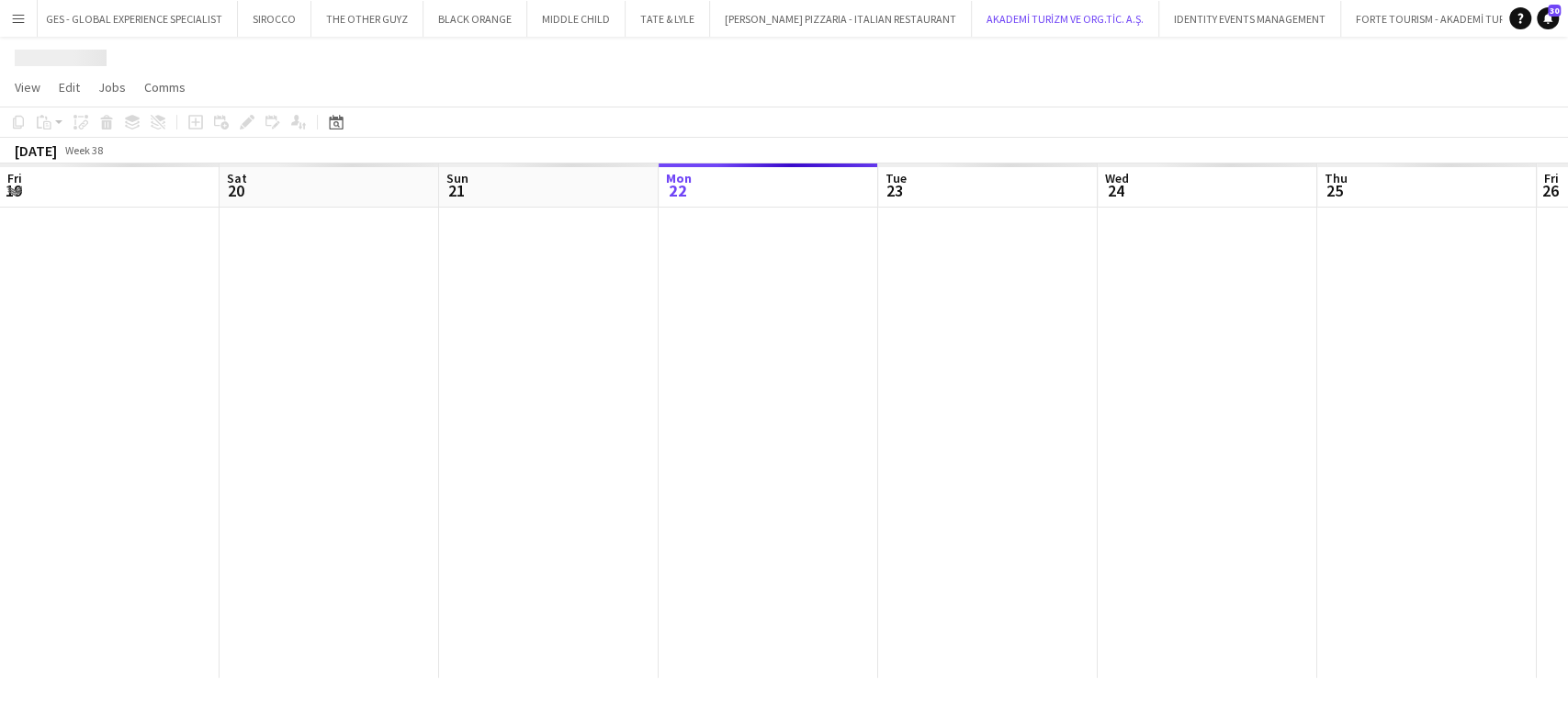
scroll to position [0, 439]
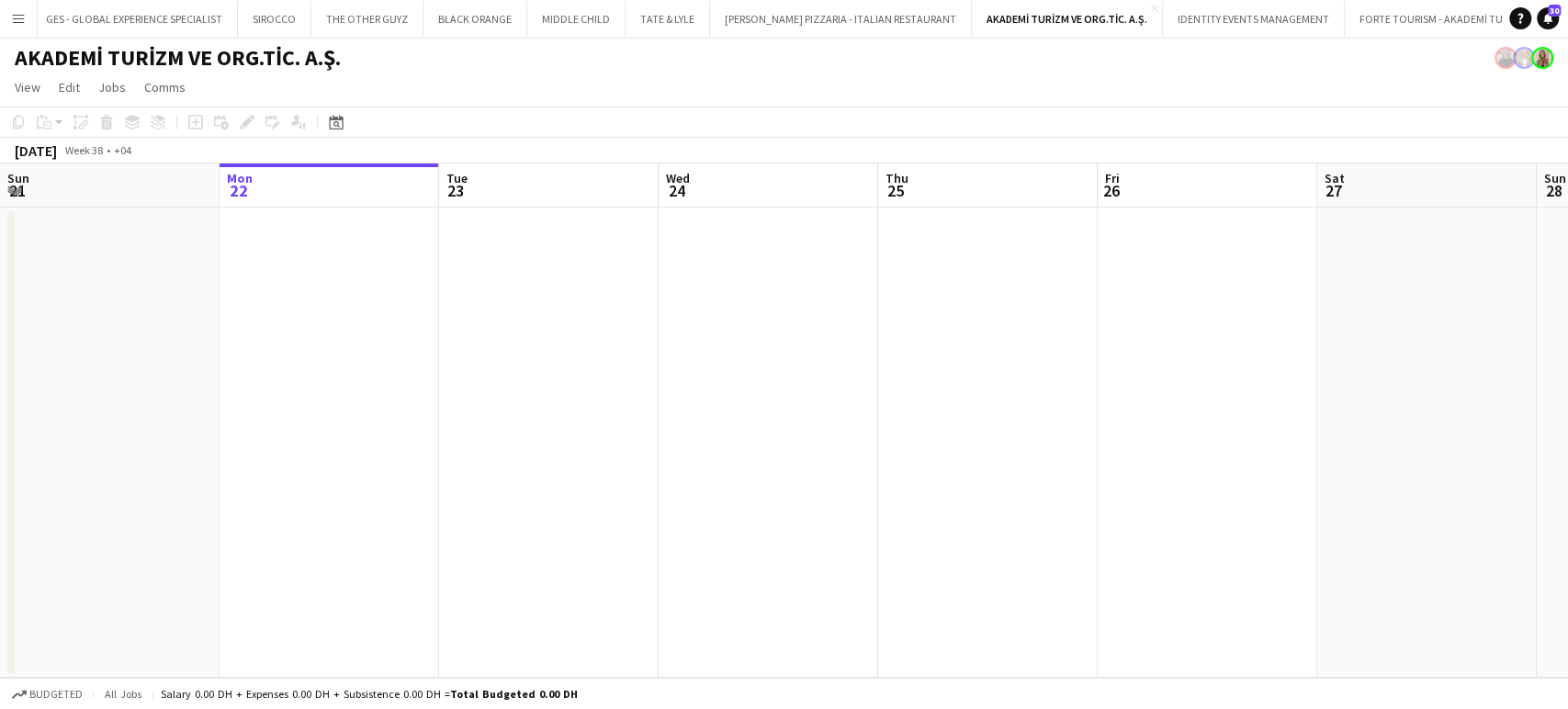
click at [17, 18] on app-icon "Menu" at bounding box center [18, 18] width 15 height 15
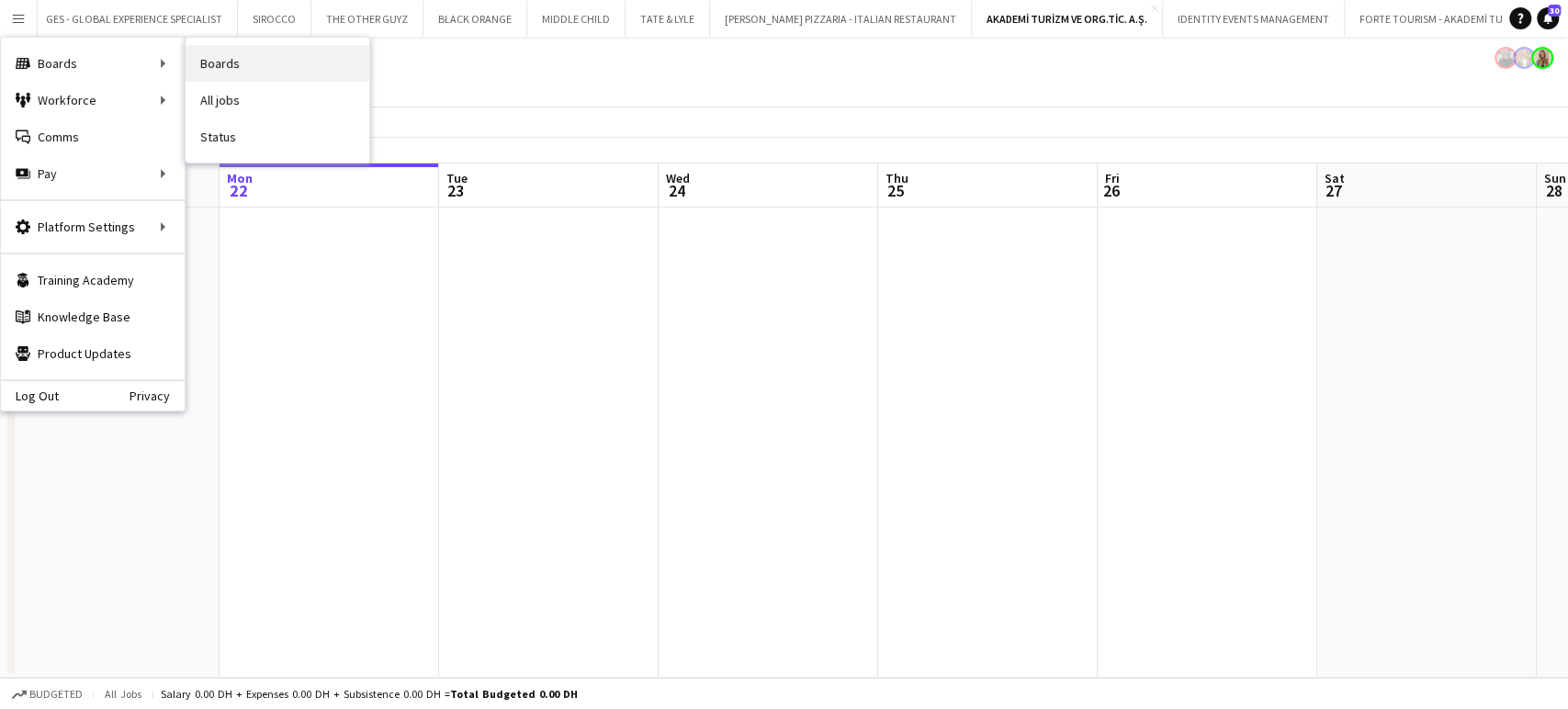
click at [206, 70] on link "Boards" at bounding box center [277, 63] width 183 height 37
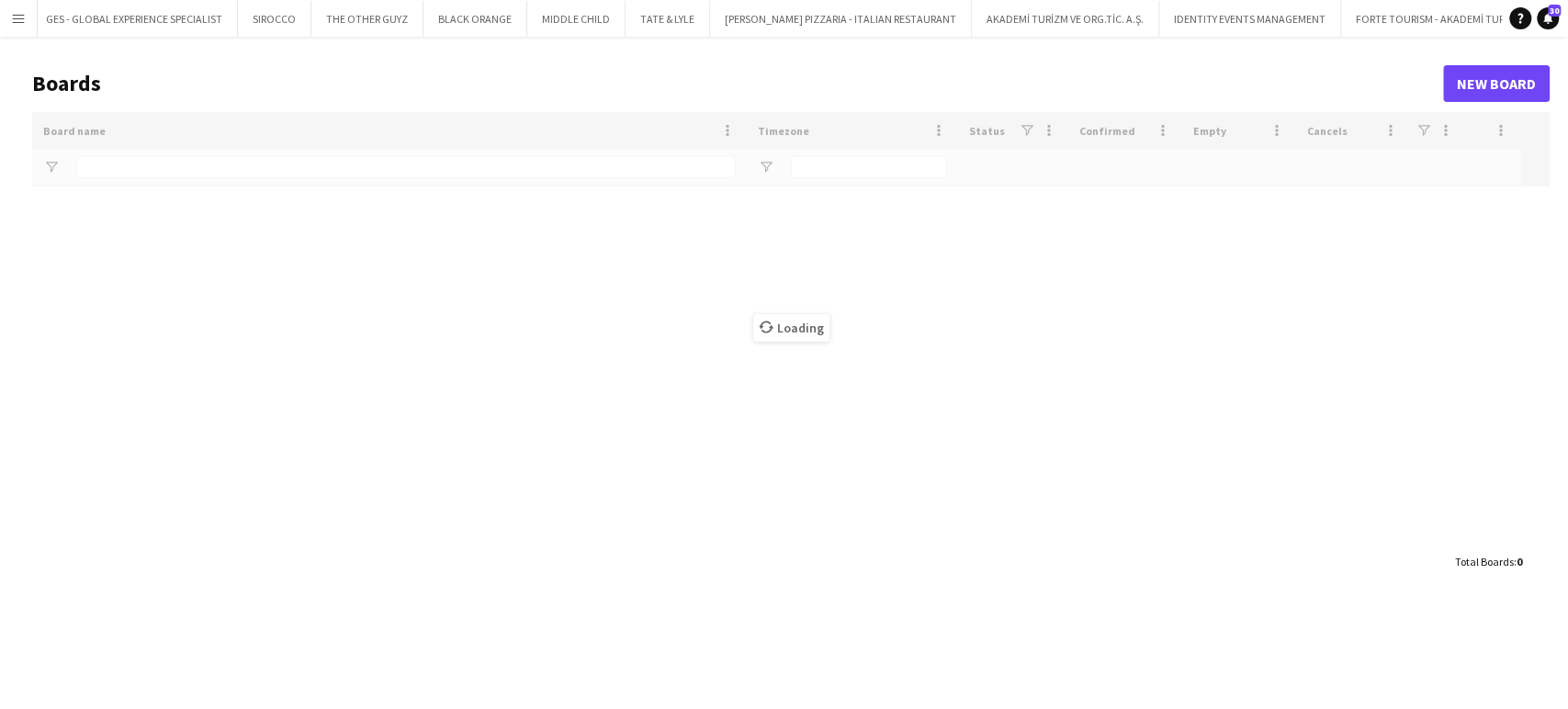
click at [187, 168] on div "Loading" at bounding box center [790, 328] width 1517 height 431
type input "****"
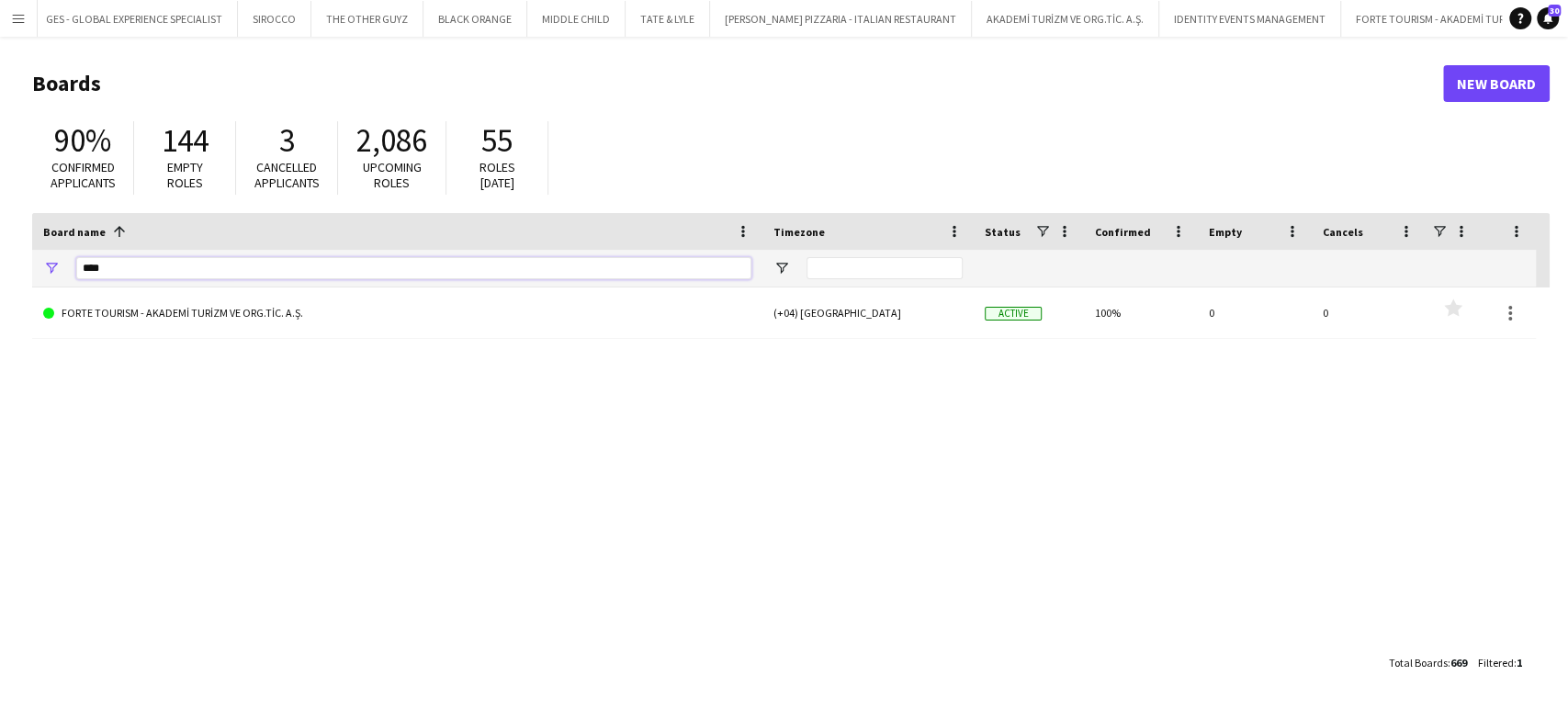
drag, startPoint x: 60, startPoint y: 264, endPoint x: 7, endPoint y: 240, distance: 58.2
click at [7, 240] on main "Boards New Board 90% Confirmed applicants 144 Empty roles 3 Cancelled applicant…" at bounding box center [784, 373] width 1568 height 671
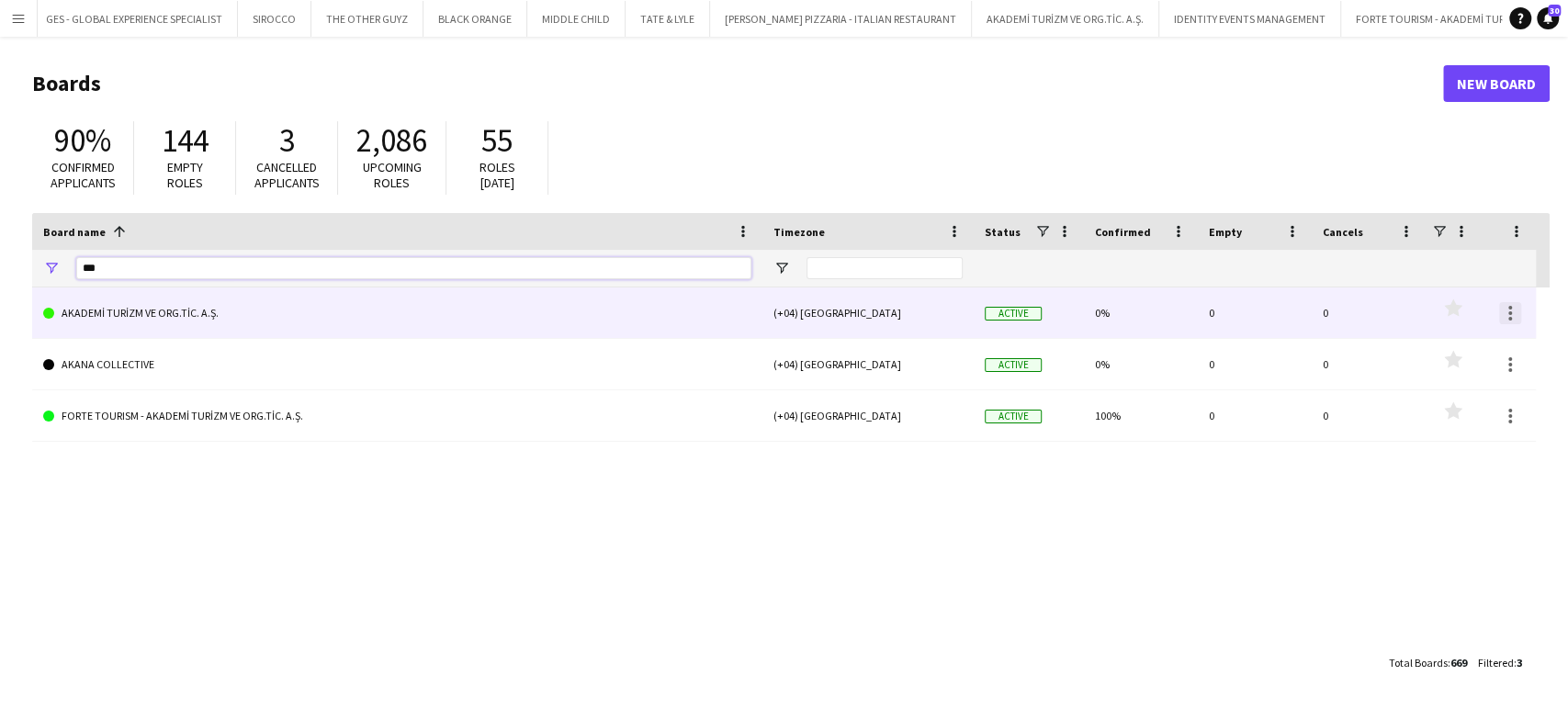
type input "***"
click at [1510, 319] on div at bounding box center [1510, 319] width 4 height 4
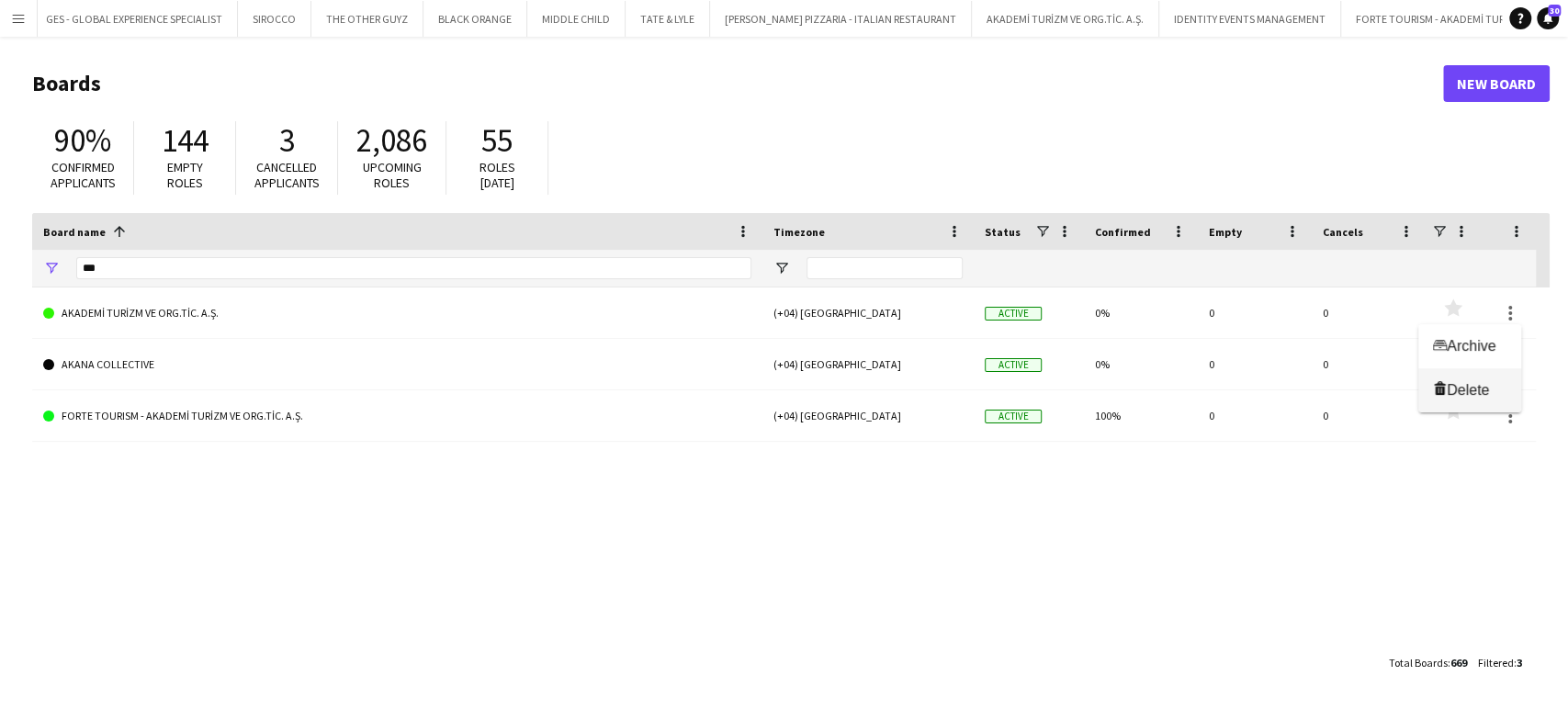
click at [1489, 388] on span "Delete" at bounding box center [1467, 390] width 42 height 16
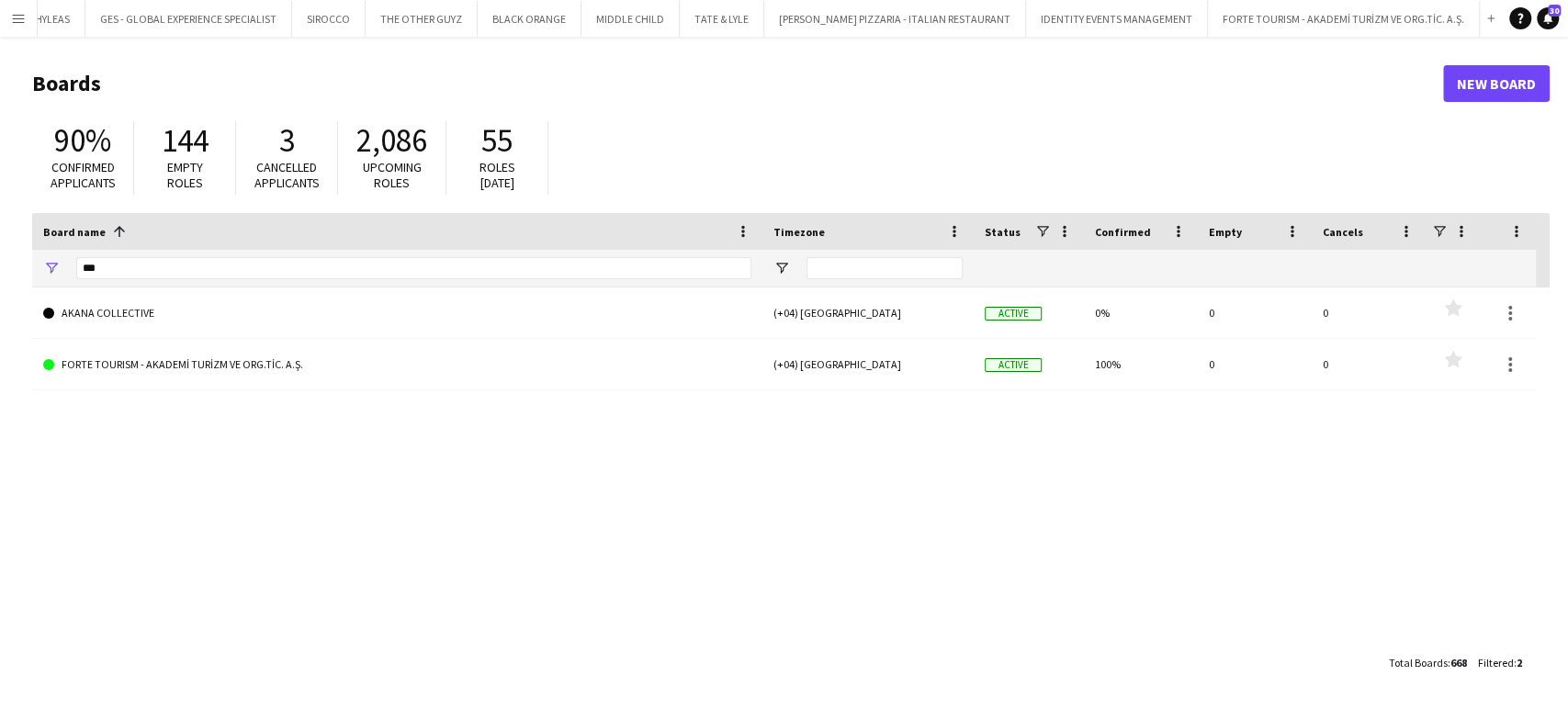
scroll to position [0, 5989]
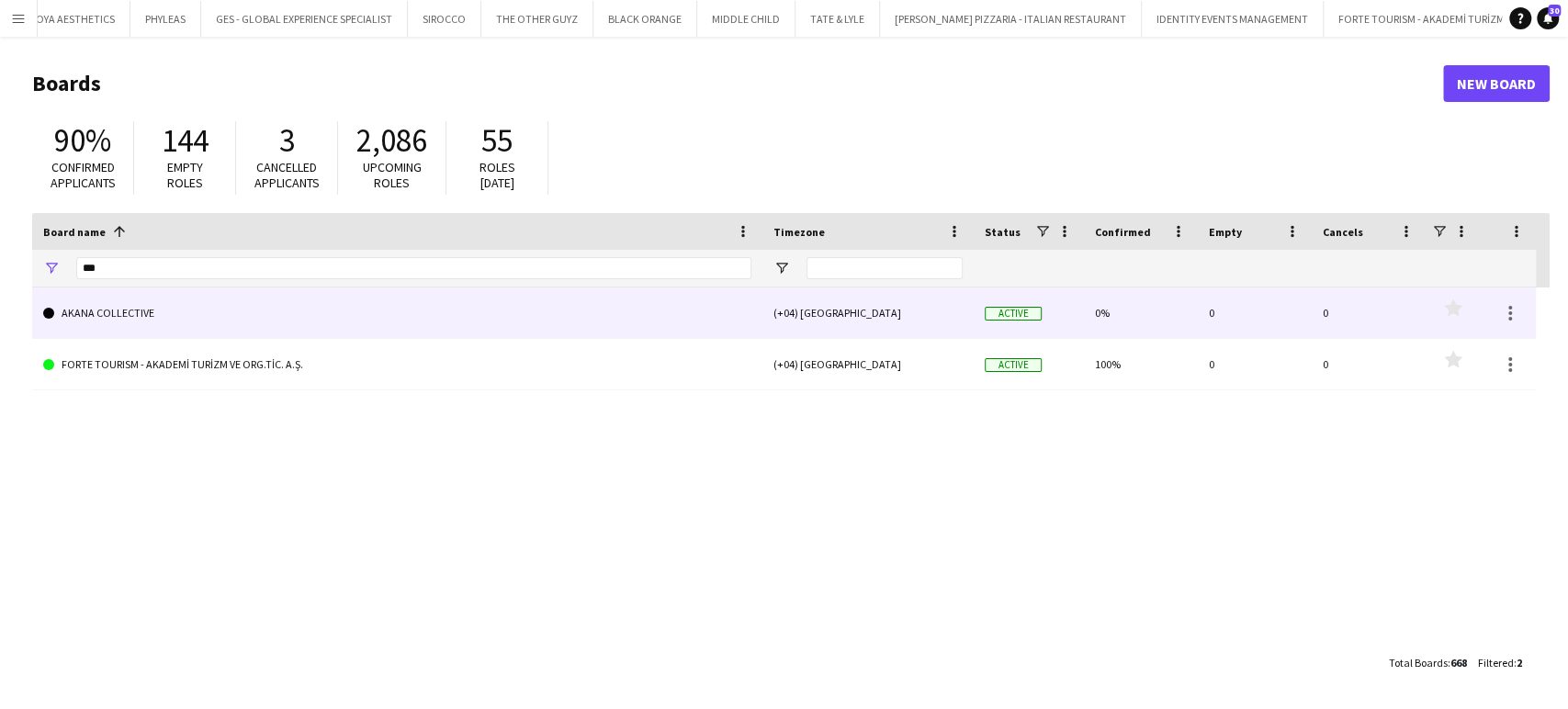
click at [103, 305] on link "AKANA COLLECTIVE" at bounding box center [397, 313] width 708 height 52
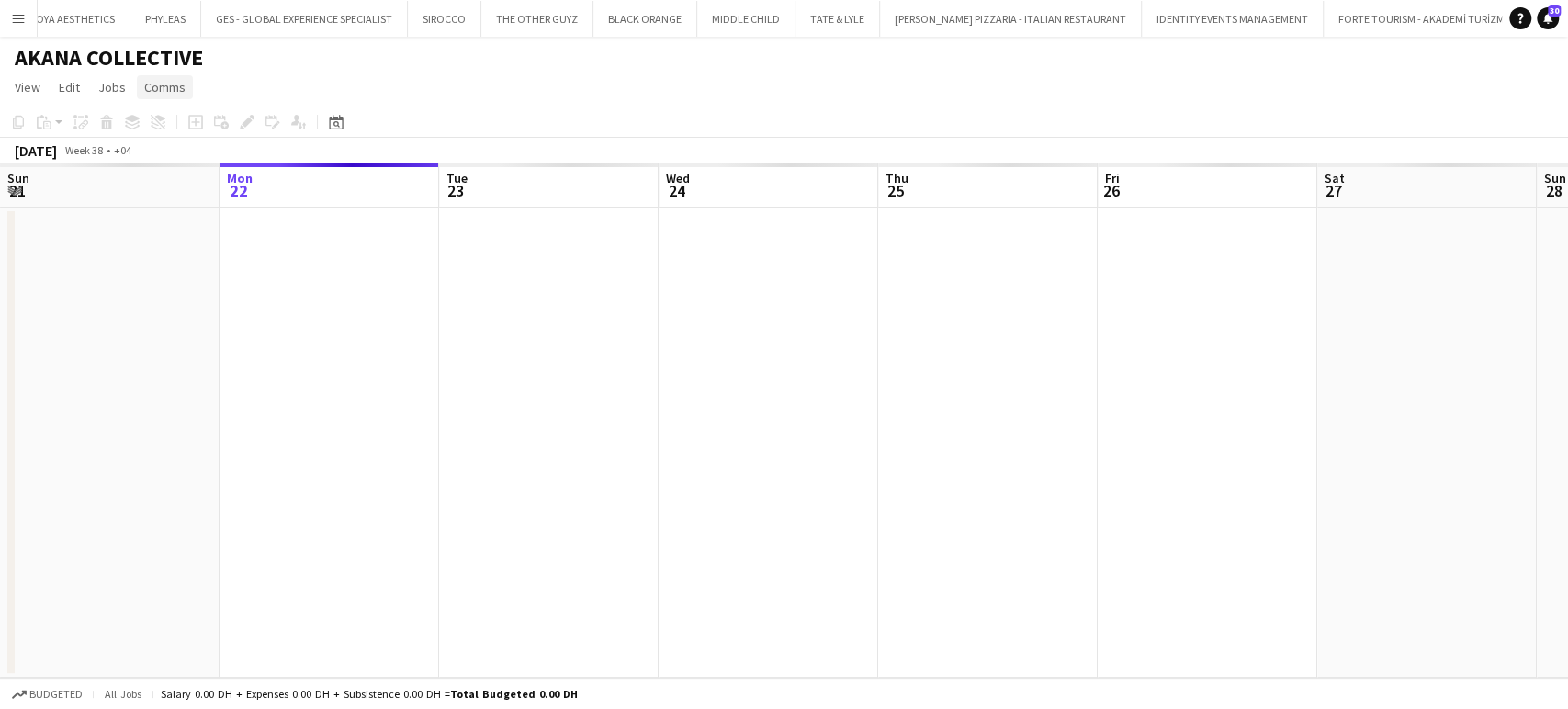
scroll to position [0, 6111]
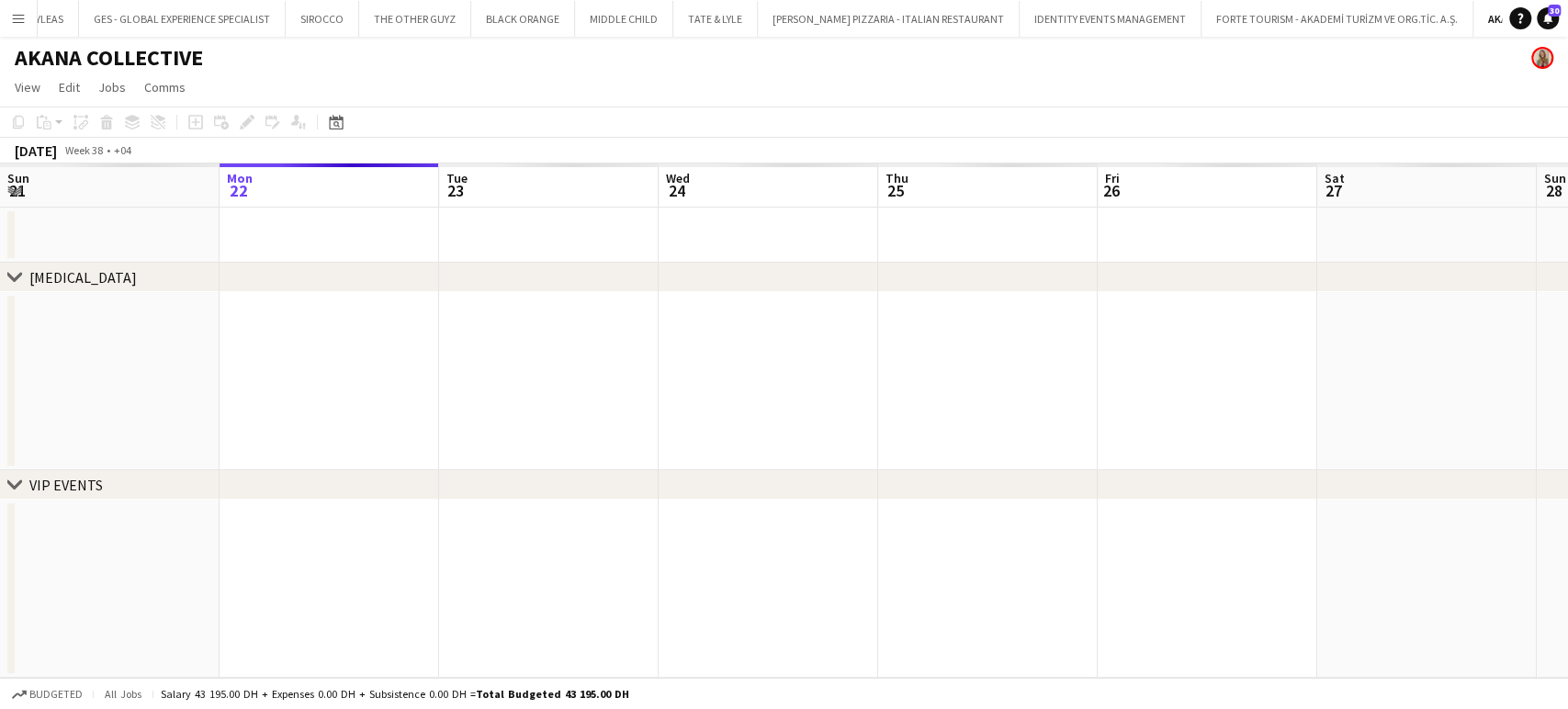
click at [118, 52] on h1 "AKANA COLLECTIVE" at bounding box center [108, 58] width 188 height 27
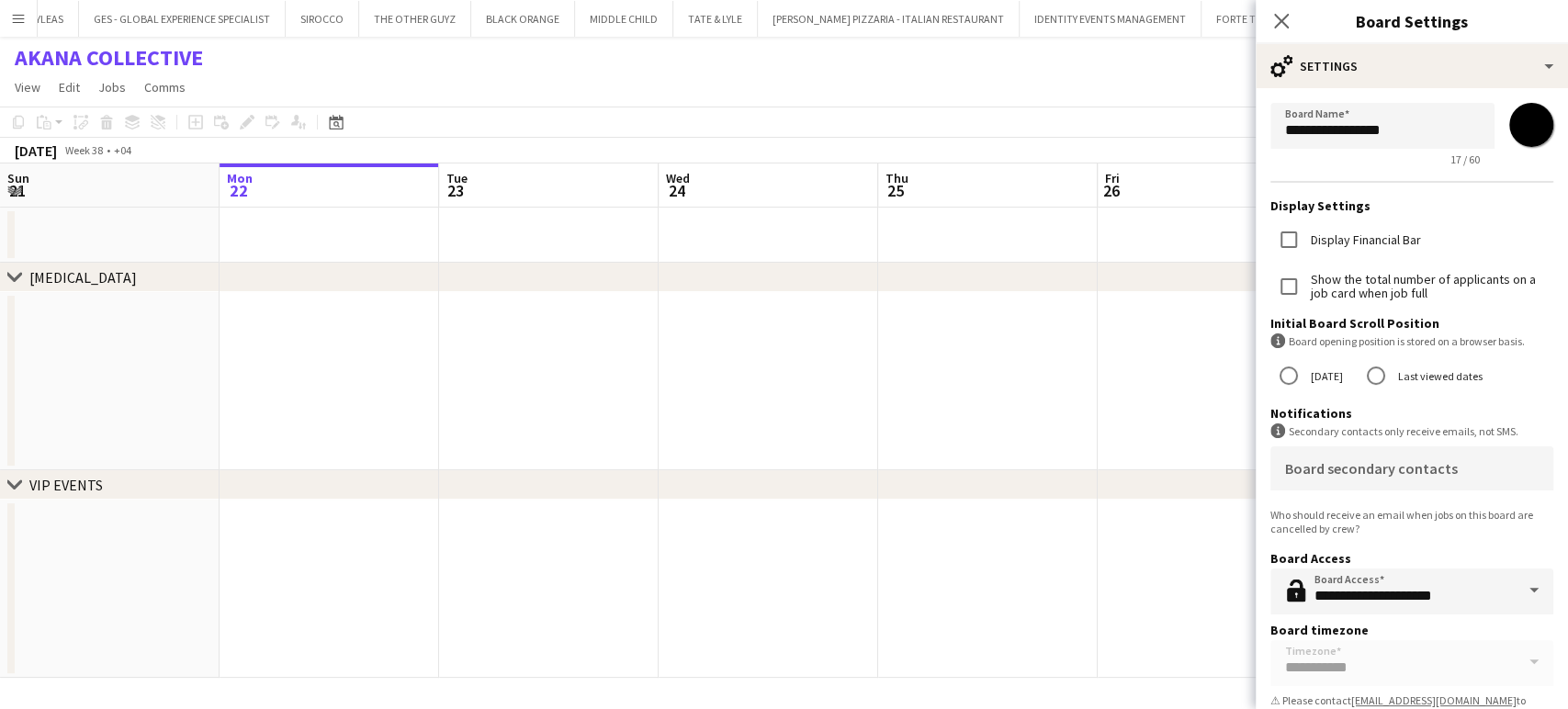
click at [1523, 128] on input "*******" at bounding box center [1531, 125] width 66 height 66
type input "*******"
click at [1104, 356] on app-date-cell at bounding box center [1207, 380] width 220 height 178
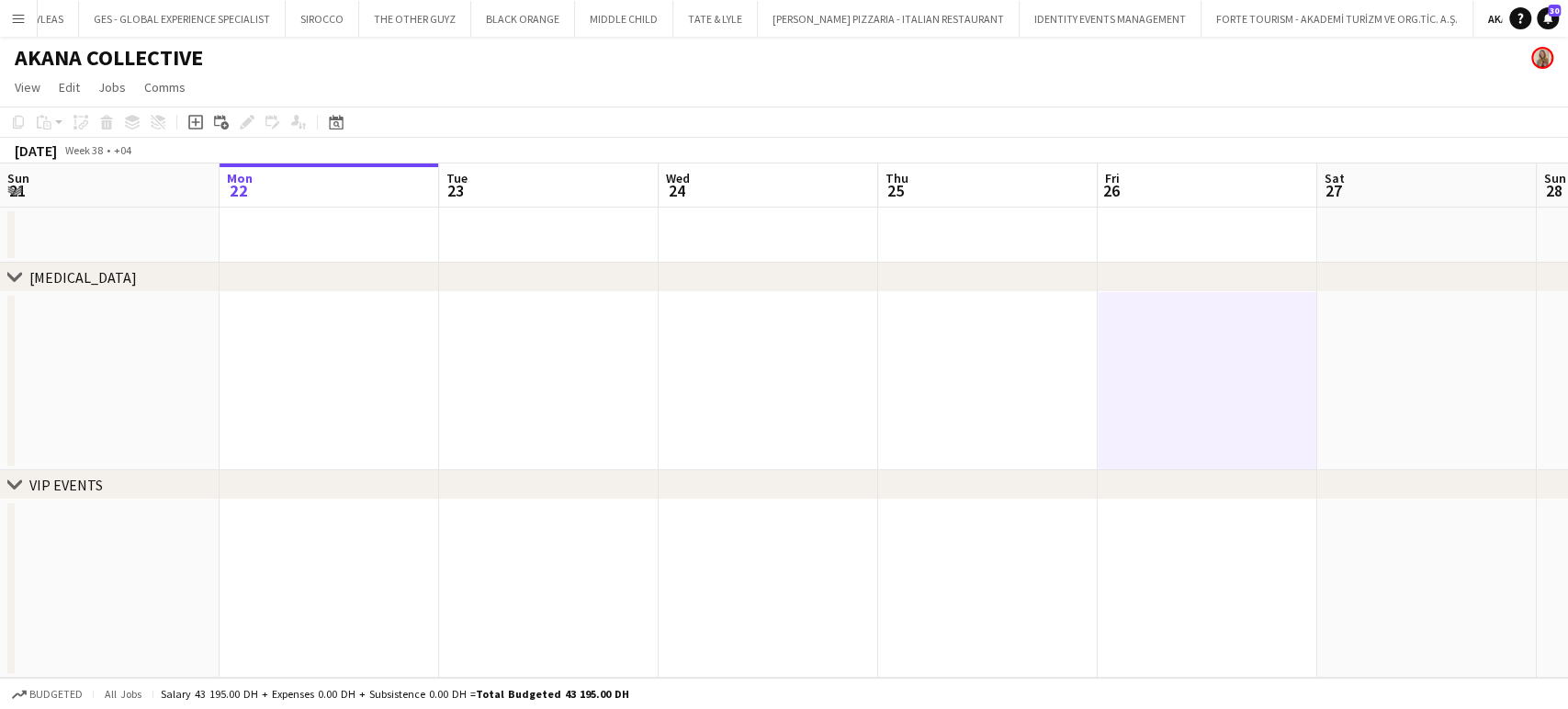
click at [17, 21] on app-icon "Menu" at bounding box center [18, 18] width 15 height 15
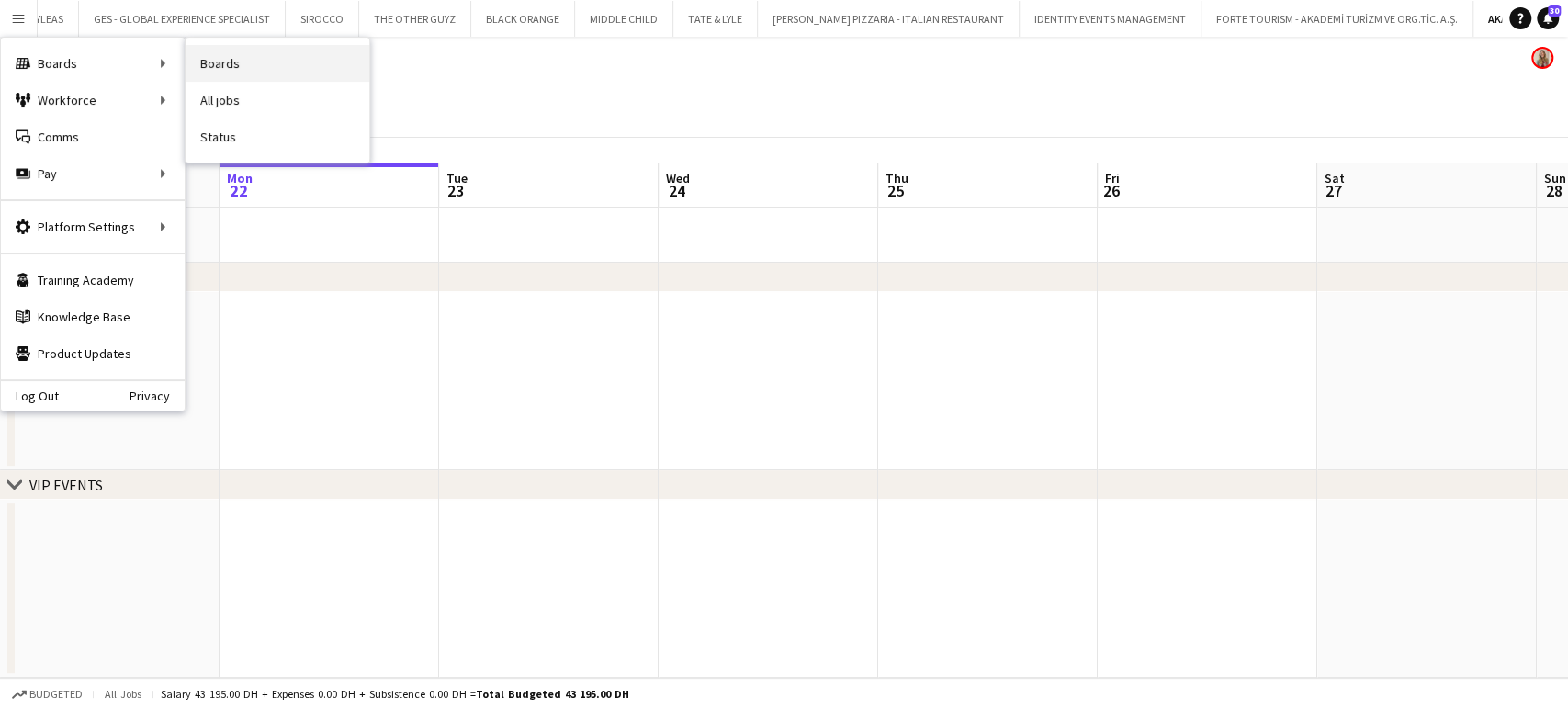
click at [227, 67] on link "Boards" at bounding box center [277, 63] width 183 height 37
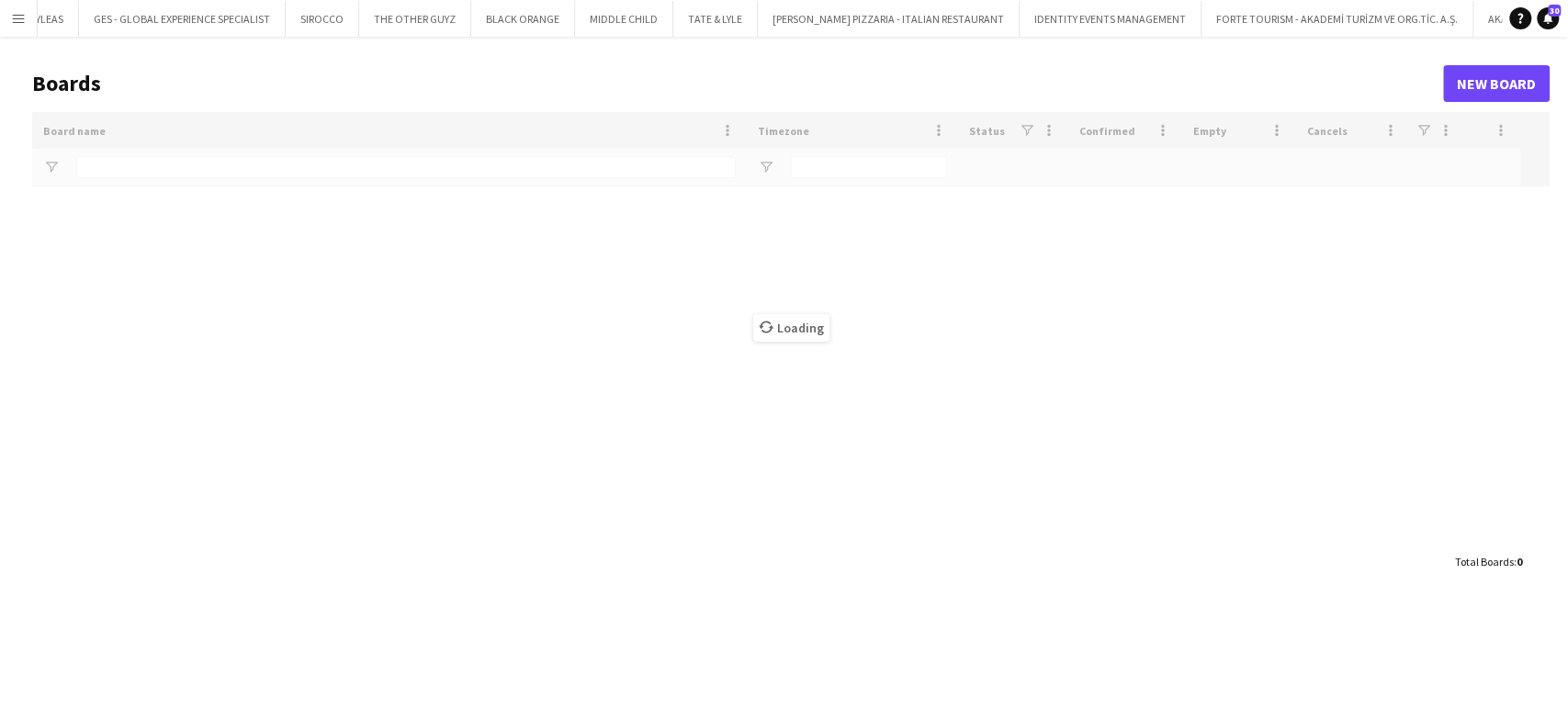
scroll to position [0, 6109]
click at [577, 20] on button "MIDDLE CHILD Close" at bounding box center [625, 19] width 99 height 36
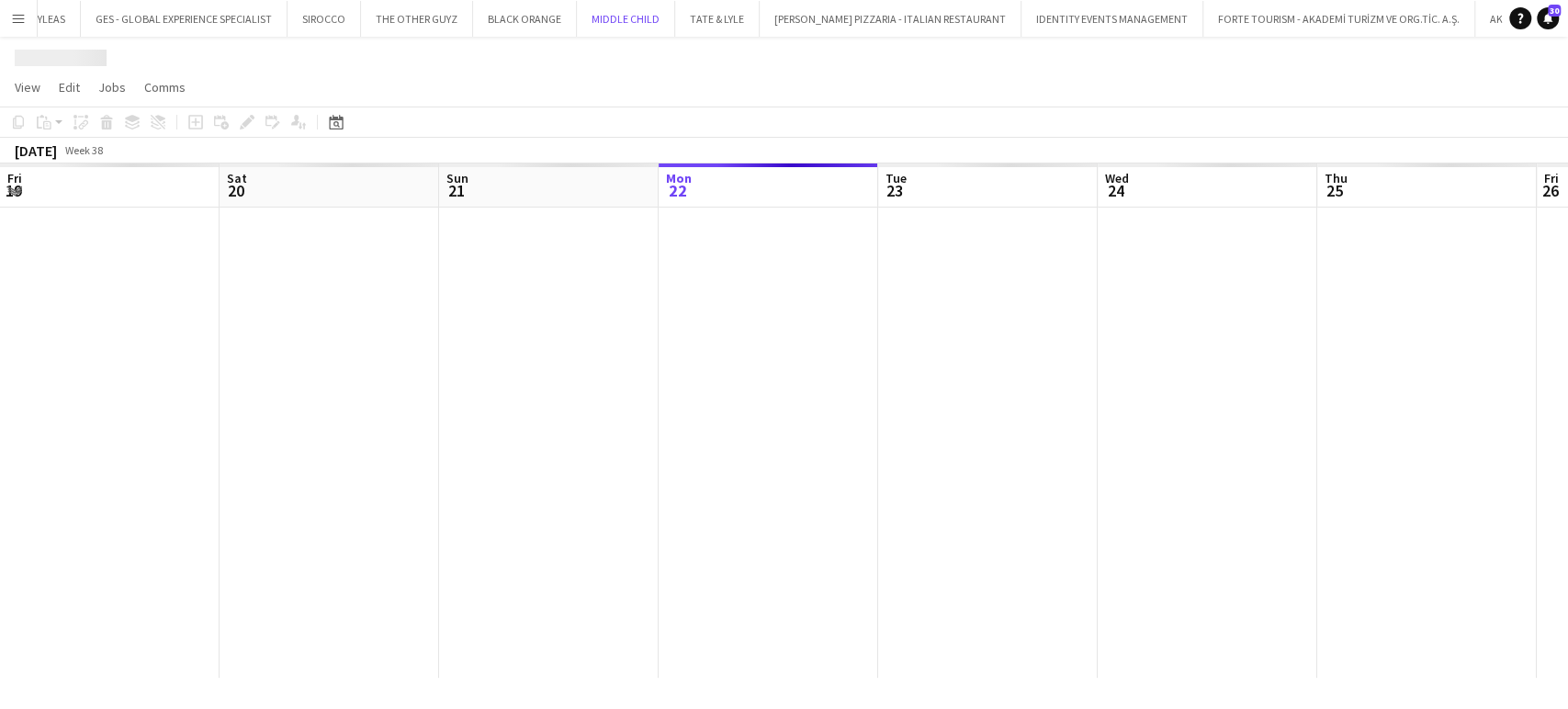
scroll to position [0, 439]
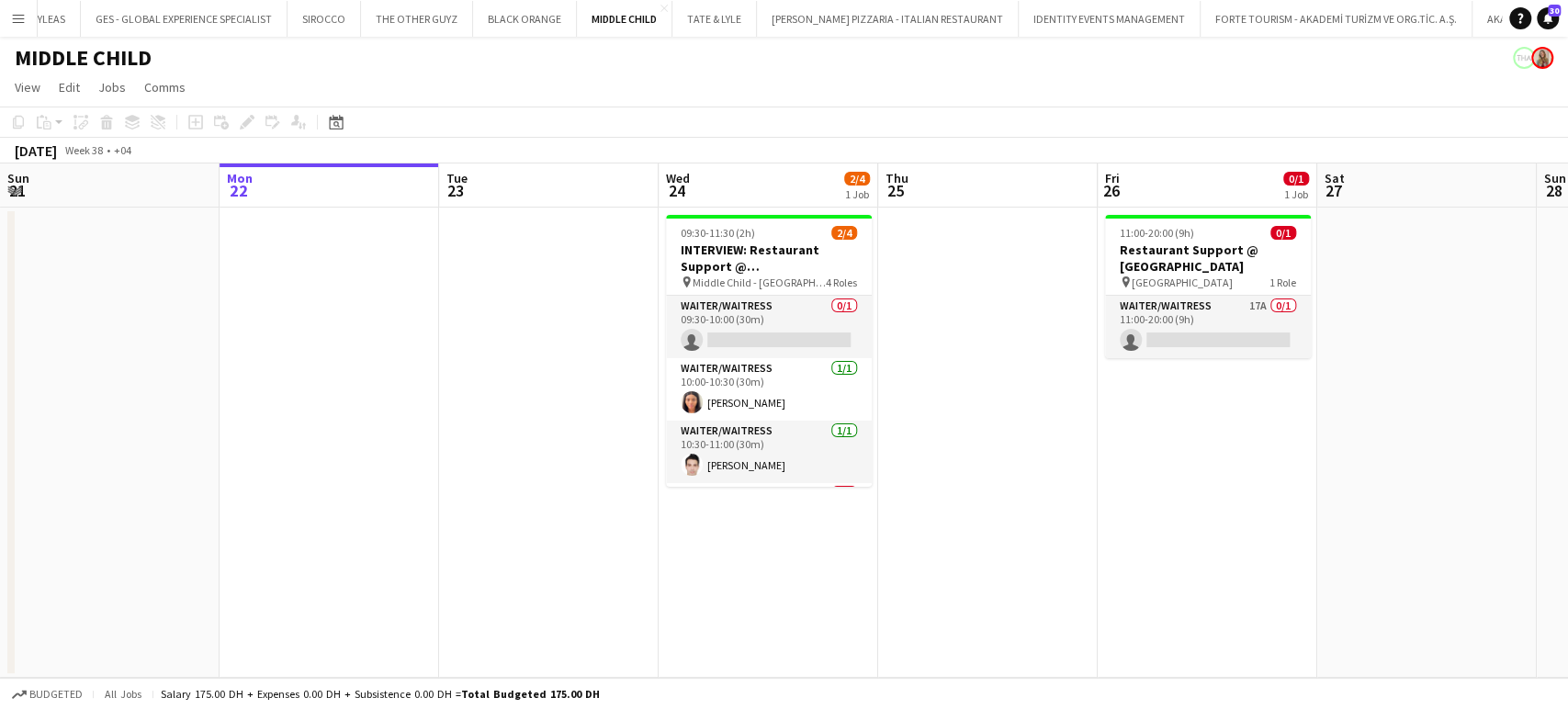
click at [600, 507] on app-date-cell at bounding box center [548, 443] width 220 height 470
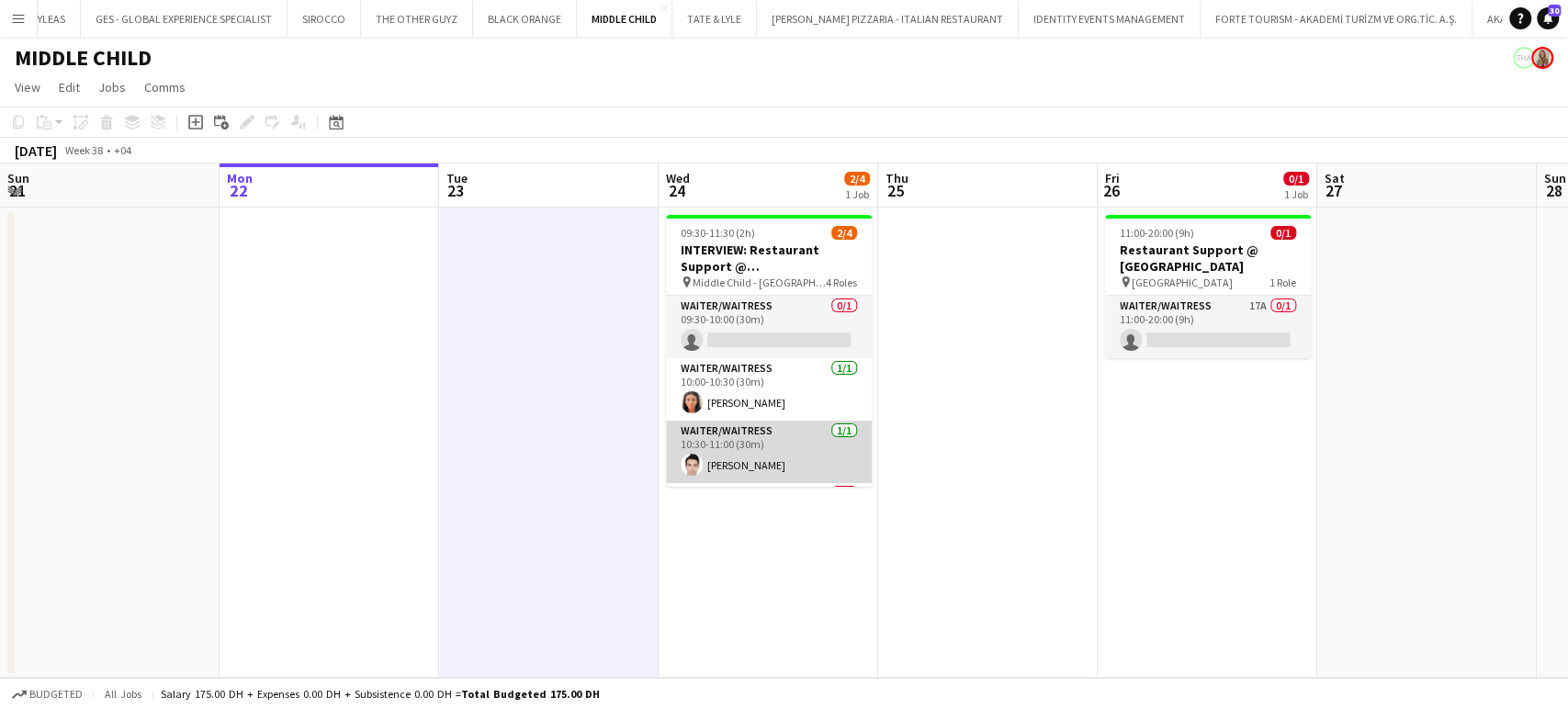
click at [735, 421] on app-card-role "Waiter/Waitress [DATE] 10:30-11:00 (30m) [PERSON_NAME]" at bounding box center [768, 452] width 206 height 62
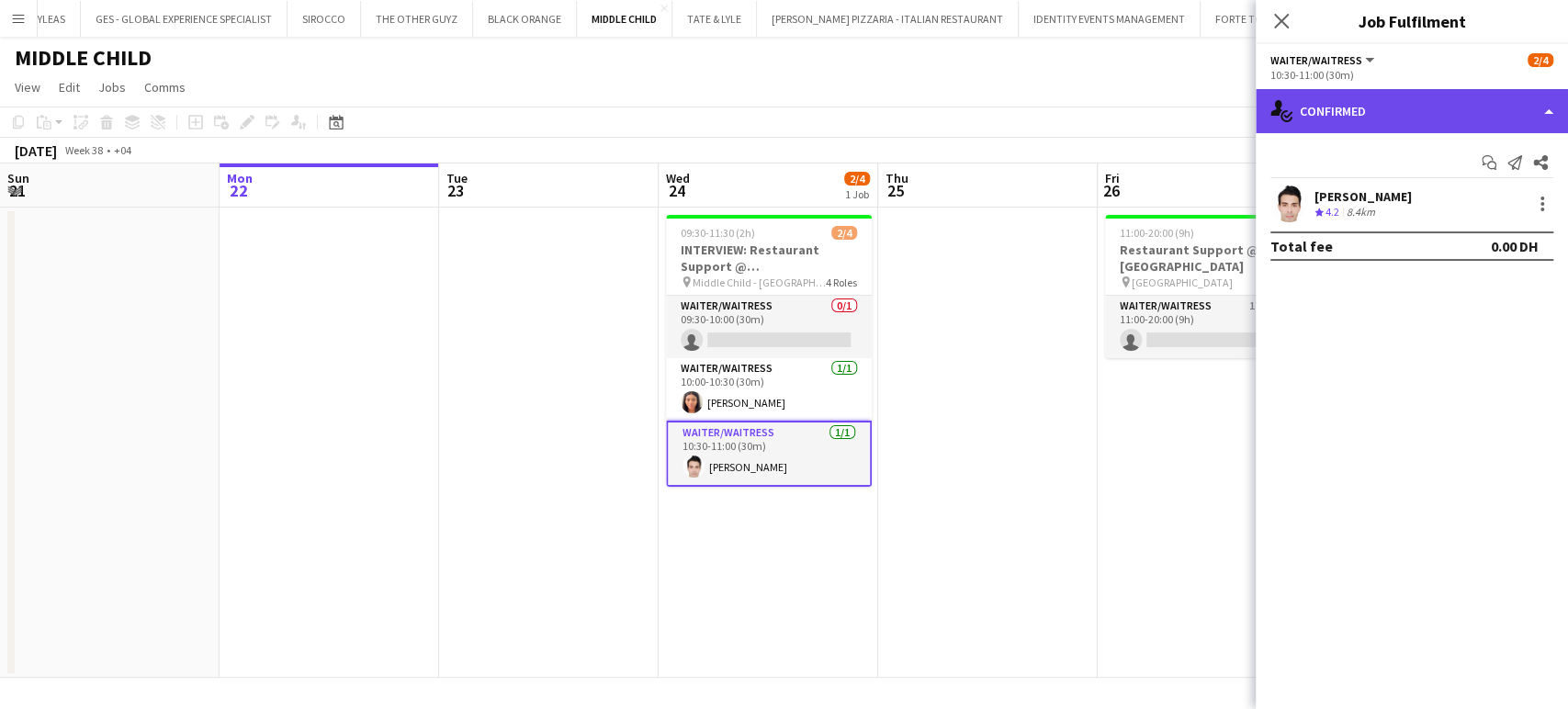
click at [1552, 111] on div "single-neutral-actions-check-2 Confirmed" at bounding box center [1412, 110] width 312 height 44
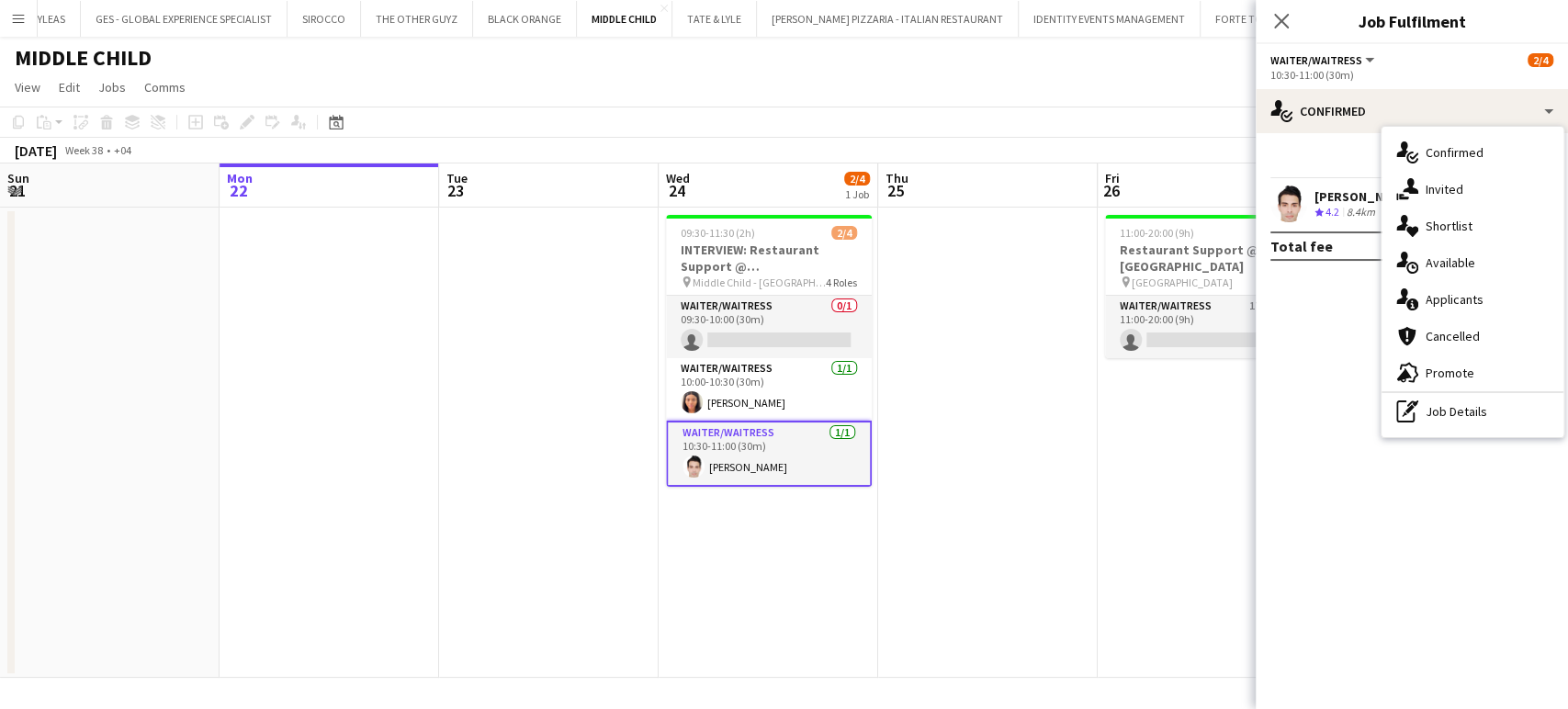
click at [1319, 145] on div "Start chat Send notification Share [PERSON_NAME] Crew rating 4.2 8.4km Total fe…" at bounding box center [1412, 204] width 312 height 142
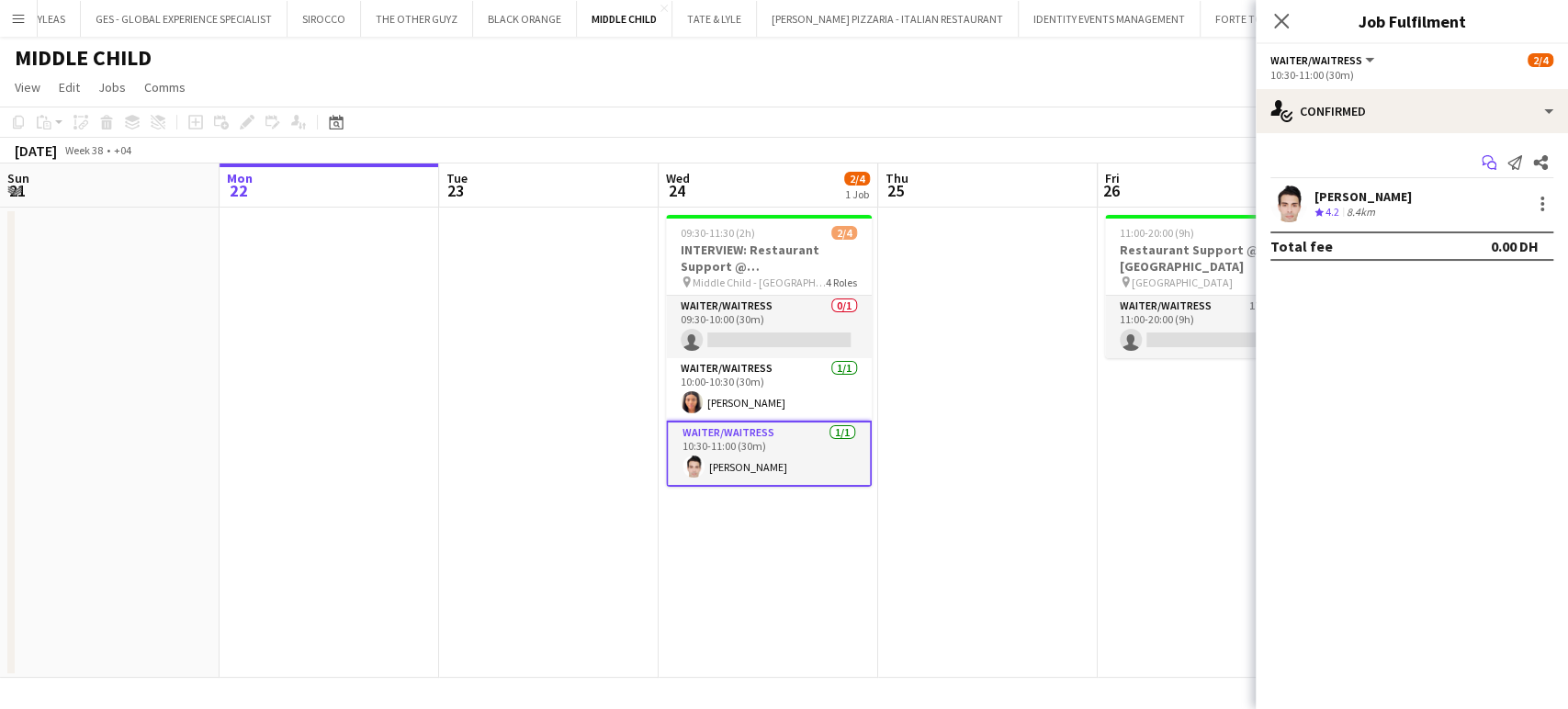
click at [1481, 160] on icon at bounding box center [1486, 160] width 11 height 10
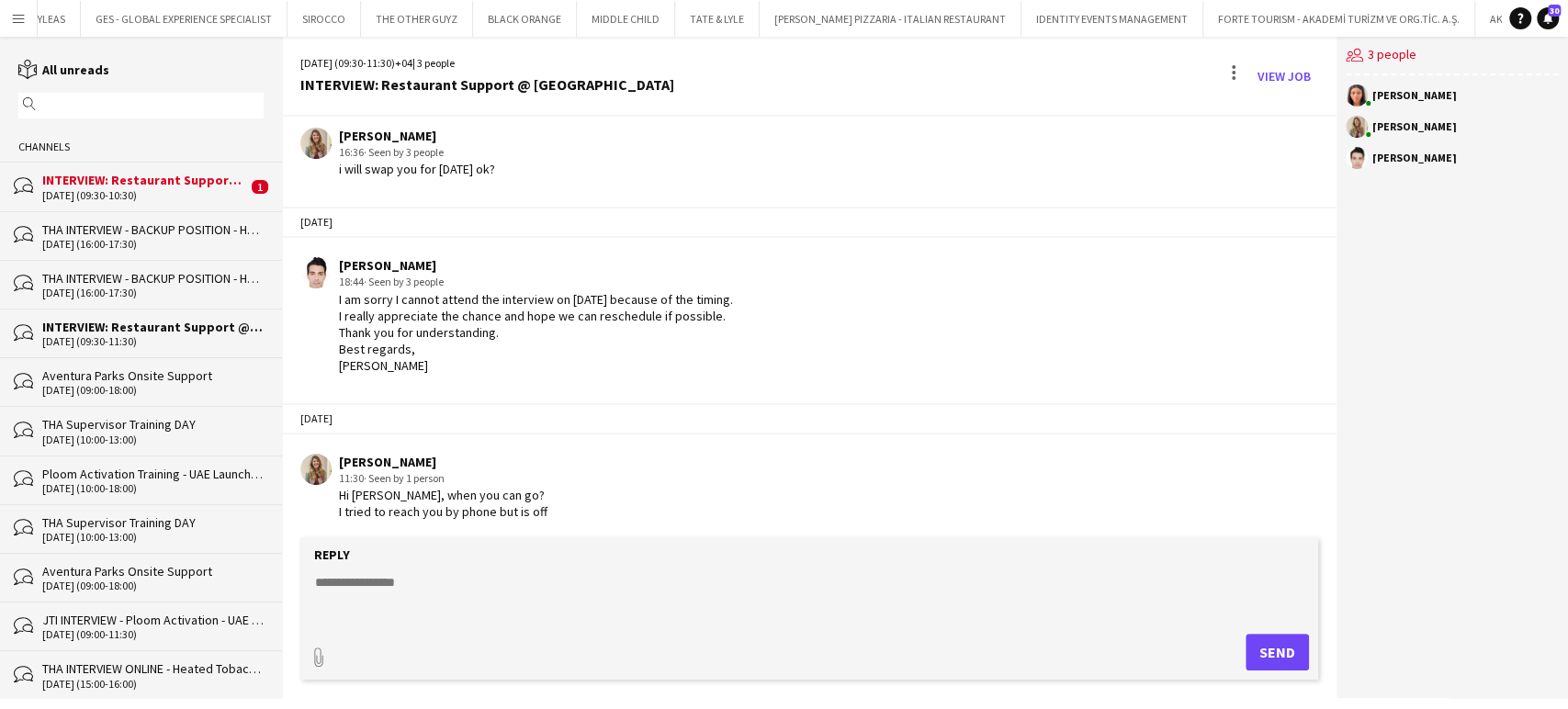
scroll to position [936, 0]
click at [147, 192] on div "[DATE] (09:30-10:30)" at bounding box center [144, 195] width 205 height 13
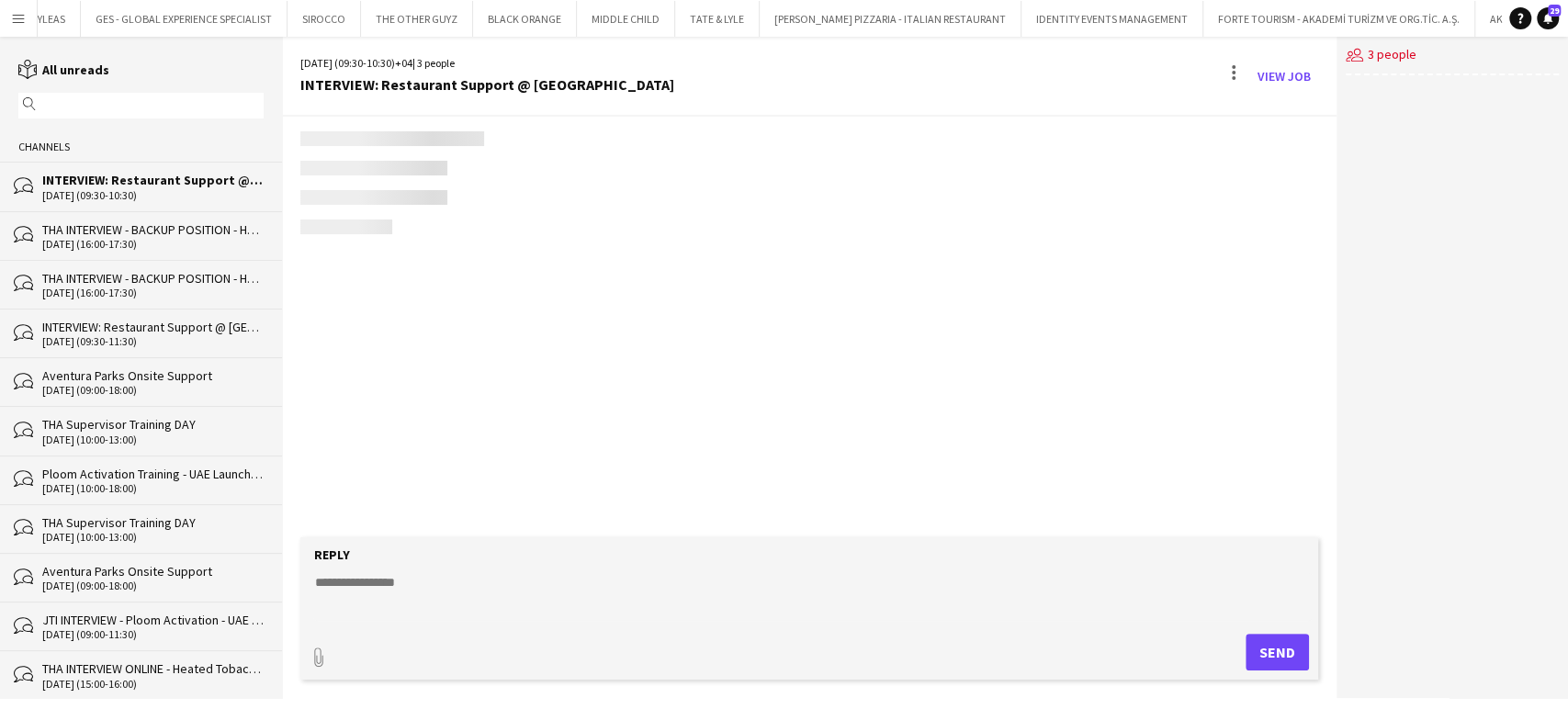
scroll to position [1609, 0]
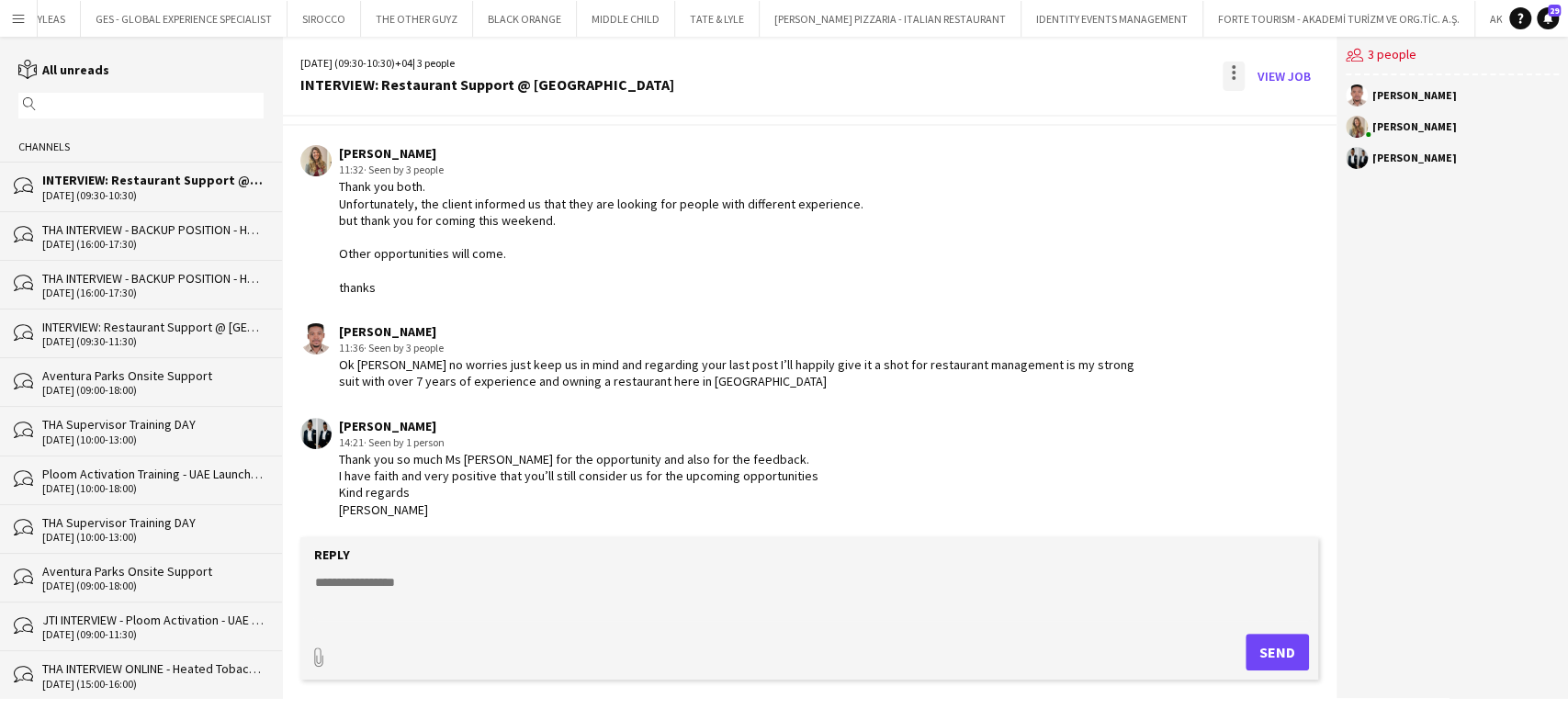
click at [1237, 70] on div at bounding box center [1233, 76] width 22 height 29
click at [1252, 117] on span "Delete" at bounding box center [1272, 112] width 42 height 16
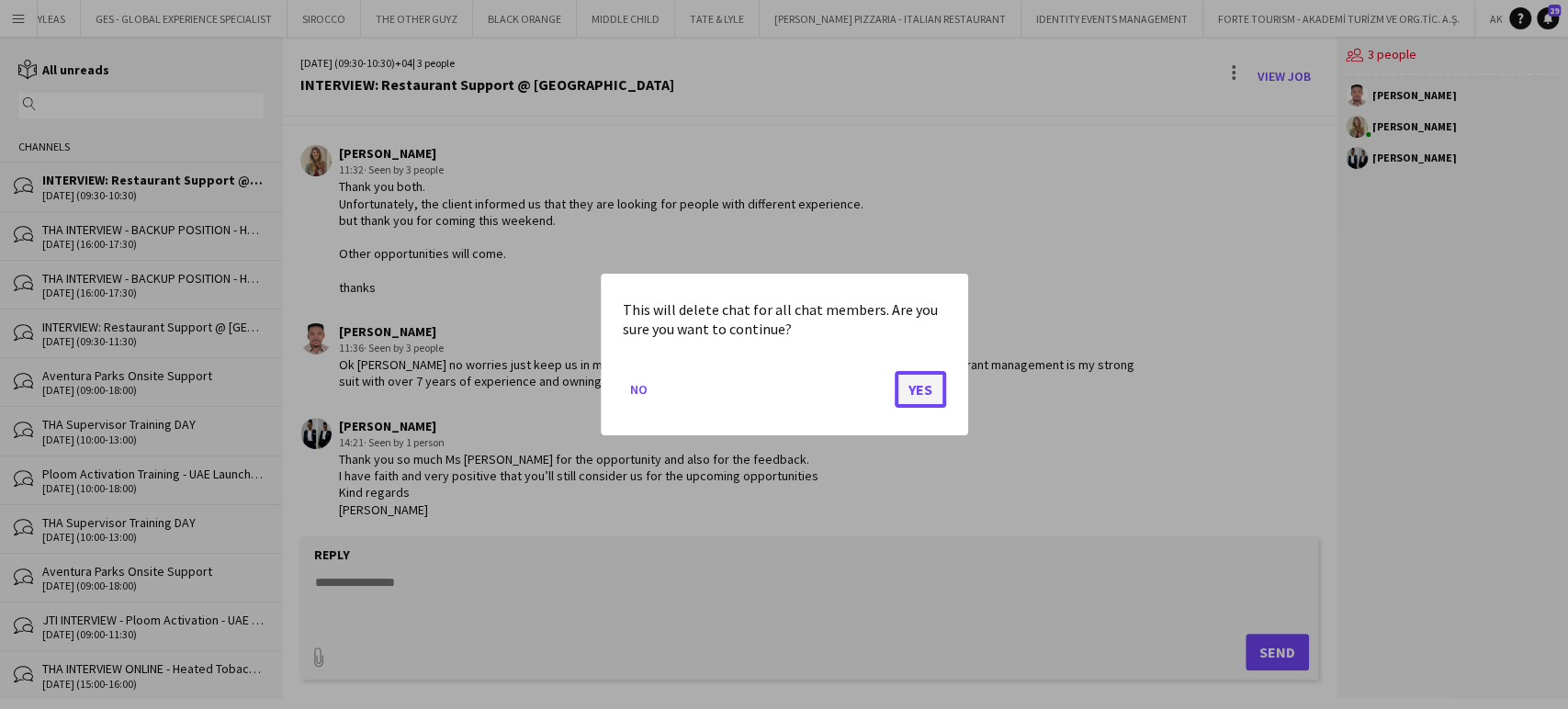
click at [938, 392] on button "Yes" at bounding box center [920, 389] width 52 height 37
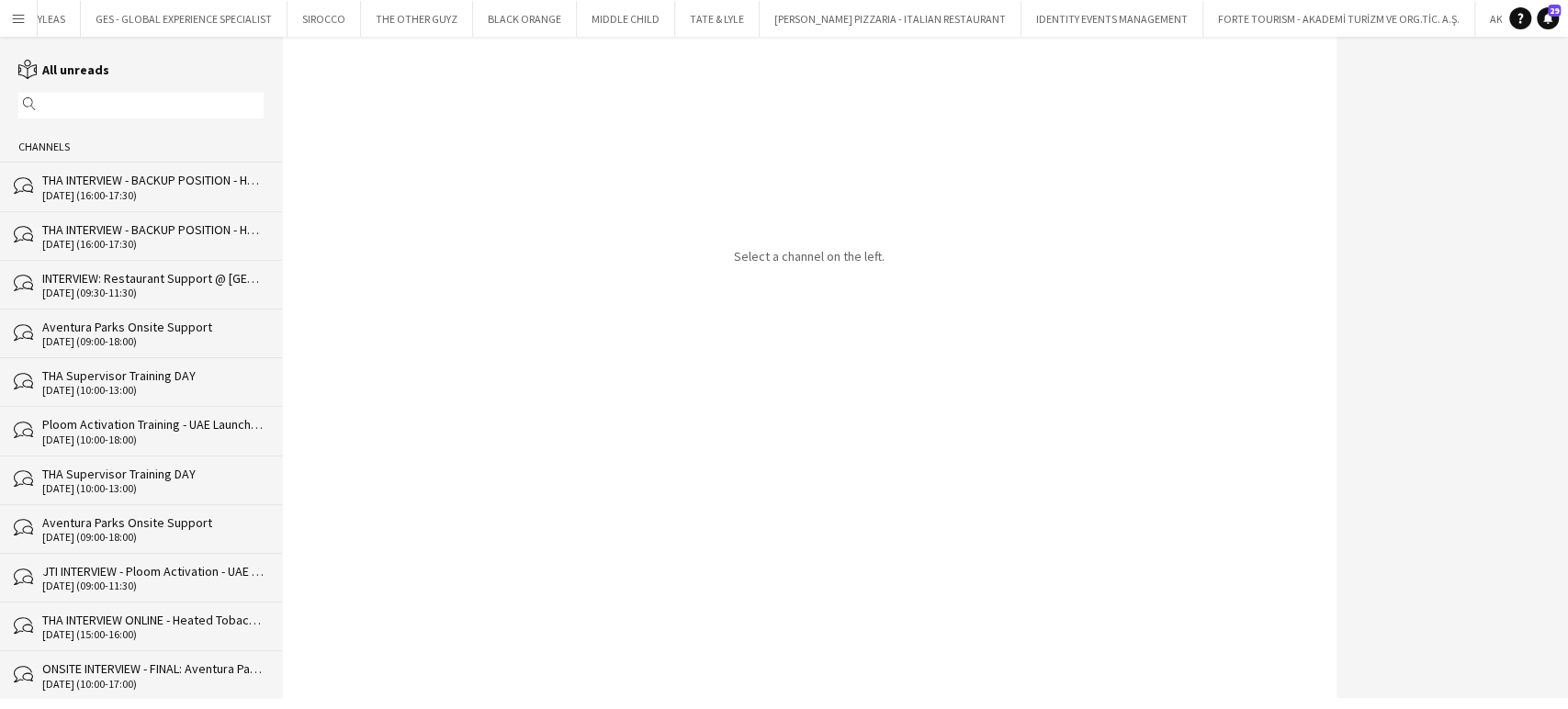
click at [16, 11] on app-icon "Menu" at bounding box center [18, 18] width 15 height 15
click at [14, 17] on app-icon "Menu" at bounding box center [18, 18] width 15 height 15
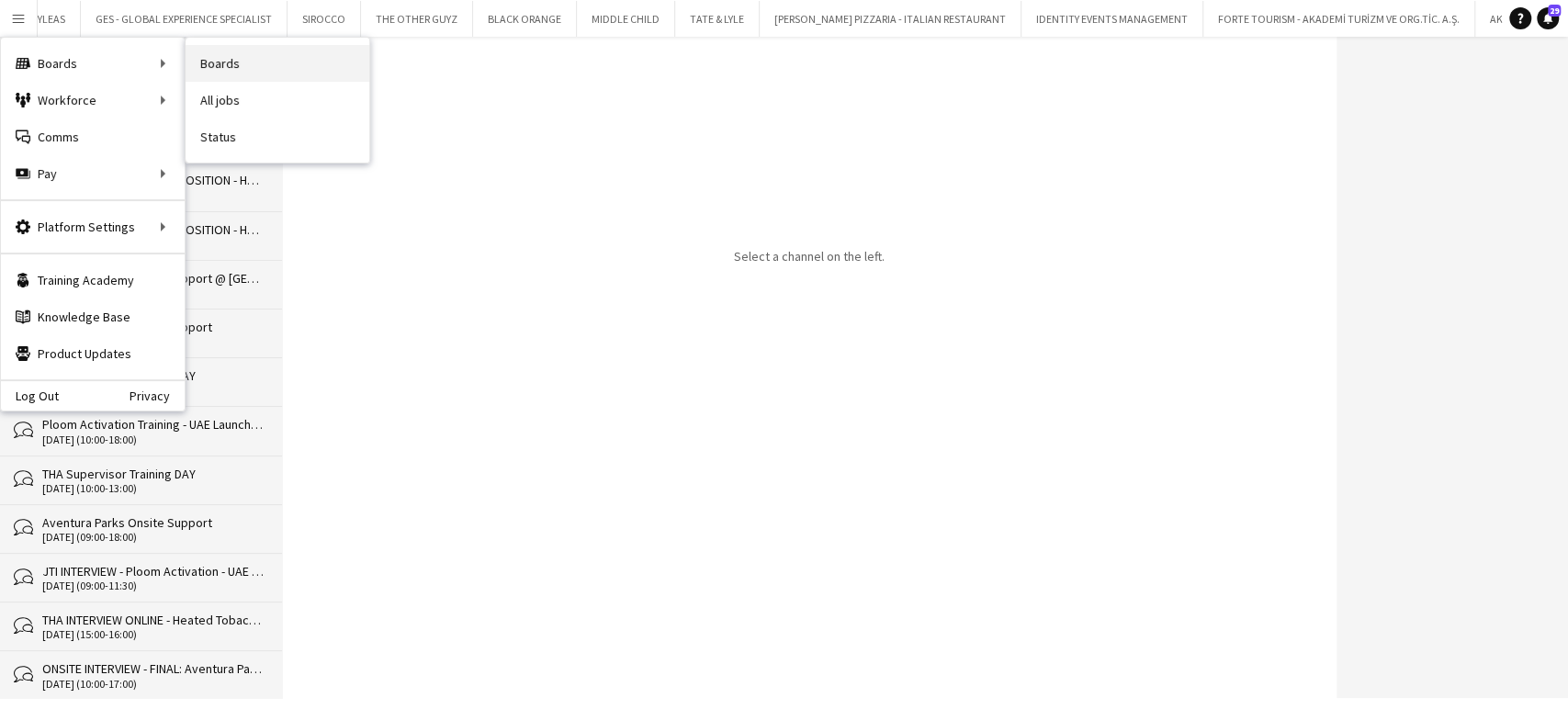
click at [219, 70] on link "Boards" at bounding box center [277, 63] width 183 height 37
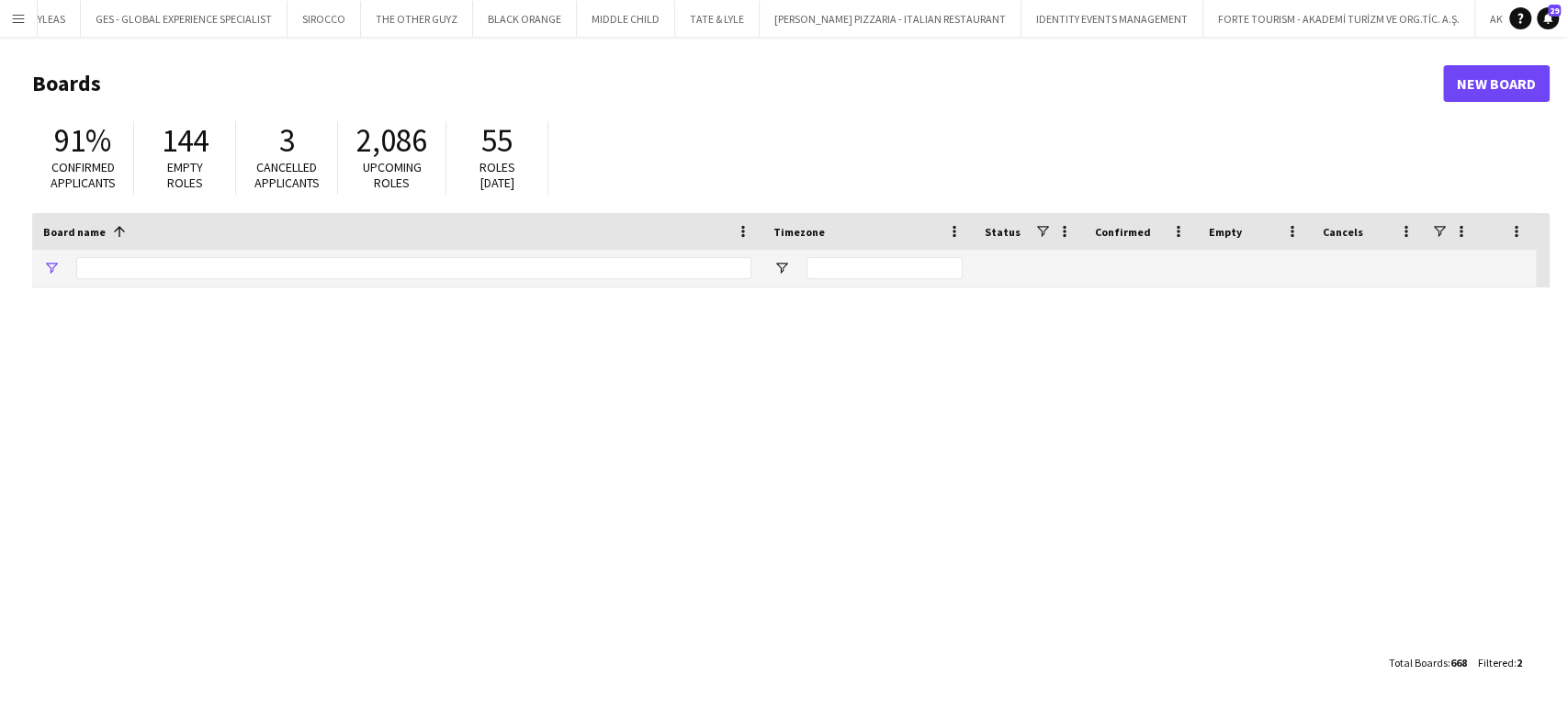
type input "***"
